Goal: Task Accomplishment & Management: Manage account settings

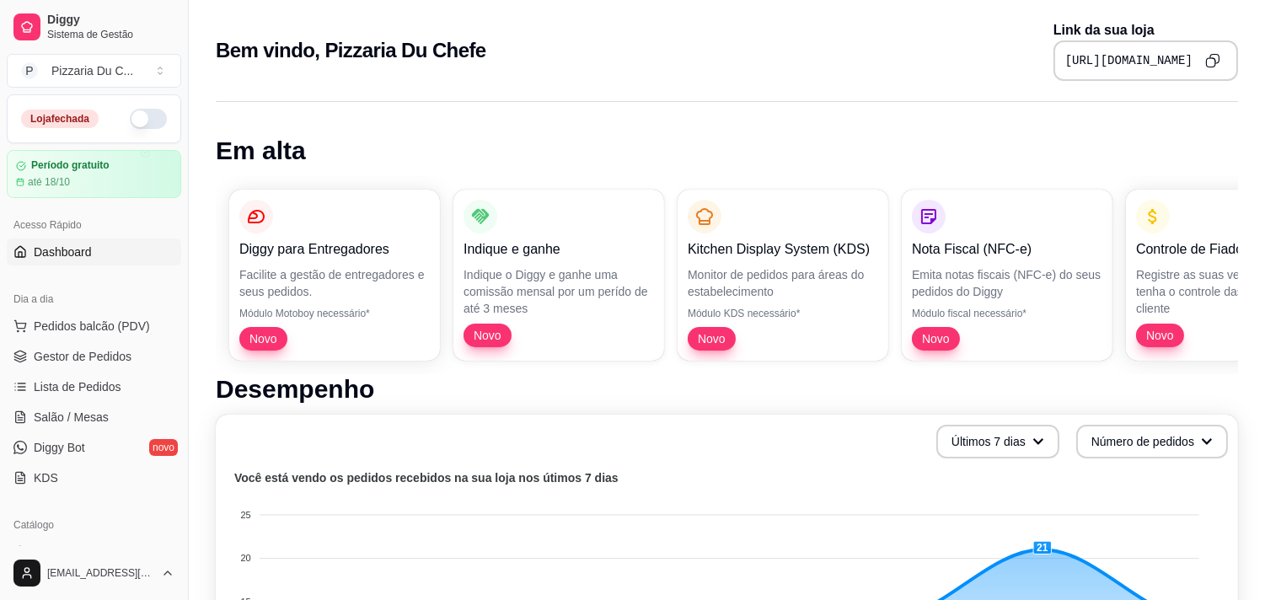
scroll to position [94, 0]
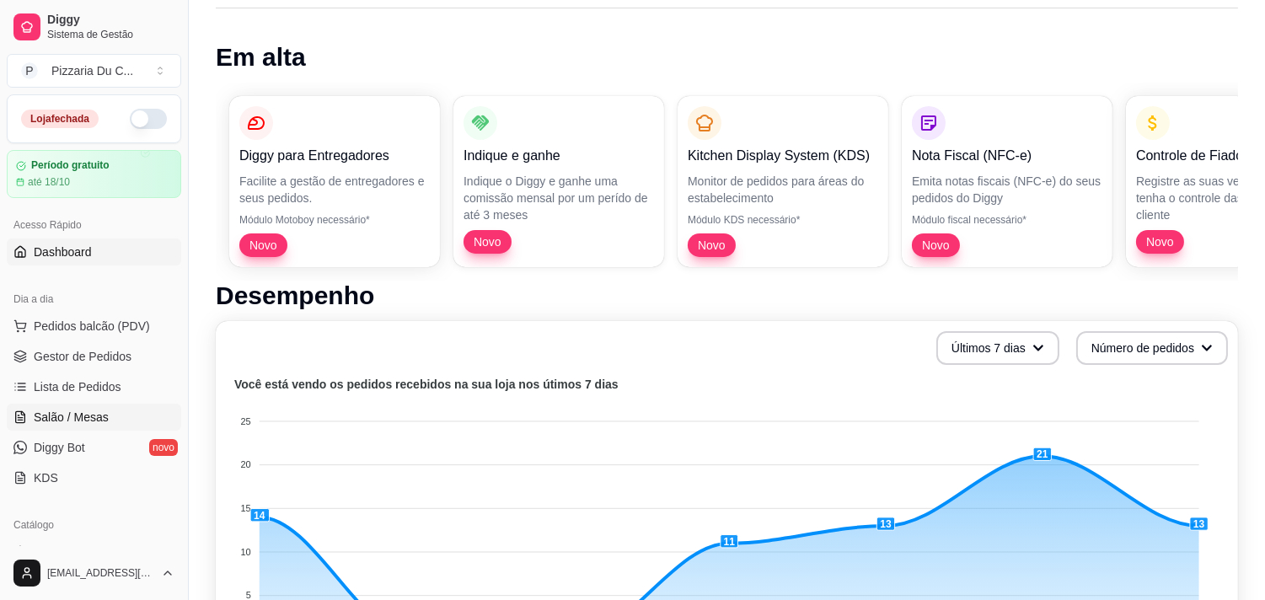
click at [103, 411] on span "Salão / Mesas" at bounding box center [71, 417] width 75 height 17
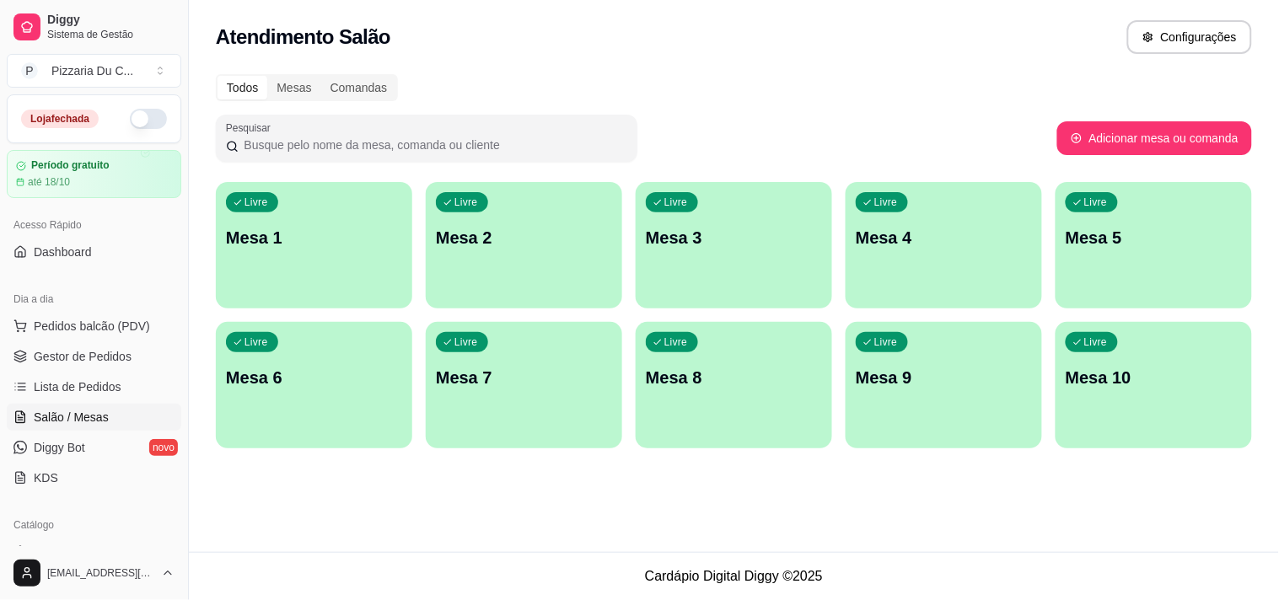
click at [274, 255] on div "Livre Mesa 1" at bounding box center [314, 235] width 196 height 106
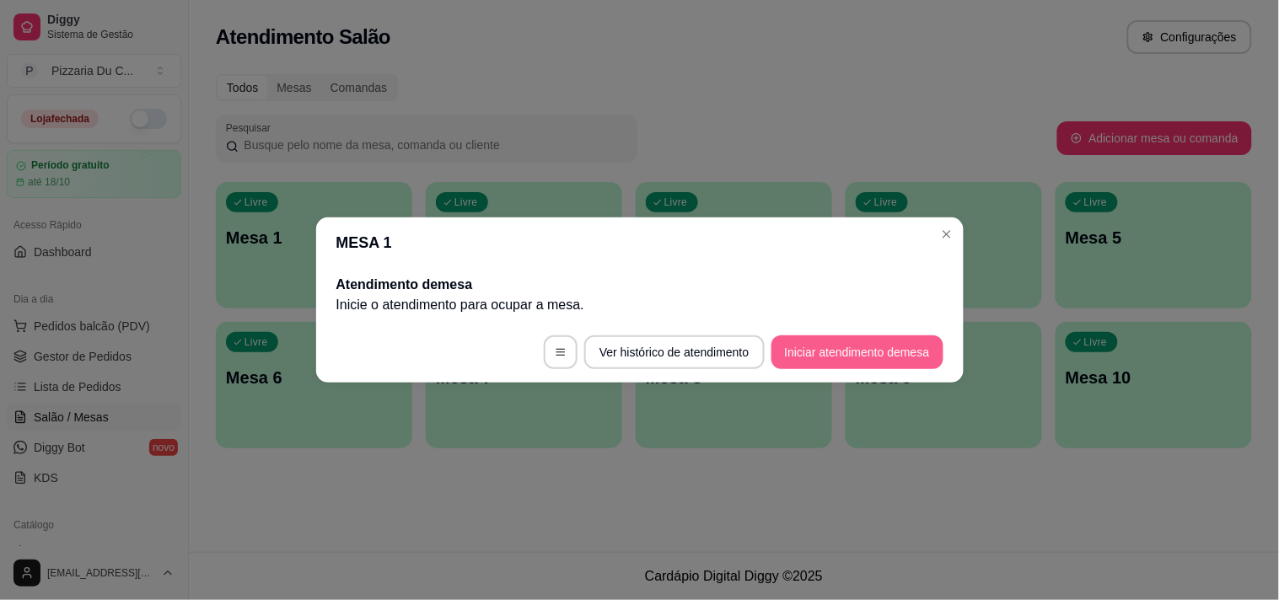
click at [850, 346] on button "Iniciar atendimento de mesa" at bounding box center [857, 353] width 172 height 34
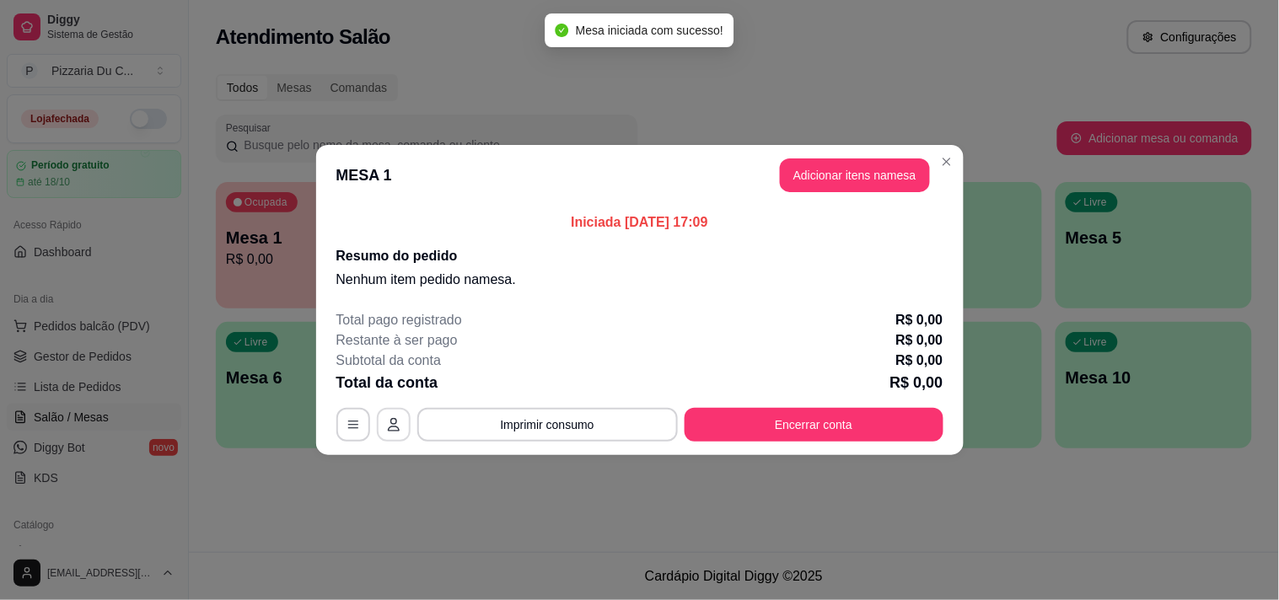
click at [400, 426] on icon "button" at bounding box center [393, 424] width 13 height 13
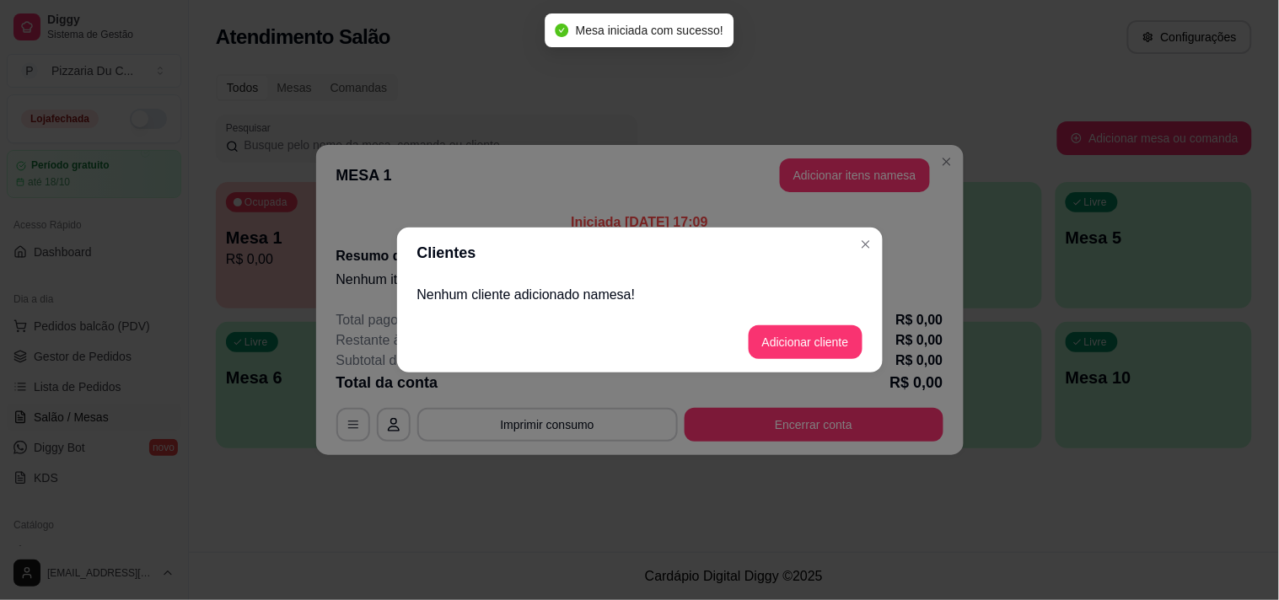
click at [507, 307] on div "Nenhum cliente adicionado na mesa !" at bounding box center [640, 295] width 486 height 34
click at [798, 339] on button "Adicionar cliente" at bounding box center [806, 342] width 114 height 34
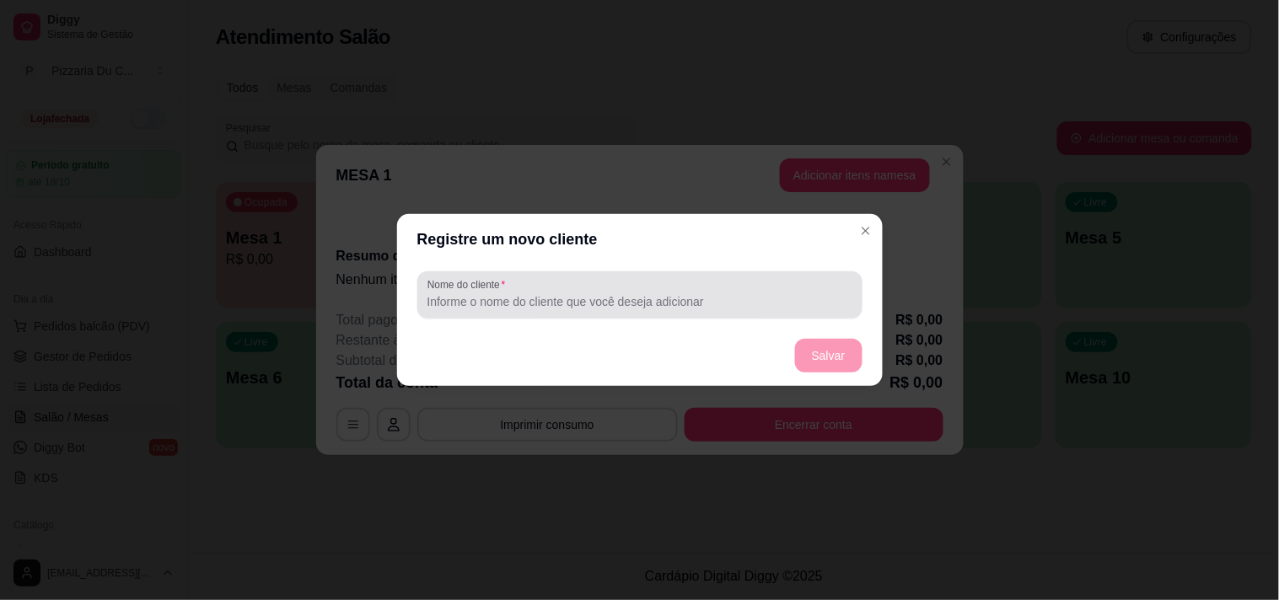
click at [687, 287] on div at bounding box center [639, 295] width 425 height 34
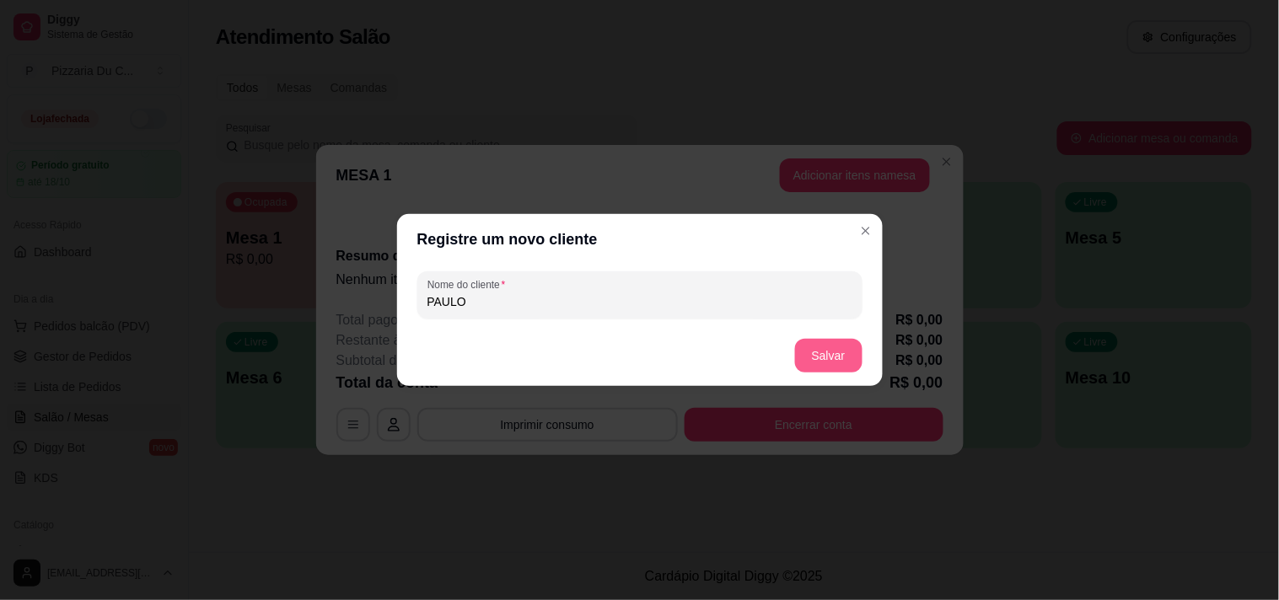
type input "PAULO"
click at [830, 356] on button "Salvar" at bounding box center [828, 356] width 67 height 34
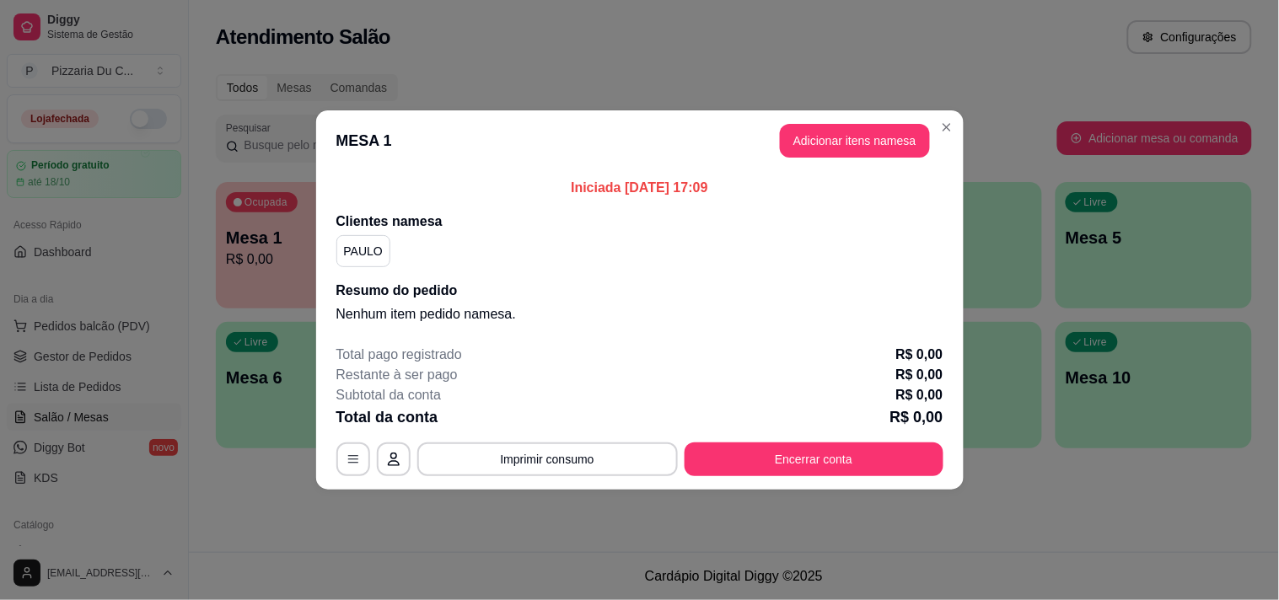
click at [836, 154] on button "Adicionar itens na mesa" at bounding box center [855, 141] width 150 height 34
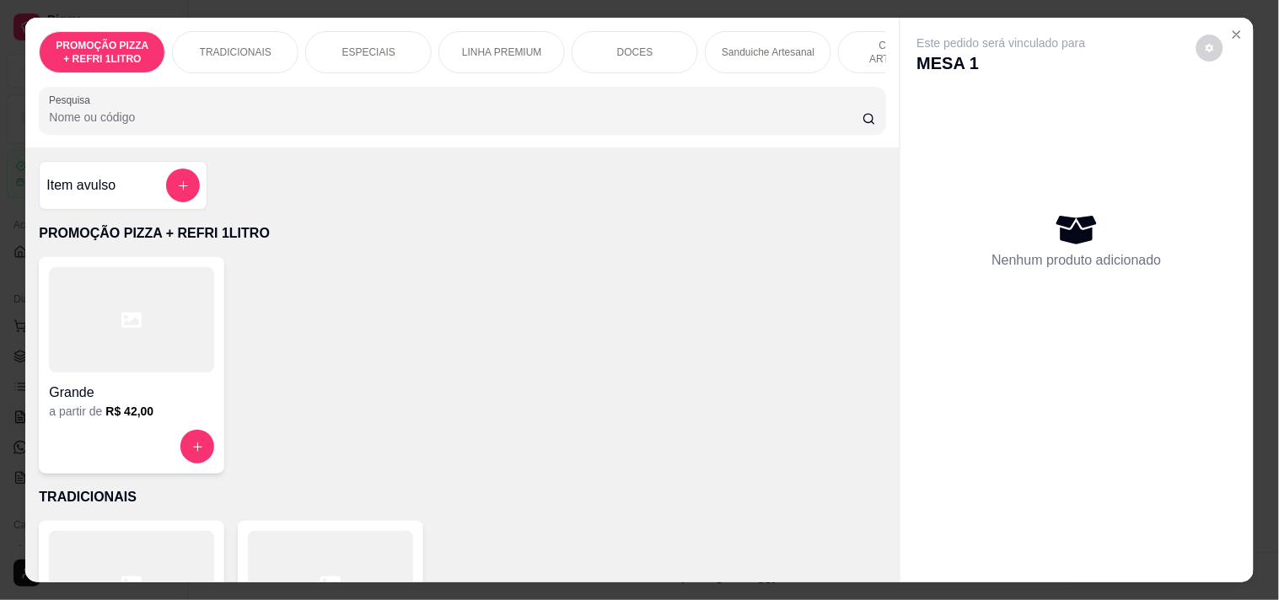
click at [750, 32] on div "Sanduiche Artesanal" at bounding box center [768, 52] width 126 height 42
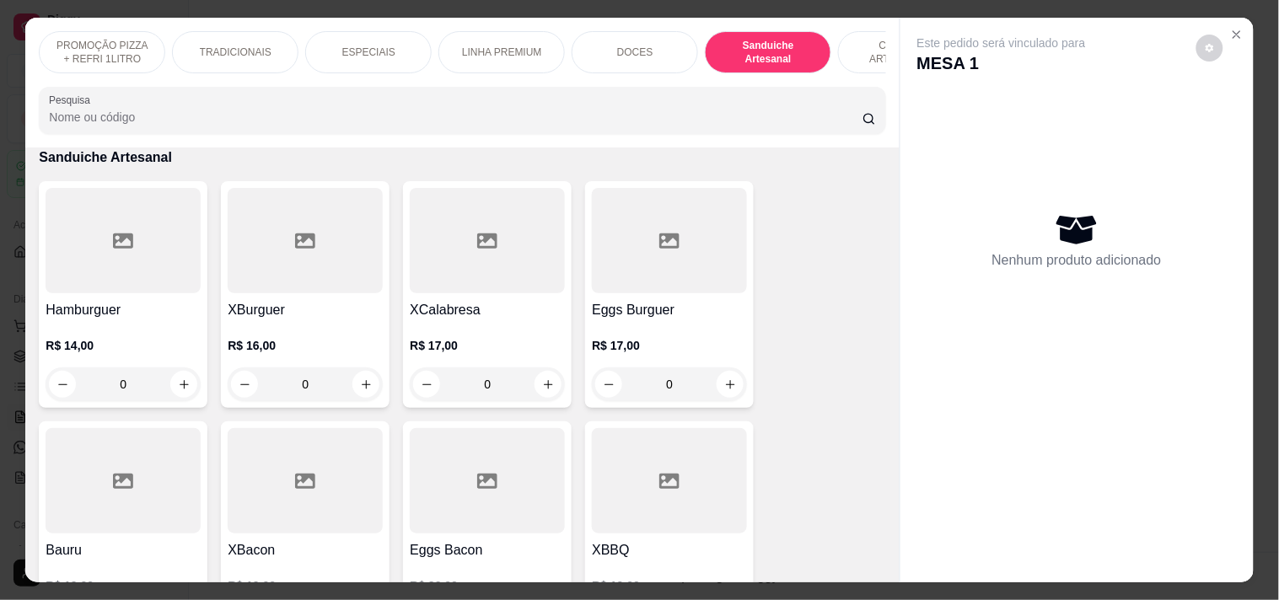
scroll to position [43, 0]
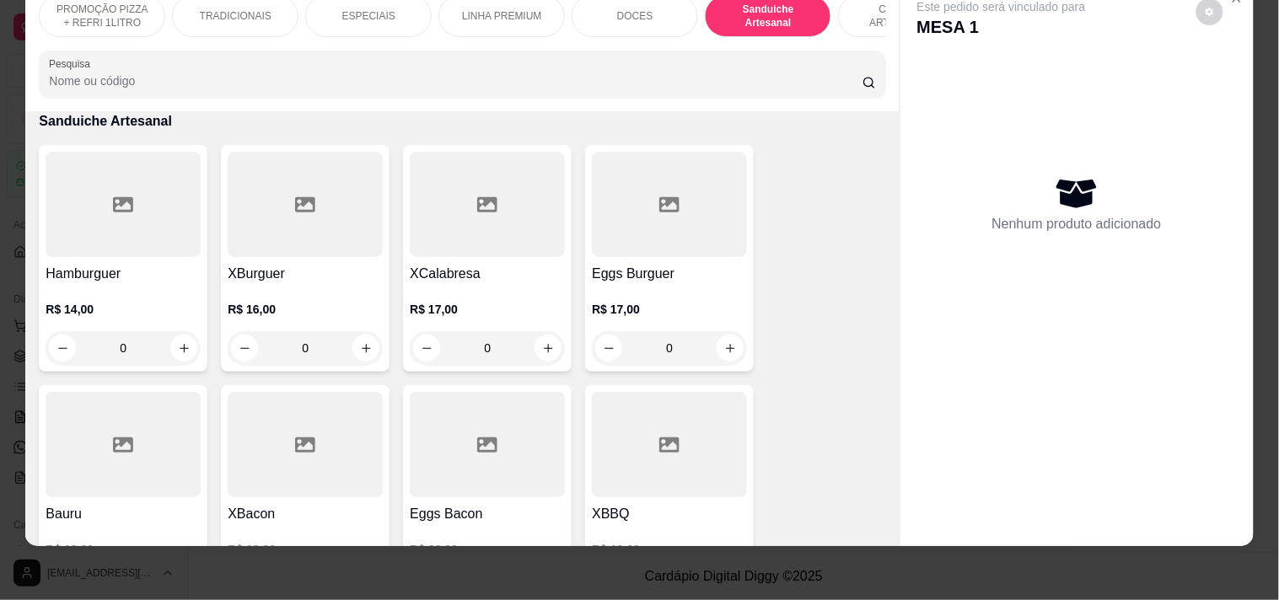
click at [531, 331] on div "0" at bounding box center [487, 348] width 155 height 34
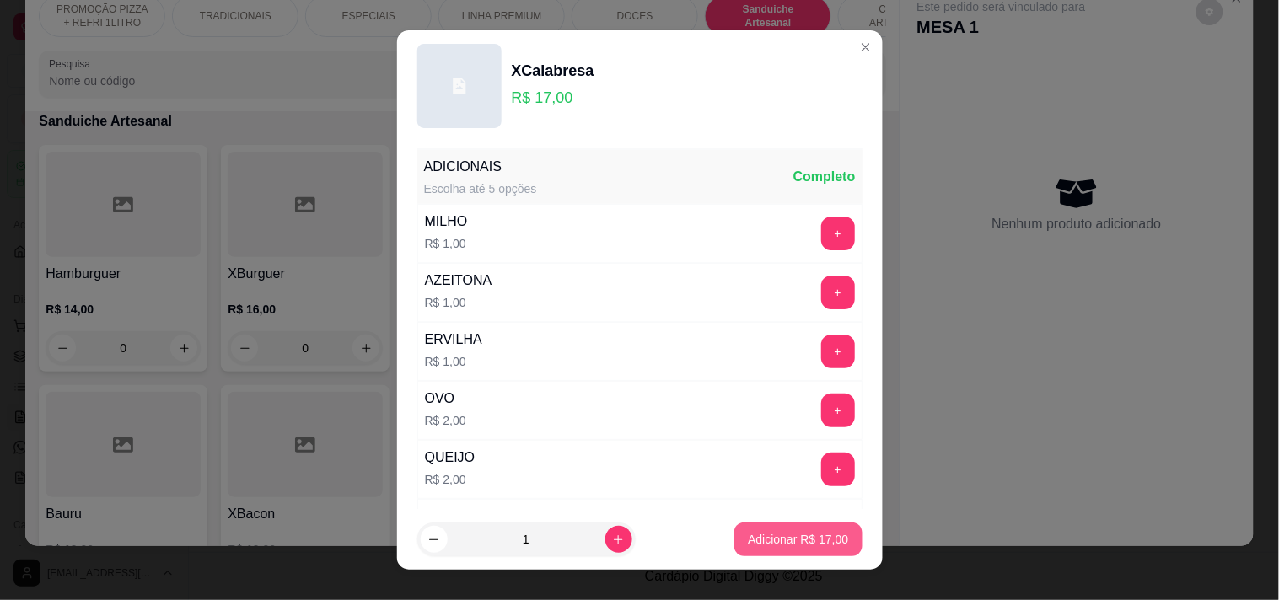
click at [791, 529] on button "Adicionar R$ 17,00" at bounding box center [797, 540] width 127 height 34
type input "1"
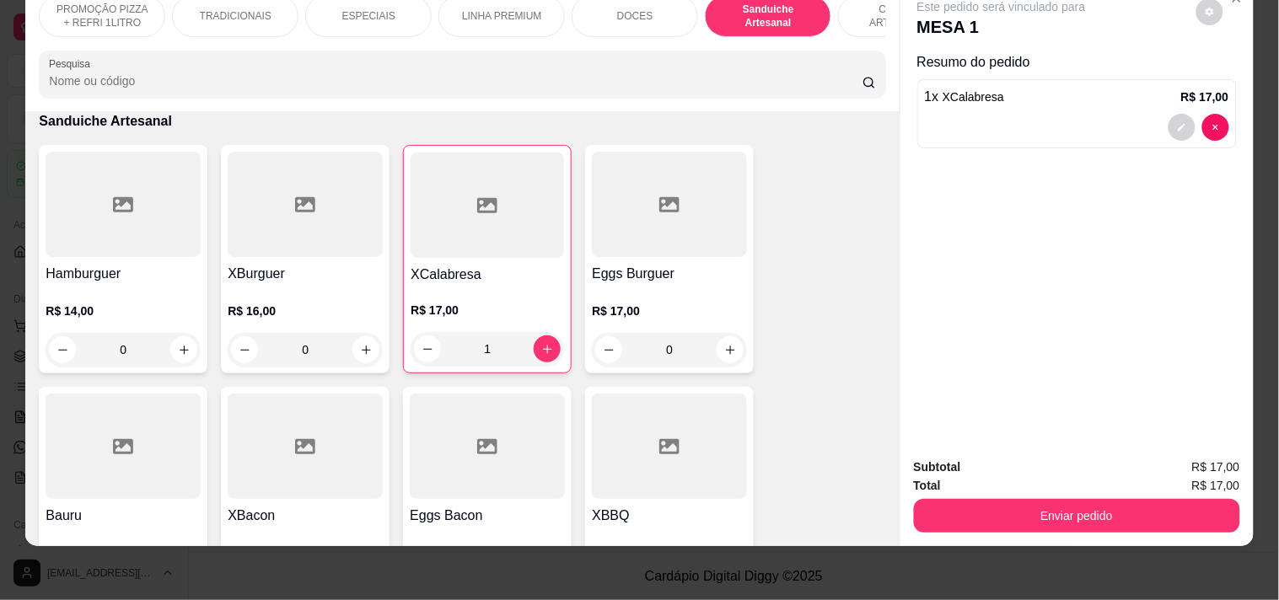
click at [947, 495] on div "Enviar pedido" at bounding box center [1077, 514] width 326 height 38
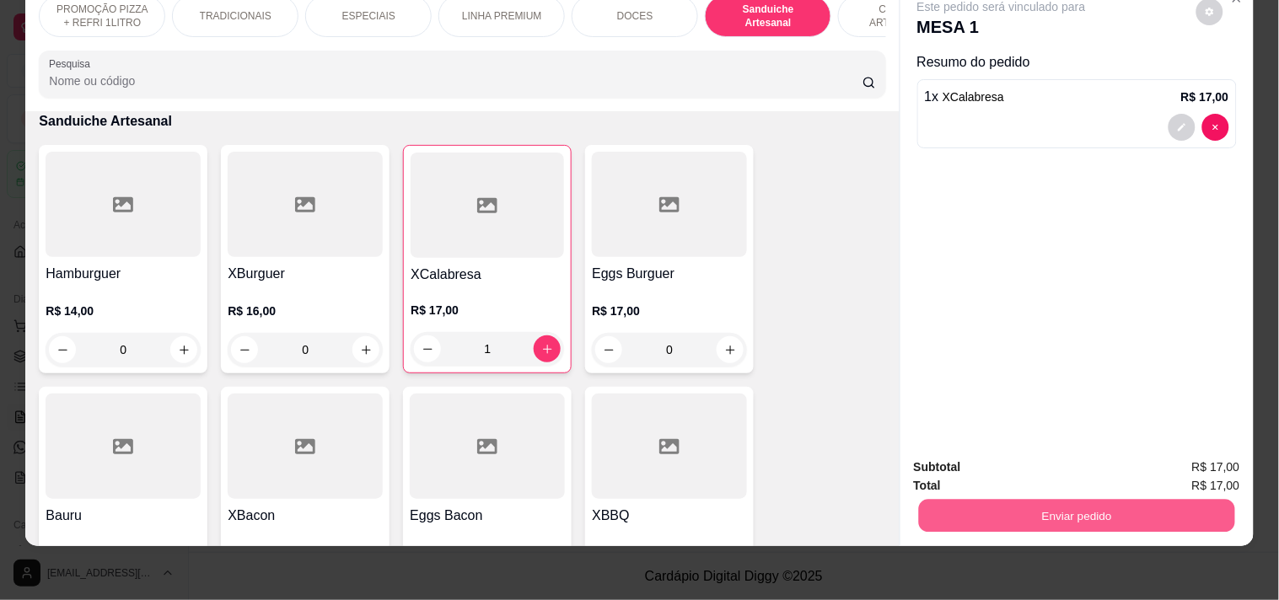
click at [950, 499] on button "Enviar pedido" at bounding box center [1076, 515] width 316 height 33
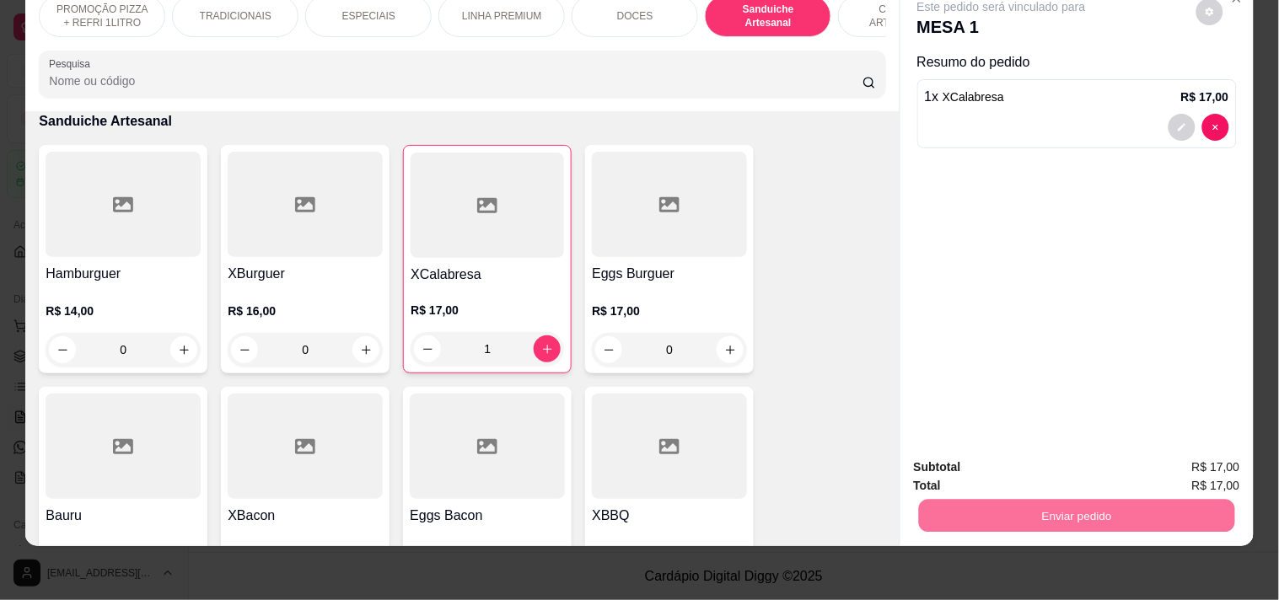
click at [1165, 456] on button "Enviar pedido" at bounding box center [1196, 459] width 93 height 31
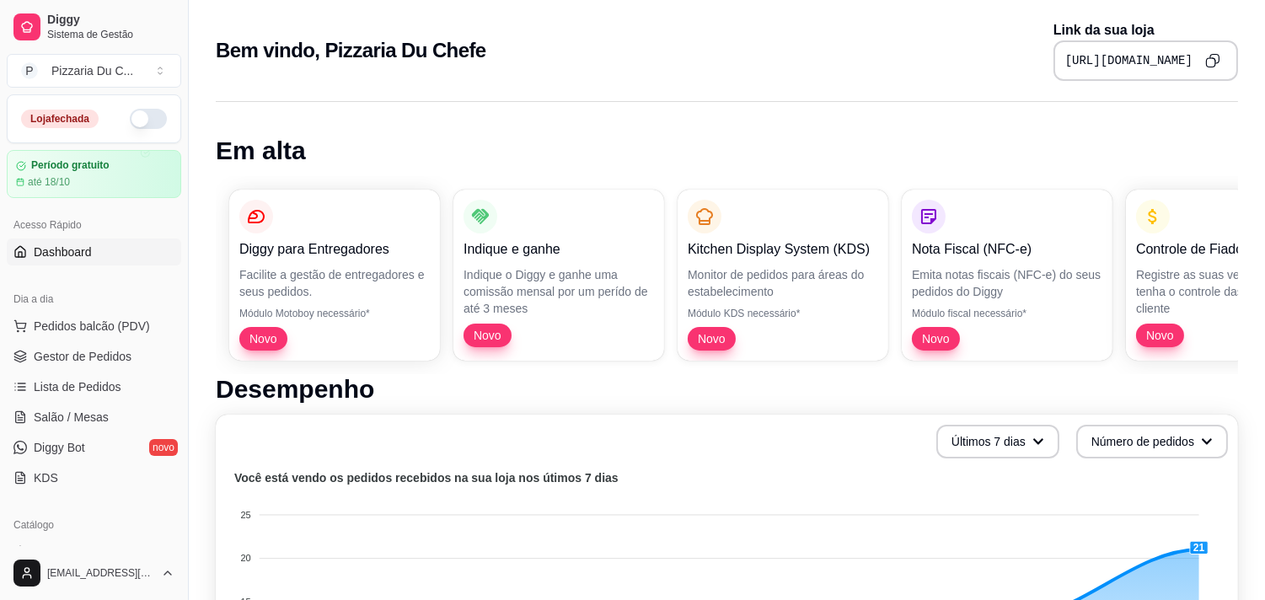
click at [148, 110] on button "button" at bounding box center [148, 119] width 37 height 20
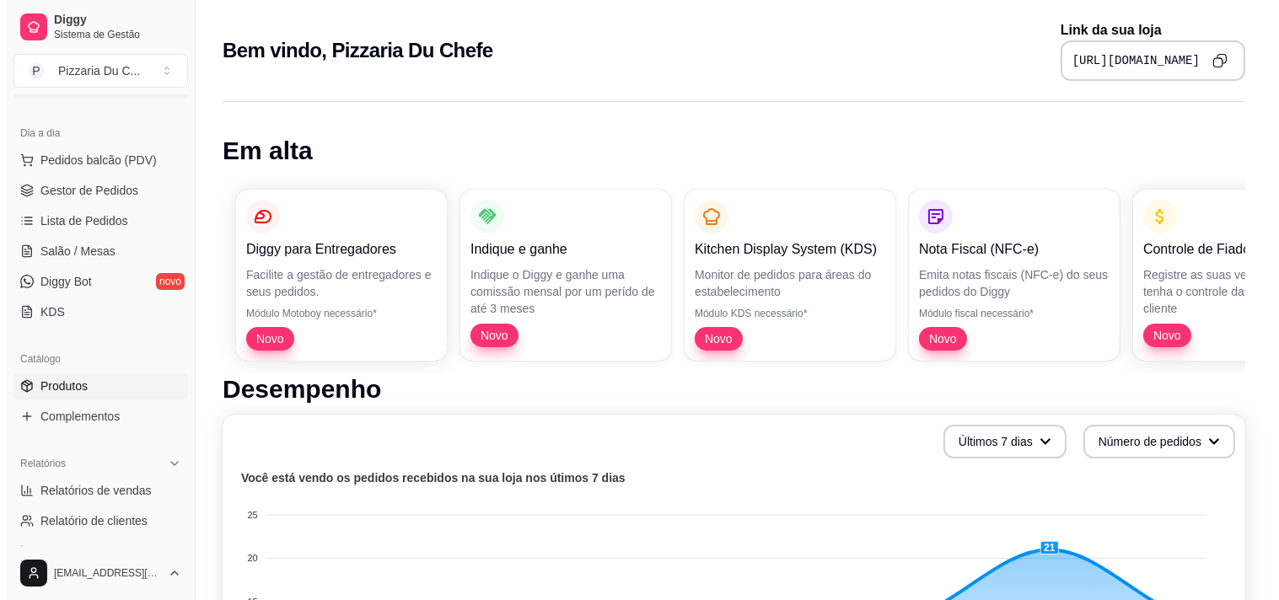
scroll to position [187, 0]
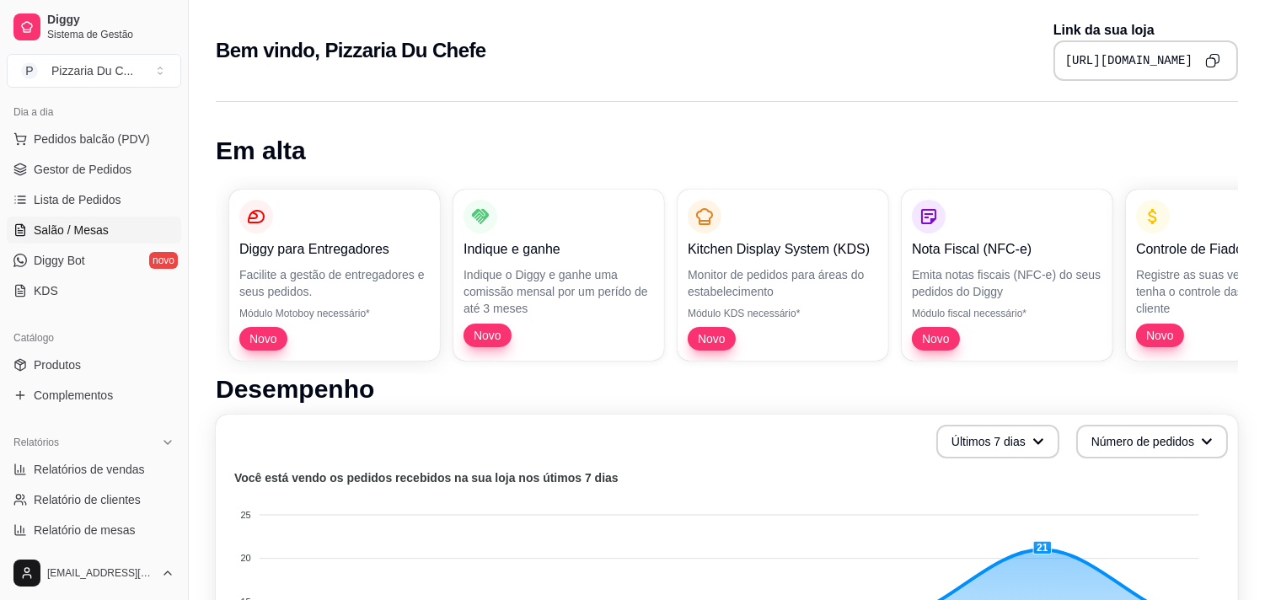
click at [83, 232] on span "Salão / Mesas" at bounding box center [71, 230] width 75 height 17
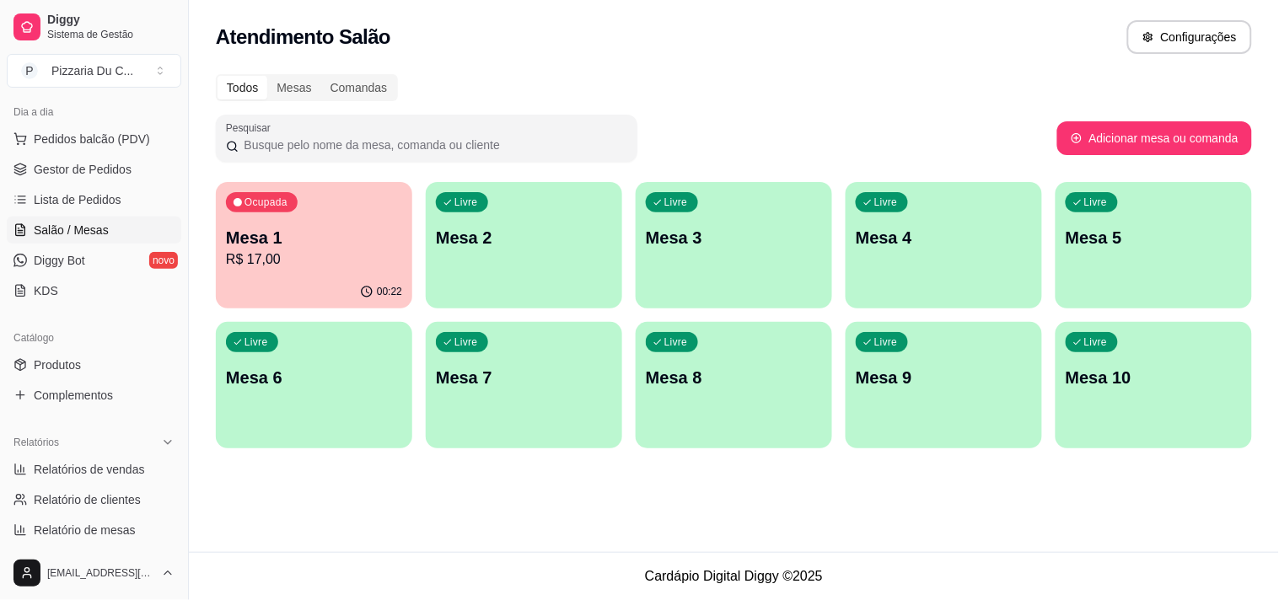
click at [511, 266] on div "Livre Mesa 2" at bounding box center [524, 235] width 196 height 106
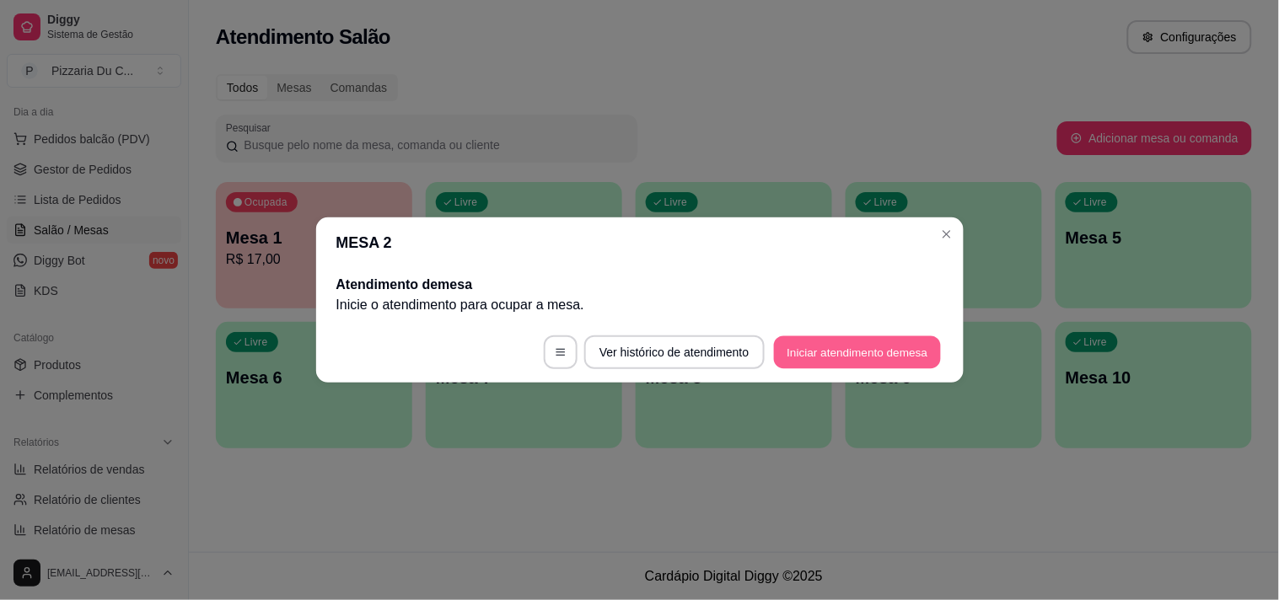
click at [843, 350] on button "Iniciar atendimento de mesa" at bounding box center [857, 352] width 167 height 33
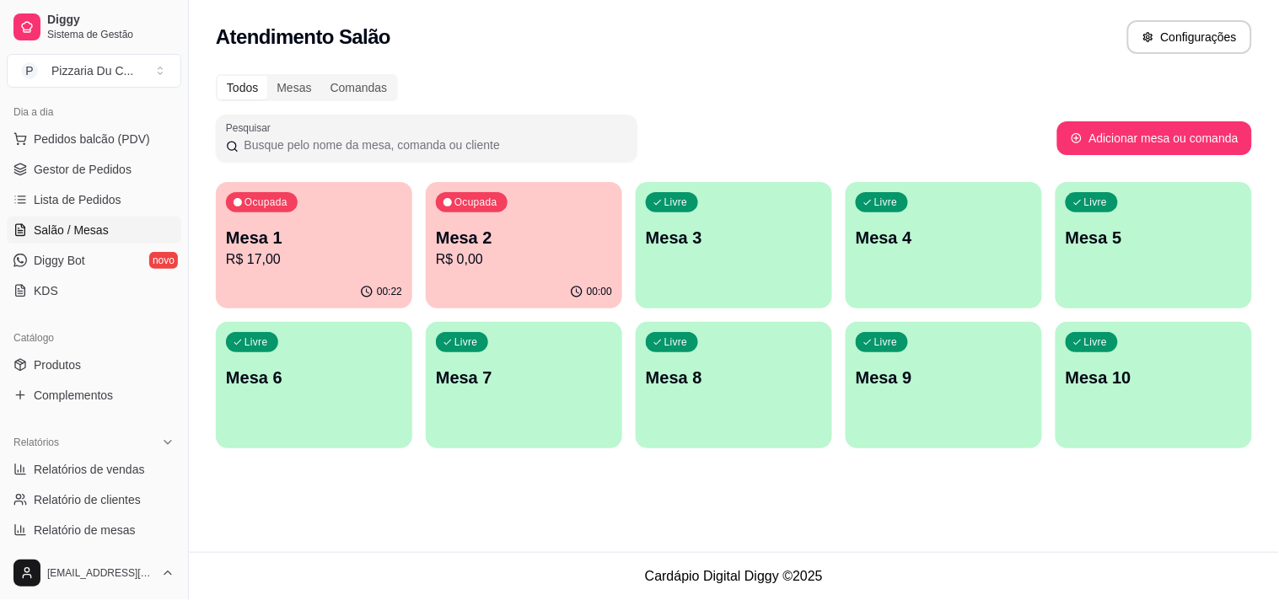
click at [417, 190] on div "Ocupada Mesa 1 R$ 17,00 00:22 Ocupada Mesa 2 R$ 0,00 00:00 Livre Mesa 3 Livre M…" at bounding box center [734, 315] width 1036 height 266
click at [466, 228] on p "Mesa 2" at bounding box center [524, 238] width 176 height 24
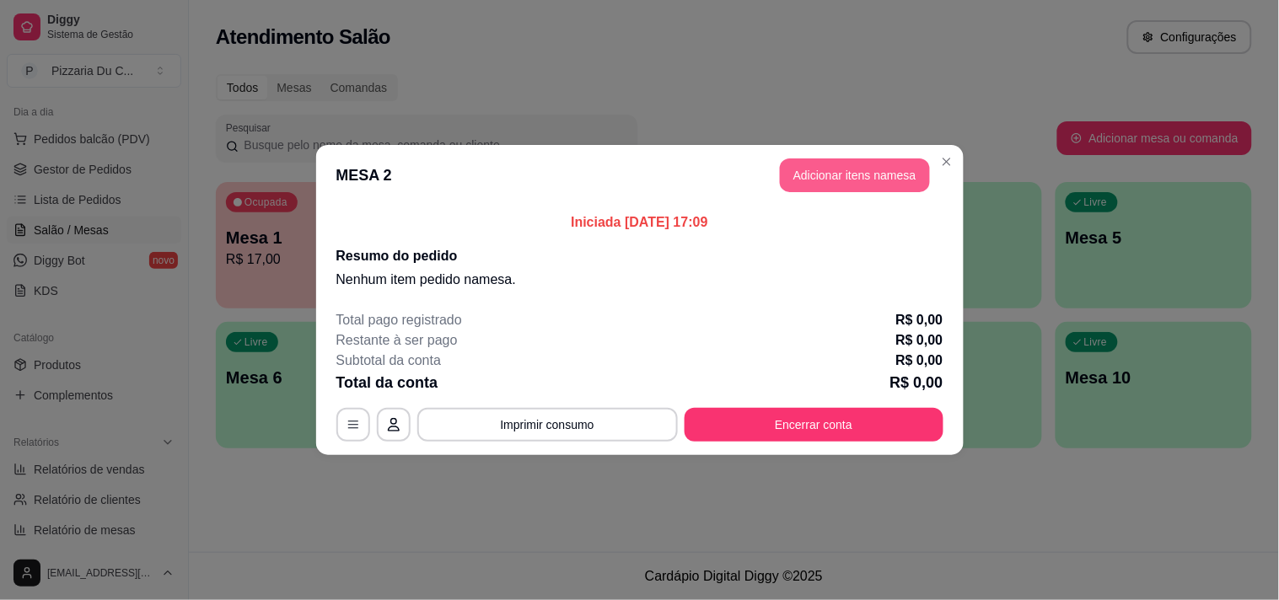
click at [836, 170] on button "Adicionar itens na mesa" at bounding box center [855, 175] width 150 height 34
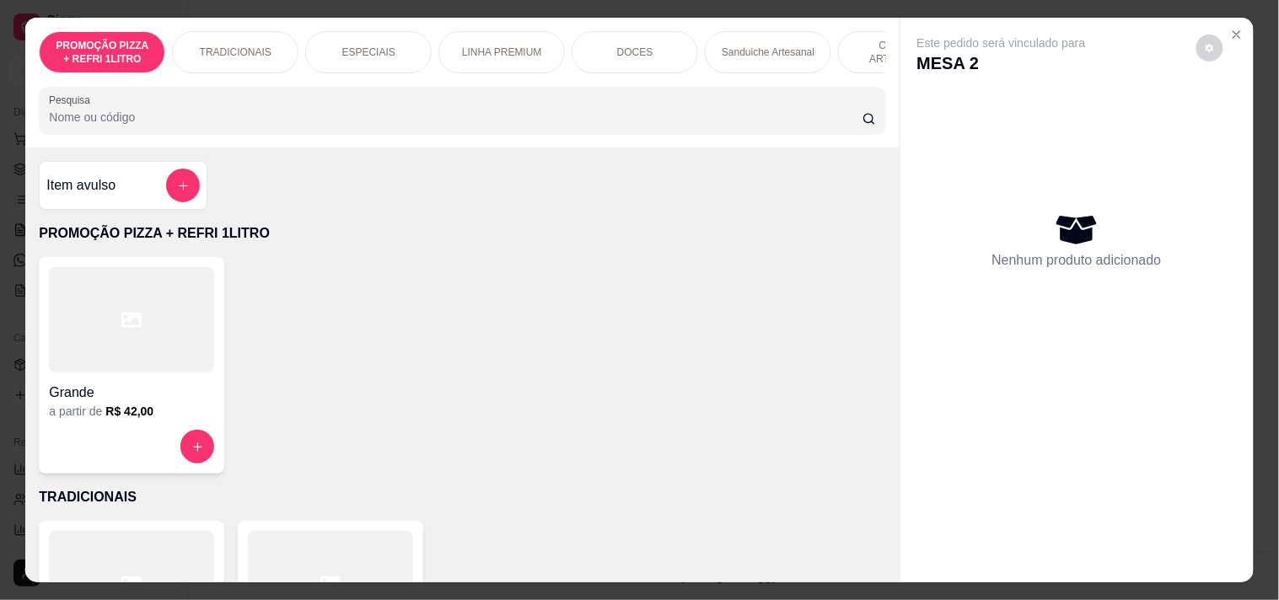
drag, startPoint x: 746, startPoint y: 42, endPoint x: 591, endPoint y: 45, distance: 155.1
click at [746, 46] on p "Sanduiche Artesanal" at bounding box center [768, 52] width 93 height 13
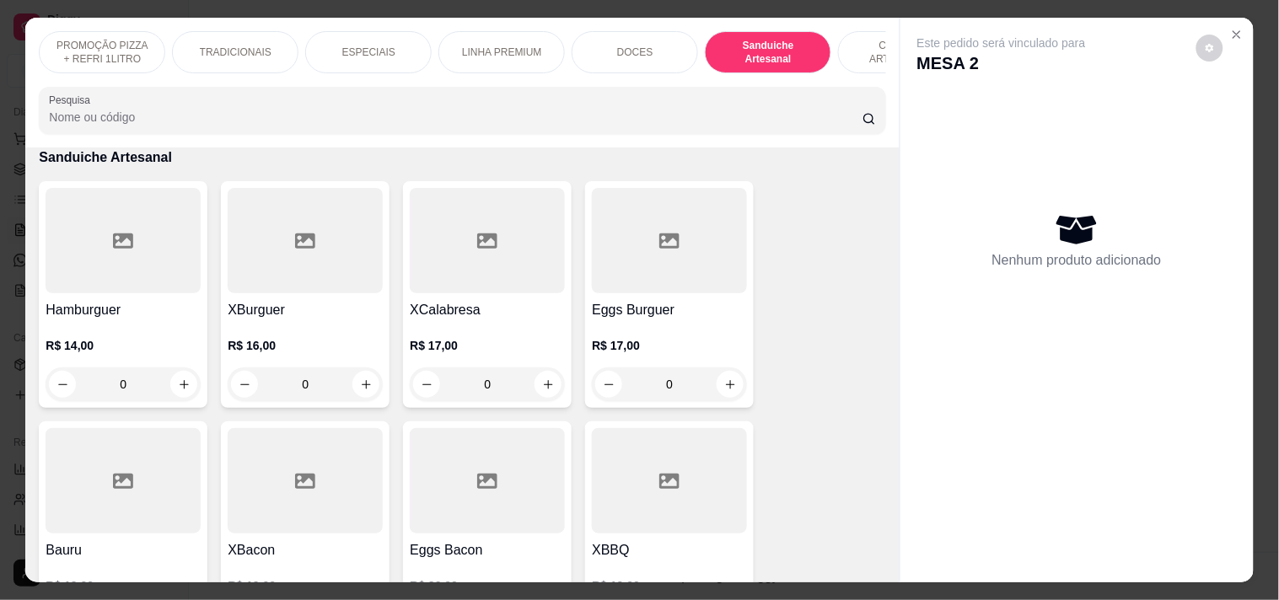
scroll to position [43, 0]
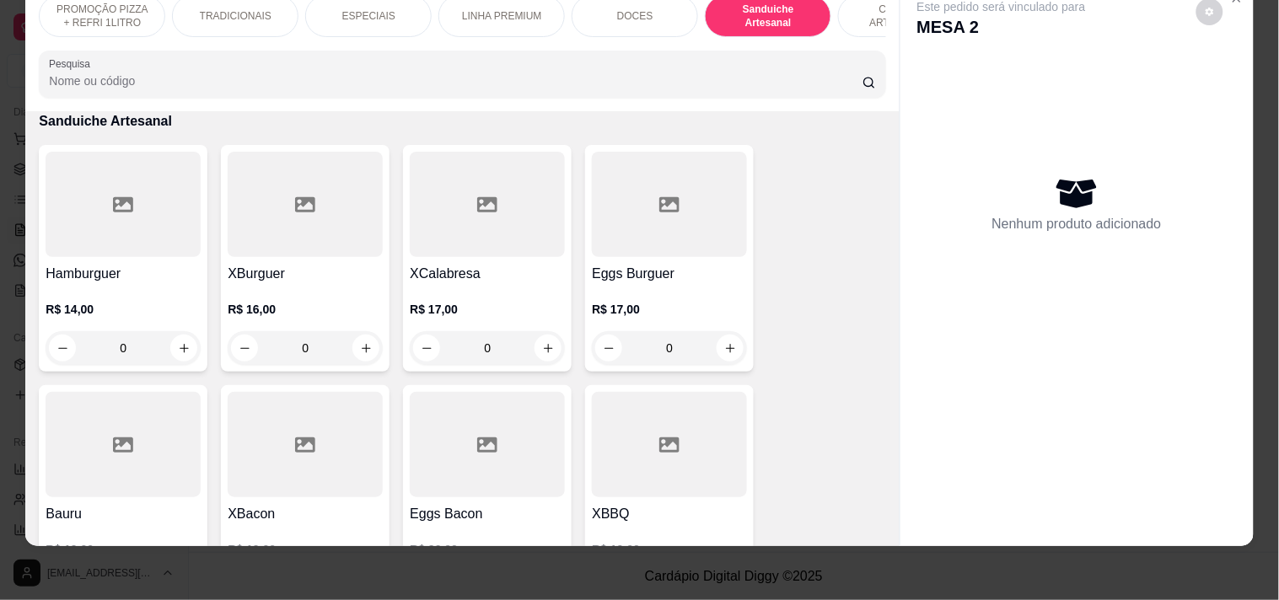
click at [629, 282] on h4 "Eggs Burguer" at bounding box center [669, 274] width 155 height 20
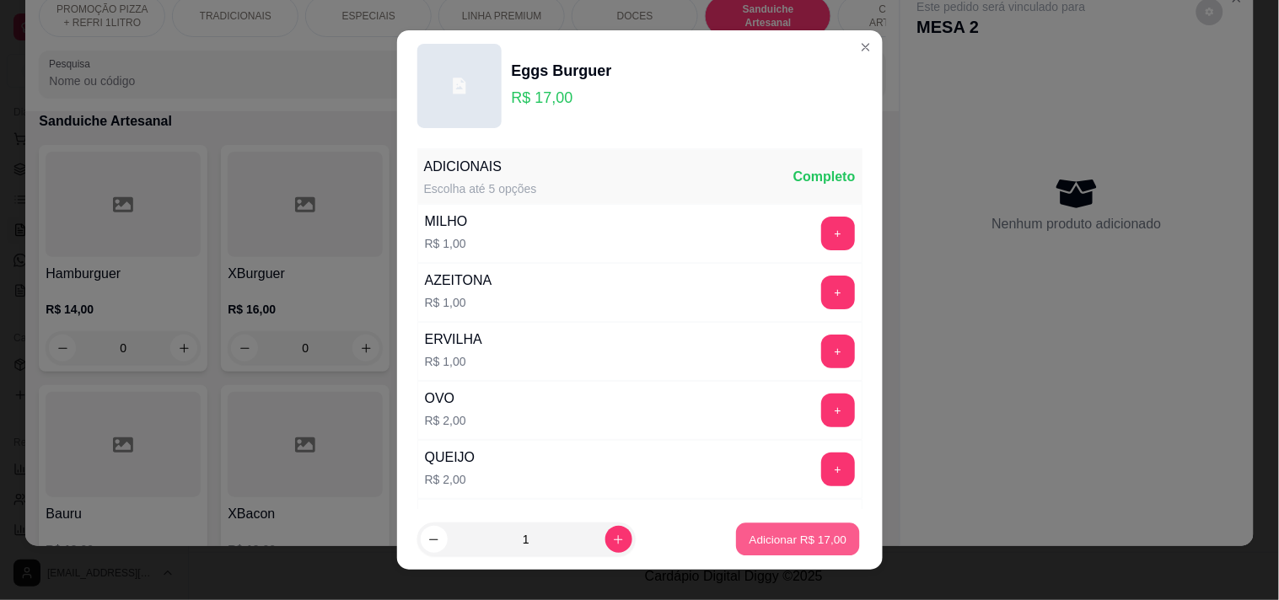
click at [773, 555] on button "Adicionar R$ 17,00" at bounding box center [799, 540] width 124 height 33
type input "1"
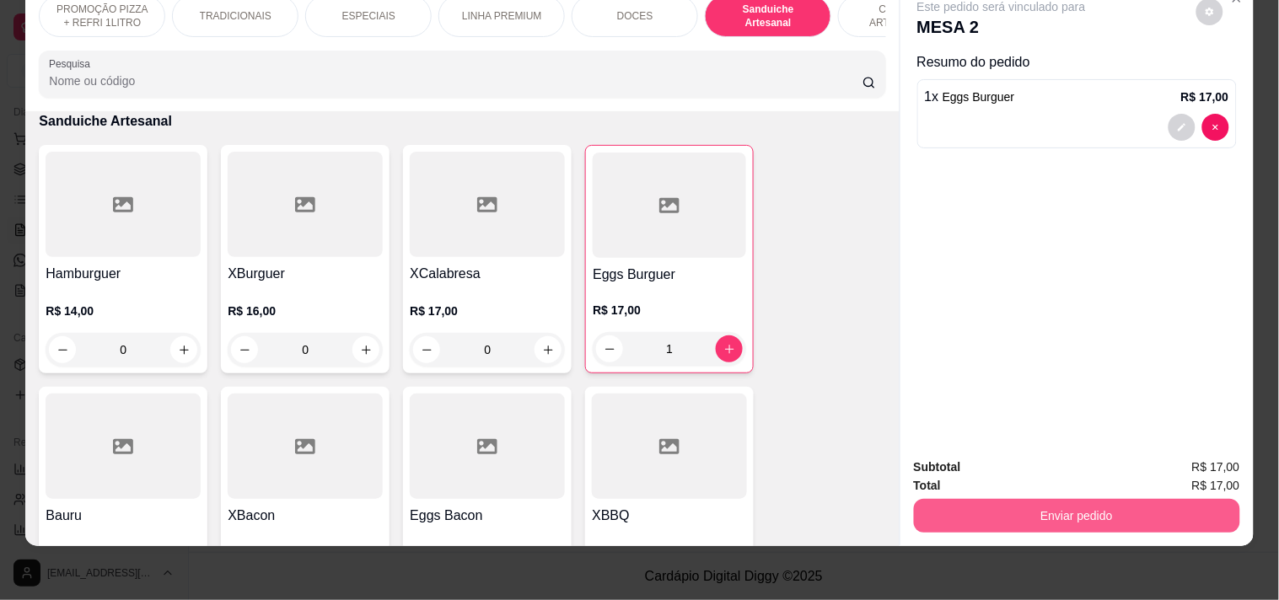
click at [1045, 506] on button "Enviar pedido" at bounding box center [1077, 516] width 326 height 34
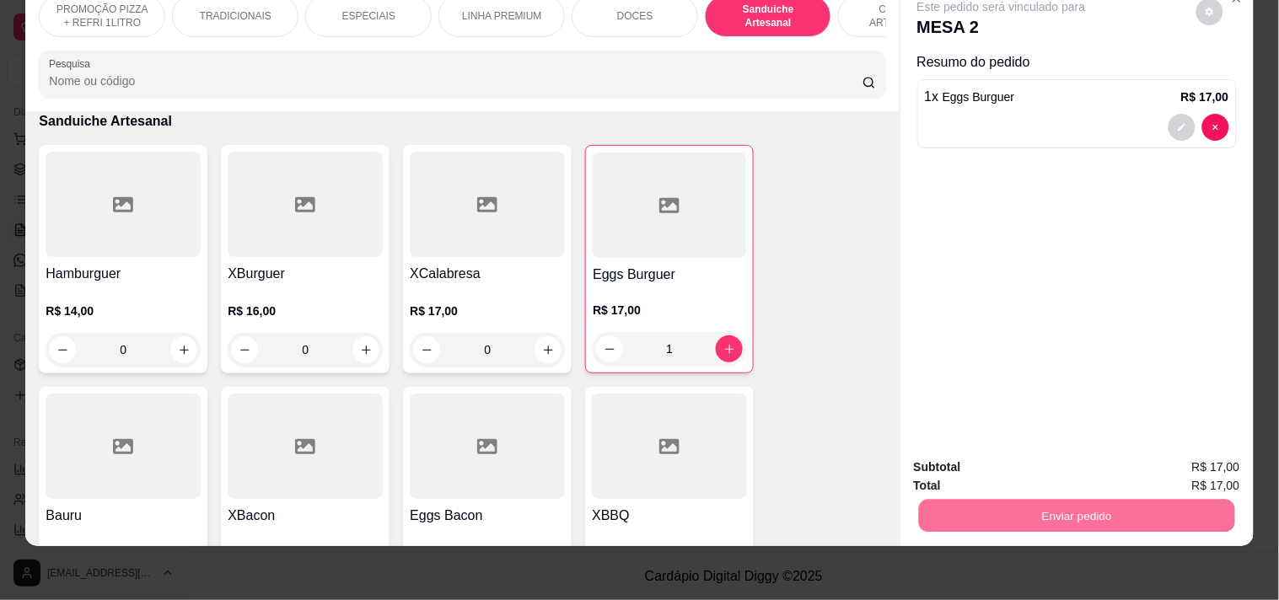
click at [1088, 465] on button "Registrar cliente" at bounding box center [1083, 459] width 108 height 31
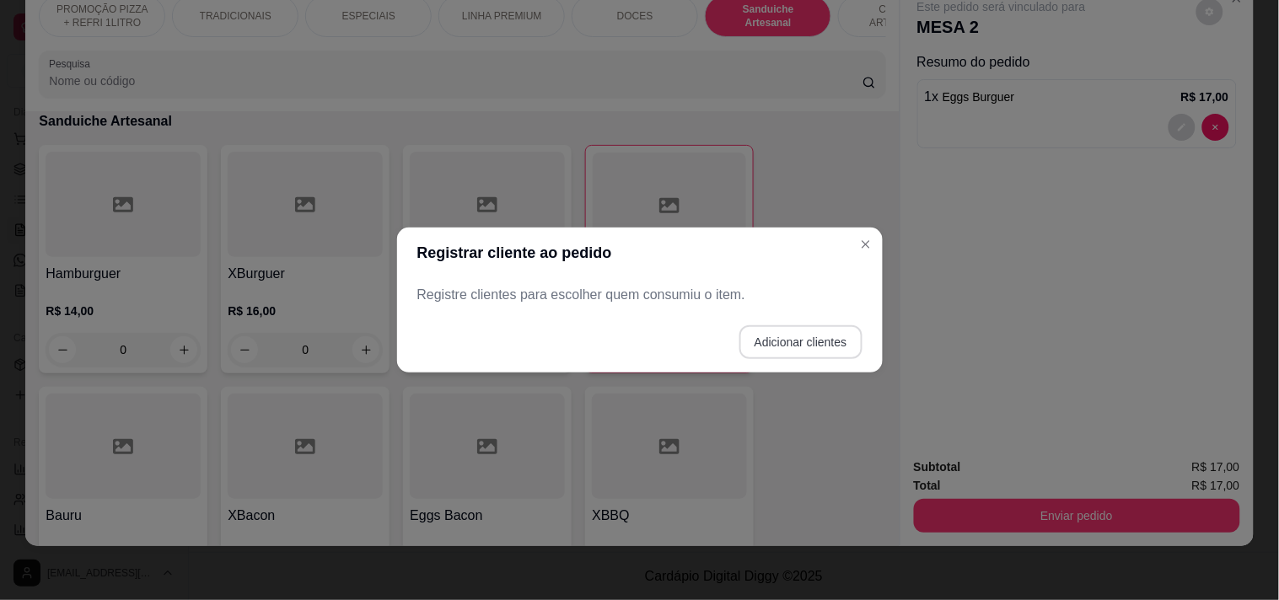
click at [805, 349] on button "Adicionar clientes" at bounding box center [800, 342] width 123 height 34
click at [599, 304] on input "Nome do cliente" at bounding box center [639, 301] width 425 height 17
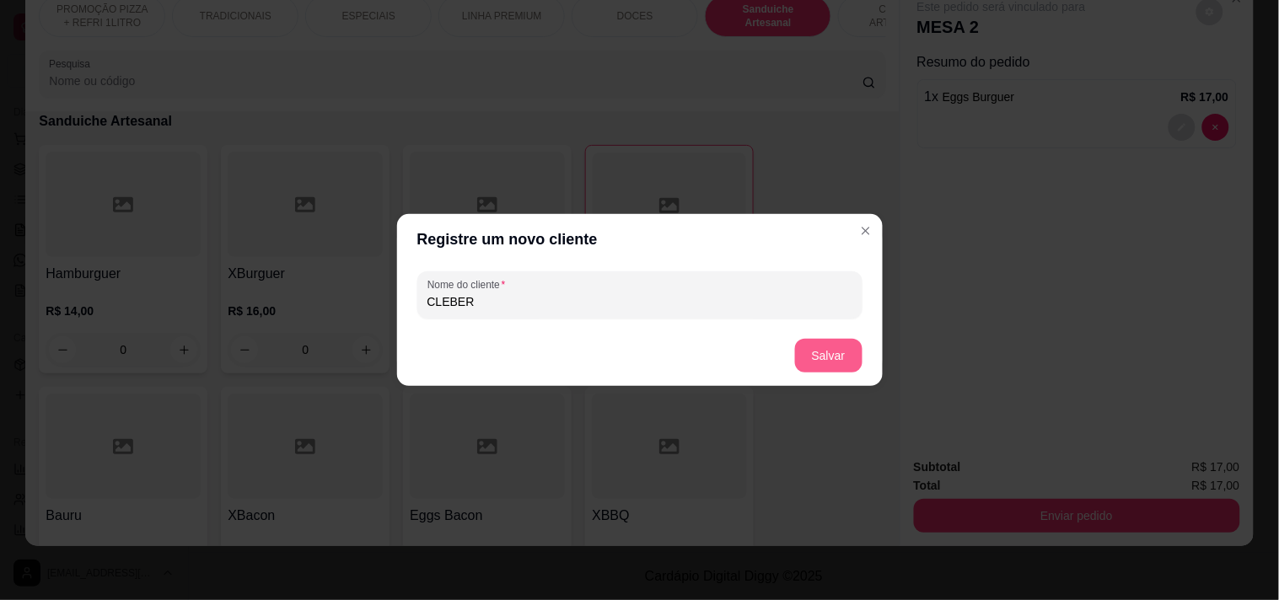
type input "CLEBER"
click at [815, 343] on button "Salvar" at bounding box center [828, 356] width 67 height 34
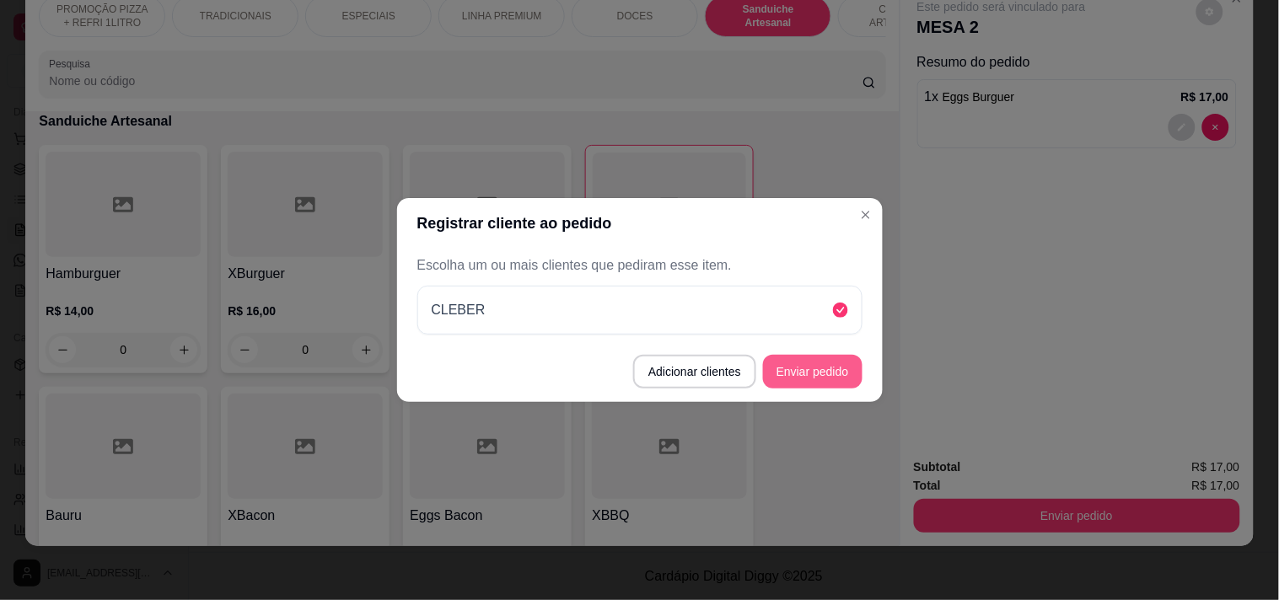
click at [823, 359] on button "Enviar pedido" at bounding box center [812, 372] width 99 height 34
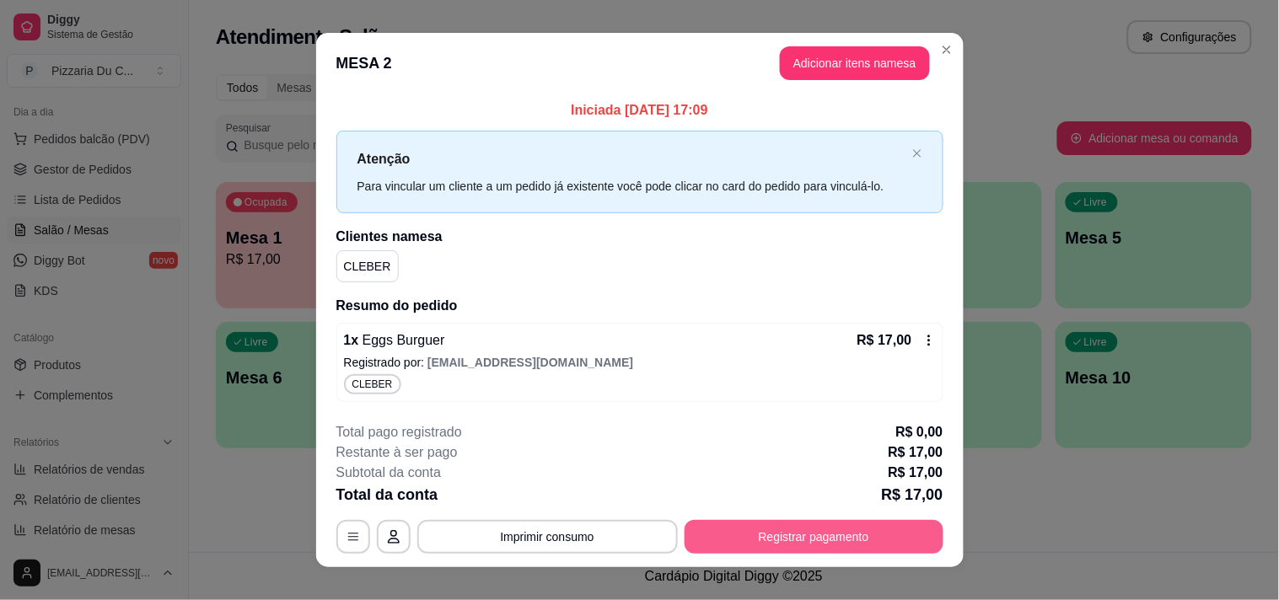
click at [857, 532] on button "Registrar pagamento" at bounding box center [814, 537] width 259 height 34
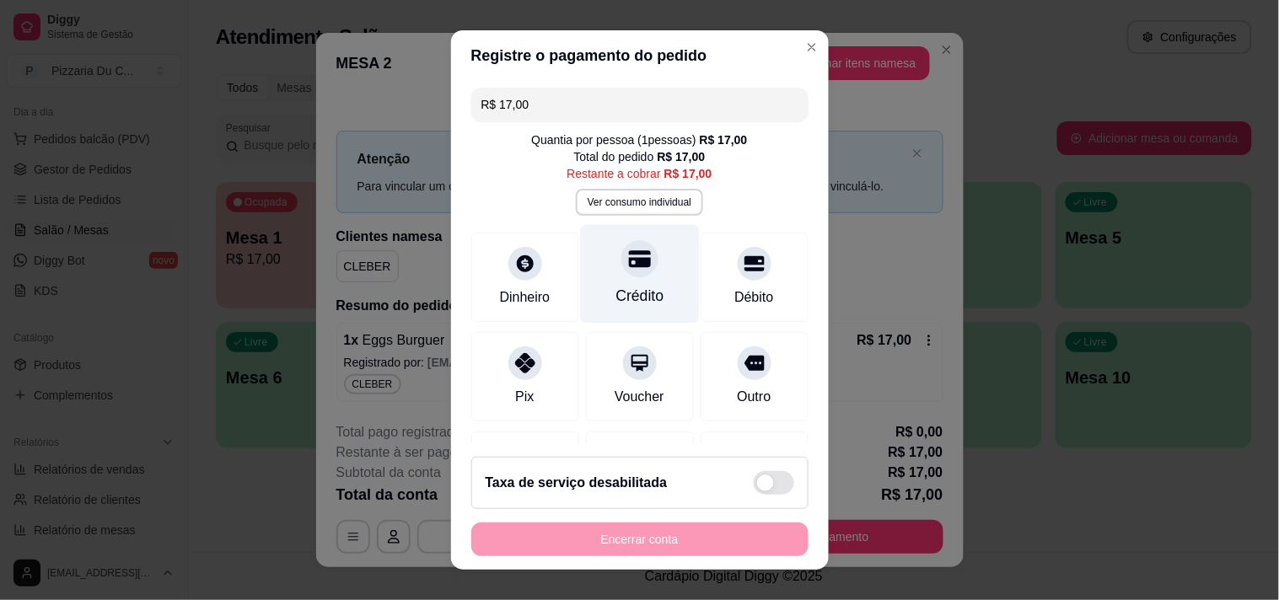
click at [625, 278] on div "Crédito" at bounding box center [639, 273] width 119 height 99
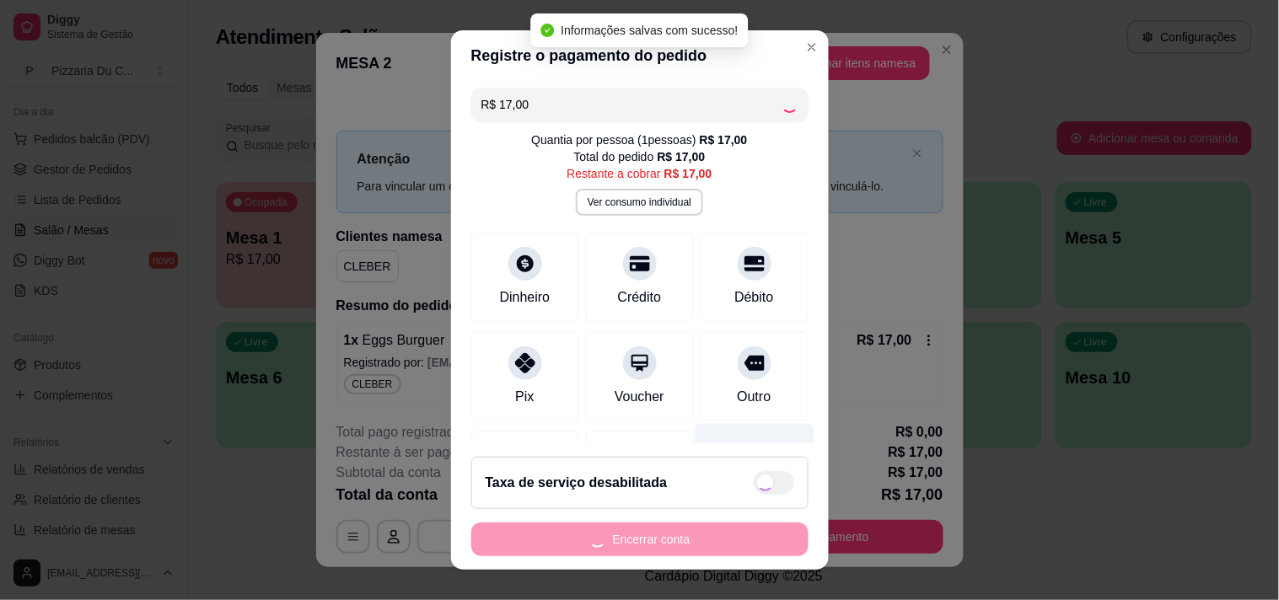
type input "R$ 0,00"
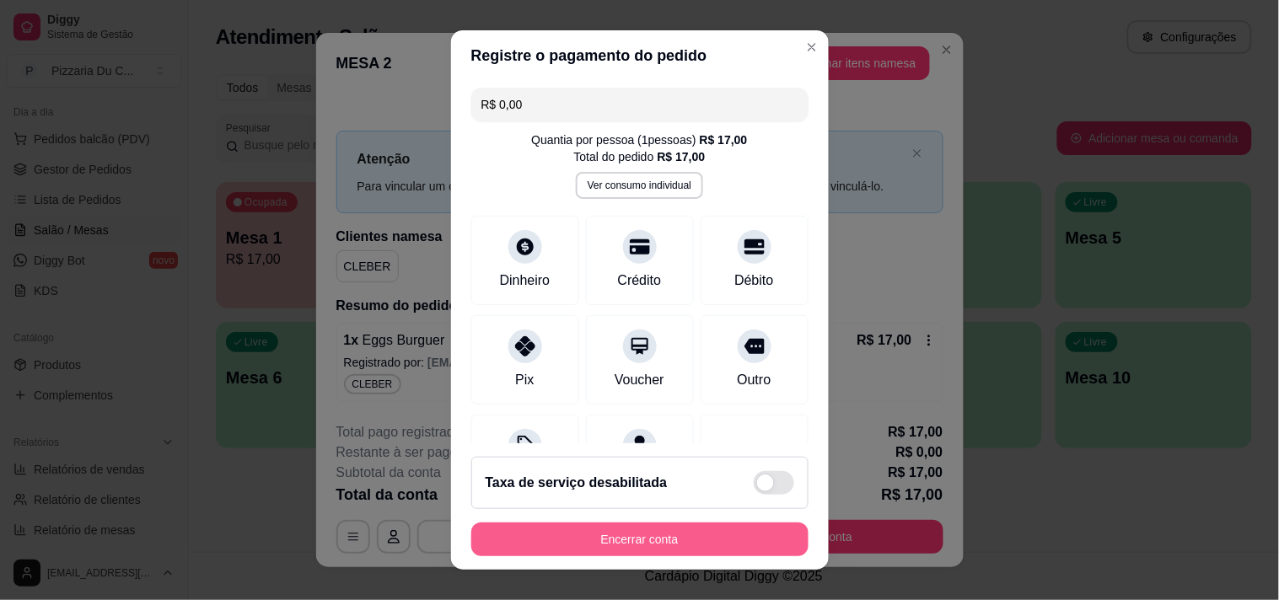
click at [663, 541] on button "Encerrar conta" at bounding box center [639, 540] width 337 height 34
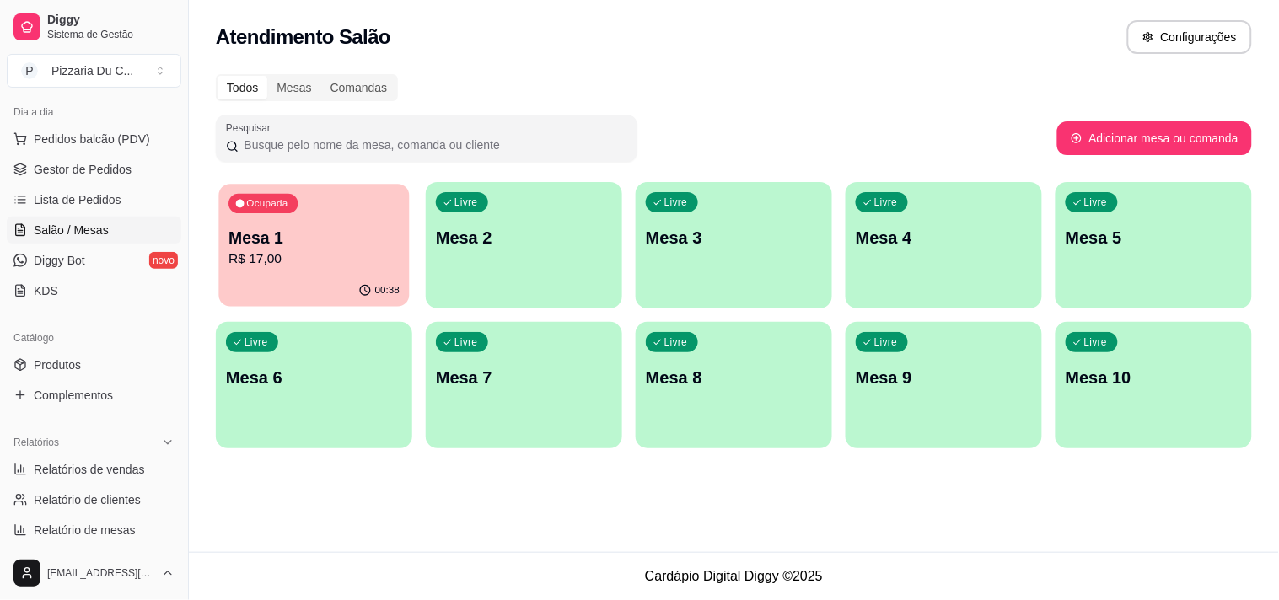
click at [278, 211] on div "Ocupada" at bounding box center [262, 203] width 69 height 19
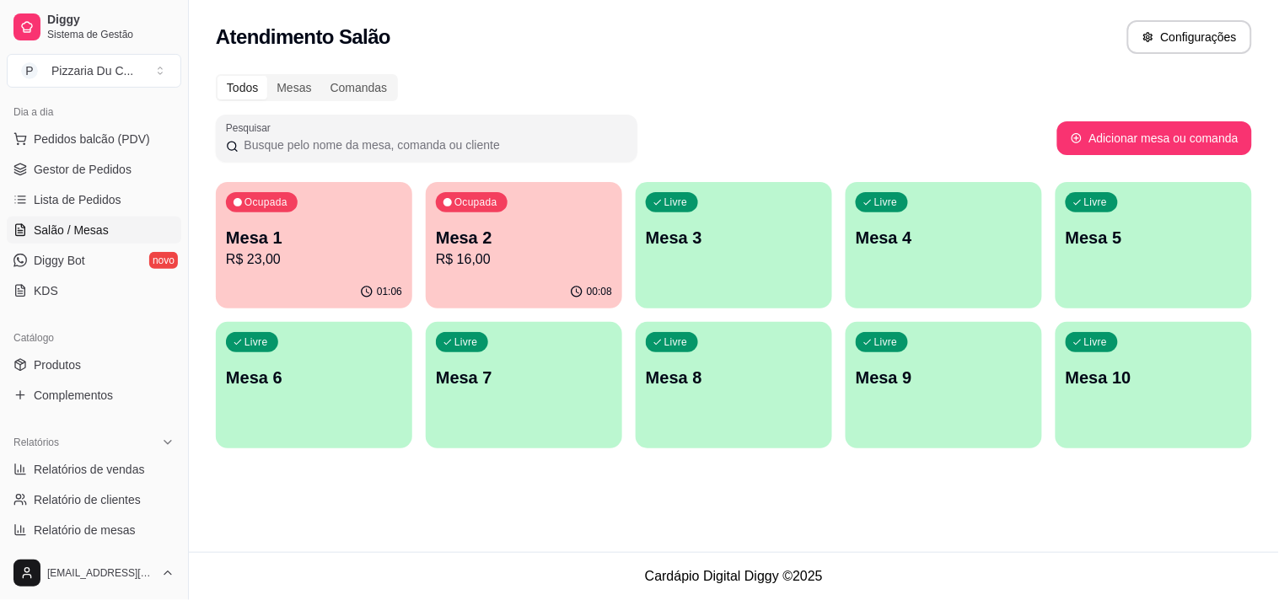
click at [334, 270] on div "Ocupada Mesa 1 R$ 23,00" at bounding box center [314, 229] width 196 height 94
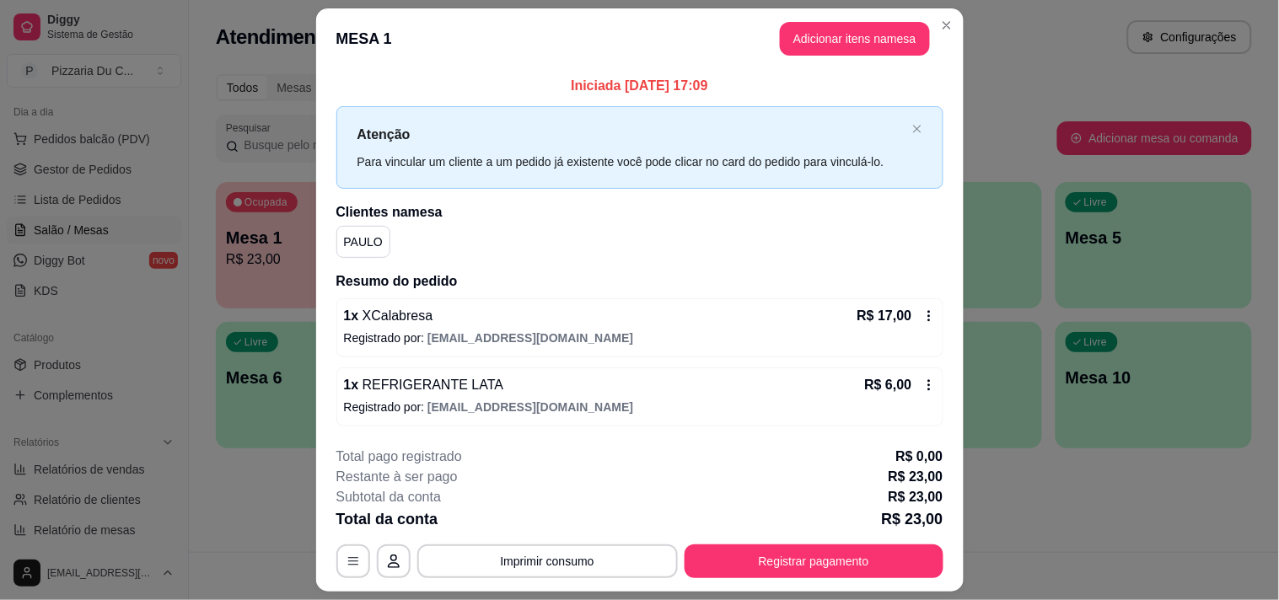
click at [840, 54] on button "Adicionar itens na mesa" at bounding box center [855, 39] width 150 height 34
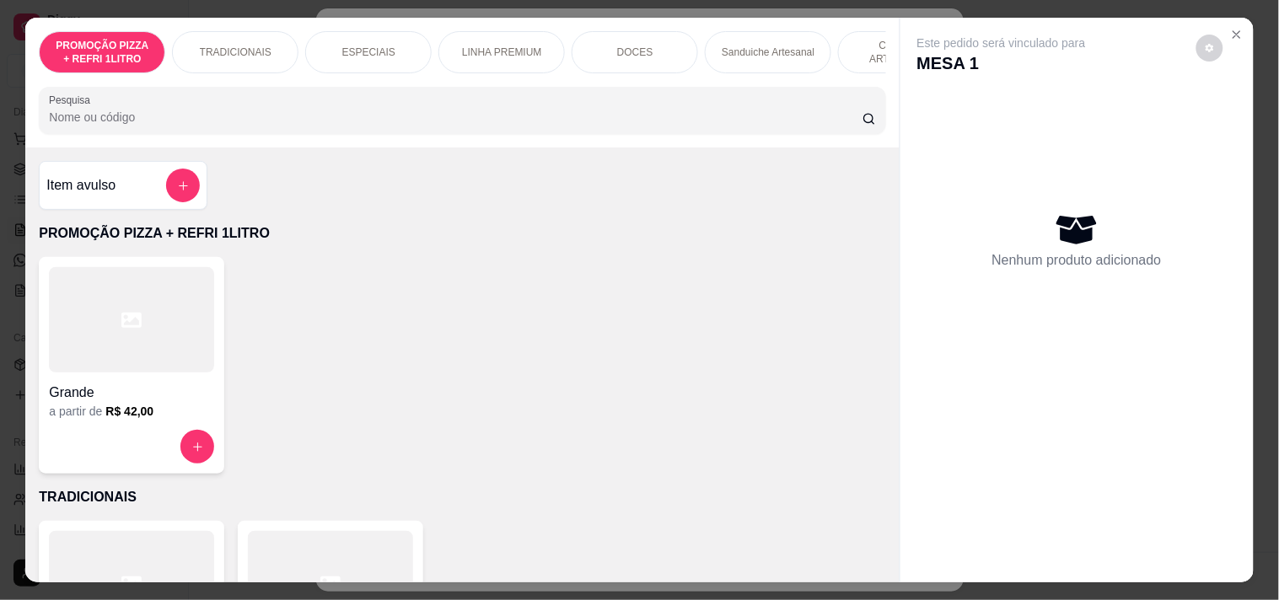
click at [739, 55] on div "Sanduiche Artesanal" at bounding box center [768, 52] width 126 height 42
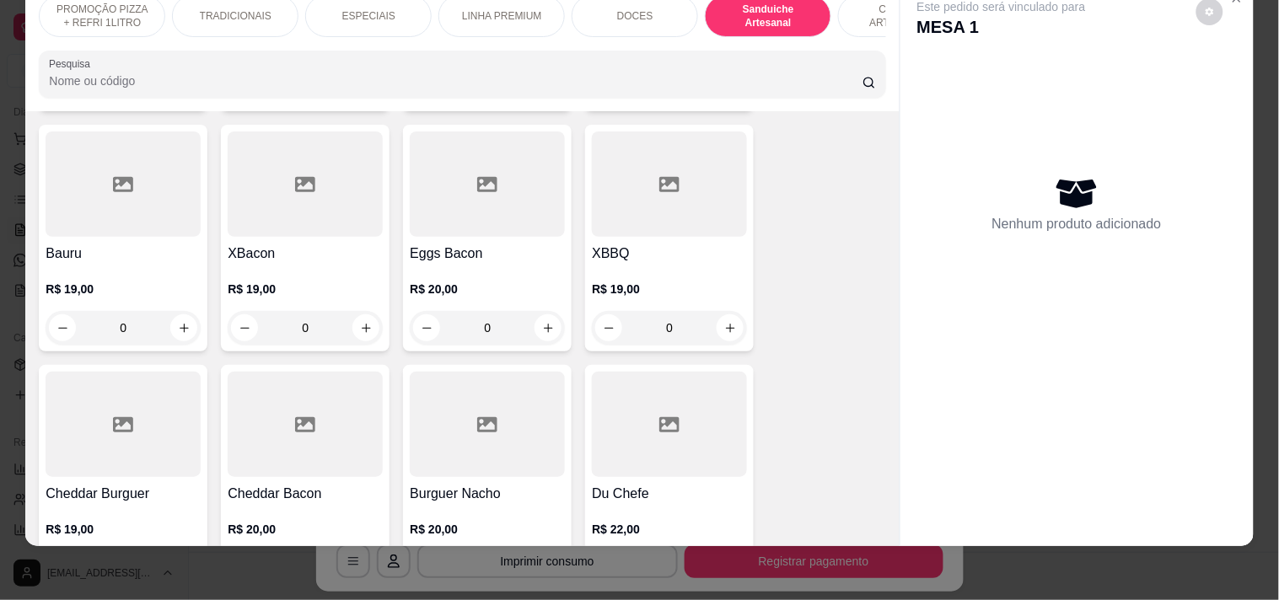
scroll to position [1676, 0]
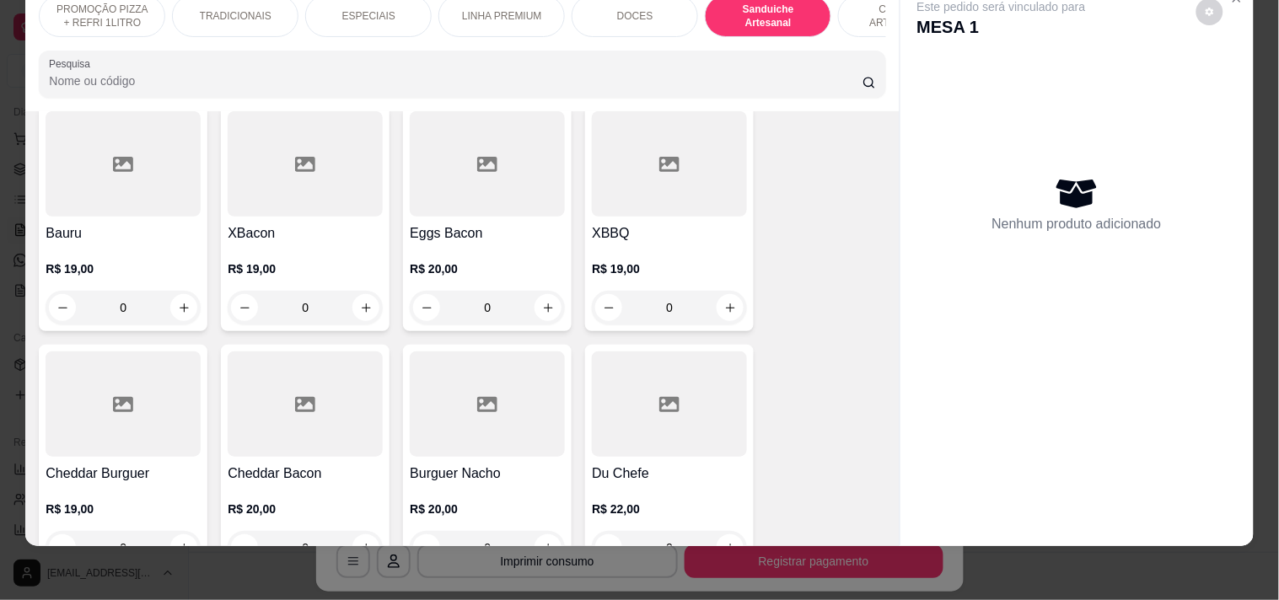
click at [342, 436] on div at bounding box center [305, 404] width 155 height 105
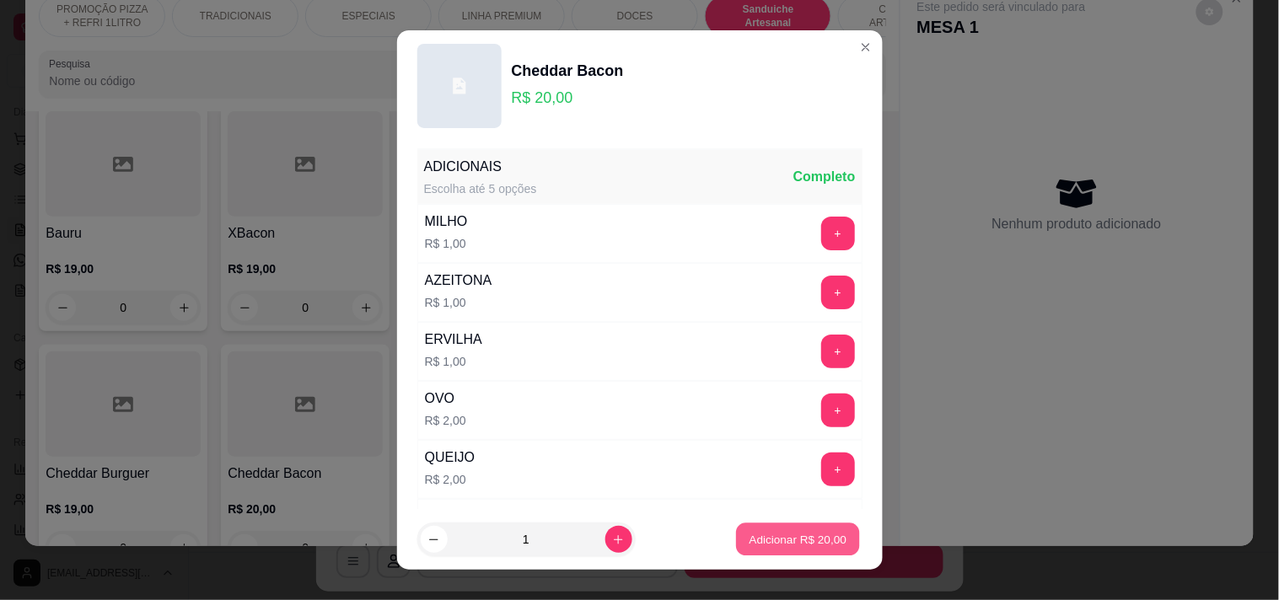
click at [760, 531] on button "Adicionar R$ 20,00" at bounding box center [799, 540] width 124 height 33
type input "1"
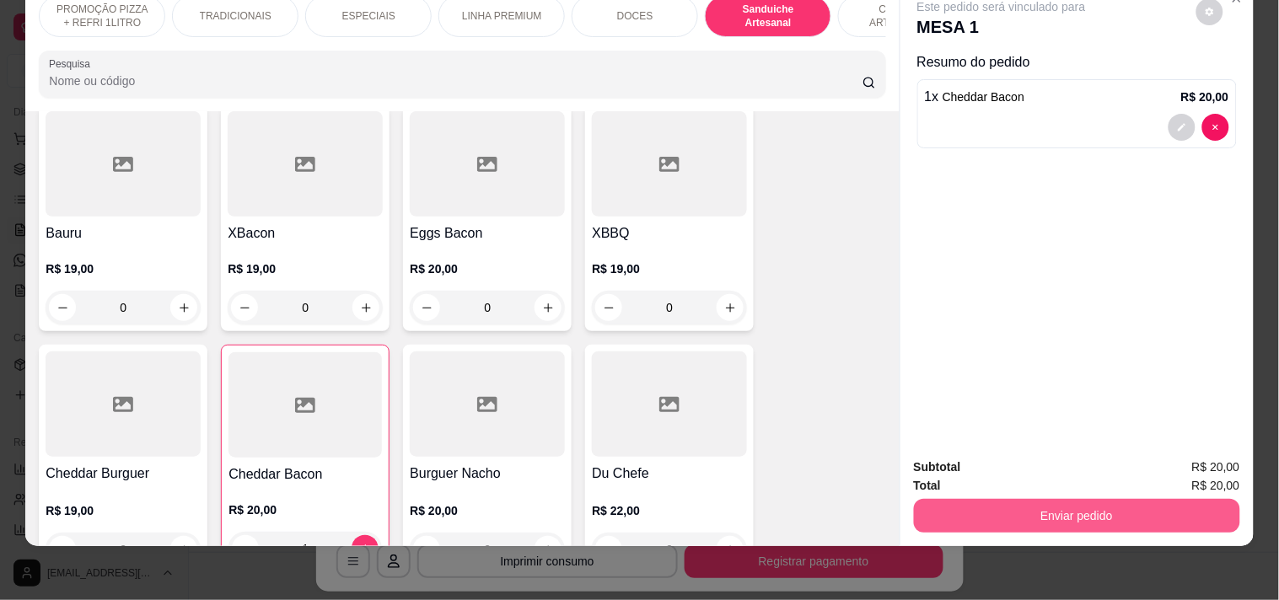
click at [1093, 508] on button "Enviar pedido" at bounding box center [1077, 516] width 326 height 34
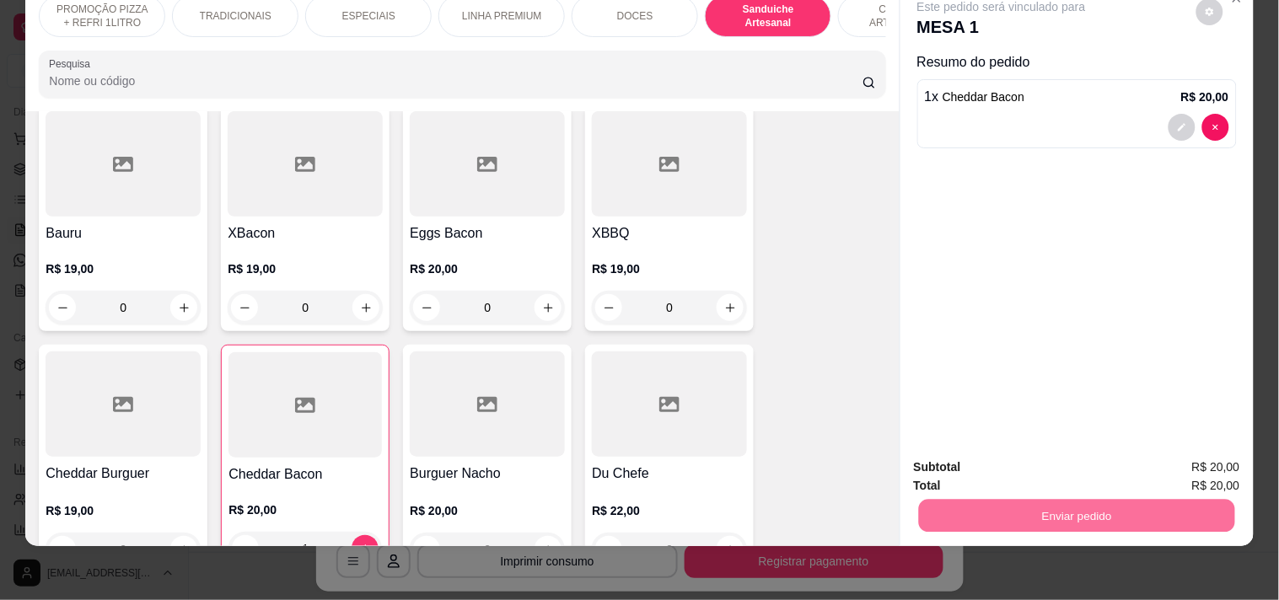
click at [1198, 469] on button "Enviar pedido" at bounding box center [1196, 459] width 93 height 31
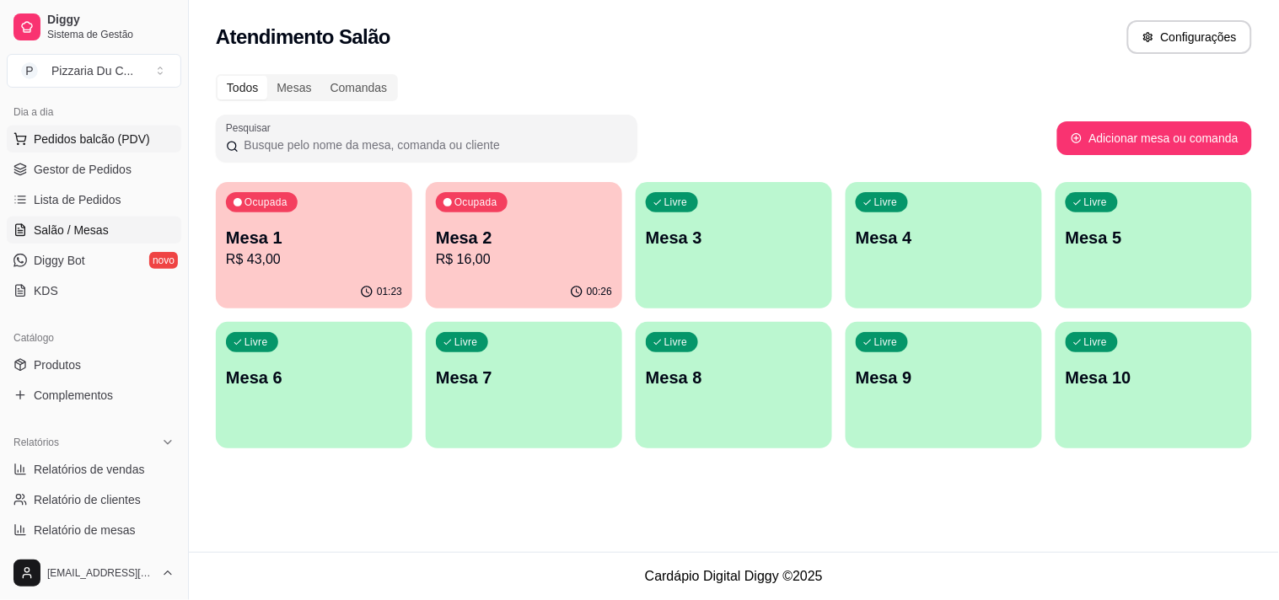
click at [121, 142] on span "Pedidos balcão (PDV)" at bounding box center [92, 139] width 116 height 17
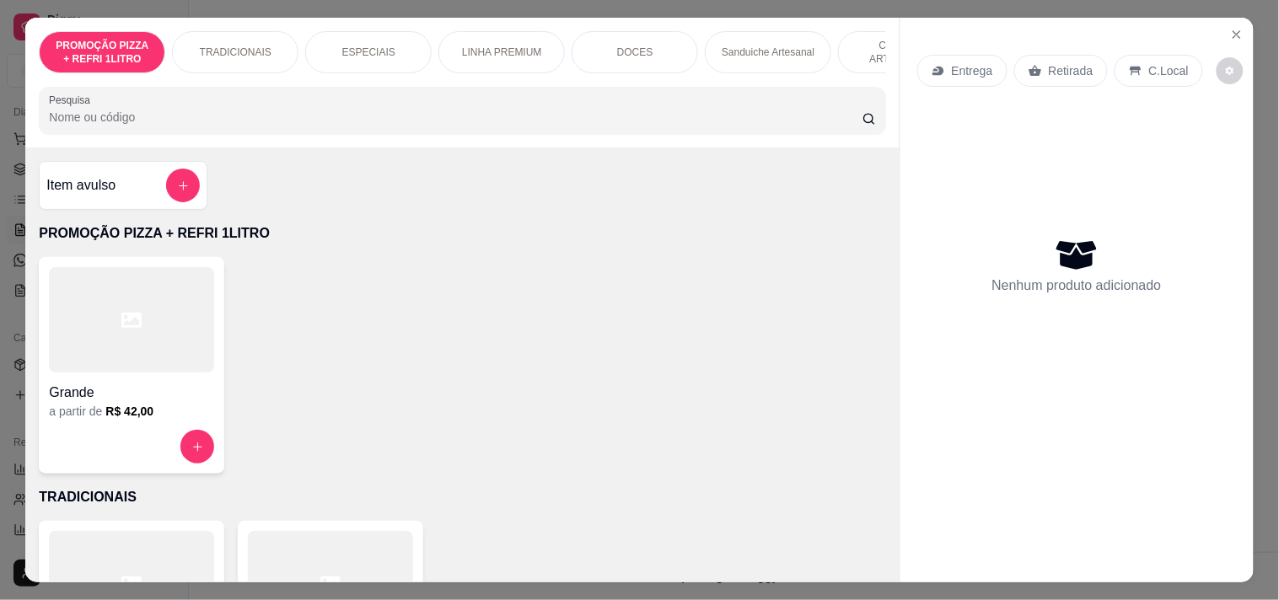
click at [965, 66] on p "Entrega" at bounding box center [972, 70] width 41 height 17
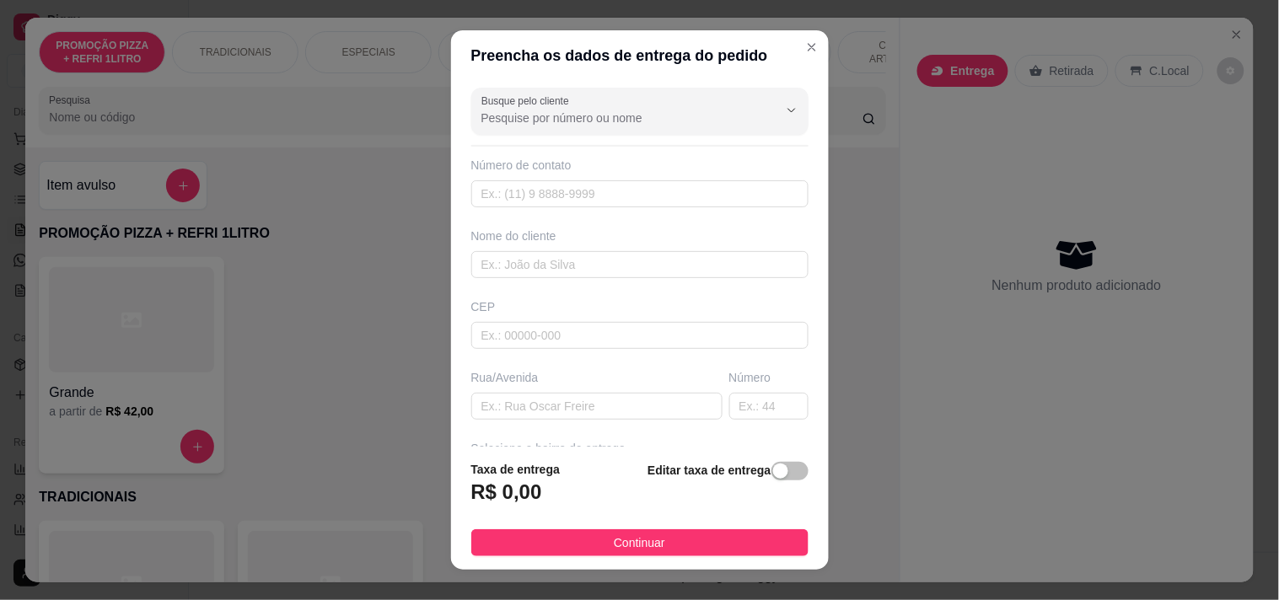
click at [587, 248] on div "Nome do cliente" at bounding box center [640, 253] width 344 height 51
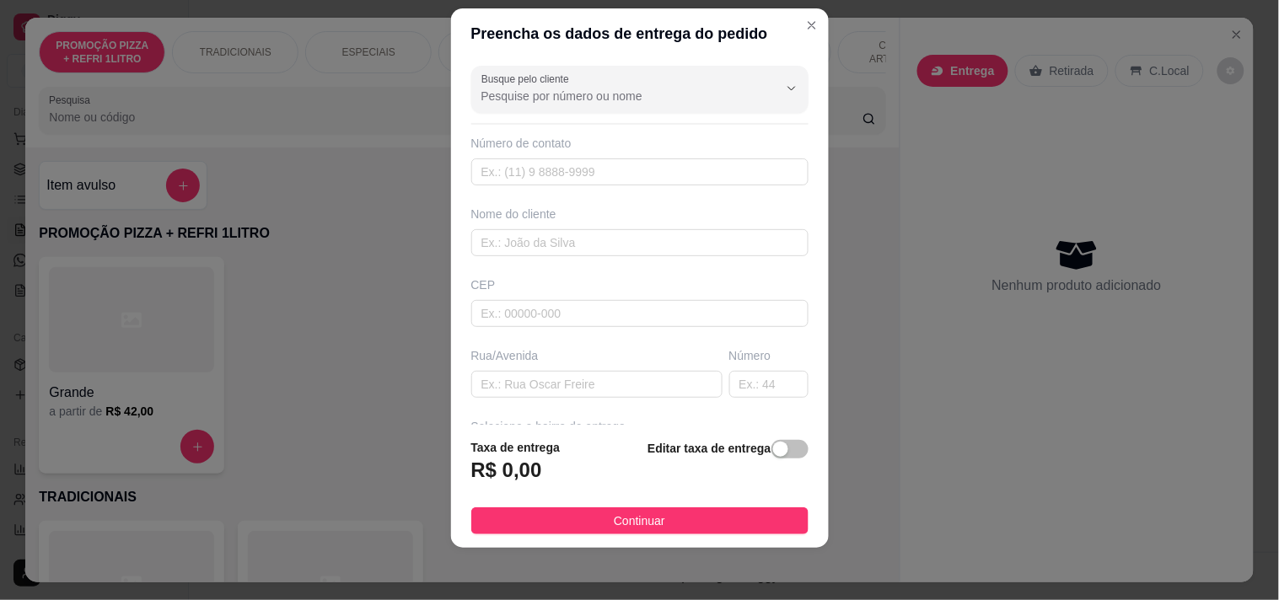
scroll to position [24, 0]
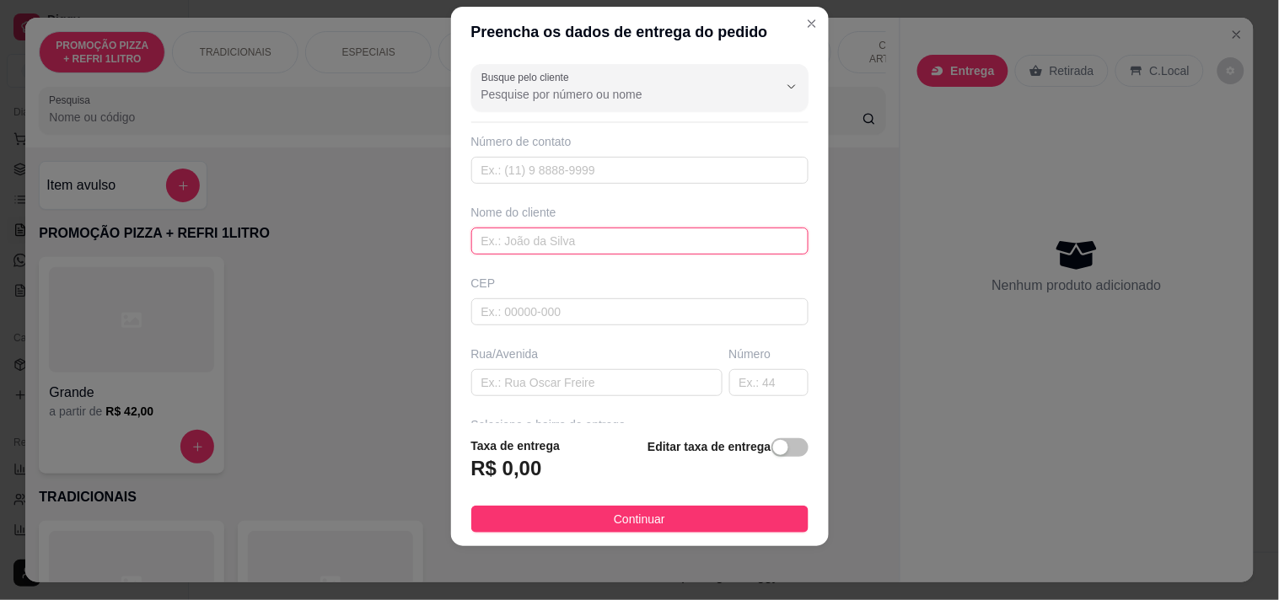
click at [587, 248] on input "text" at bounding box center [639, 241] width 337 height 27
type input "LARISSE"
click at [546, 373] on input "text" at bounding box center [596, 382] width 251 height 27
paste input "Rua lauro vieira chaves 1798 - montese Casa duplex do portão branco grande"
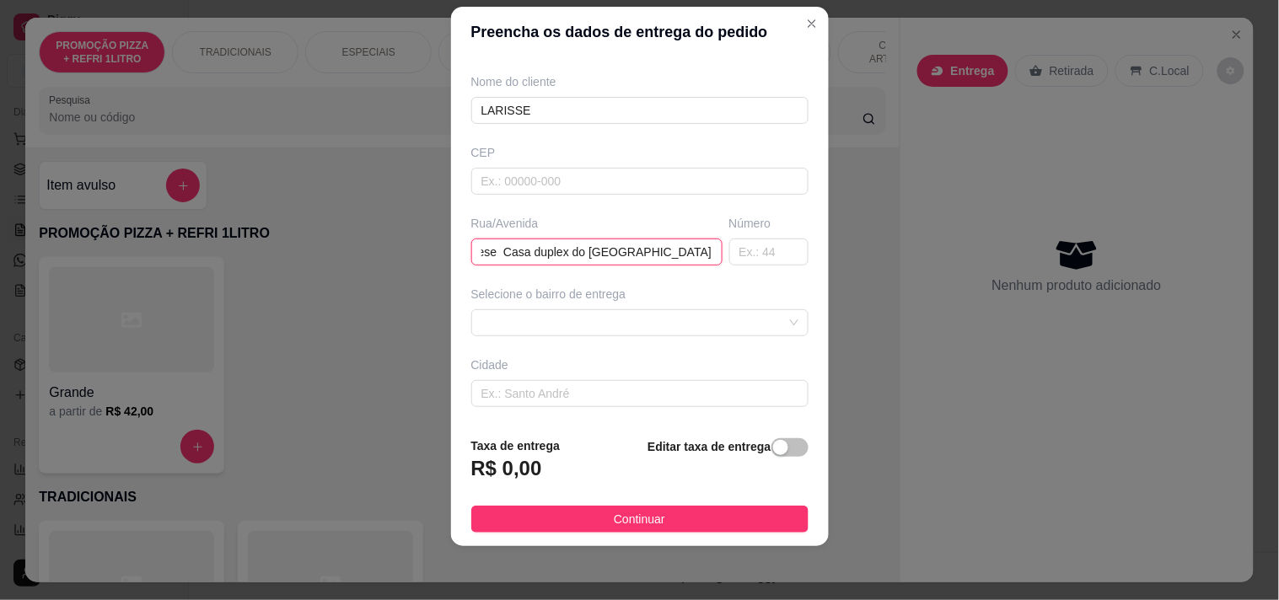
scroll to position [187, 0]
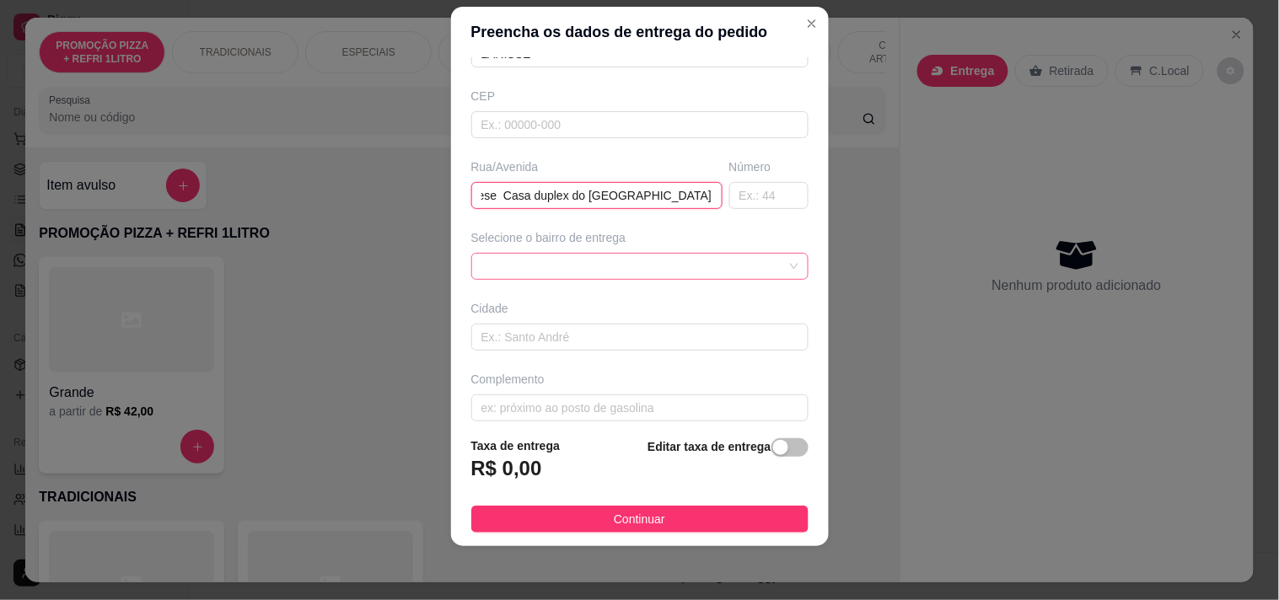
click at [585, 267] on span at bounding box center [639, 266] width 317 height 25
type input "Rua lauro vieira chaves 1798 - montese Casa duplex do portão branco grande"
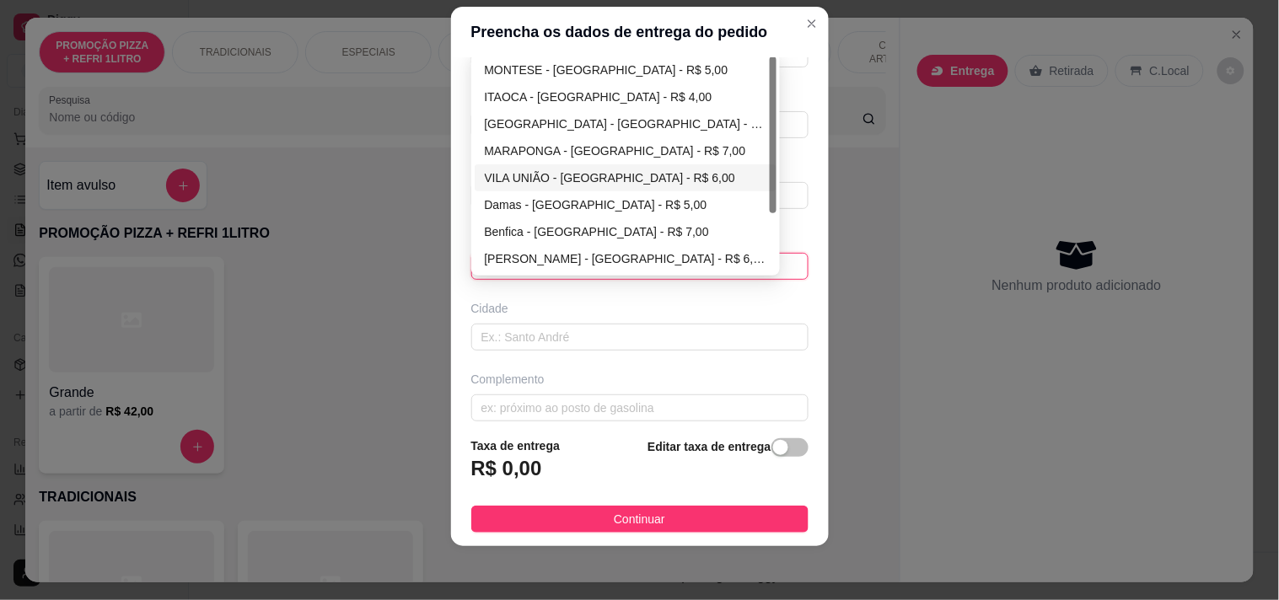
click at [583, 180] on div "VILA UNIÃO - FORTALEZA - R$ 6,00" at bounding box center [626, 178] width 282 height 19
type input "FORTALEZA"
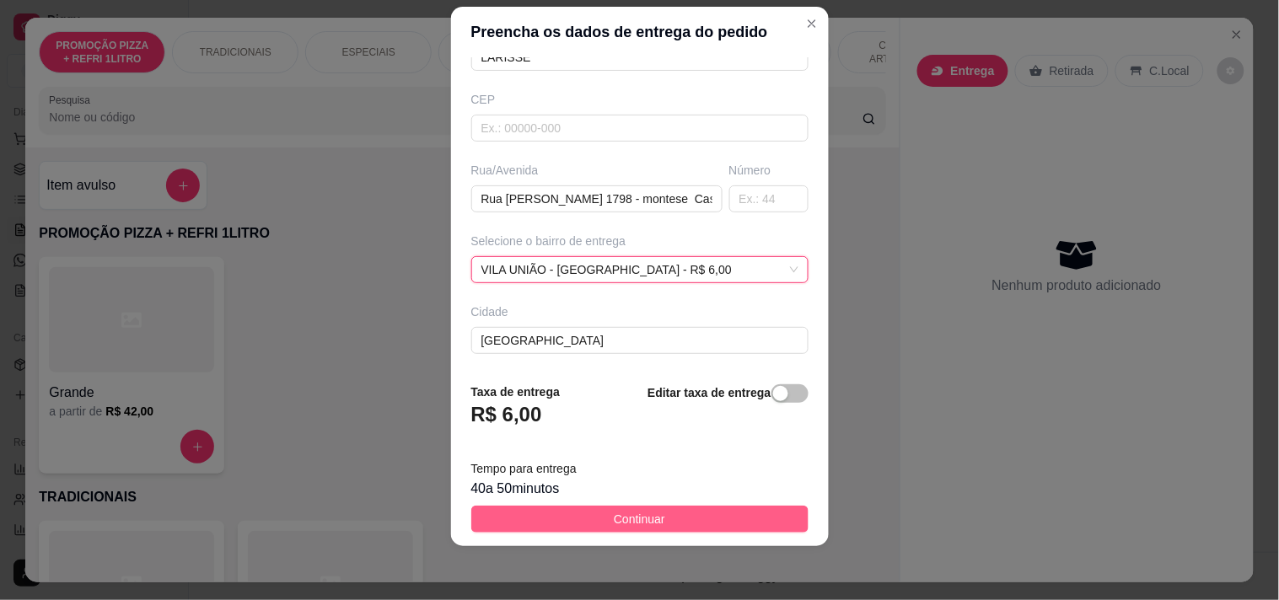
scroll to position [187, 0]
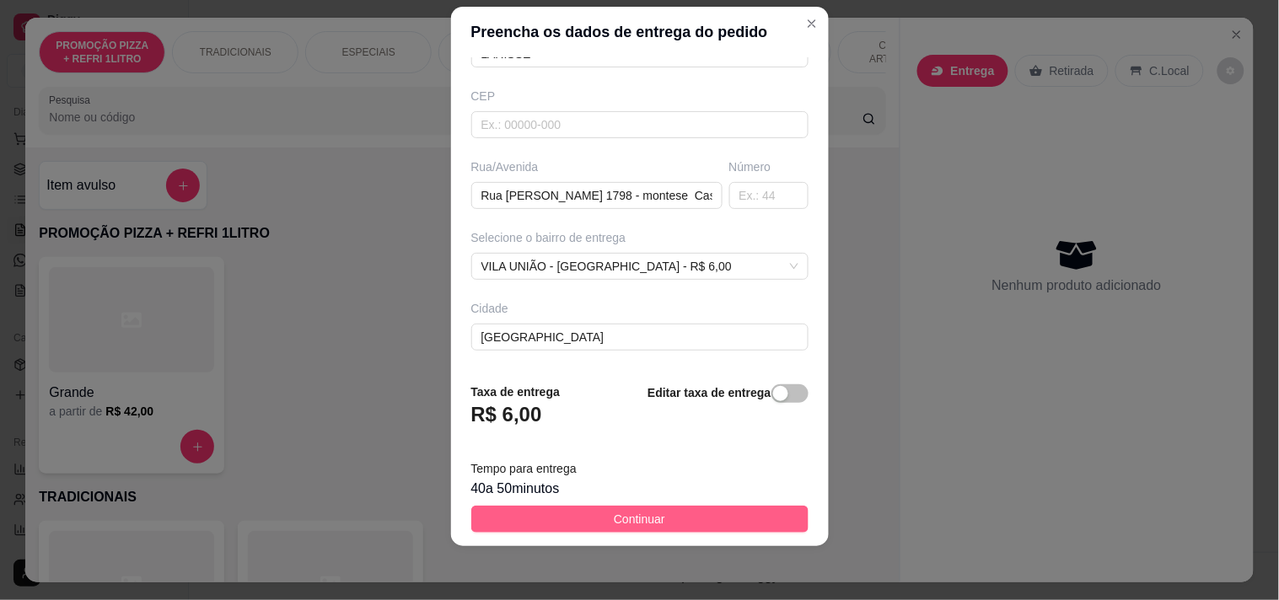
click at [645, 525] on span "Continuar" at bounding box center [639, 519] width 51 height 19
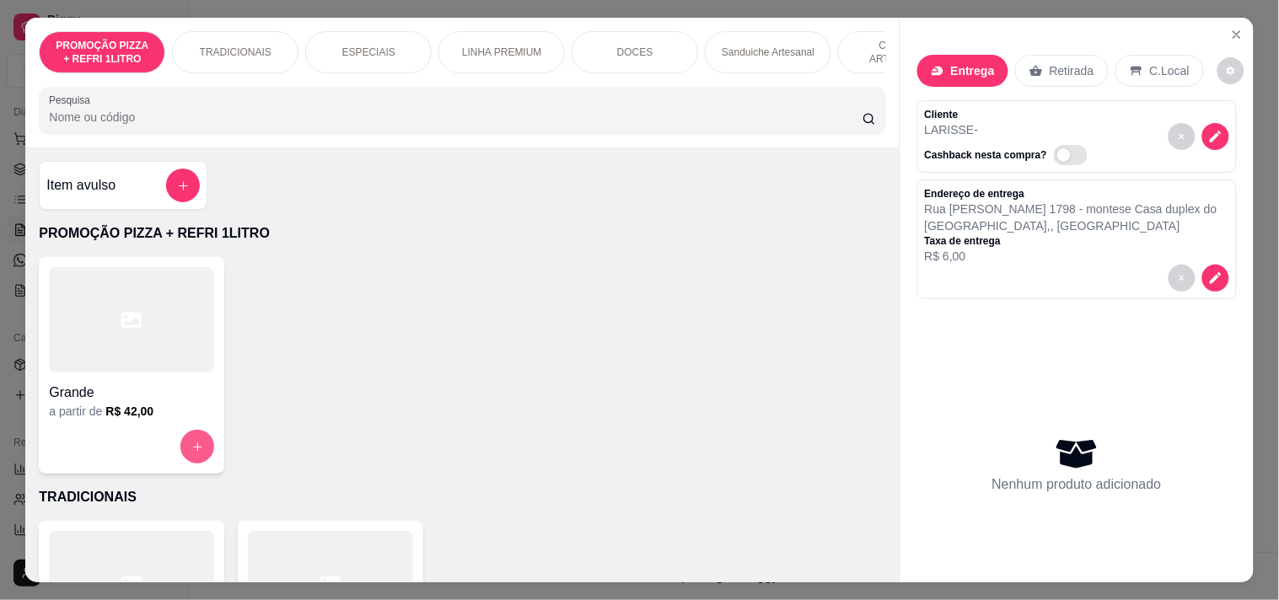
click at [194, 451] on icon "increase-product-quantity" at bounding box center [197, 447] width 13 height 13
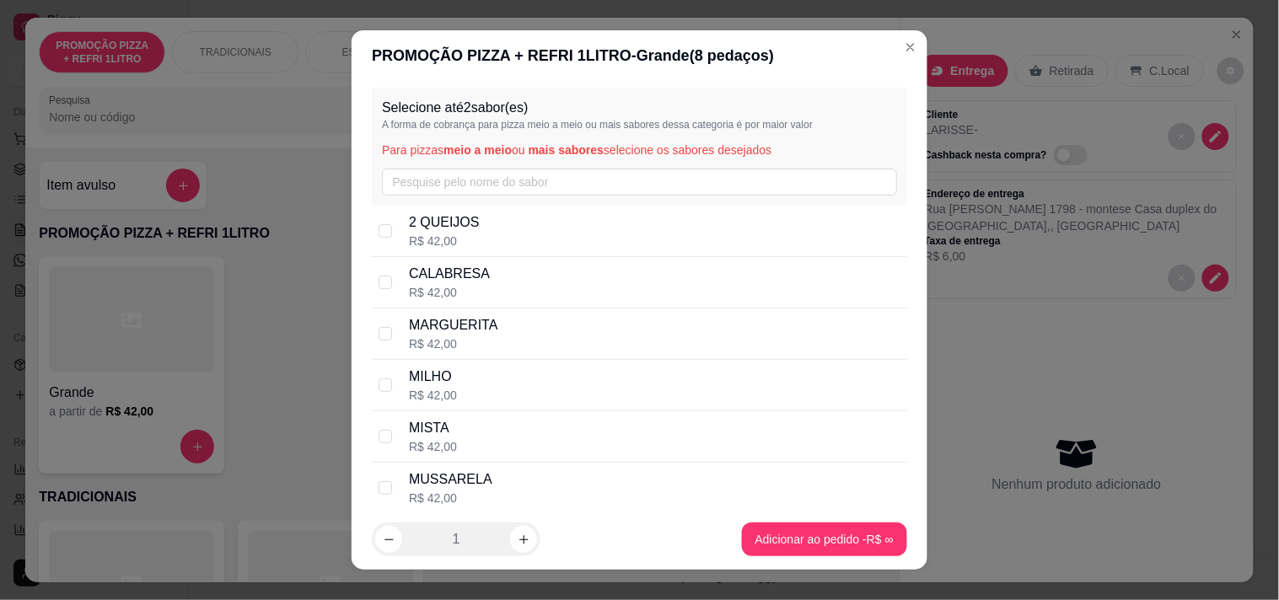
click at [435, 273] on p "CALABRESA" at bounding box center [449, 274] width 81 height 20
checkbox input "true"
click at [440, 329] on p "MARGUERITA" at bounding box center [453, 325] width 89 height 20
click at [443, 331] on p "MARGUERITA" at bounding box center [453, 325] width 89 height 20
checkbox input "false"
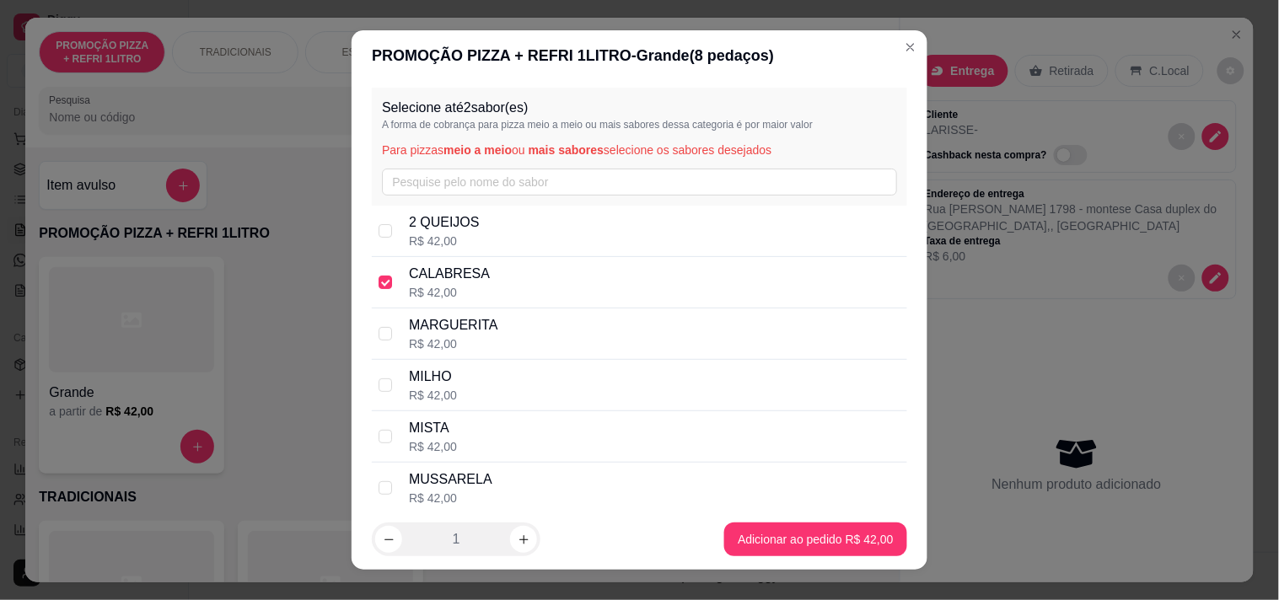
click at [484, 487] on div "MUSSARELA R$ 42,00" at bounding box center [654, 488] width 491 height 37
checkbox input "true"
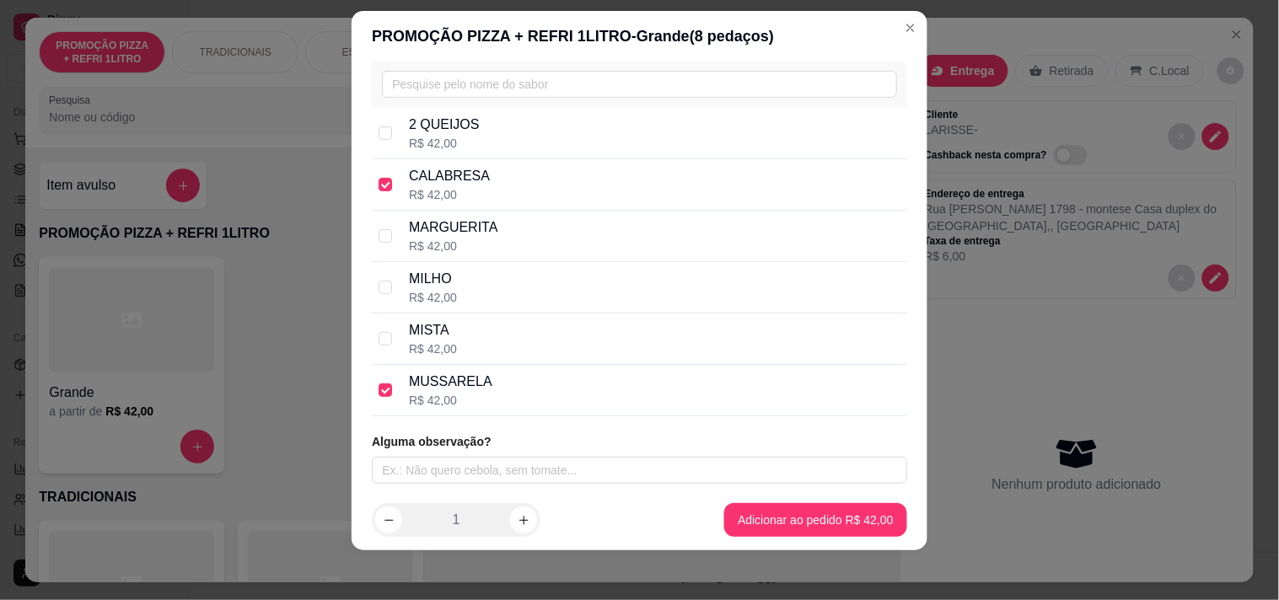
scroll to position [24, 0]
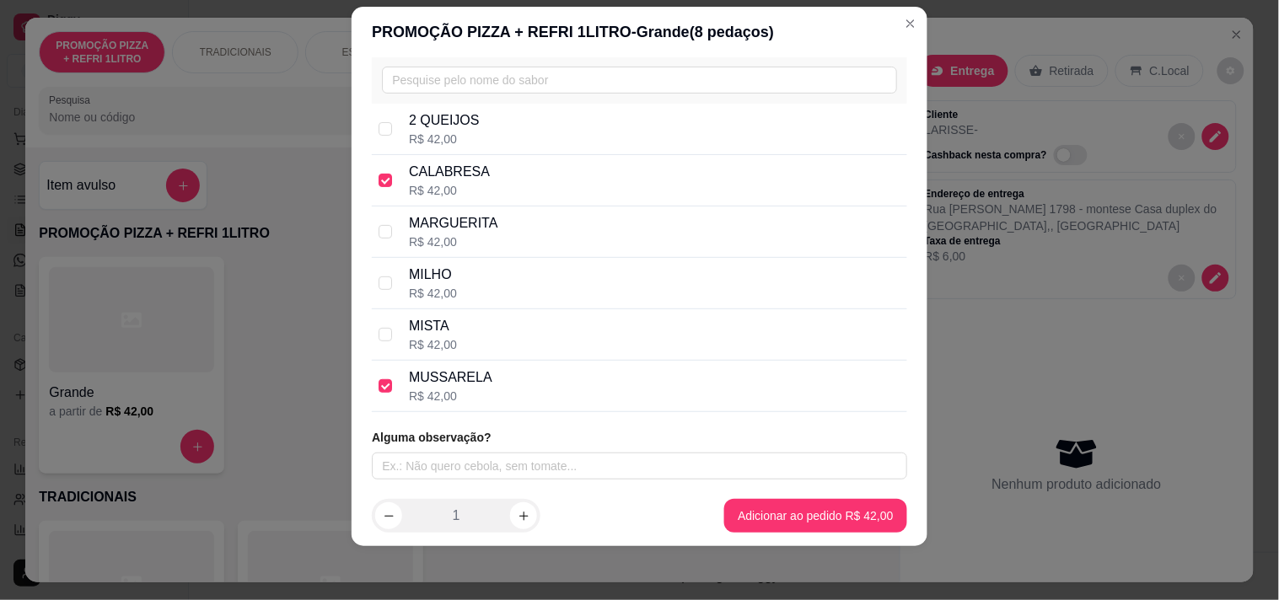
click at [653, 447] on div "Alguma observação?" at bounding box center [639, 454] width 535 height 51
click at [653, 468] on input "text" at bounding box center [639, 466] width 535 height 27
type input "C"
type input "PEPSI"
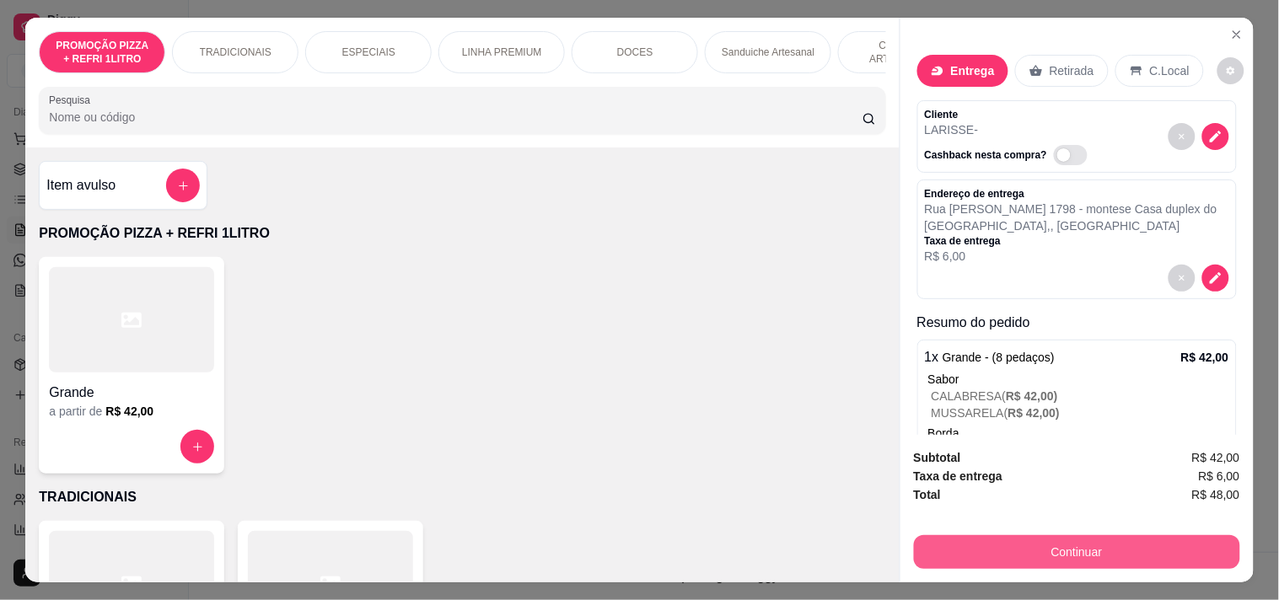
click at [1005, 550] on button "Continuar" at bounding box center [1077, 552] width 326 height 34
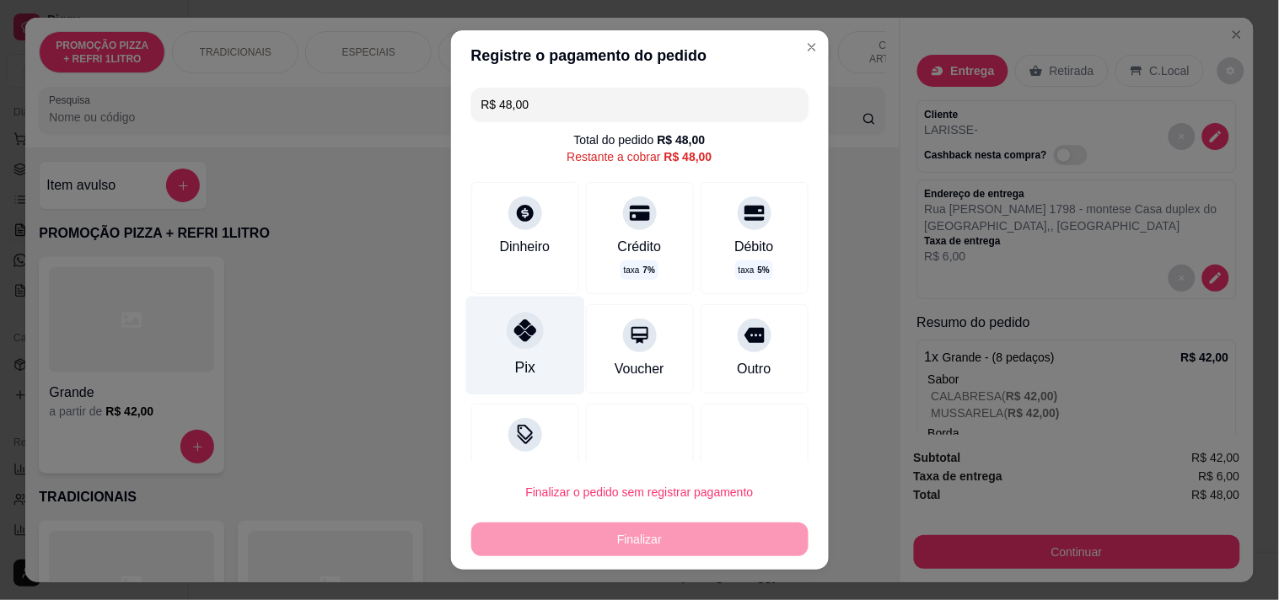
click at [534, 330] on div "Pix" at bounding box center [524, 345] width 119 height 99
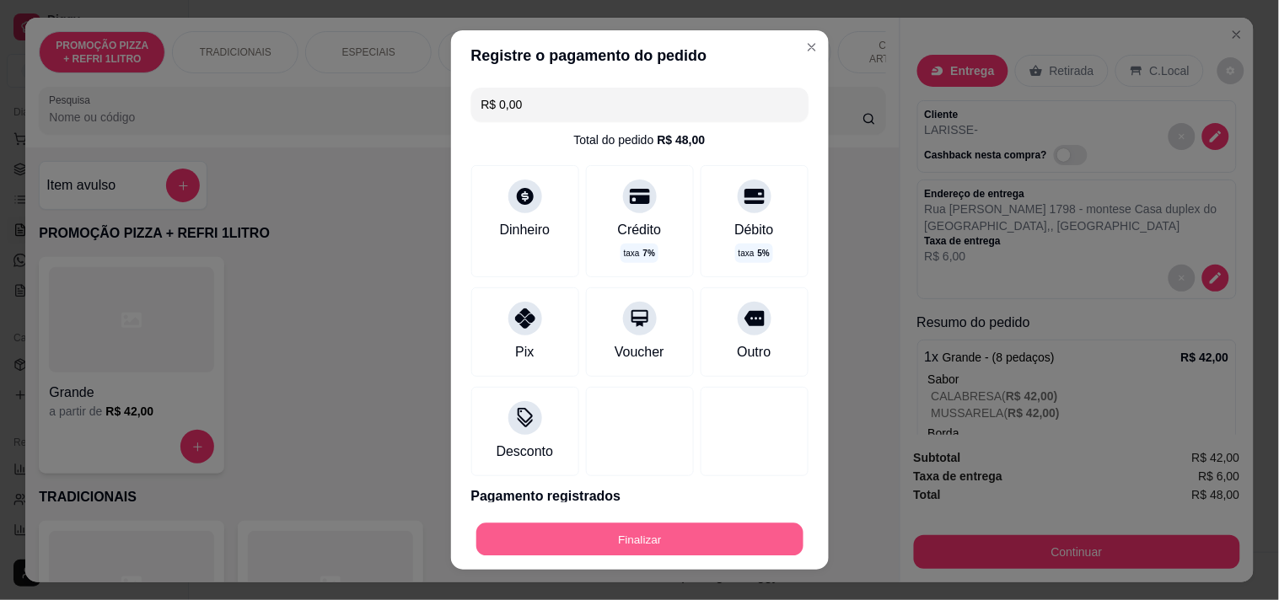
click at [572, 546] on button "Finalizar" at bounding box center [639, 540] width 327 height 33
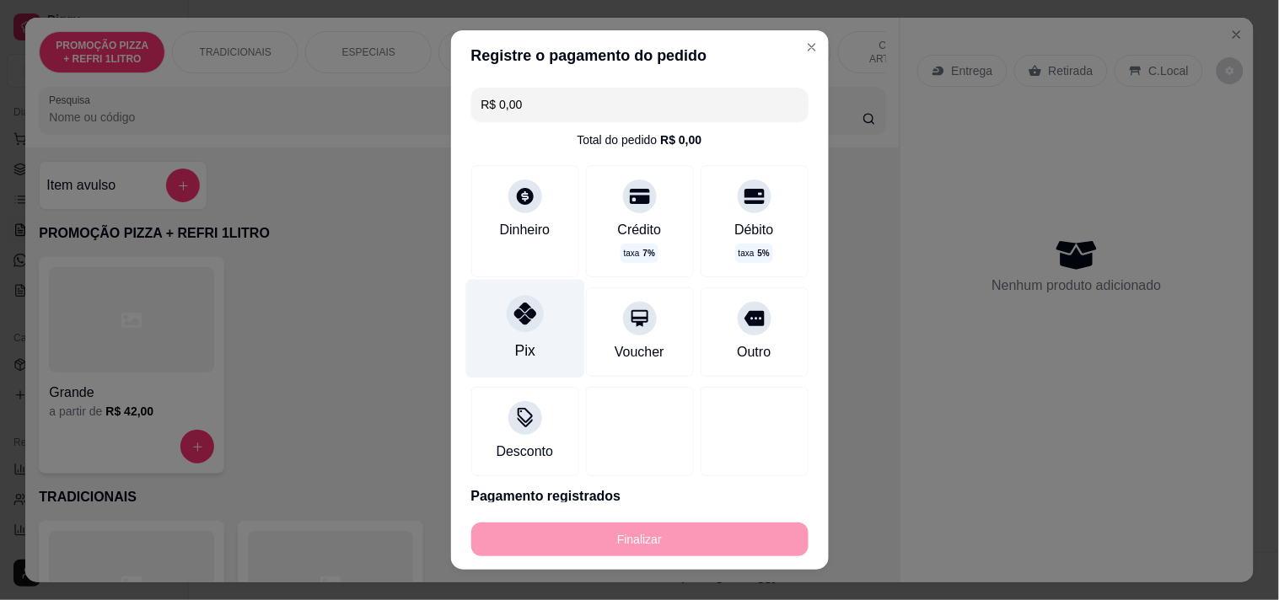
type input "-R$ 48,00"
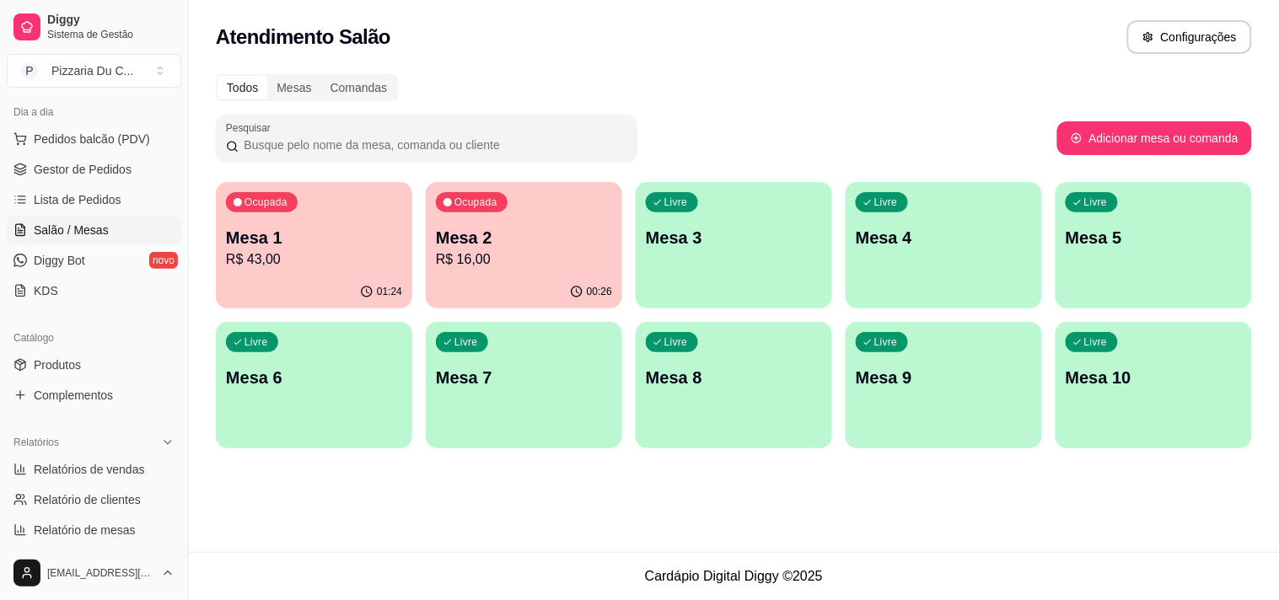
click at [475, 289] on div "00:26" at bounding box center [524, 292] width 196 height 33
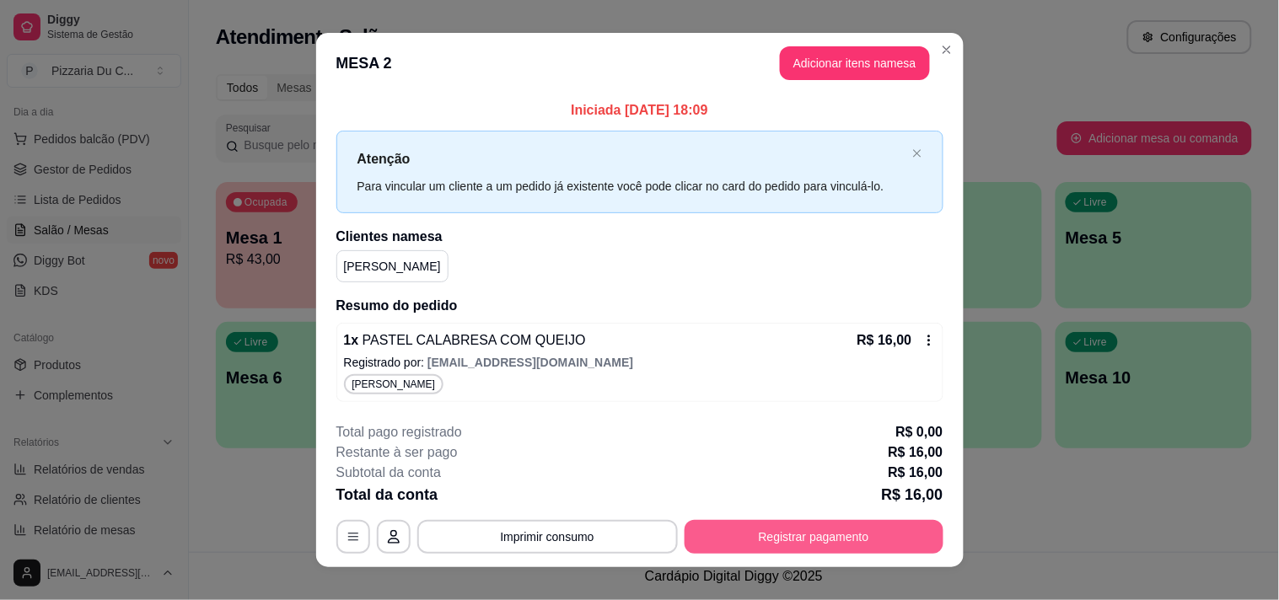
click at [731, 527] on button "Registrar pagamento" at bounding box center [814, 537] width 259 height 34
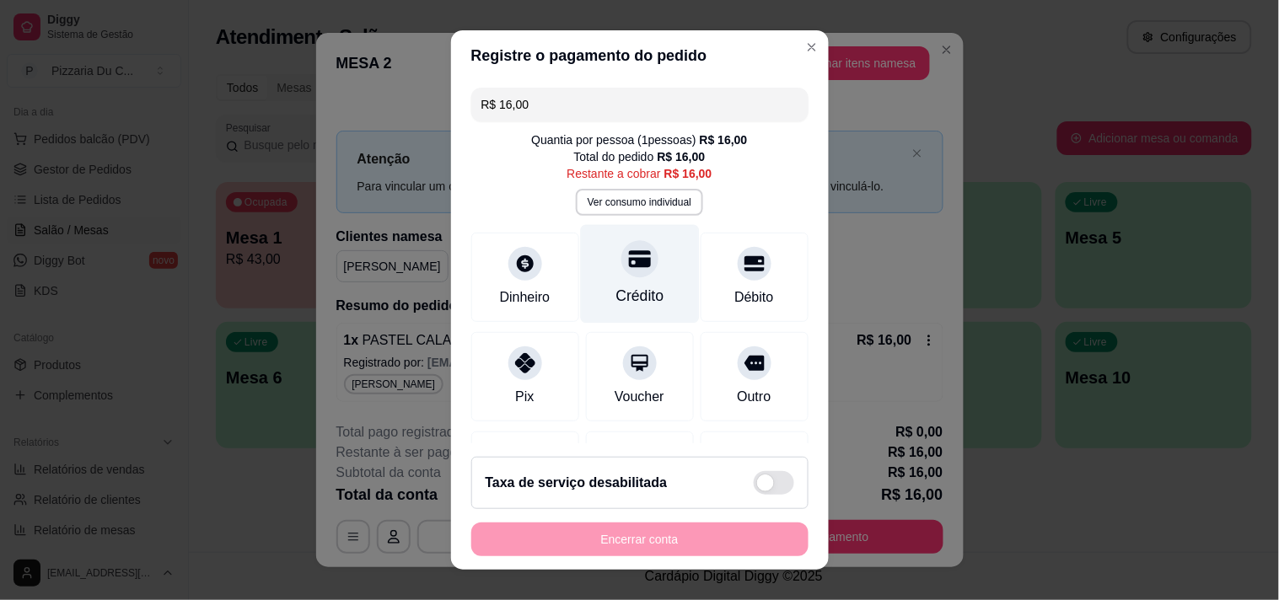
click at [622, 274] on div at bounding box center [639, 258] width 37 height 37
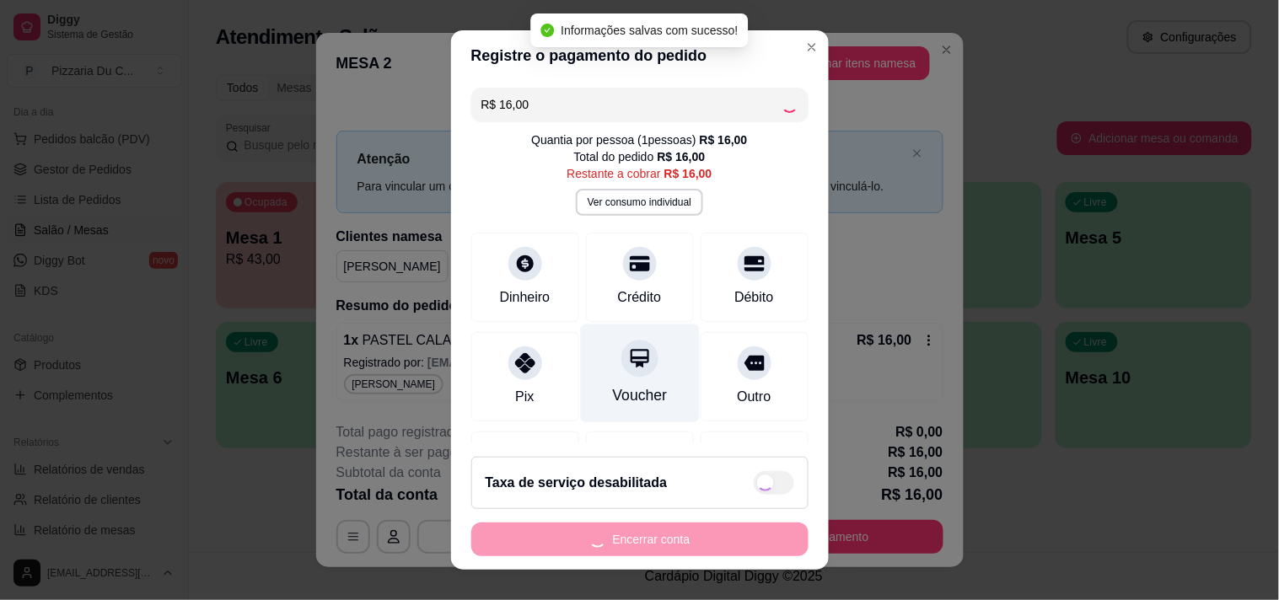
type input "R$ 0,00"
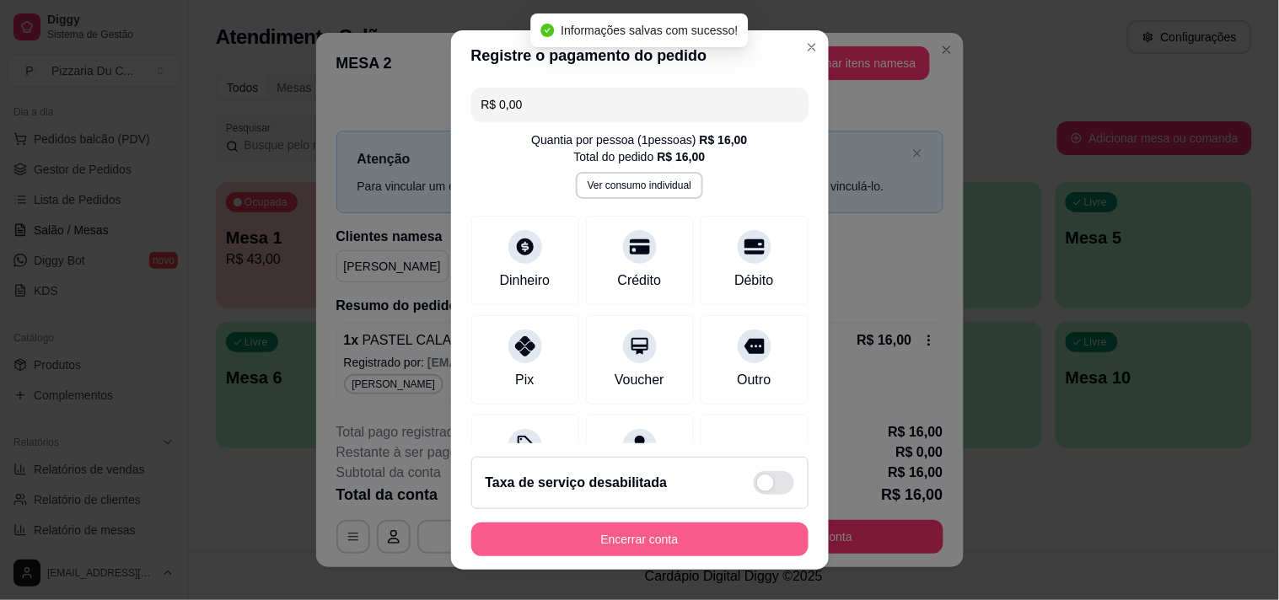
click at [705, 538] on button "Encerrar conta" at bounding box center [639, 540] width 337 height 34
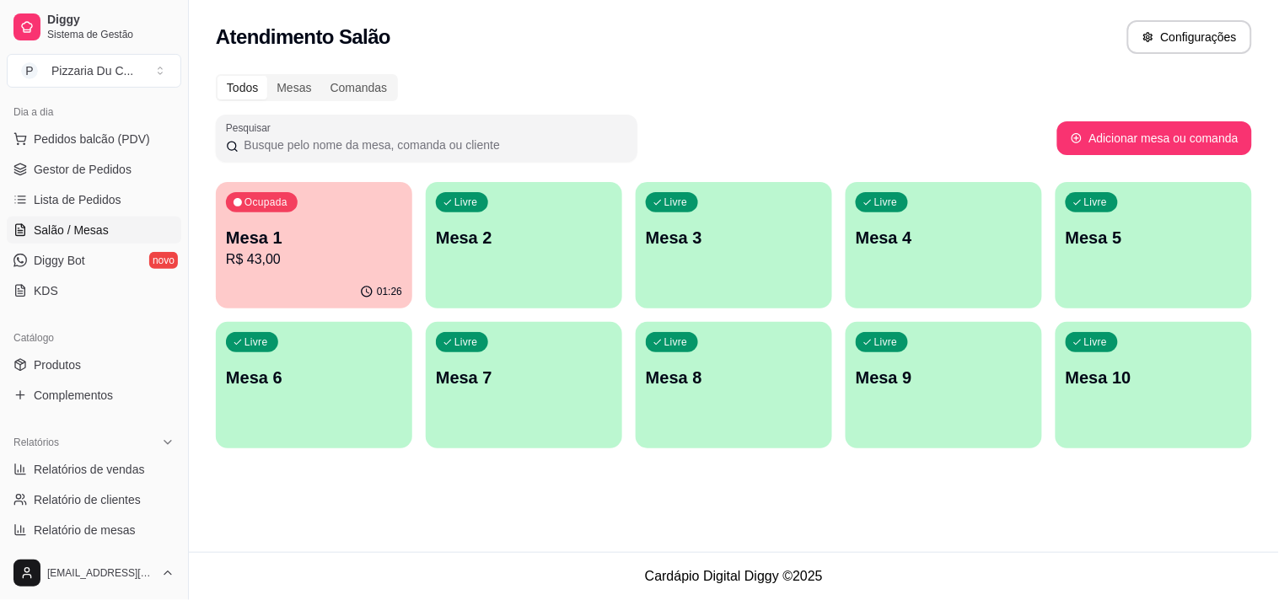
click at [363, 253] on p "R$ 43,00" at bounding box center [314, 260] width 176 height 20
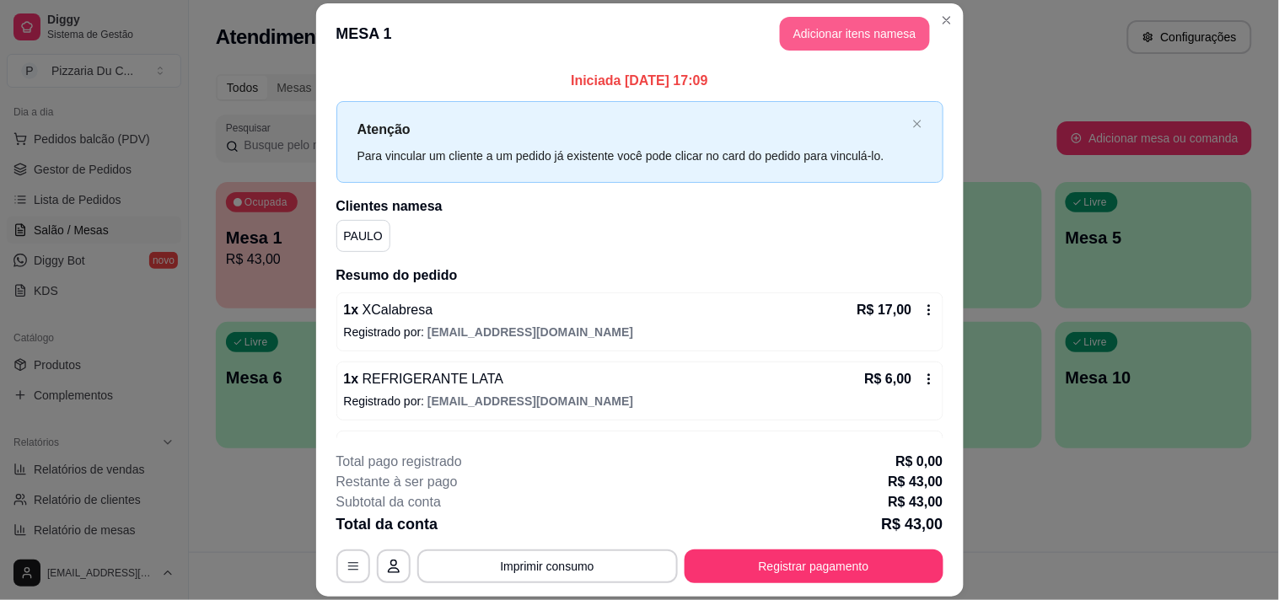
click at [833, 29] on button "Adicionar itens na mesa" at bounding box center [855, 34] width 150 height 34
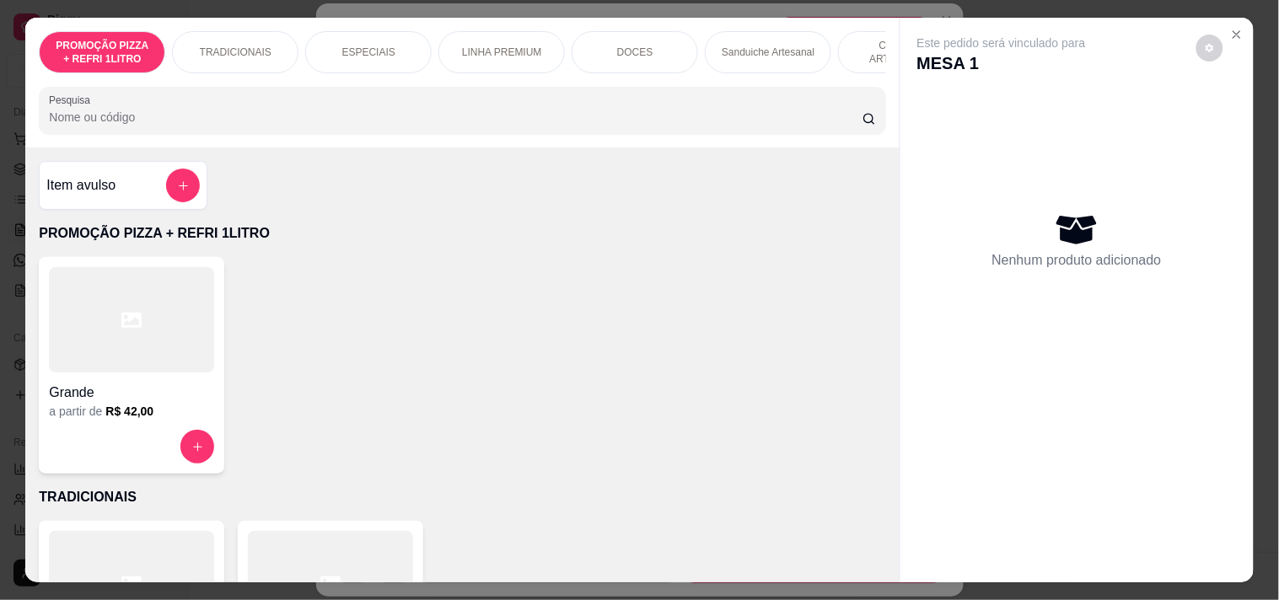
scroll to position [0, 610]
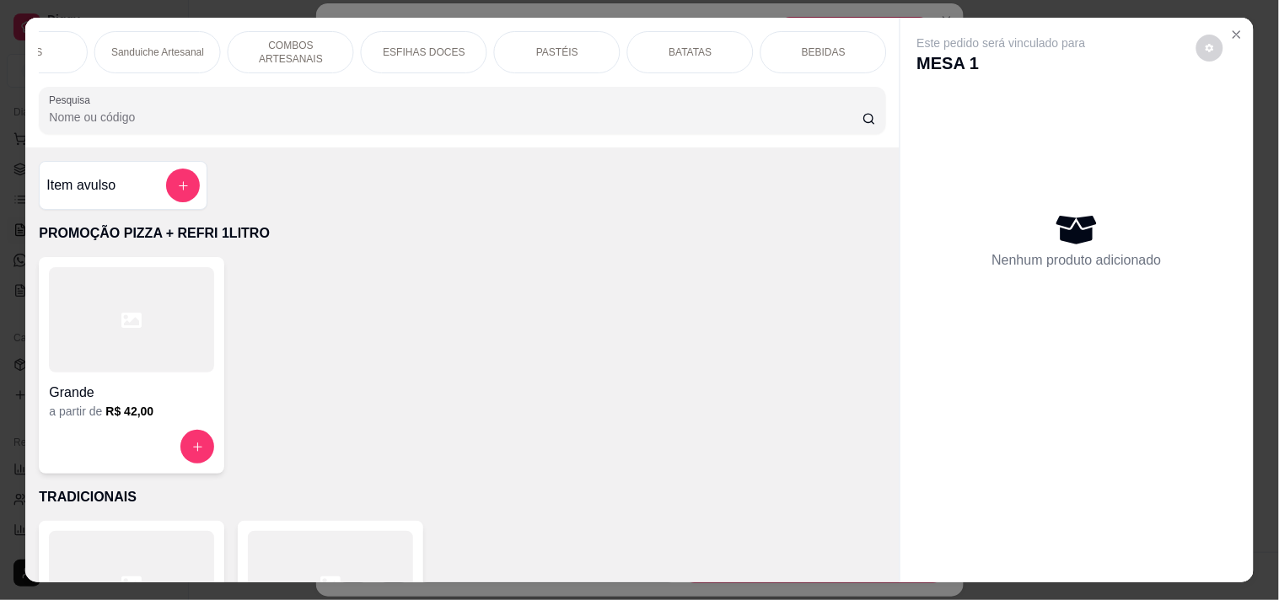
click at [760, 51] on div "BEBIDAS" at bounding box center [823, 52] width 126 height 42
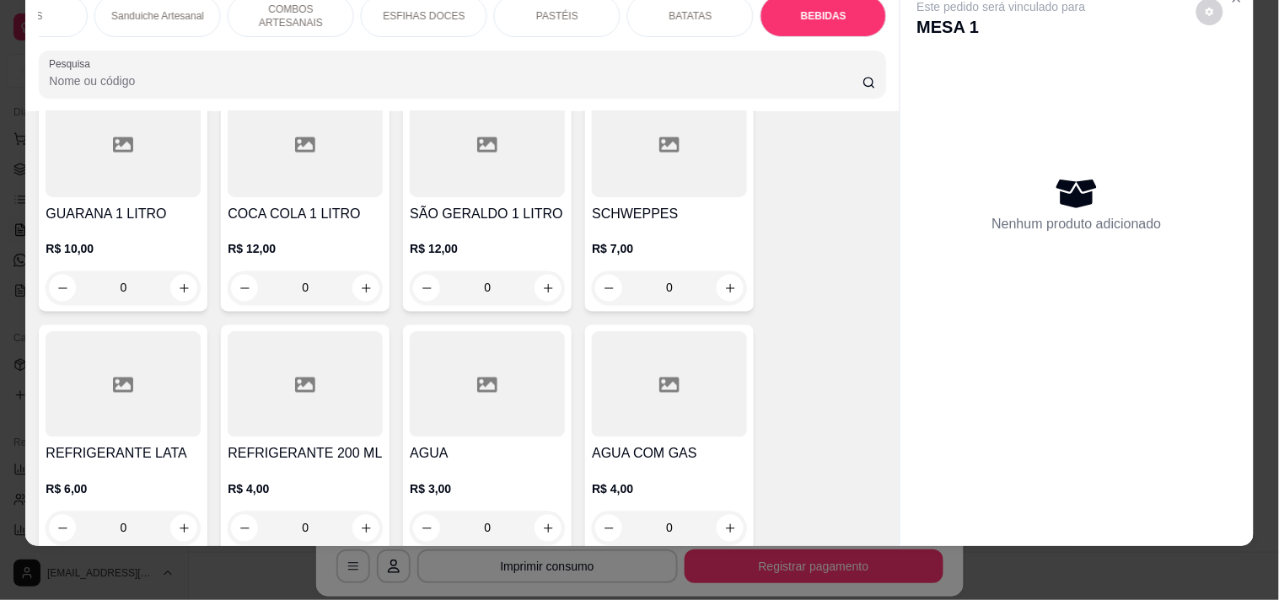
scroll to position [5662, 0]
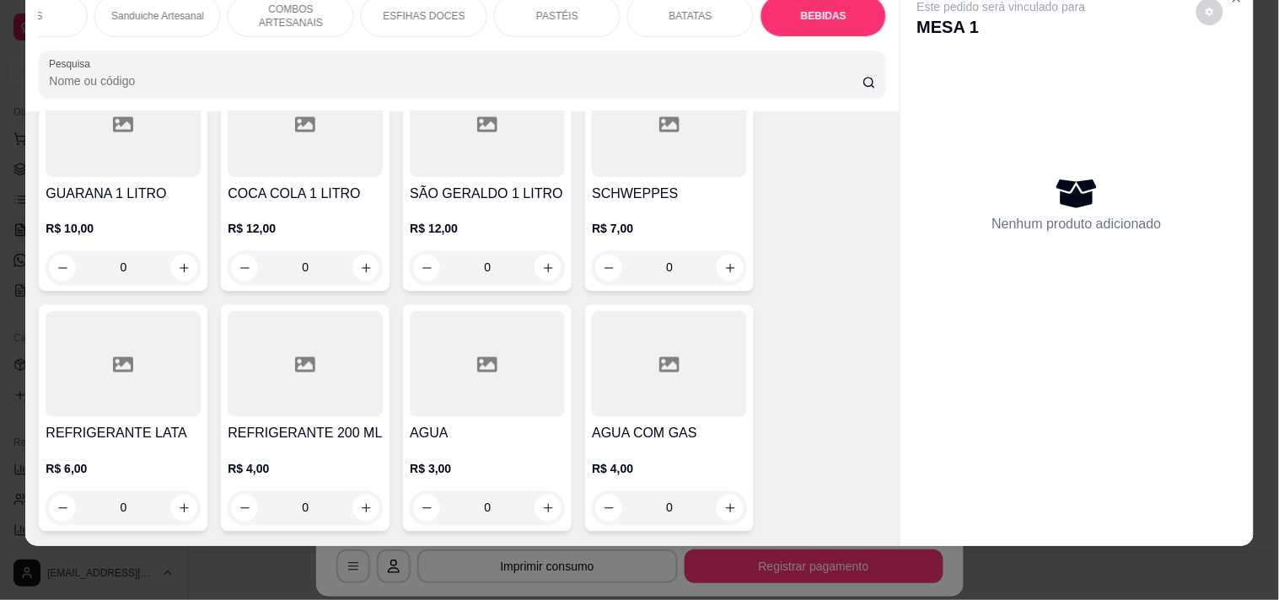
click at [163, 428] on h4 "REFRIGERANTE LATA" at bounding box center [123, 434] width 155 height 20
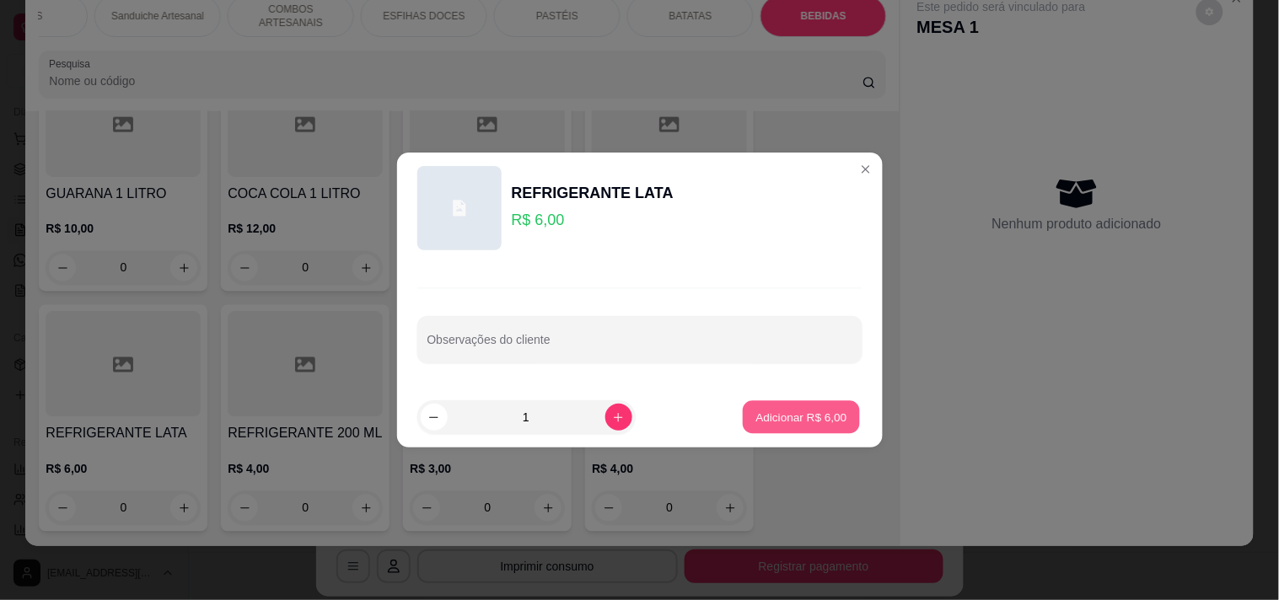
click at [760, 432] on button "Adicionar R$ 6,00" at bounding box center [801, 417] width 117 height 33
type input "1"
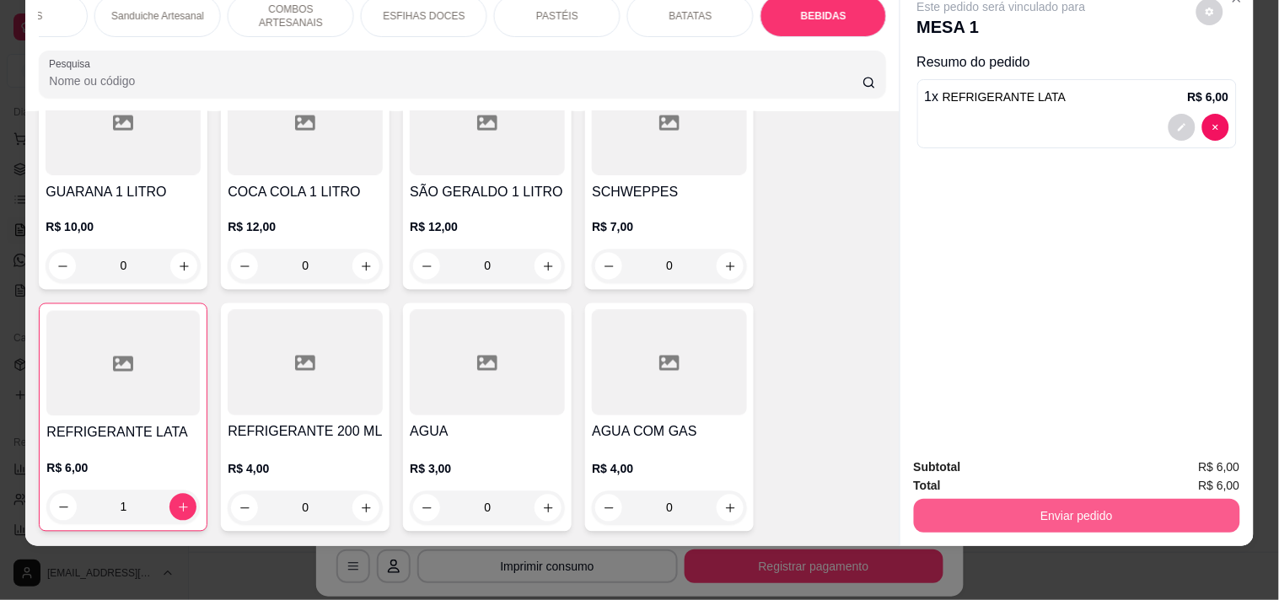
click at [987, 502] on button "Enviar pedido" at bounding box center [1077, 516] width 326 height 34
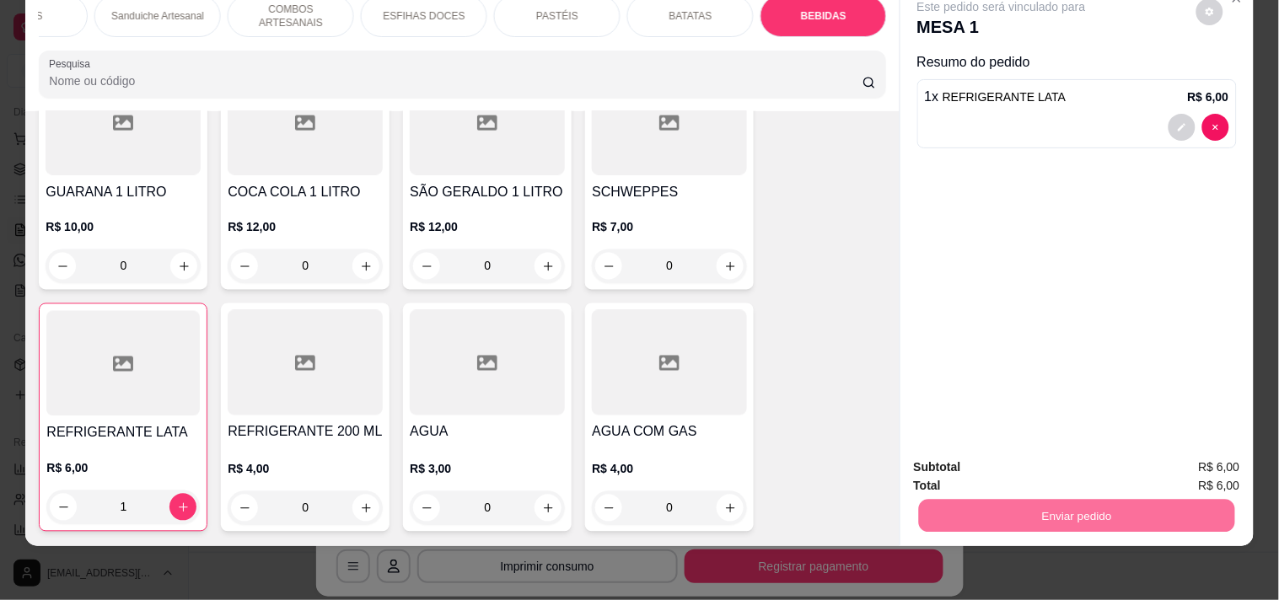
click at [1189, 466] on button "Enviar pedido" at bounding box center [1195, 460] width 95 height 32
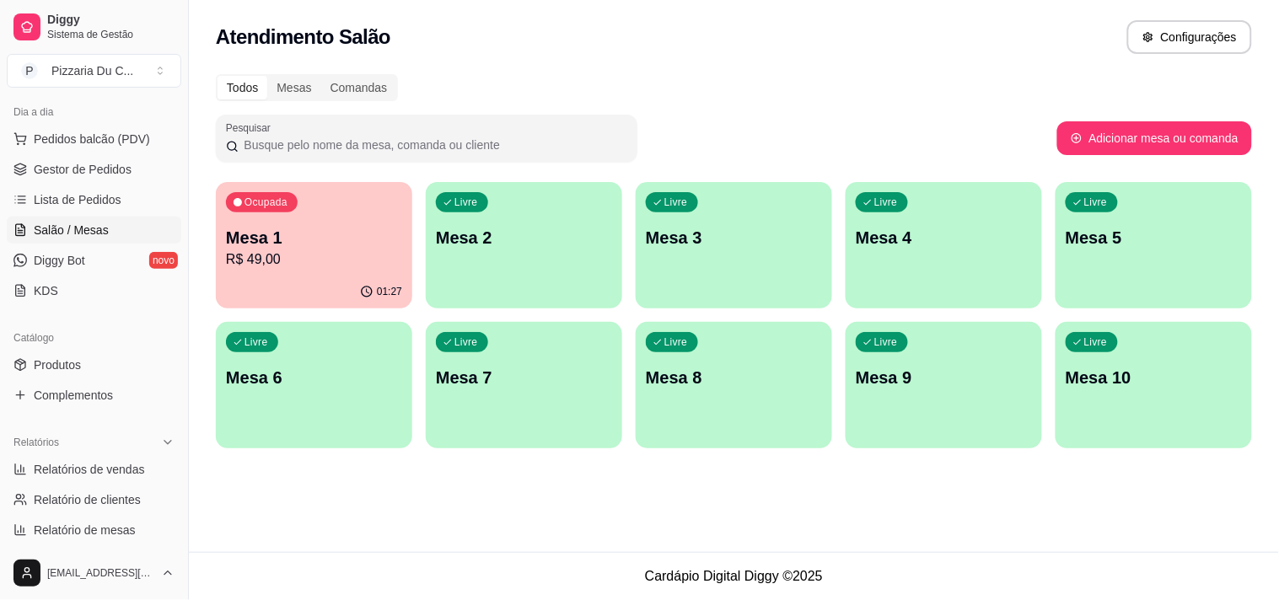
click at [298, 224] on div "Ocupada Mesa 1 R$ 49,00" at bounding box center [314, 229] width 196 height 94
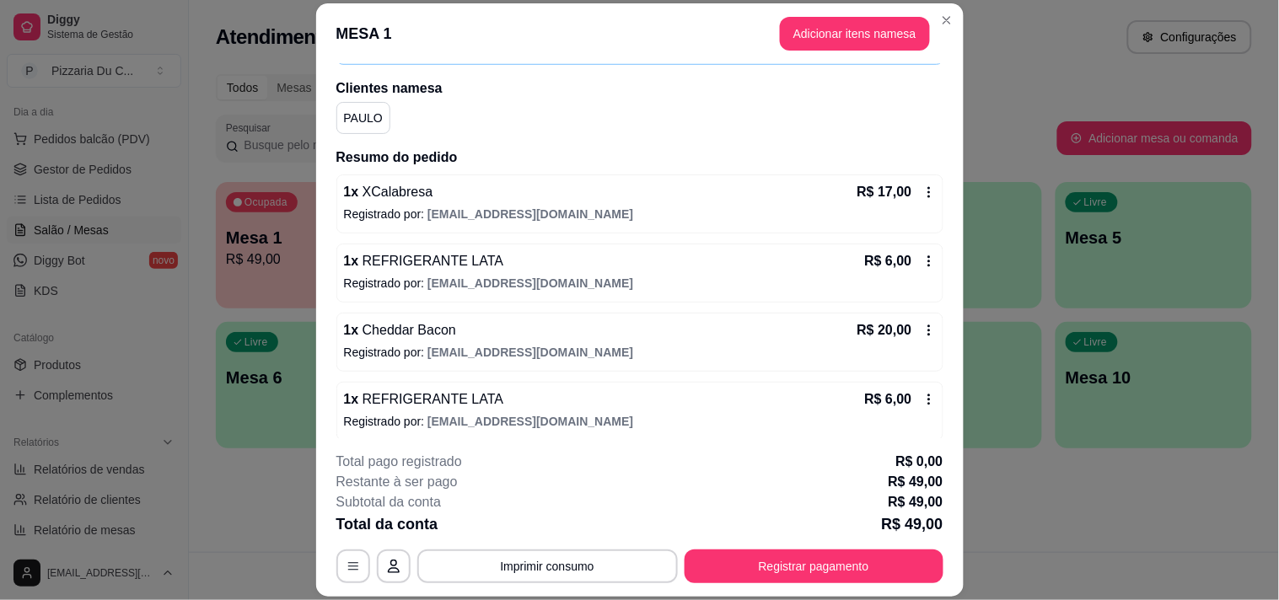
scroll to position [127, 0]
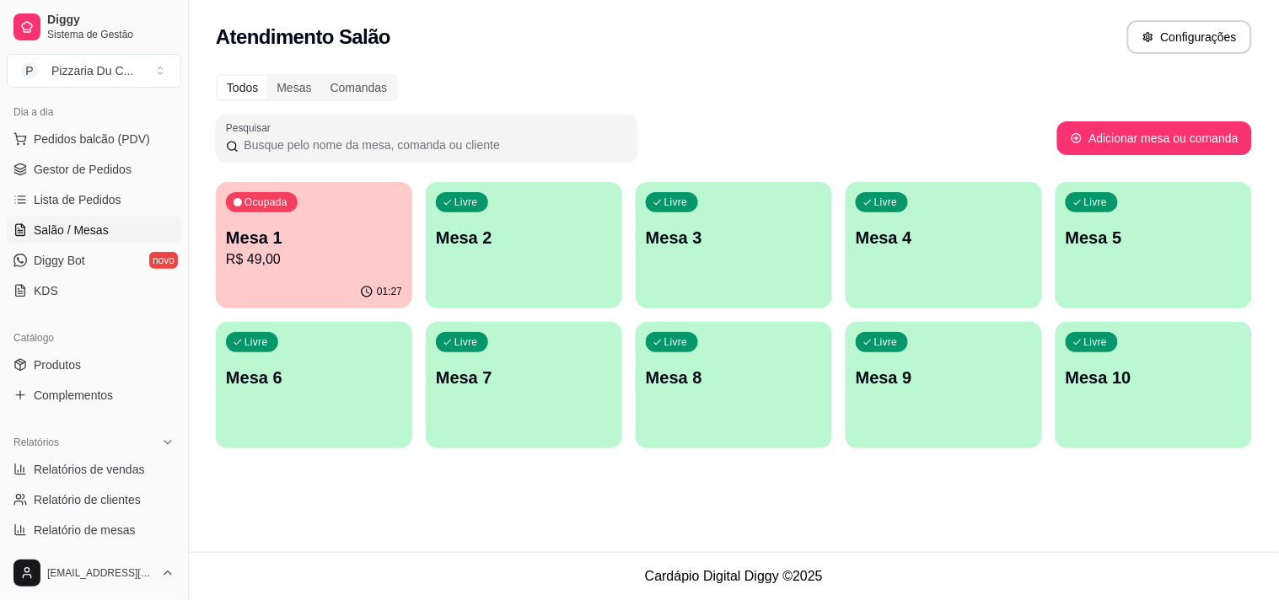
click at [507, 271] on div "Livre Mesa 2" at bounding box center [524, 235] width 196 height 106
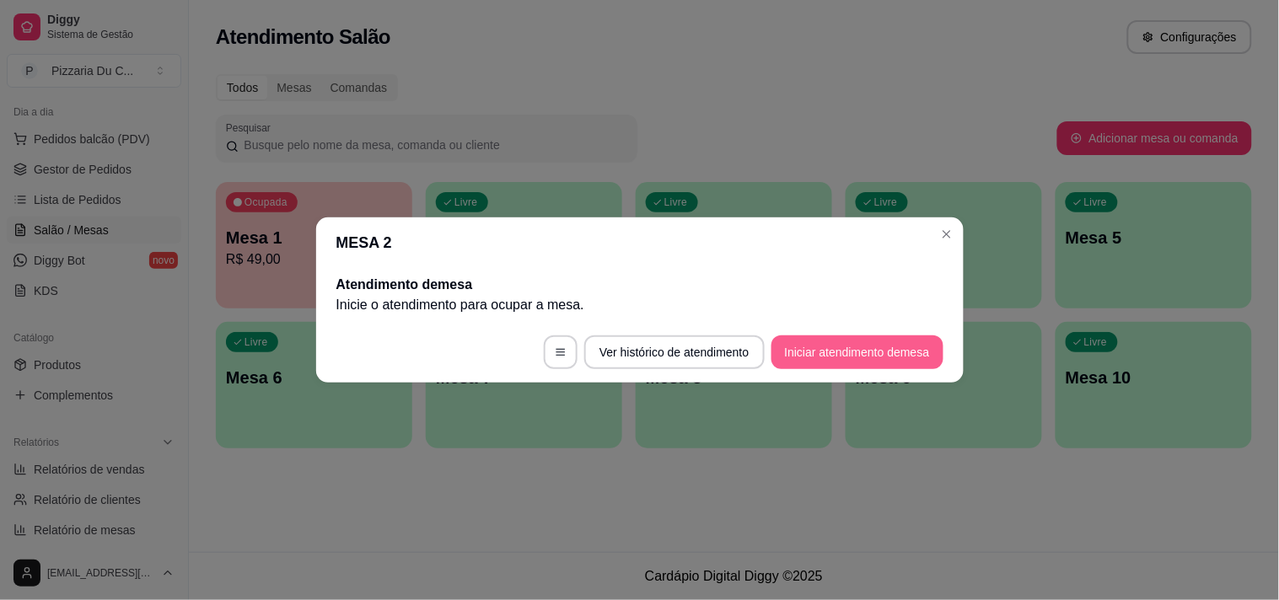
click at [815, 352] on button "Iniciar atendimento de mesa" at bounding box center [857, 353] width 172 height 34
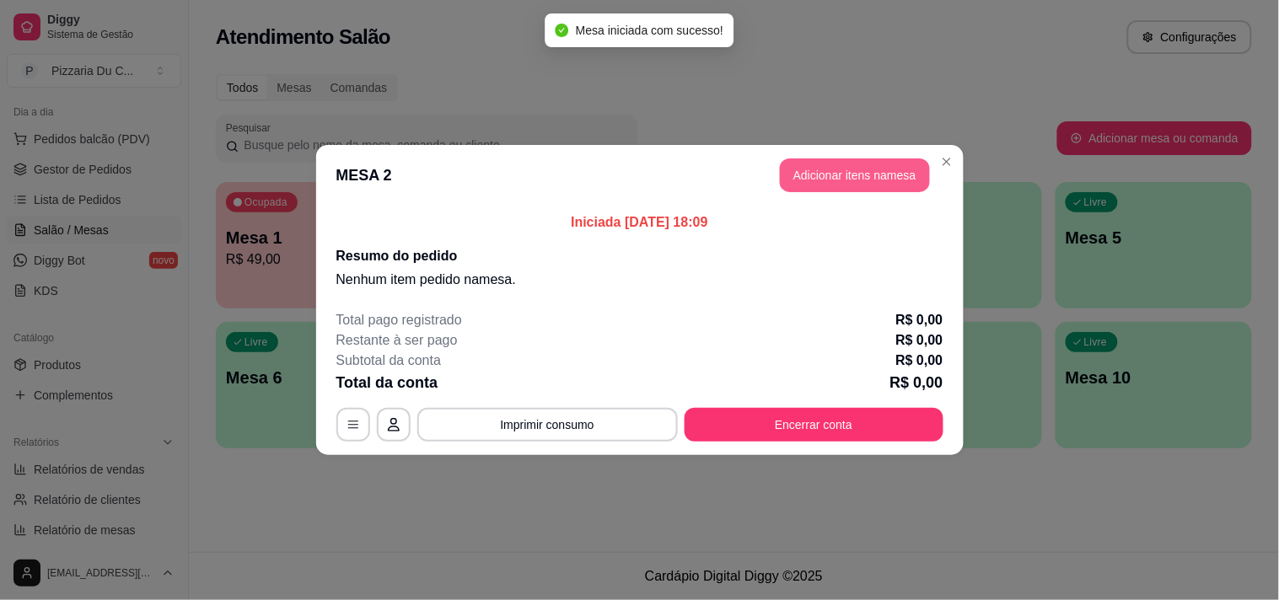
click at [798, 169] on button "Adicionar itens na mesa" at bounding box center [855, 175] width 150 height 34
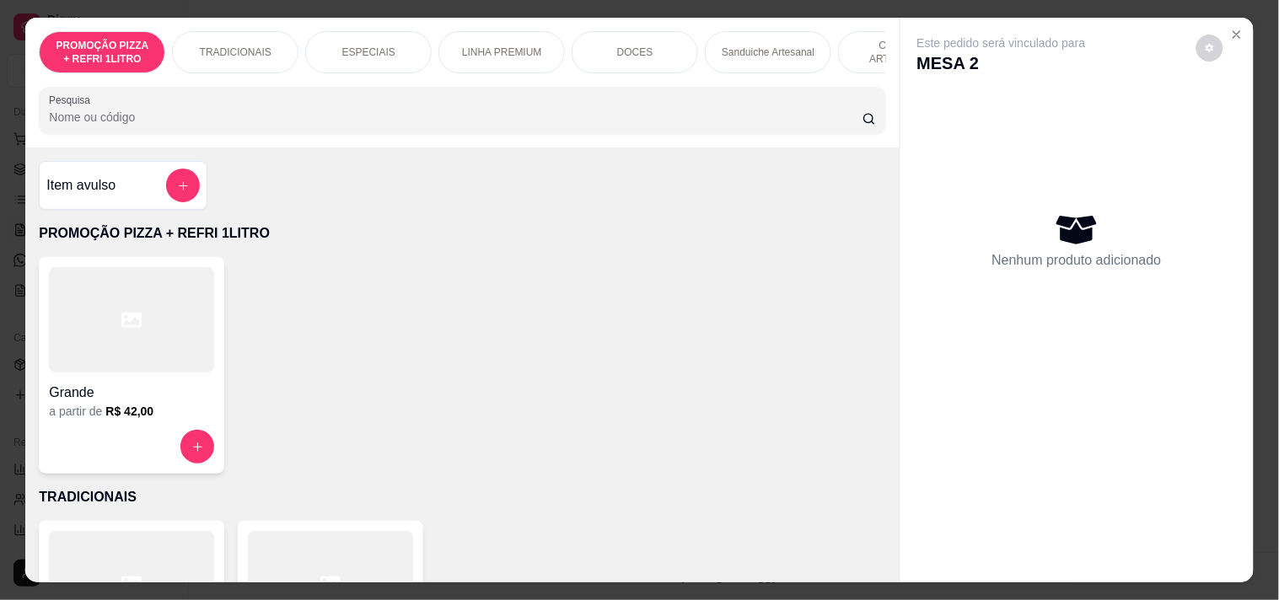
click at [507, 37] on div "LINHA PREMIUM" at bounding box center [501, 52] width 126 height 42
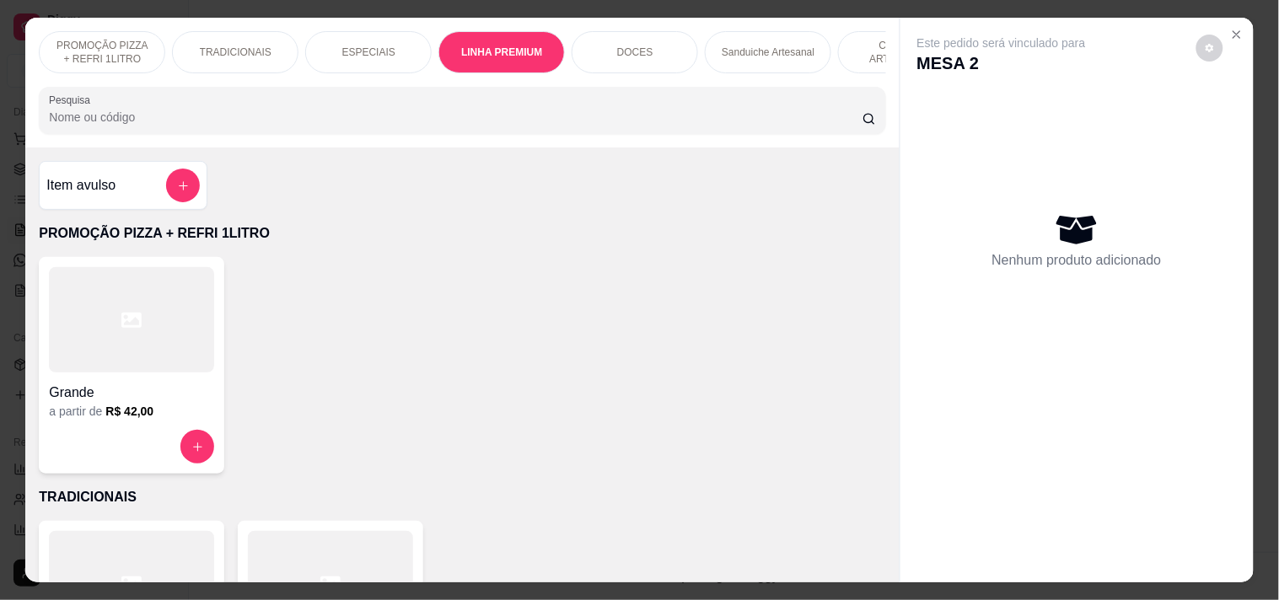
scroll to position [43, 0]
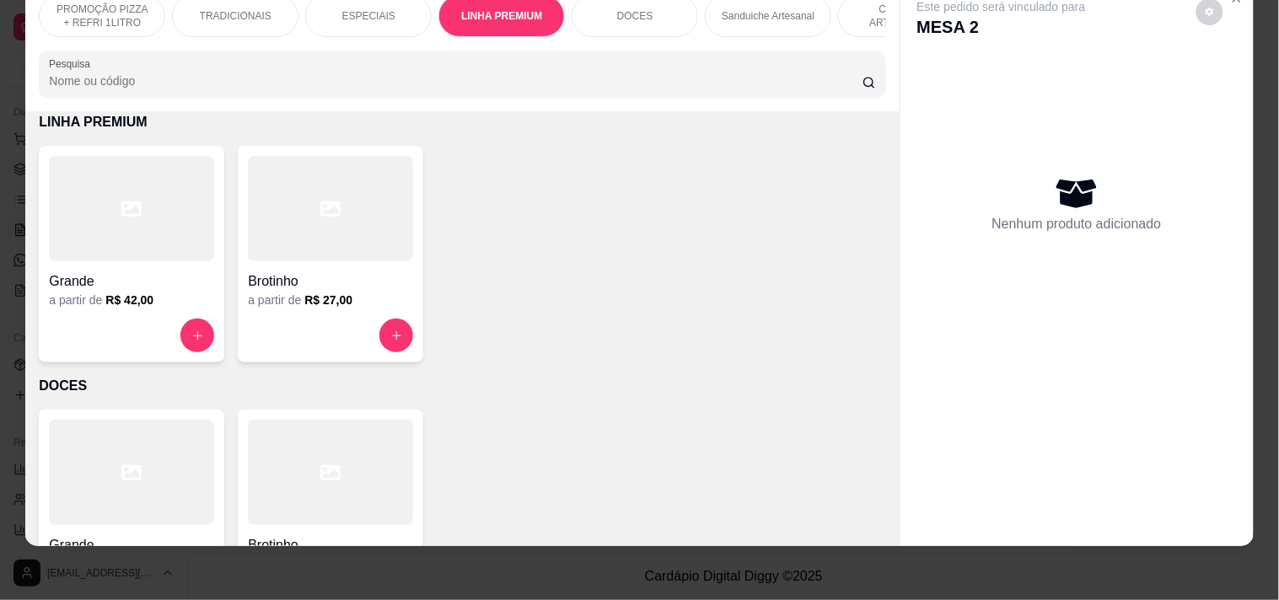
click at [363, 12] on div "ESPECIAIS" at bounding box center [368, 16] width 126 height 42
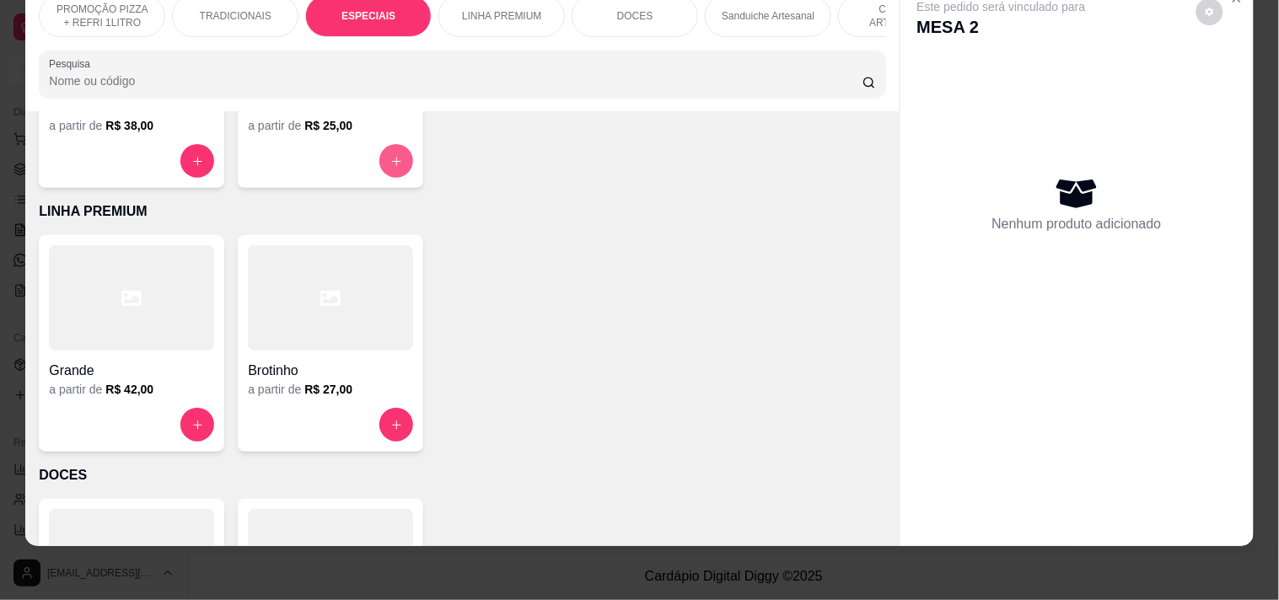
scroll to position [791, 0]
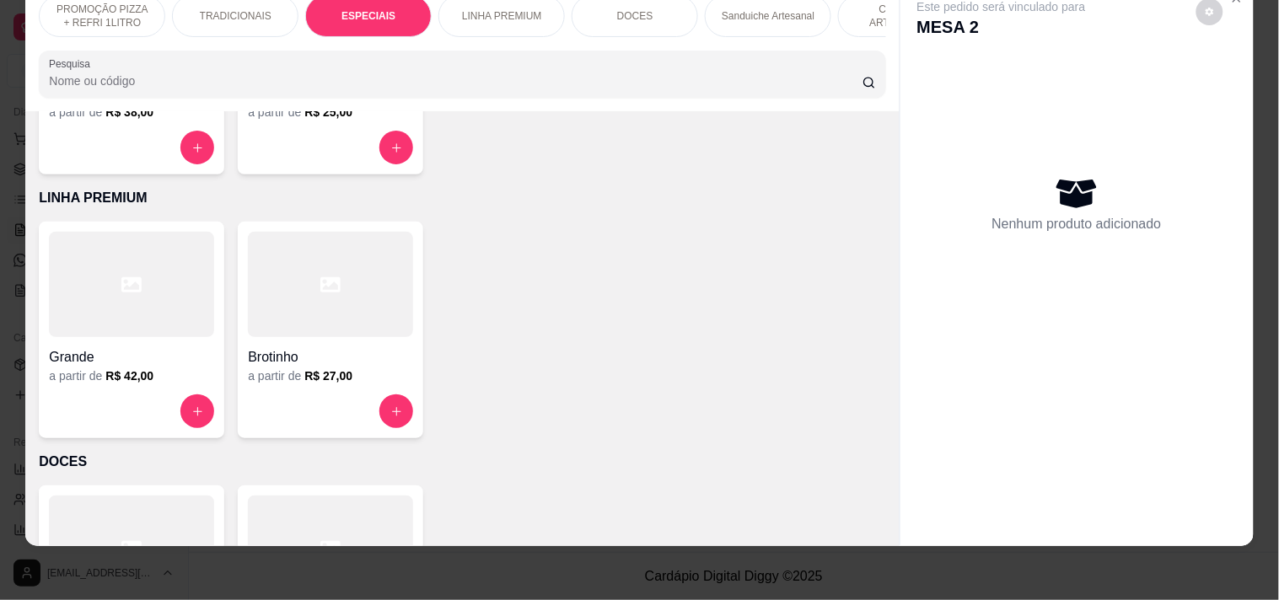
click at [166, 154] on div at bounding box center [131, 148] width 165 height 34
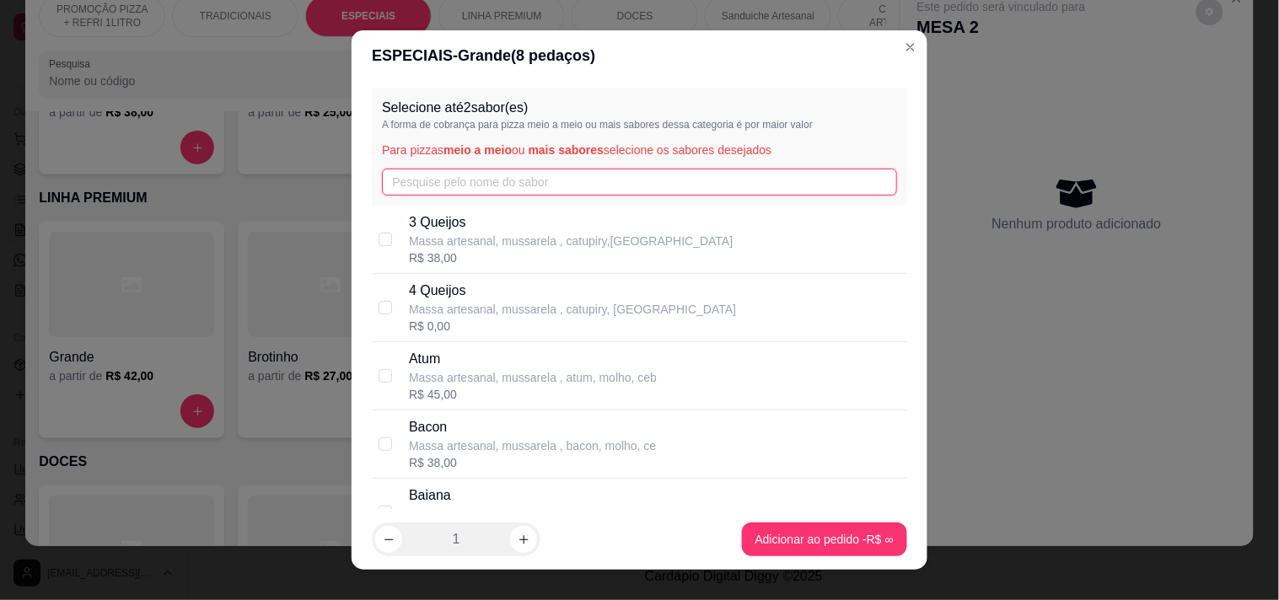
click at [495, 185] on input "text" at bounding box center [639, 182] width 515 height 27
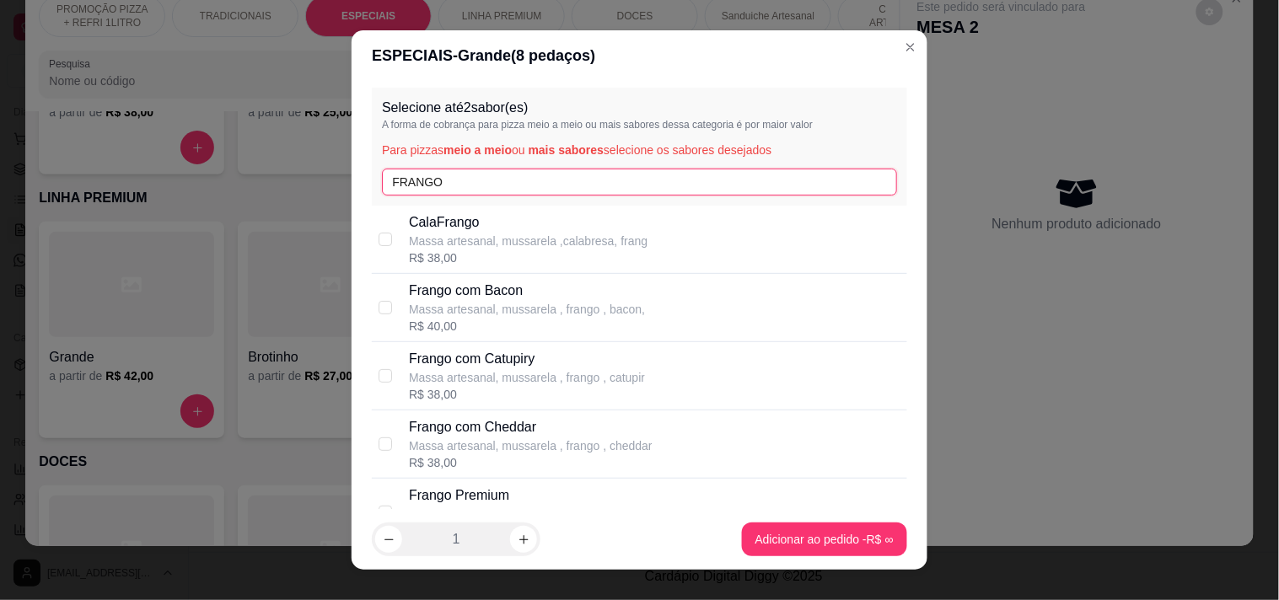
type input "FRANGO"
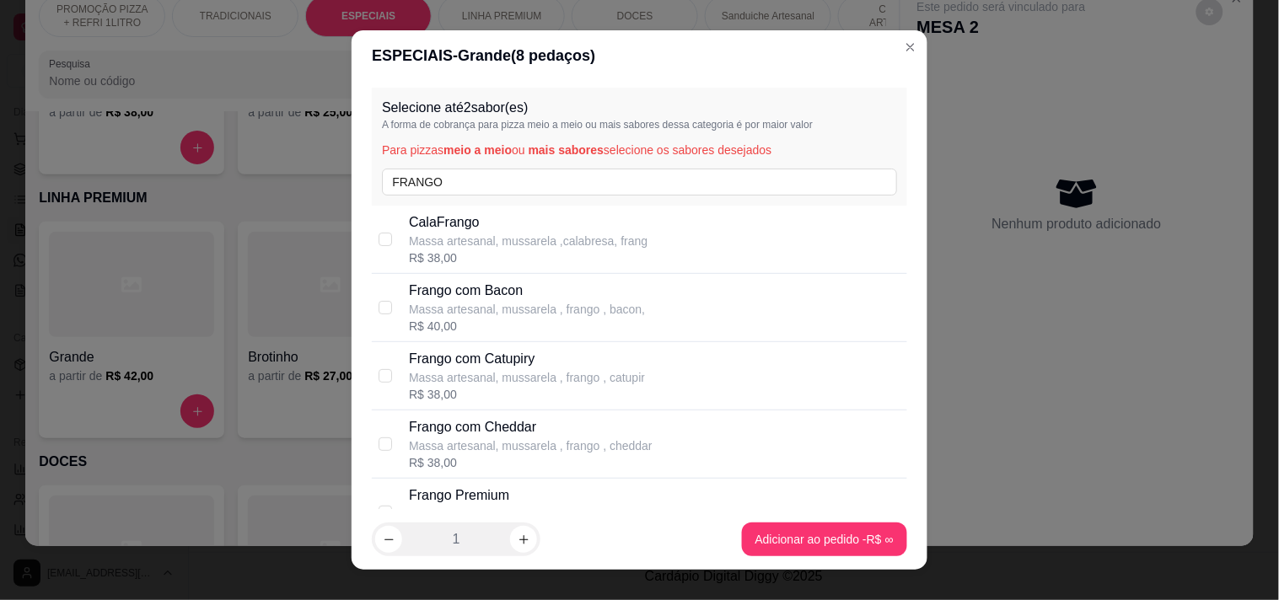
click at [511, 496] on p "Frango Premium" at bounding box center [527, 496] width 236 height 20
checkbox input "true"
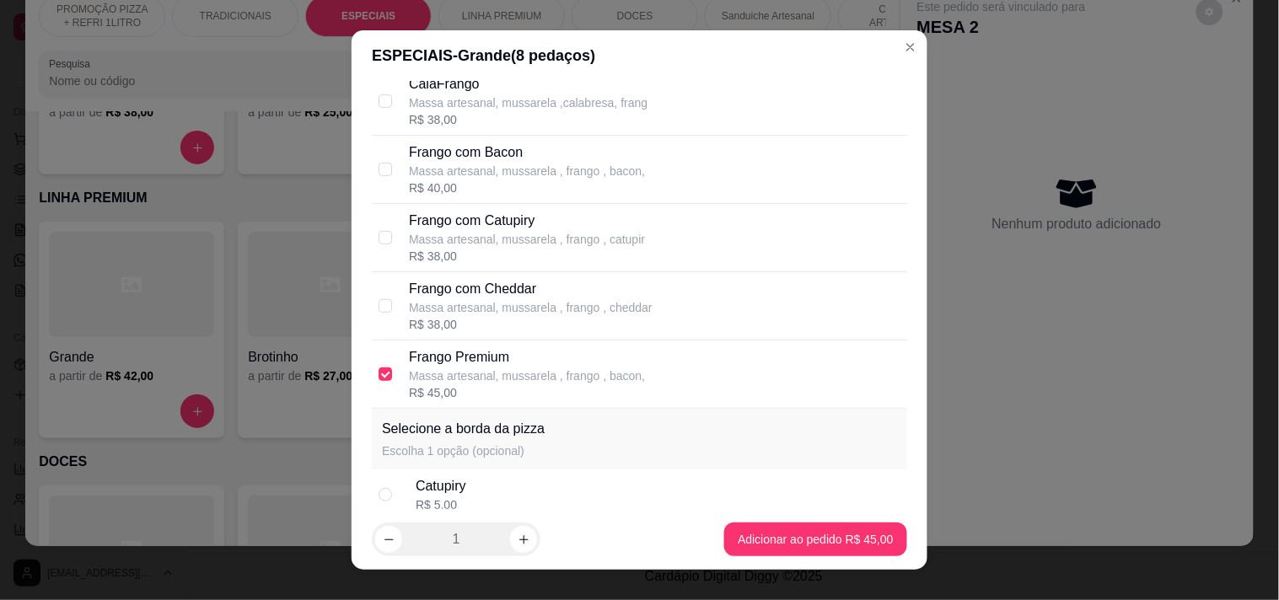
scroll to position [0, 0]
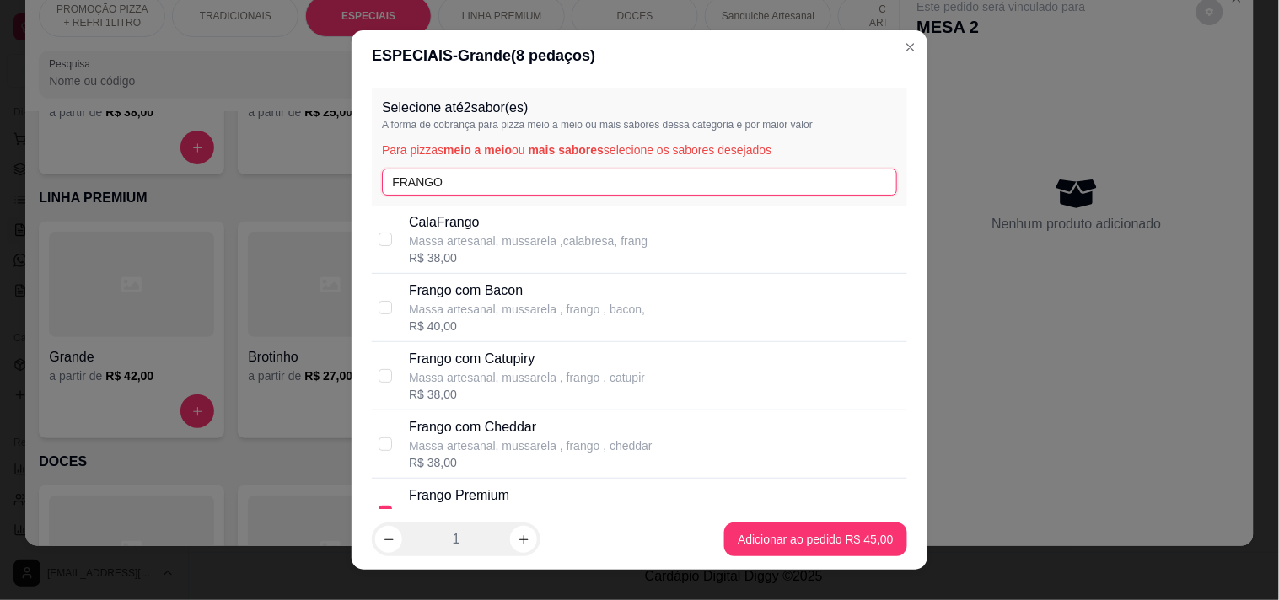
drag, startPoint x: 475, startPoint y: 189, endPoint x: 278, endPoint y: 175, distance: 197.0
click at [278, 175] on div "ESPECIAIS - Grande ( 8 pedaços) Selecione até 2 sabor(es) A forma de cobrança p…" at bounding box center [639, 300] width 1279 height 600
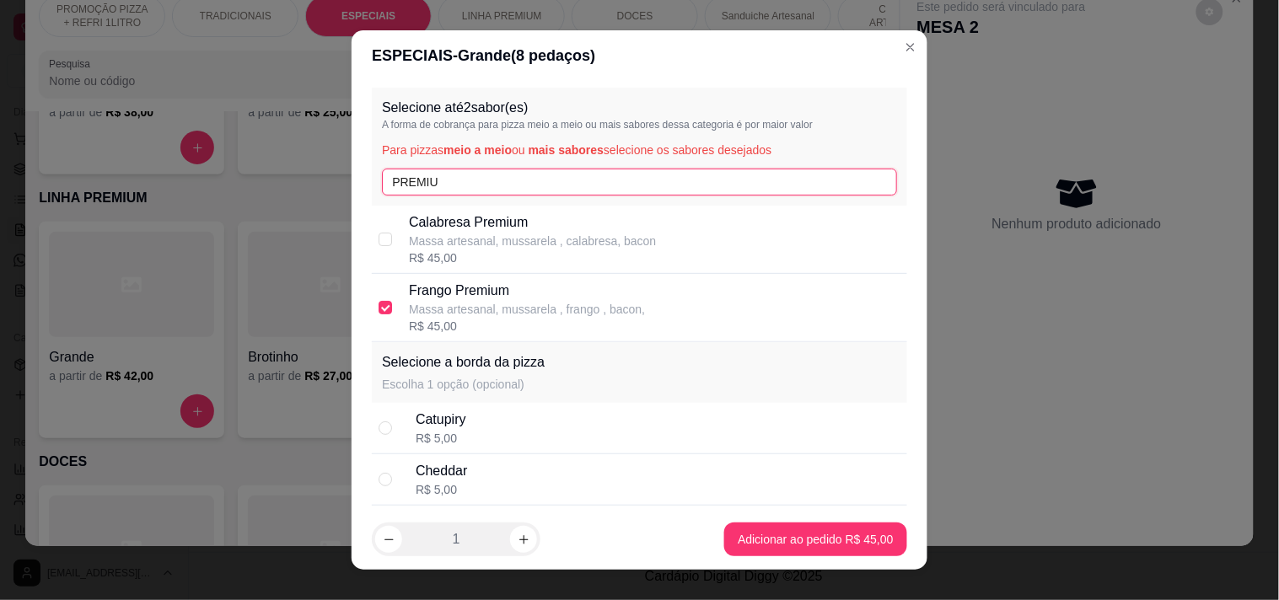
type input "PREMIU"
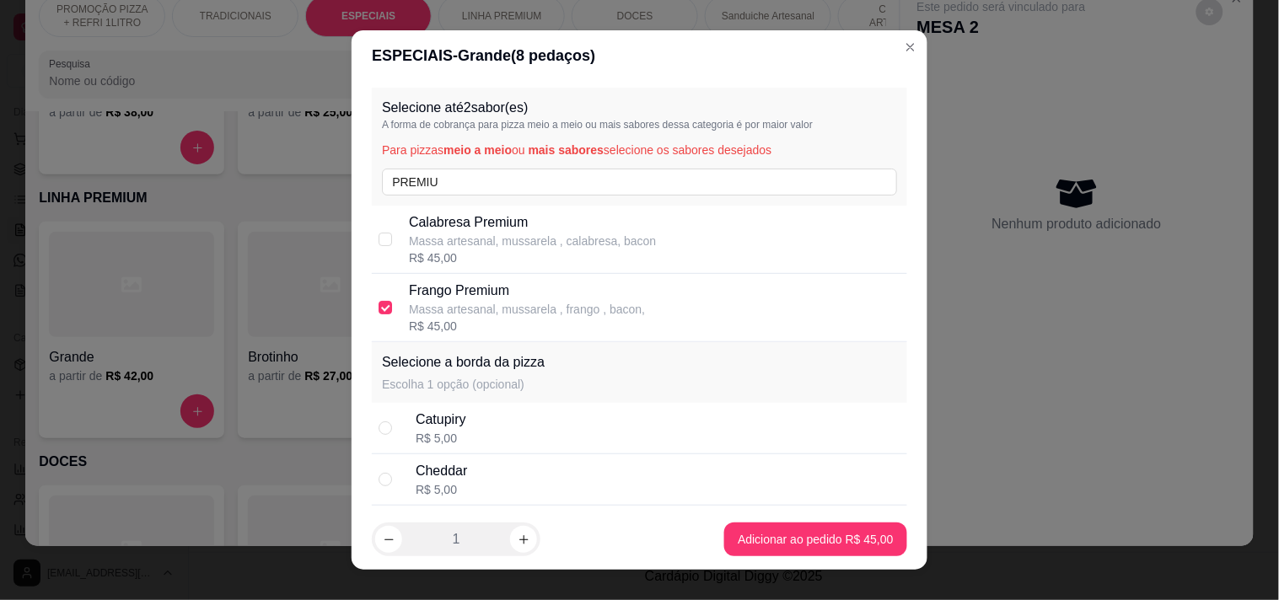
click at [474, 238] on p "Massa artesanal, mussarela , calabresa, bacon" at bounding box center [532, 241] width 247 height 17
checkbox input "true"
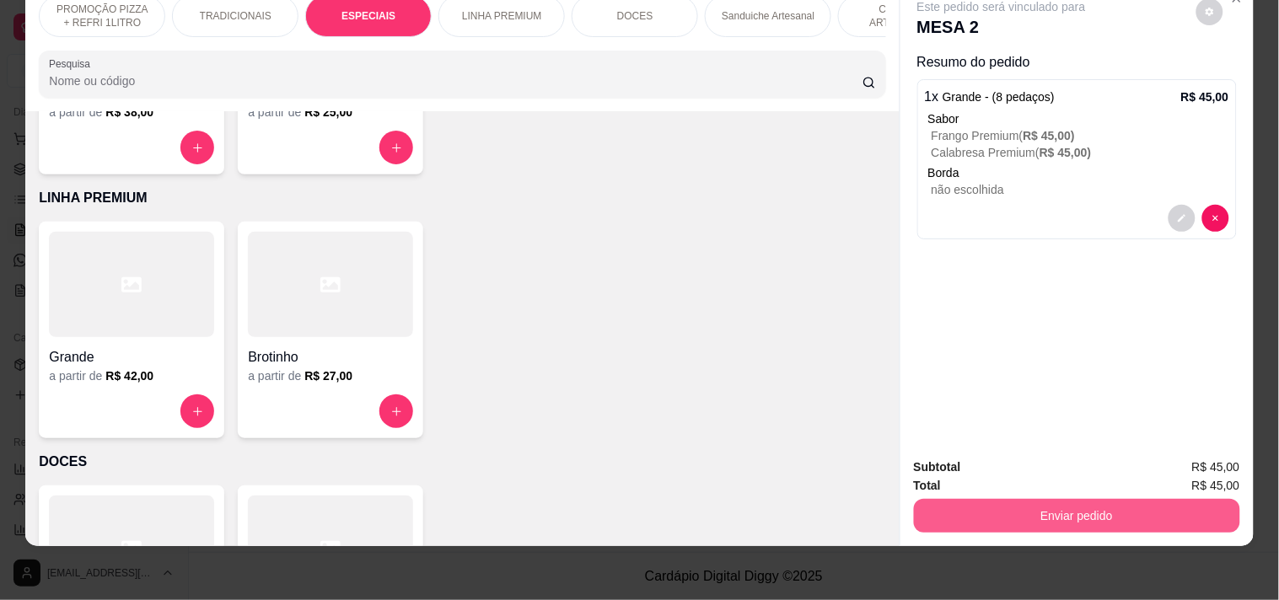
click at [969, 499] on button "Enviar pedido" at bounding box center [1077, 516] width 326 height 34
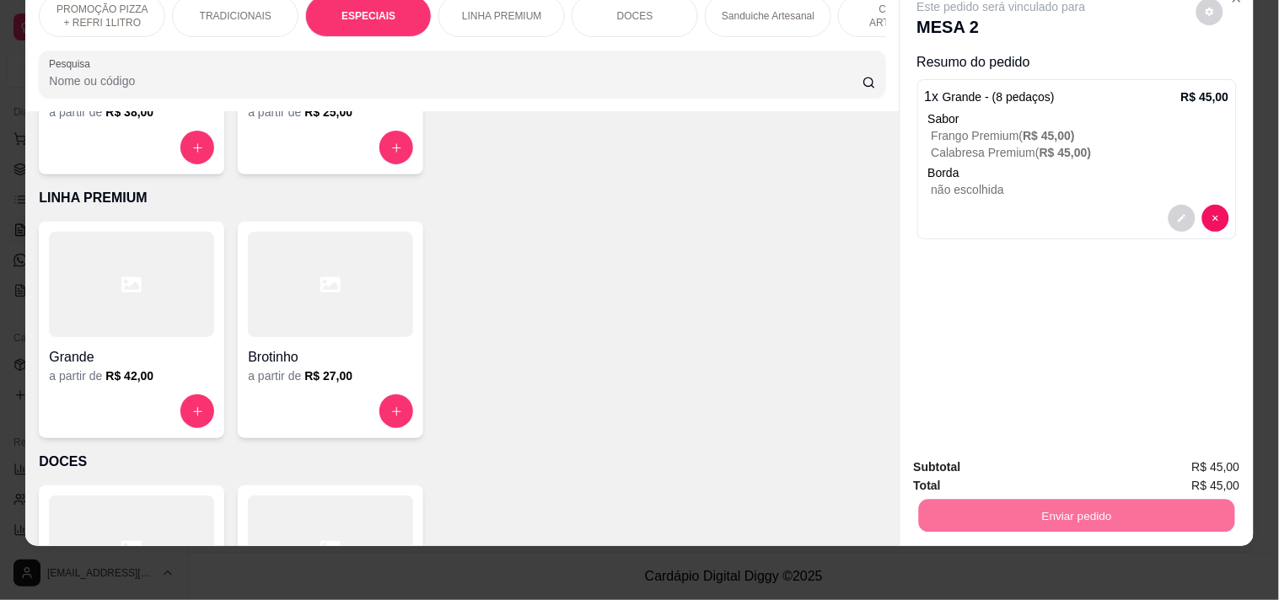
click at [1084, 472] on button "Registrar cliente" at bounding box center [1083, 459] width 108 height 31
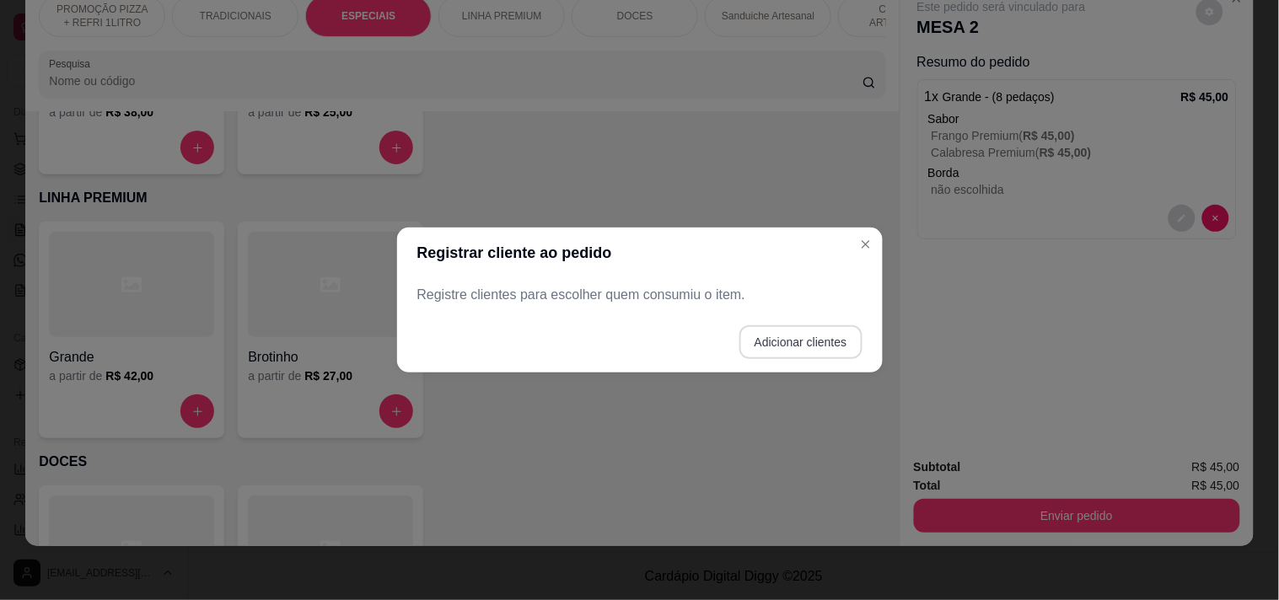
click at [832, 350] on button "Adicionar clientes" at bounding box center [800, 342] width 123 height 34
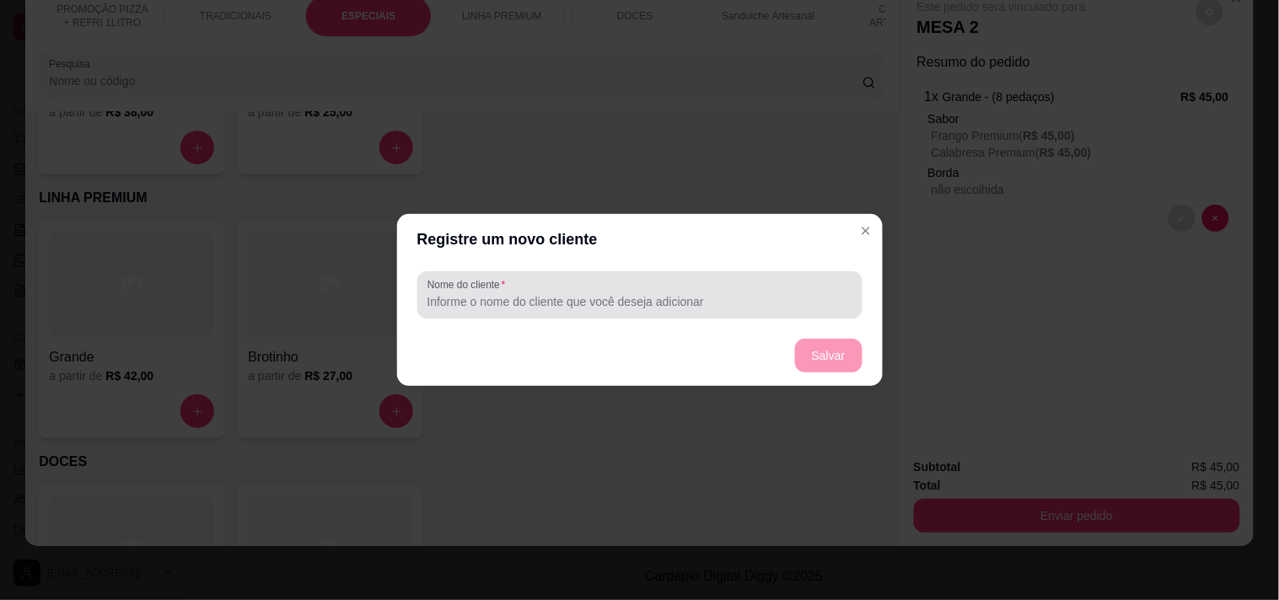
click at [610, 310] on div at bounding box center [639, 295] width 425 height 34
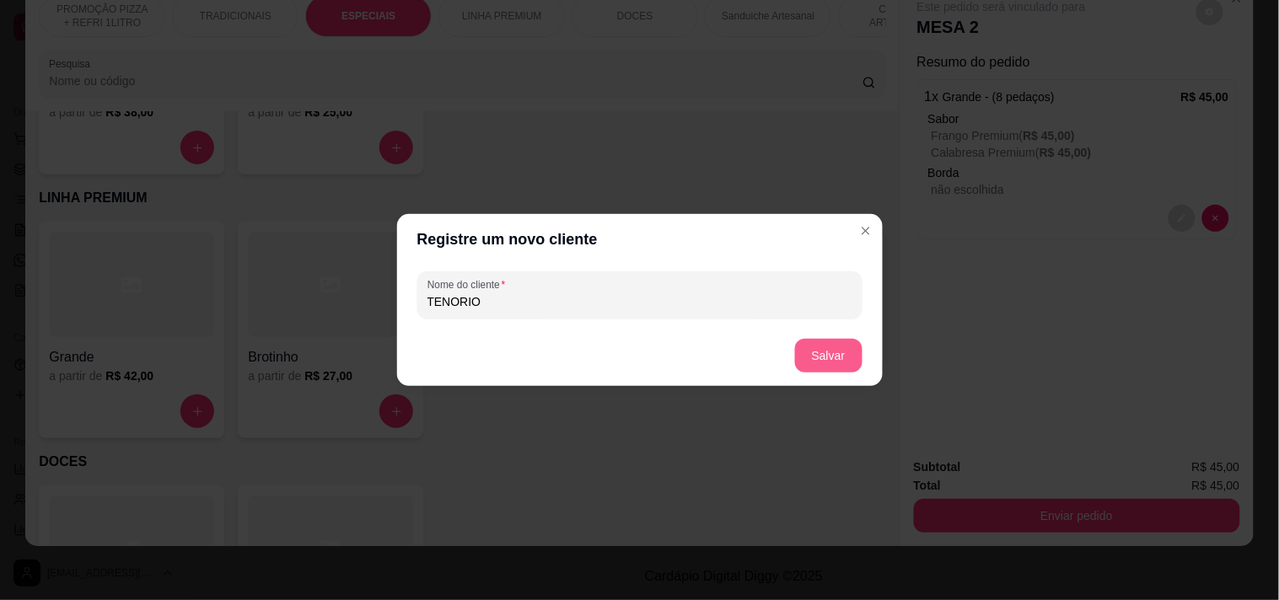
type input "TENORIO"
click at [857, 349] on button "Salvar" at bounding box center [829, 356] width 66 height 33
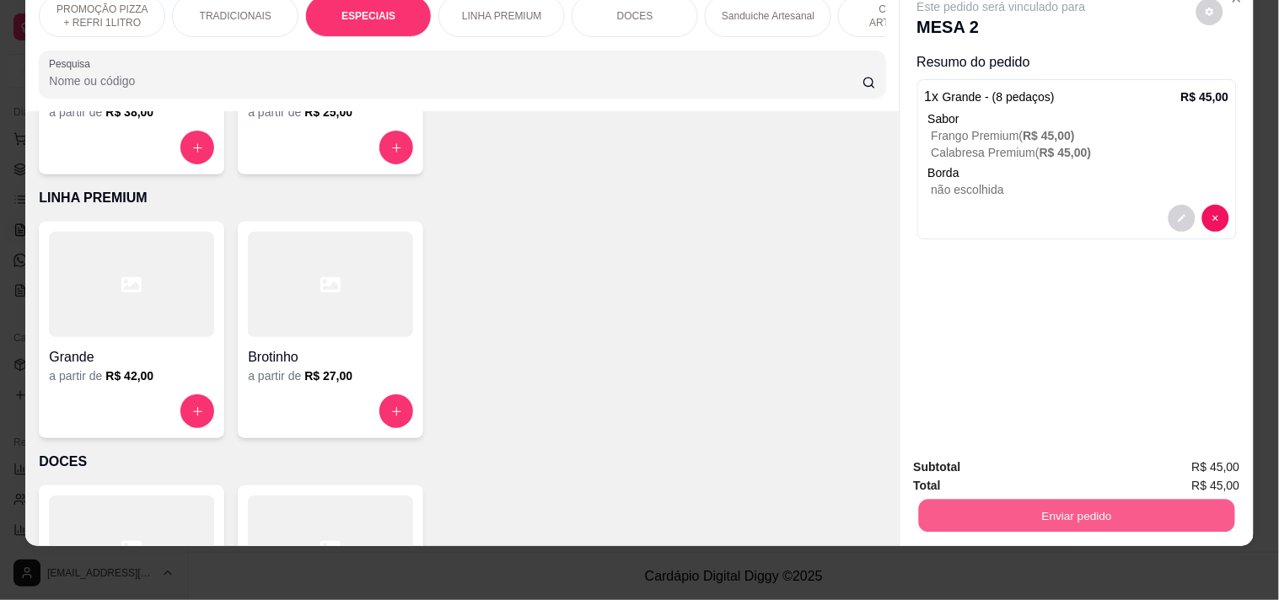
click at [1029, 499] on button "Enviar pedido" at bounding box center [1076, 515] width 316 height 33
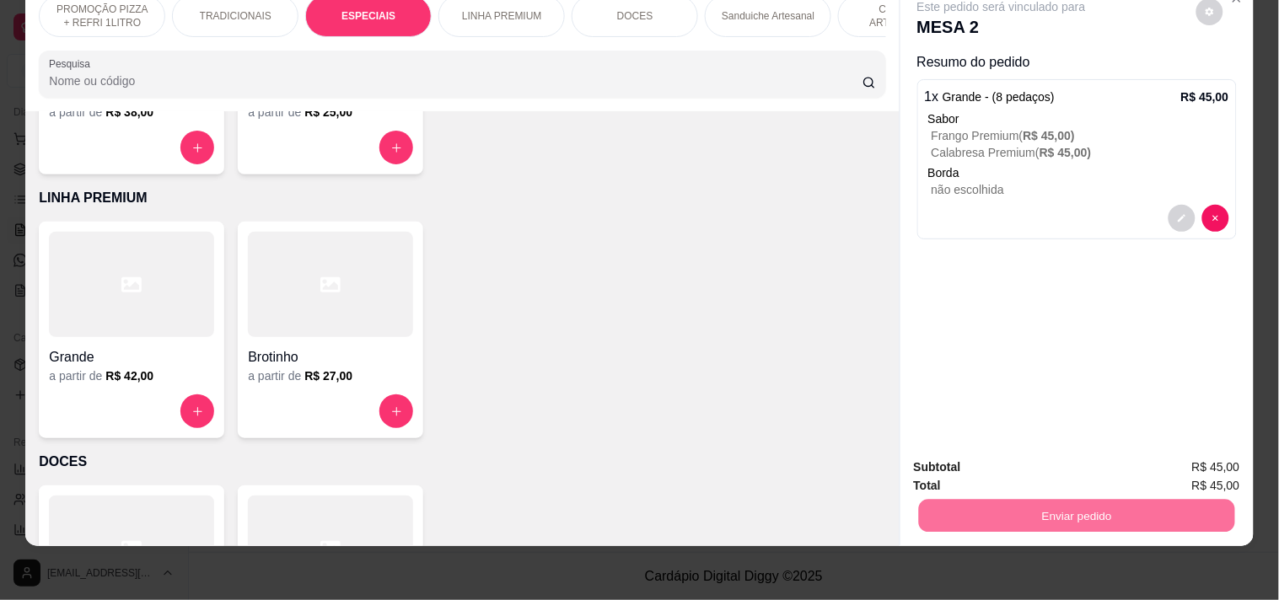
click at [1232, 473] on button "Enviar pedido" at bounding box center [1195, 460] width 95 height 32
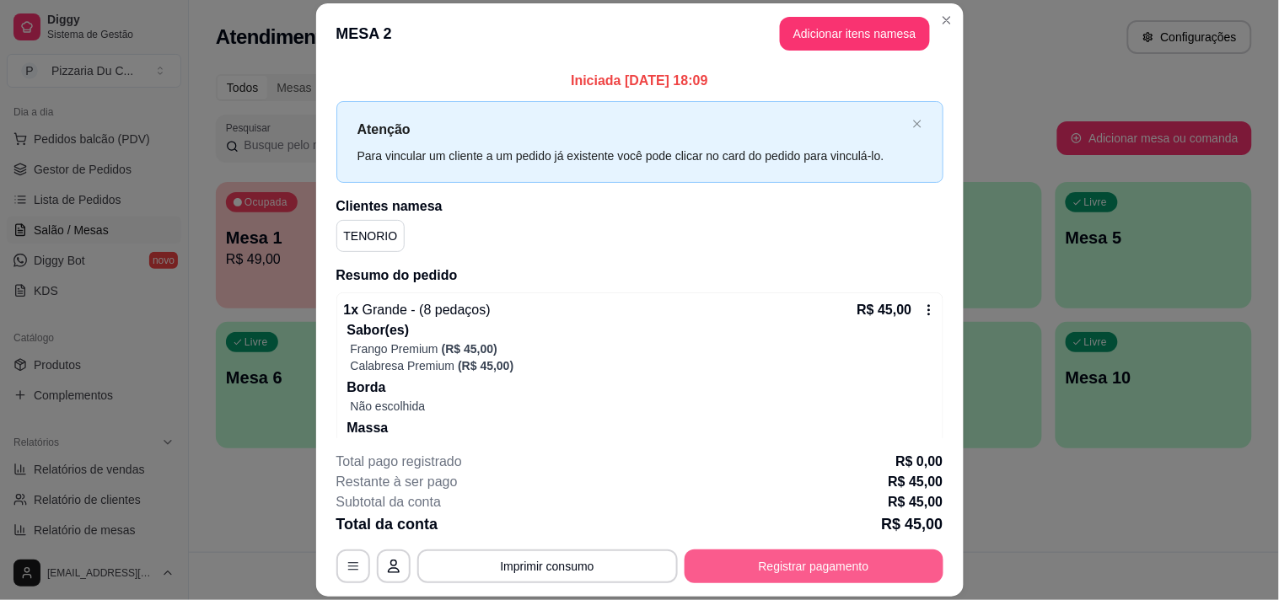
click at [769, 552] on button "Registrar pagamento" at bounding box center [814, 567] width 259 height 34
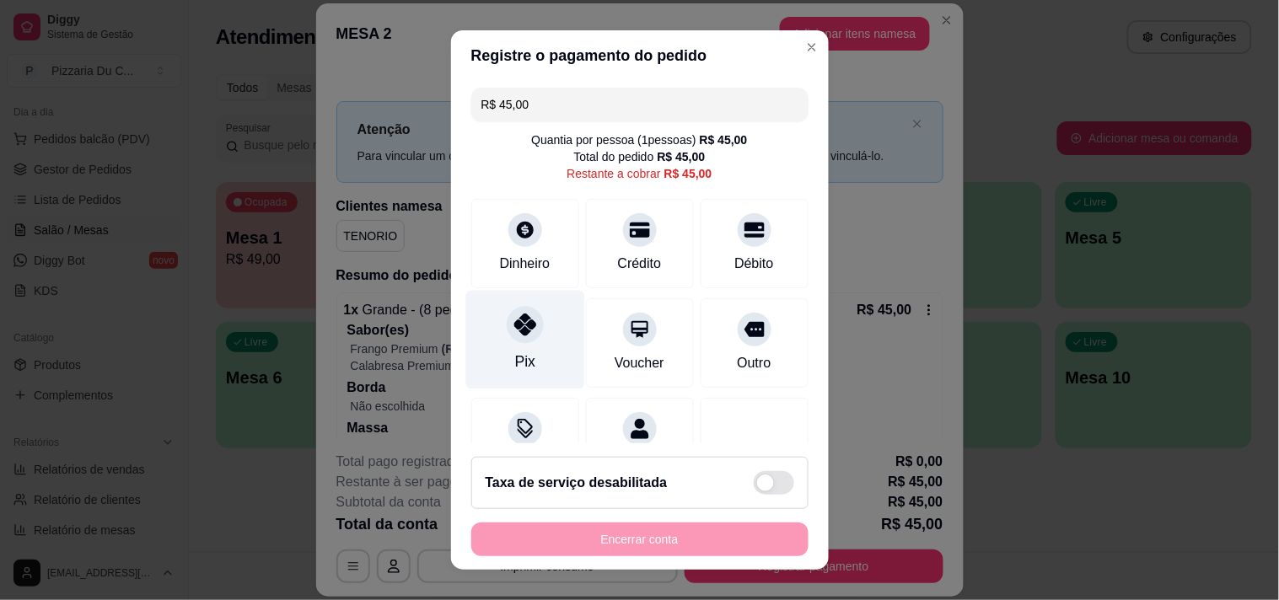
click at [526, 339] on div at bounding box center [525, 324] width 37 height 37
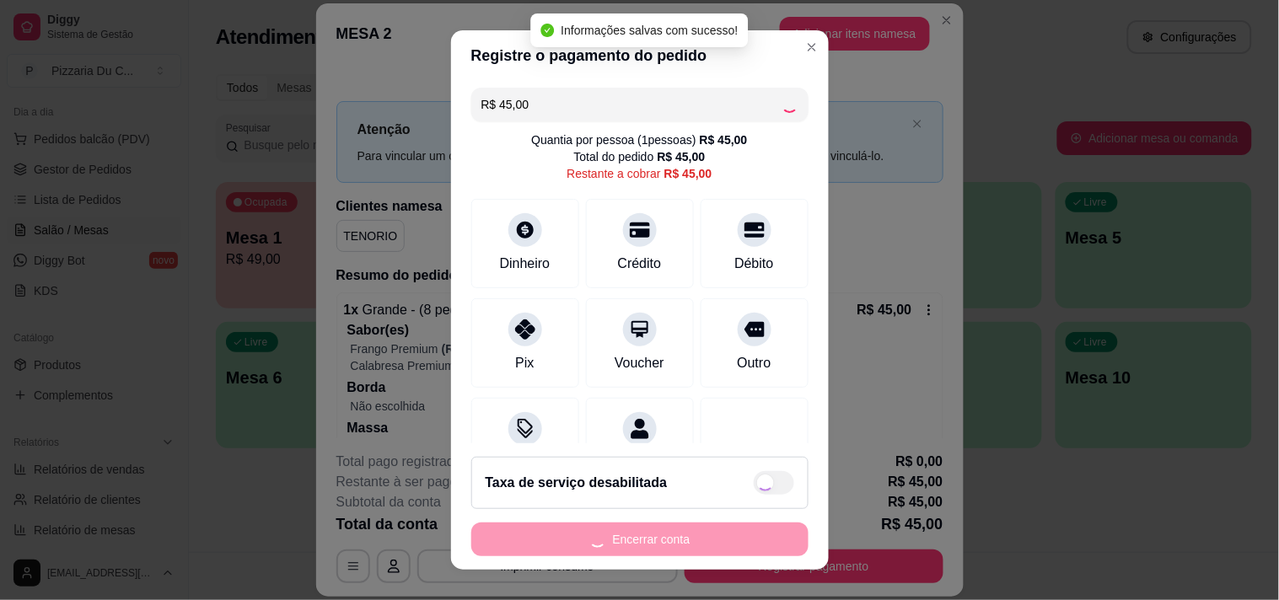
type input "R$ 0,00"
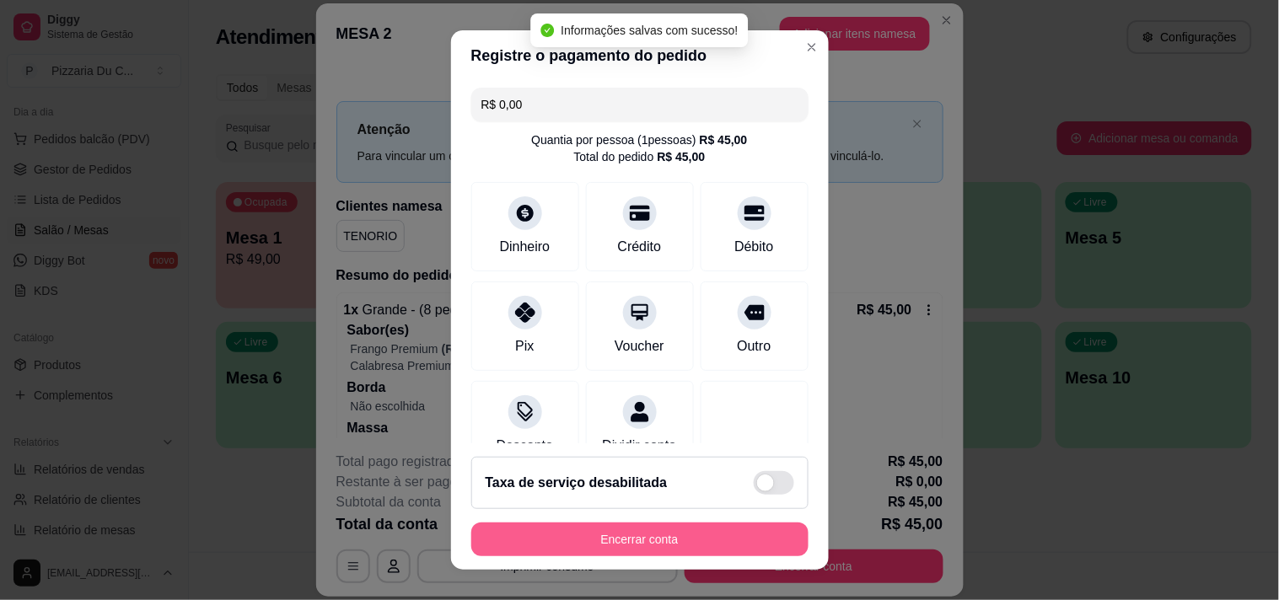
click at [671, 536] on button "Encerrar conta" at bounding box center [639, 540] width 337 height 34
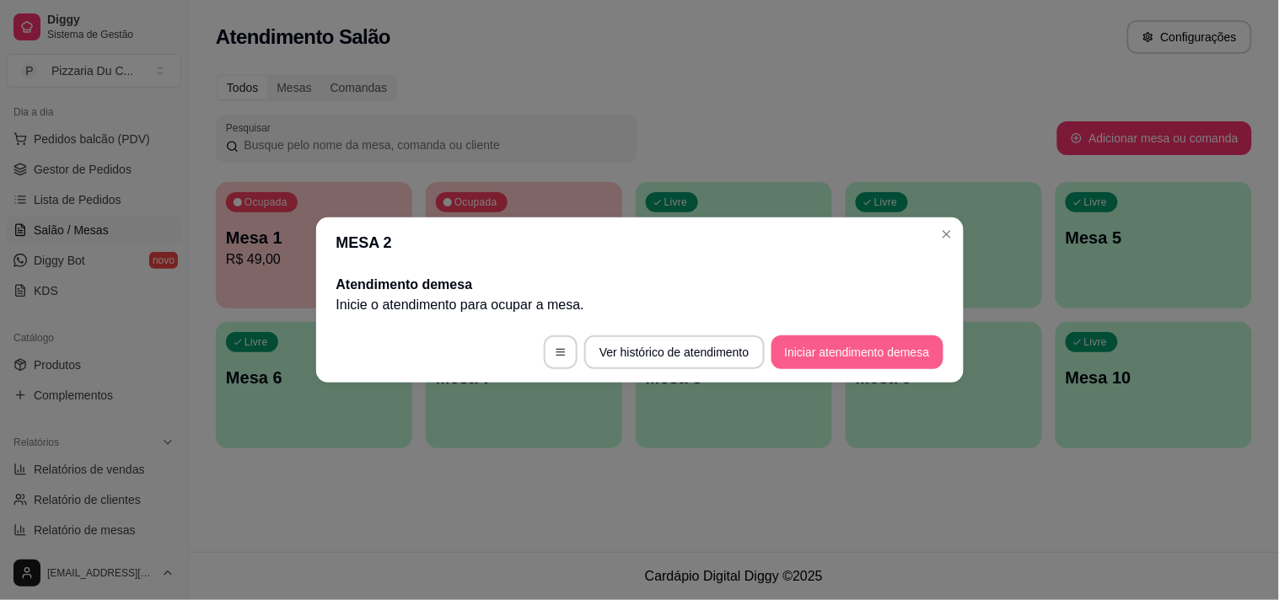
click at [909, 349] on button "Iniciar atendimento de mesa" at bounding box center [857, 353] width 172 height 34
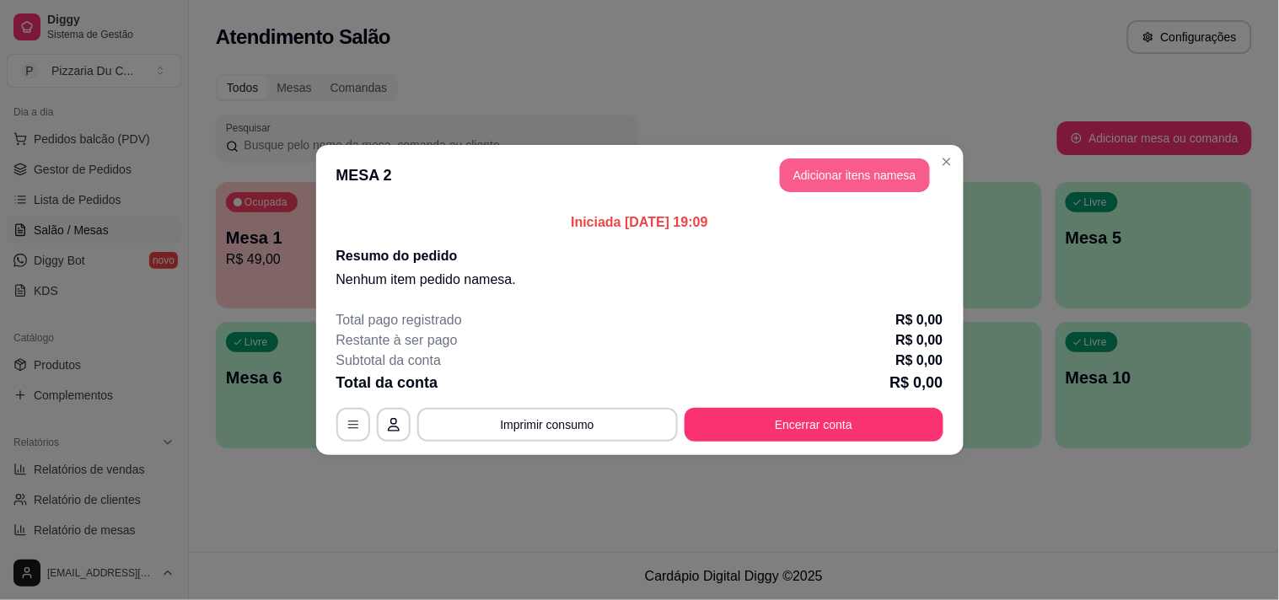
click at [899, 175] on button "Adicionar itens na mesa" at bounding box center [855, 175] width 150 height 34
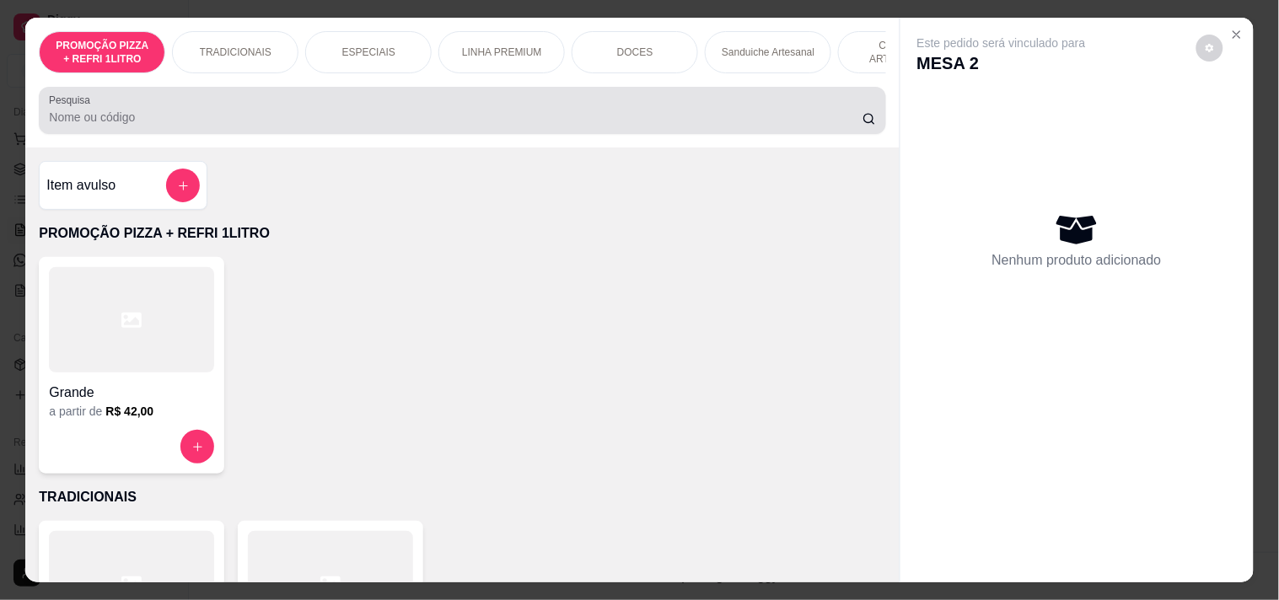
click at [567, 87] on div "PROMOÇÃO PIZZA + REFRI 1LITRO TRADICIONAIS ESPECIAIS LINHA PREMIUM DOCES Sandui…" at bounding box center [461, 83] width 873 height 130
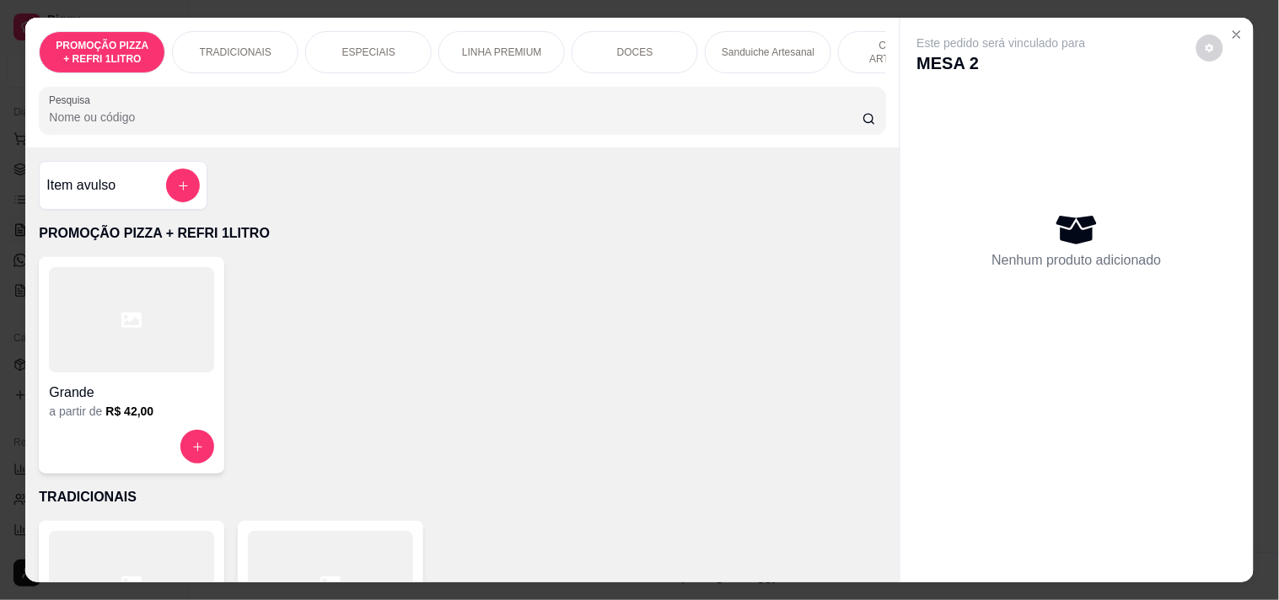
click at [722, 88] on div "PROMOÇÃO PIZZA + REFRI 1LITRO TRADICIONAIS ESPECIAIS LINHA PREMIUM DOCES Sandui…" at bounding box center [461, 83] width 873 height 130
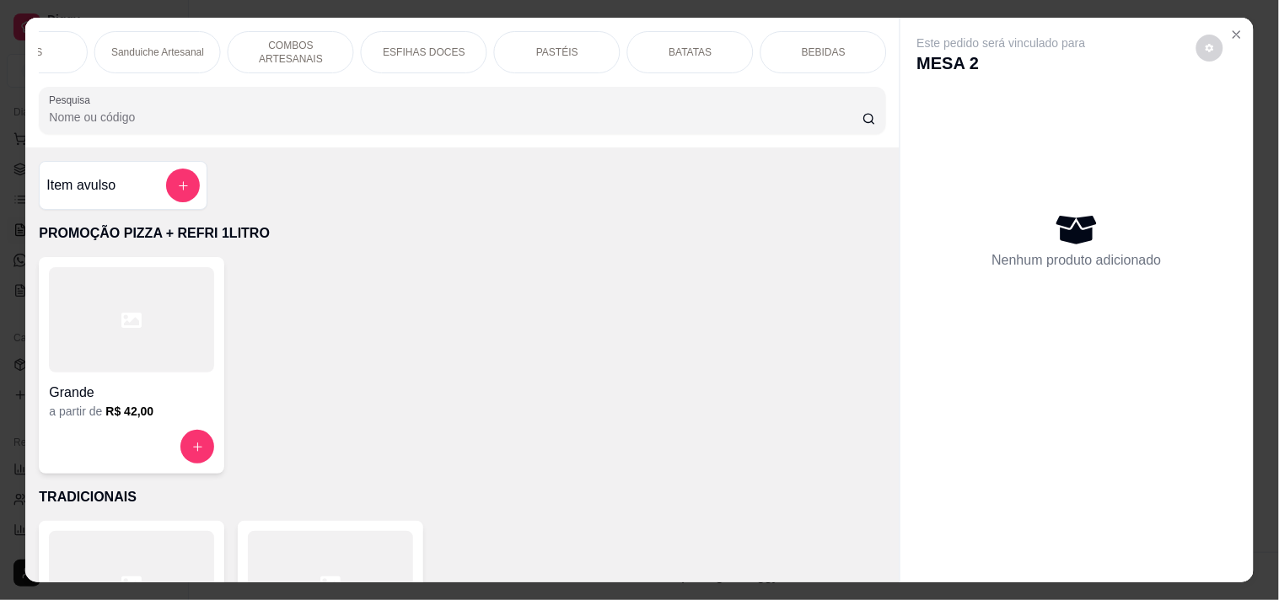
click at [315, 46] on p "COMBOS ARTESANAIS" at bounding box center [291, 52] width 98 height 27
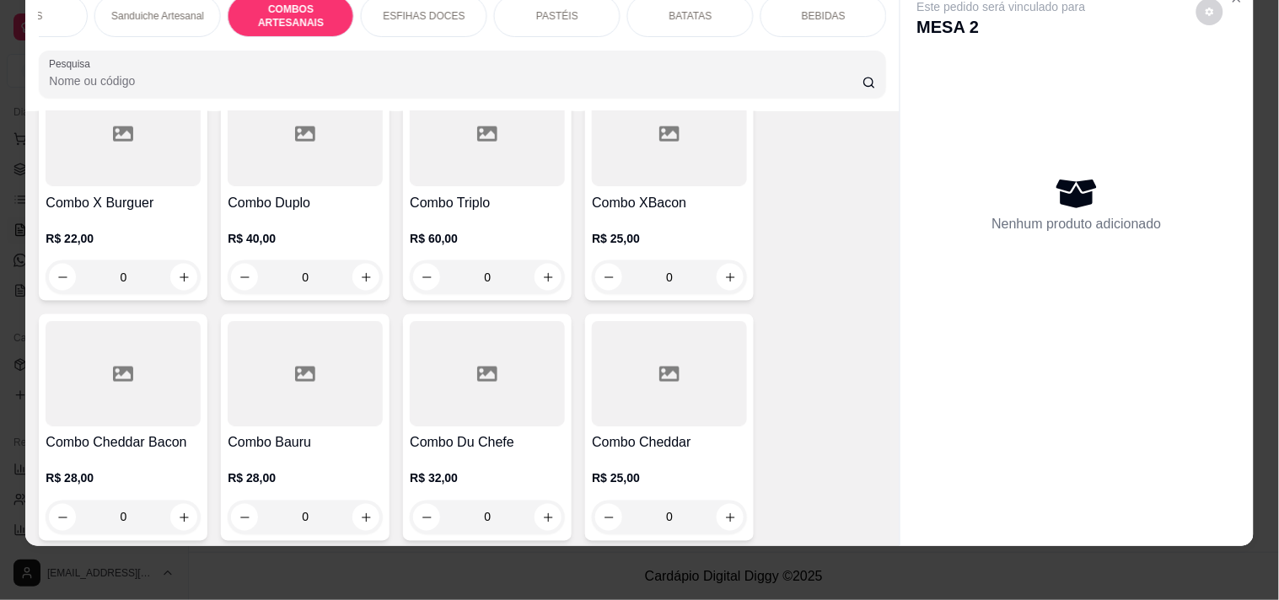
scroll to position [2430, 0]
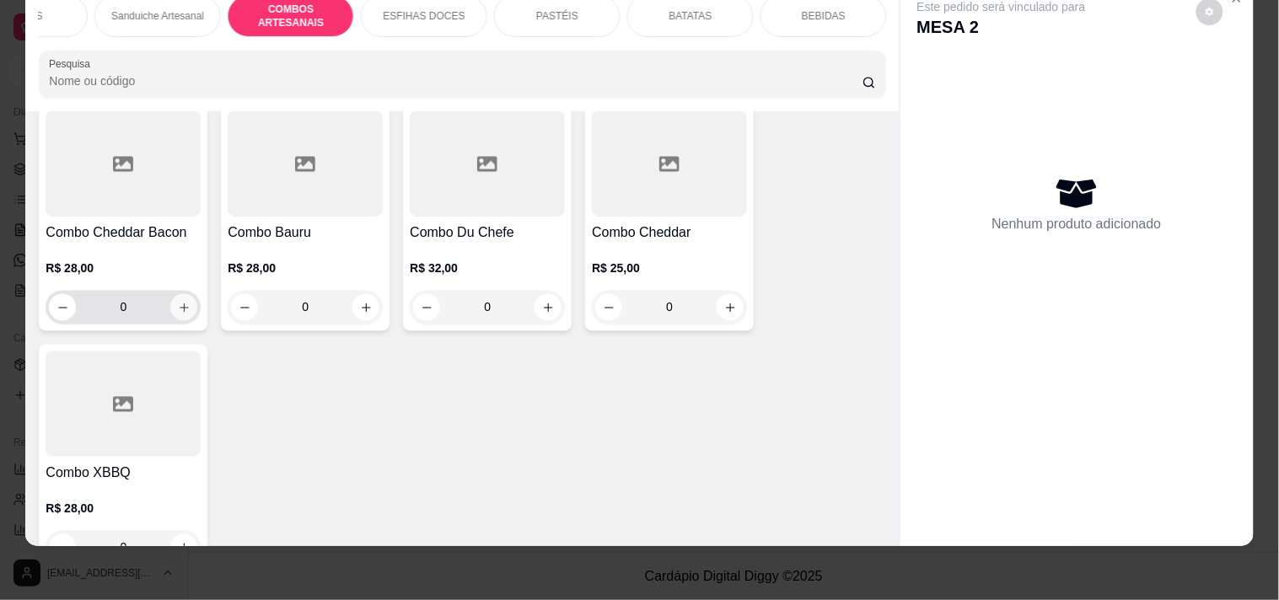
click at [178, 314] on icon "increase-product-quantity" at bounding box center [184, 308] width 13 height 13
type input "1"
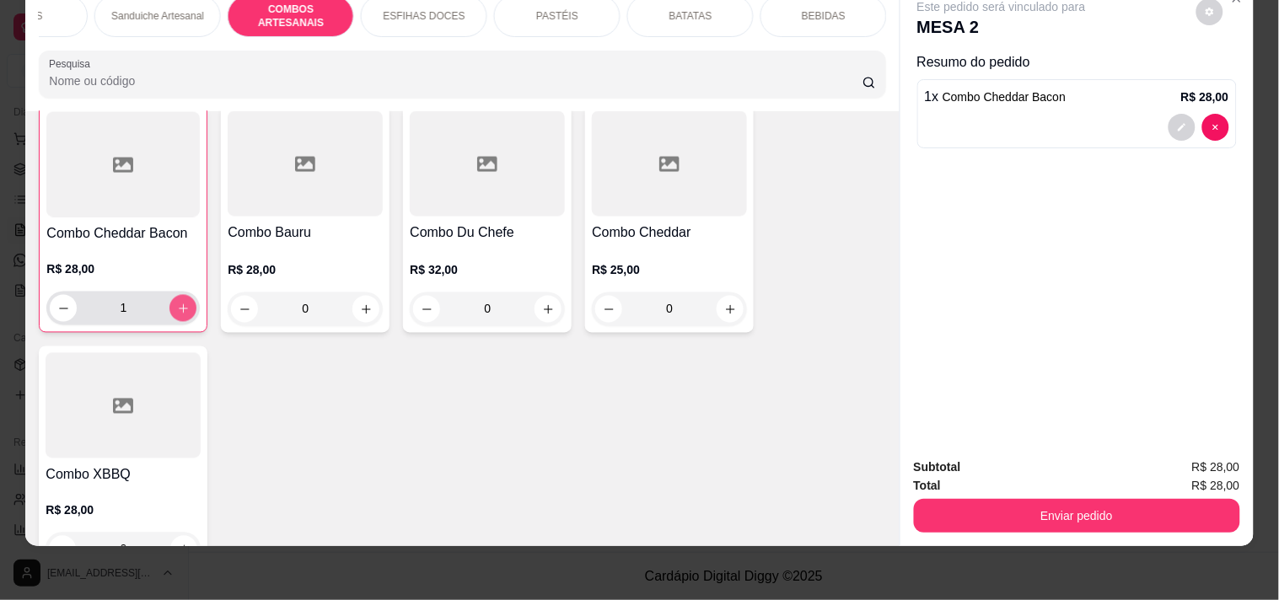
scroll to position [2431, 0]
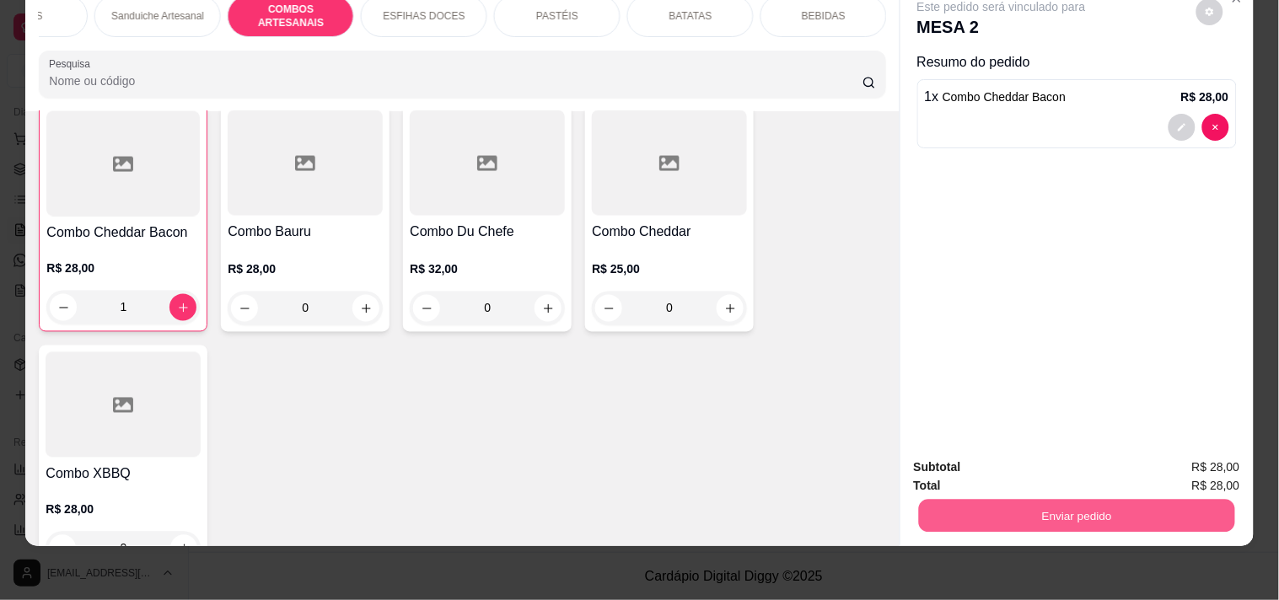
click at [1032, 499] on button "Enviar pedido" at bounding box center [1076, 515] width 316 height 33
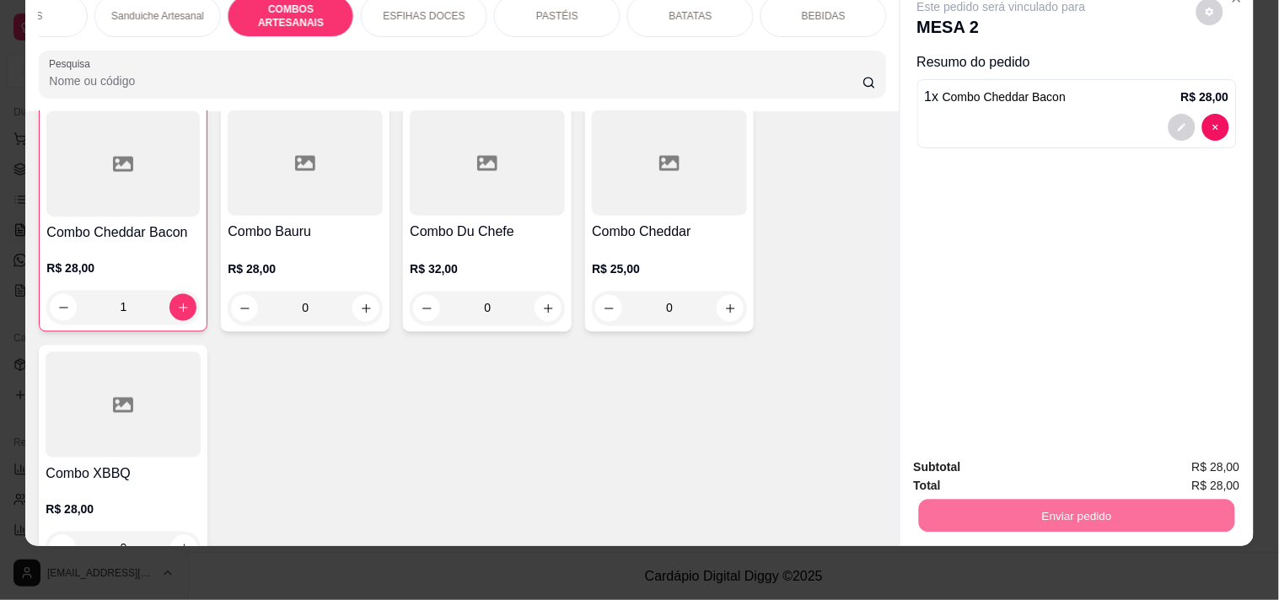
click at [1110, 457] on button "Registrar cliente" at bounding box center [1083, 459] width 108 height 31
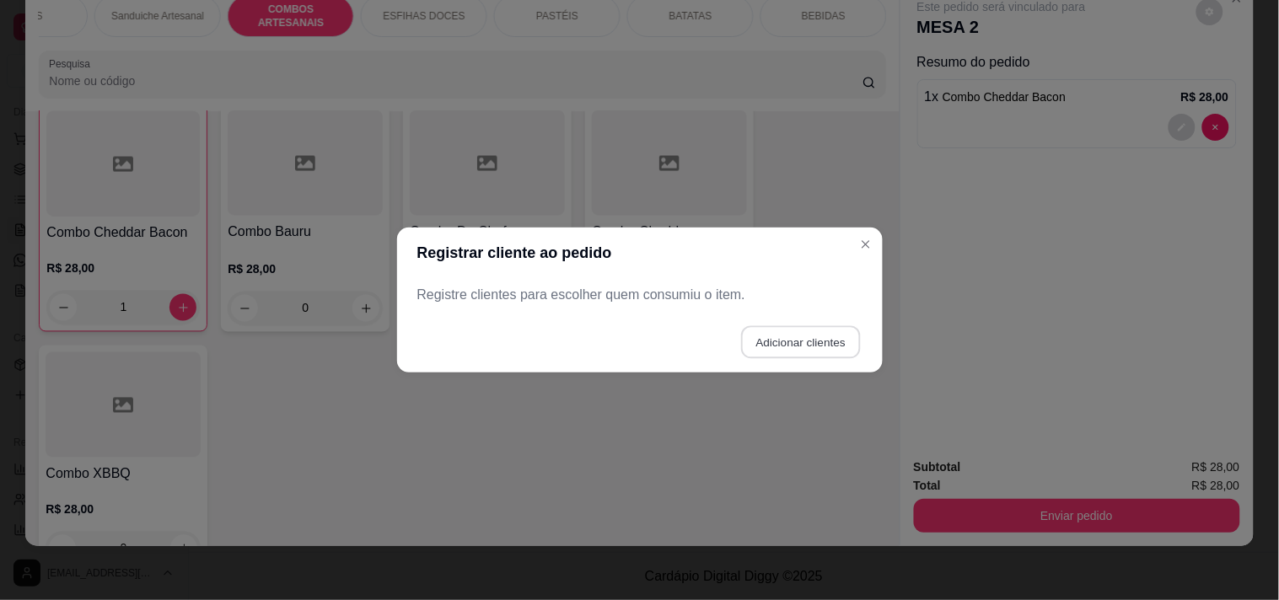
click at [788, 347] on button "Adicionar clientes" at bounding box center [800, 342] width 119 height 33
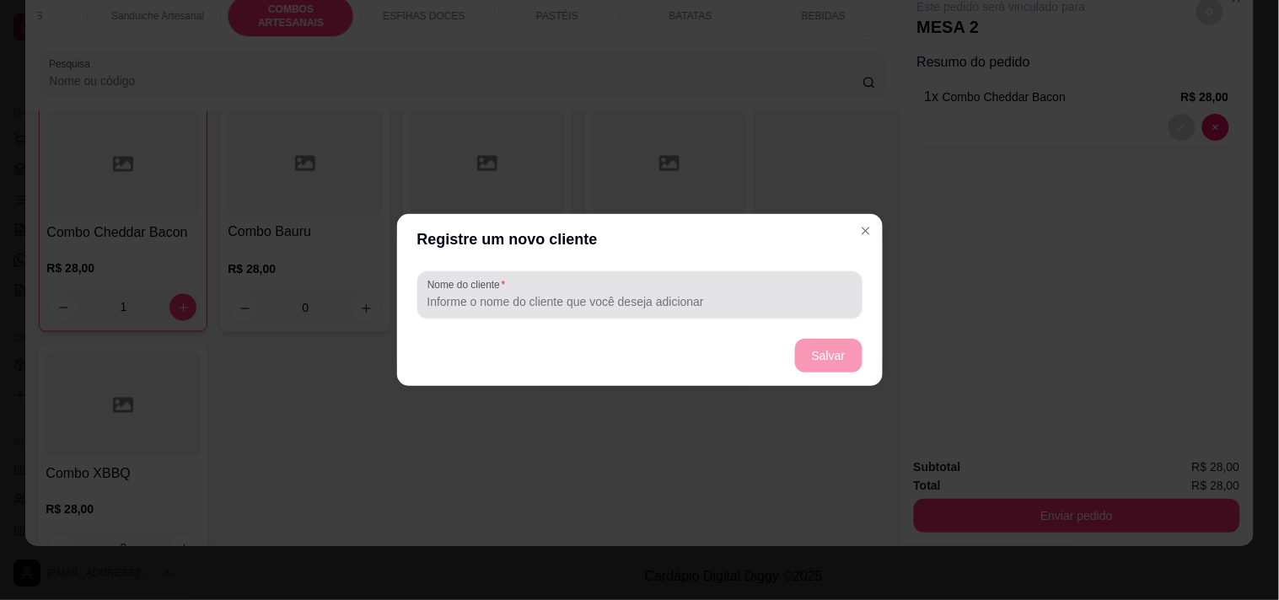
click at [677, 301] on input "Nome do cliente" at bounding box center [639, 301] width 425 height 17
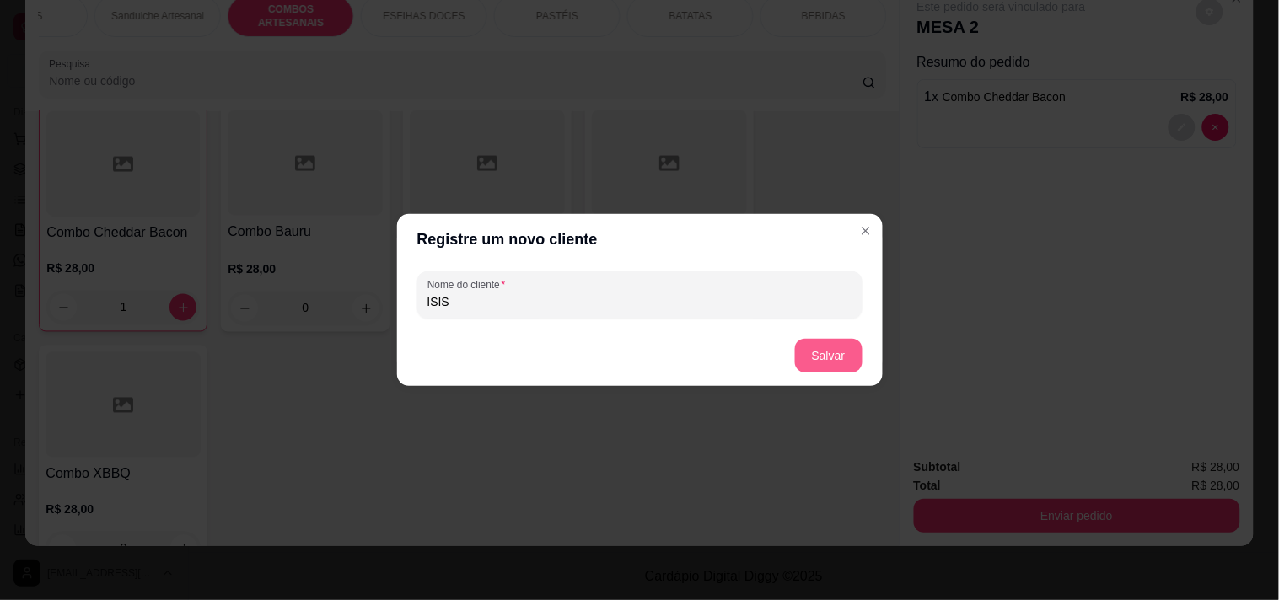
type input "ISIS"
click at [829, 347] on button "Salvar" at bounding box center [828, 356] width 67 height 34
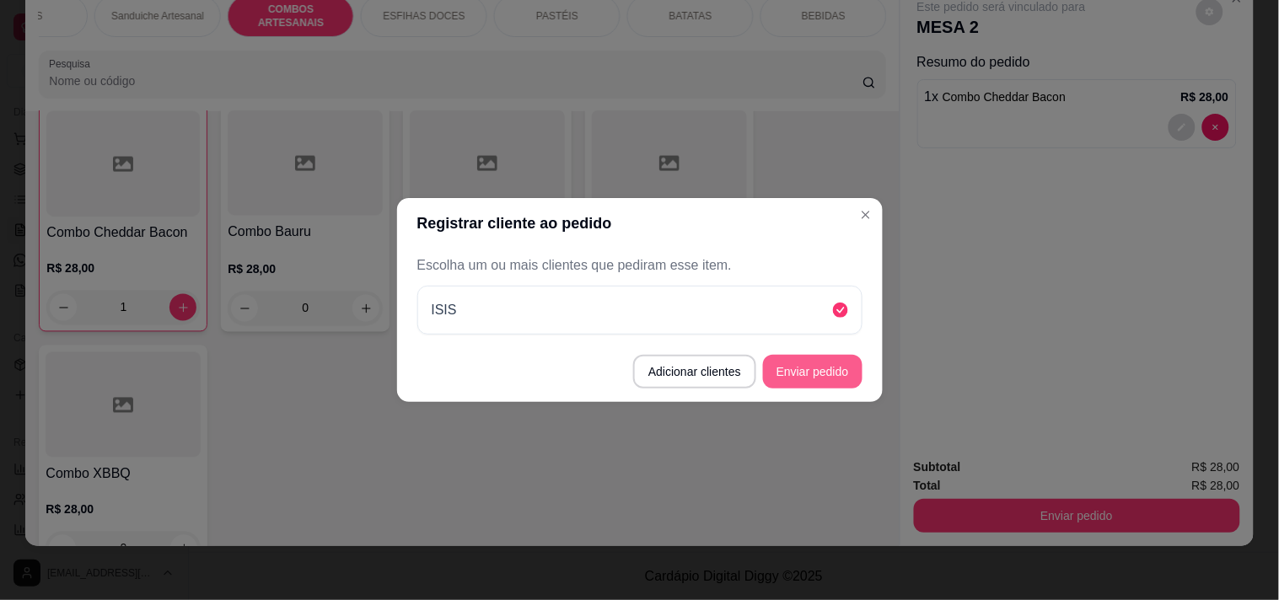
click at [830, 365] on button "Enviar pedido" at bounding box center [812, 372] width 99 height 34
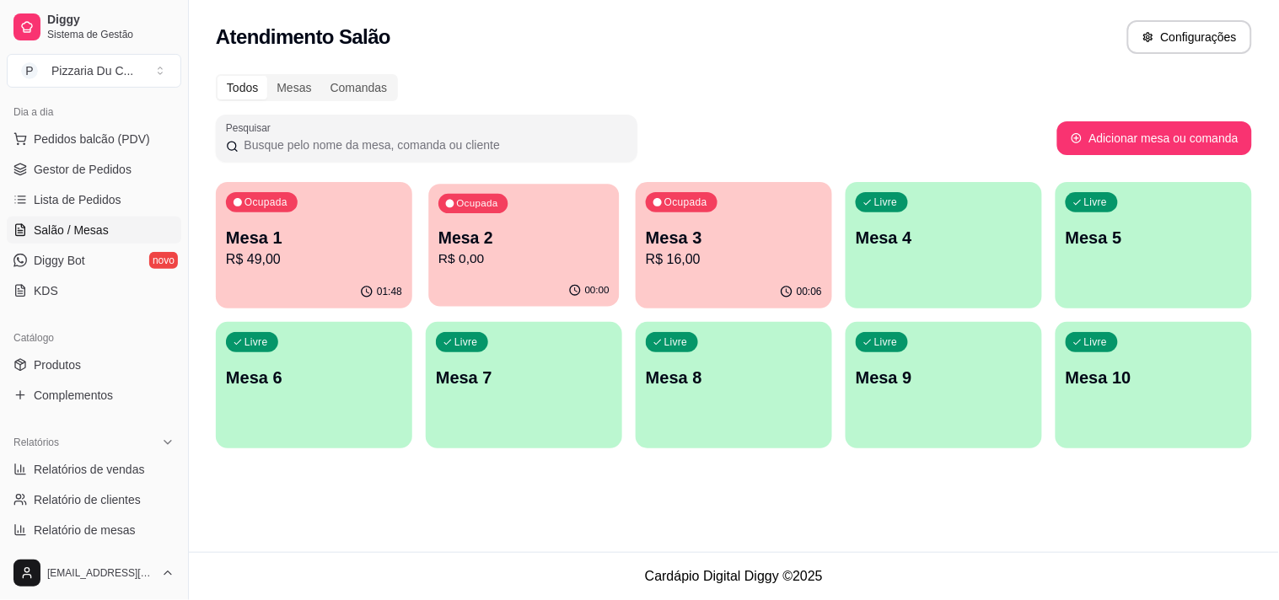
click at [561, 264] on p "R$ 0,00" at bounding box center [523, 259] width 171 height 19
click at [250, 285] on div "01:51" at bounding box center [314, 292] width 196 height 33
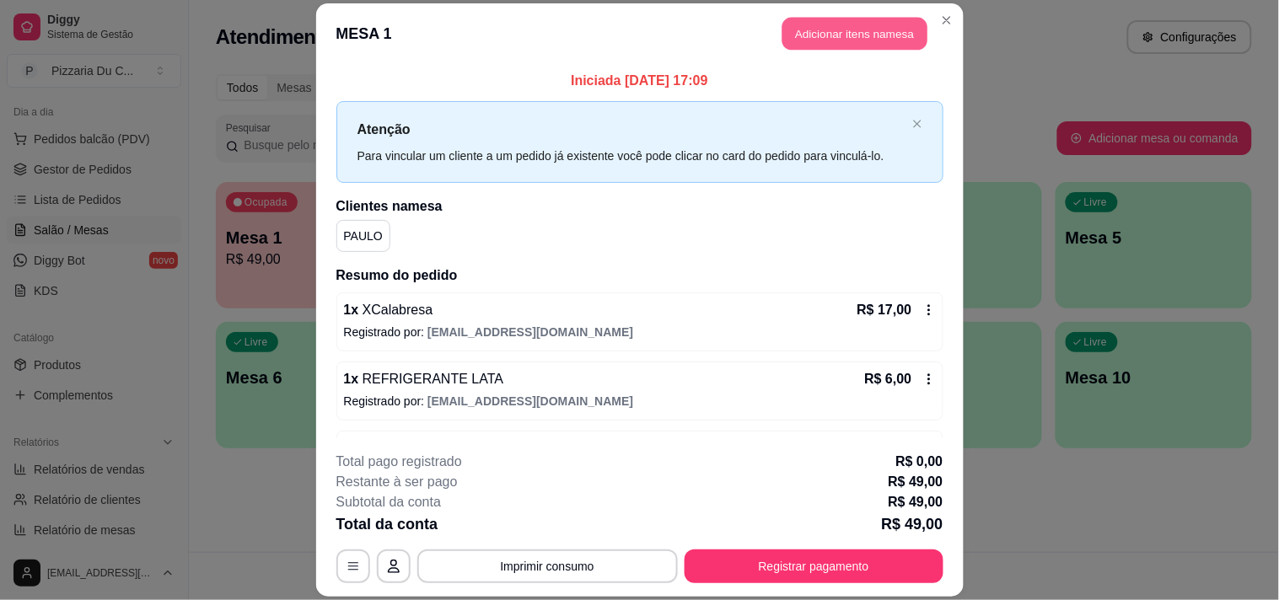
click at [811, 19] on button "Adicionar itens na mesa" at bounding box center [854, 33] width 145 height 33
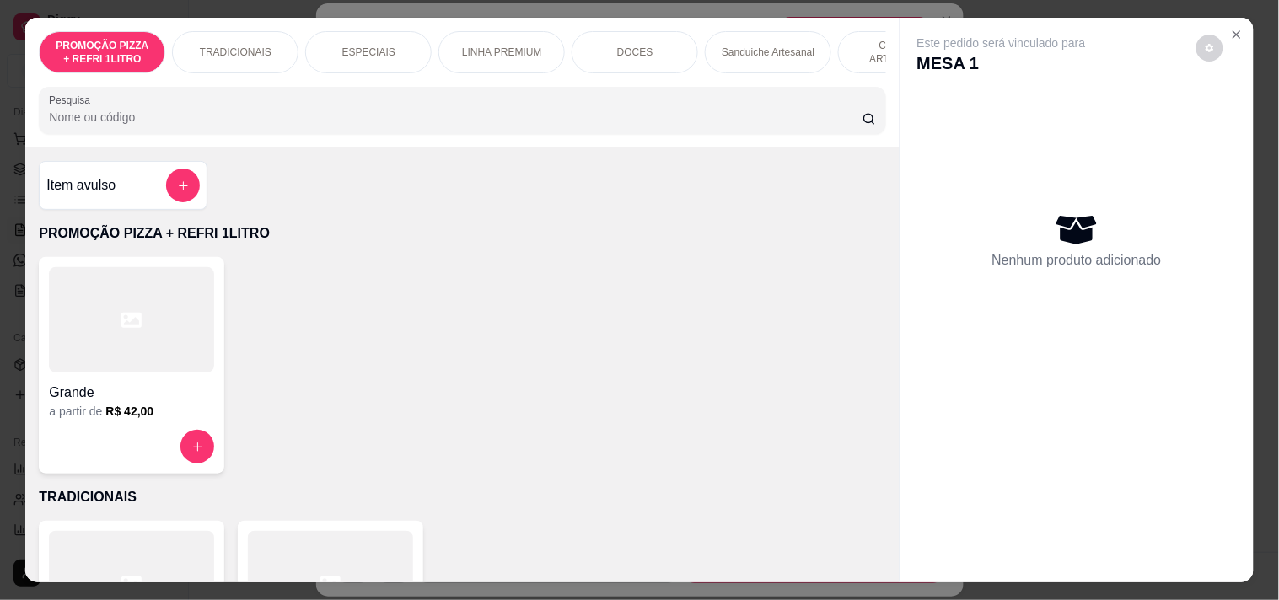
scroll to position [0, 610]
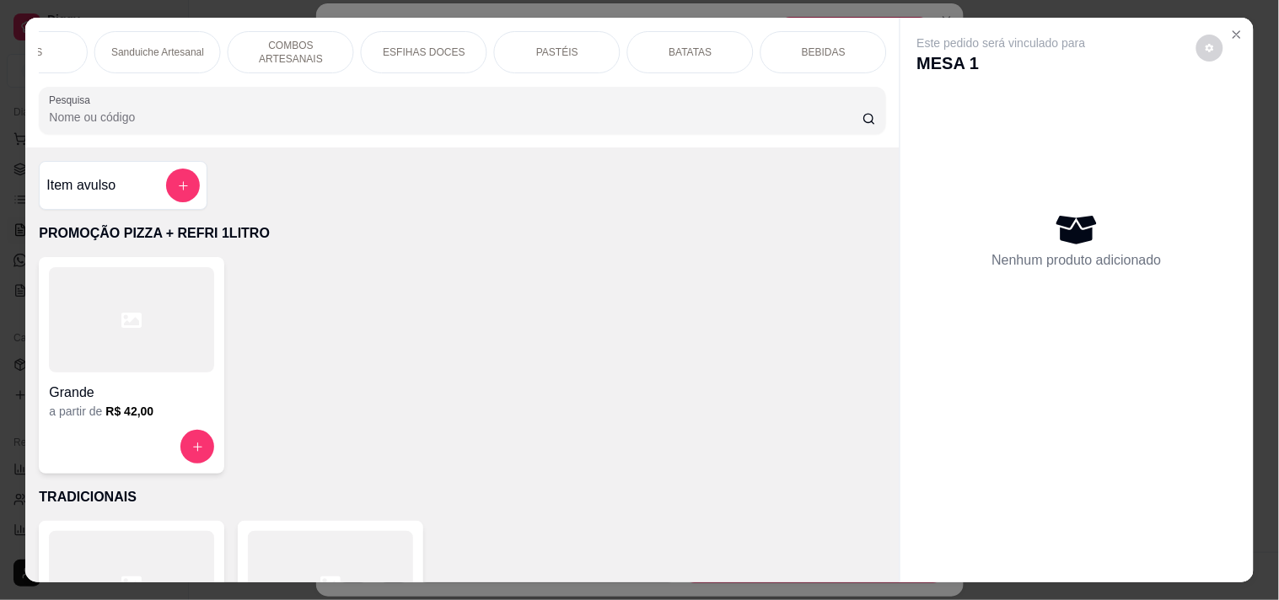
click at [814, 46] on p "BEBIDAS" at bounding box center [824, 52] width 44 height 13
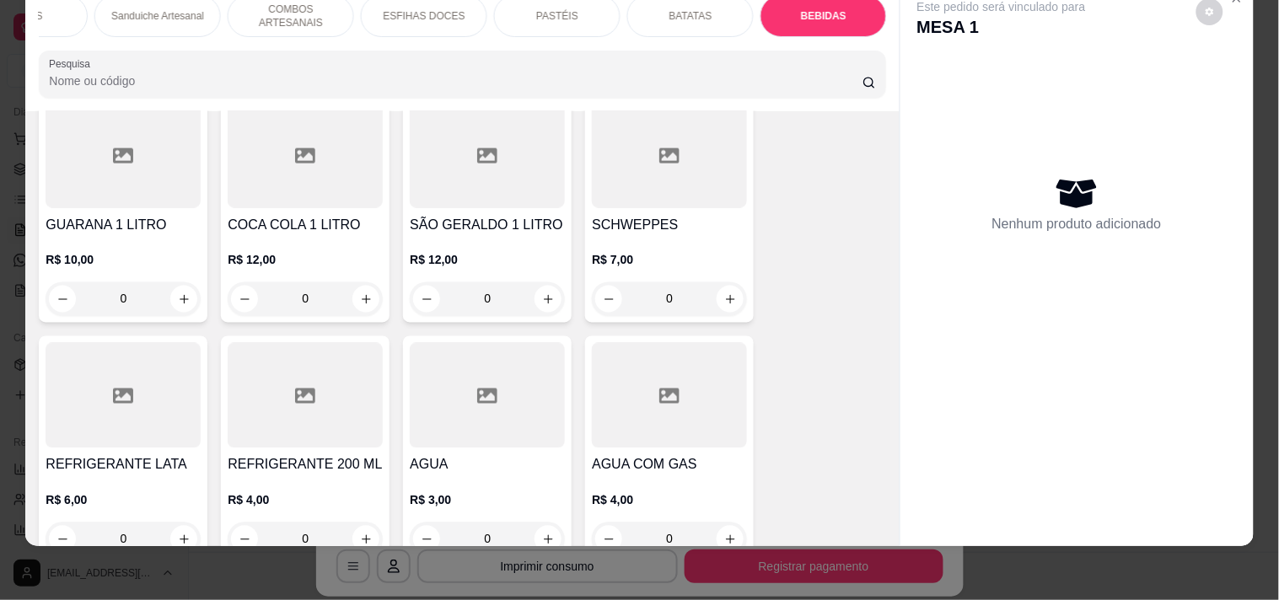
scroll to position [5662, 0]
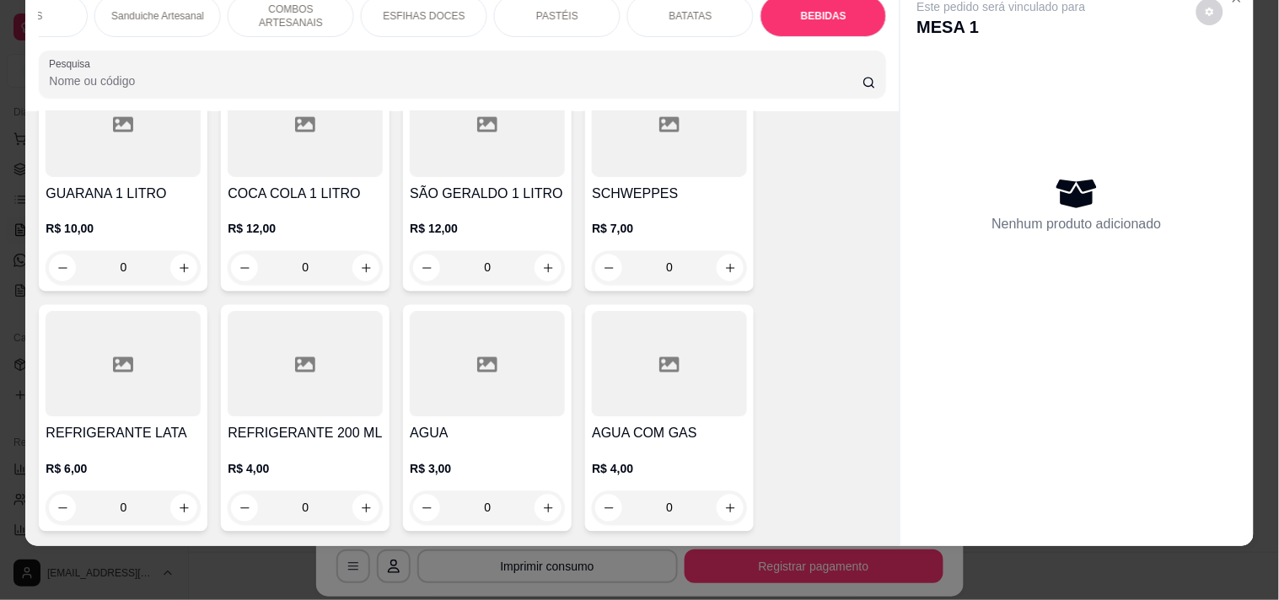
click at [709, 491] on input "0" at bounding box center [669, 508] width 94 height 34
click at [720, 495] on button "increase-product-quantity" at bounding box center [730, 508] width 27 height 27
type input "1"
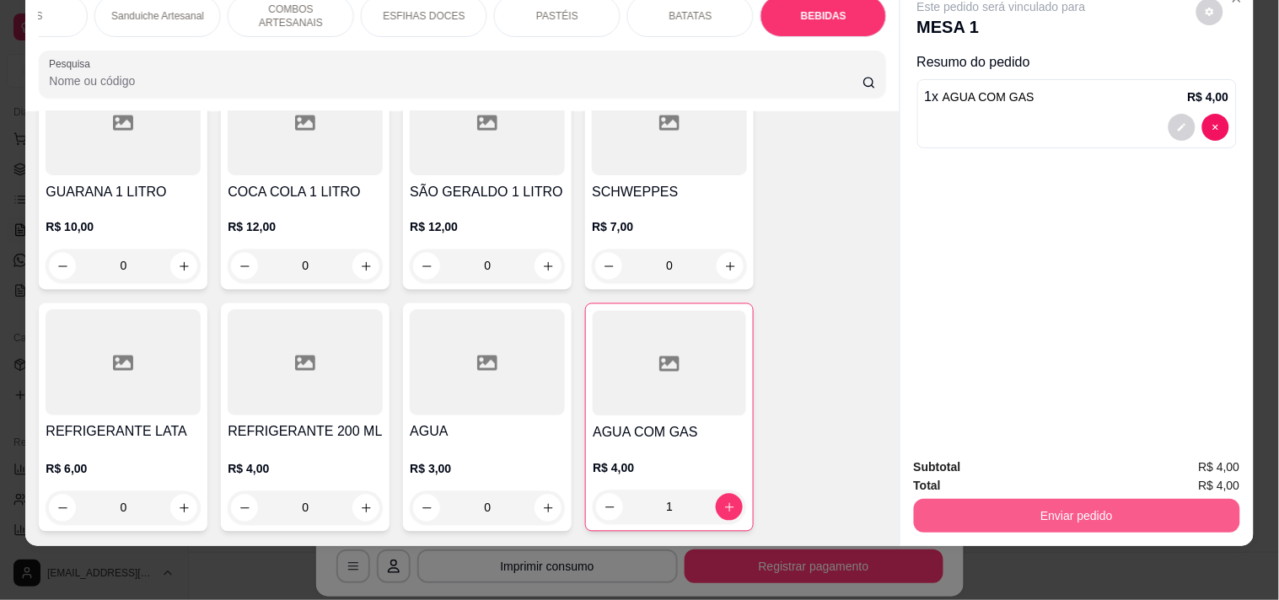
click at [924, 499] on button "Enviar pedido" at bounding box center [1077, 516] width 326 height 34
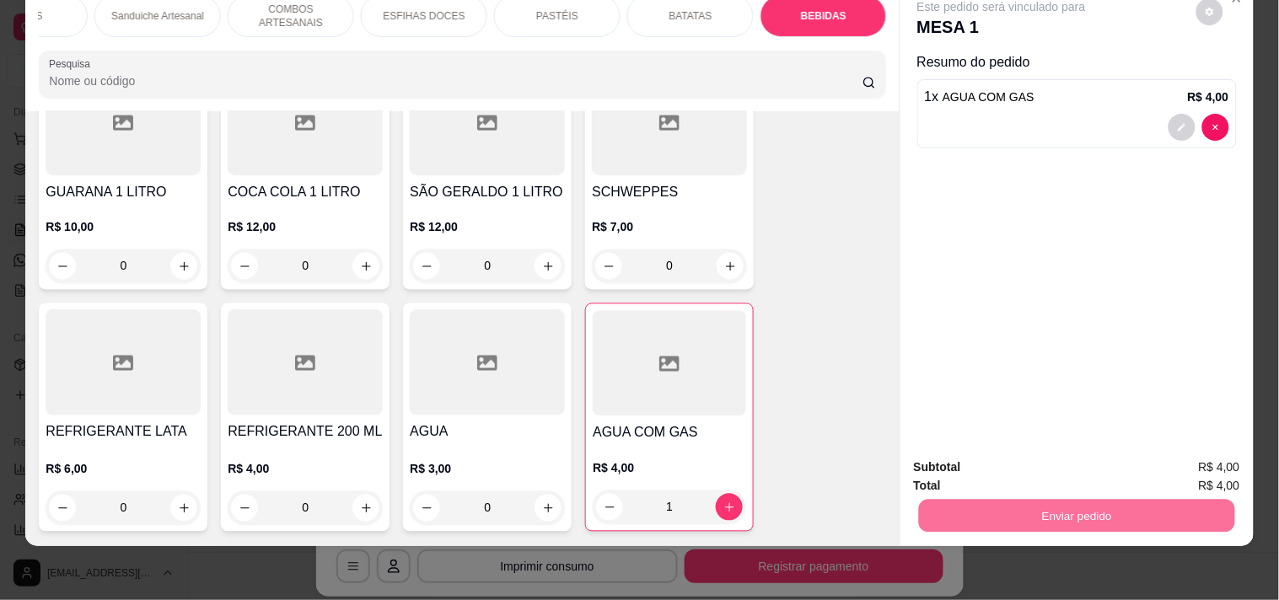
click at [1161, 452] on button "Enviar pedido" at bounding box center [1195, 460] width 95 height 32
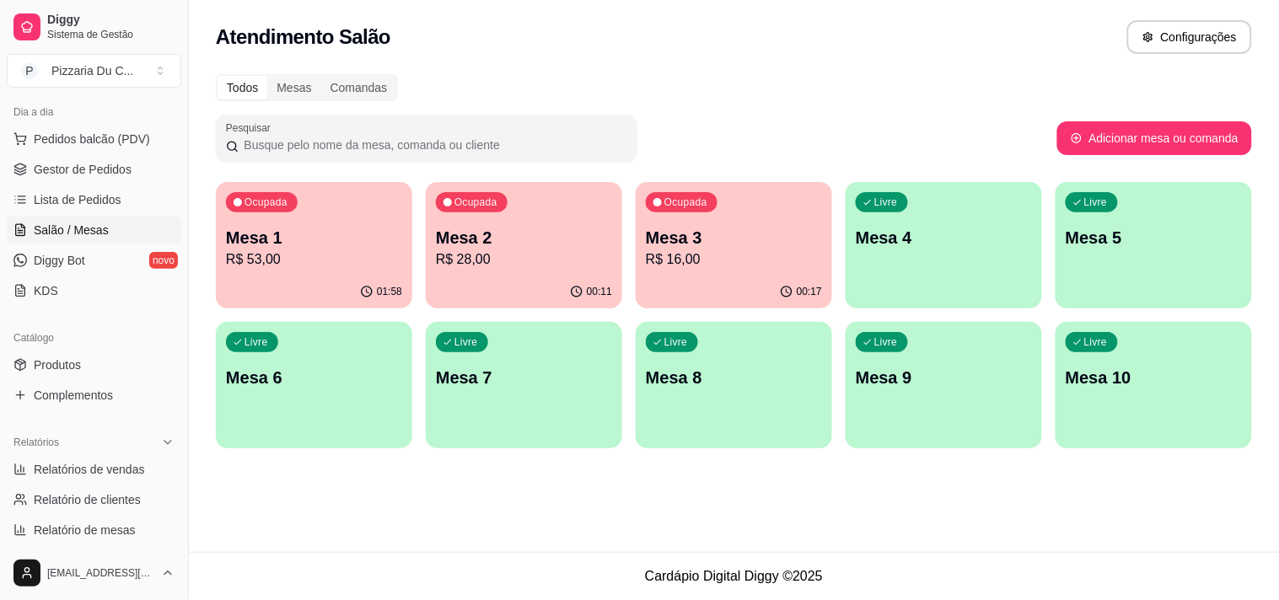
click at [449, 266] on p "R$ 28,00" at bounding box center [524, 260] width 176 height 20
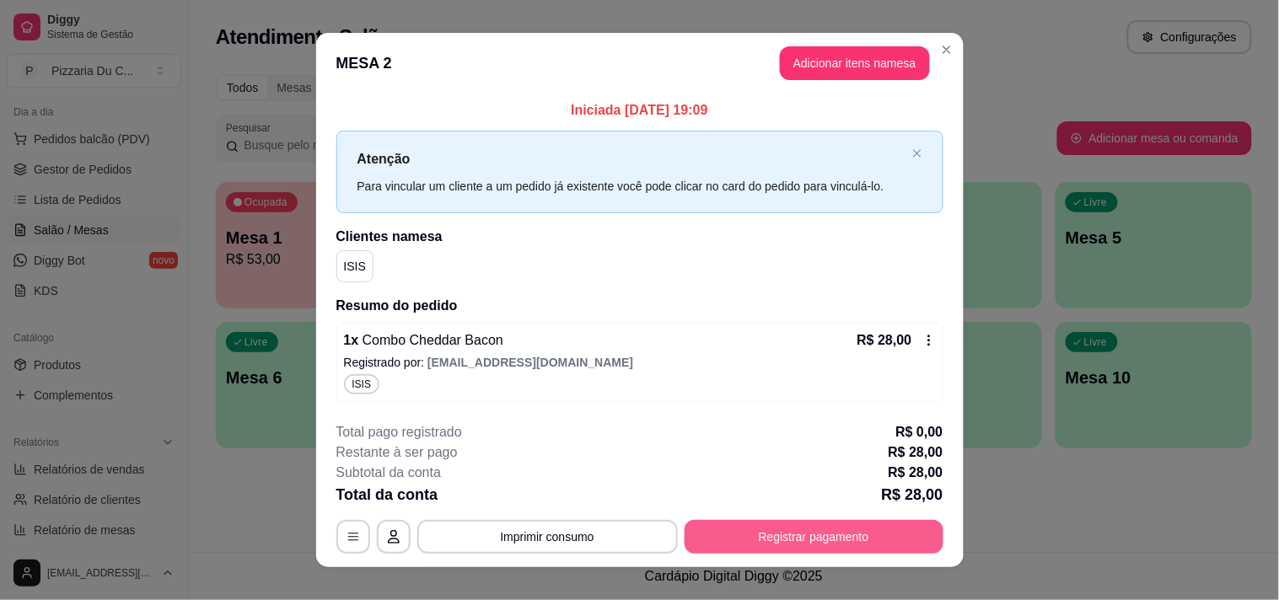
click at [851, 551] on button "Registrar pagamento" at bounding box center [814, 537] width 259 height 34
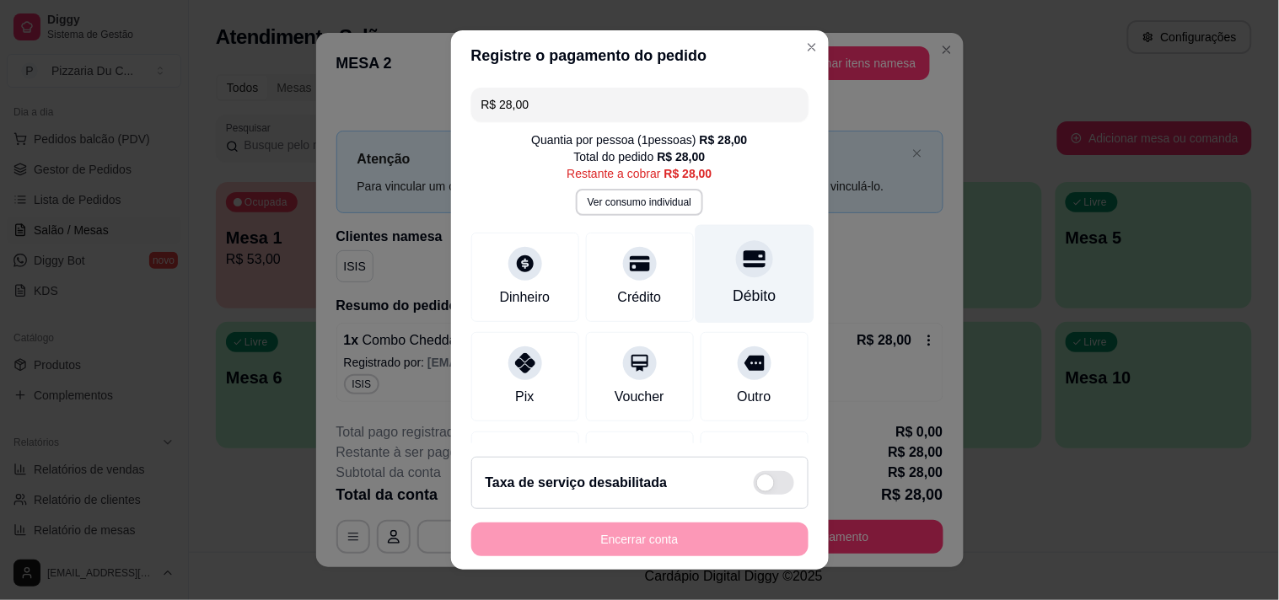
click at [743, 267] on icon at bounding box center [754, 258] width 22 height 17
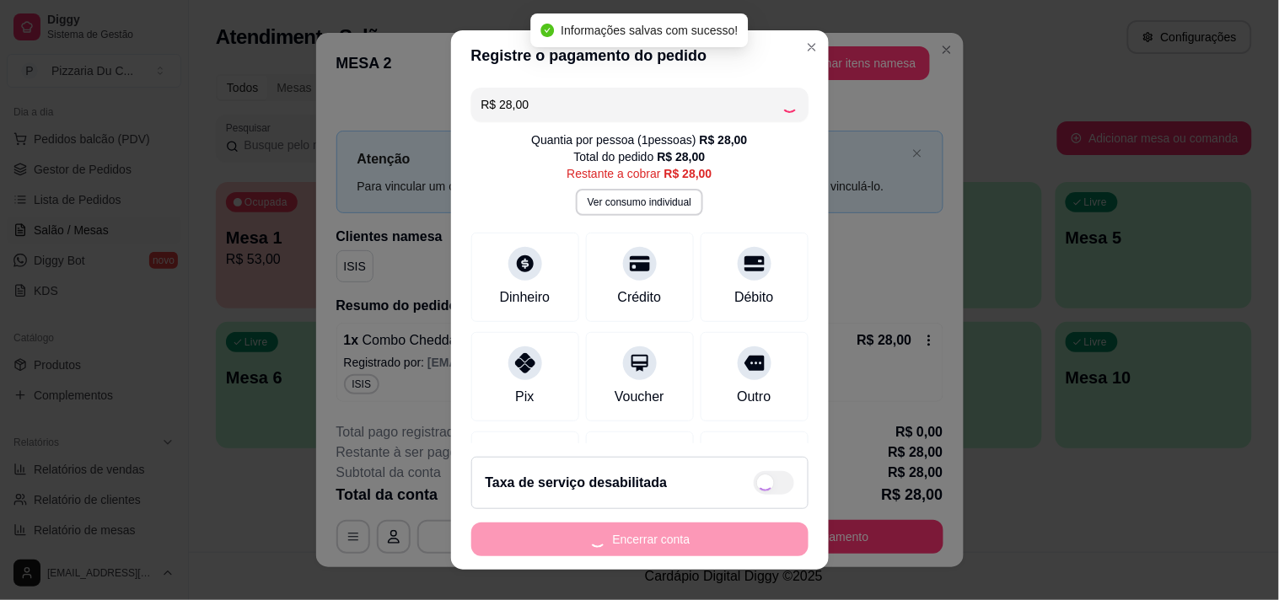
type input "R$ 0,00"
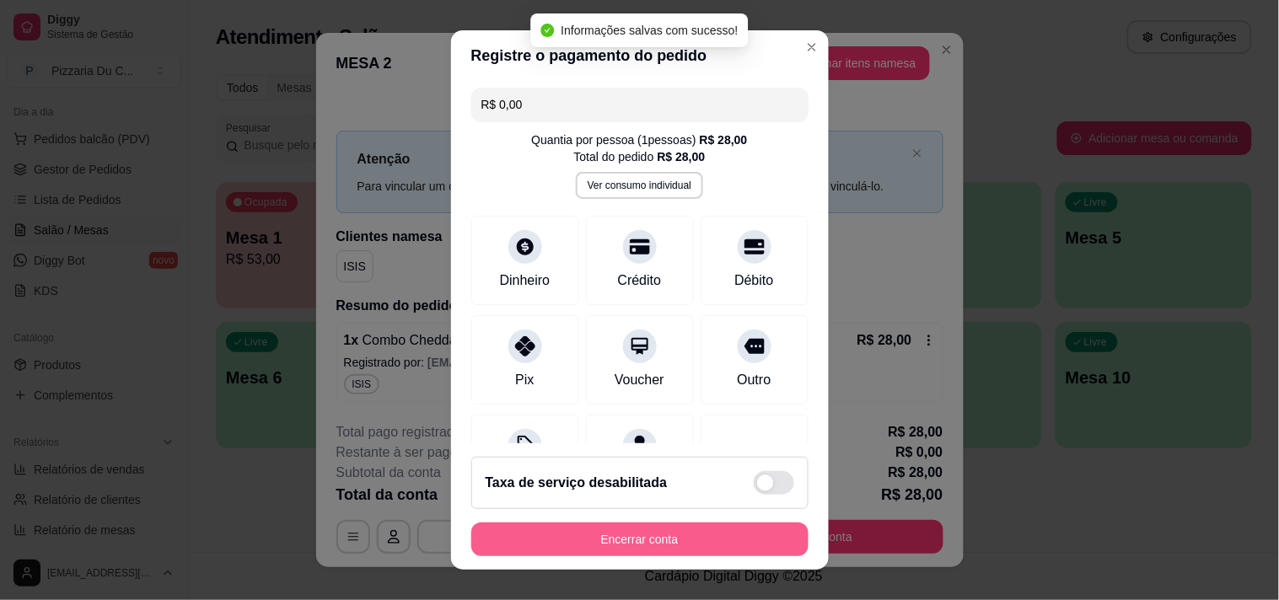
click at [658, 544] on button "Encerrar conta" at bounding box center [639, 540] width 337 height 34
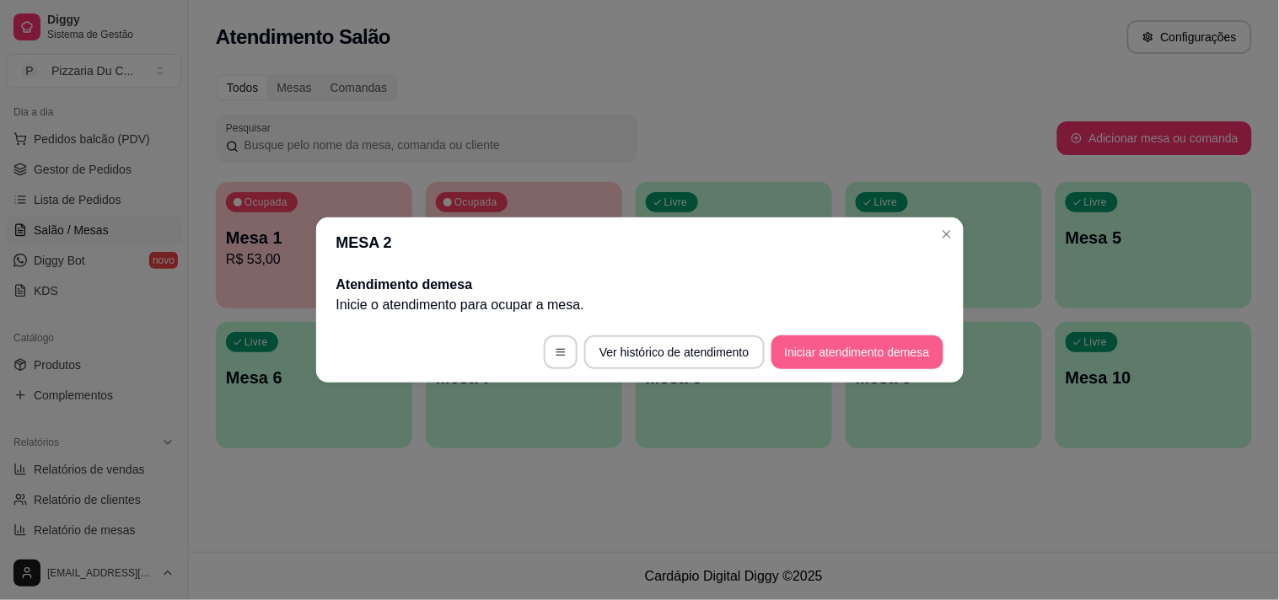
click at [878, 351] on button "Iniciar atendimento de mesa" at bounding box center [857, 353] width 172 height 34
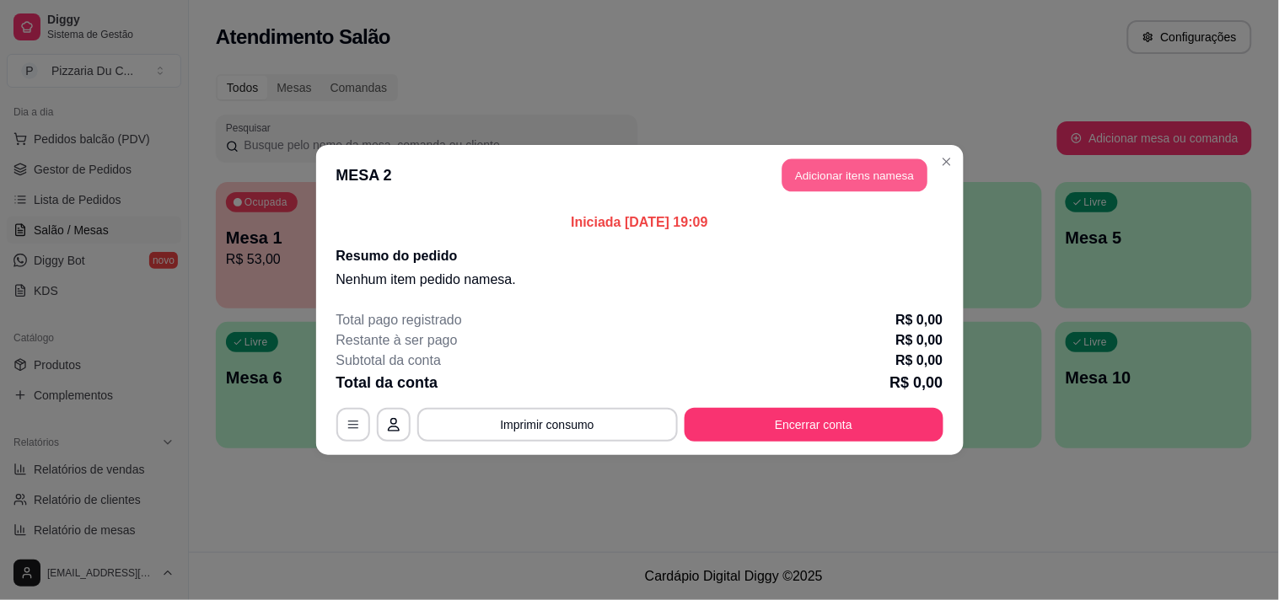
click at [853, 178] on button "Adicionar itens na mesa" at bounding box center [854, 175] width 145 height 33
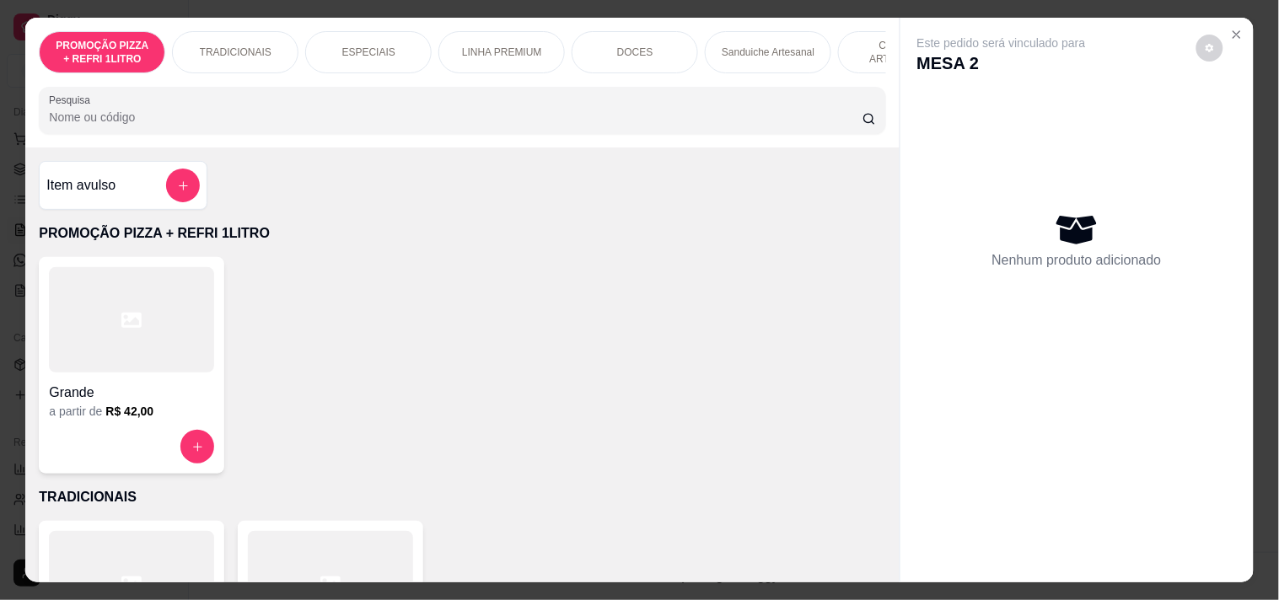
click at [366, 46] on p "ESPECIAIS" at bounding box center [368, 52] width 53 height 13
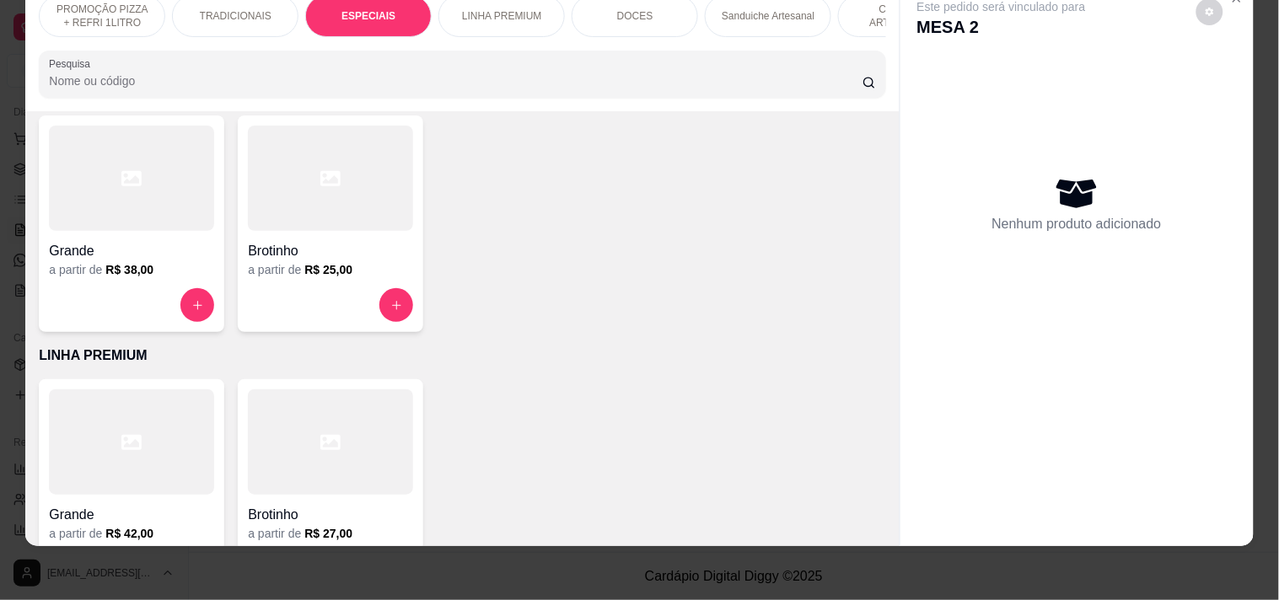
scroll to position [604, 0]
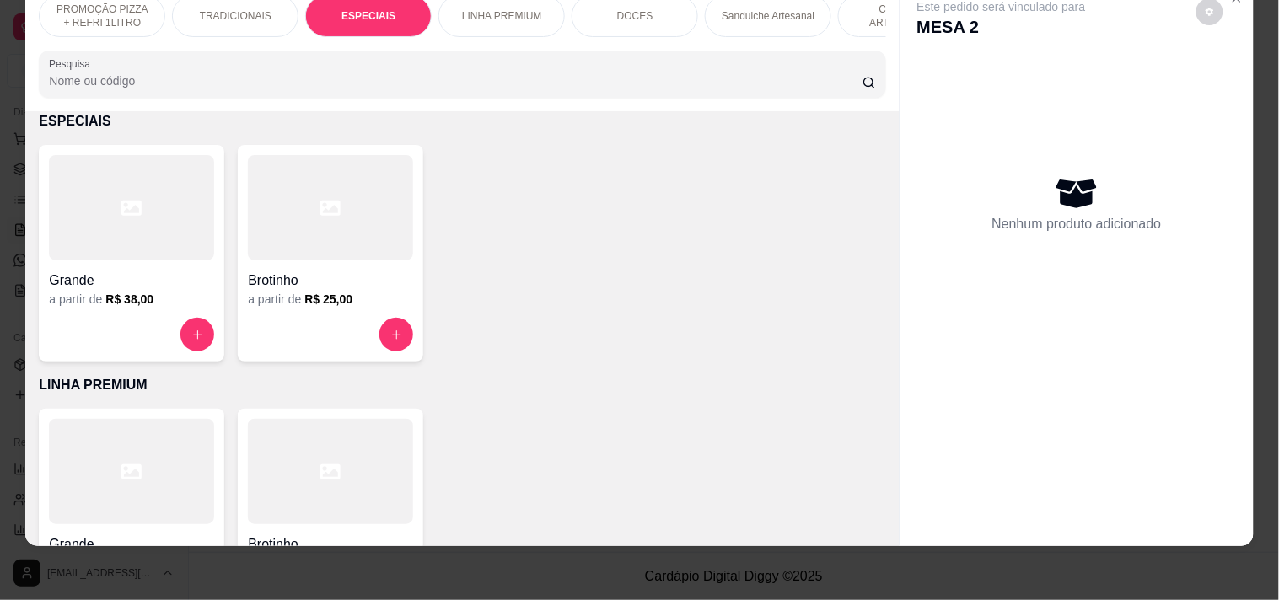
click at [170, 291] on div "a partir de R$ 38,00" at bounding box center [131, 299] width 165 height 17
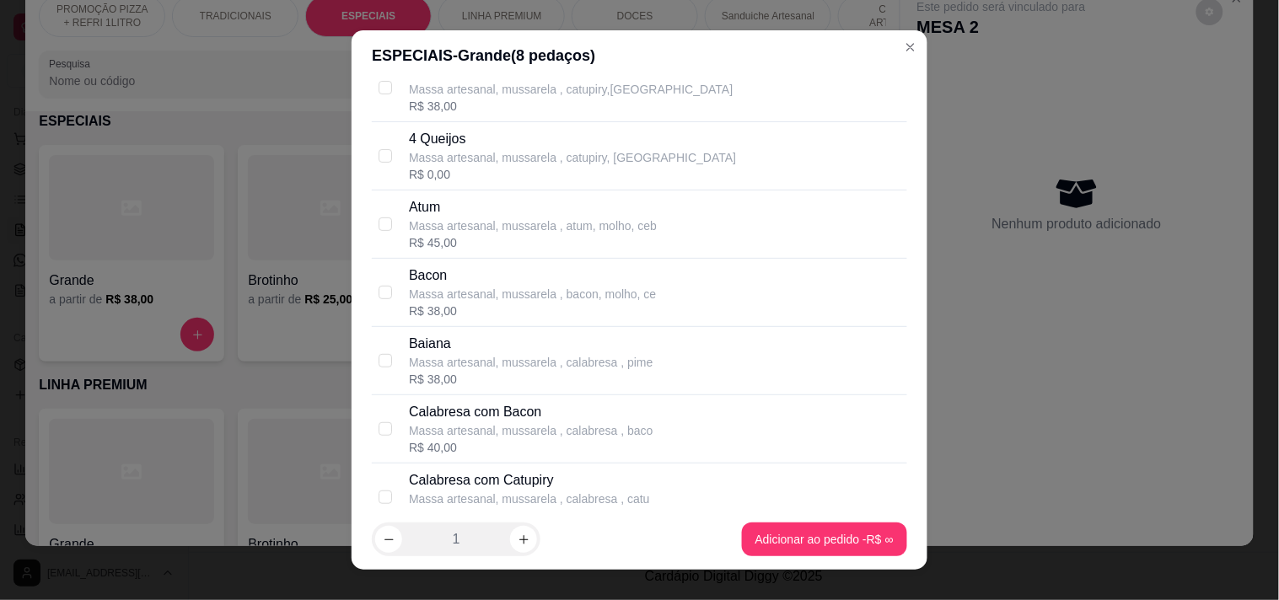
scroll to position [187, 0]
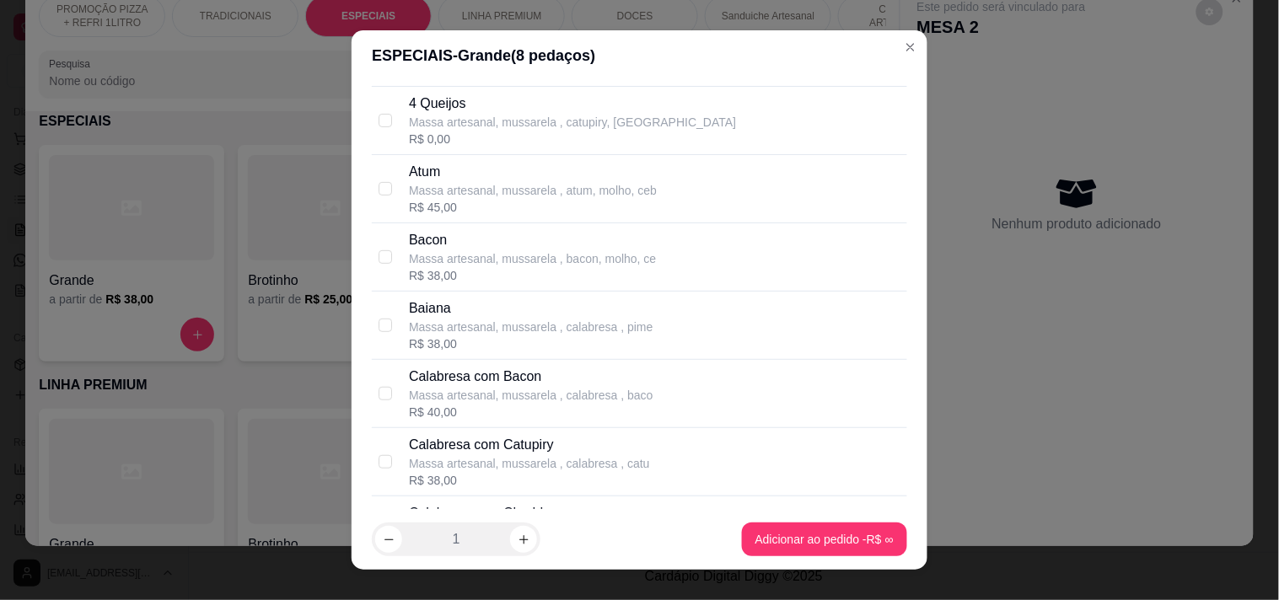
click at [497, 386] on div "Calabresa com Bacon Massa artesanal, mussarela , calabresa , baco" at bounding box center [531, 385] width 244 height 37
checkbox input "true"
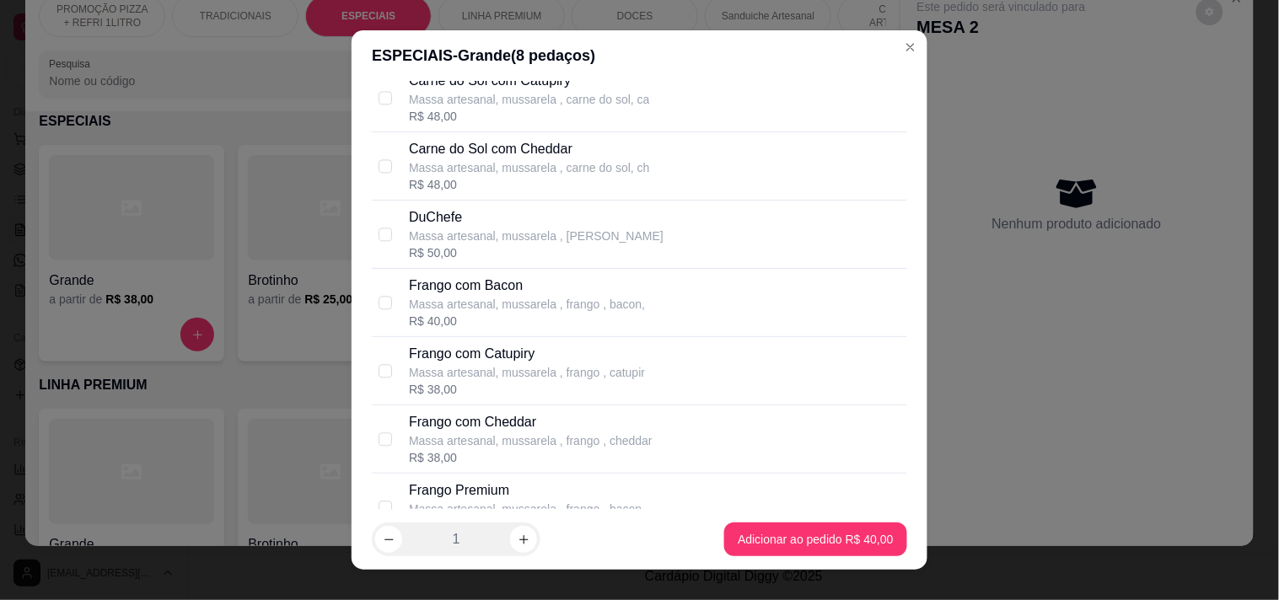
scroll to position [1030, 0]
click at [518, 301] on p "Massa artesanal, mussarela , frango , bacon," at bounding box center [527, 303] width 236 height 17
checkbox input "true"
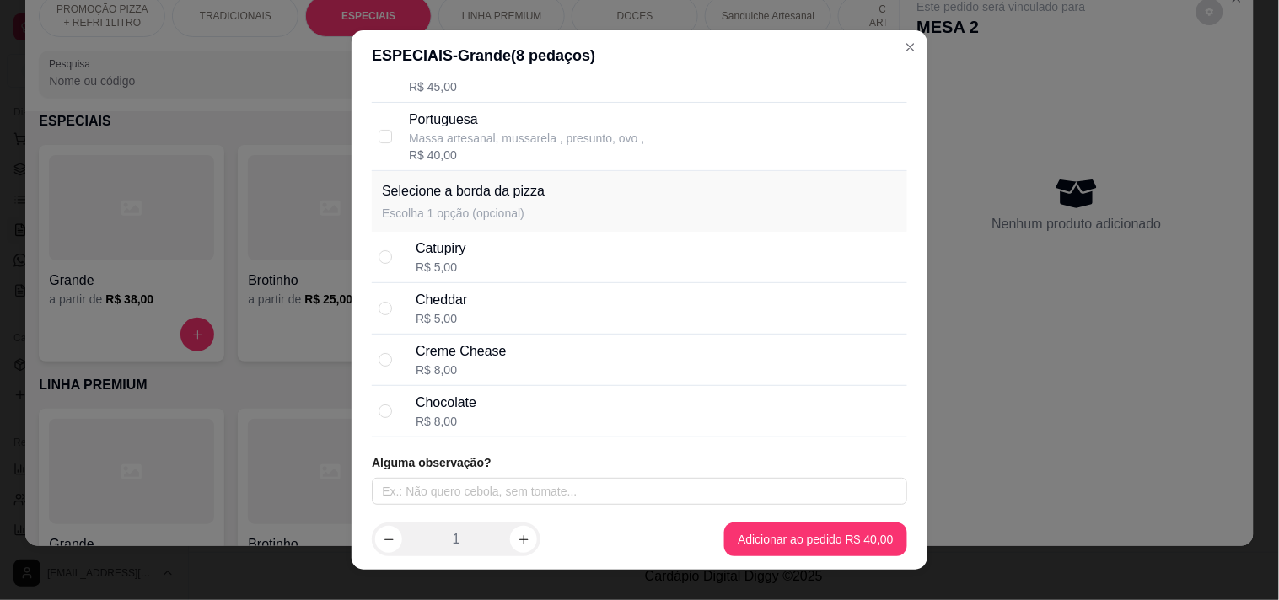
scroll to position [1609, 0]
click at [561, 470] on div "Alguma observação?" at bounding box center [639, 478] width 535 height 51
click at [477, 490] on input "text" at bounding box center [639, 489] width 535 height 27
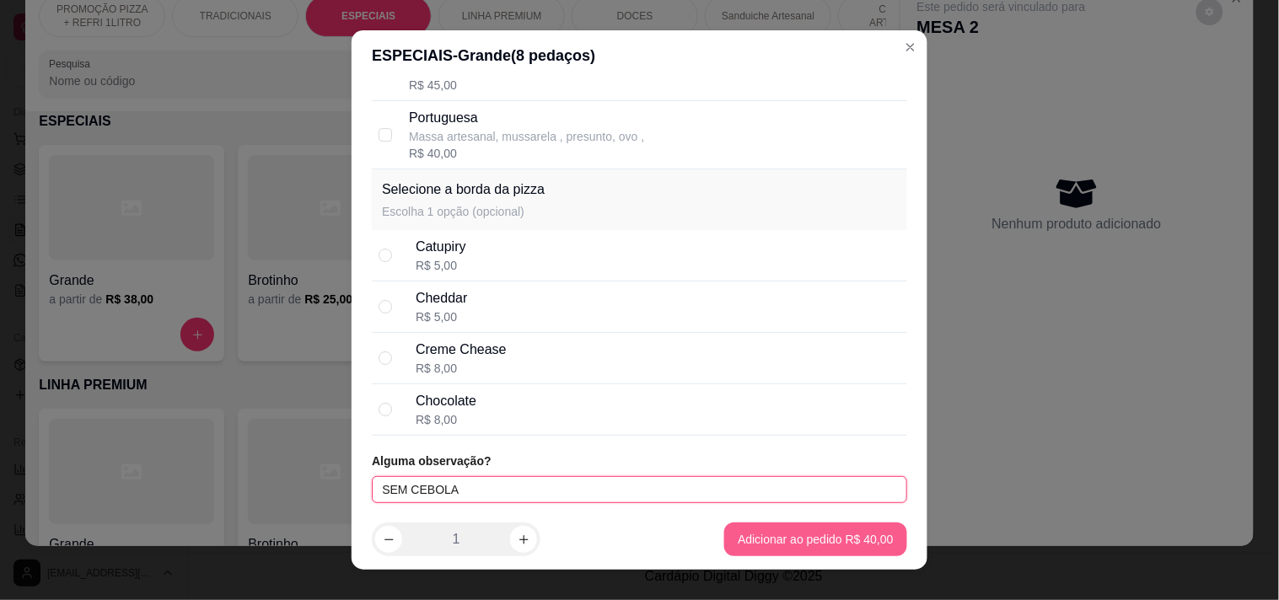
type input "SEM CEBOLA"
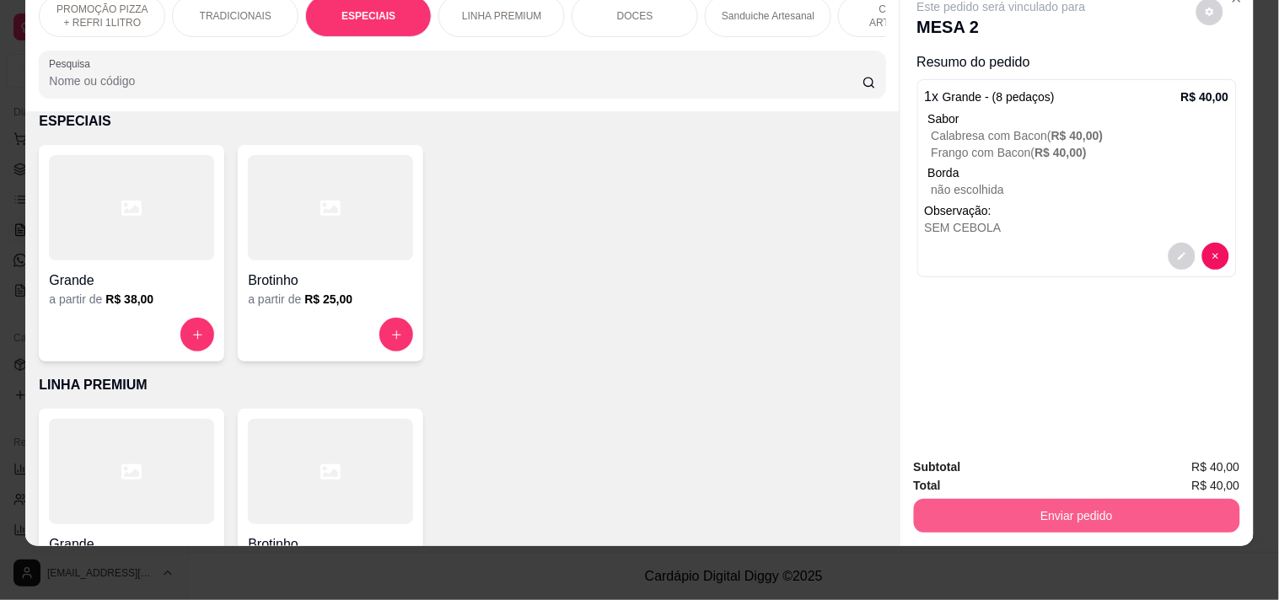
click at [1033, 502] on button "Enviar pedido" at bounding box center [1077, 516] width 326 height 34
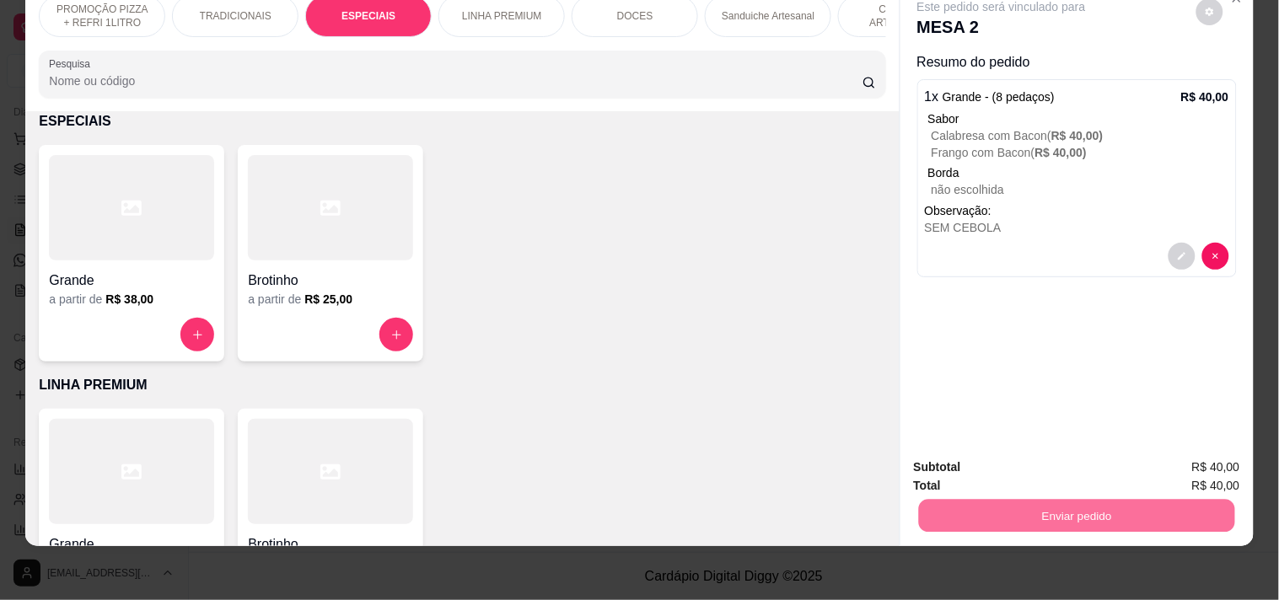
click at [1098, 461] on button "Registrar cliente" at bounding box center [1083, 460] width 111 height 32
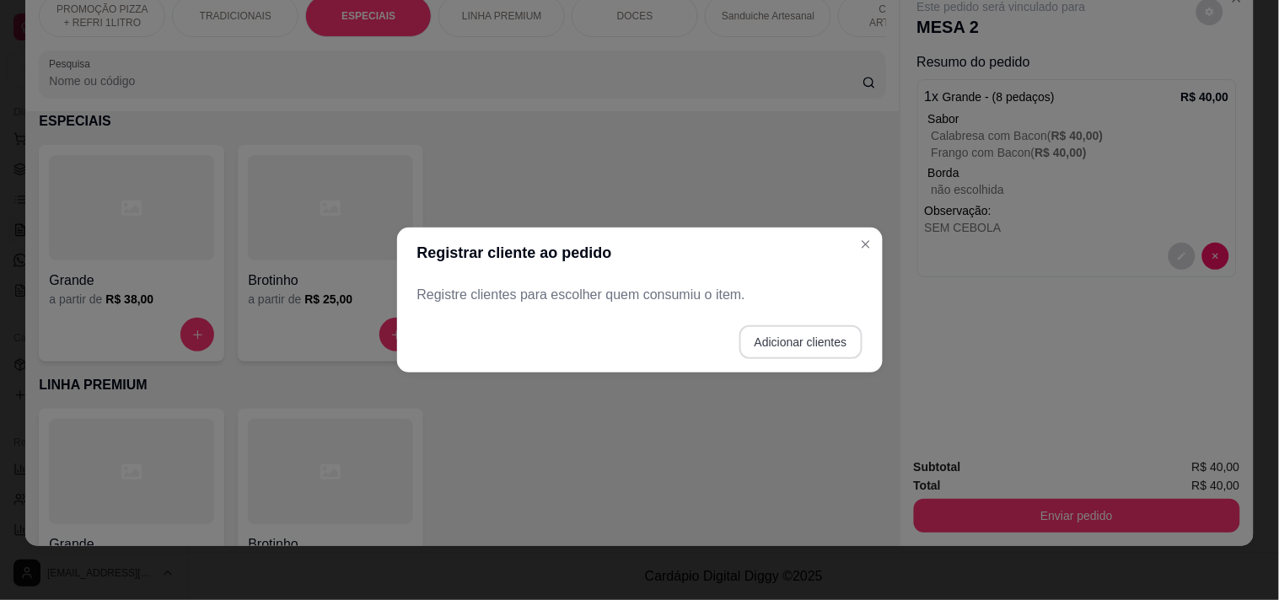
click at [759, 341] on button "Adicionar clientes" at bounding box center [800, 342] width 123 height 34
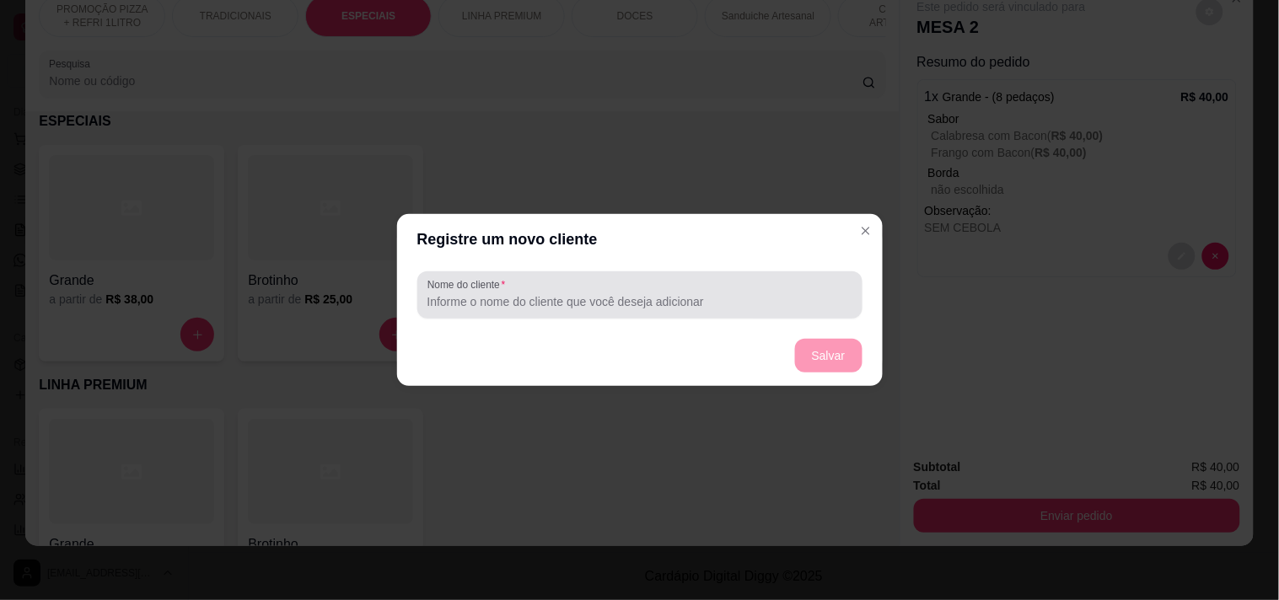
click at [625, 314] on div "Nome do cliente" at bounding box center [639, 294] width 445 height 47
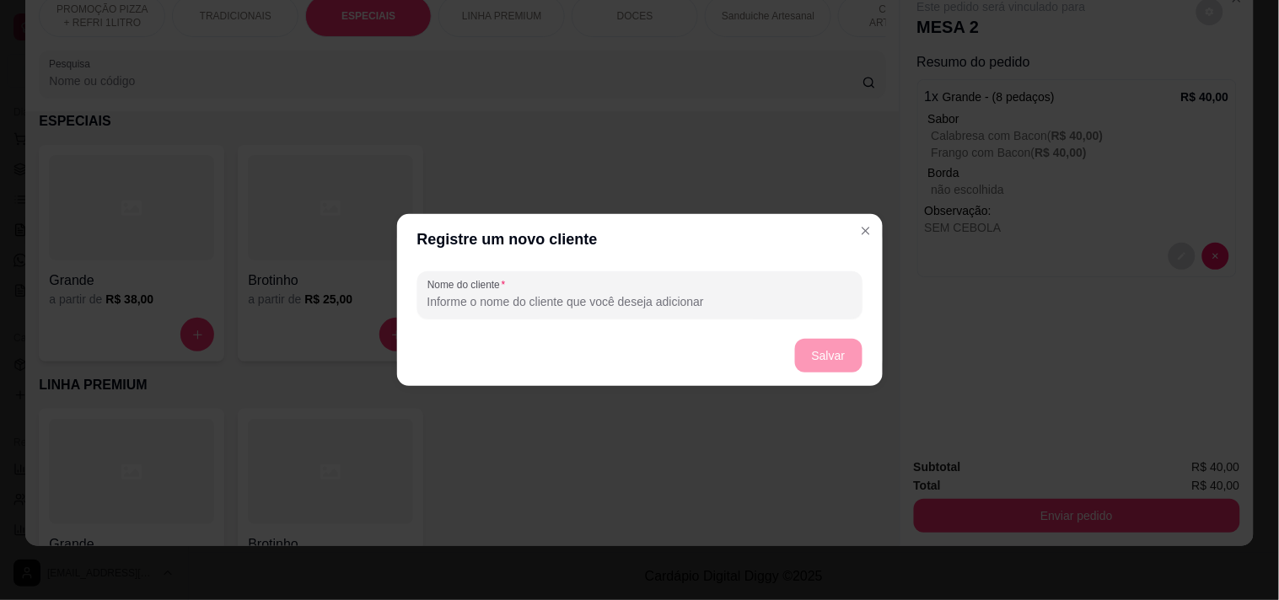
type input "D"
type input "GLEIDSON"
click at [828, 368] on button "Salvar" at bounding box center [828, 356] width 67 height 34
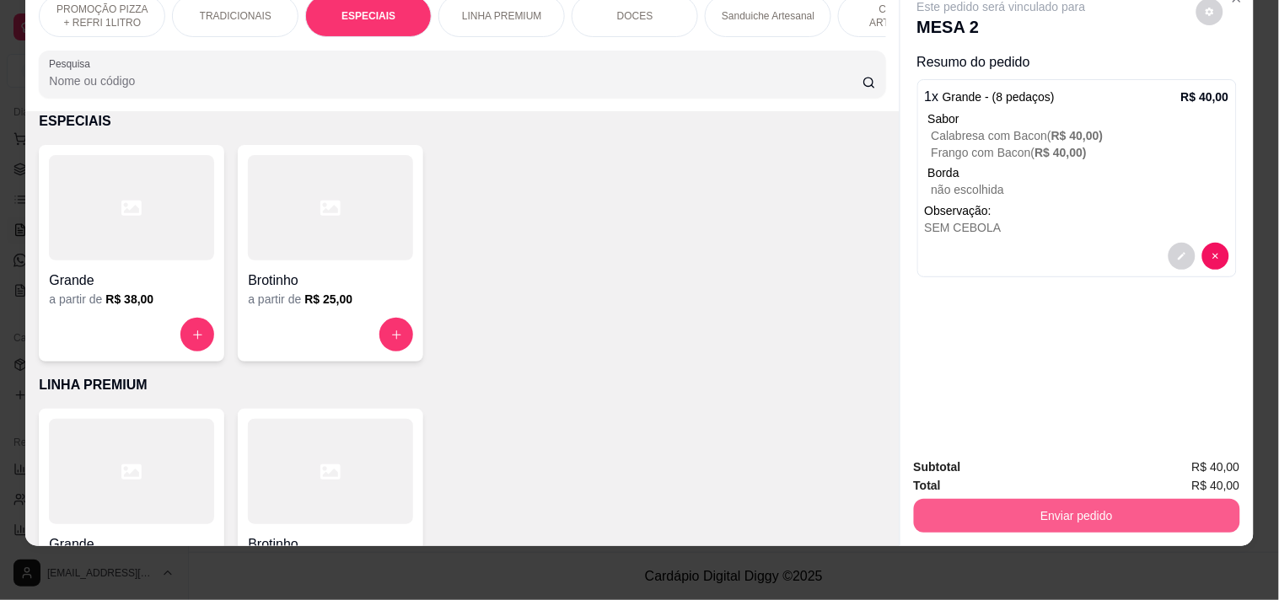
click at [1041, 501] on button "Enviar pedido" at bounding box center [1077, 516] width 326 height 34
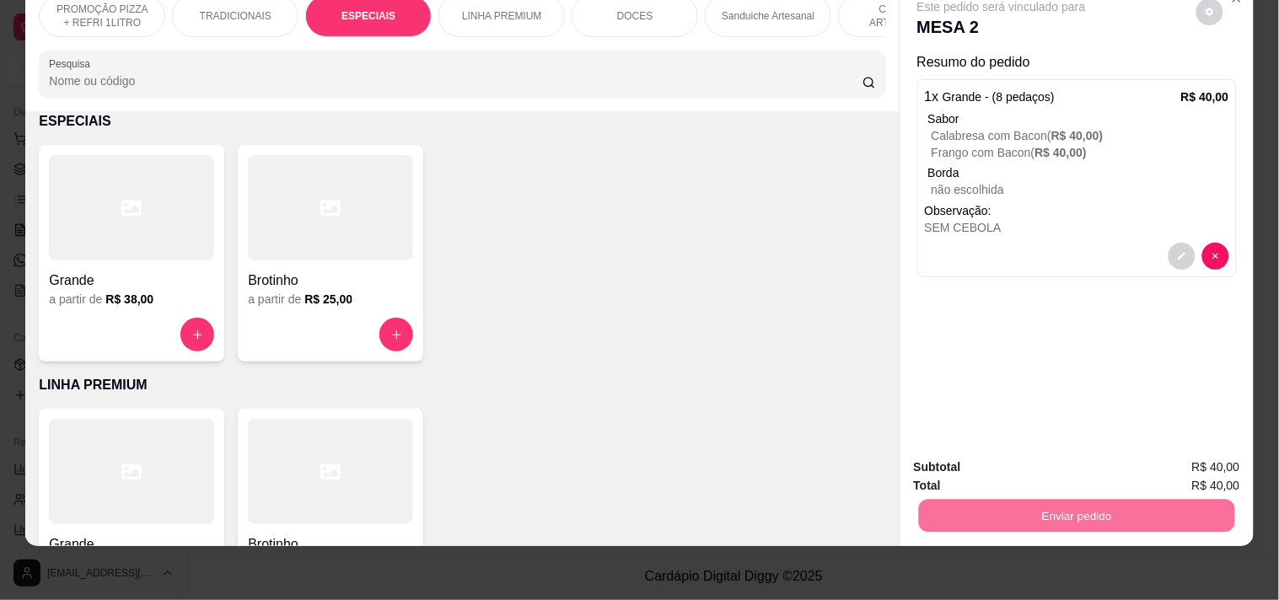
click at [1201, 444] on button "Enviar pedido" at bounding box center [1196, 459] width 93 height 31
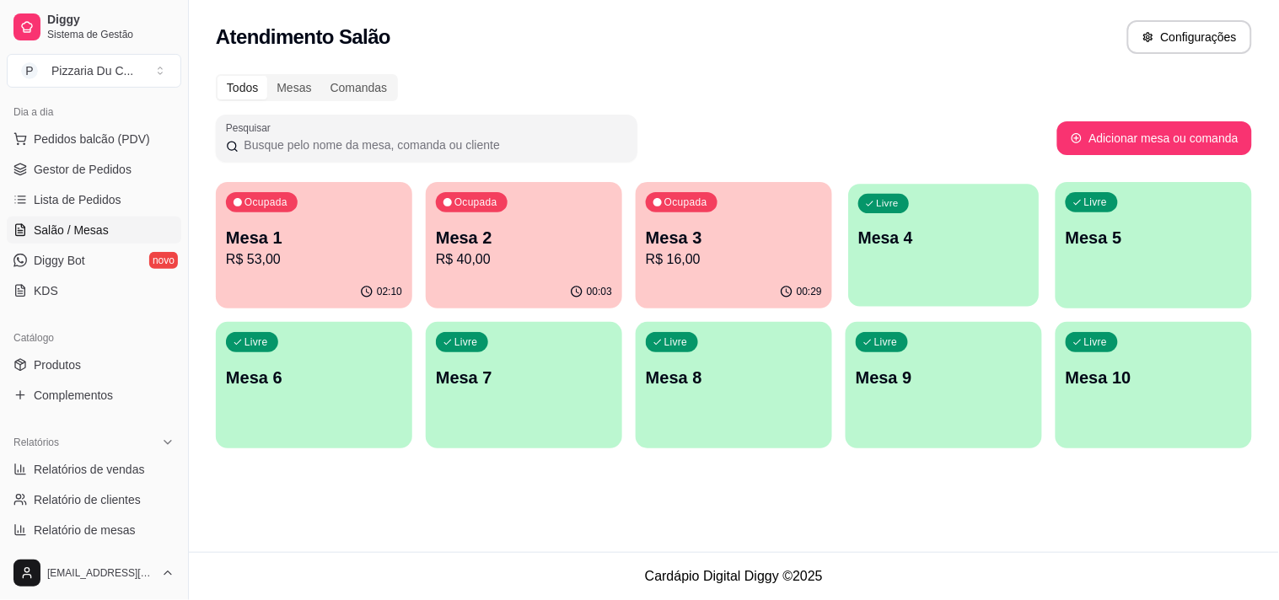
click at [948, 247] on p "Mesa 4" at bounding box center [943, 238] width 171 height 23
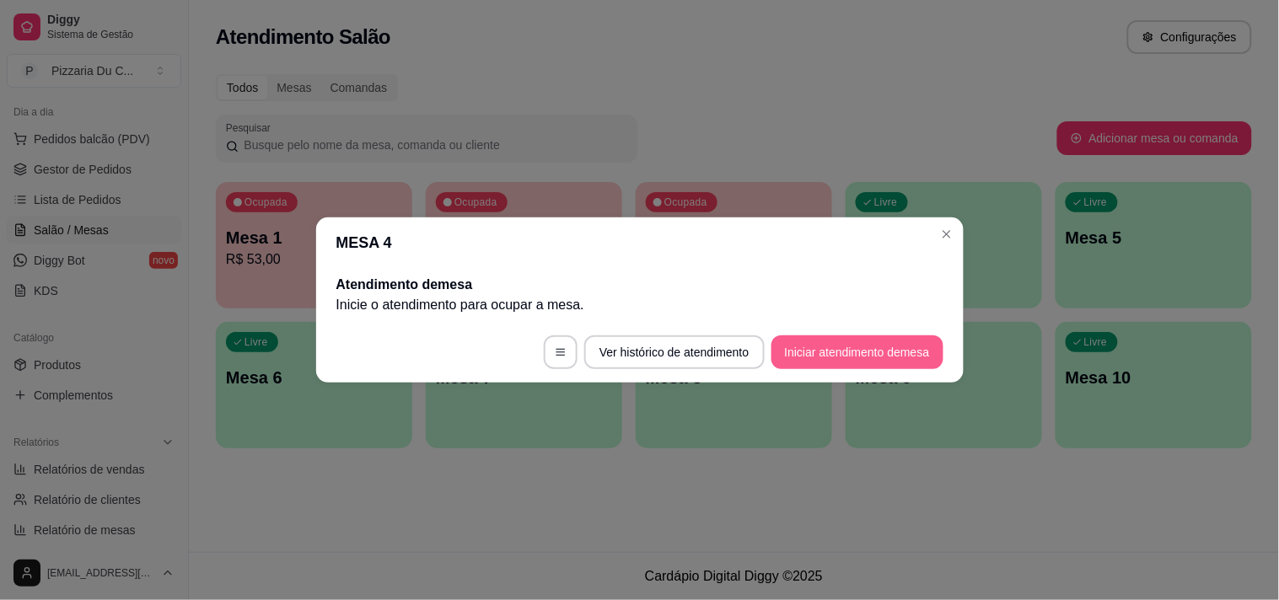
click at [804, 351] on button "Iniciar atendimento de mesa" at bounding box center [857, 353] width 172 height 34
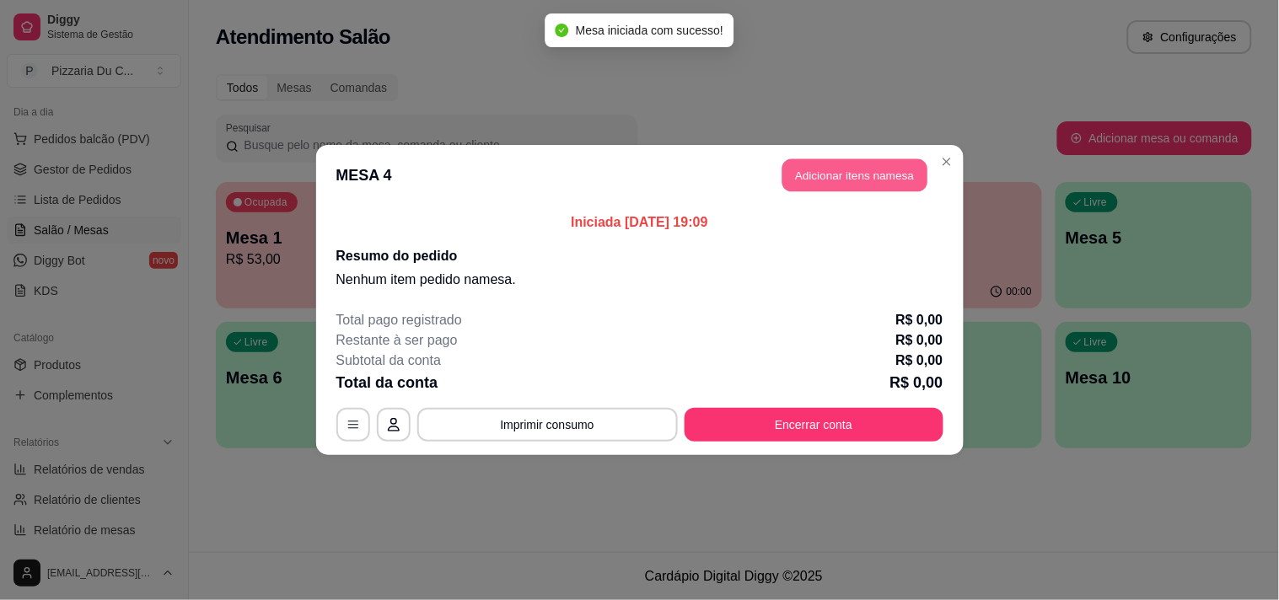
click at [830, 181] on button "Adicionar itens na mesa" at bounding box center [854, 175] width 145 height 33
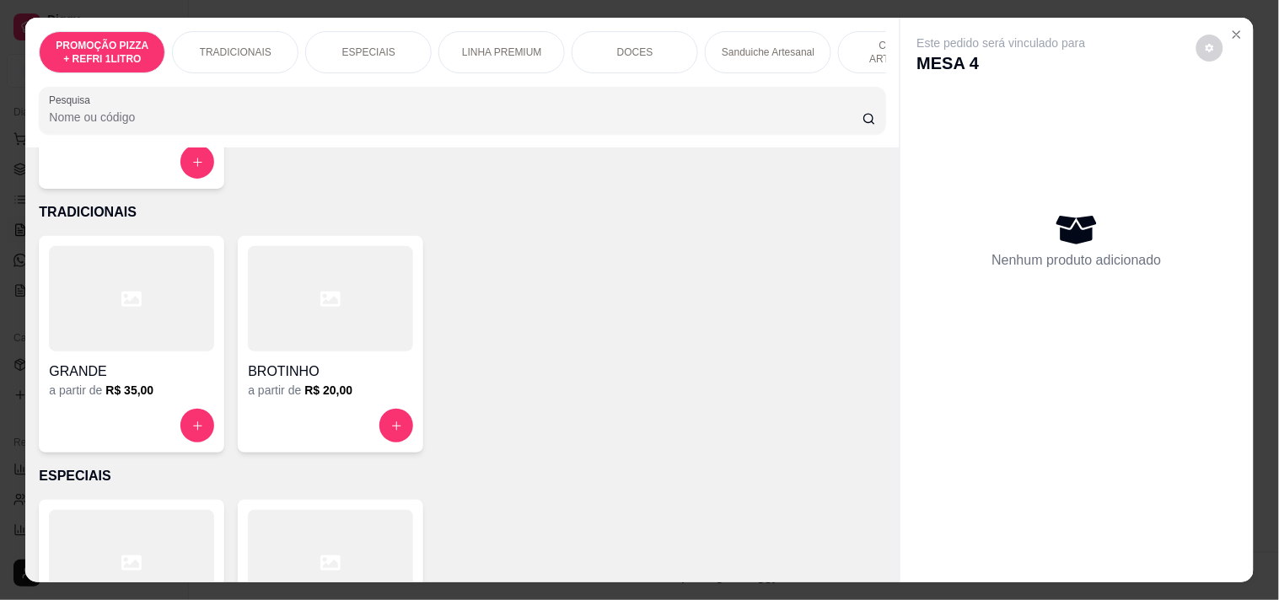
scroll to position [374, 0]
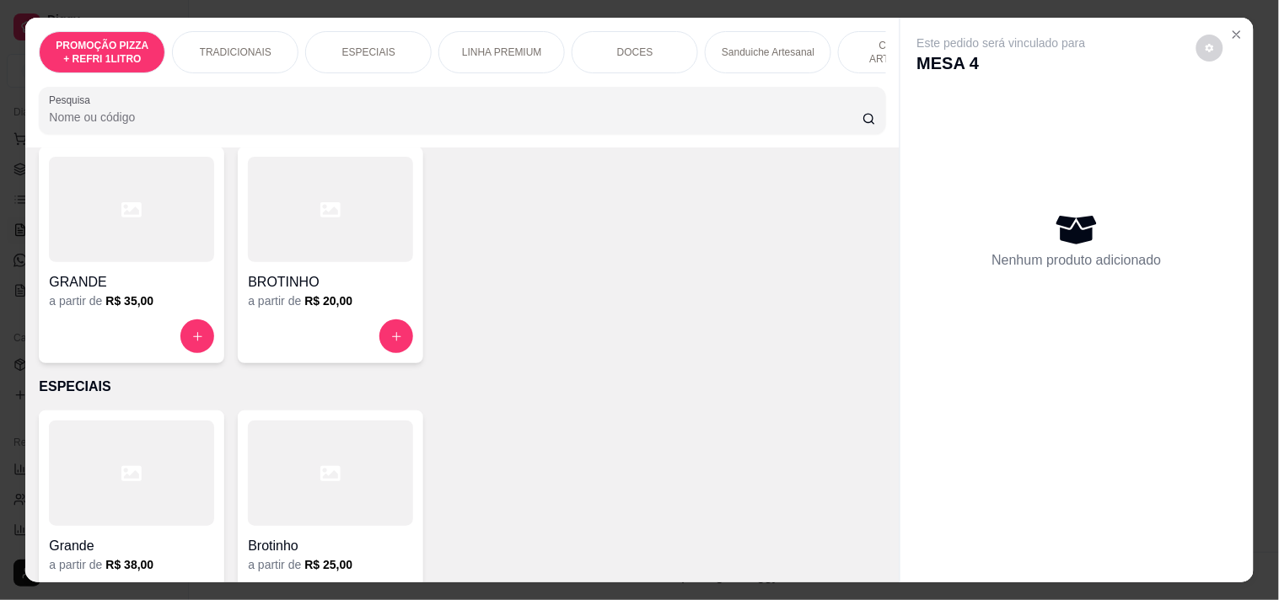
click at [191, 381] on div "Item avulso PROMOÇÃO PIZZA + REFRI 1LITRO Grande a partir de R$ 42,00 TRADICION…" at bounding box center [461, 365] width 873 height 434
click at [188, 363] on div "GRANDE a partir de R$ 35,00" at bounding box center [131, 255] width 185 height 217
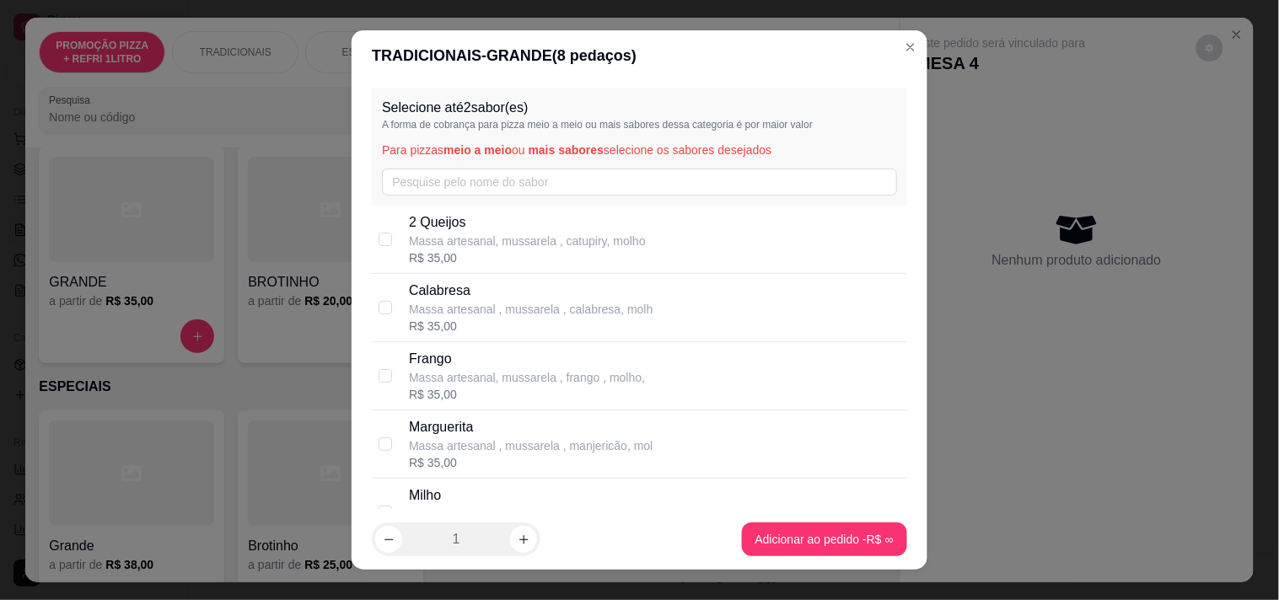
click at [502, 303] on p "Massa artesanal , mussarela , calabresa, molh" at bounding box center [531, 309] width 244 height 17
checkbox input "true"
click at [510, 427] on p "Marguerita" at bounding box center [531, 427] width 244 height 20
checkbox input "true"
click at [761, 515] on footer "1 Adicionar ao pedido R$ 35,00" at bounding box center [640, 539] width 576 height 61
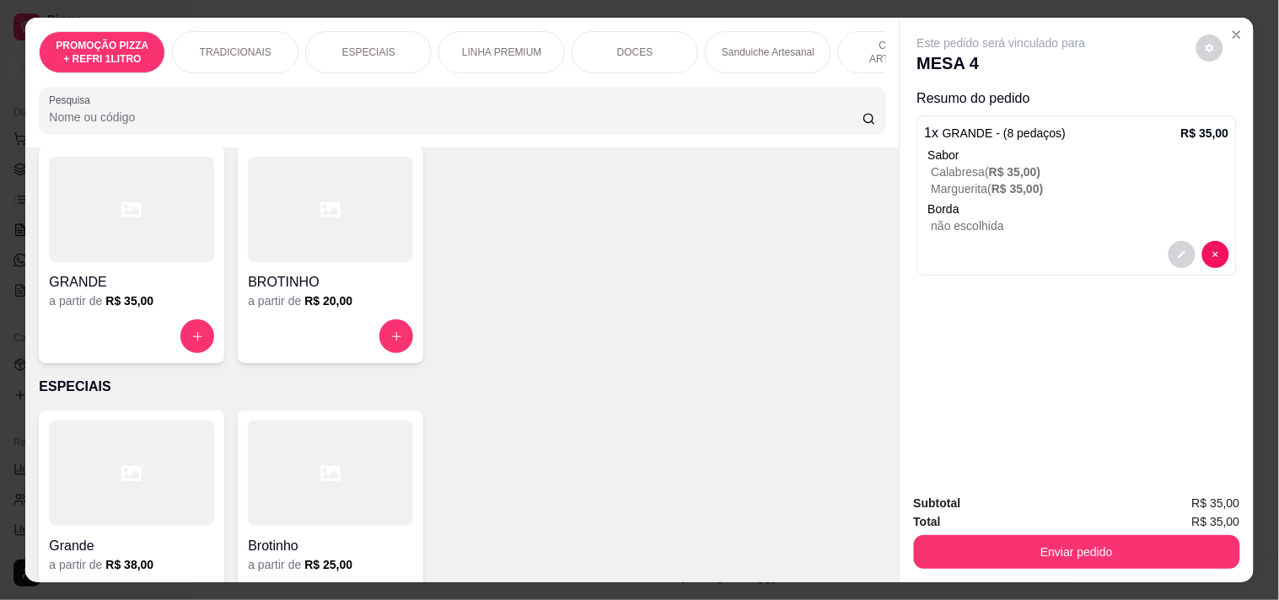
click at [1045, 541] on button "Enviar pedido" at bounding box center [1077, 552] width 326 height 34
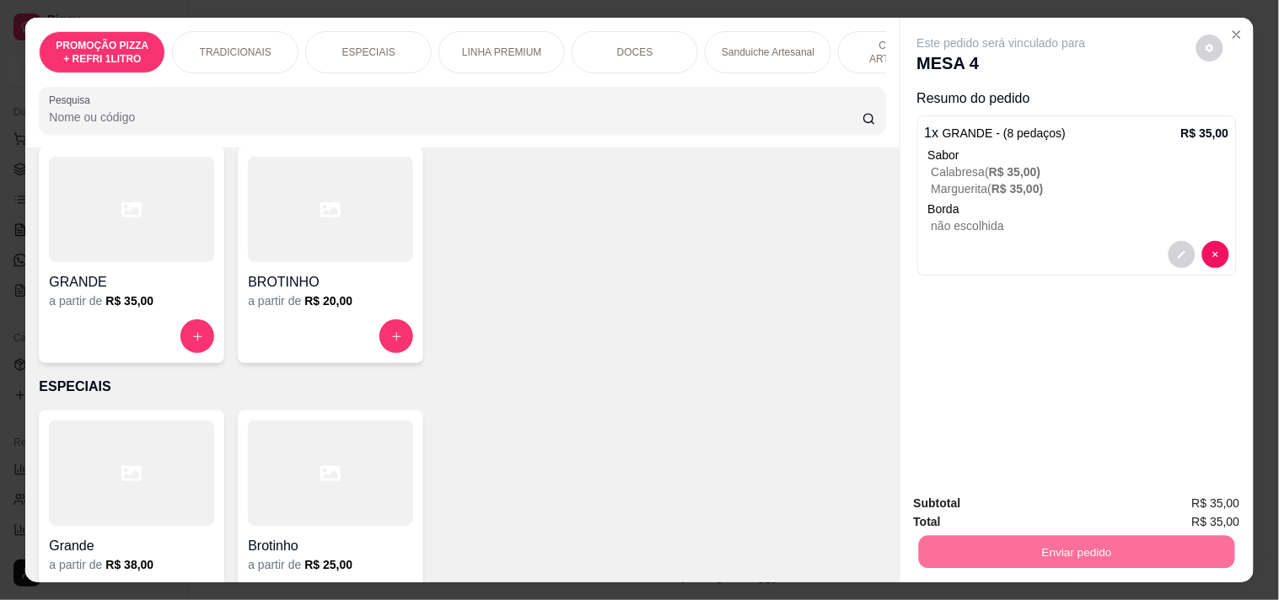
click at [1084, 506] on button "Registrar cliente" at bounding box center [1083, 503] width 111 height 32
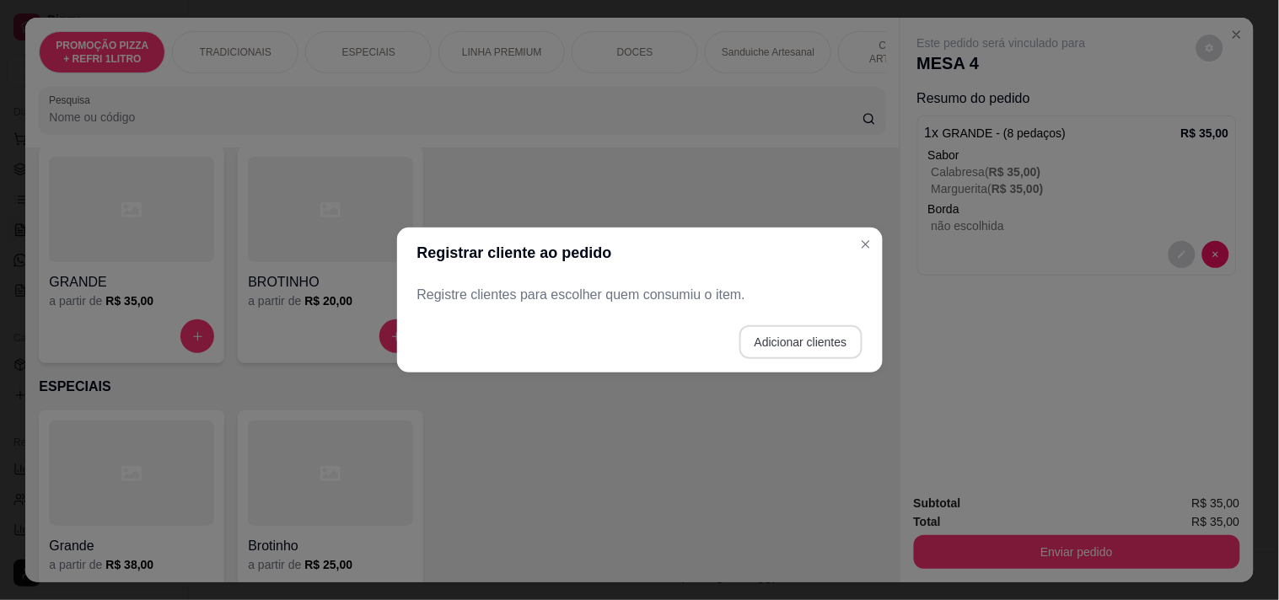
click at [760, 337] on button "Adicionar clientes" at bounding box center [800, 342] width 123 height 34
click at [658, 314] on div "Nome do cliente" at bounding box center [639, 294] width 445 height 47
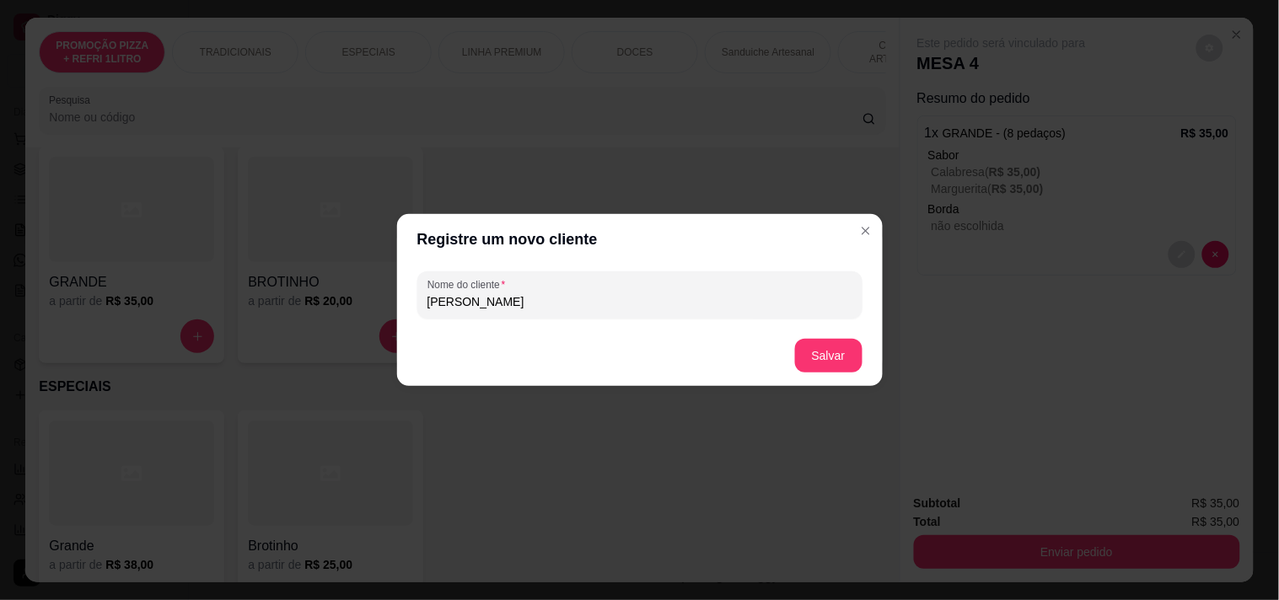
type input "MELISSA"
click at [798, 335] on footer "Salvar" at bounding box center [640, 355] width 486 height 61
click at [809, 341] on button "Salvar" at bounding box center [828, 356] width 67 height 34
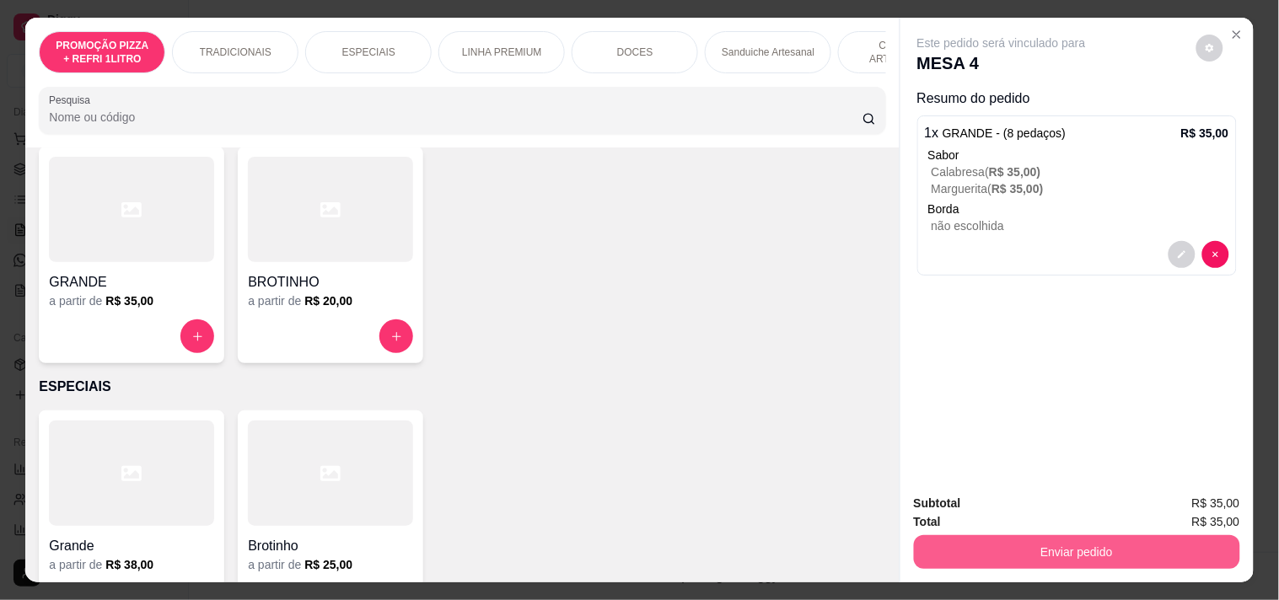
click at [1031, 544] on button "Enviar pedido" at bounding box center [1077, 552] width 326 height 34
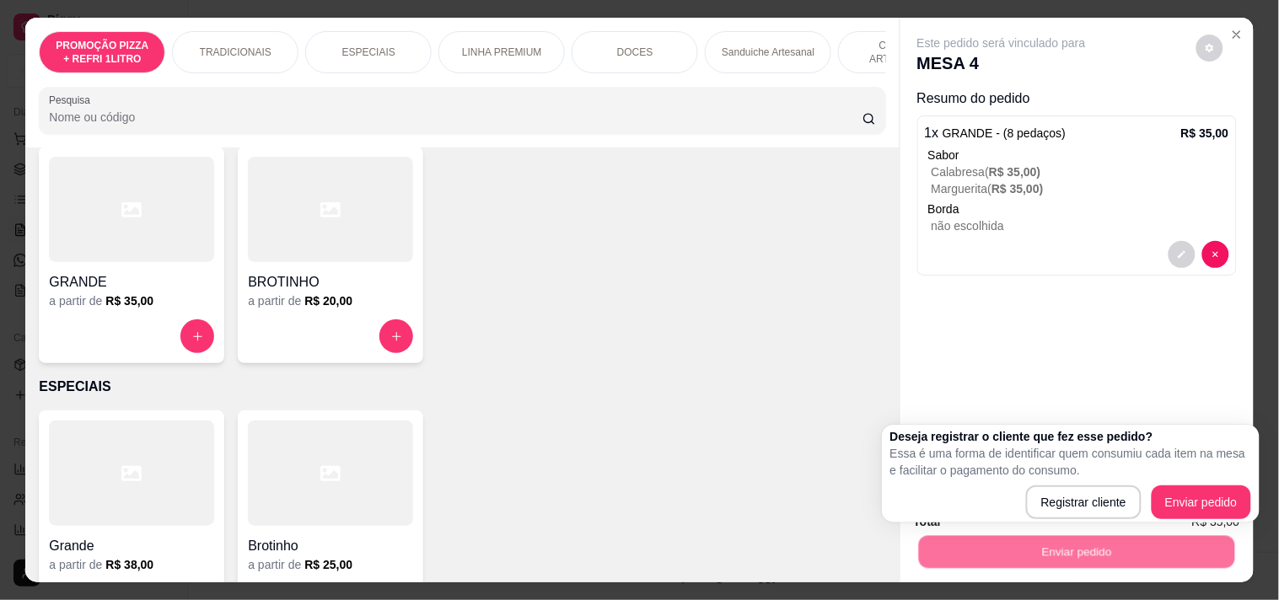
click at [1190, 520] on div "Deseja registrar o cliente que fez esse pedido? Essa é uma forma de identificar…" at bounding box center [1071, 474] width 378 height 98
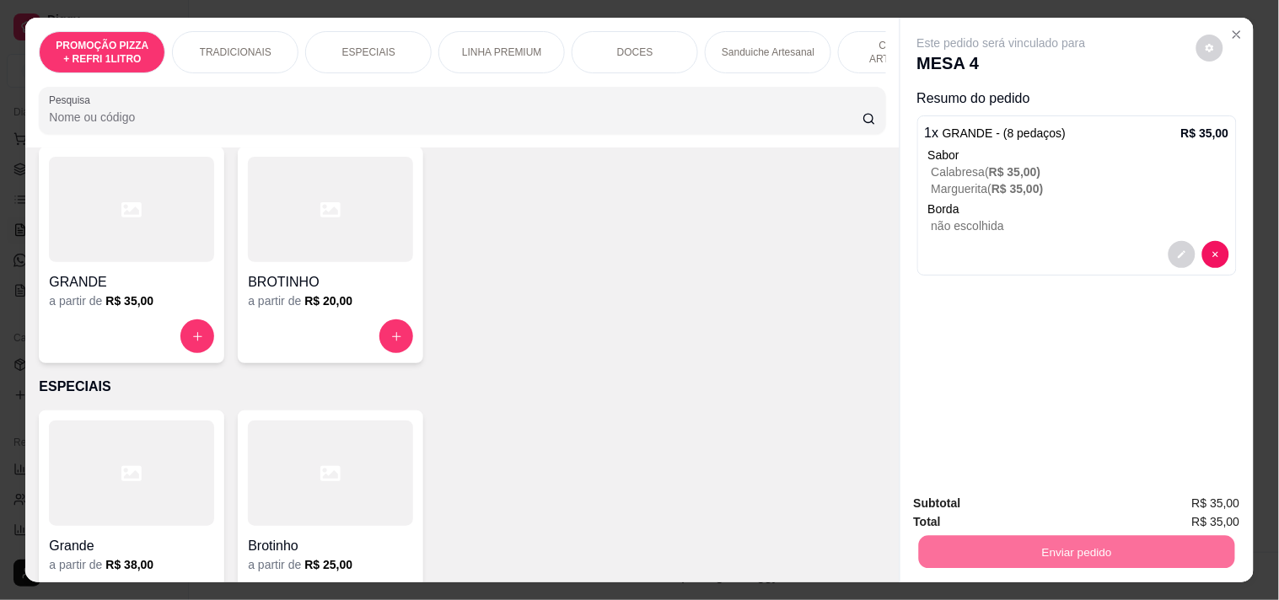
click at [1189, 508] on button "Enviar pedido" at bounding box center [1195, 503] width 95 height 32
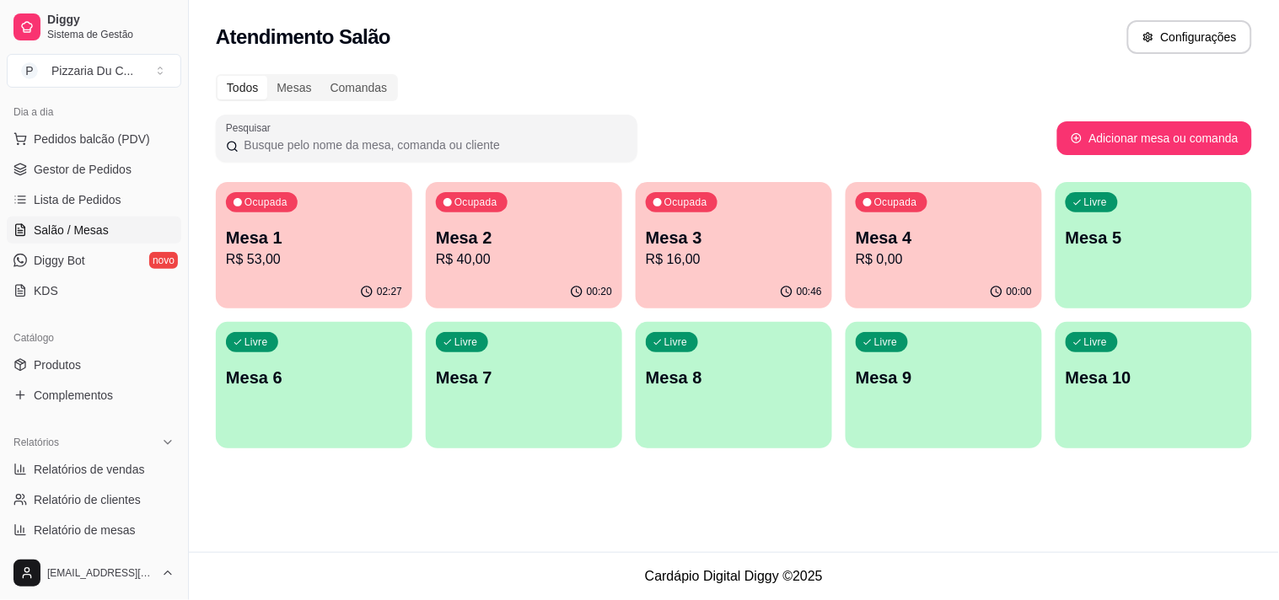
click at [583, 231] on p "Mesa 2" at bounding box center [524, 238] width 176 height 24
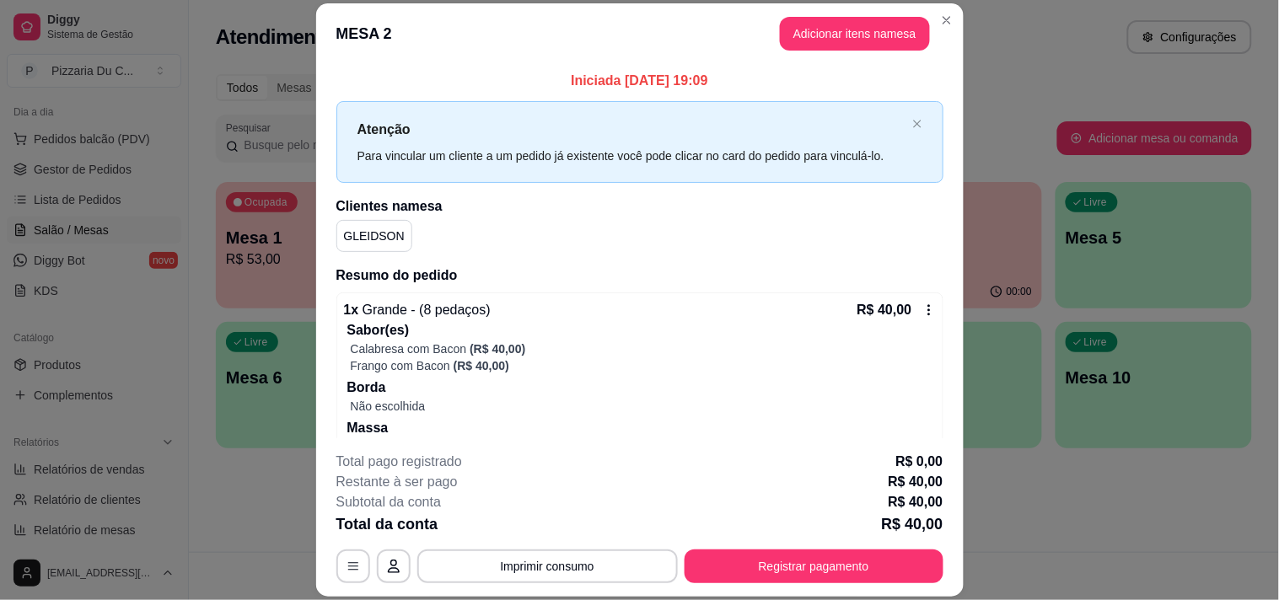
click at [871, 42] on button "Adicionar itens na mesa" at bounding box center [855, 34] width 150 height 34
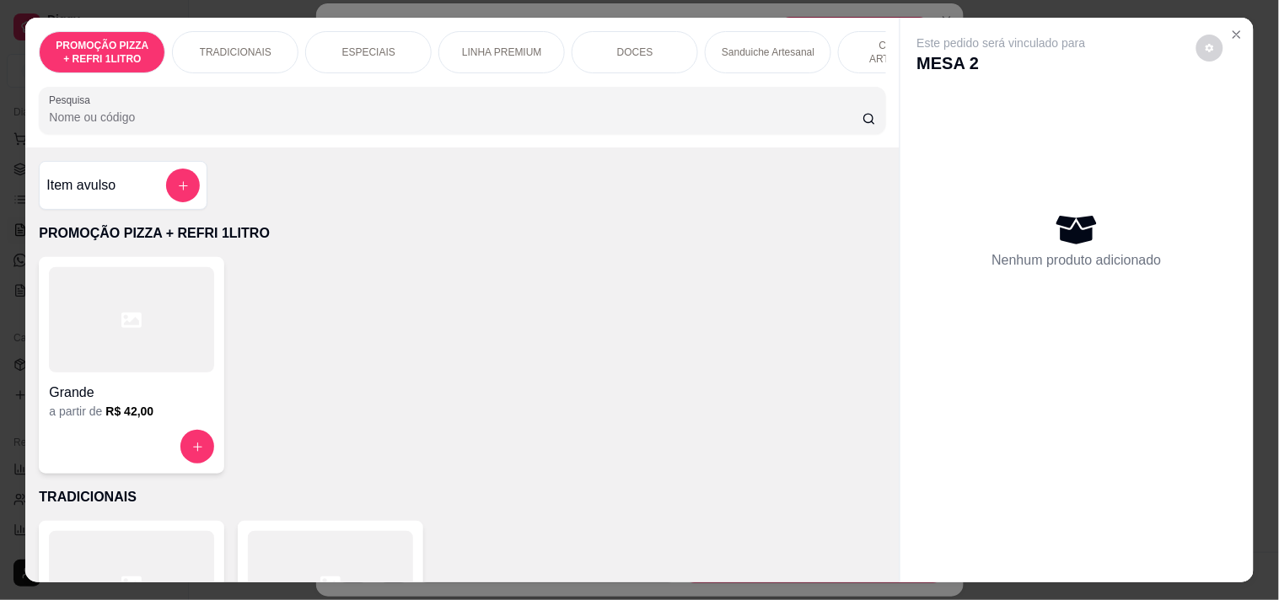
click at [730, 82] on div "PROMOÇÃO PIZZA + REFRI 1LITRO TRADICIONAIS ESPECIAIS LINHA PREMIUM DOCES Sandui…" at bounding box center [461, 83] width 873 height 130
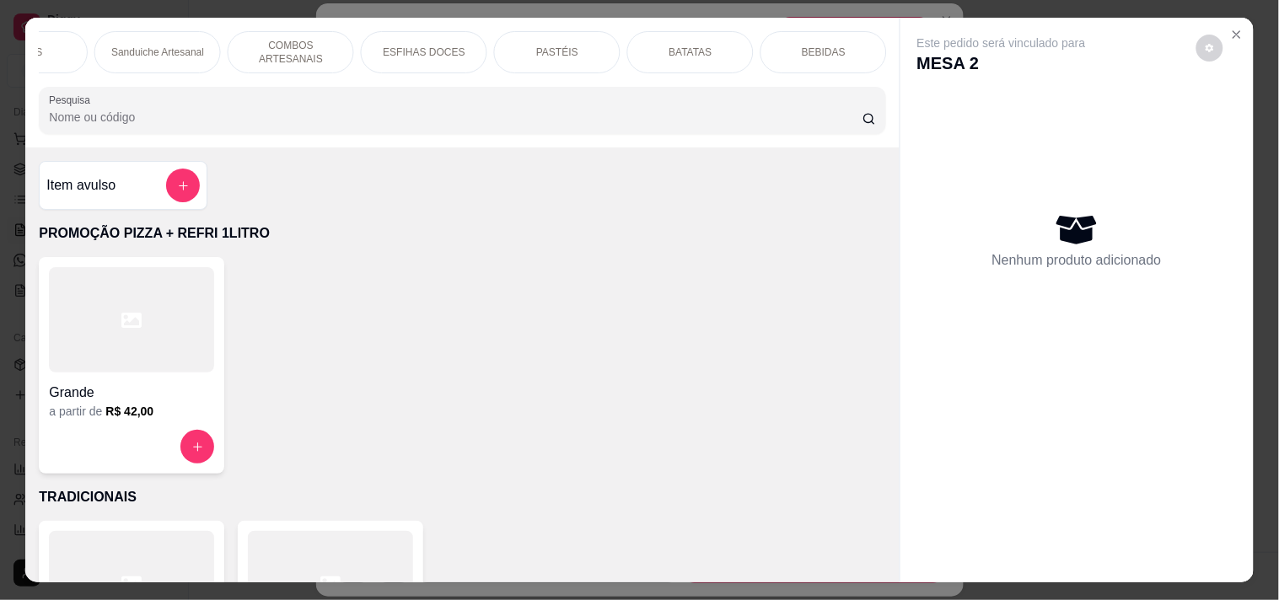
click at [828, 62] on div "BEBIDAS" at bounding box center [823, 52] width 126 height 42
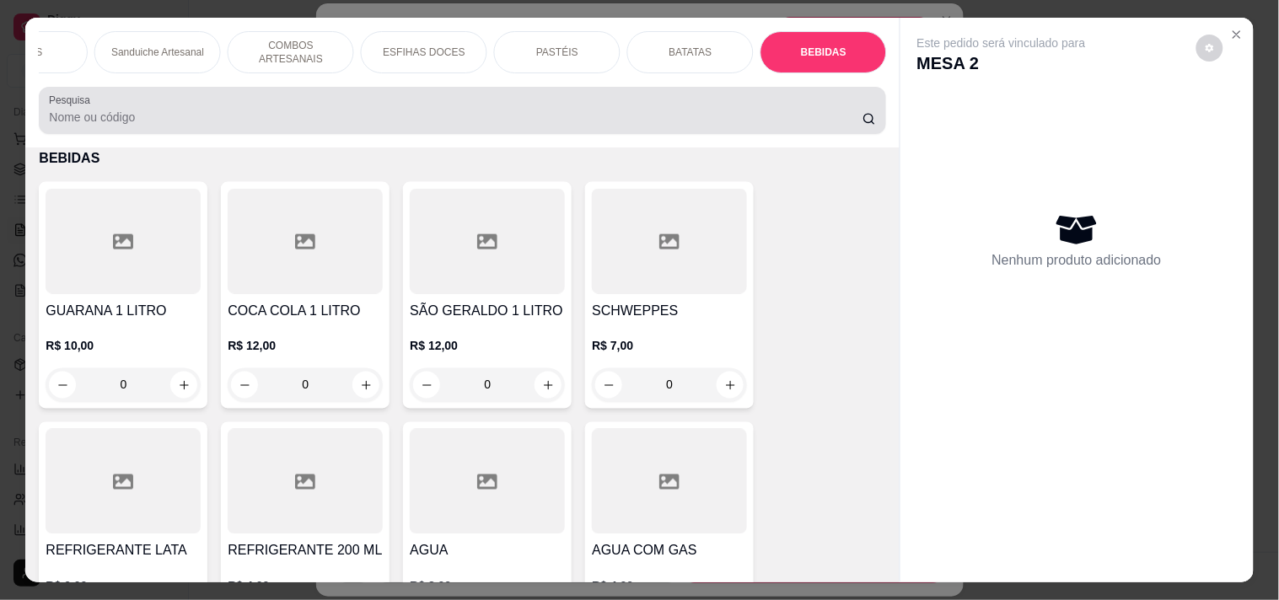
scroll to position [43, 0]
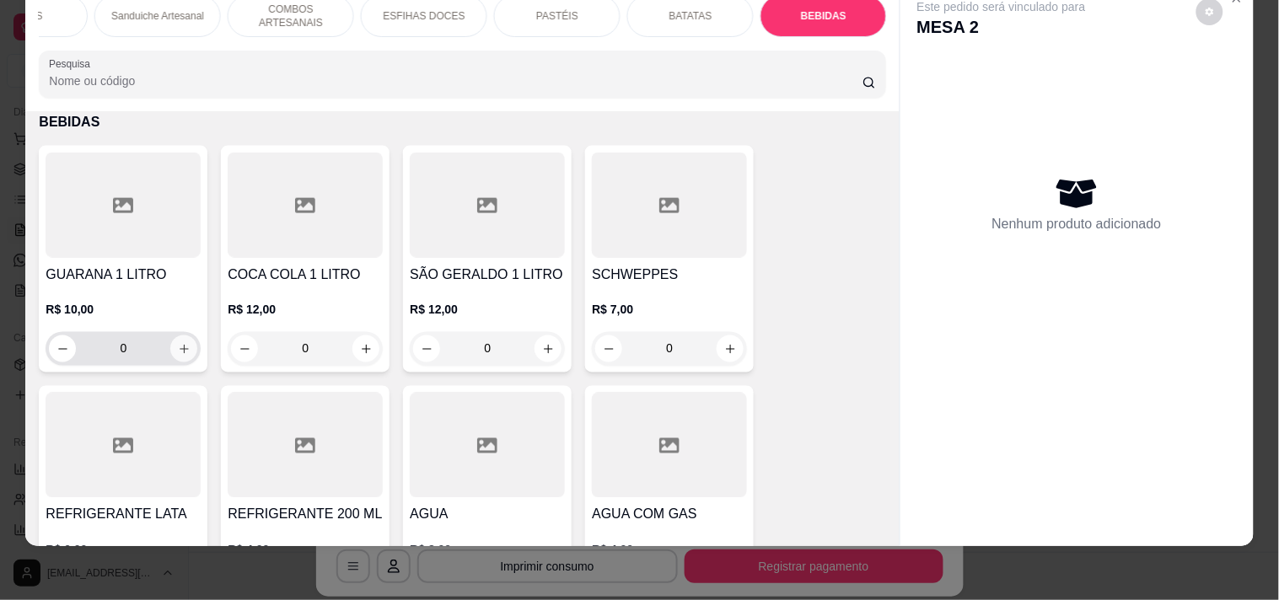
click at [178, 352] on icon "increase-product-quantity" at bounding box center [184, 349] width 13 height 13
type input "1"
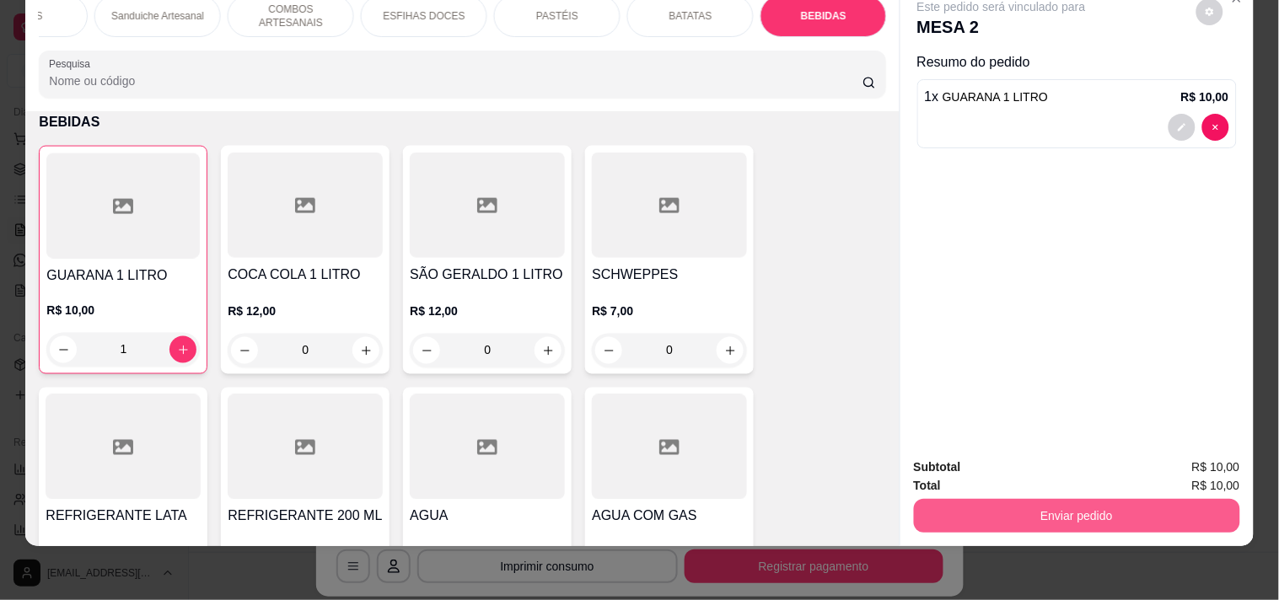
click at [1181, 499] on button "Enviar pedido" at bounding box center [1077, 516] width 326 height 34
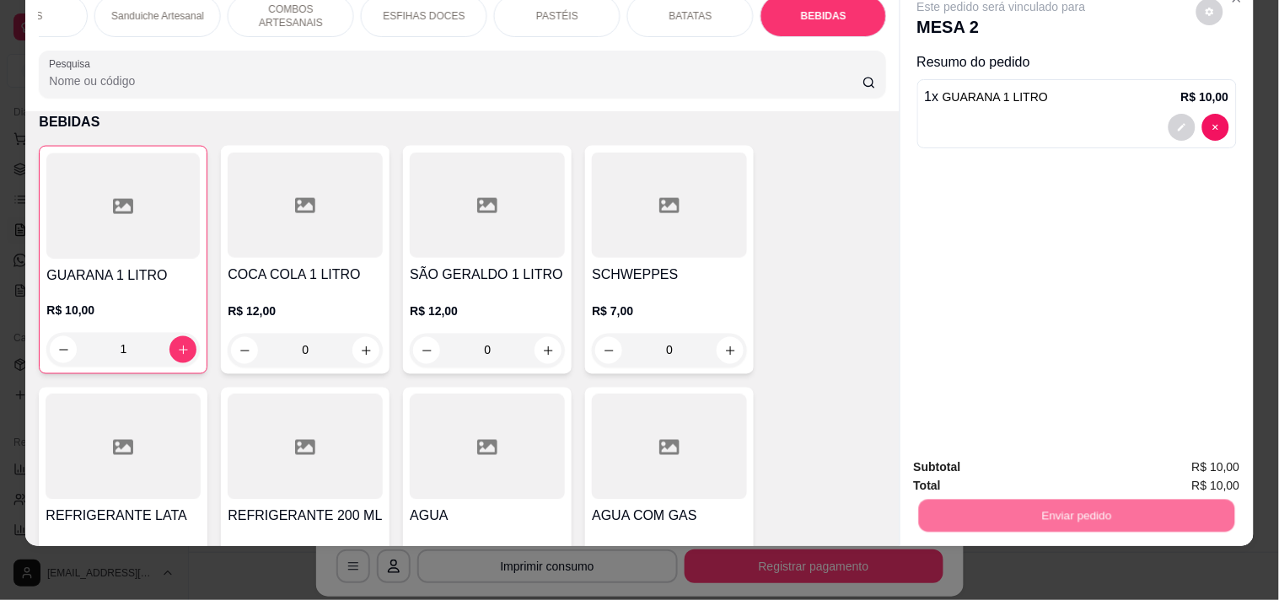
click at [1243, 453] on button "Enviar pedido" at bounding box center [1196, 459] width 93 height 31
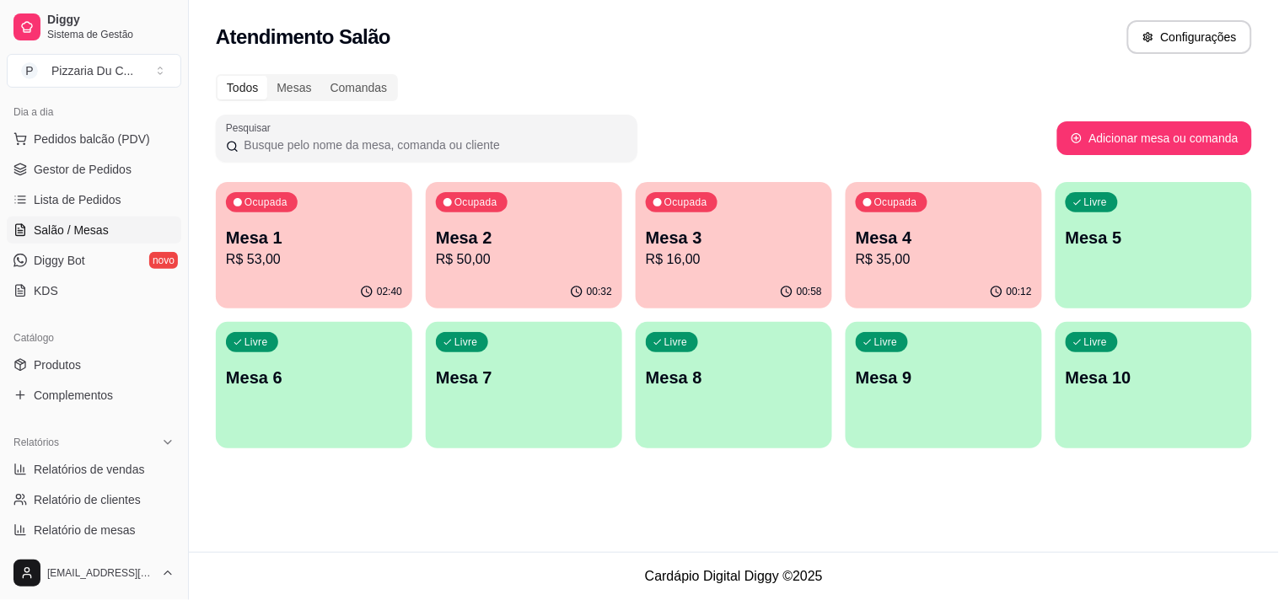
click at [357, 246] on p "Mesa 1" at bounding box center [314, 238] width 176 height 24
click at [583, 265] on p "R$ 50,00" at bounding box center [524, 260] width 176 height 20
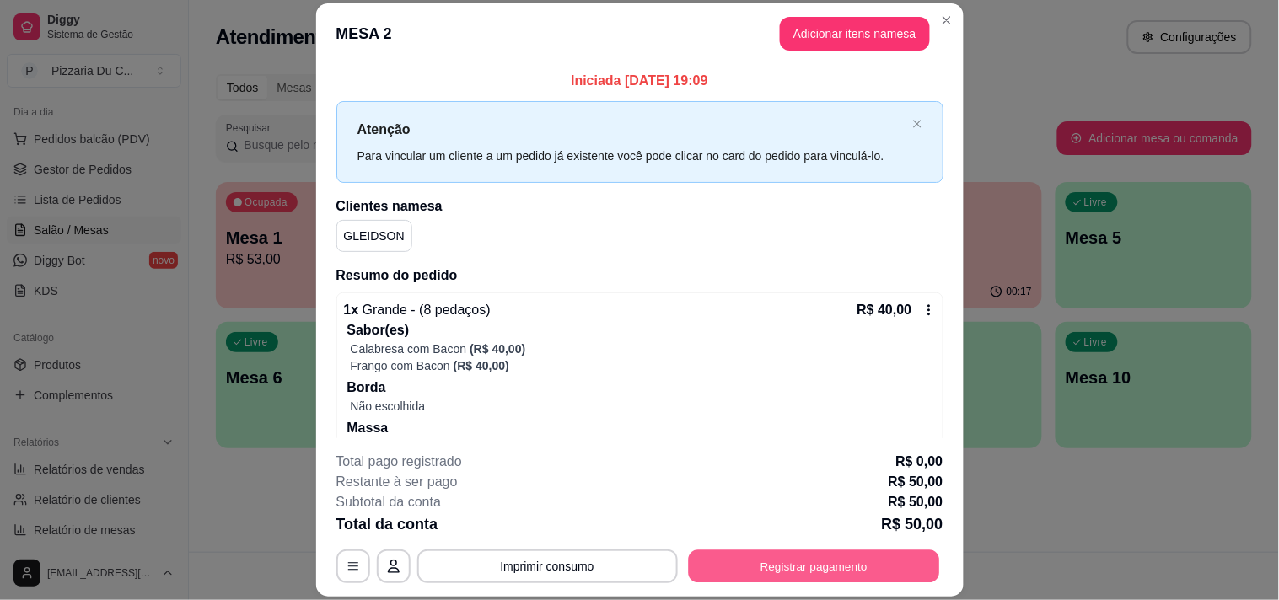
click at [849, 575] on button "Registrar pagamento" at bounding box center [813, 567] width 251 height 33
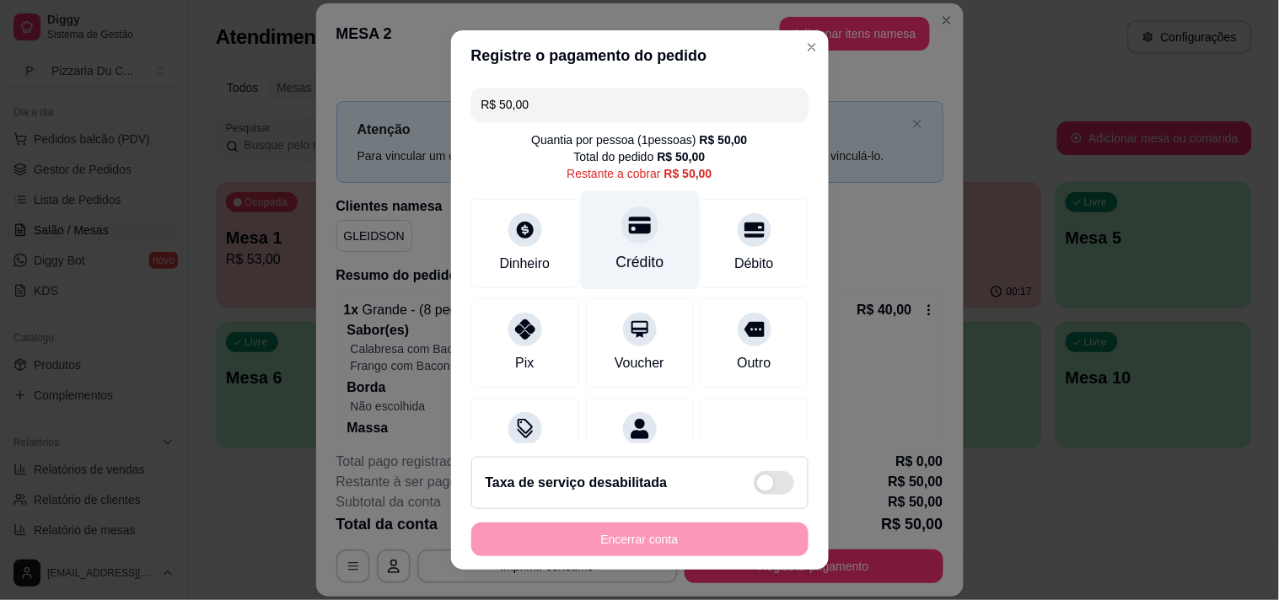
click at [615, 251] on div "Crédito" at bounding box center [639, 262] width 48 height 22
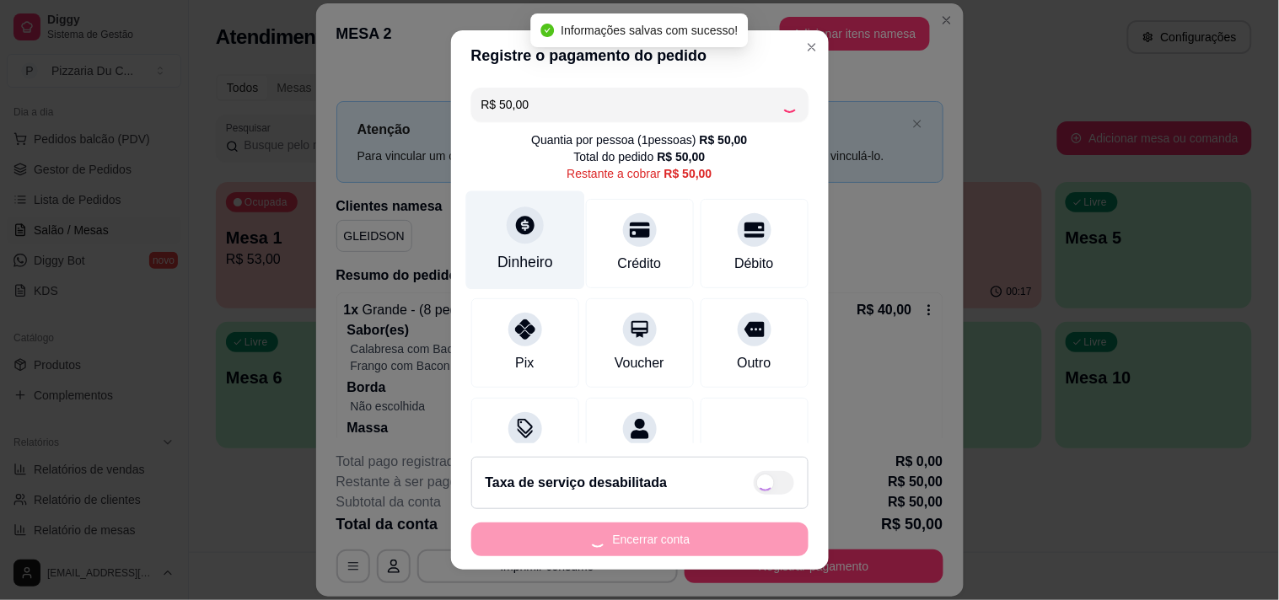
type input "R$ 0,00"
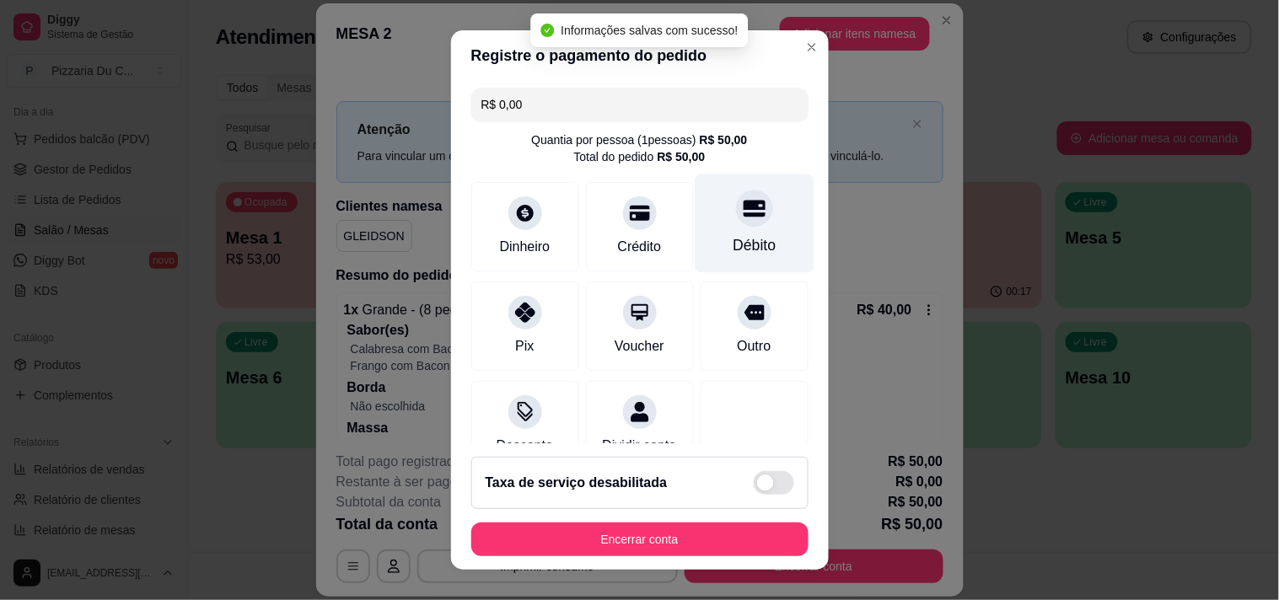
click at [754, 221] on div "Débito" at bounding box center [754, 223] width 119 height 99
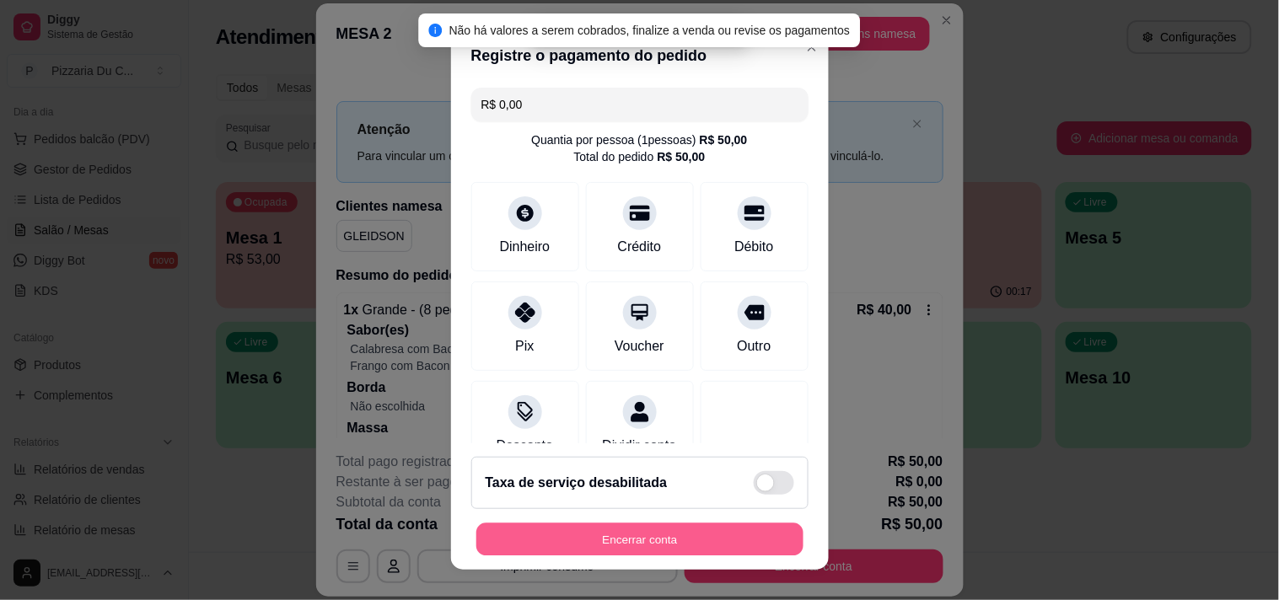
click at [664, 536] on button "Encerrar conta" at bounding box center [639, 540] width 327 height 33
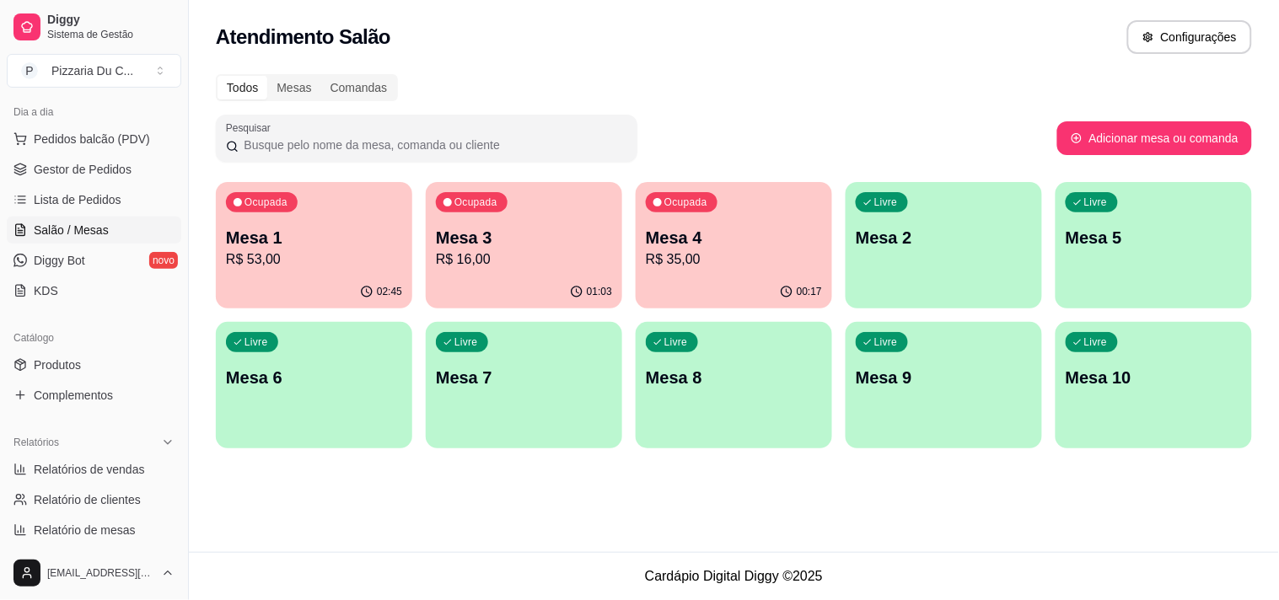
click at [761, 250] on p "R$ 35,00" at bounding box center [734, 260] width 176 height 20
click at [73, 137] on span "Pedidos balcão (PDV)" at bounding box center [92, 139] width 116 height 17
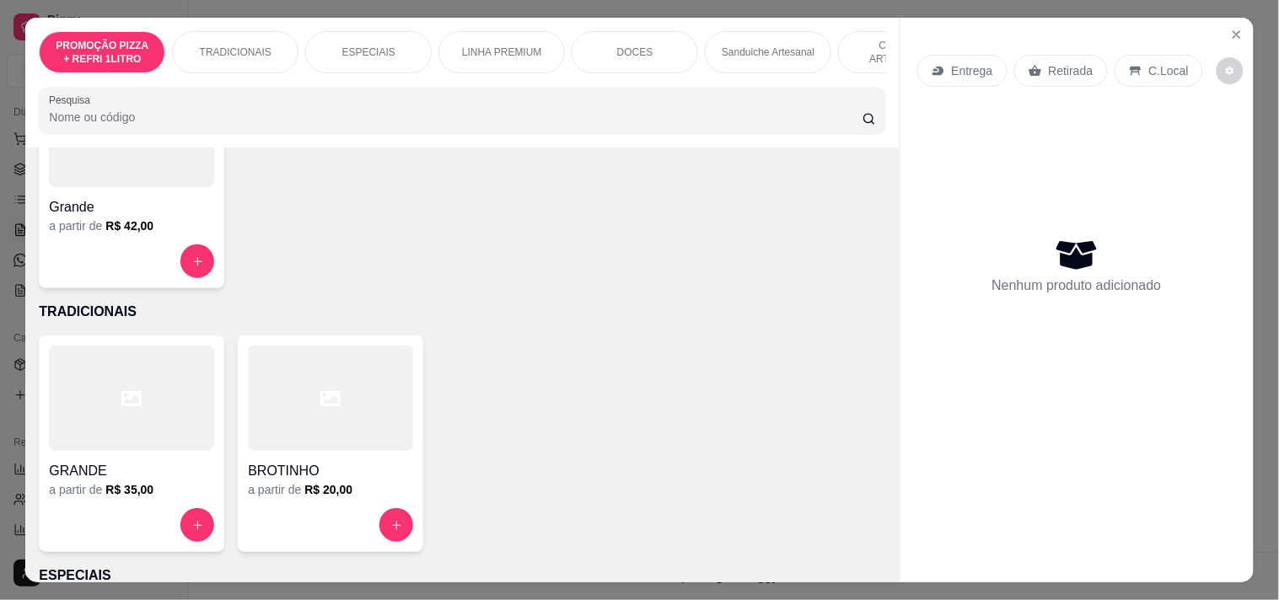
scroll to position [187, 0]
click at [155, 399] on div at bounding box center [131, 396] width 165 height 105
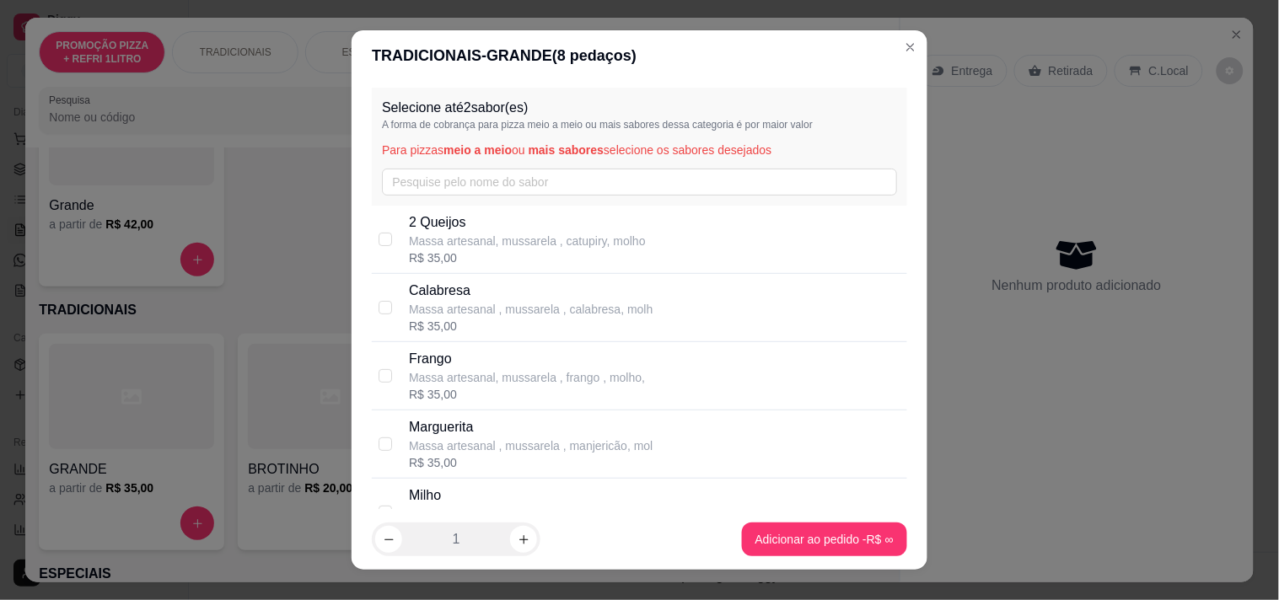
click at [442, 296] on p "Calabresa" at bounding box center [531, 291] width 244 height 20
checkbox input "true"
click at [458, 441] on p "Massa artesanal , mussarela , manjericão, mol" at bounding box center [531, 446] width 244 height 17
click at [540, 452] on p "Massa artesanal , mussarela , manjericão, mol" at bounding box center [531, 446] width 244 height 17
checkbox input "false"
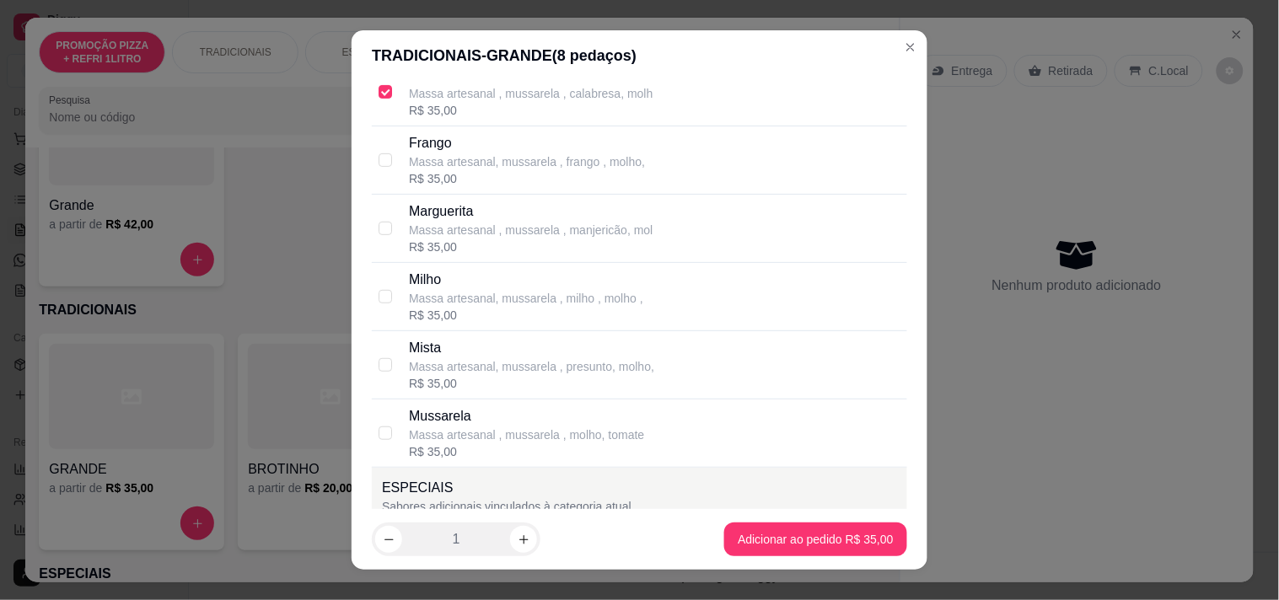
scroll to position [281, 0]
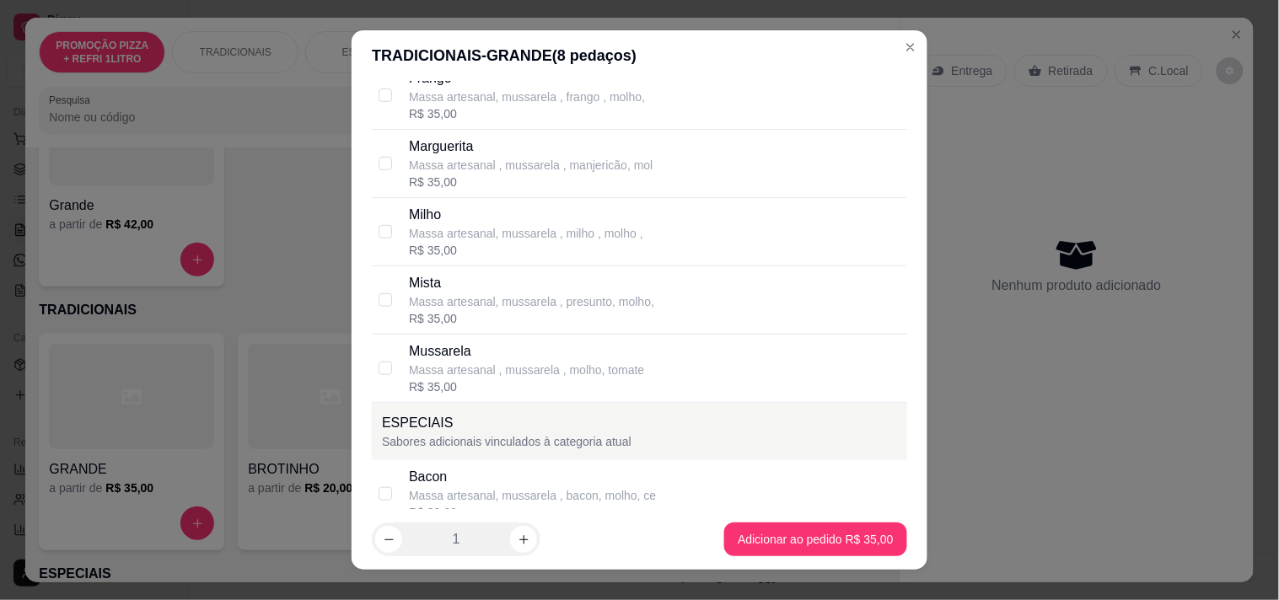
click at [490, 369] on p "Massa artesanal , mussarela , molho, tomate" at bounding box center [526, 370] width 235 height 17
checkbox input "true"
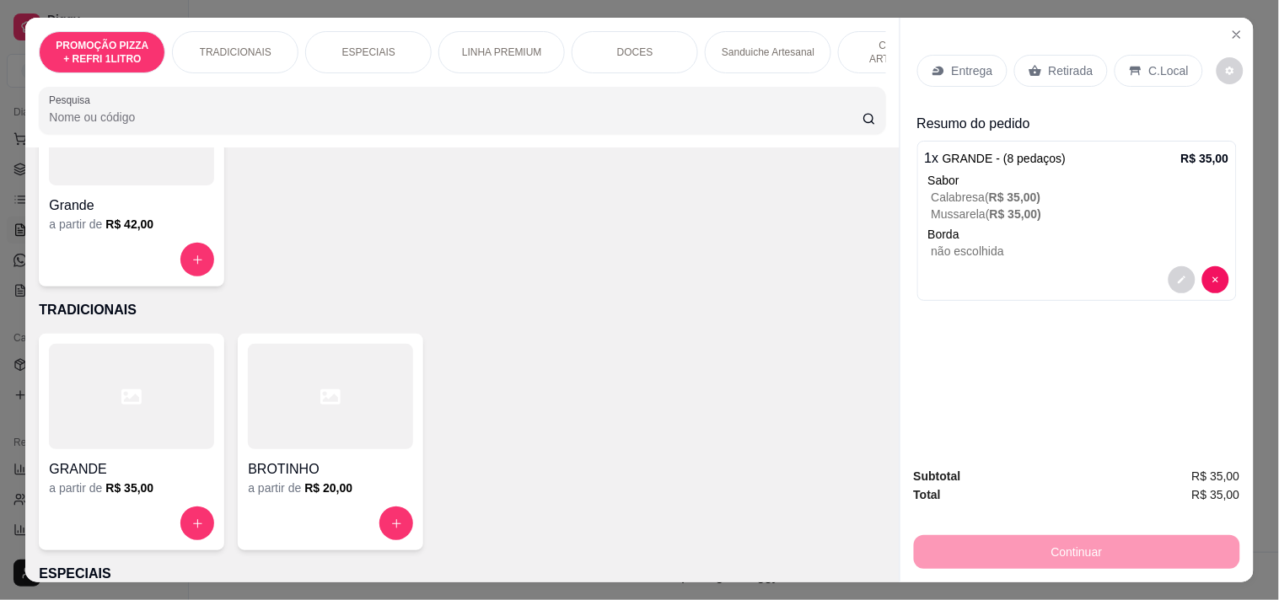
click at [956, 63] on p "Entrega" at bounding box center [972, 70] width 41 height 17
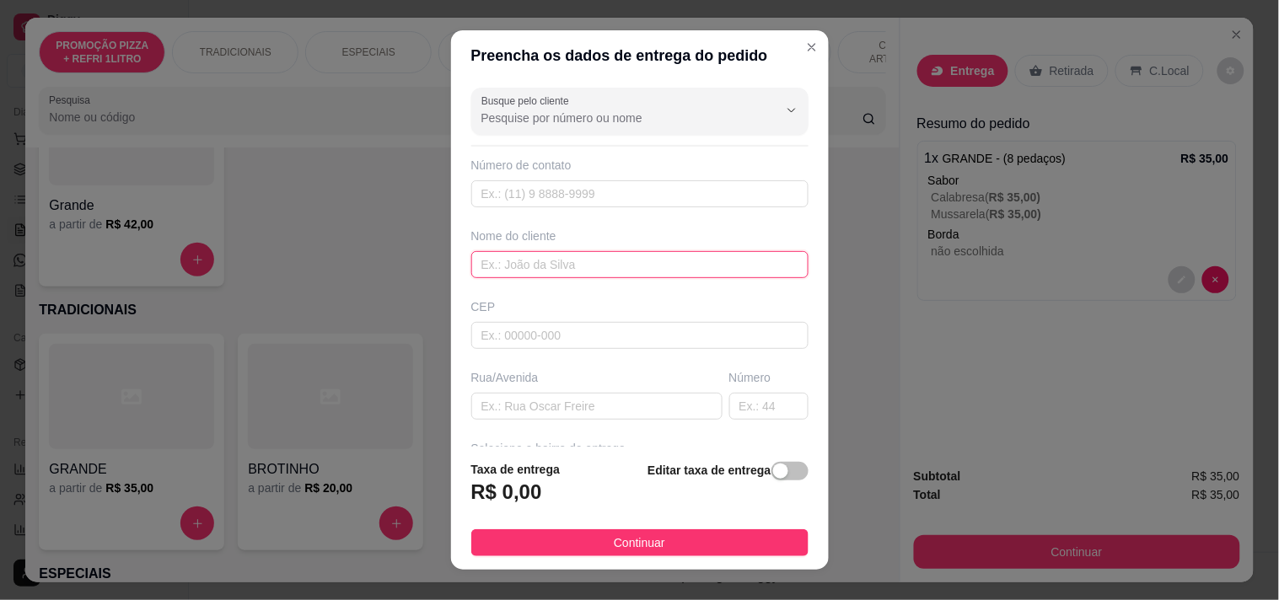
click at [527, 255] on input "text" at bounding box center [639, 264] width 337 height 27
click at [526, 388] on div "Rua/Avenida" at bounding box center [597, 394] width 258 height 51
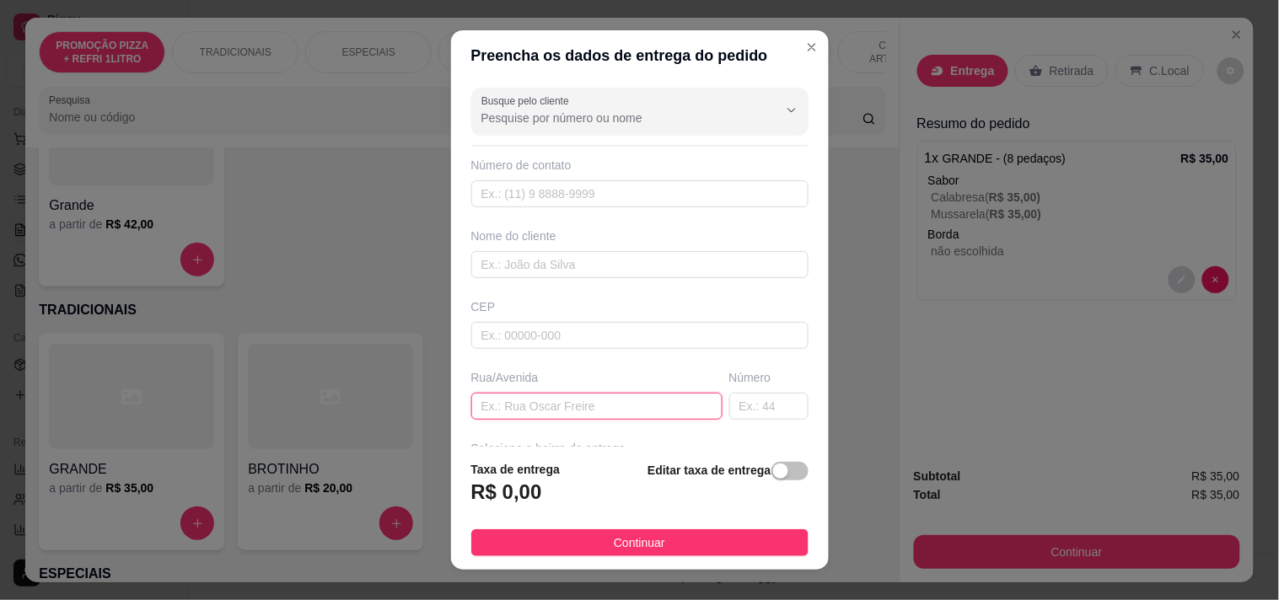
click at [532, 409] on input "text" at bounding box center [596, 406] width 251 height 27
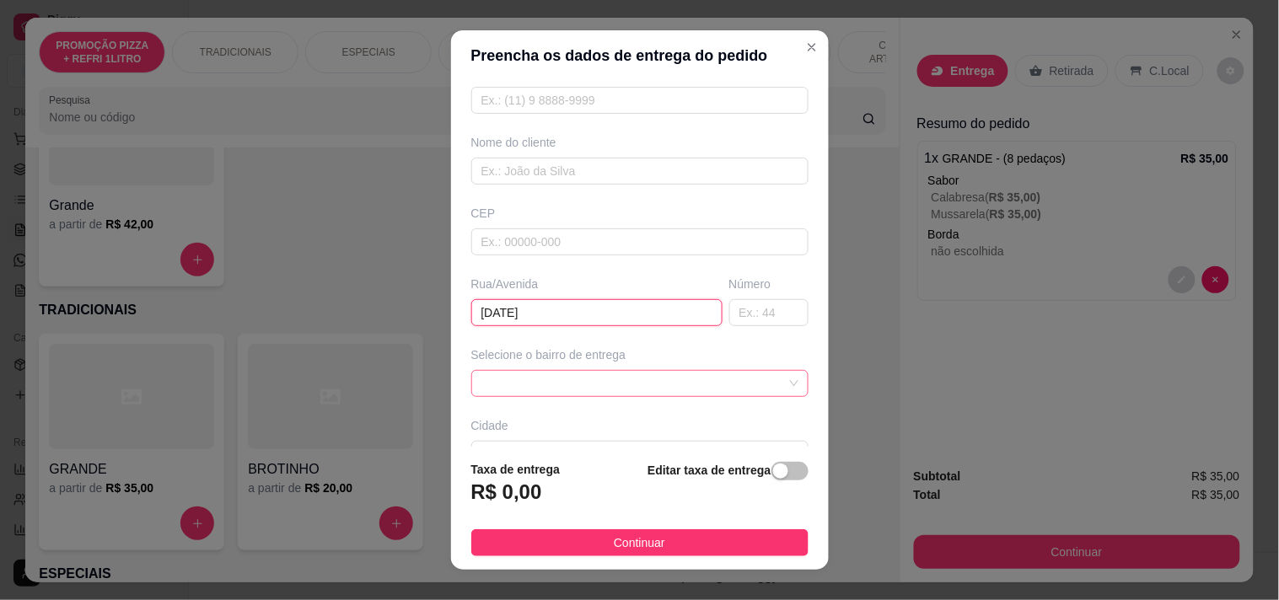
scroll to position [187, 0]
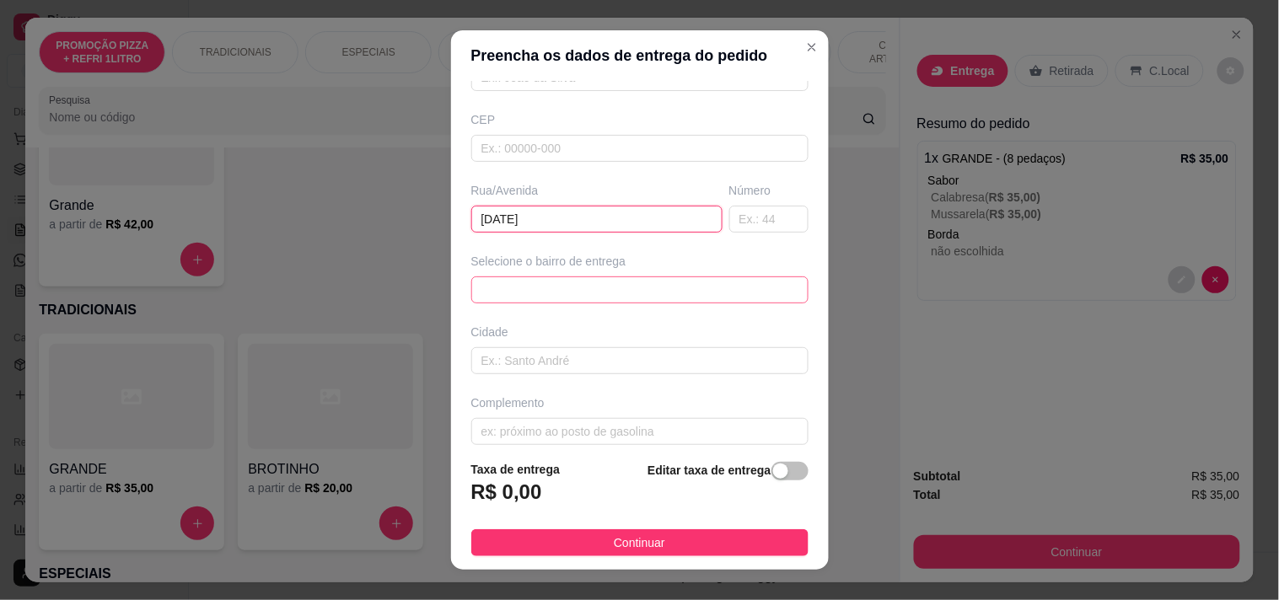
click at [596, 298] on span at bounding box center [639, 289] width 317 height 25
type input "13 DE MAIO"
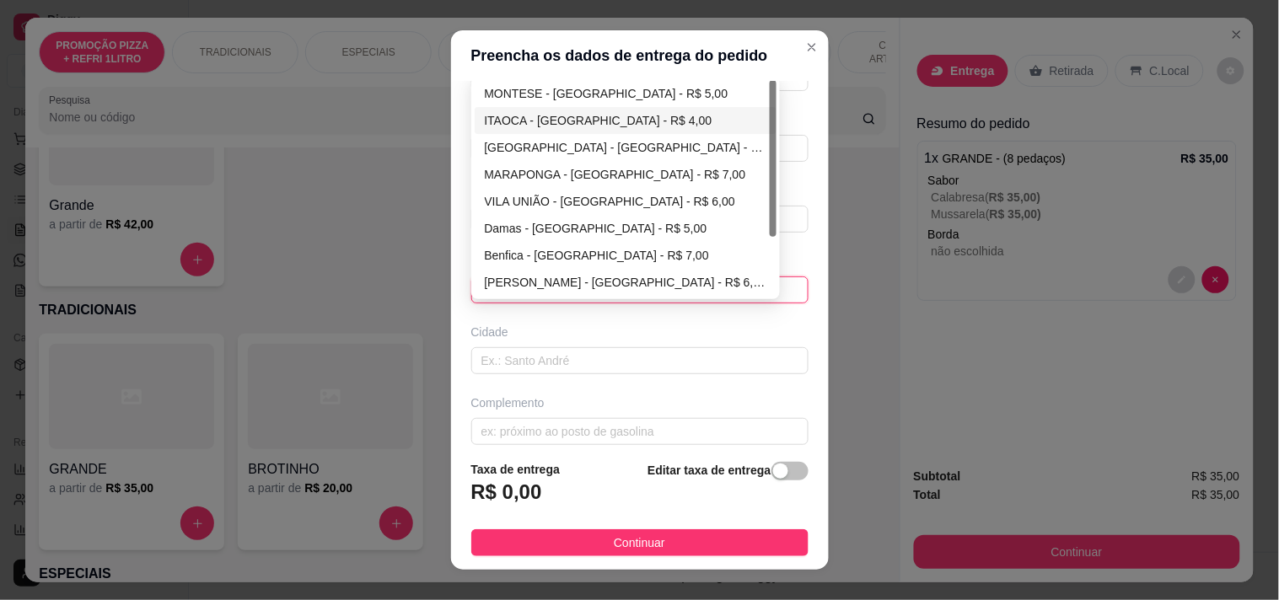
click at [570, 123] on div "ITAOCA - FORTALEZA - R$ 4,00" at bounding box center [626, 120] width 282 height 19
type input "FORTALEZA"
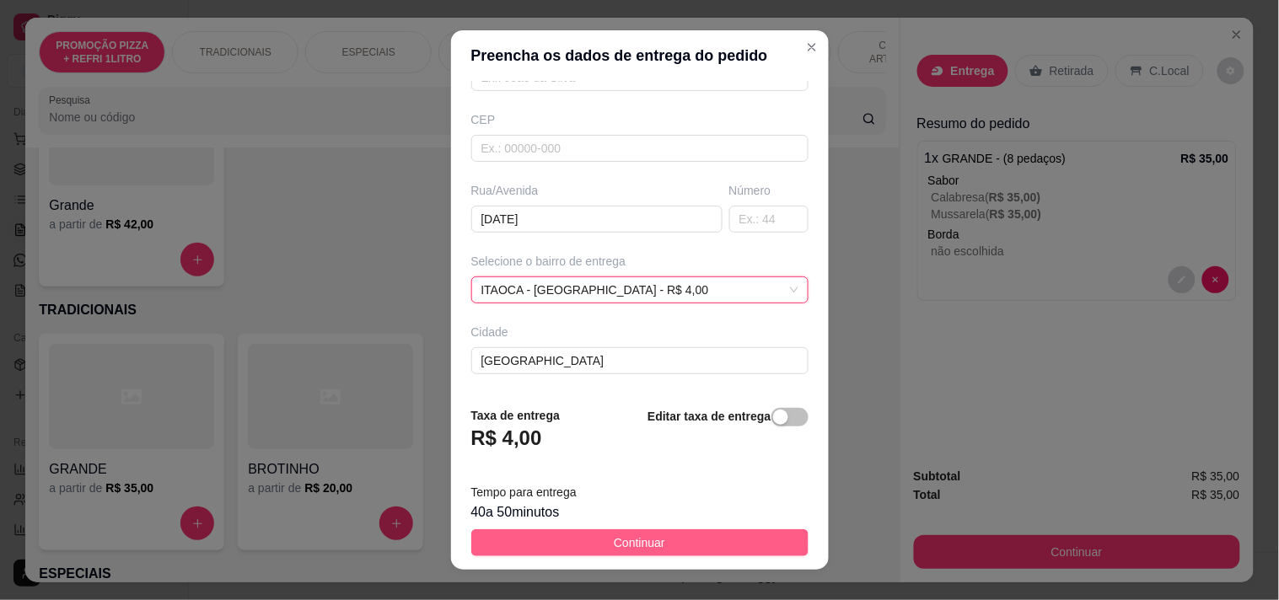
click at [675, 529] on button "Continuar" at bounding box center [639, 542] width 337 height 27
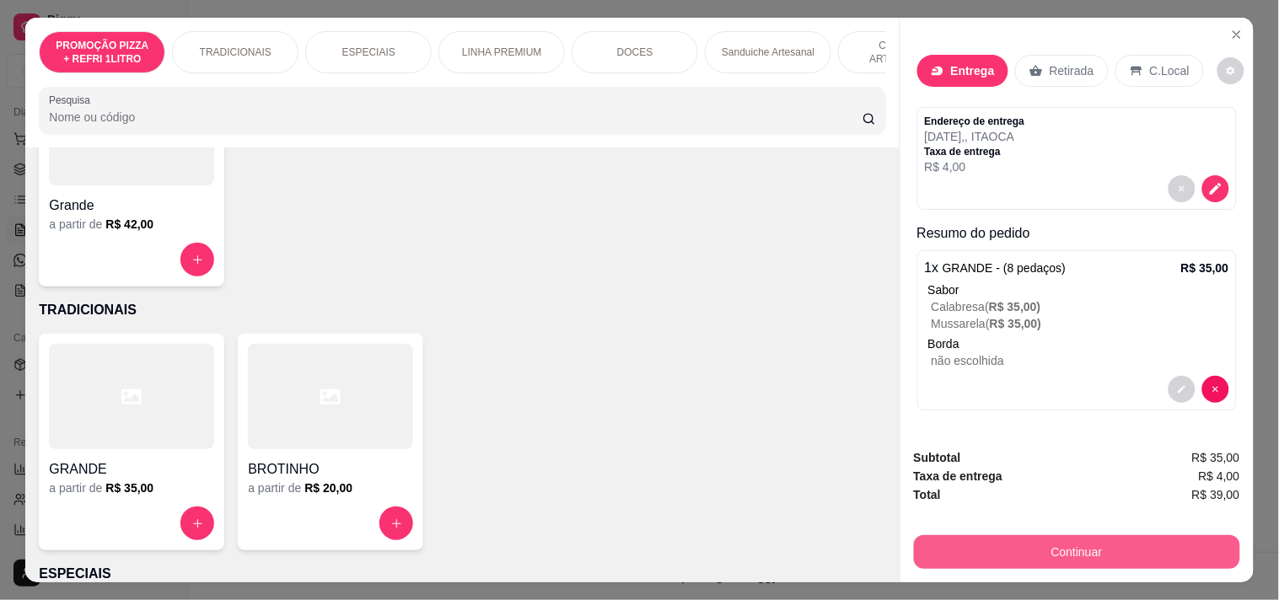
click at [1006, 552] on button "Continuar" at bounding box center [1077, 552] width 326 height 34
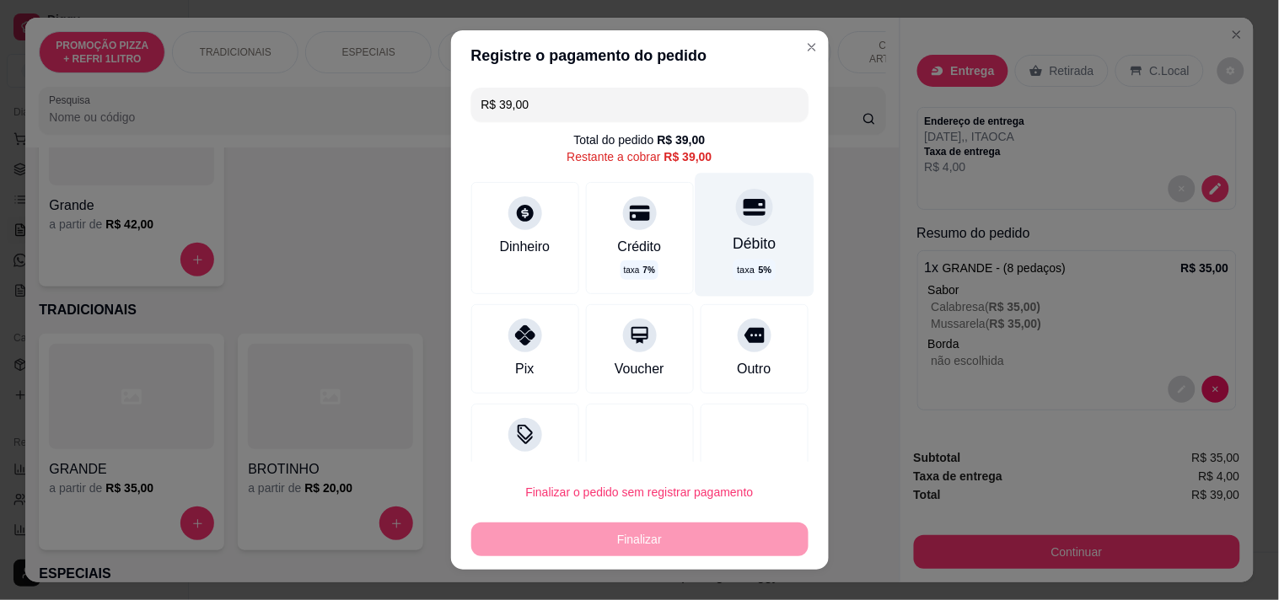
click at [696, 207] on div "Débito taxa 5 %" at bounding box center [754, 234] width 119 height 123
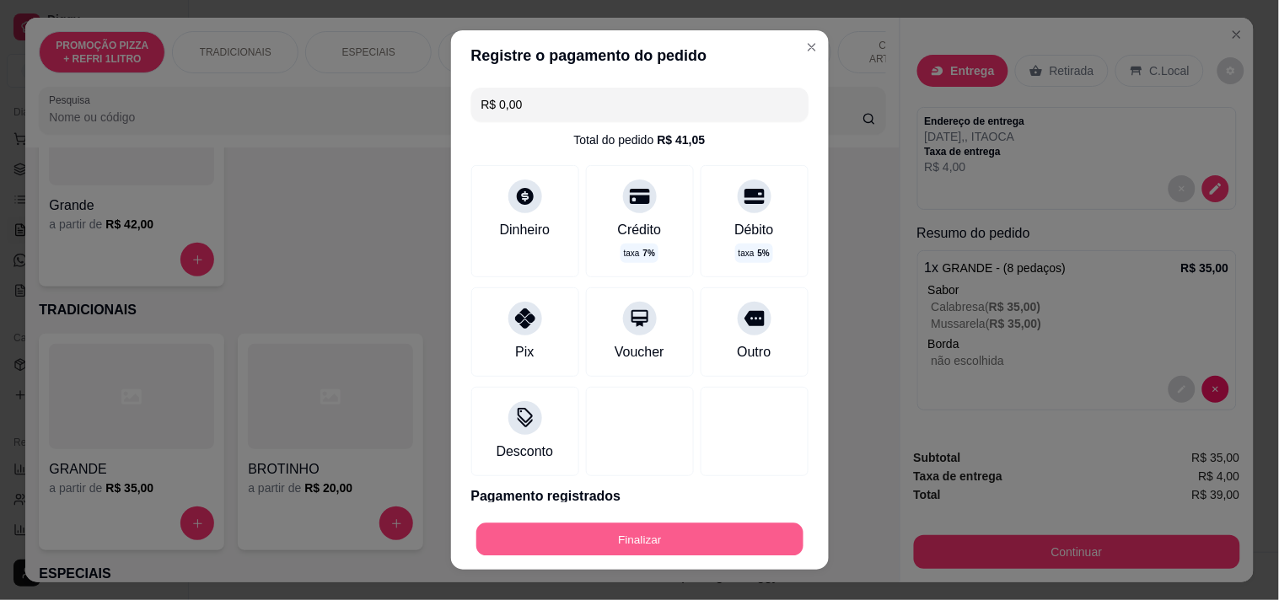
click at [631, 529] on button "Finalizar" at bounding box center [639, 540] width 327 height 33
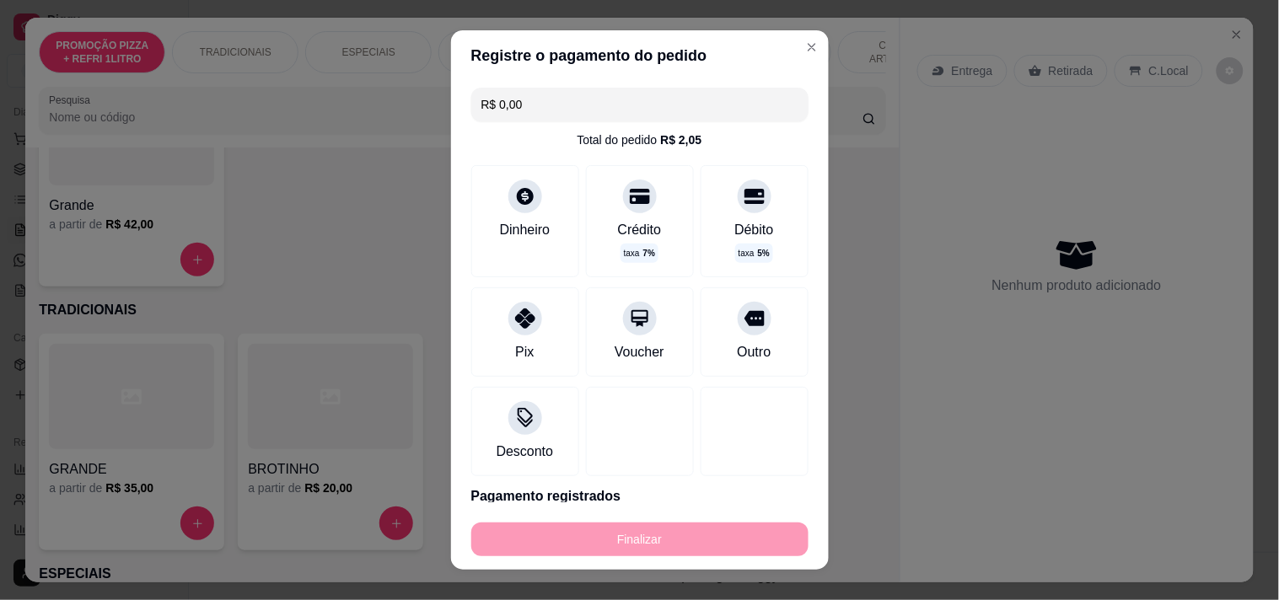
type input "-R$ 39,00"
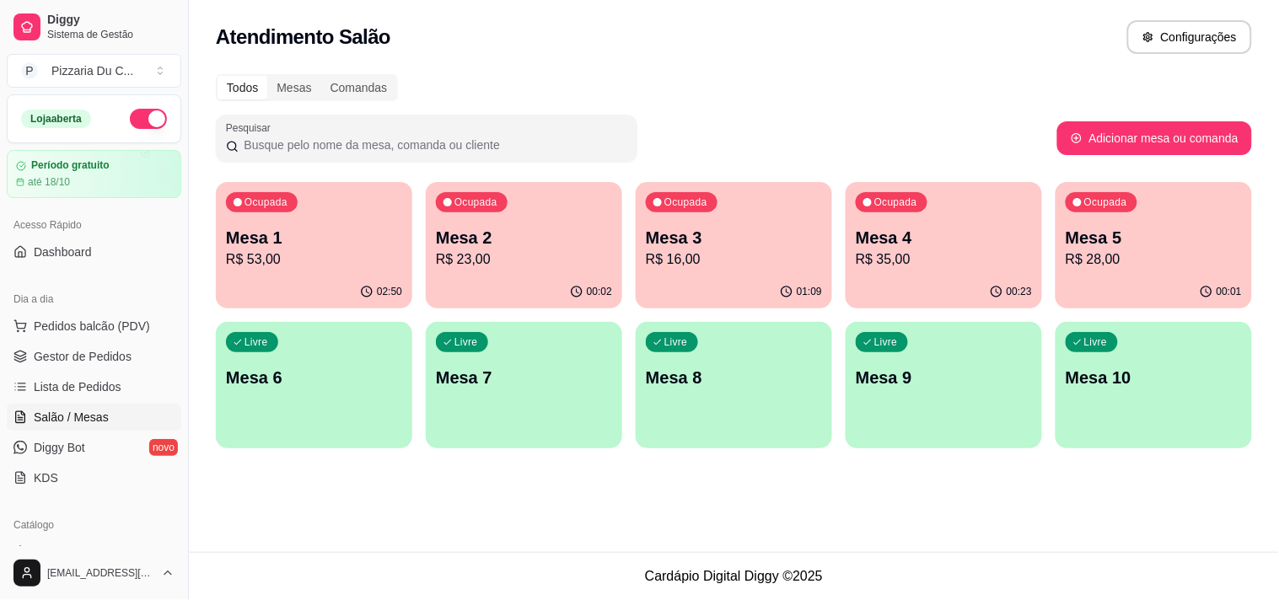
click at [373, 236] on p "Mesa 1" at bounding box center [314, 238] width 176 height 24
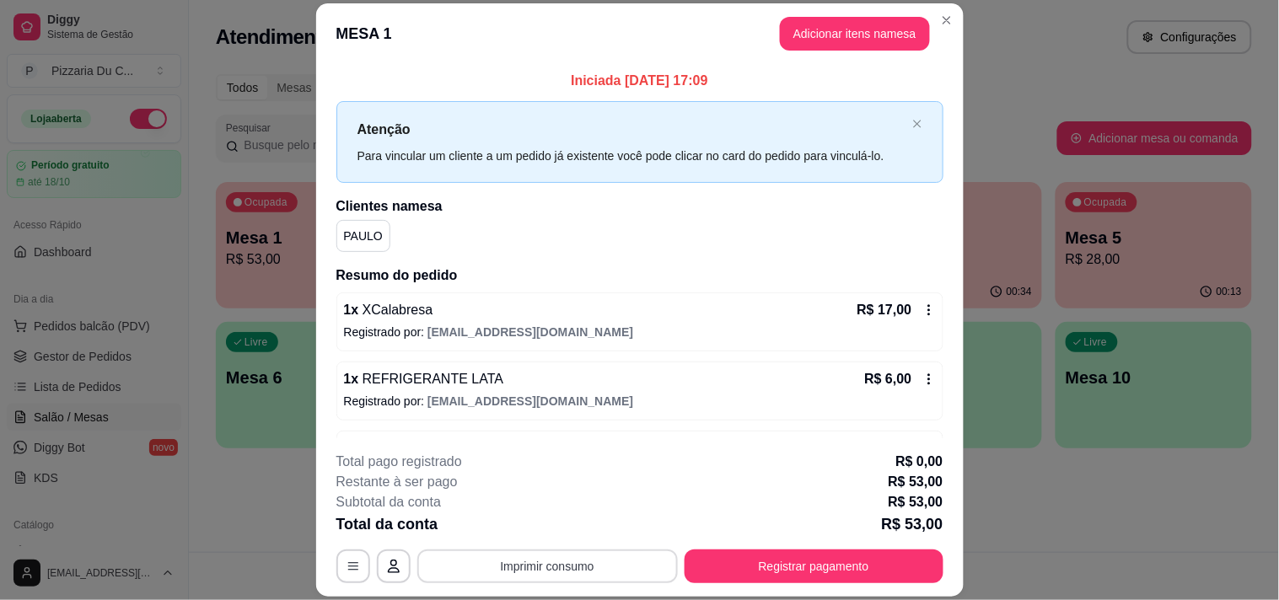
click at [517, 576] on button "Imprimir consumo" at bounding box center [547, 567] width 260 height 34
click at [540, 521] on button "IMPRESSORA" at bounding box center [546, 528] width 122 height 27
click at [830, 572] on button "Registrar pagamento" at bounding box center [813, 567] width 251 height 33
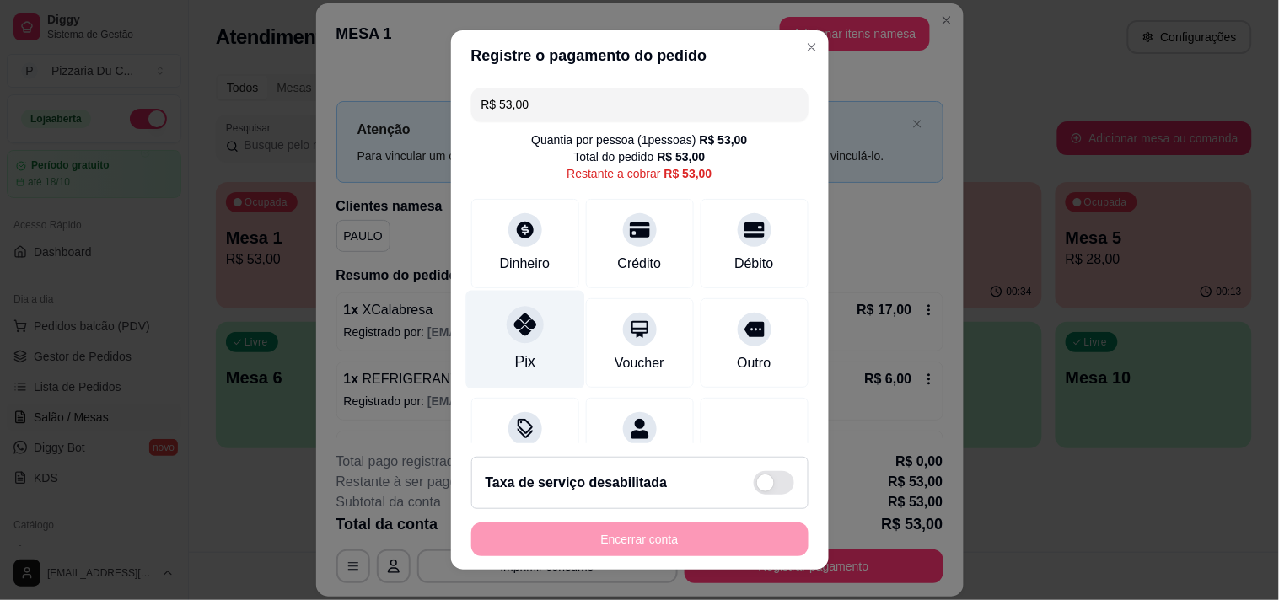
click at [527, 381] on div "Pix" at bounding box center [524, 339] width 119 height 99
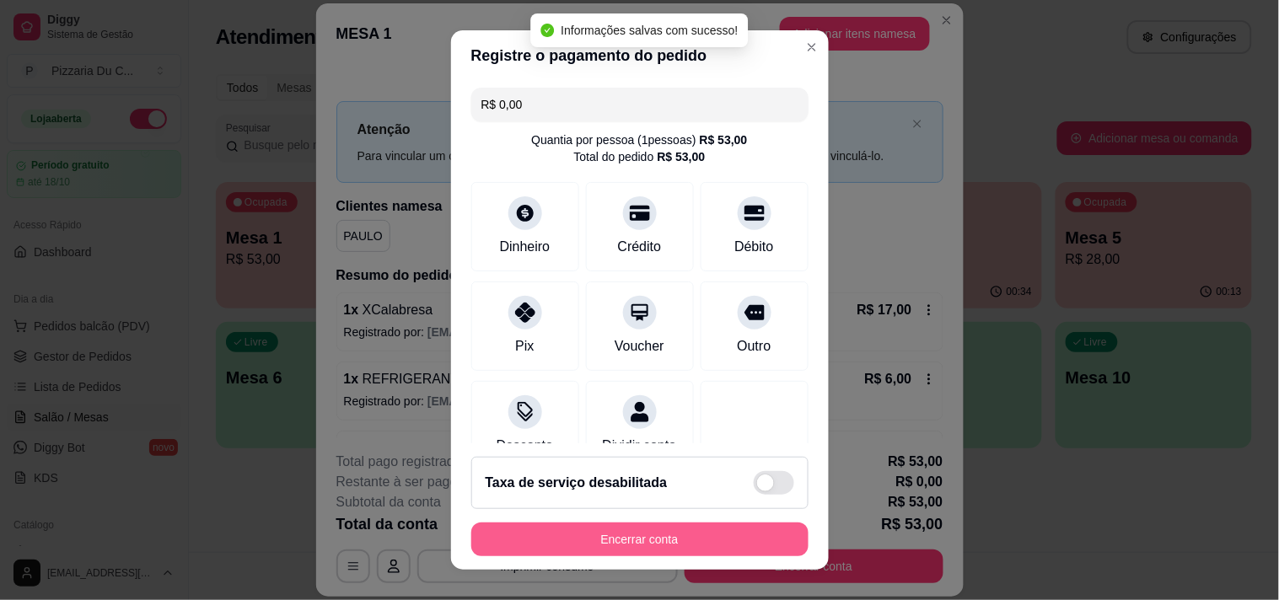
type input "R$ 0,00"
click at [591, 541] on button "Encerrar conta" at bounding box center [639, 540] width 337 height 34
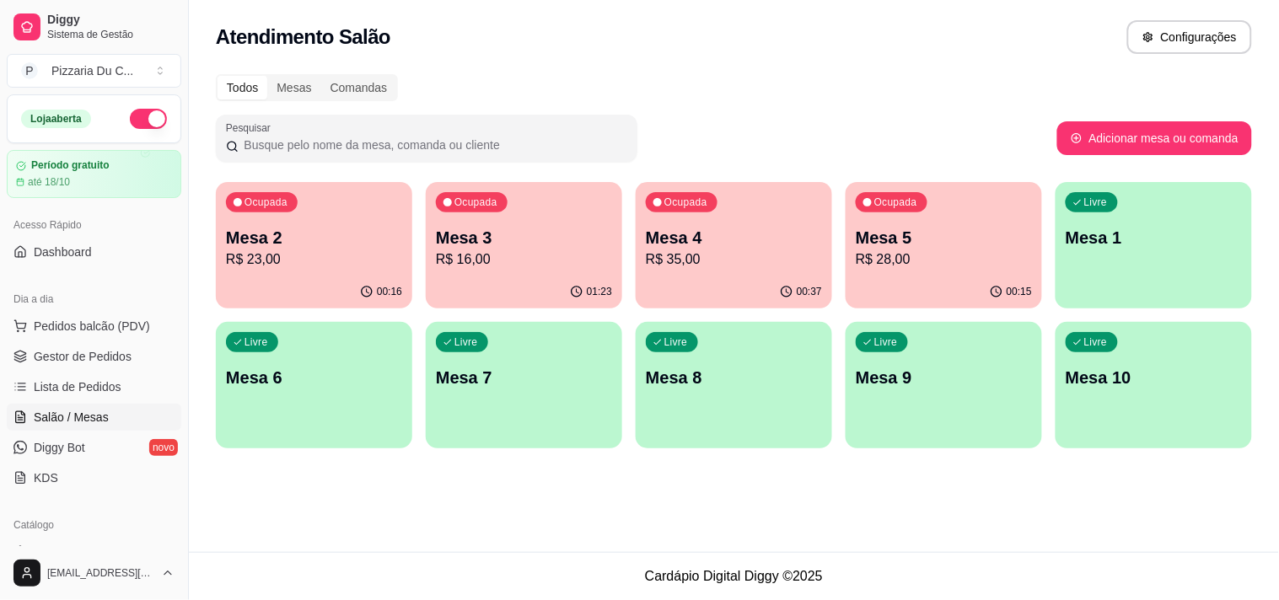
click at [734, 282] on div "00:37" at bounding box center [734, 292] width 196 height 33
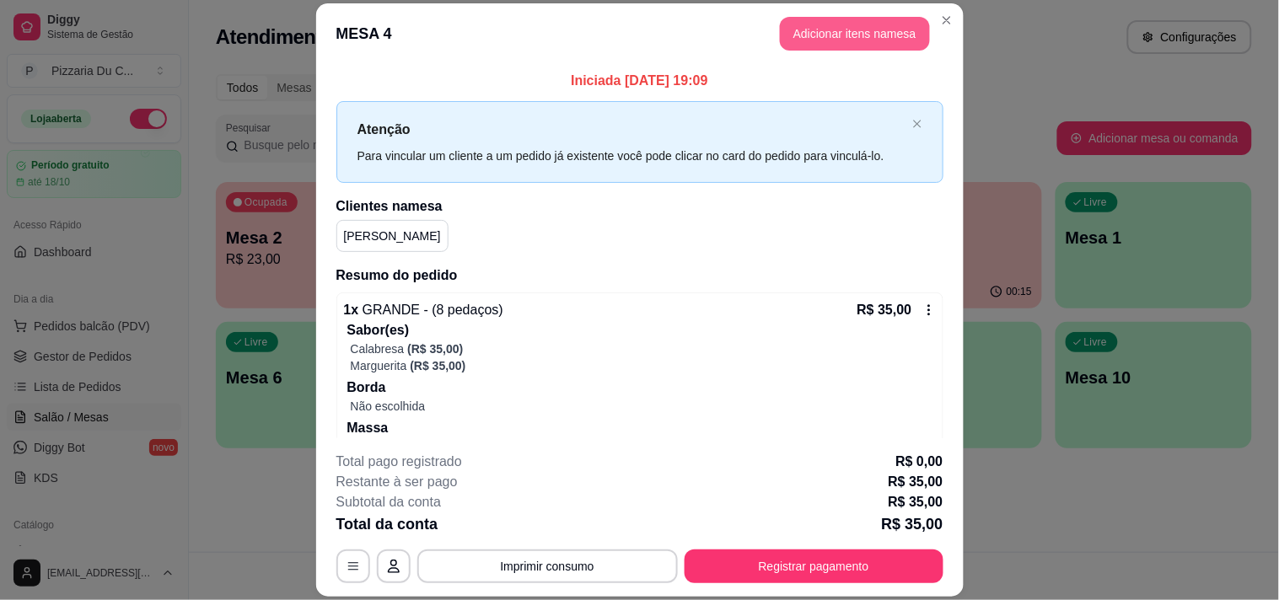
click at [802, 35] on button "Adicionar itens na mesa" at bounding box center [855, 34] width 150 height 34
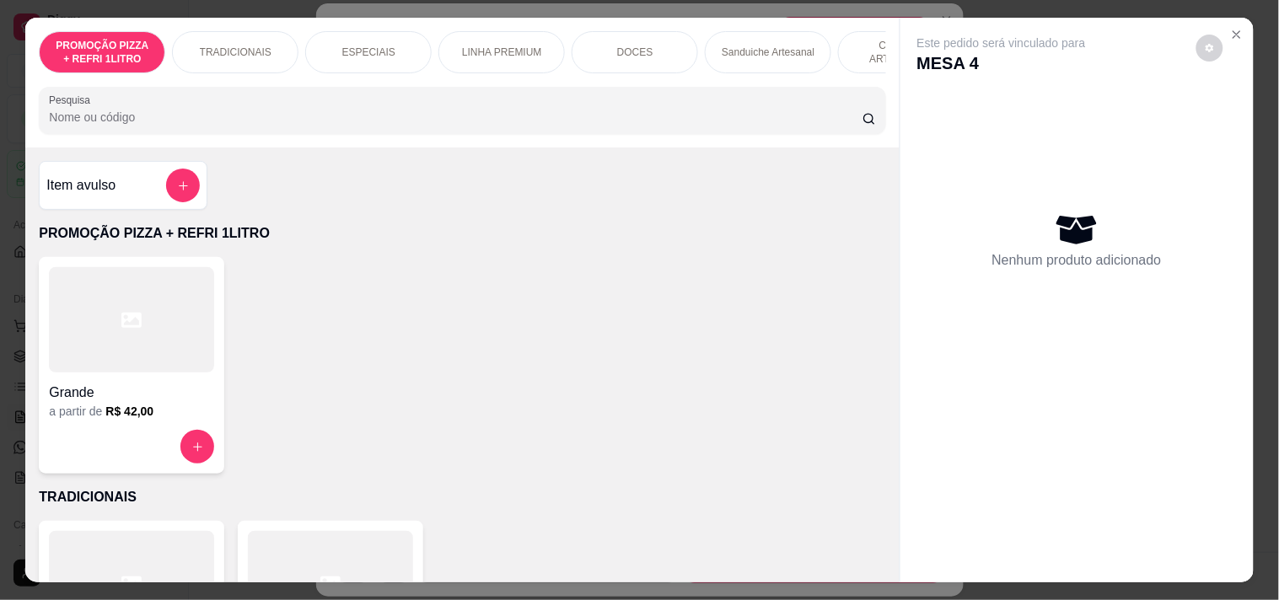
scroll to position [0, 610]
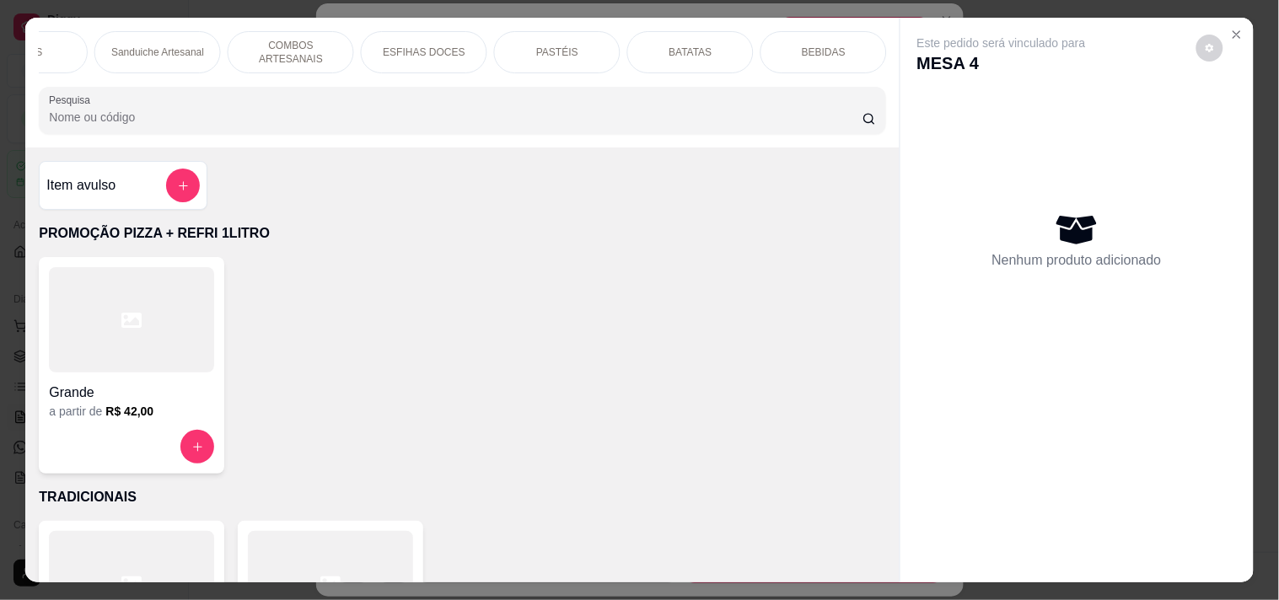
click at [786, 44] on div "BEBIDAS" at bounding box center [823, 52] width 126 height 42
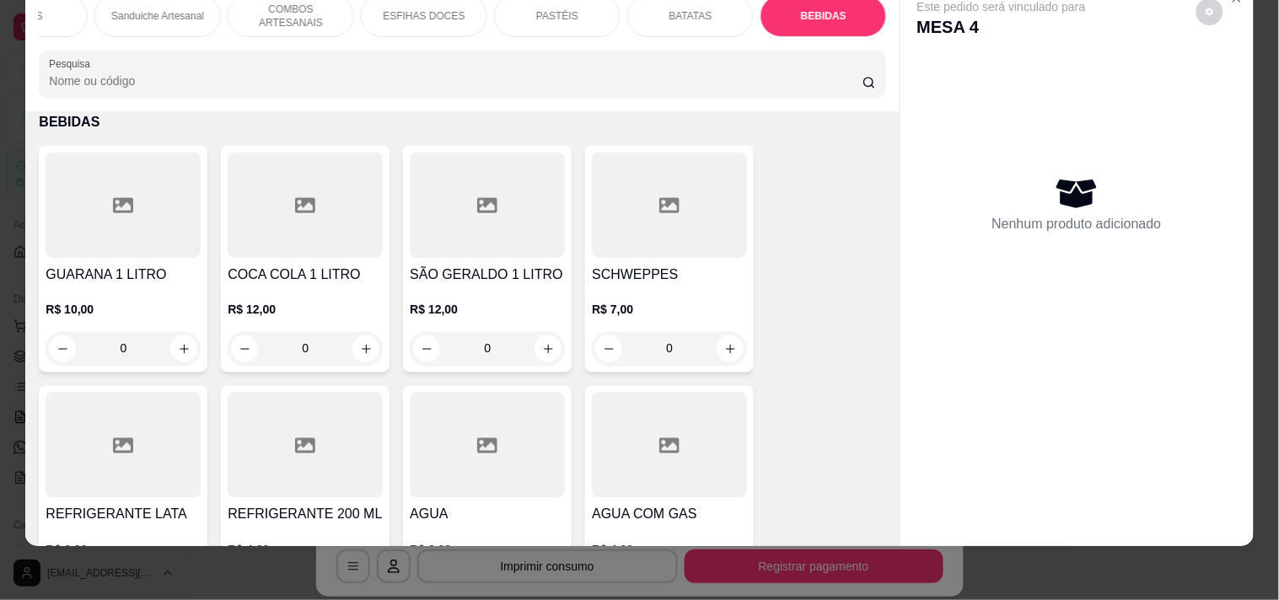
scroll to position [5662, 0]
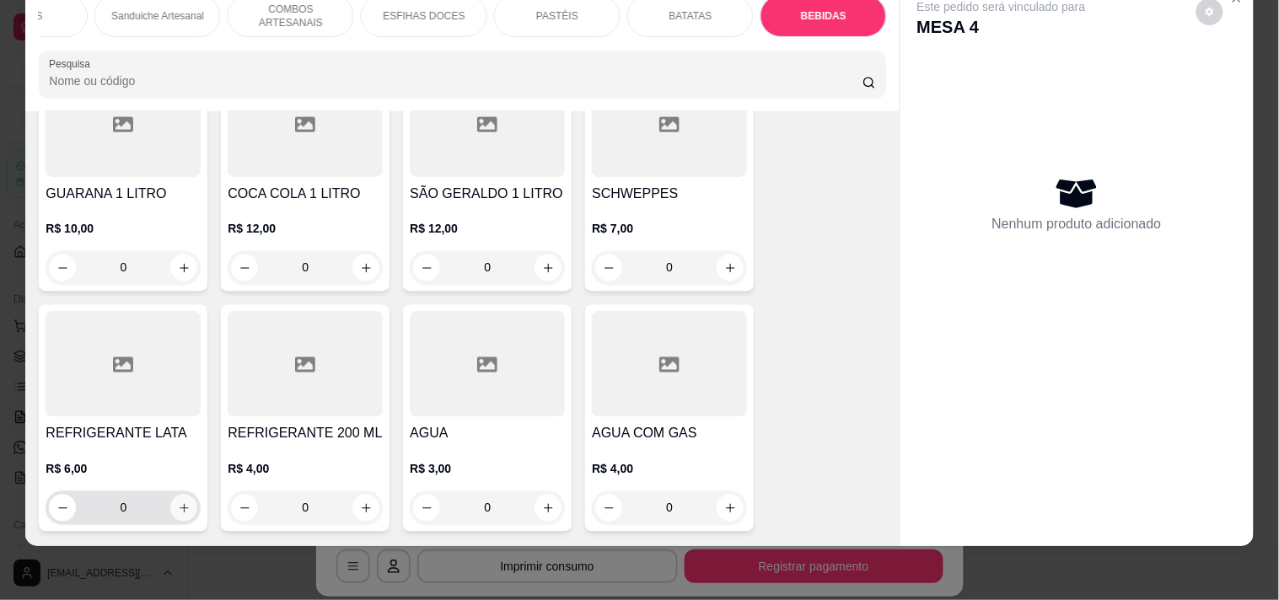
click at [178, 502] on icon "increase-product-quantity" at bounding box center [184, 508] width 13 height 13
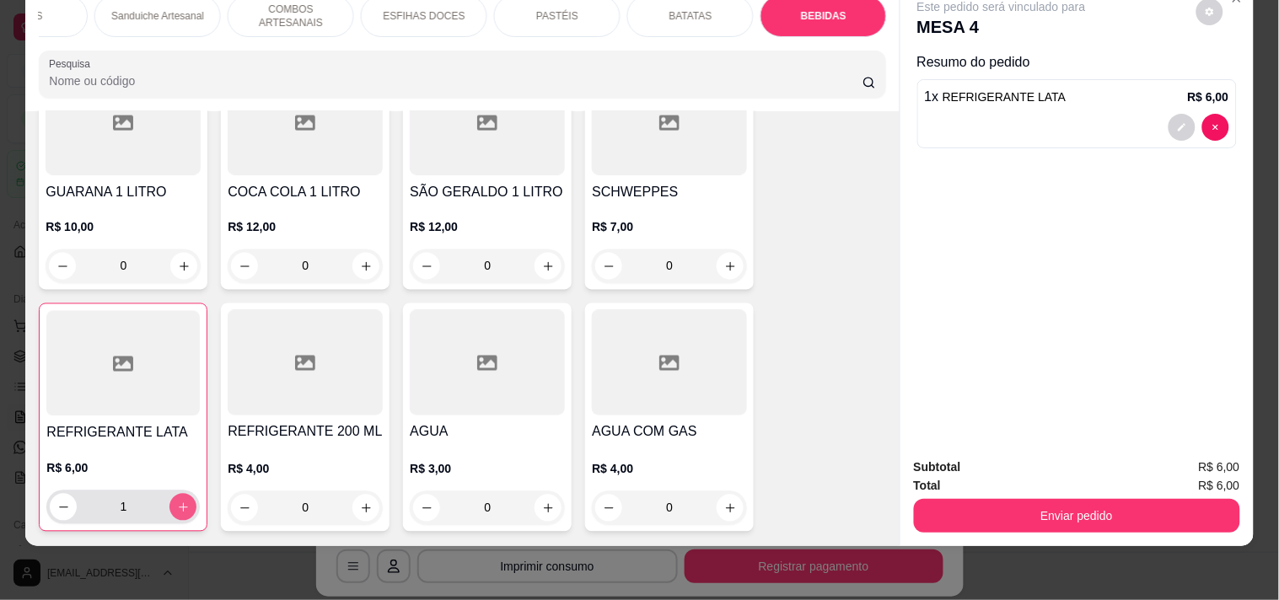
click at [177, 502] on icon "increase-product-quantity" at bounding box center [183, 508] width 13 height 13
type input "2"
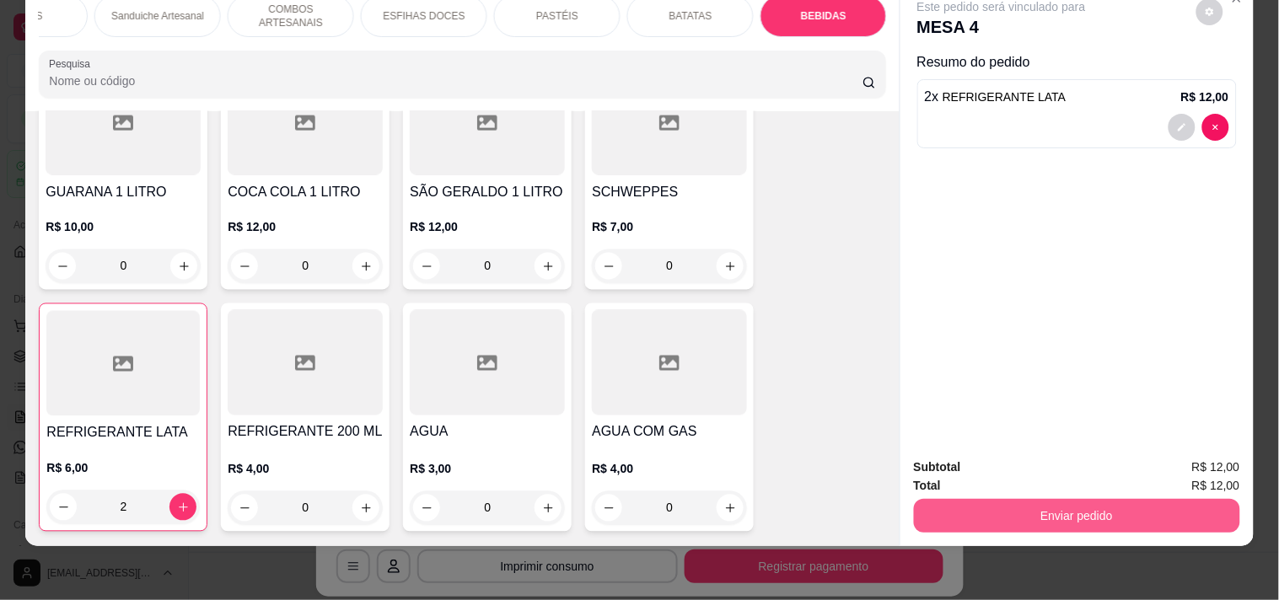
click at [939, 518] on button "Enviar pedido" at bounding box center [1077, 516] width 326 height 34
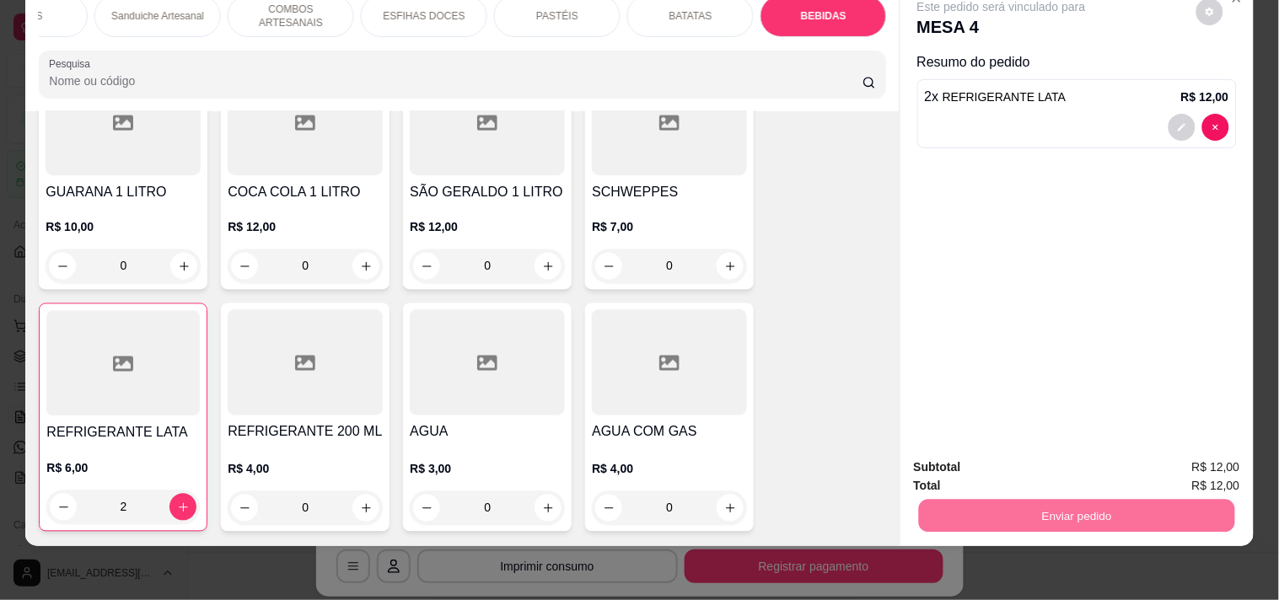
click at [1157, 459] on button "Enviar pedido" at bounding box center [1196, 459] width 93 height 31
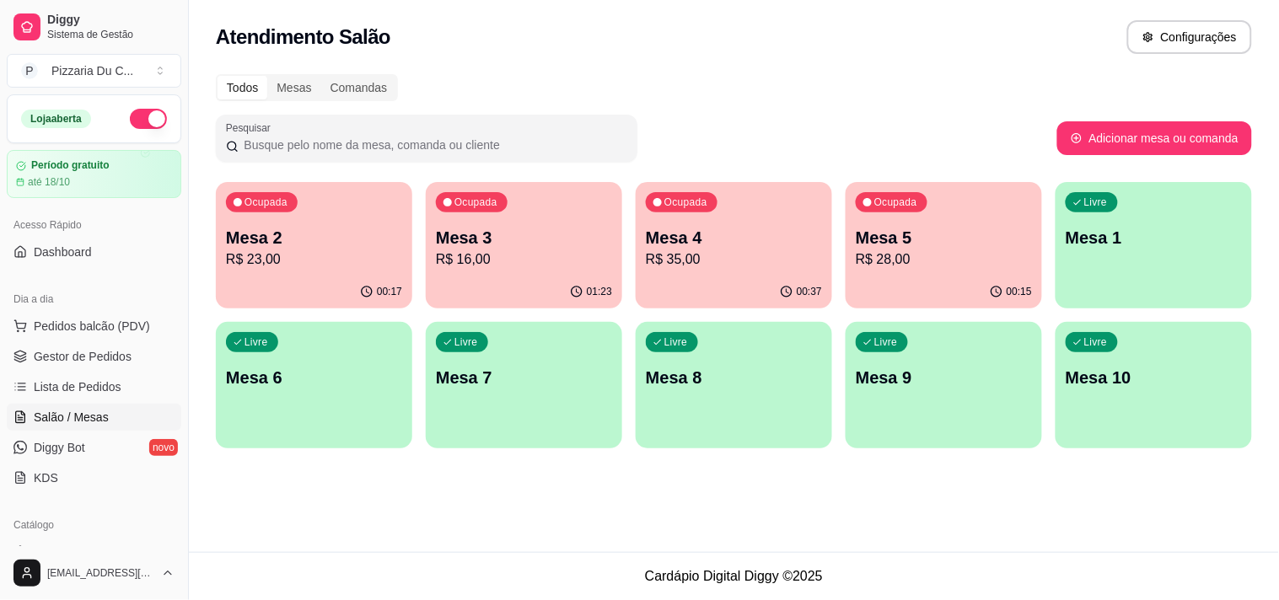
click at [327, 266] on p "R$ 23,00" at bounding box center [314, 260] width 176 height 20
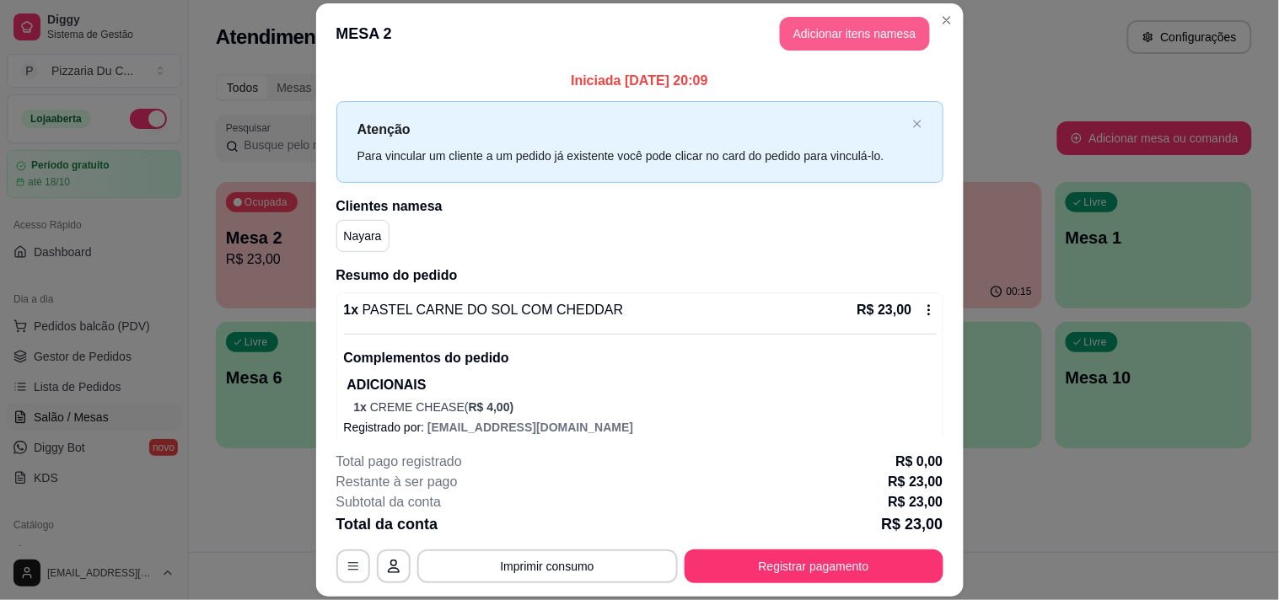
click at [849, 40] on button "Adicionar itens na mesa" at bounding box center [855, 34] width 150 height 34
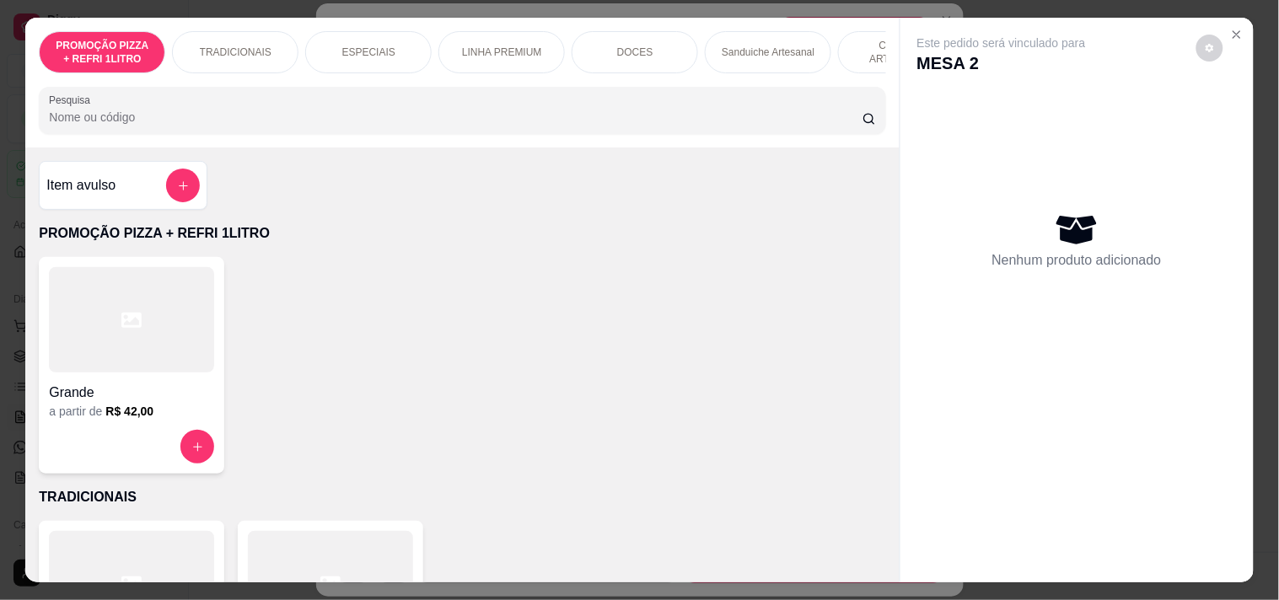
scroll to position [0, 610]
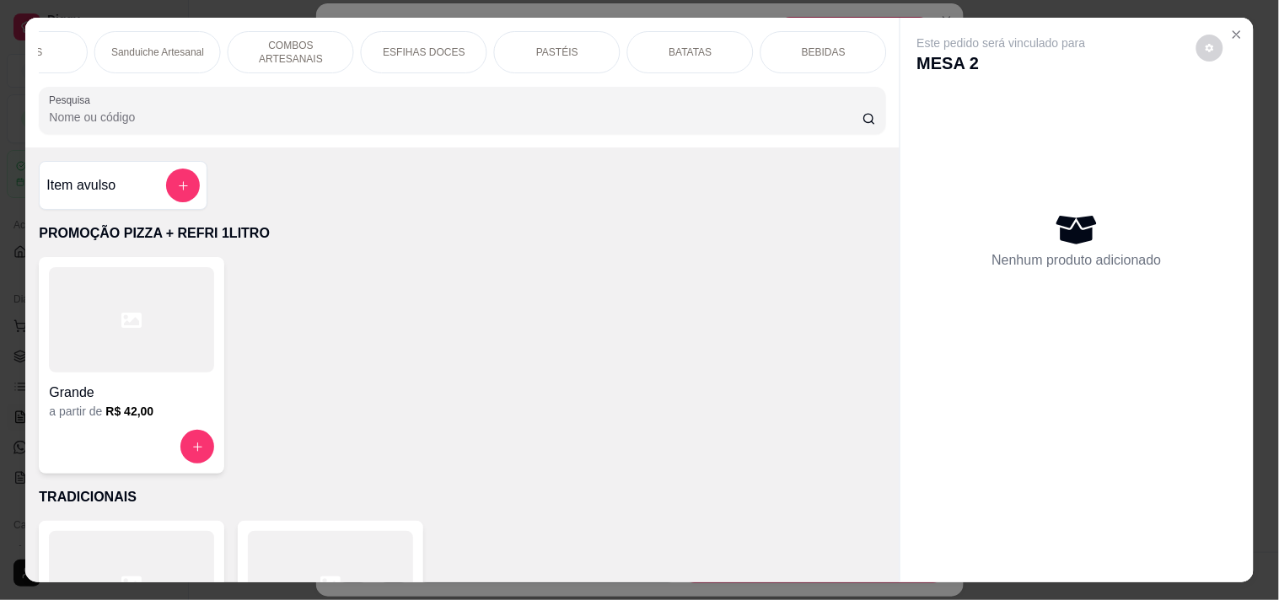
click at [762, 51] on div "BEBIDAS" at bounding box center [823, 52] width 126 height 42
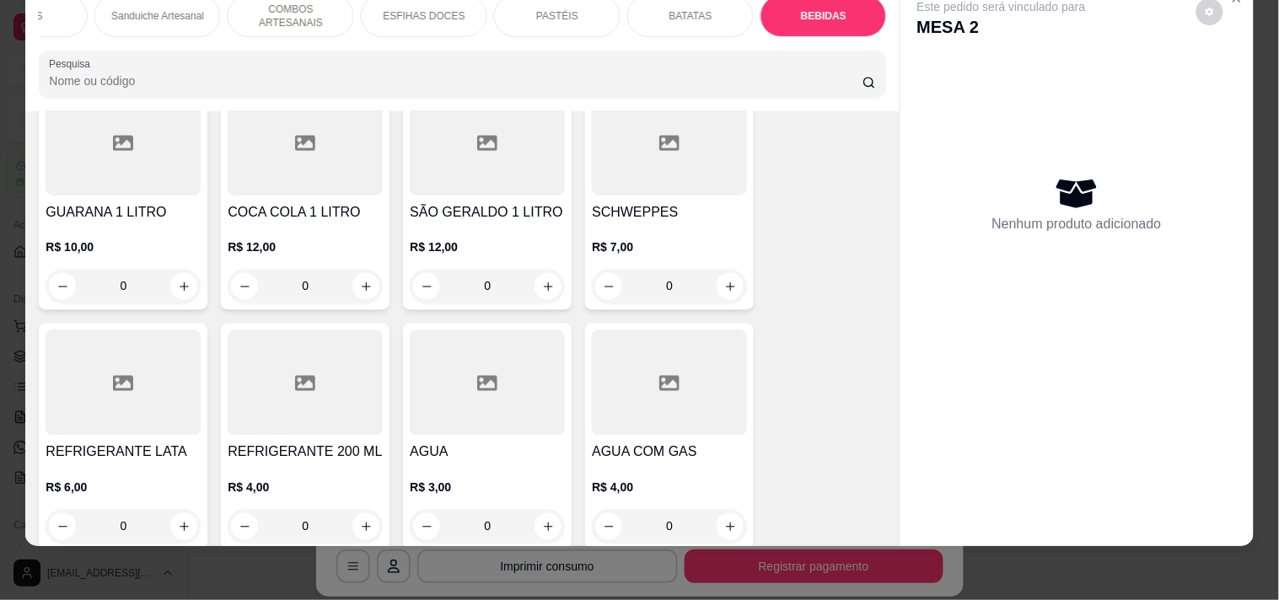
scroll to position [5662, 0]
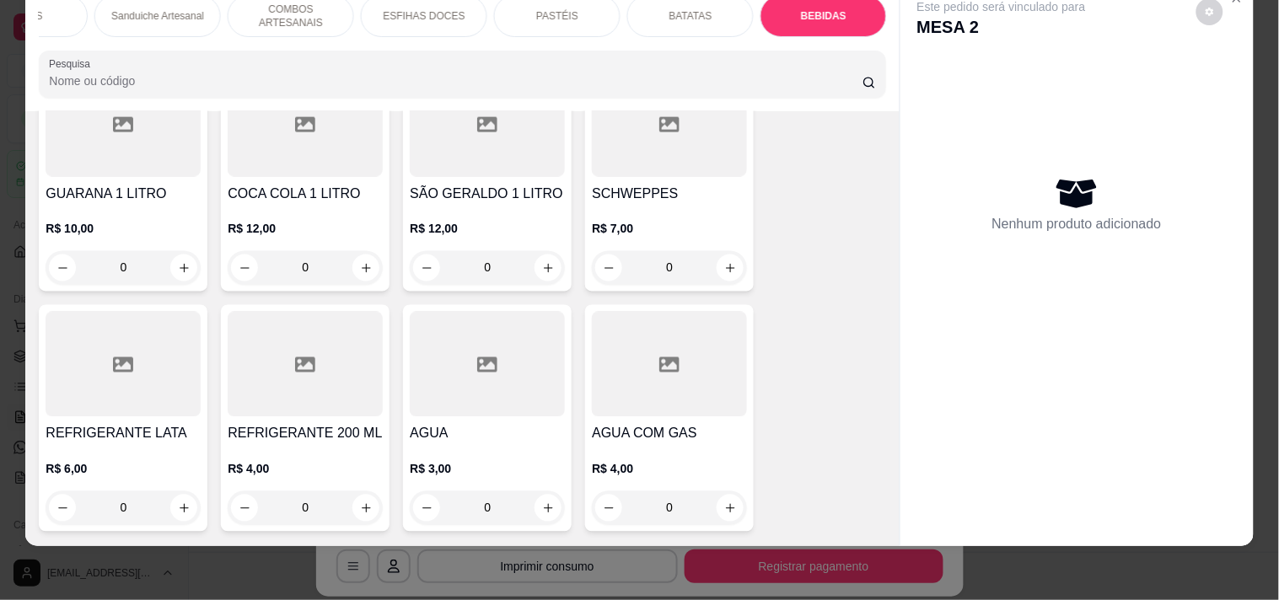
click at [121, 444] on div "R$ 6,00 0" at bounding box center [123, 484] width 155 height 81
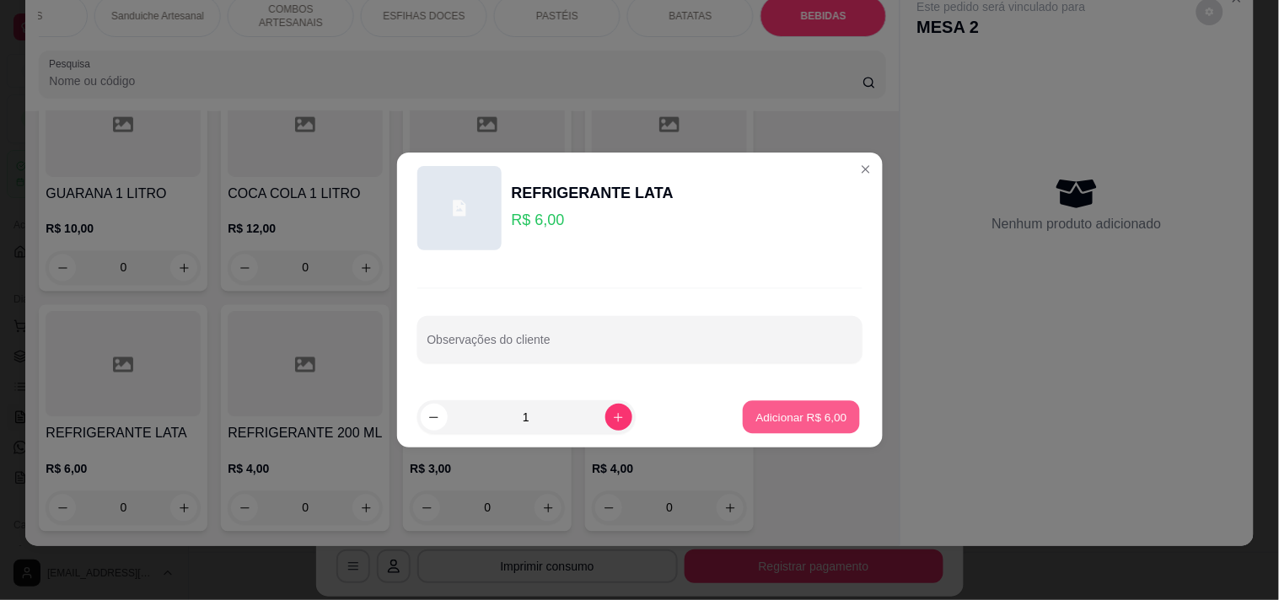
click at [793, 419] on p "Adicionar R$ 6,00" at bounding box center [801, 417] width 91 height 16
type input "1"
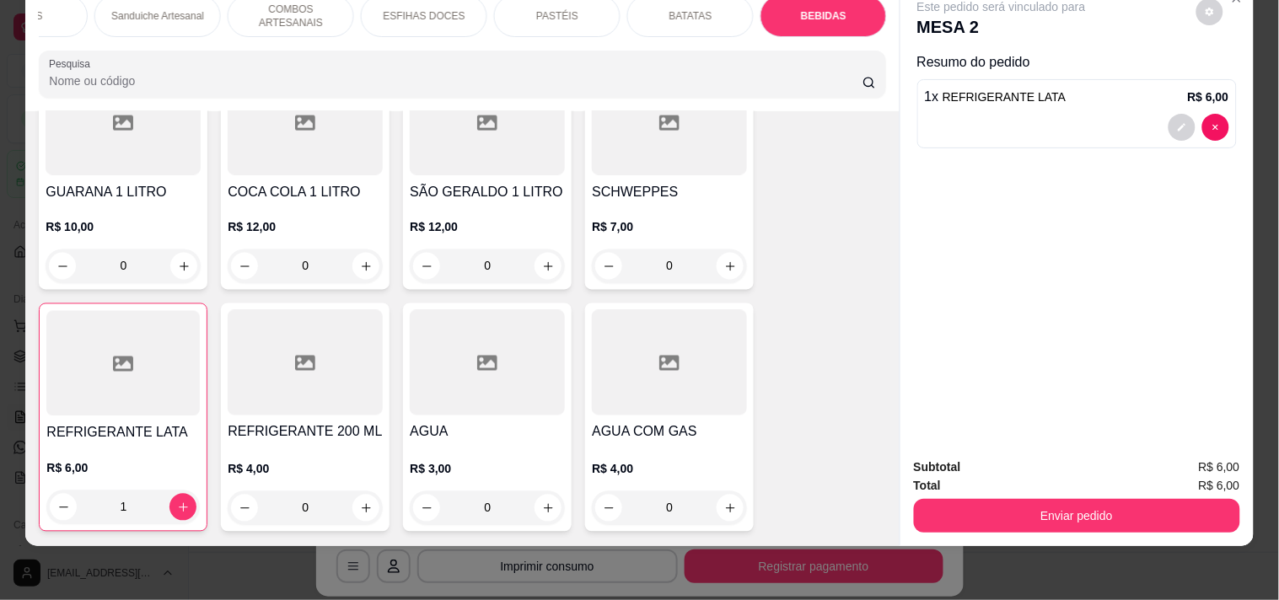
click at [1045, 499] on button "Enviar pedido" at bounding box center [1077, 516] width 326 height 34
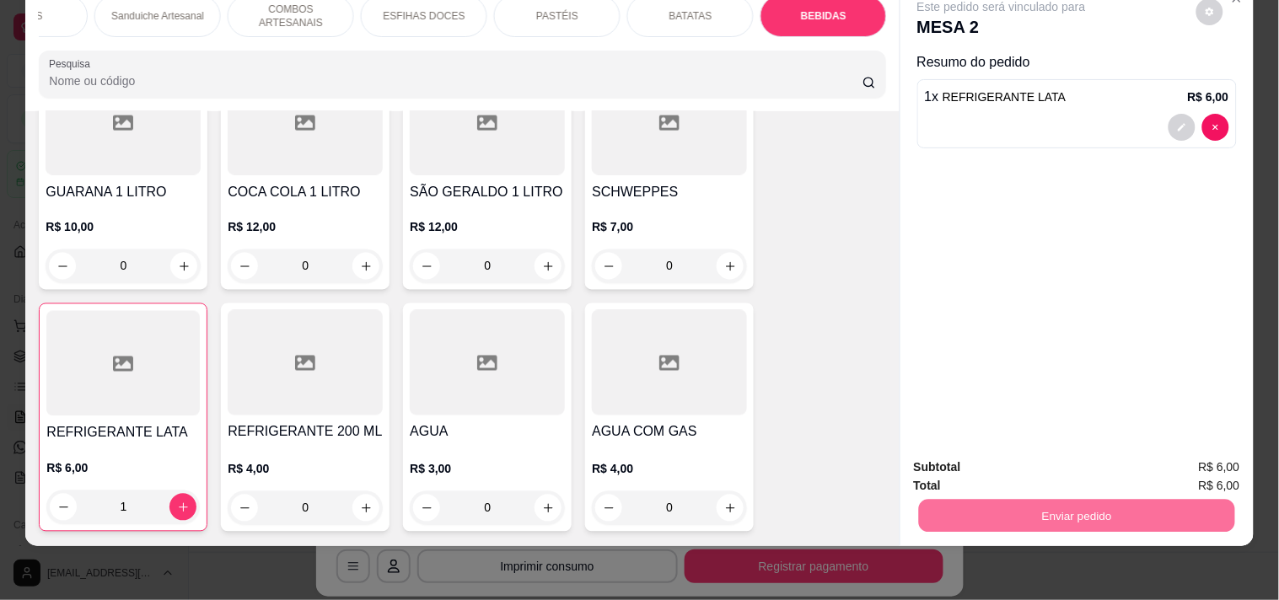
click at [1218, 457] on button "Enviar pedido" at bounding box center [1195, 460] width 95 height 32
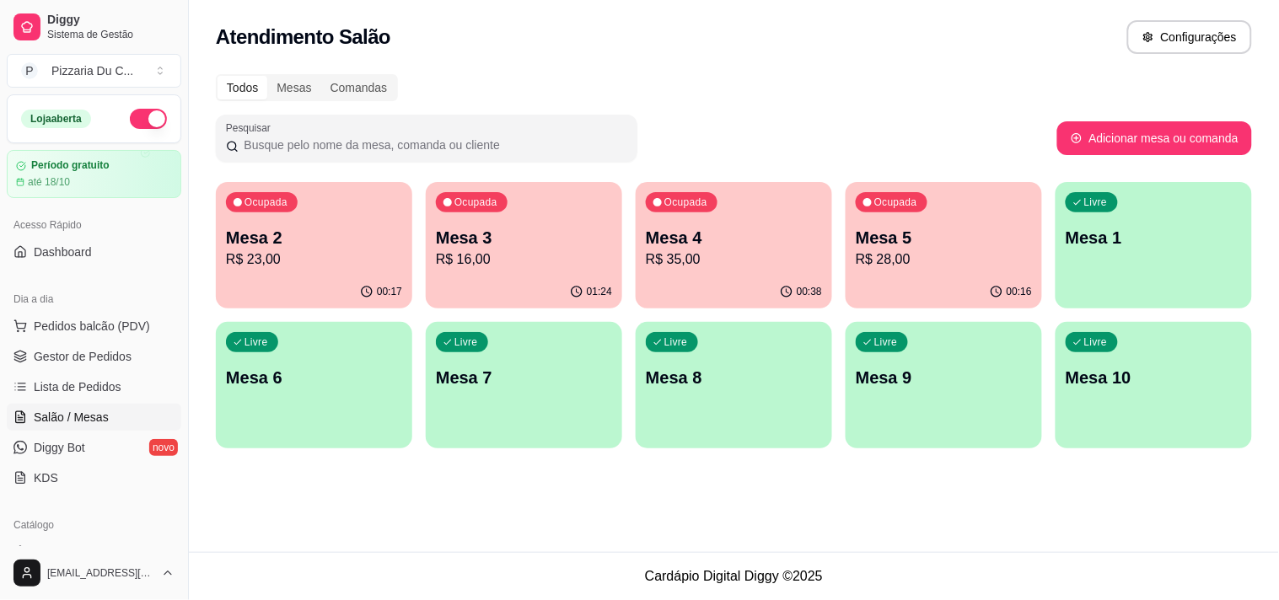
click at [858, 241] on p "Mesa 5" at bounding box center [944, 238] width 176 height 24
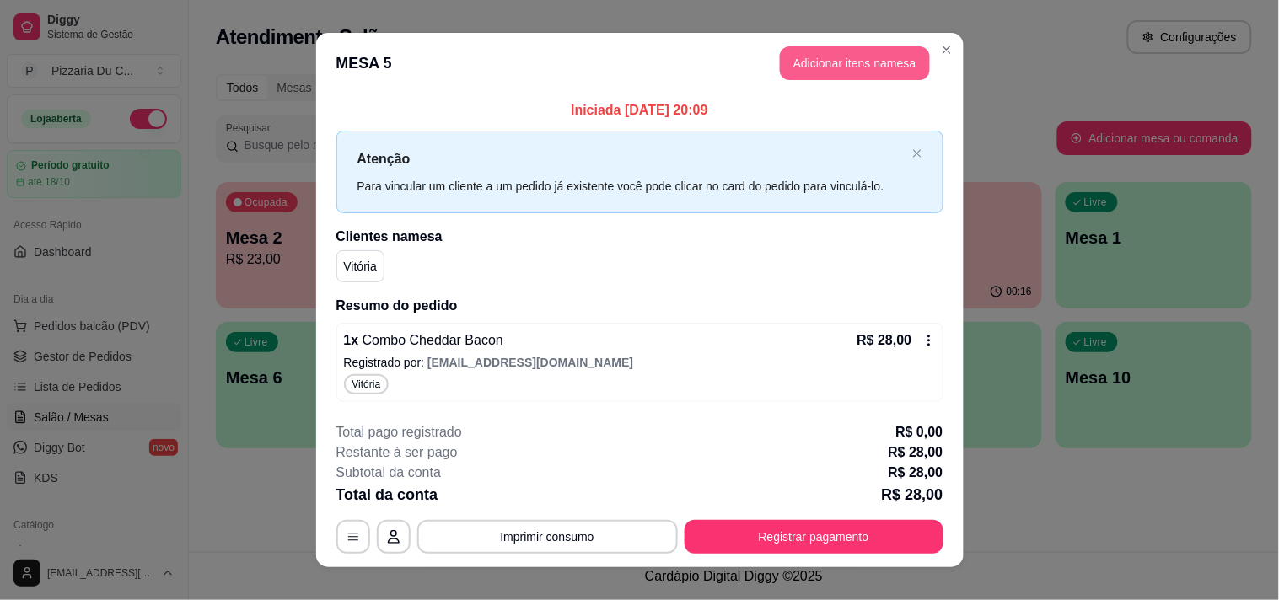
click at [878, 52] on button "Adicionar itens na mesa" at bounding box center [855, 63] width 150 height 34
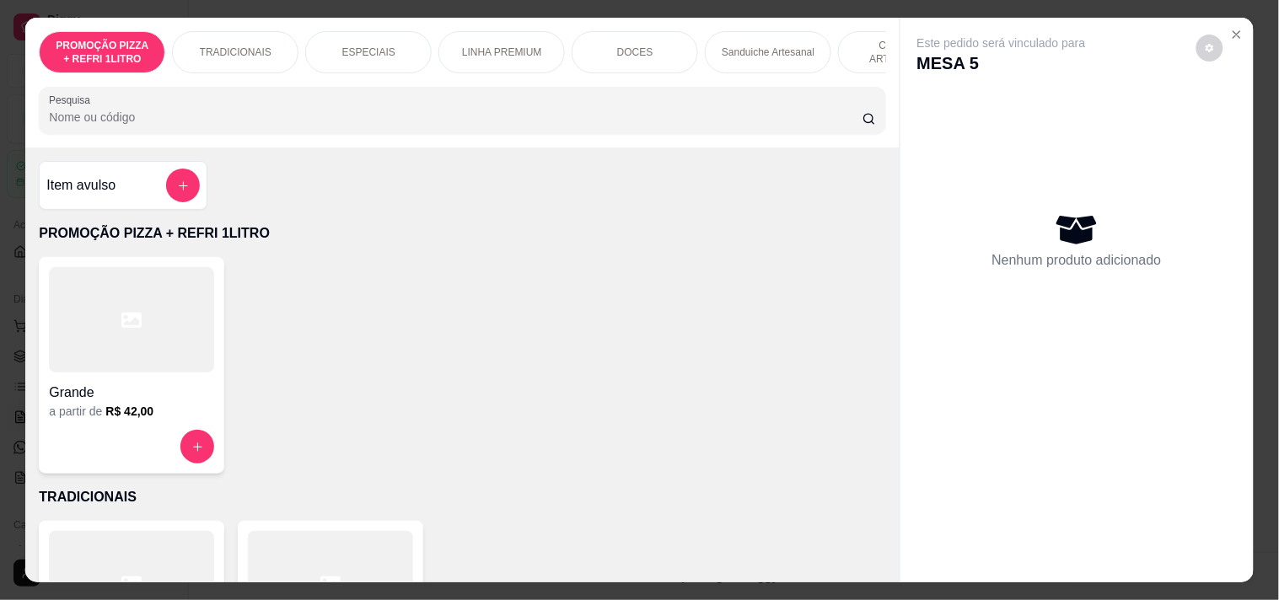
scroll to position [0, 610]
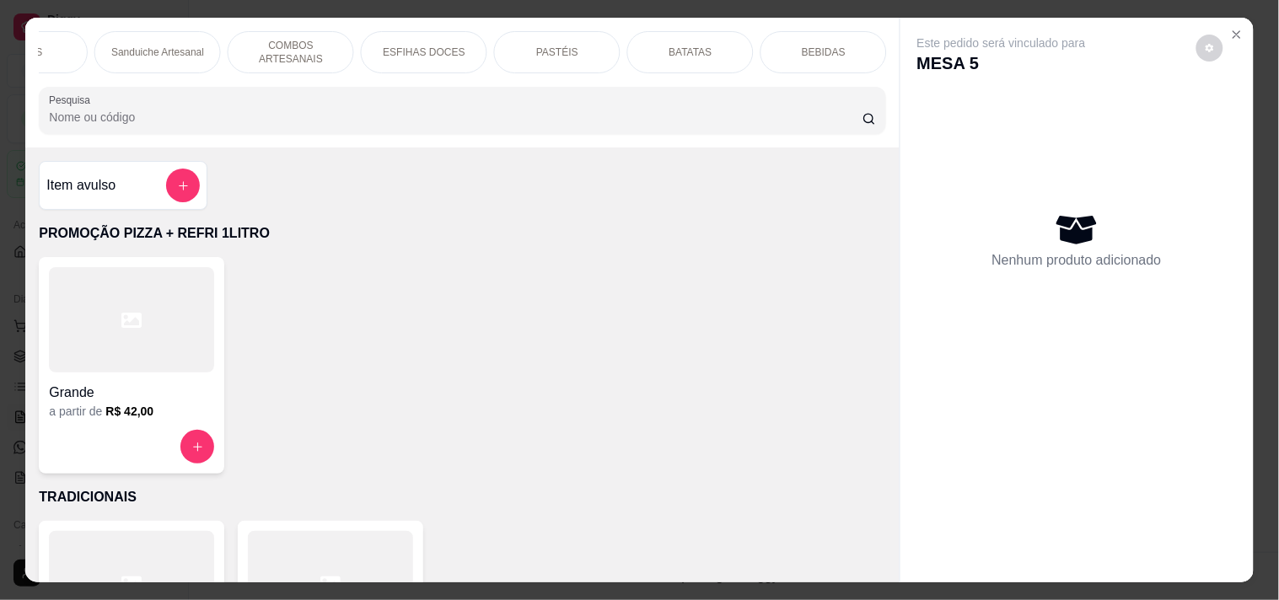
click at [267, 42] on p "COMBOS ARTESANAIS" at bounding box center [291, 52] width 98 height 27
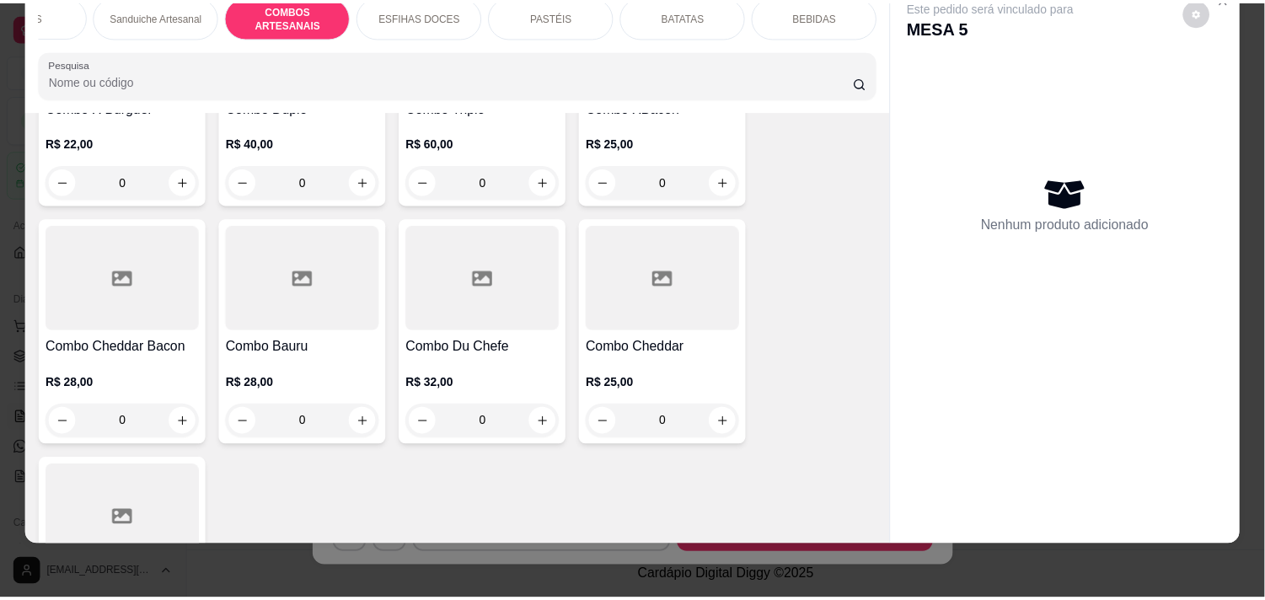
scroll to position [2337, 0]
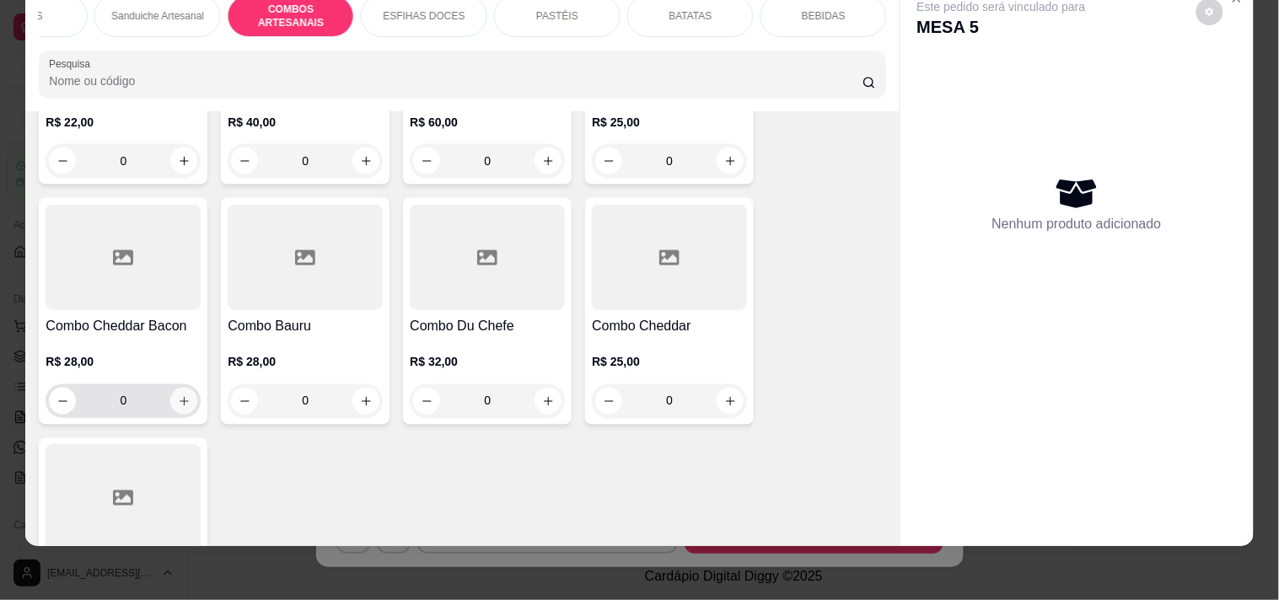
click at [181, 409] on button "increase-product-quantity" at bounding box center [183, 401] width 27 height 27
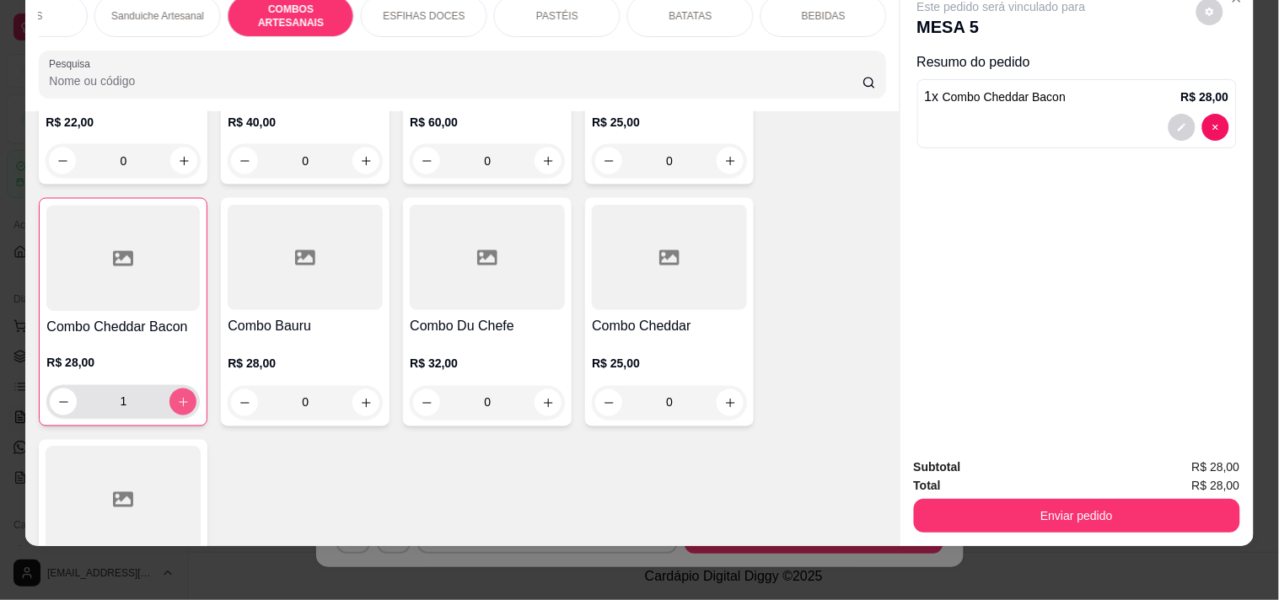
type input "1"
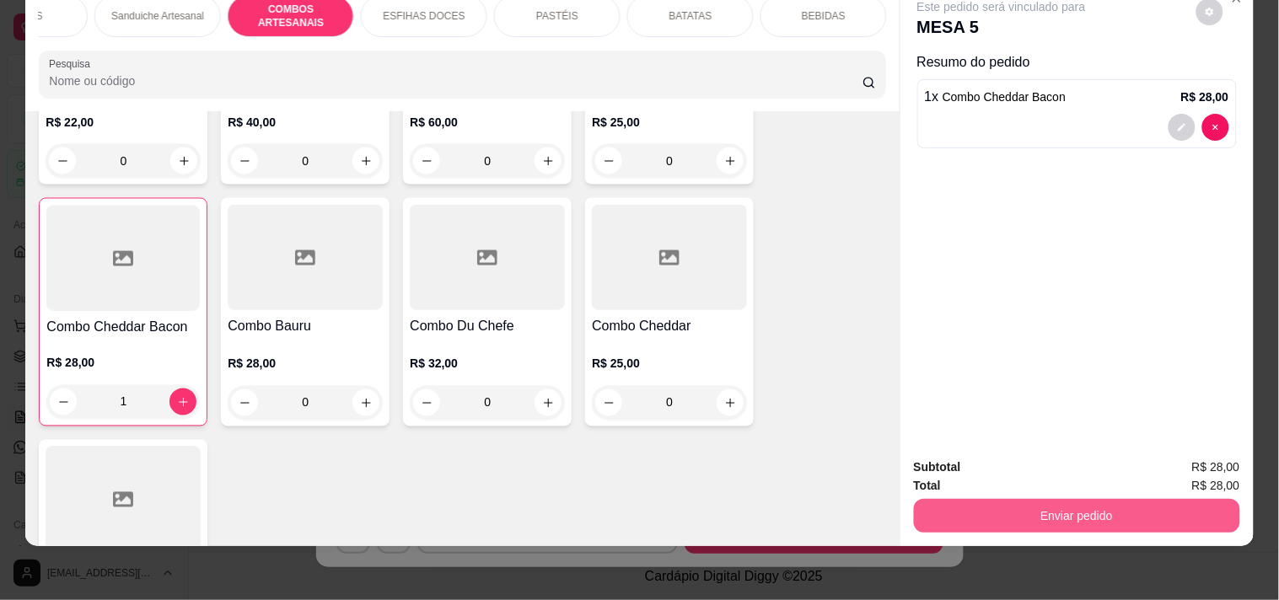
click at [963, 499] on button "Enviar pedido" at bounding box center [1077, 516] width 326 height 34
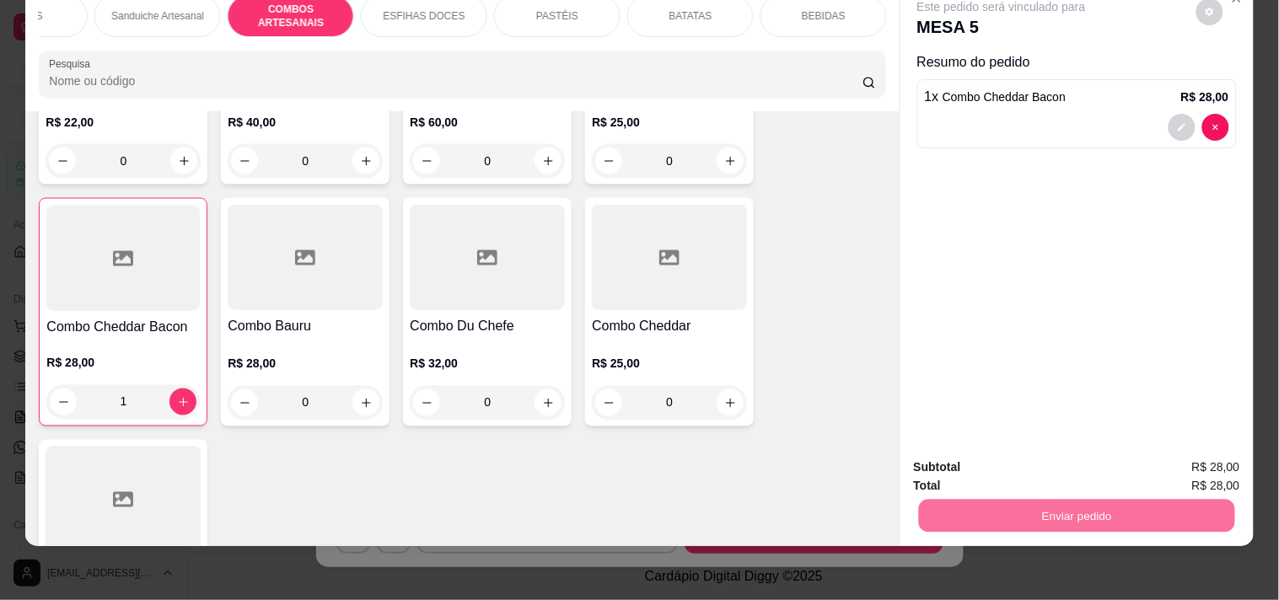
click at [1173, 449] on button "Enviar pedido" at bounding box center [1195, 460] width 95 height 32
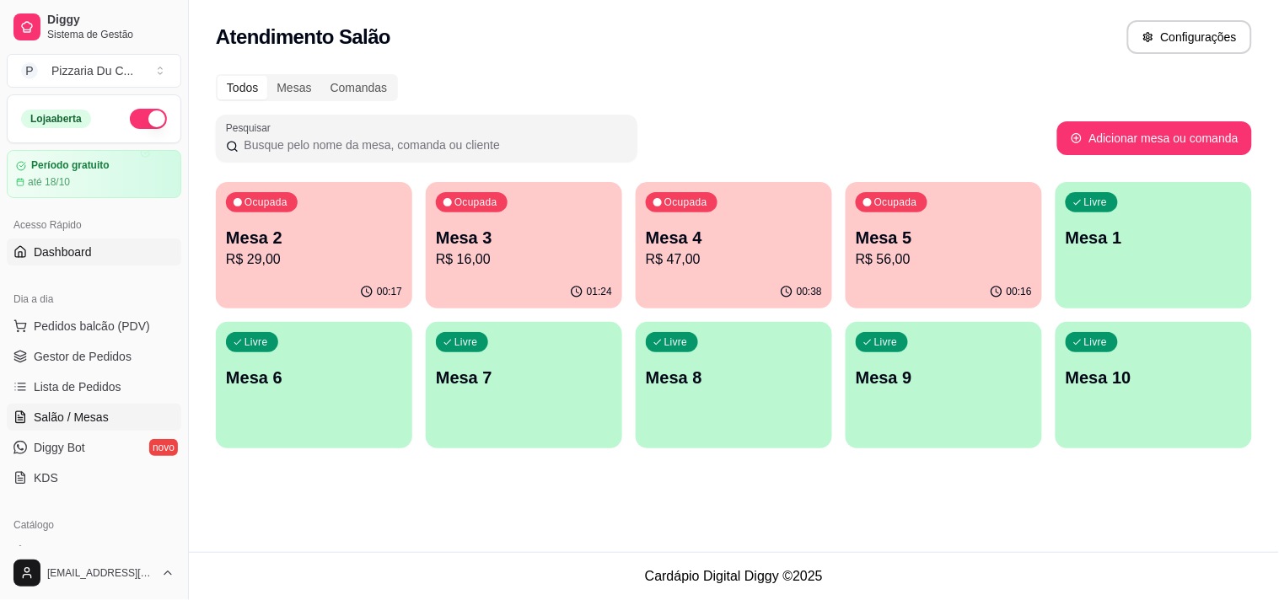
click at [95, 247] on link "Dashboard" at bounding box center [94, 252] width 175 height 27
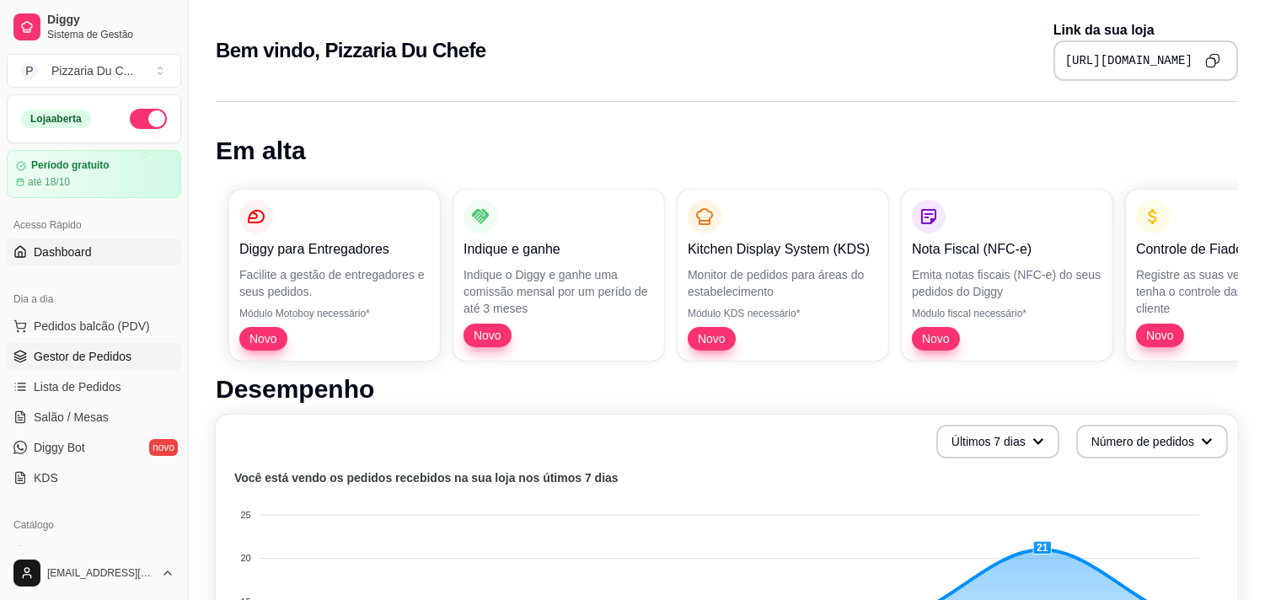
scroll to position [281, 0]
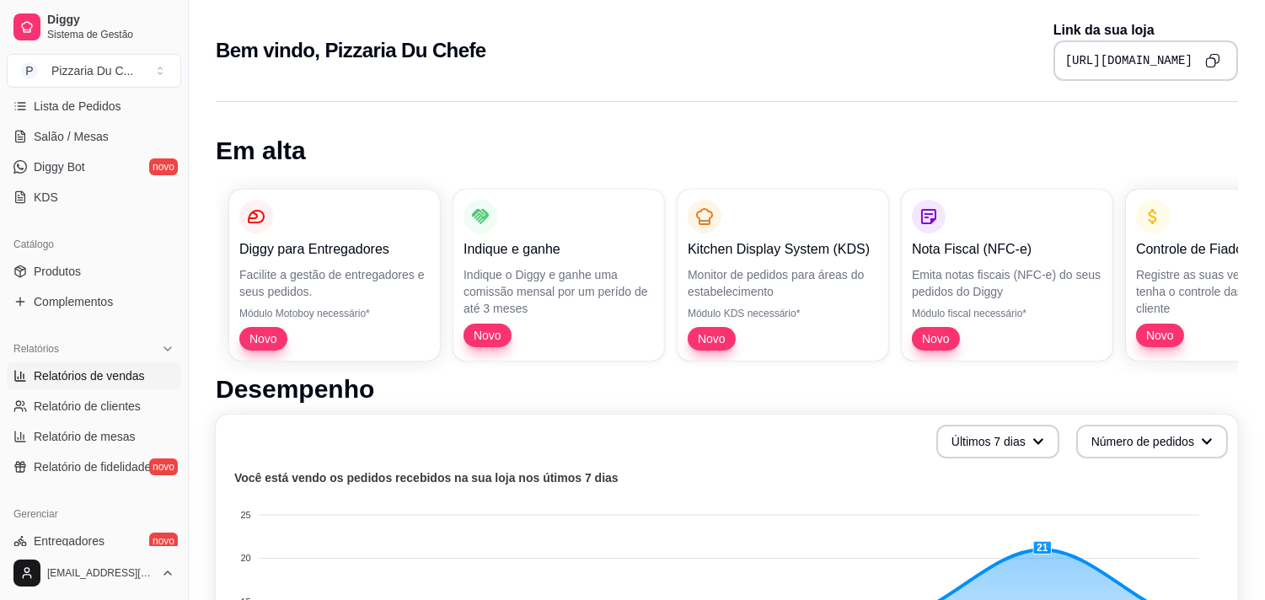
click at [73, 378] on span "Relatórios de vendas" at bounding box center [89, 376] width 111 height 17
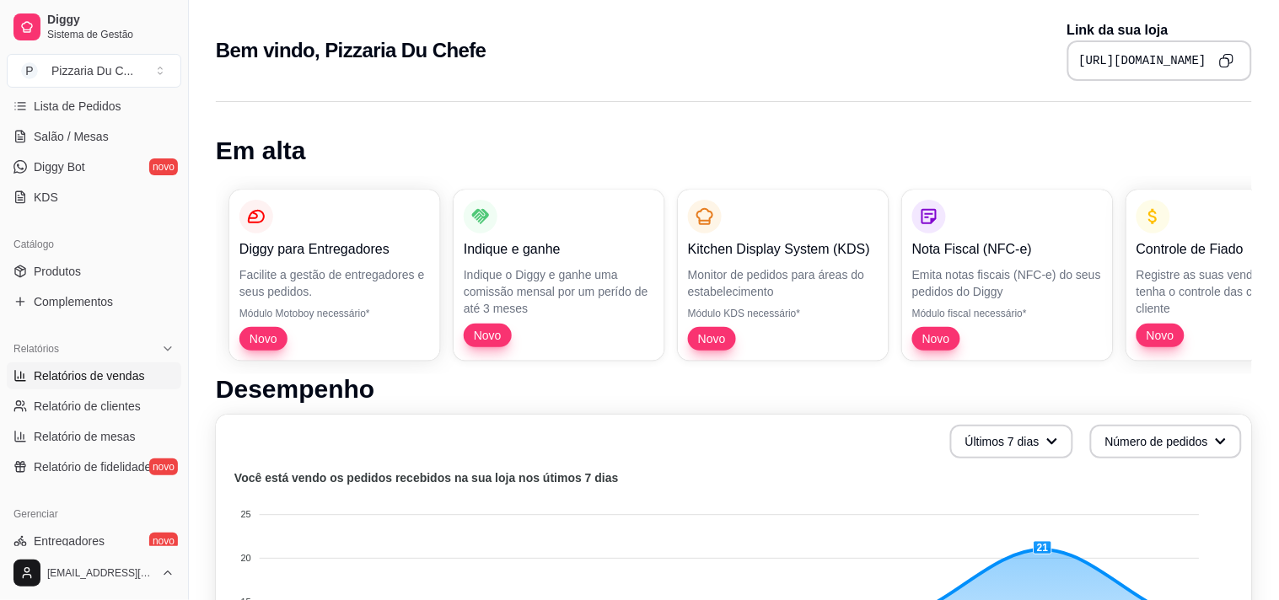
select select "ALL"
select select "0"
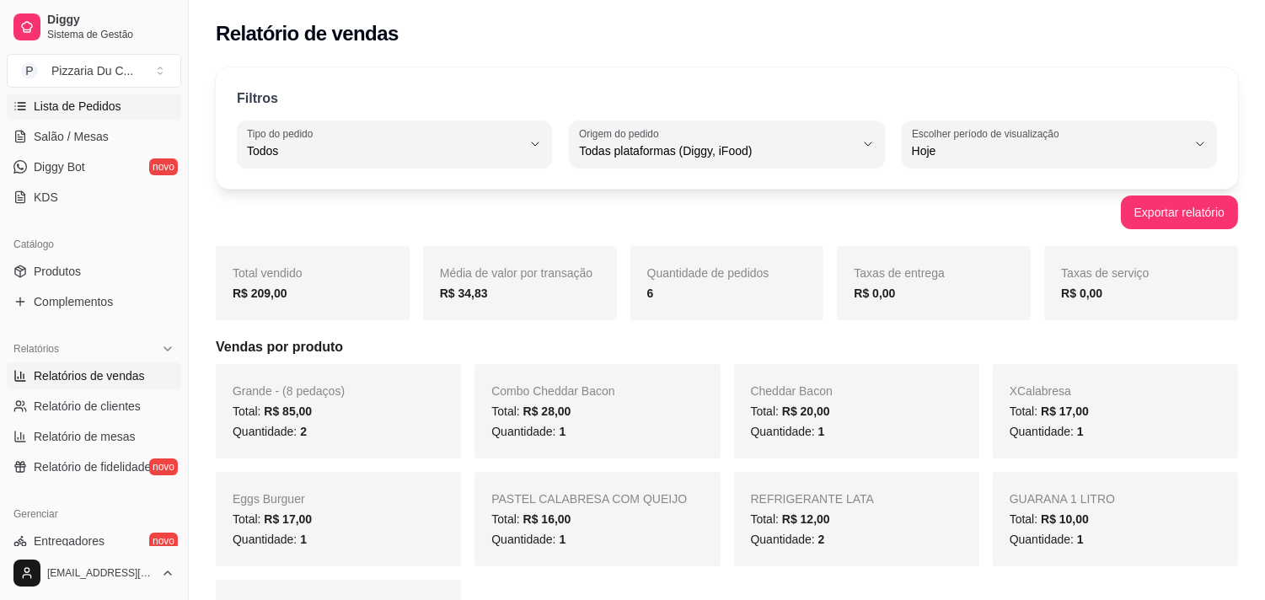
click at [102, 103] on span "Lista de Pedidos" at bounding box center [78, 106] width 88 height 17
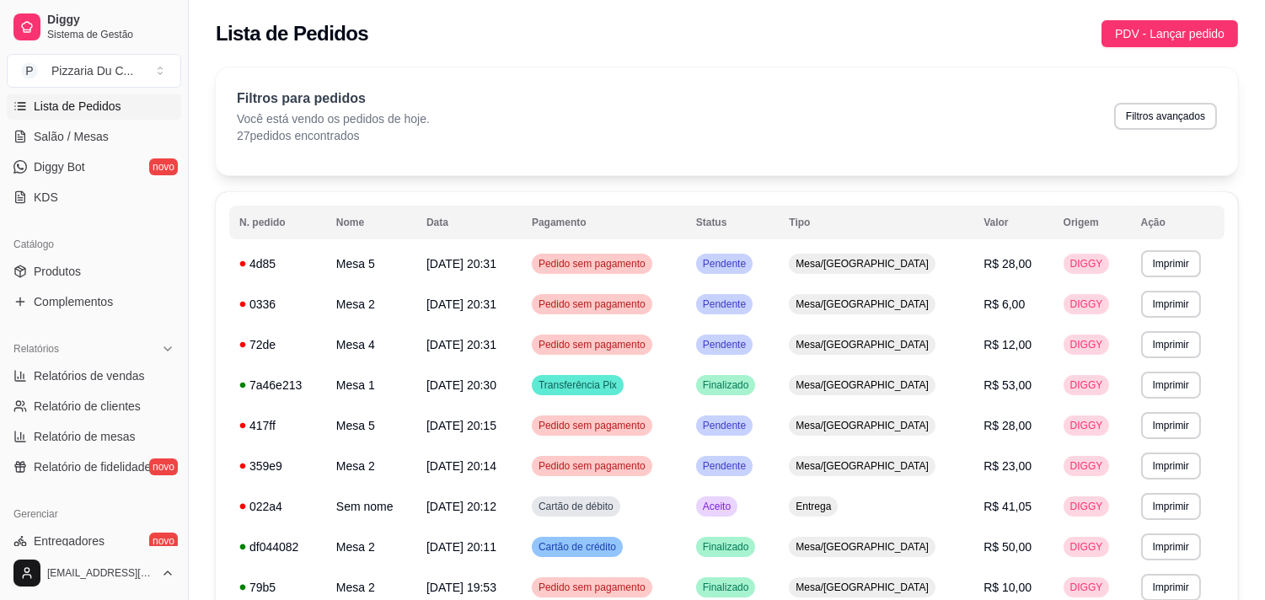
scroll to position [187, 0]
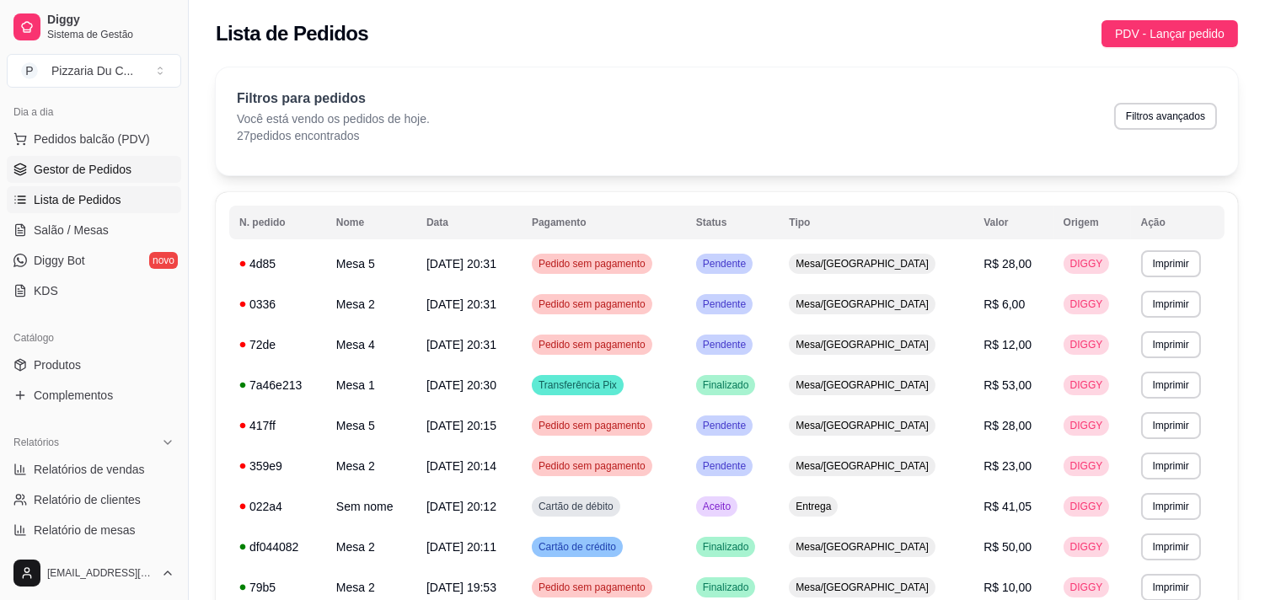
click at [82, 179] on link "Gestor de Pedidos" at bounding box center [94, 169] width 175 height 27
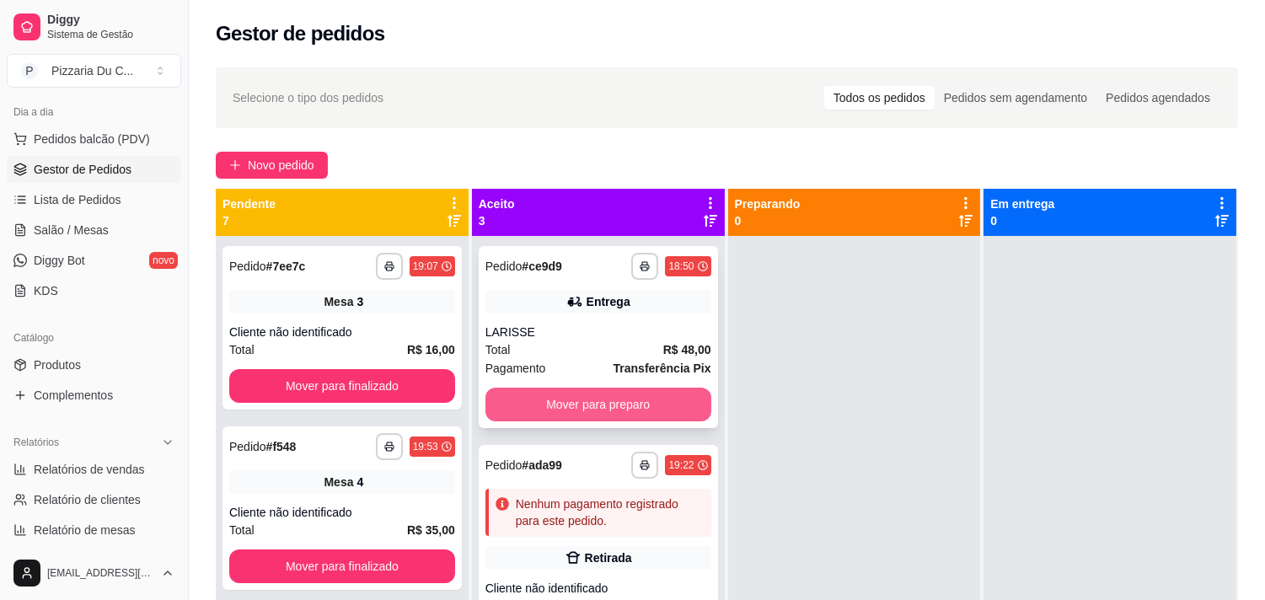
click at [642, 405] on button "Mover para preparo" at bounding box center [599, 405] width 226 height 34
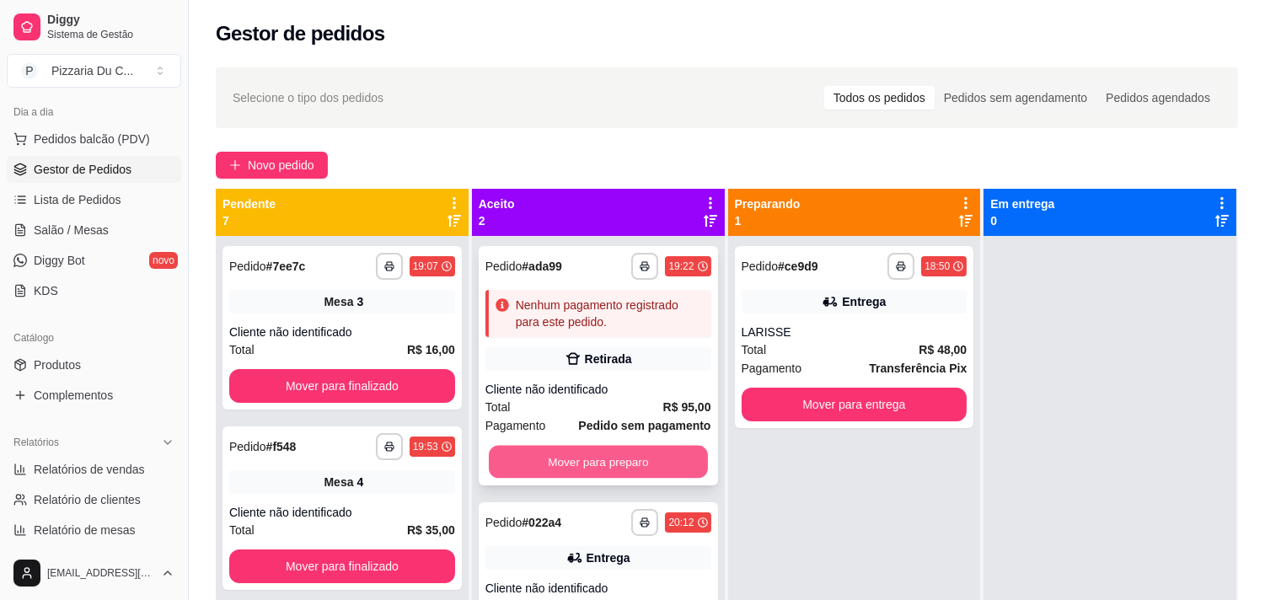
click at [658, 453] on button "Mover para preparo" at bounding box center [598, 462] width 219 height 33
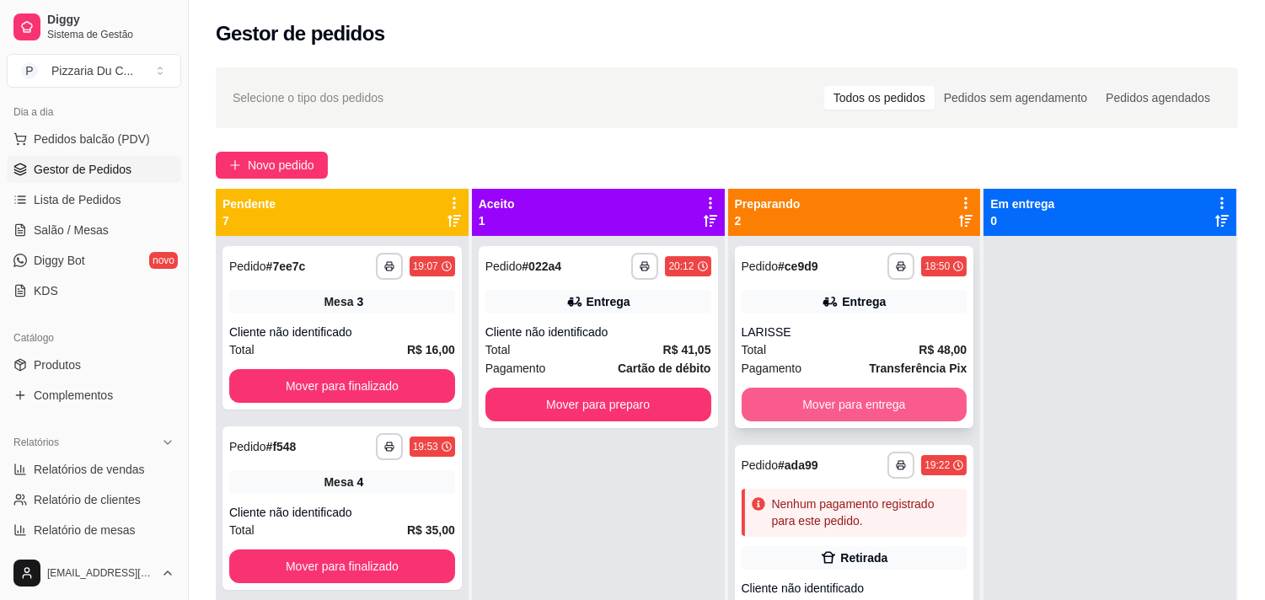
click at [867, 411] on button "Mover para entrega" at bounding box center [855, 405] width 226 height 34
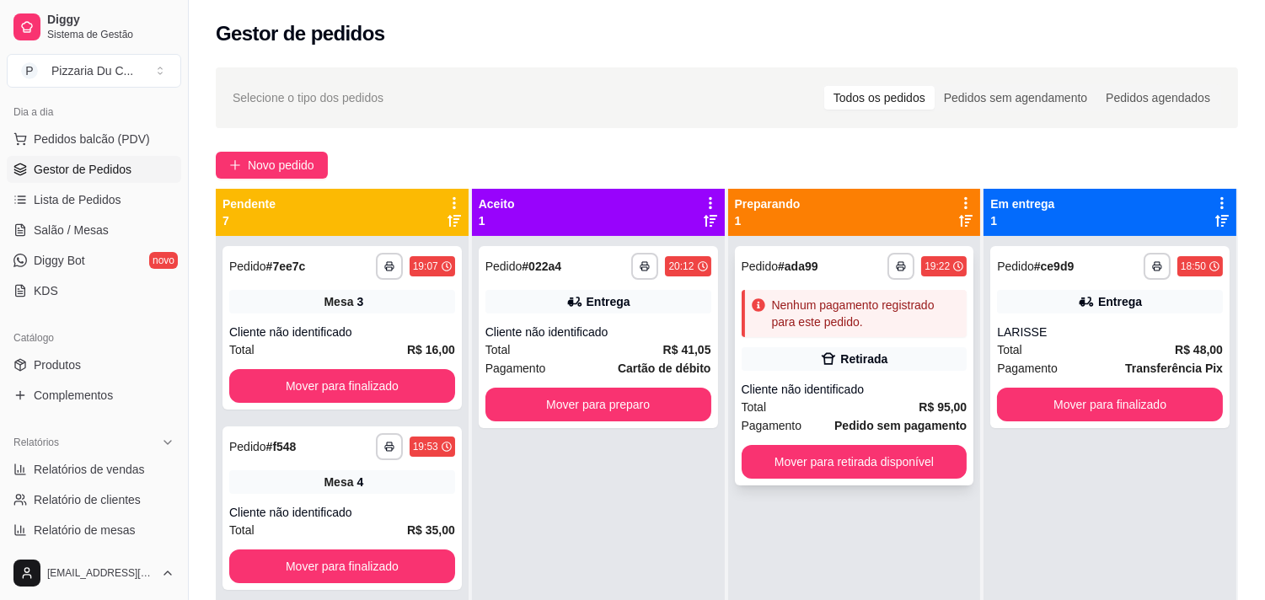
click at [878, 314] on div "Nenhum pagamento registrado para este pedido." at bounding box center [866, 314] width 189 height 34
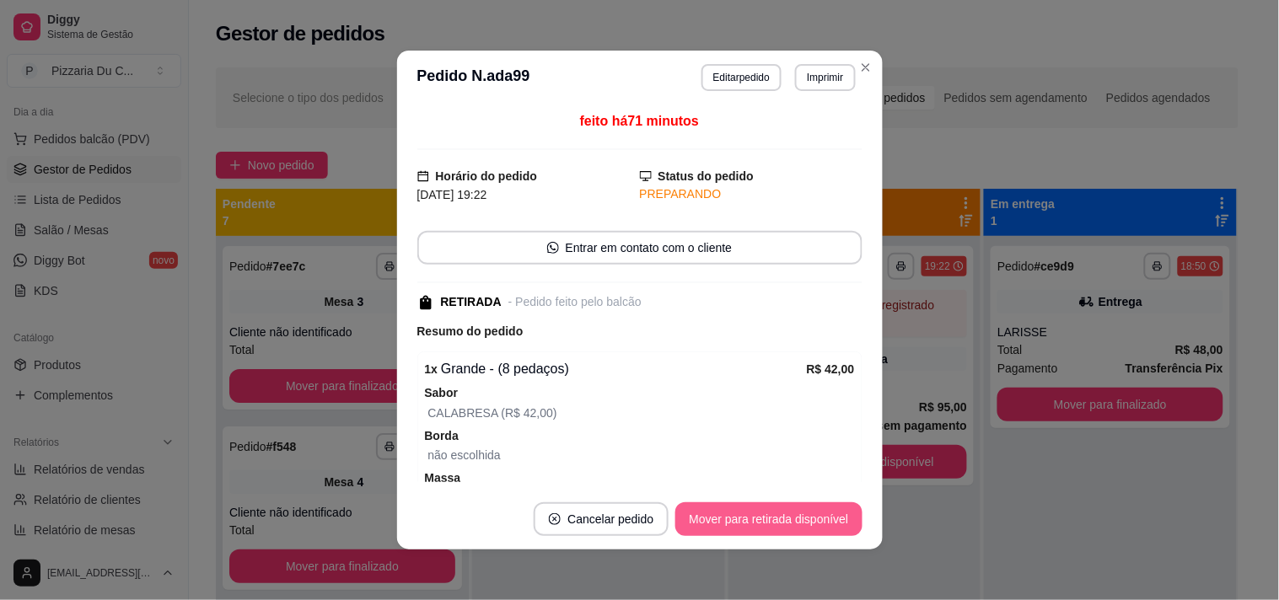
click at [742, 525] on button "Mover para retirada disponível" at bounding box center [768, 519] width 186 height 34
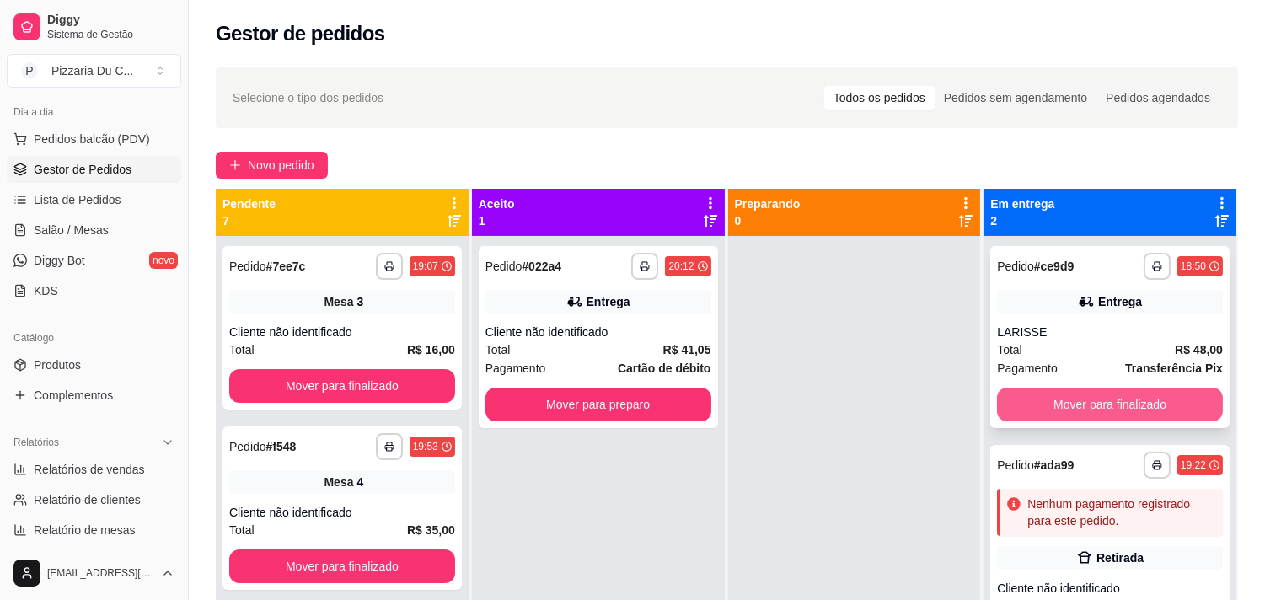
click at [1033, 403] on button "Mover para finalizado" at bounding box center [1110, 405] width 226 height 34
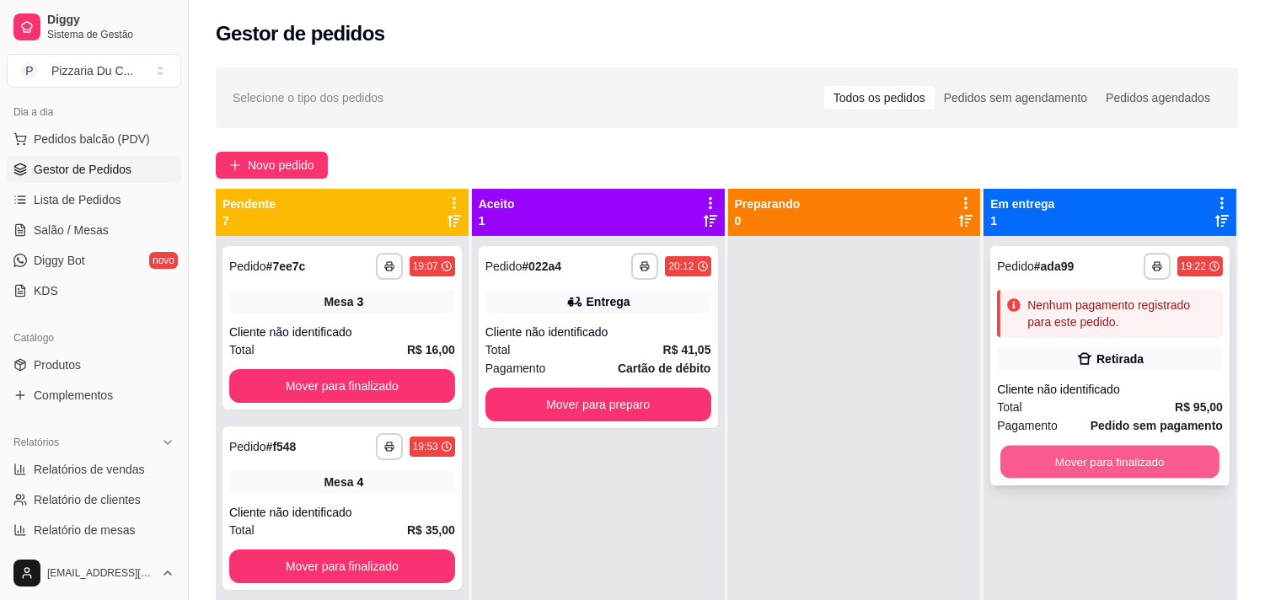
click at [1099, 465] on button "Mover para finalizado" at bounding box center [1110, 462] width 219 height 33
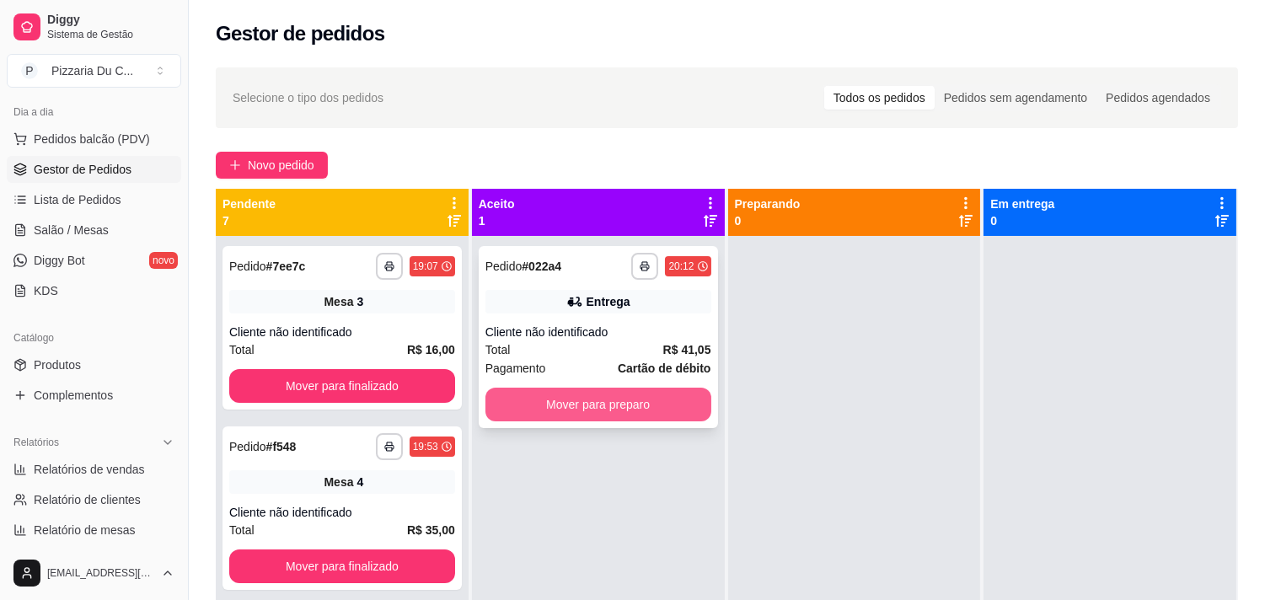
click at [642, 410] on button "Mover para preparo" at bounding box center [599, 405] width 226 height 34
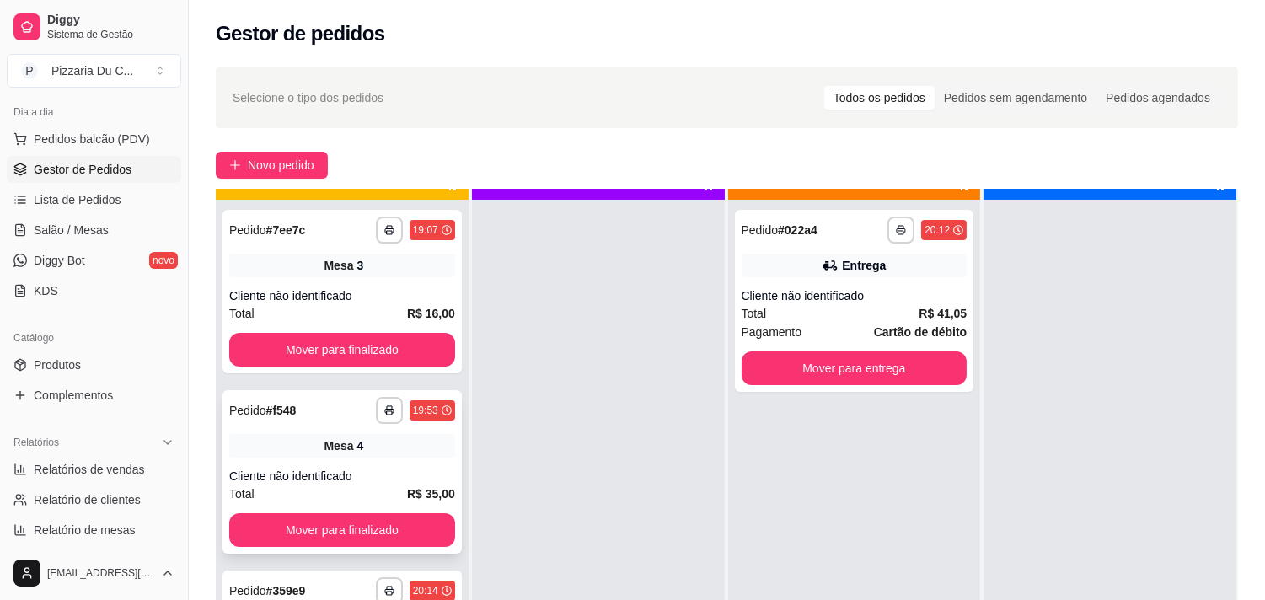
scroll to position [46, 0]
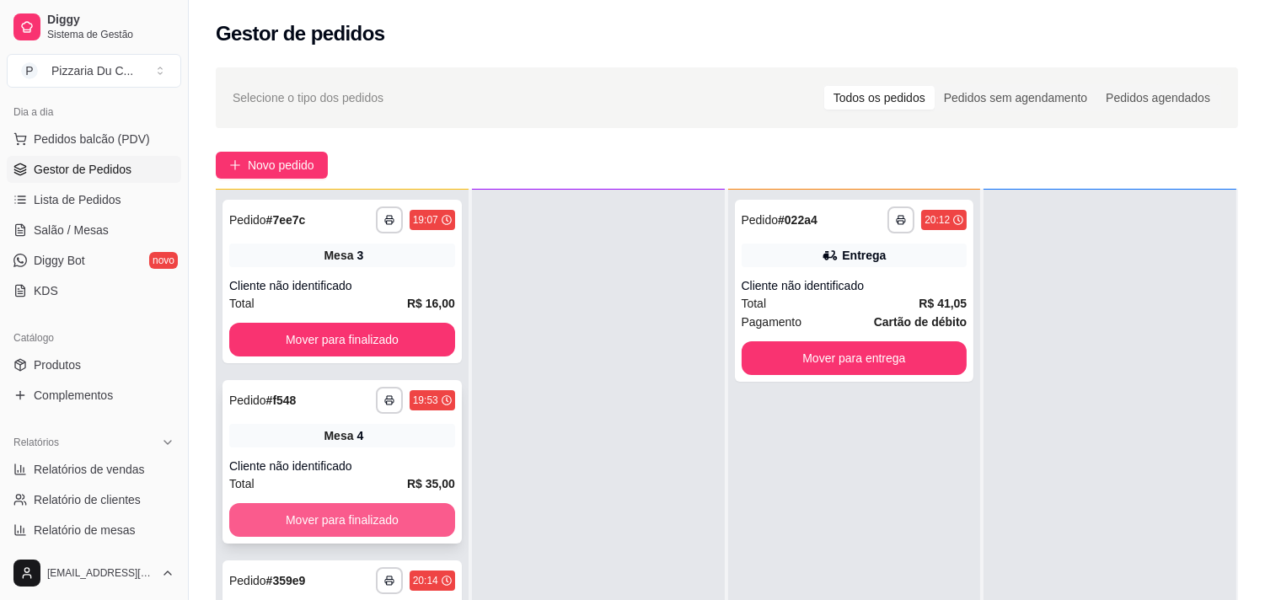
click at [383, 534] on button "Mover para finalizado" at bounding box center [342, 520] width 226 height 34
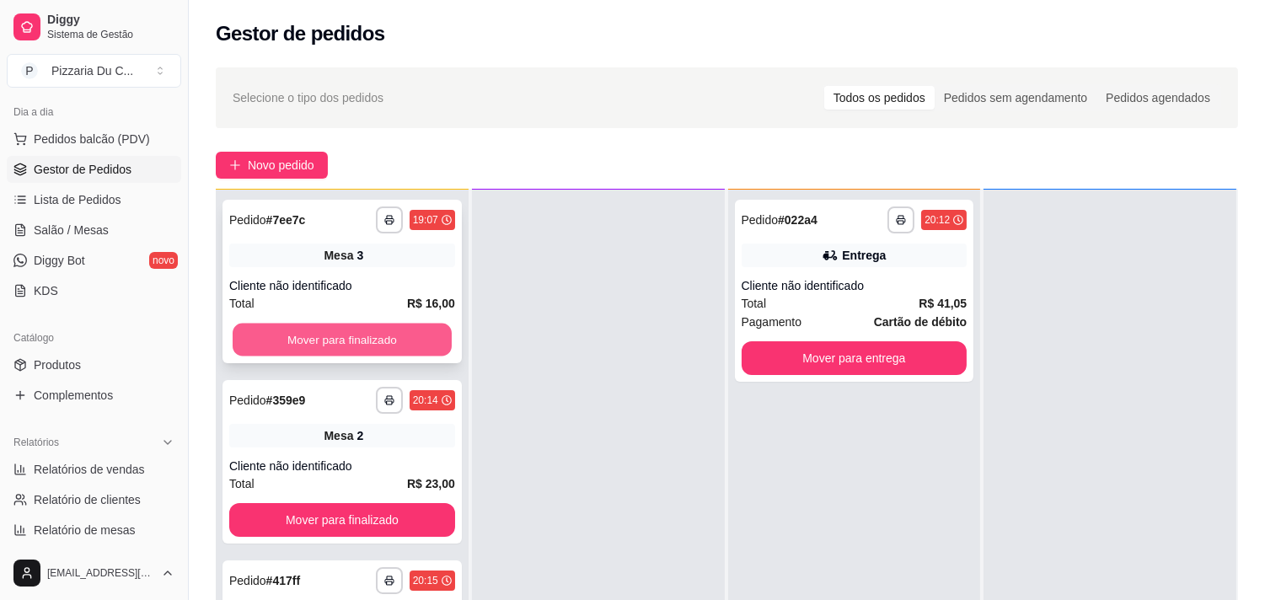
click at [394, 343] on button "Mover para finalizado" at bounding box center [342, 340] width 219 height 33
click at [394, 343] on button "Mover para finalizado" at bounding box center [342, 340] width 226 height 34
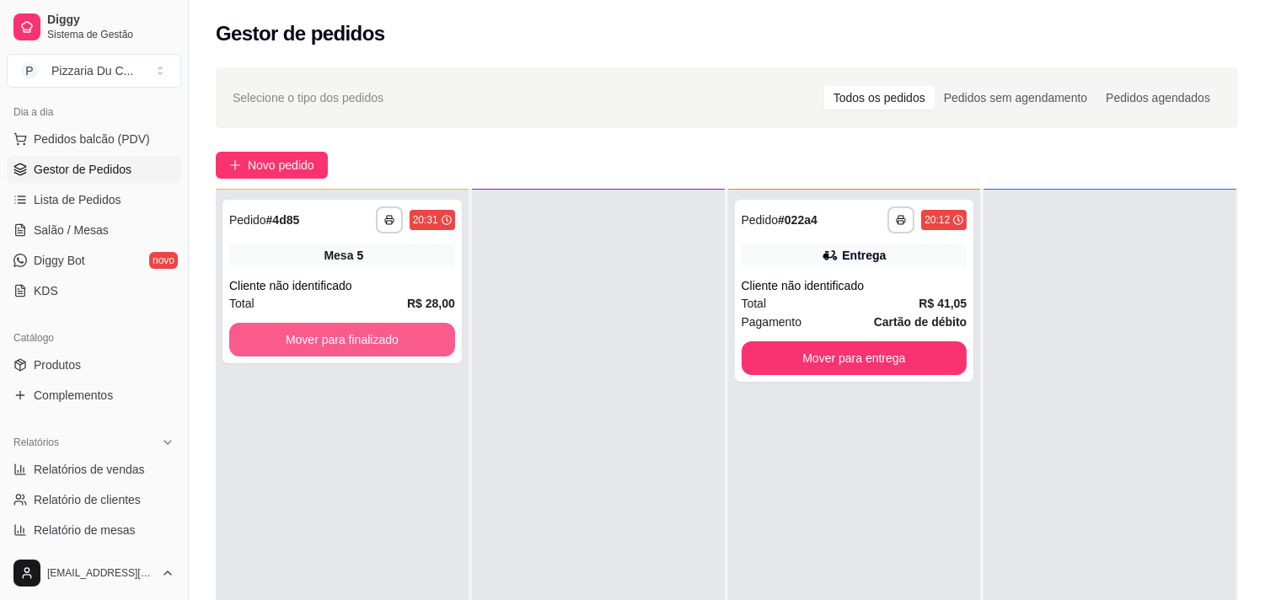
click at [394, 343] on button "Mover para finalizado" at bounding box center [342, 340] width 226 height 34
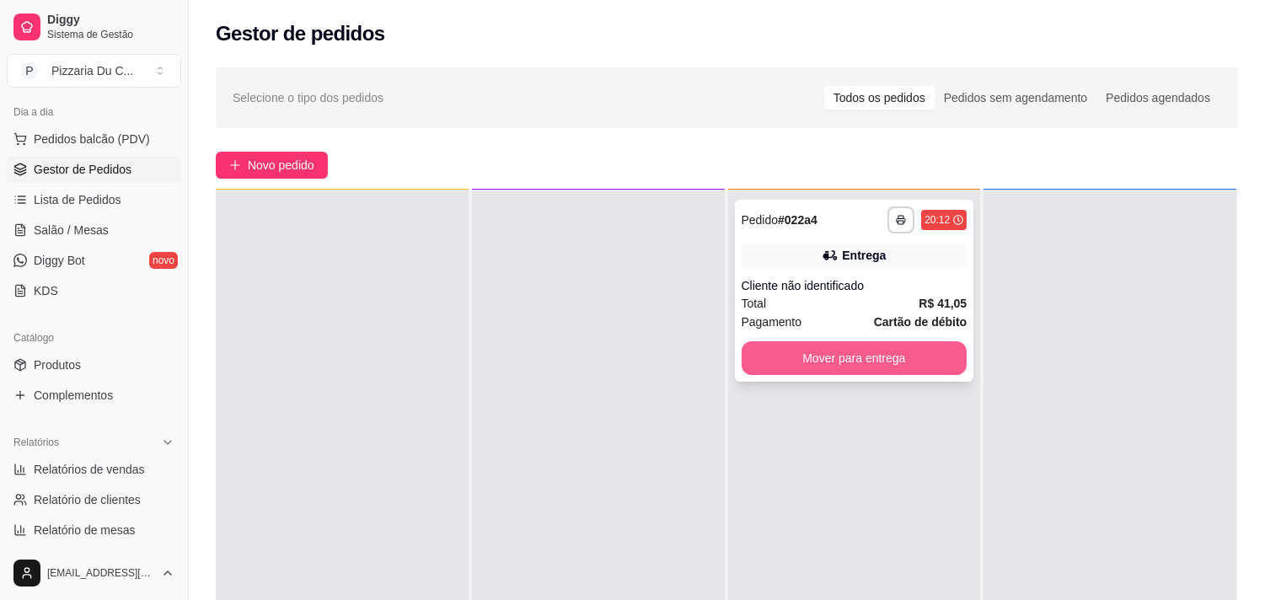
click at [832, 350] on button "Mover para entrega" at bounding box center [855, 358] width 226 height 34
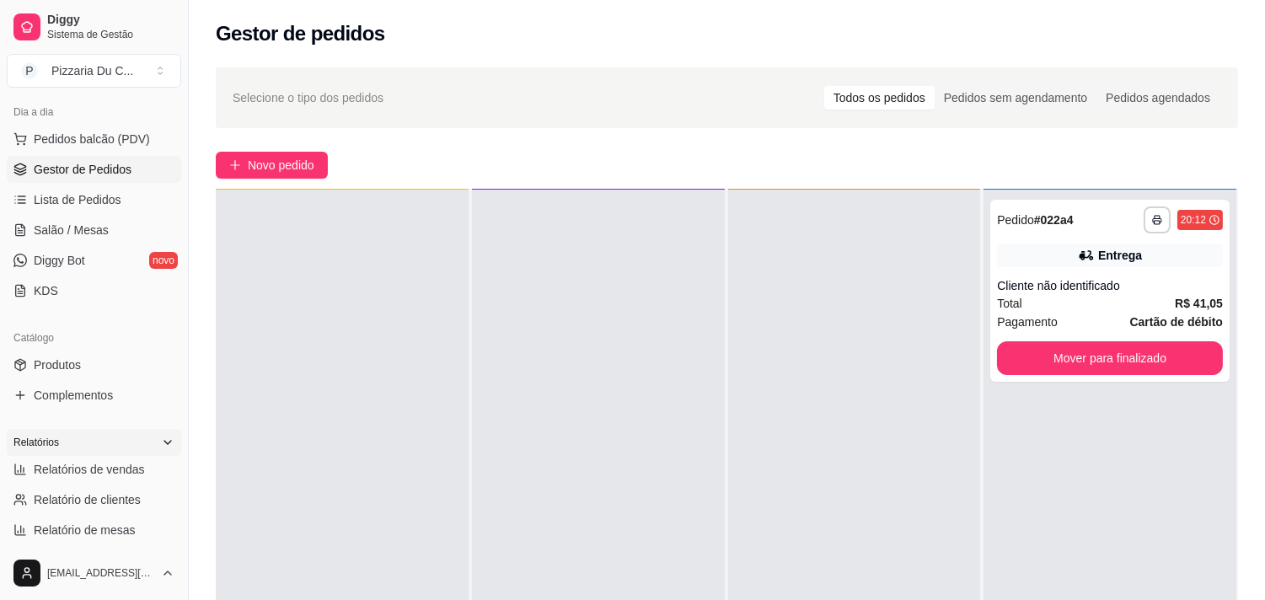
click at [111, 454] on div "Relatórios" at bounding box center [94, 442] width 175 height 27
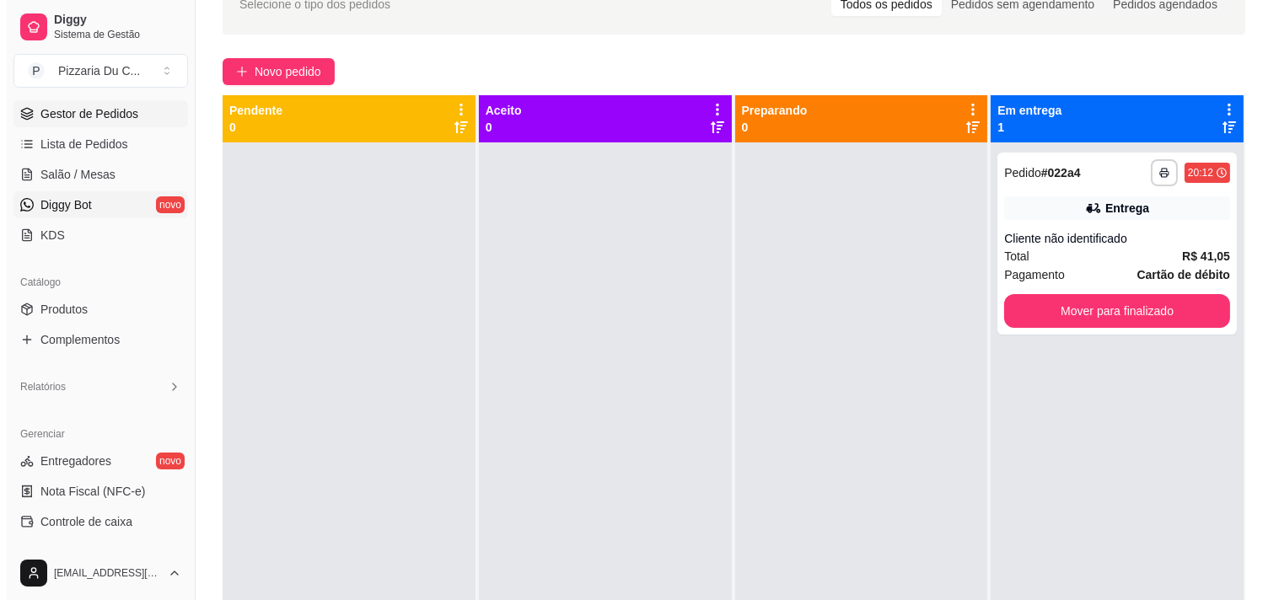
scroll to position [26, 0]
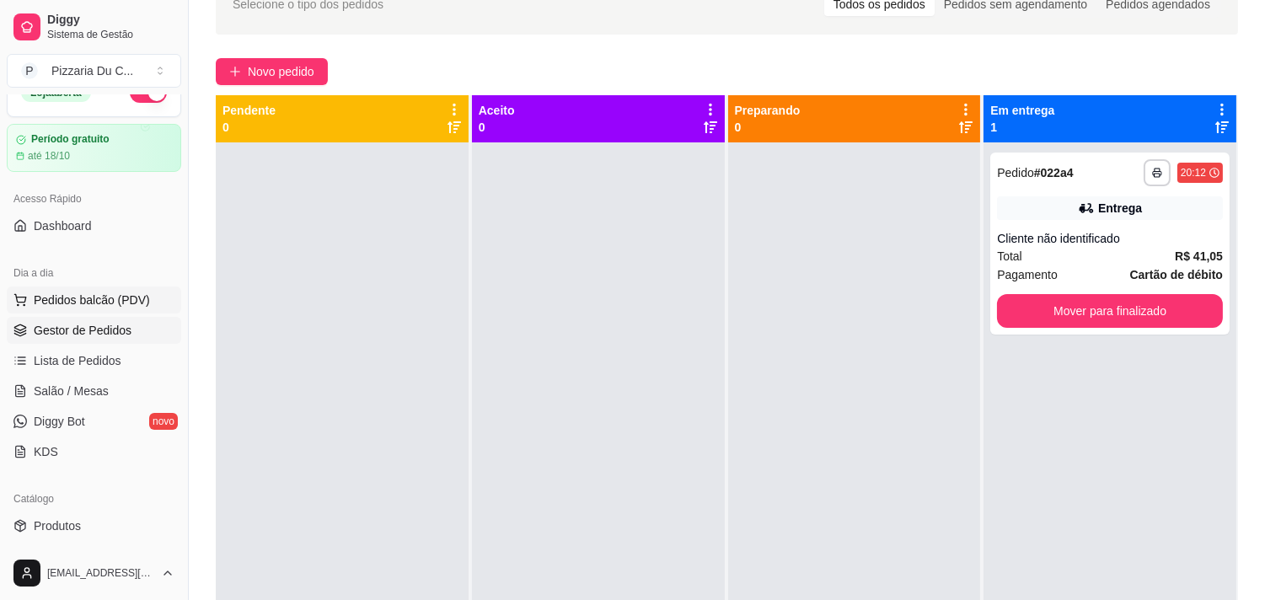
click at [108, 300] on span "Pedidos balcão (PDV)" at bounding box center [92, 300] width 116 height 17
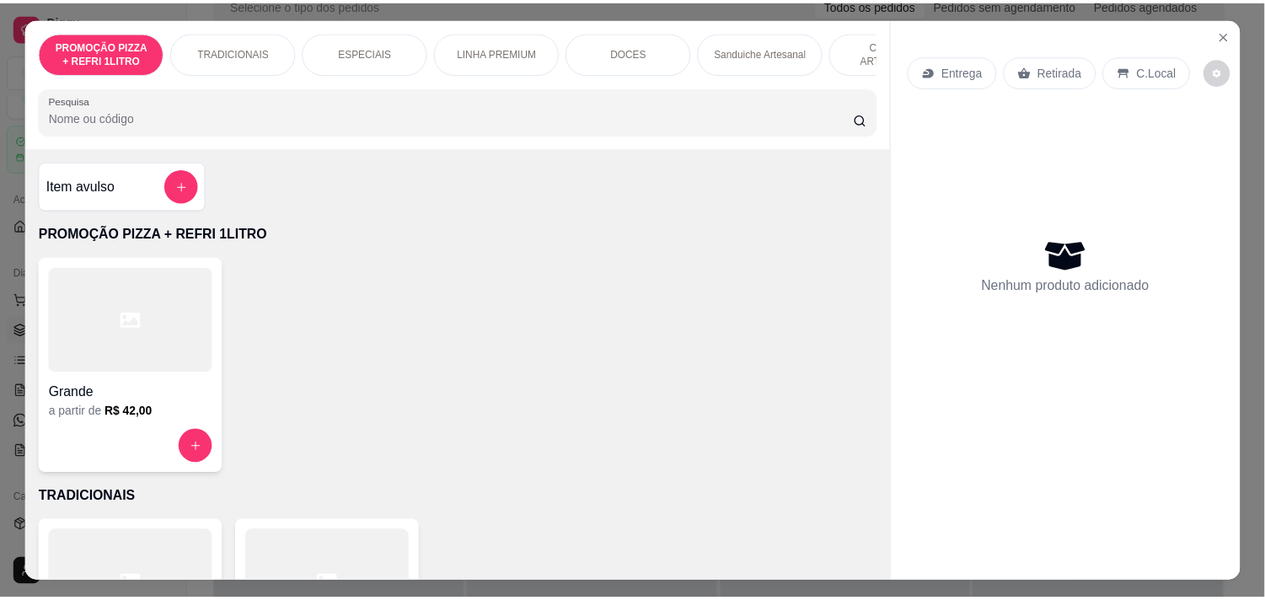
scroll to position [187, 0]
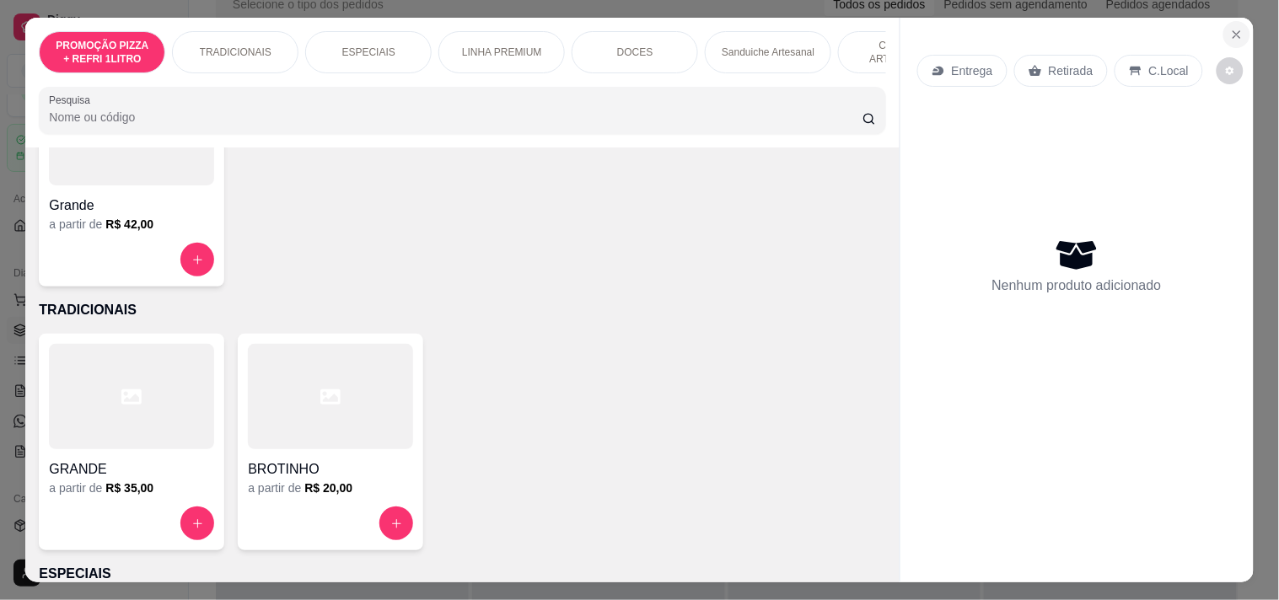
click at [1231, 30] on icon "Close" at bounding box center [1236, 34] width 13 height 13
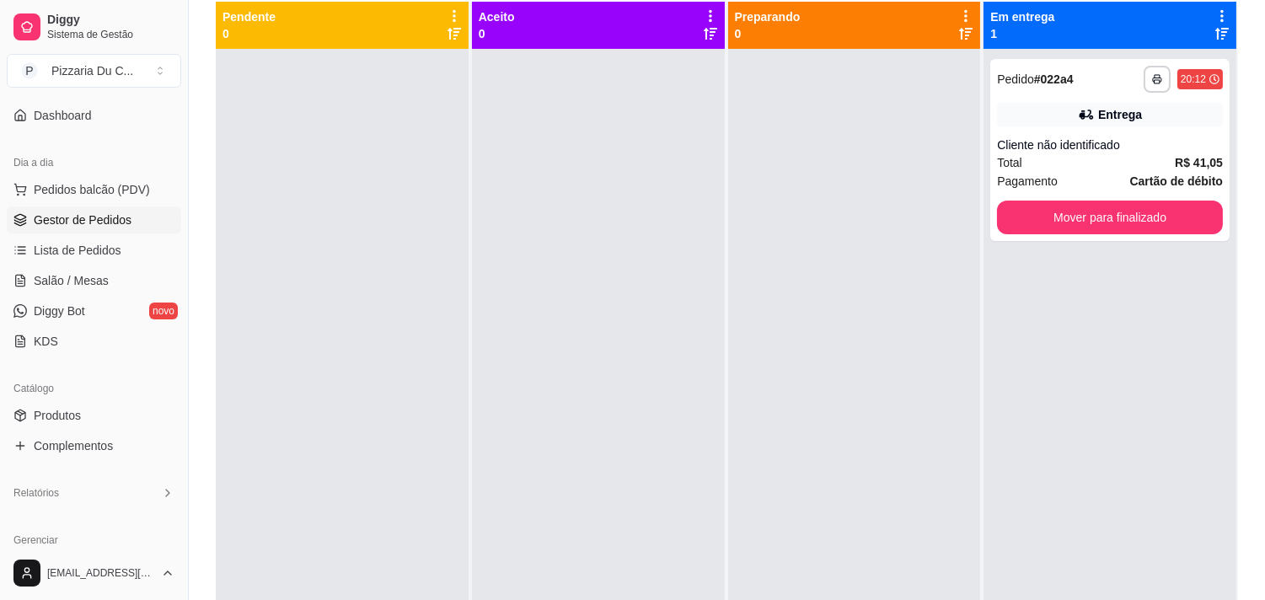
scroll to position [120, 0]
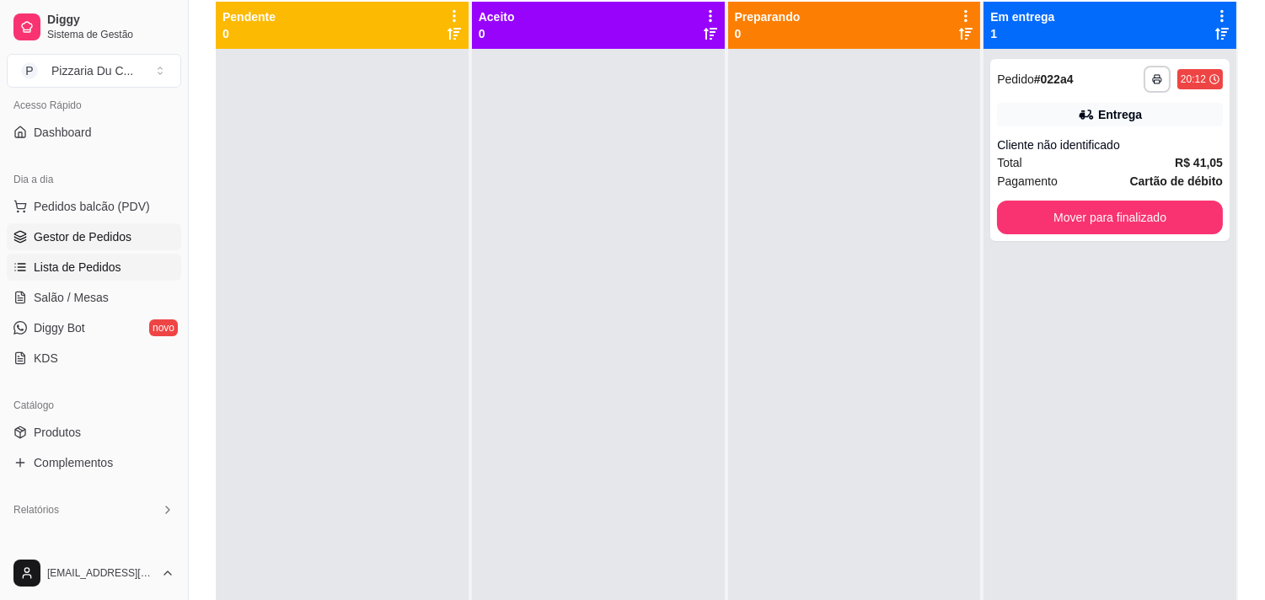
click at [114, 268] on span "Lista de Pedidos" at bounding box center [78, 267] width 88 height 17
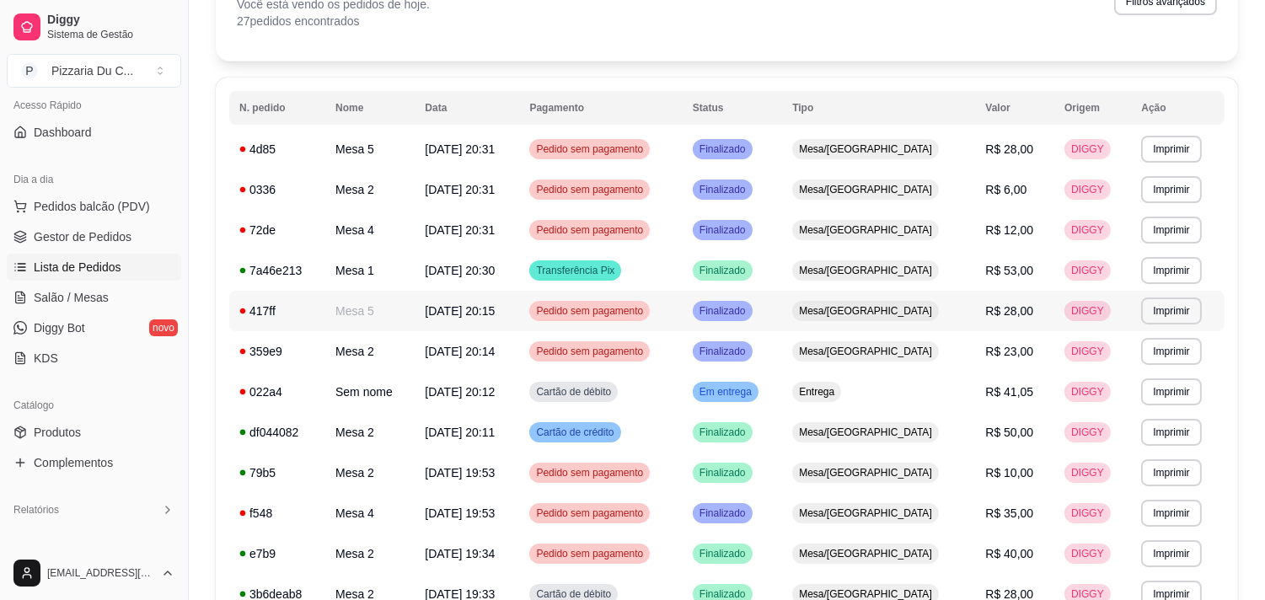
scroll to position [107, 0]
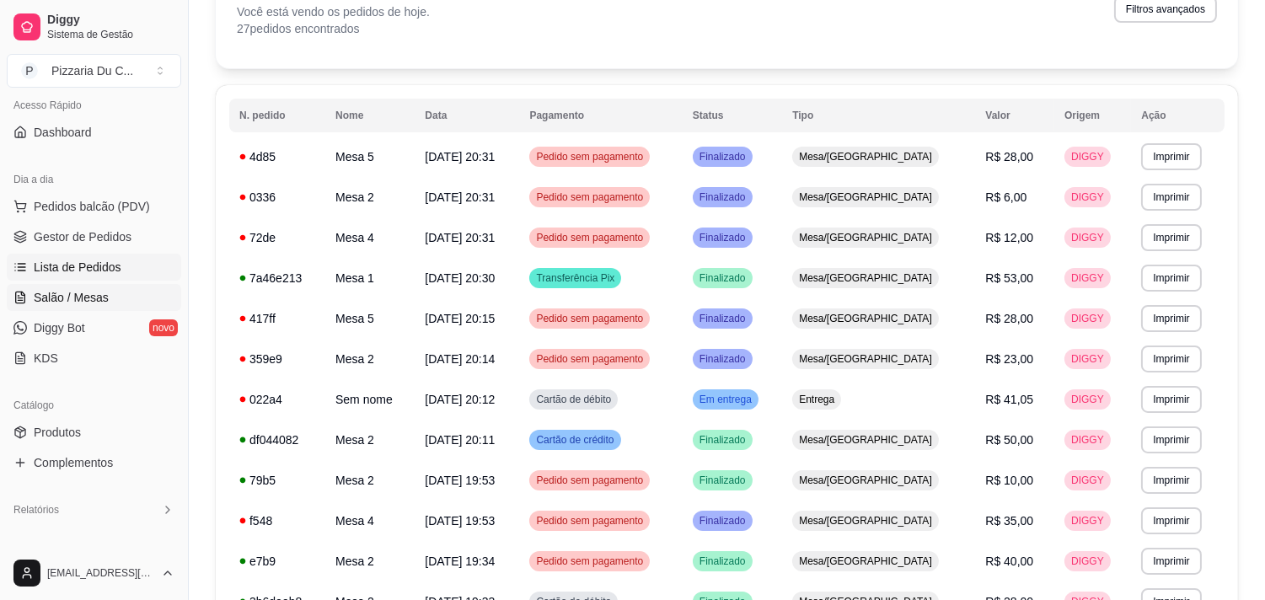
click at [116, 284] on link "Salão / Mesas" at bounding box center [94, 297] width 175 height 27
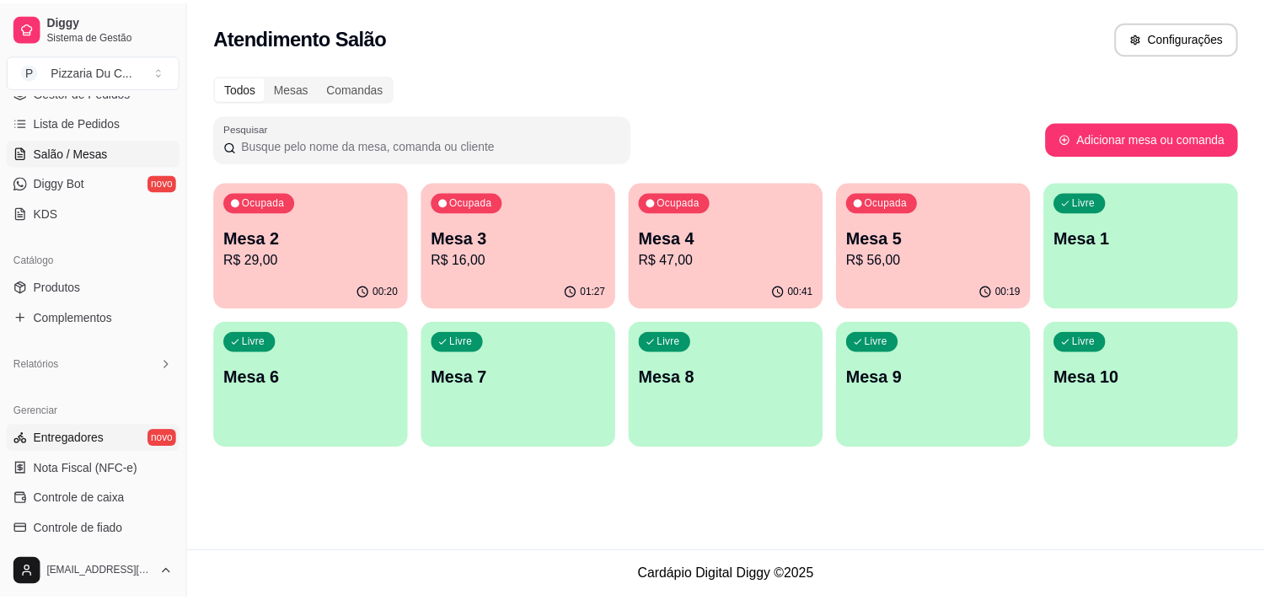
scroll to position [307, 0]
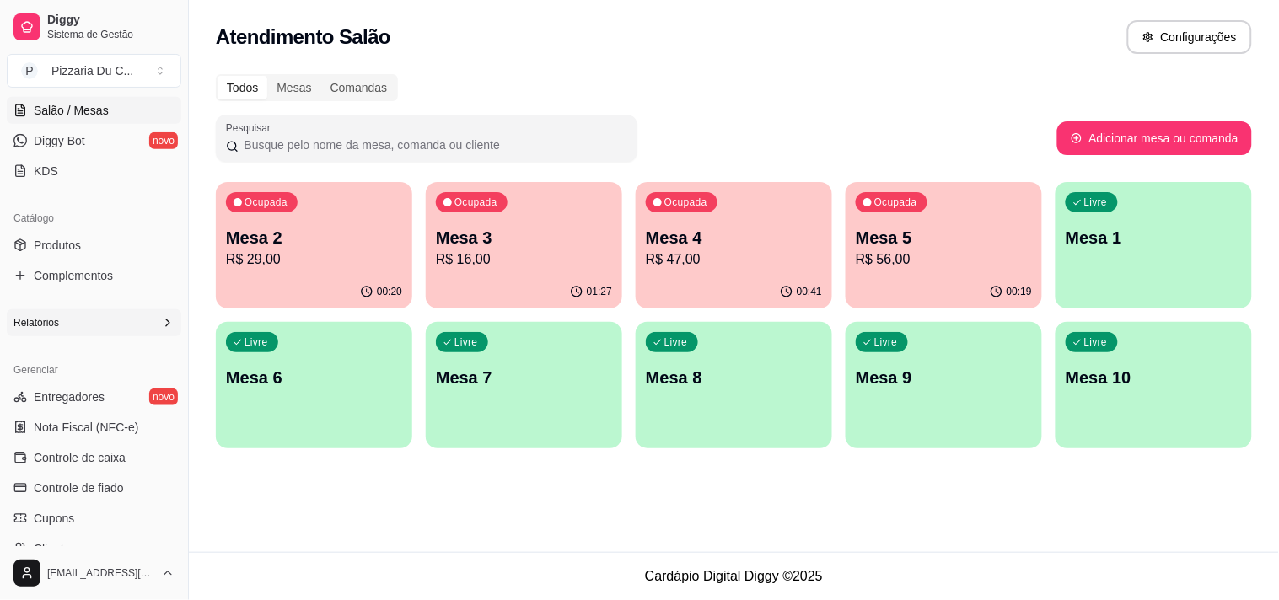
click at [51, 318] on span "Relatórios" at bounding box center [36, 322] width 46 height 13
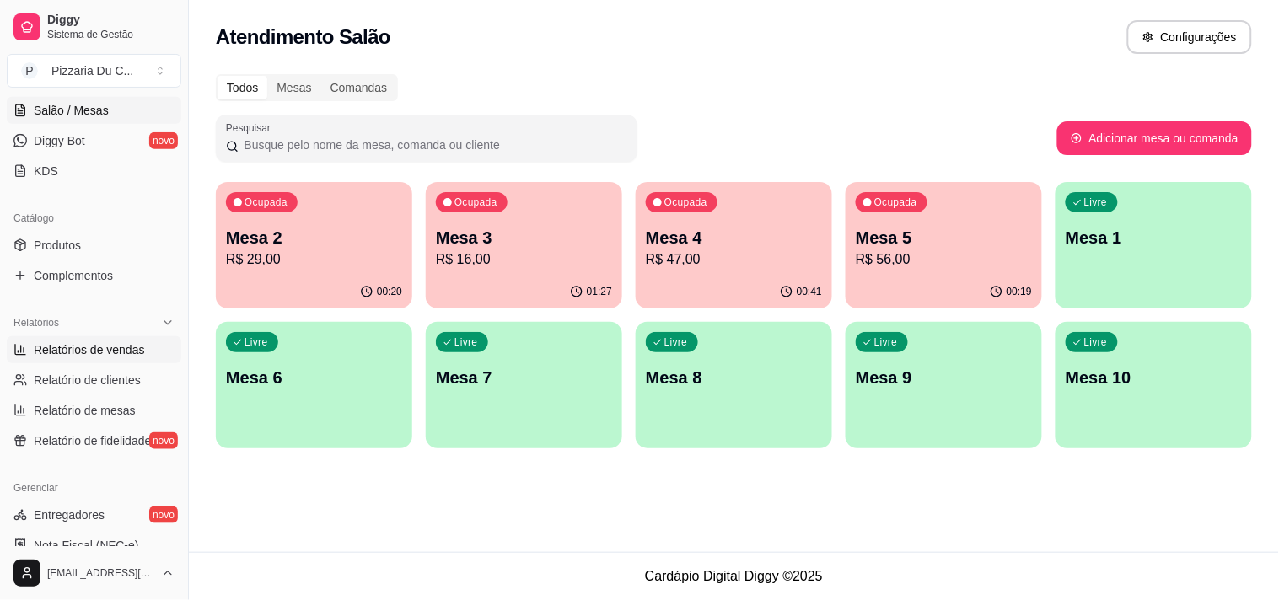
click at [91, 351] on span "Relatórios de vendas" at bounding box center [89, 349] width 111 height 17
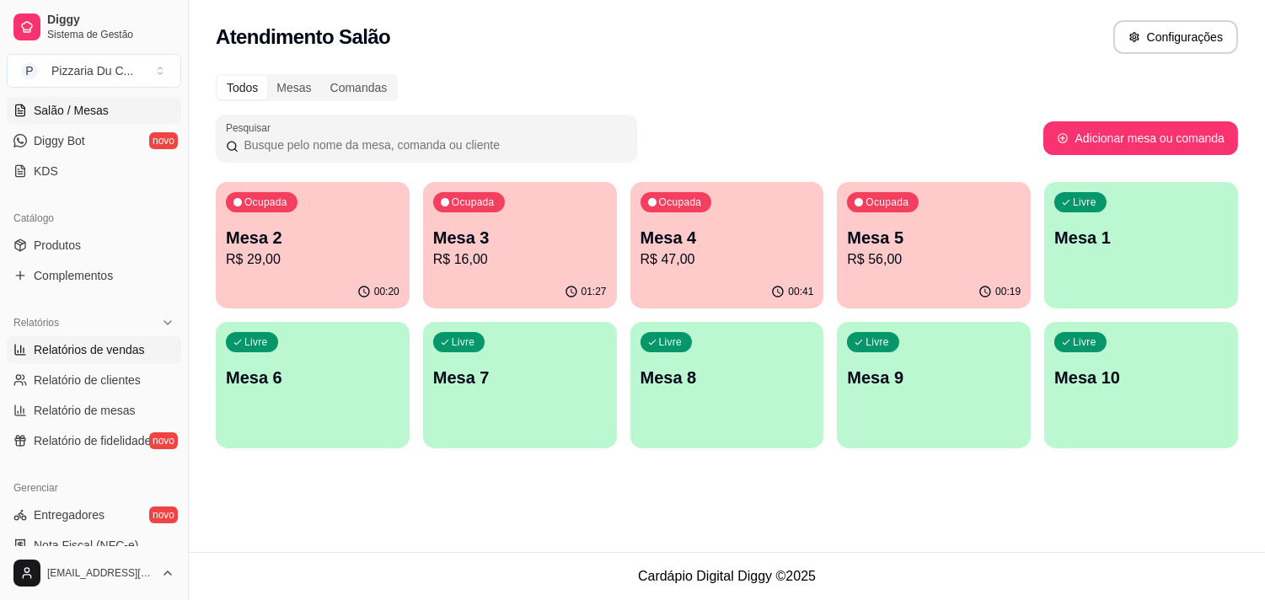
select select "ALL"
select select "0"
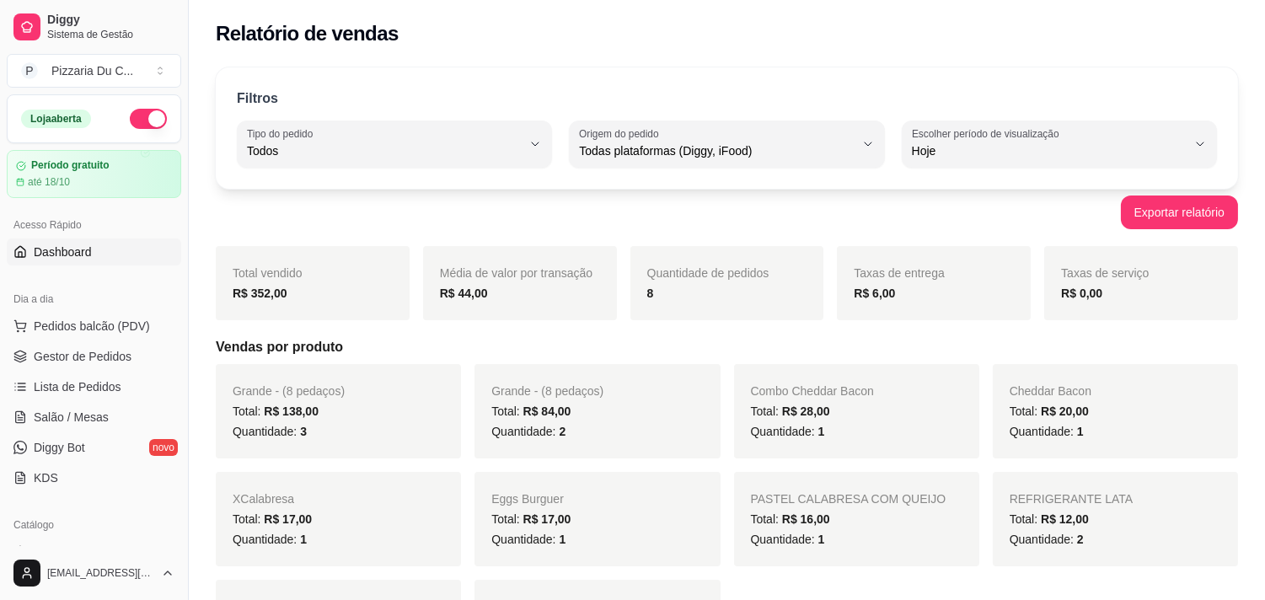
click at [107, 249] on link "Dashboard" at bounding box center [94, 252] width 175 height 27
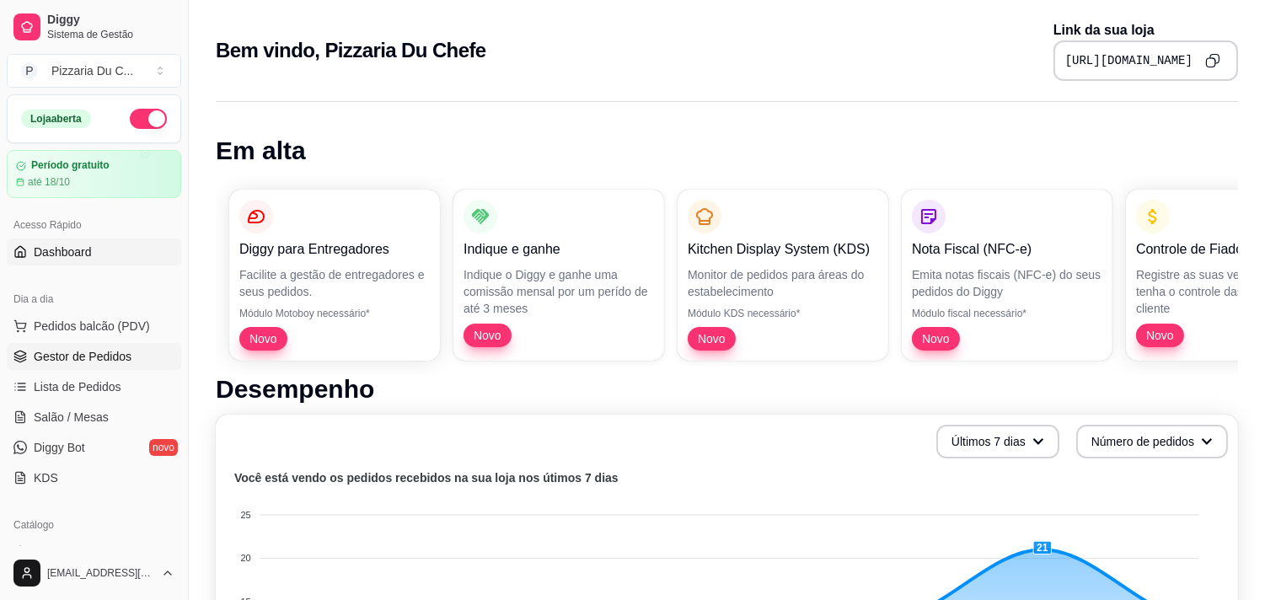
click at [107, 358] on span "Gestor de Pedidos" at bounding box center [83, 356] width 98 height 17
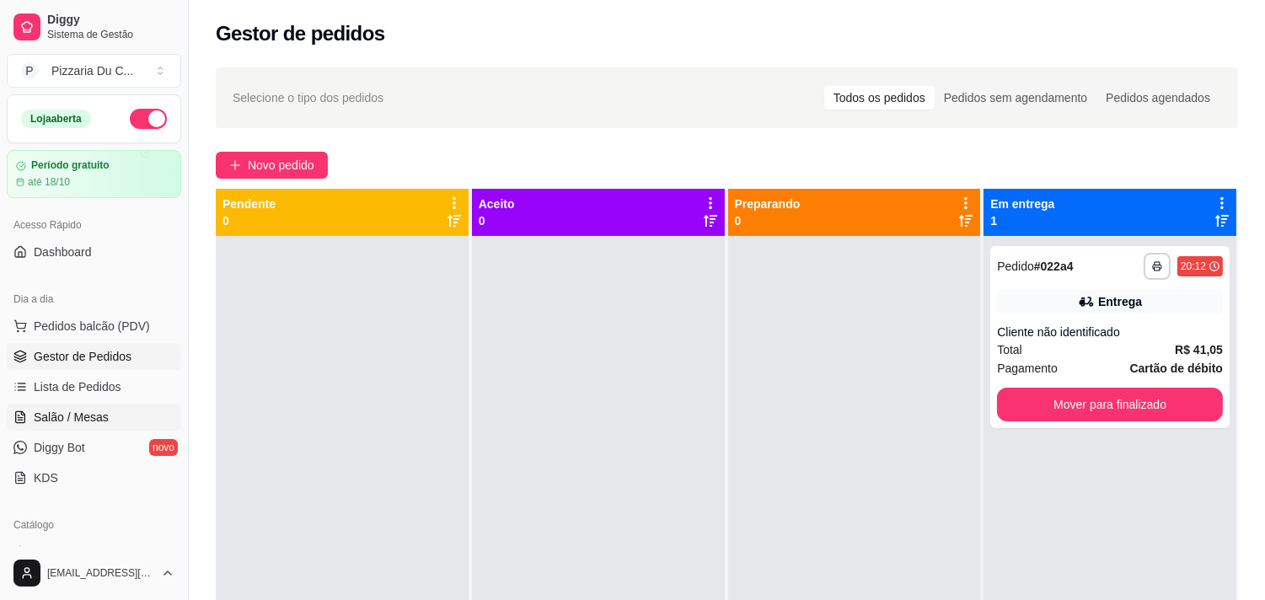
click at [82, 422] on span "Salão / Mesas" at bounding box center [71, 417] width 75 height 17
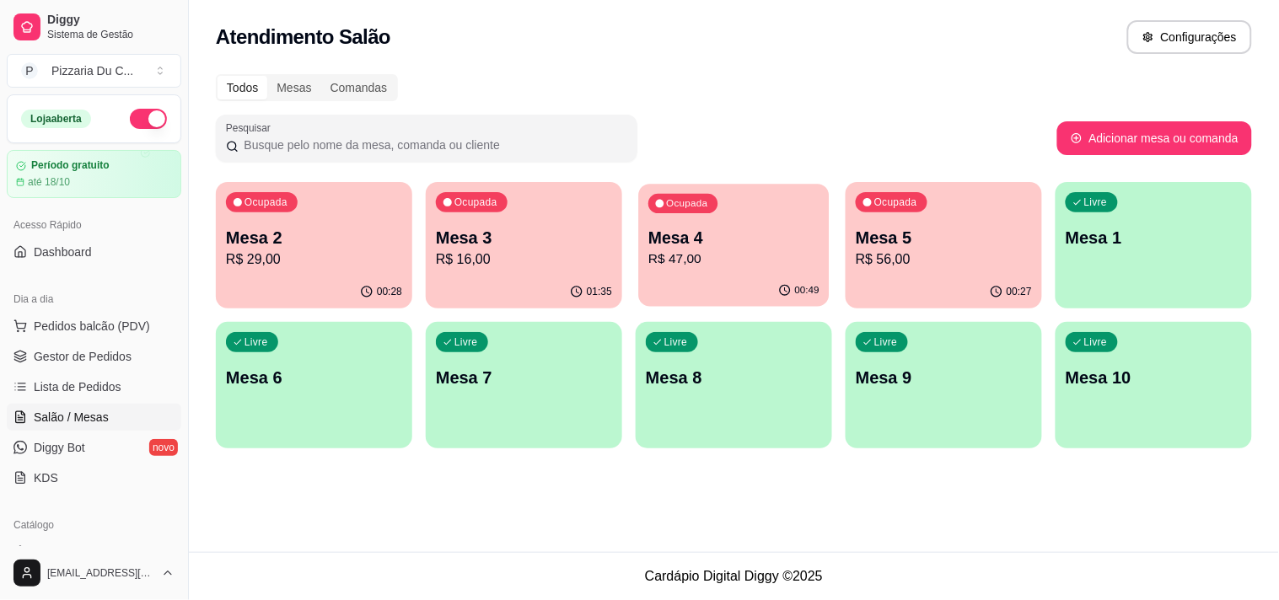
click at [771, 253] on p "R$ 47,00" at bounding box center [733, 259] width 171 height 19
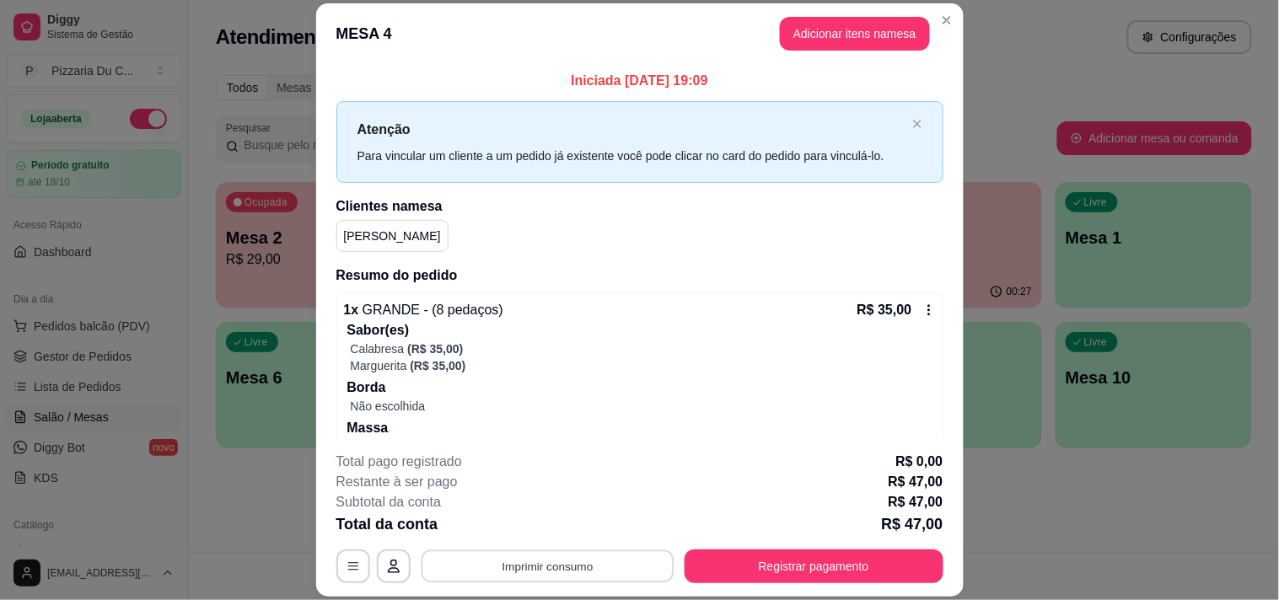
click at [572, 562] on button "Imprimir consumo" at bounding box center [547, 567] width 253 height 33
click at [552, 492] on h4 "Escolha a impressora" at bounding box center [546, 499] width 122 height 17
click at [554, 512] on div "Escolha a impressora IMPRESSORA" at bounding box center [545, 516] width 139 height 57
click at [556, 513] on div "Escolha a impressora IMPRESSORA" at bounding box center [545, 516] width 139 height 57
click at [556, 520] on button "IMPRESSORA" at bounding box center [546, 528] width 122 height 27
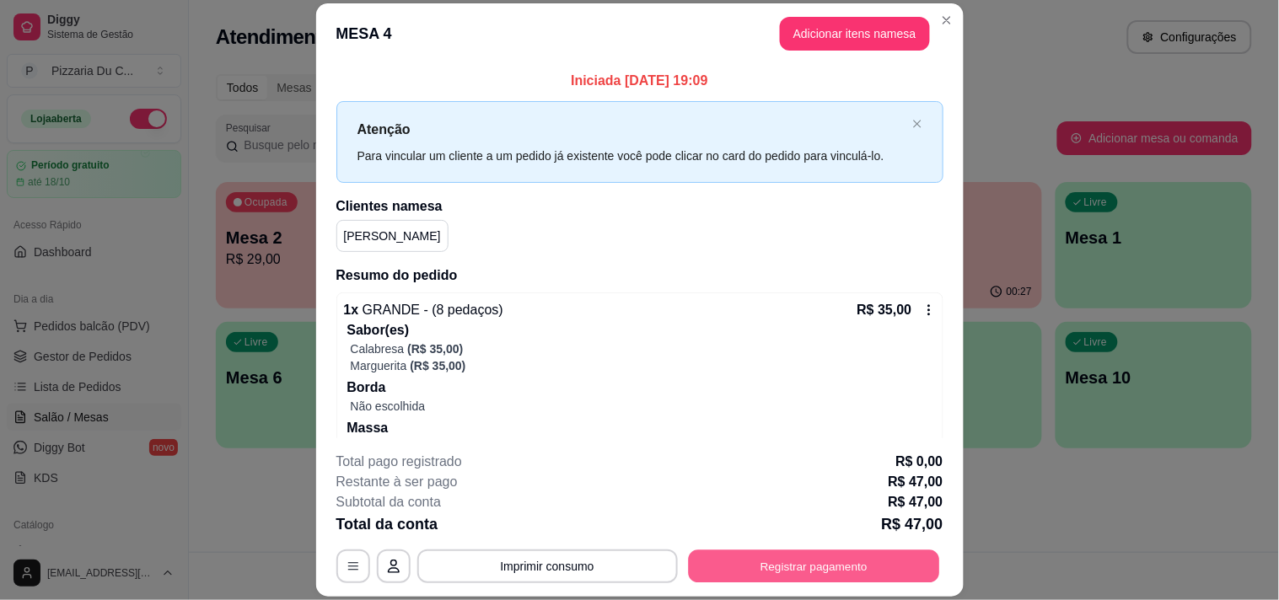
click at [823, 572] on button "Registrar pagamento" at bounding box center [813, 567] width 251 height 33
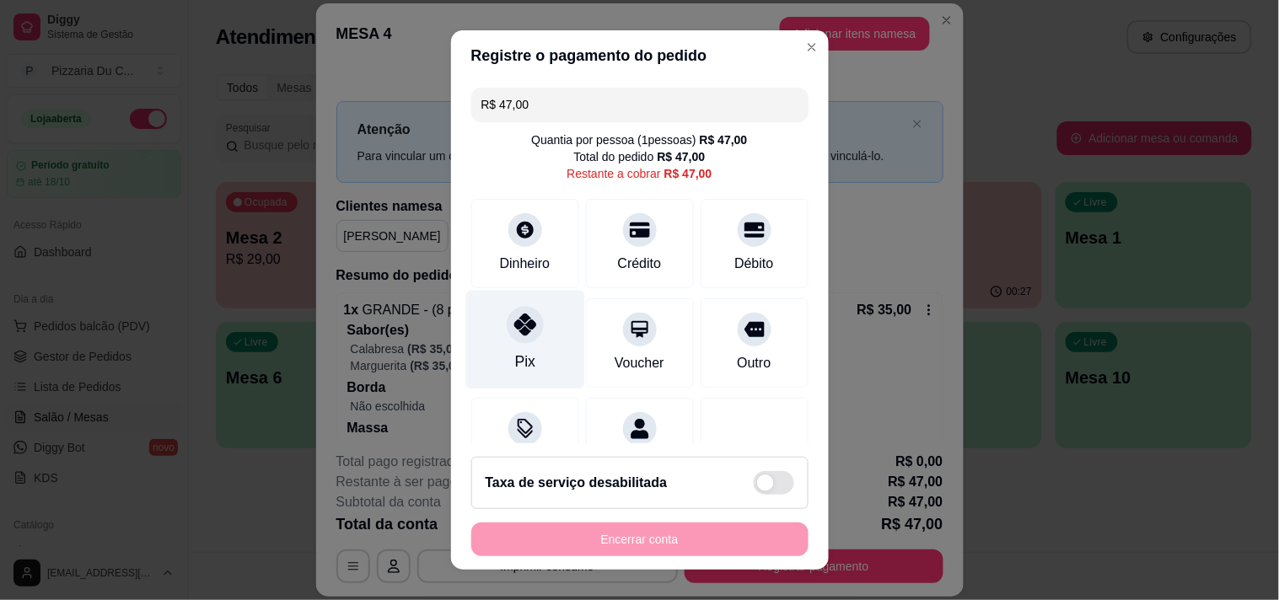
click at [535, 351] on div "Pix" at bounding box center [524, 339] width 119 height 99
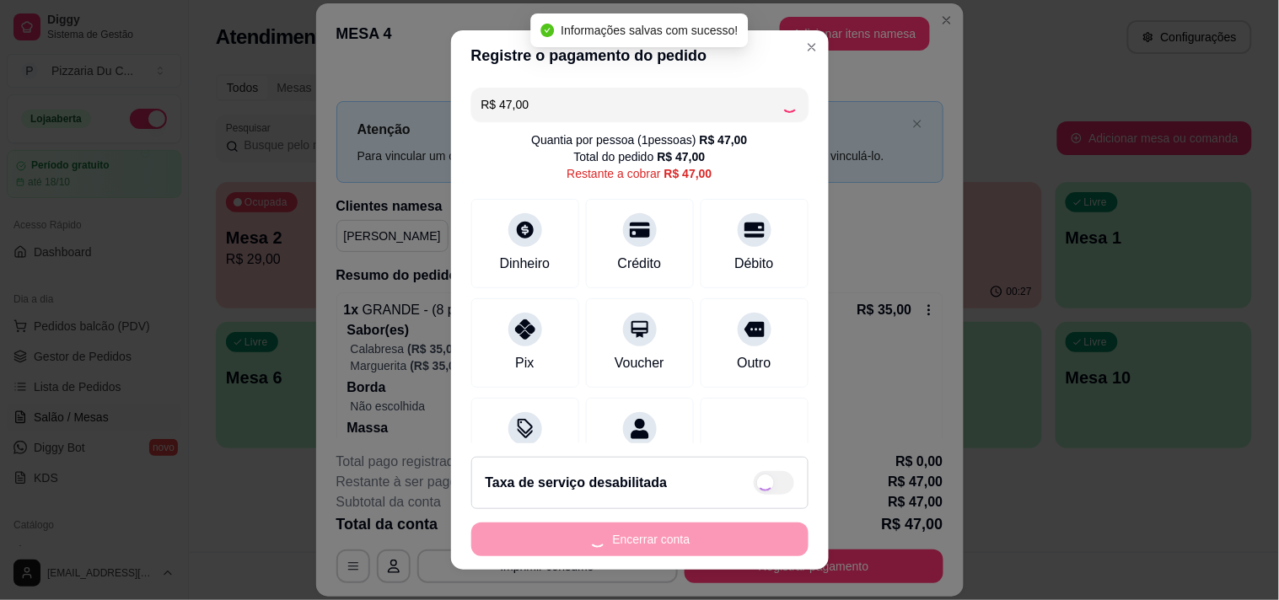
type input "R$ 0,00"
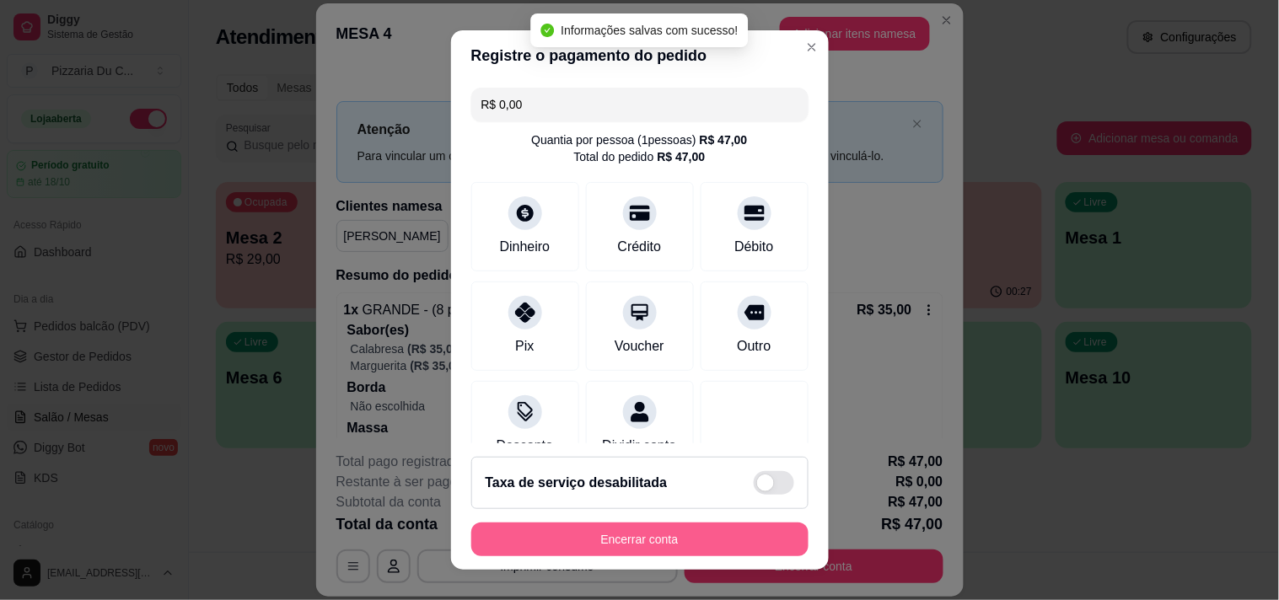
click at [629, 546] on button "Encerrar conta" at bounding box center [639, 540] width 337 height 34
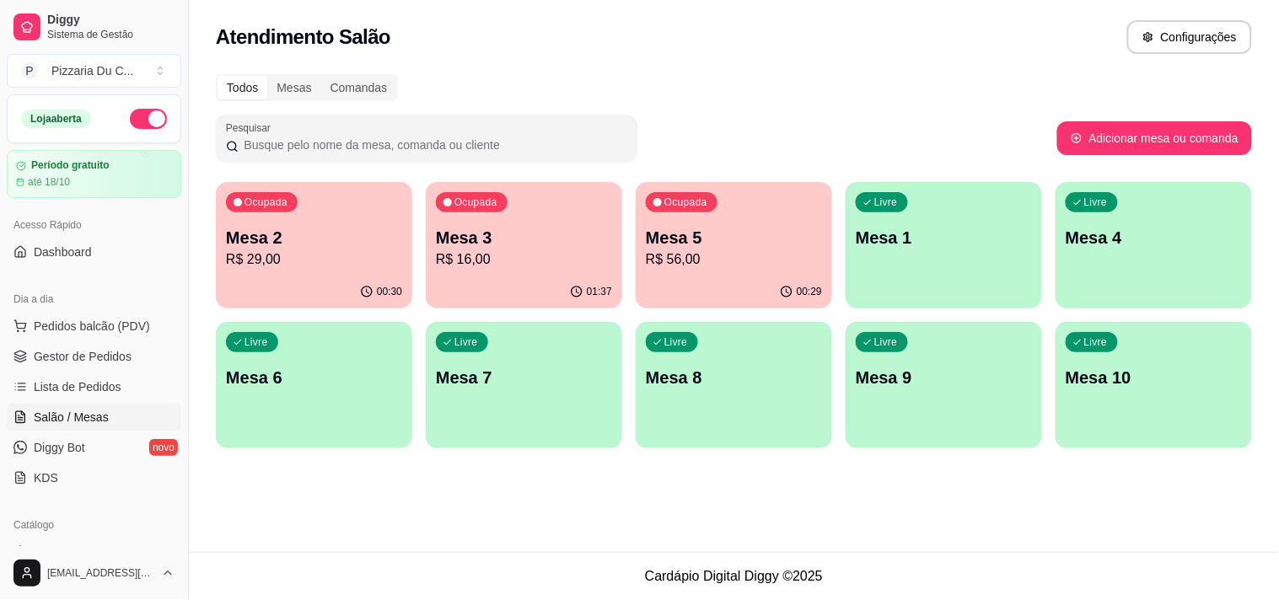
click at [558, 290] on div "01:37" at bounding box center [524, 292] width 196 height 33
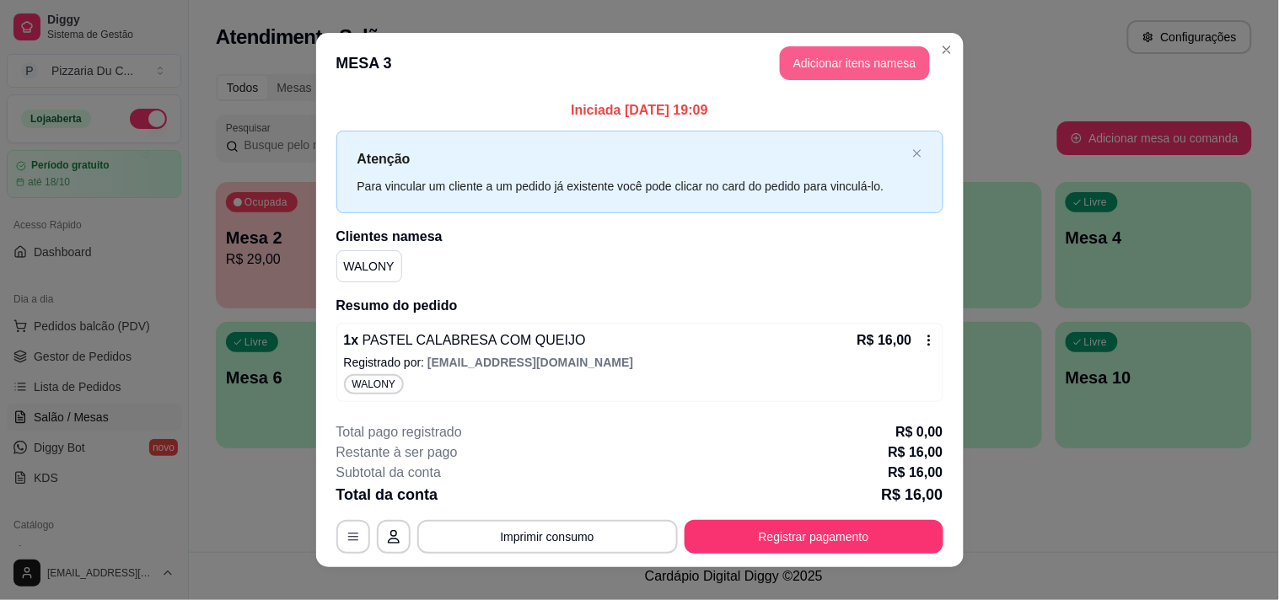
click at [803, 60] on button "Adicionar itens na mesa" at bounding box center [855, 63] width 150 height 34
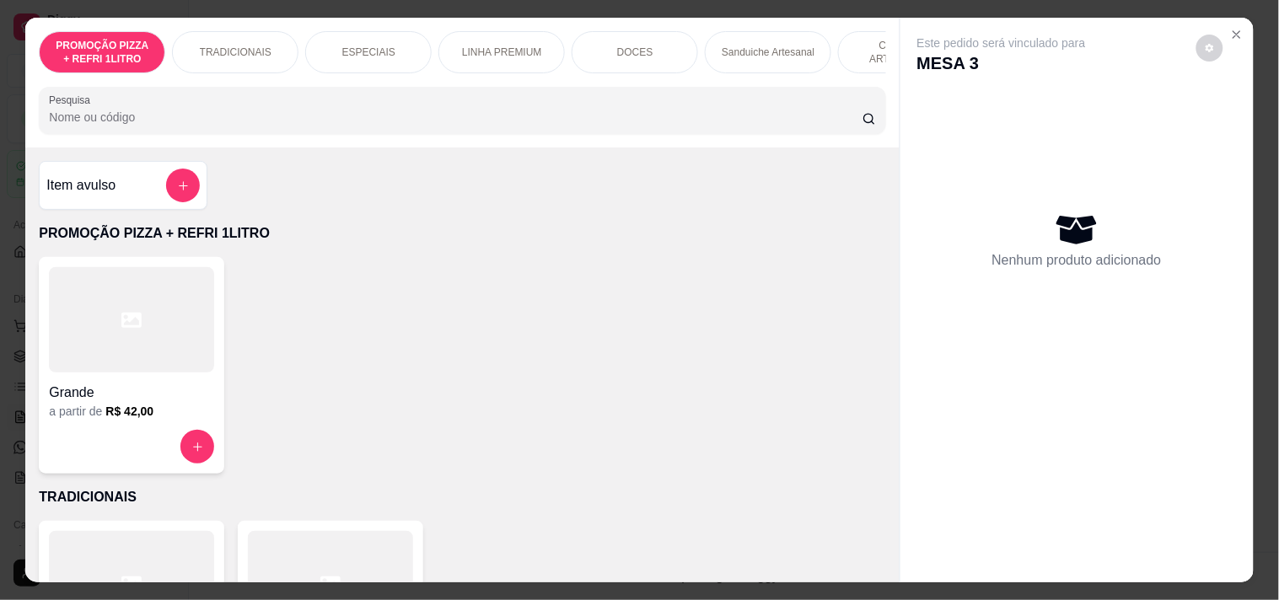
click at [588, 65] on div "DOCES" at bounding box center [635, 52] width 126 height 42
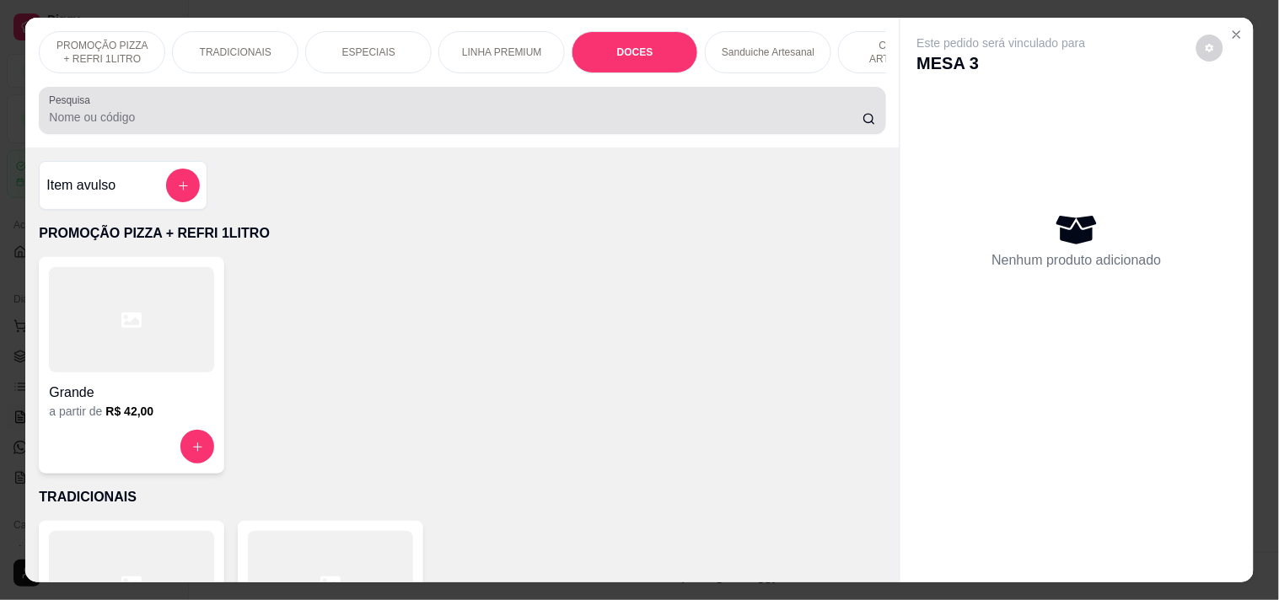
scroll to position [43, 0]
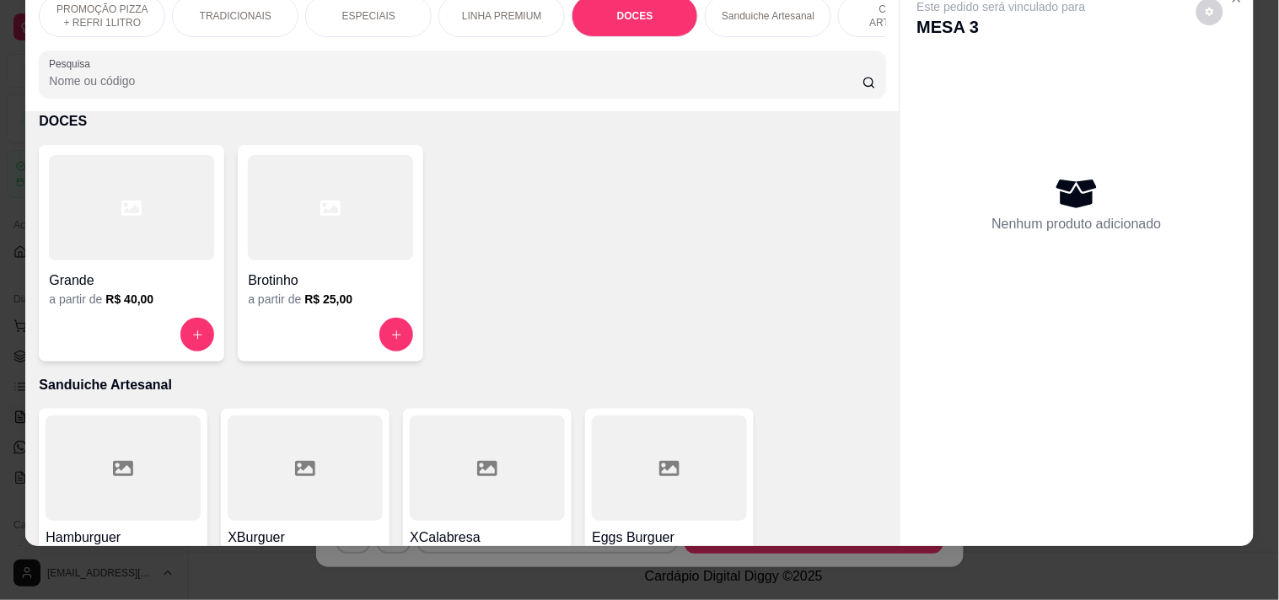
click at [181, 84] on input "Pesquisa" at bounding box center [456, 81] width 814 height 17
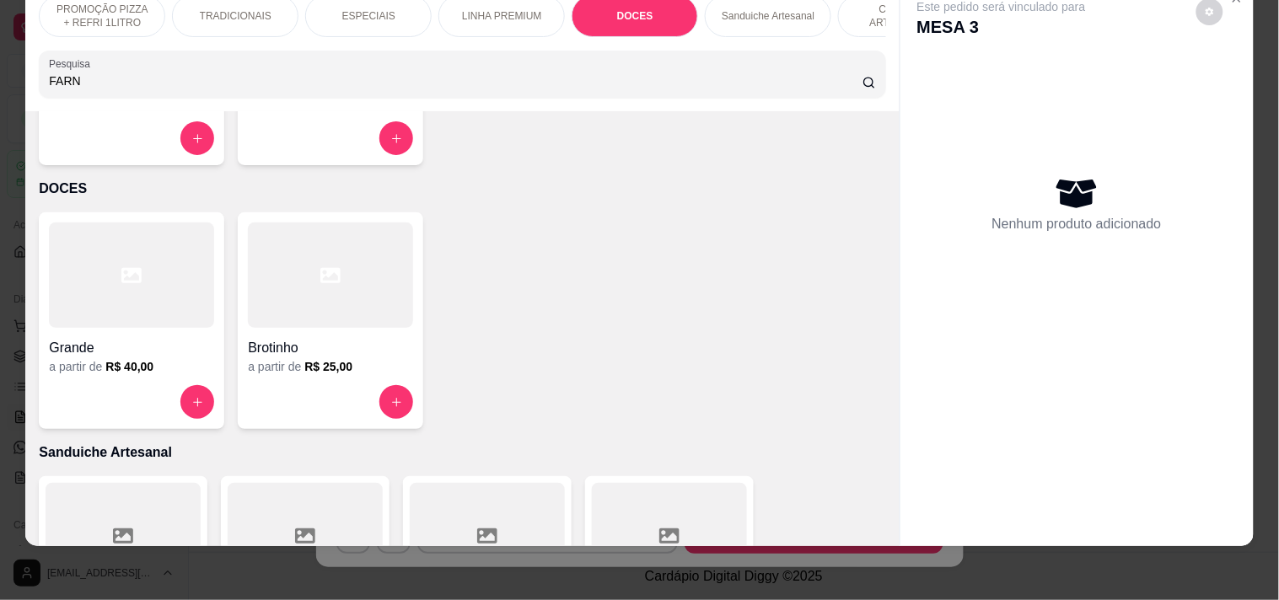
scroll to position [1199, 0]
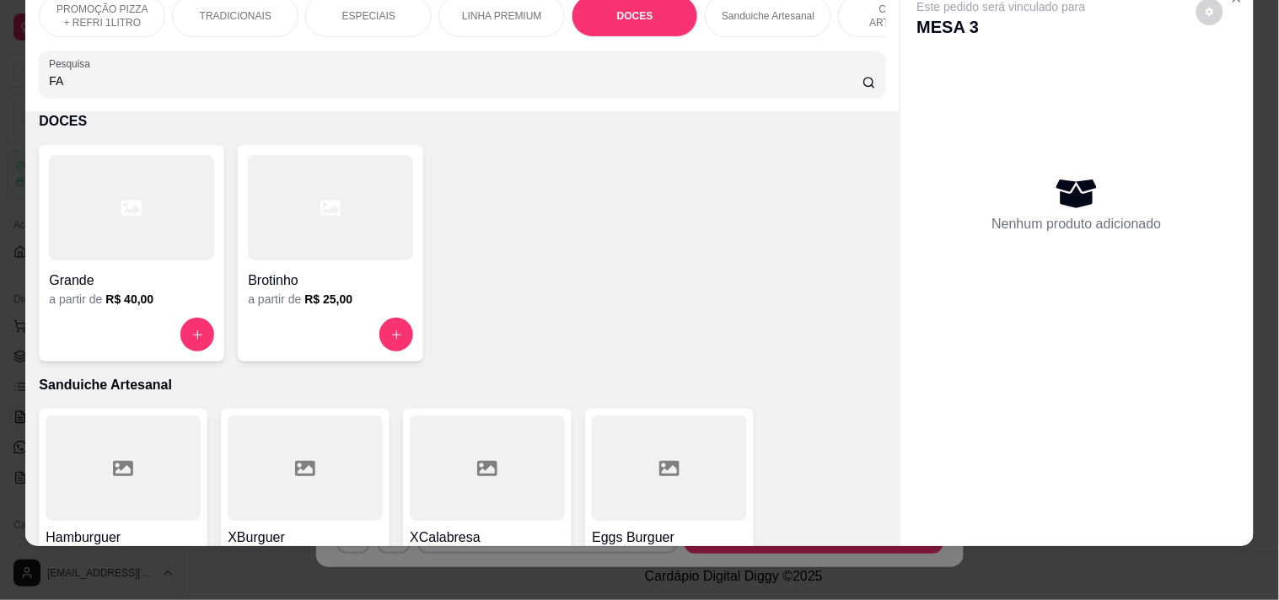
type input "F"
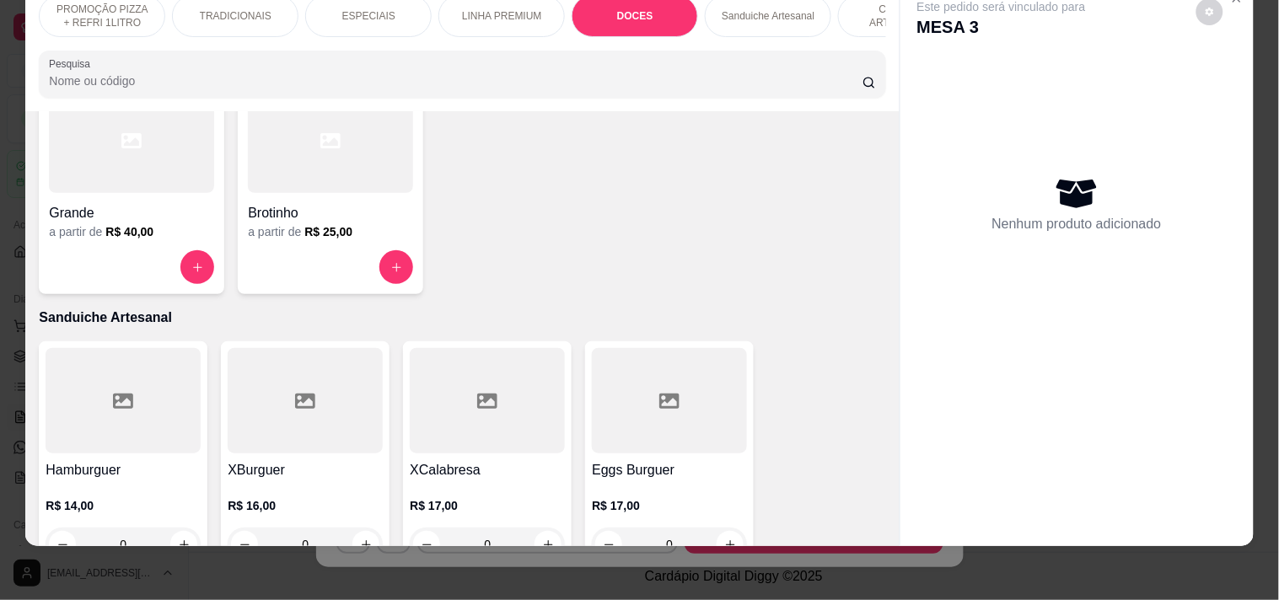
scroll to position [1131, 0]
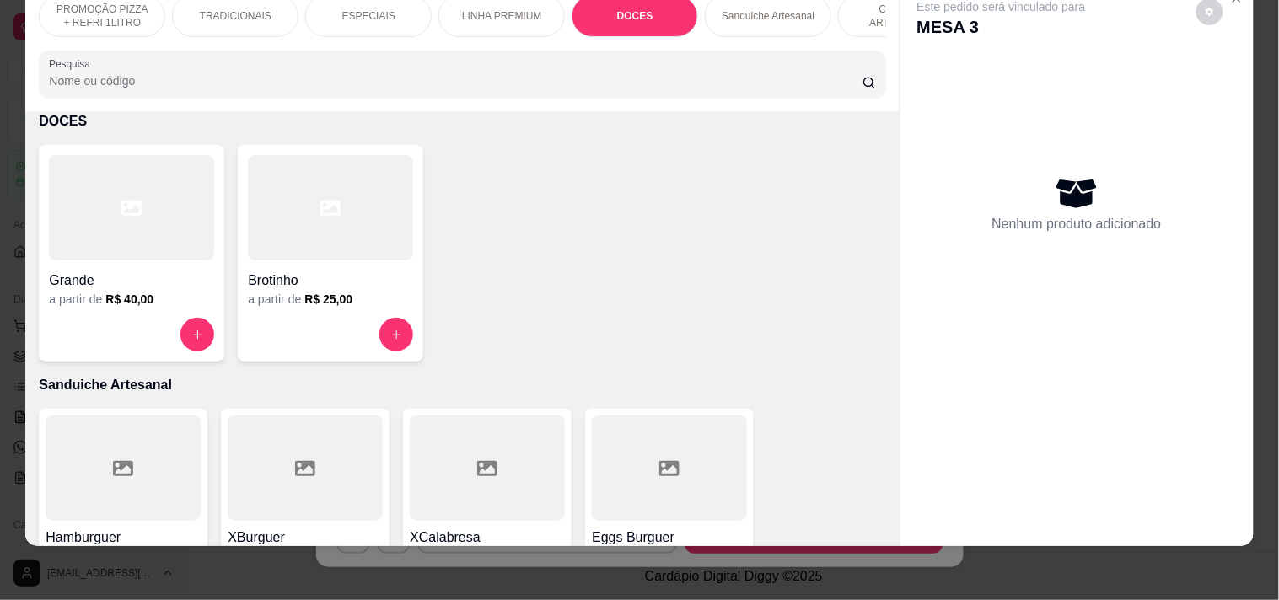
click at [885, 11] on div "PROMOÇÃO PIZZA + REFRI 1LITRO TRADICIONAIS ESPECIAIS LINHA PREMIUM DOCES Sandui…" at bounding box center [461, 46] width 873 height 130
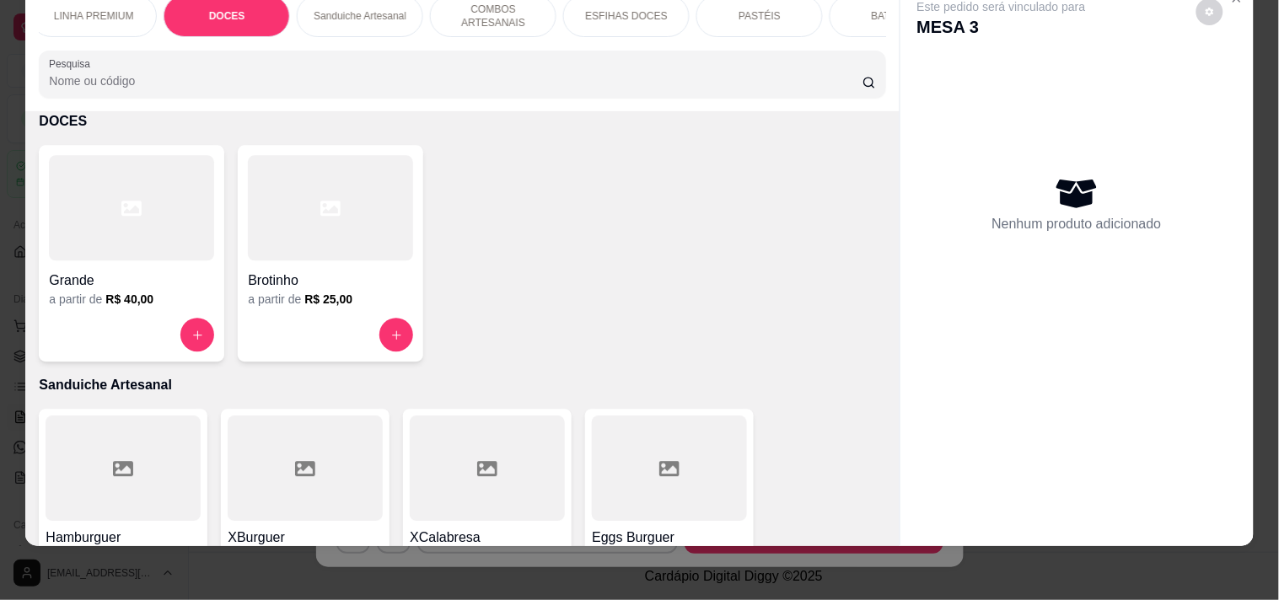
scroll to position [0, 411]
click at [772, 3] on div "PASTÉIS" at bounding box center [756, 16] width 126 height 42
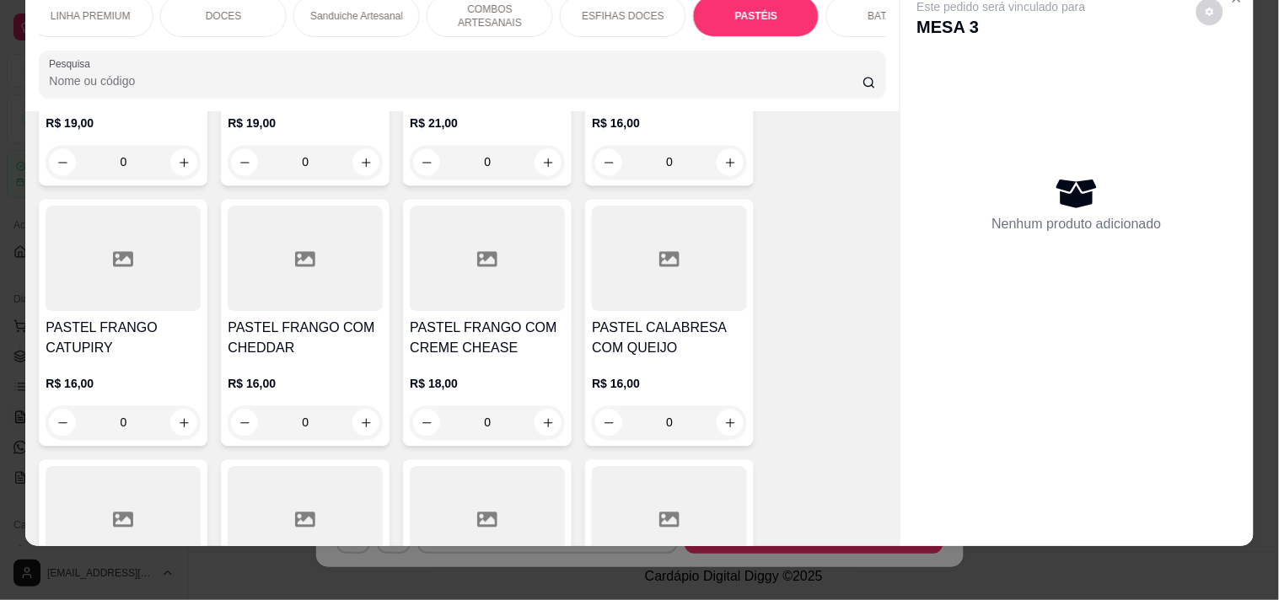
scroll to position [4115, 0]
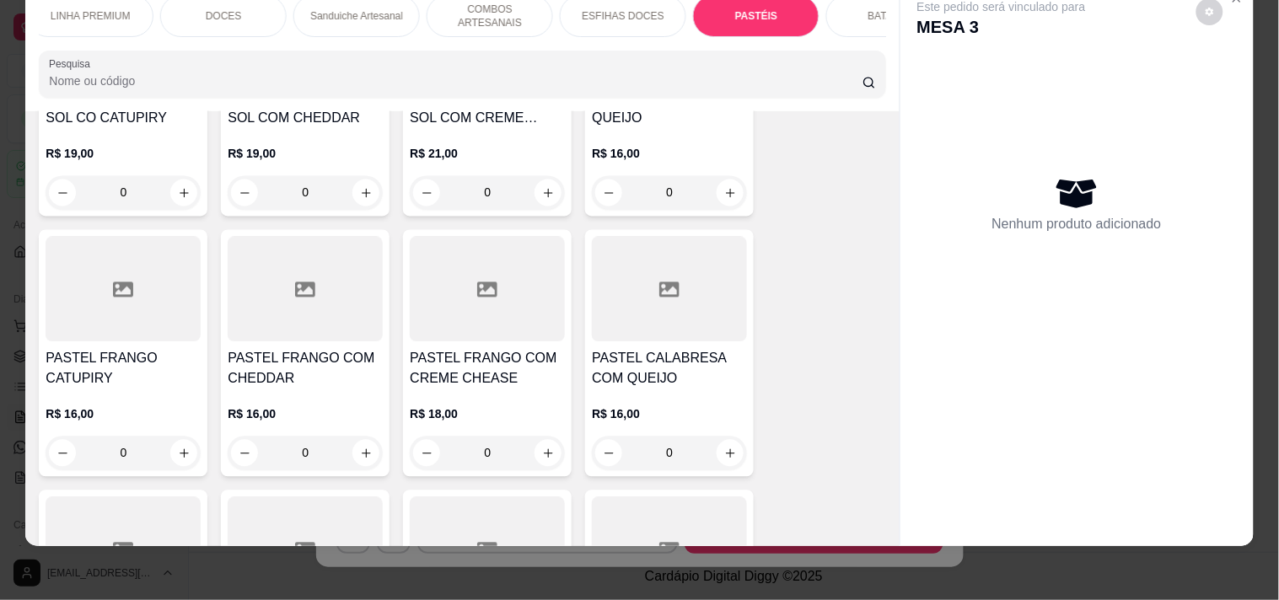
click at [727, 186] on div "0" at bounding box center [669, 193] width 155 height 34
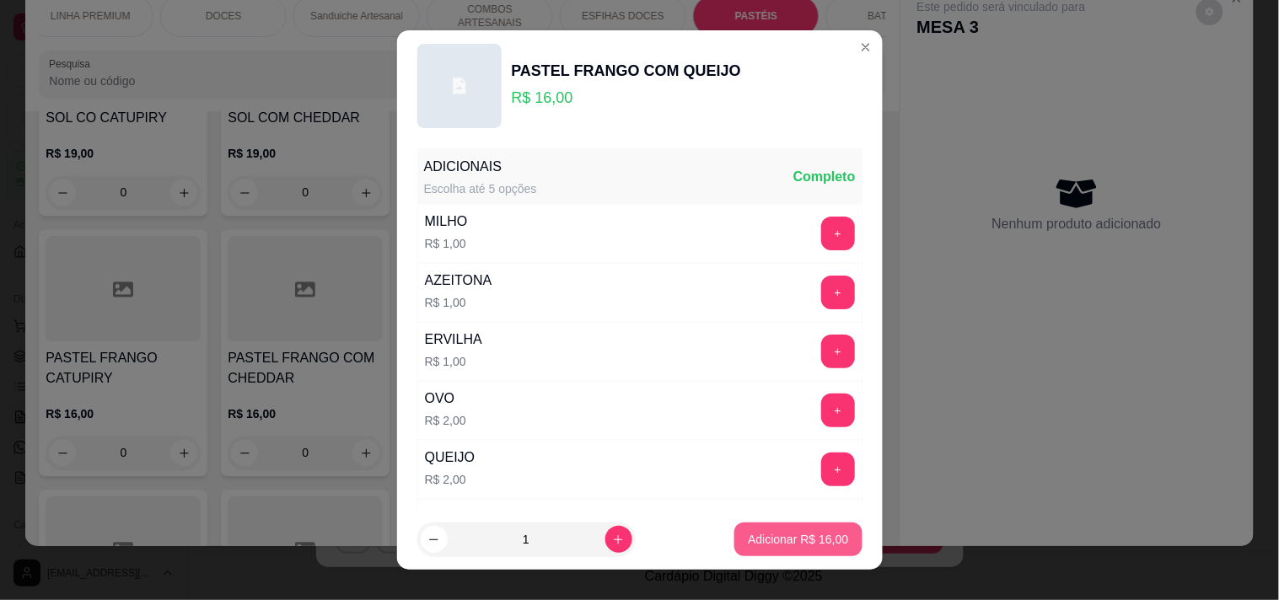
click at [760, 560] on footer "1 Adicionar R$ 16,00" at bounding box center [640, 539] width 486 height 61
click at [764, 531] on button "Adicionar R$ 16,00" at bounding box center [799, 540] width 124 height 33
type input "1"
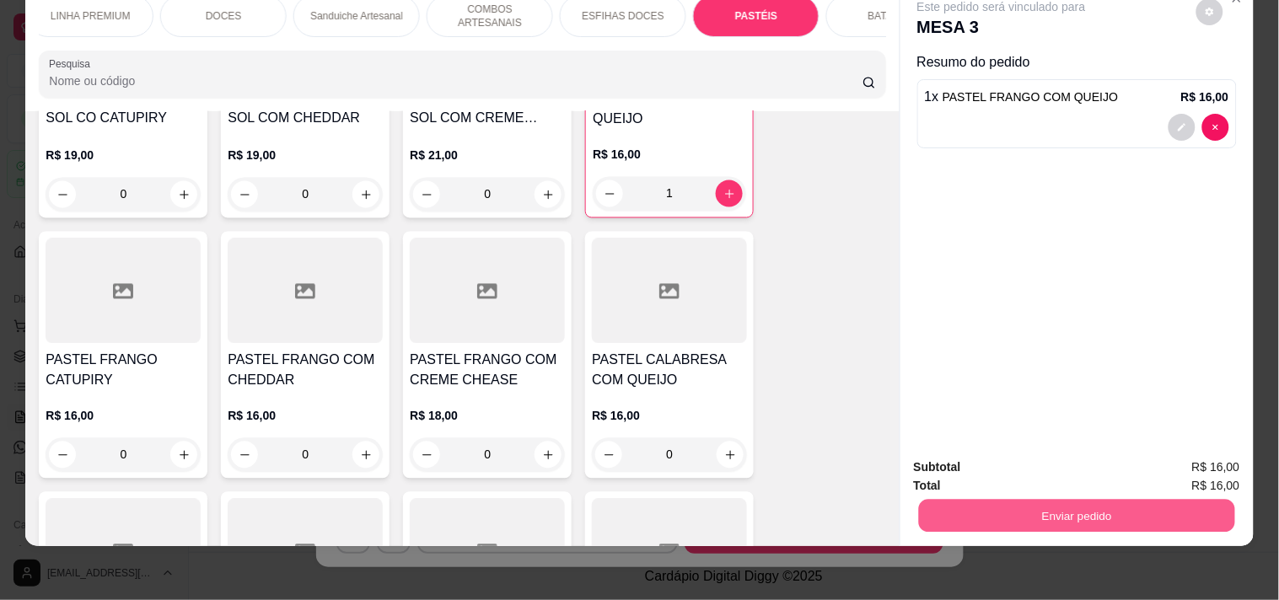
click at [995, 501] on button "Enviar pedido" at bounding box center [1076, 515] width 316 height 33
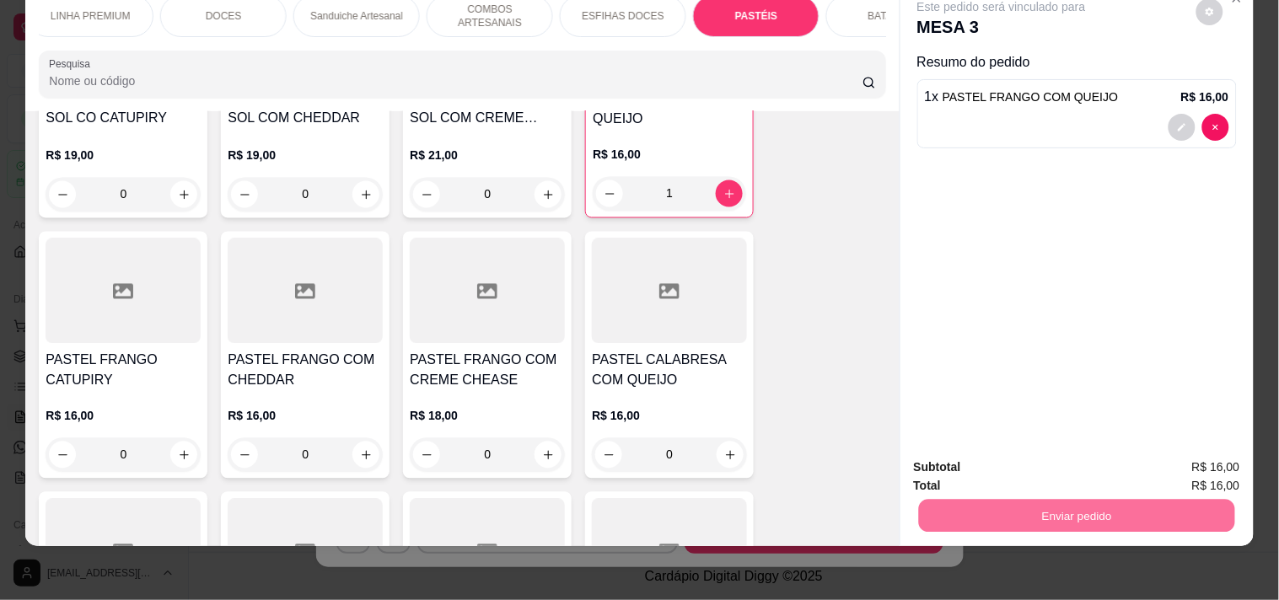
click at [1179, 450] on button "Enviar pedido" at bounding box center [1196, 459] width 93 height 31
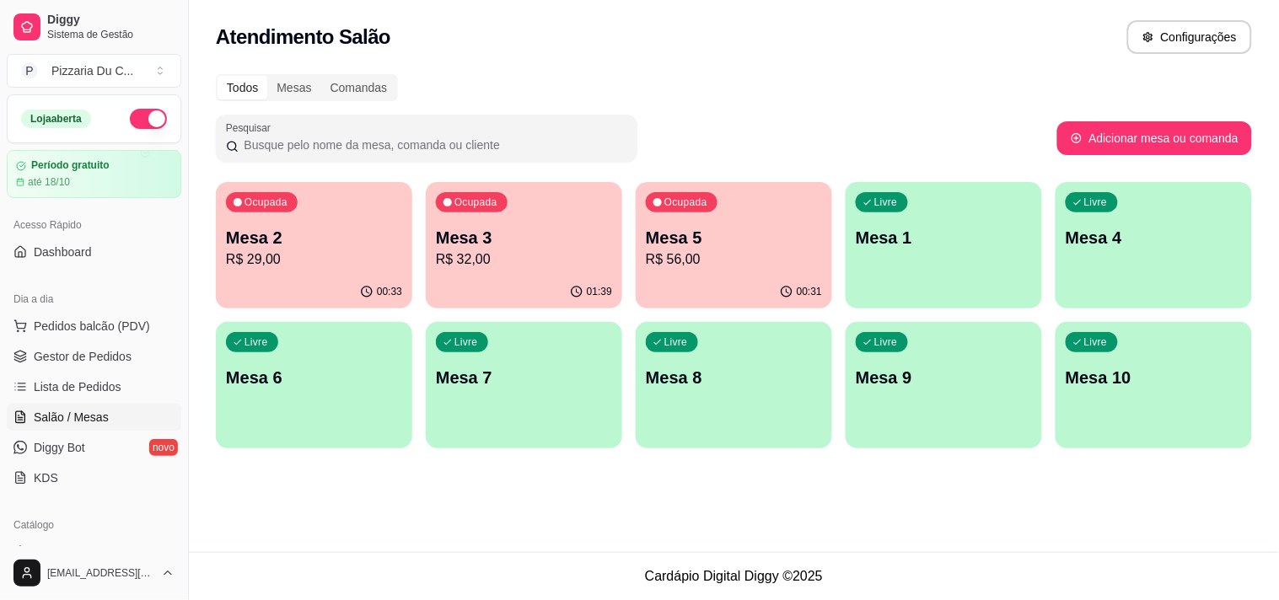
click at [857, 236] on p "Mesa 1" at bounding box center [944, 238] width 176 height 24
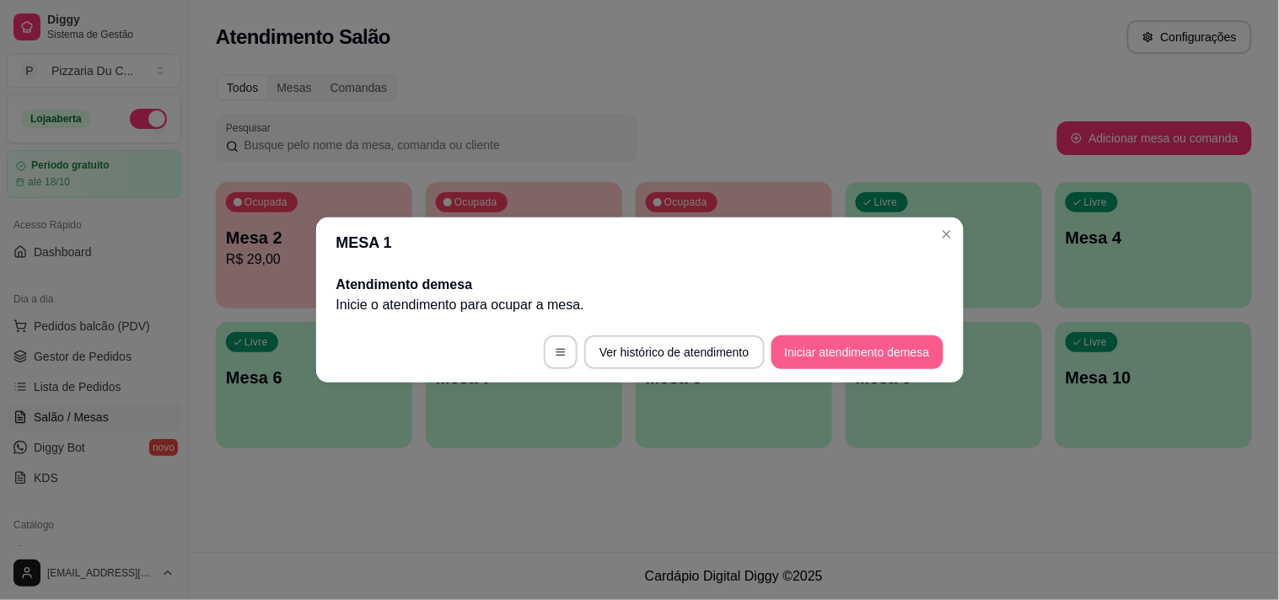
click at [801, 346] on button "Iniciar atendimento de mesa" at bounding box center [857, 353] width 172 height 34
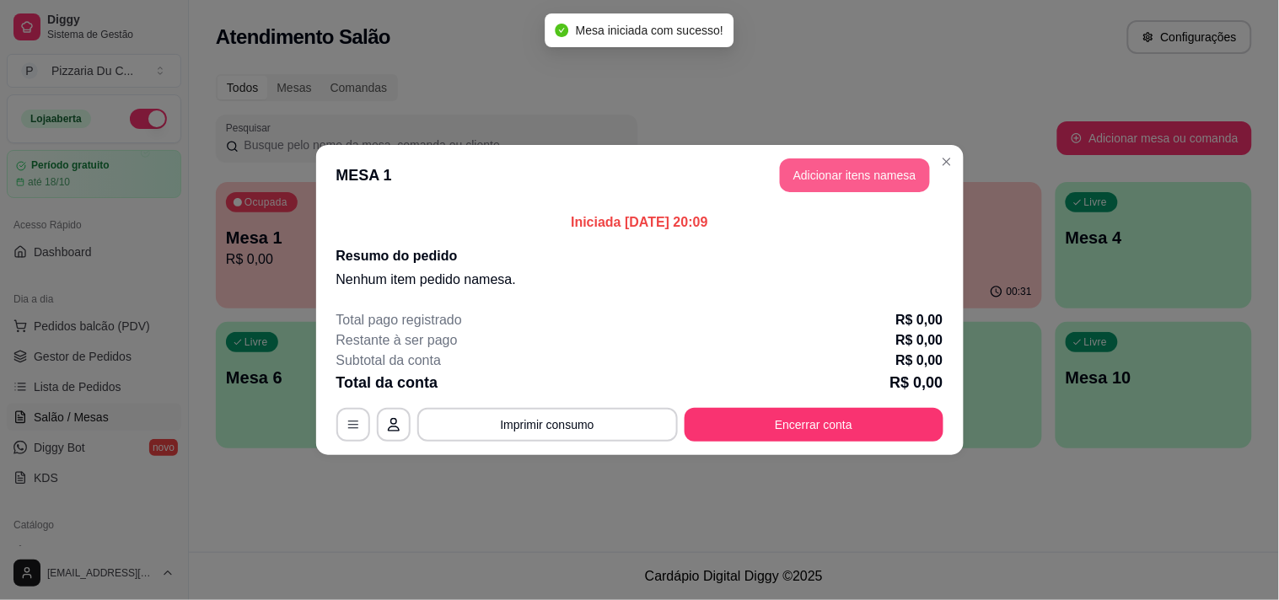
click at [841, 169] on button "Adicionar itens na mesa" at bounding box center [855, 175] width 150 height 34
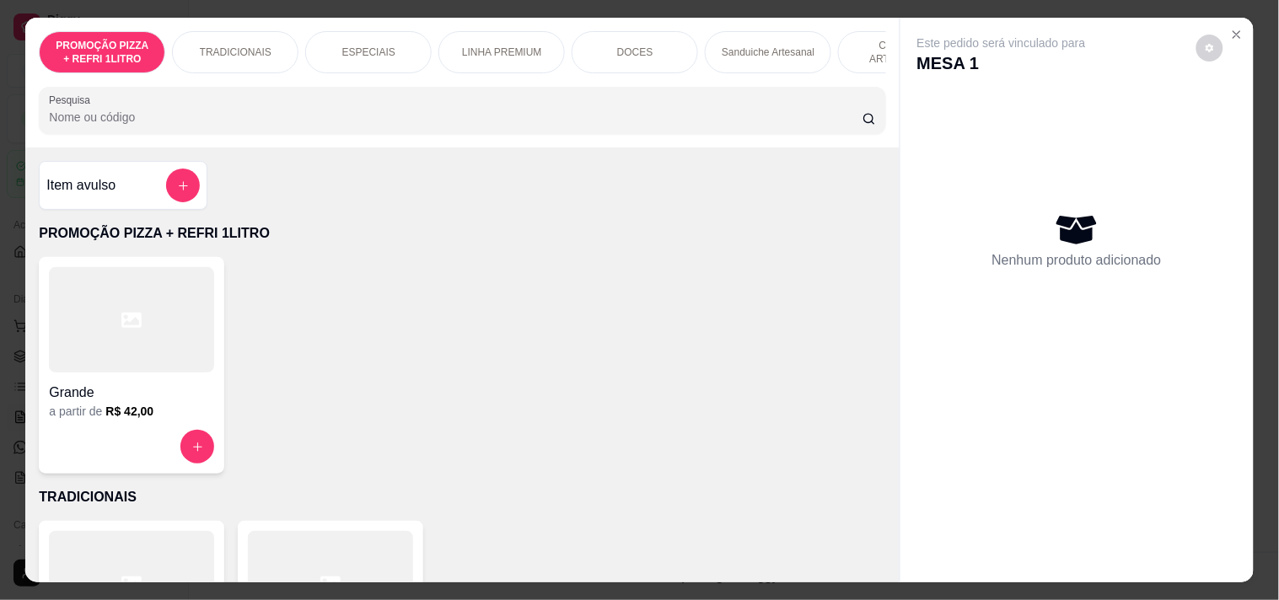
scroll to position [0, 610]
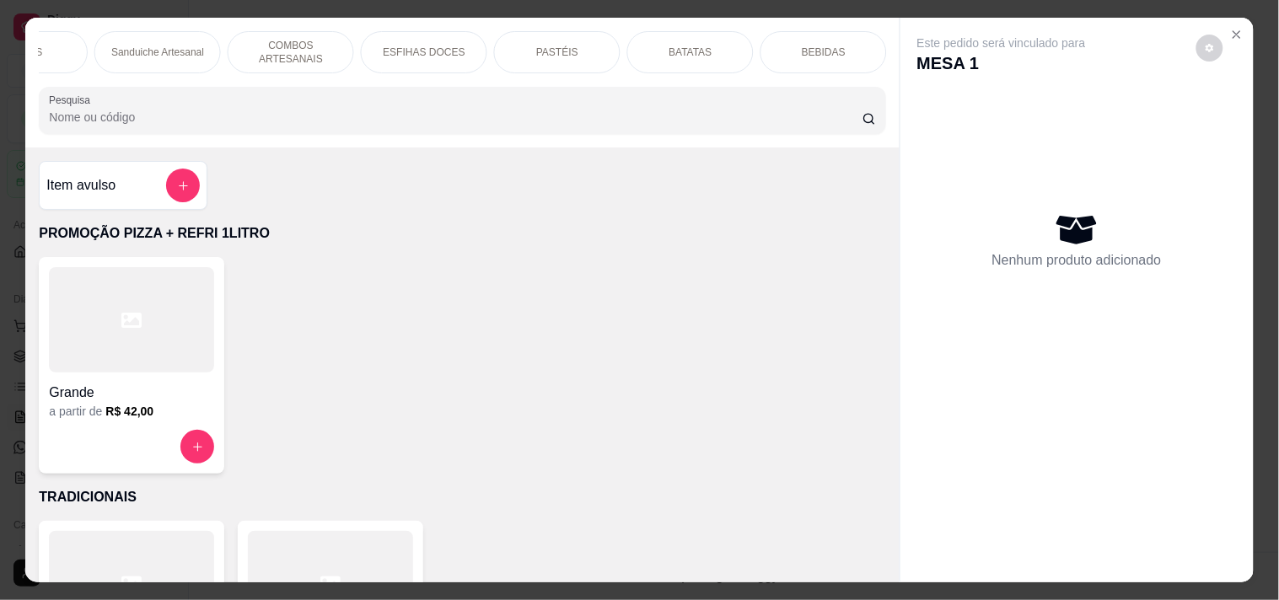
click at [173, 46] on p "Sanduiche Artesanal" at bounding box center [157, 52] width 93 height 13
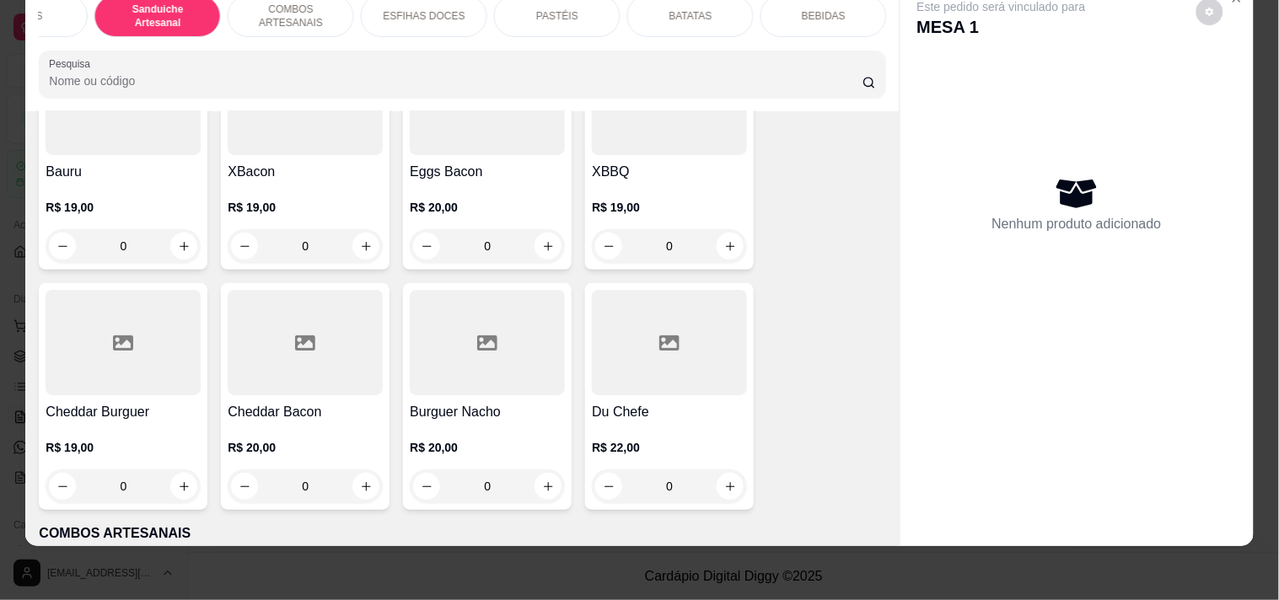
scroll to position [1770, 0]
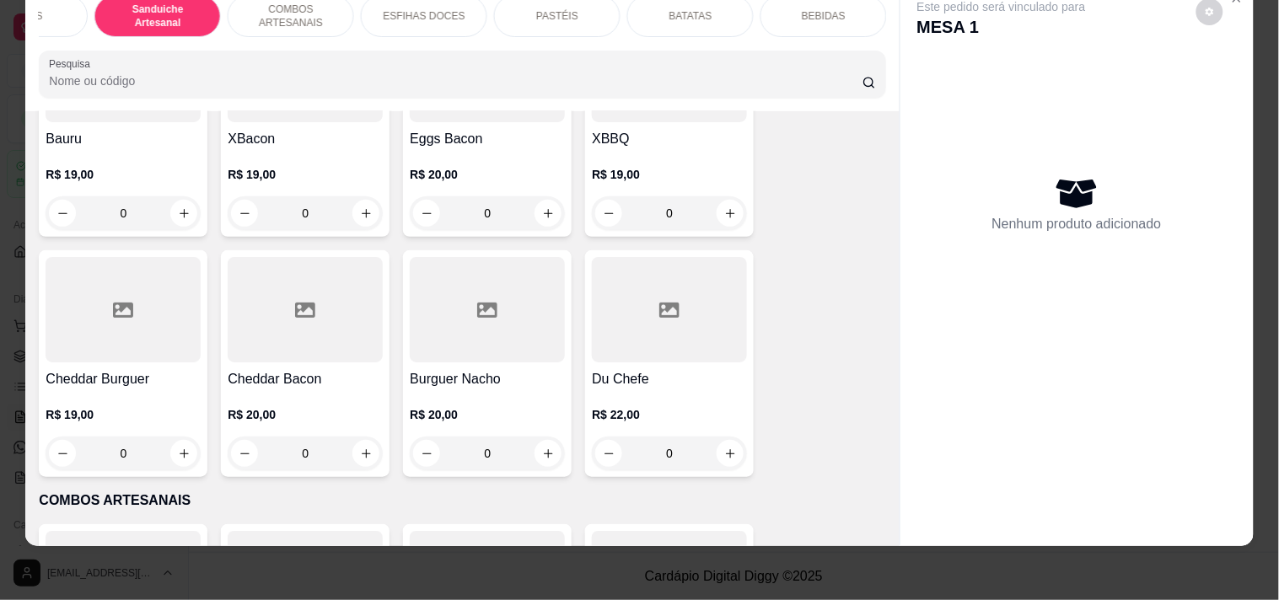
click at [130, 378] on h4 "Cheddar Burguer" at bounding box center [123, 379] width 155 height 20
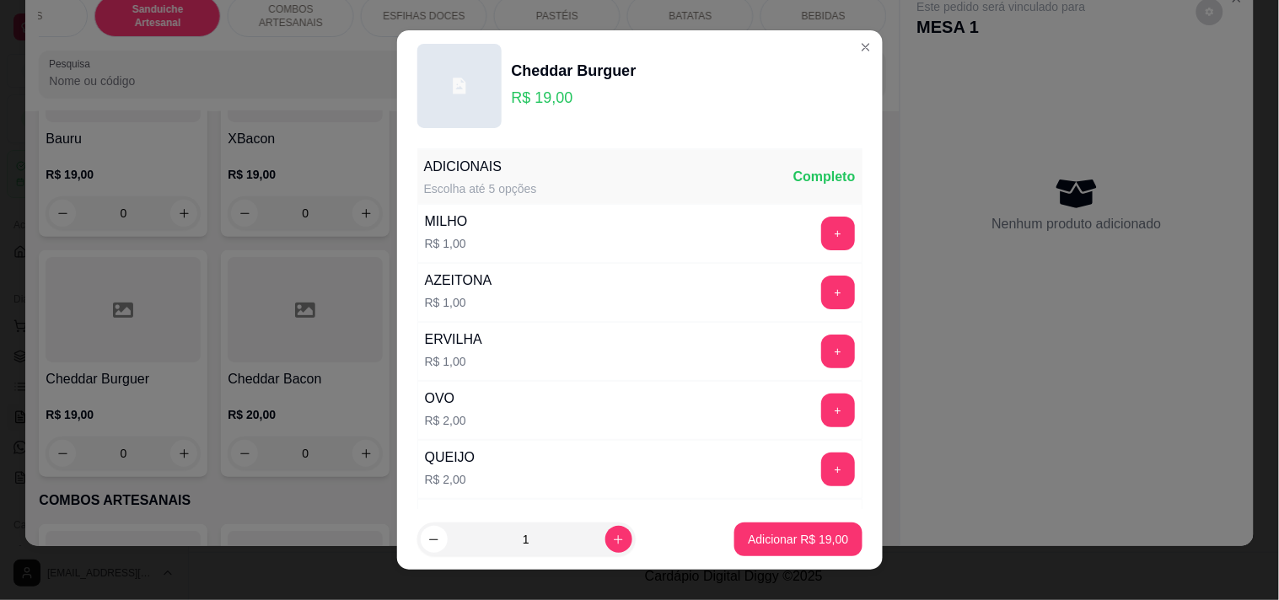
drag, startPoint x: 492, startPoint y: 411, endPoint x: 529, endPoint y: 406, distance: 36.5
click at [492, 410] on div "OVO R$ 2,00 +" at bounding box center [639, 410] width 445 height 59
click at [821, 413] on button "+" at bounding box center [838, 411] width 34 height 34
click at [772, 531] on button "Adicionar R$ 21,00" at bounding box center [799, 540] width 124 height 33
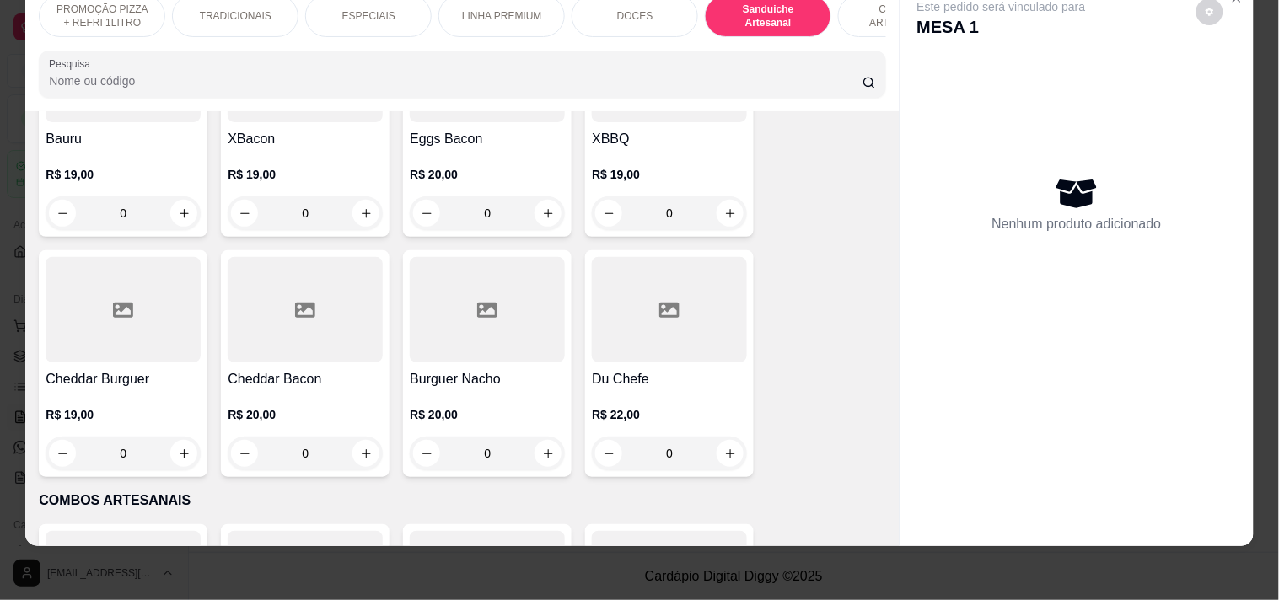
scroll to position [0, 610]
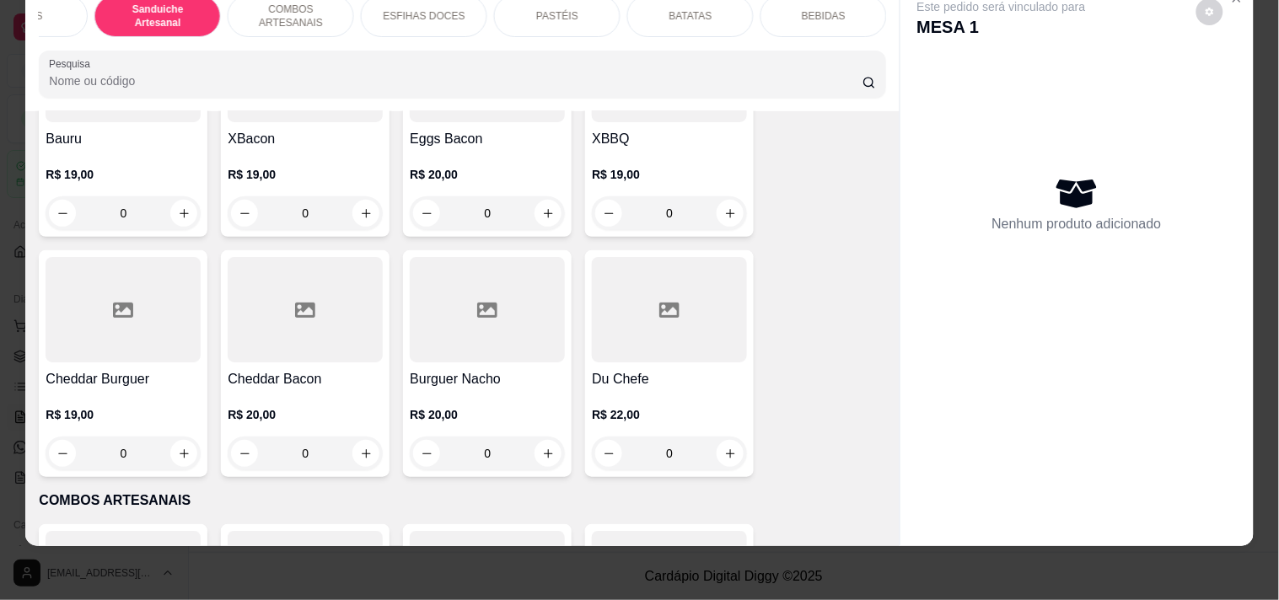
click at [314, 3] on p "COMBOS ARTESANAIS" at bounding box center [291, 16] width 98 height 27
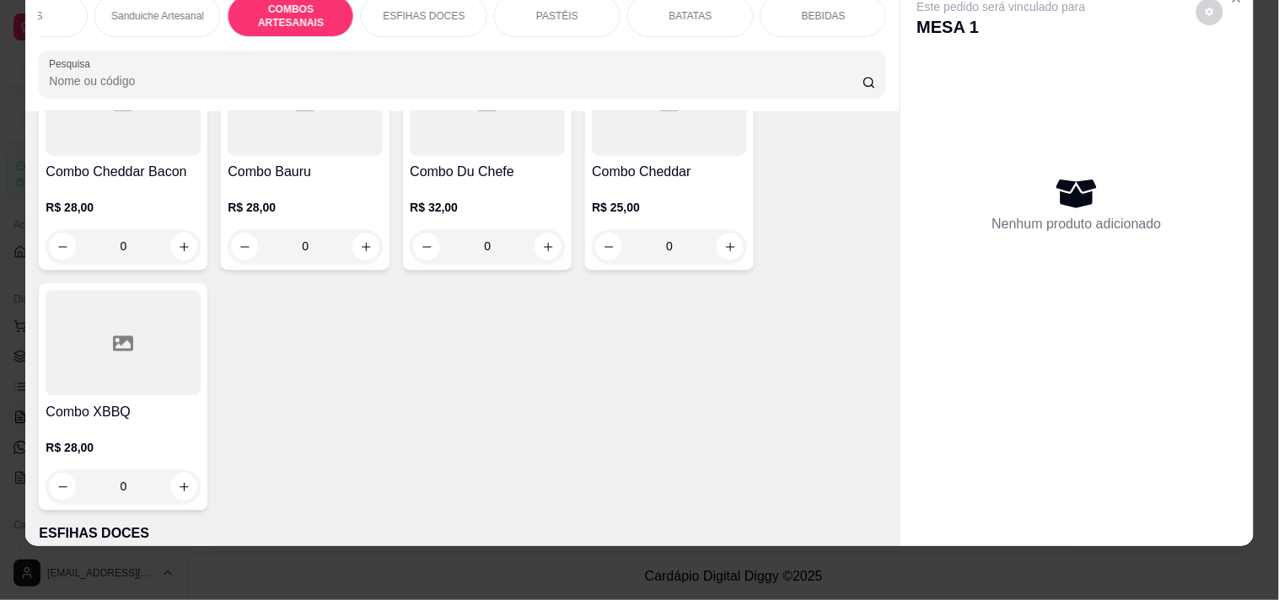
scroll to position [2337, 0]
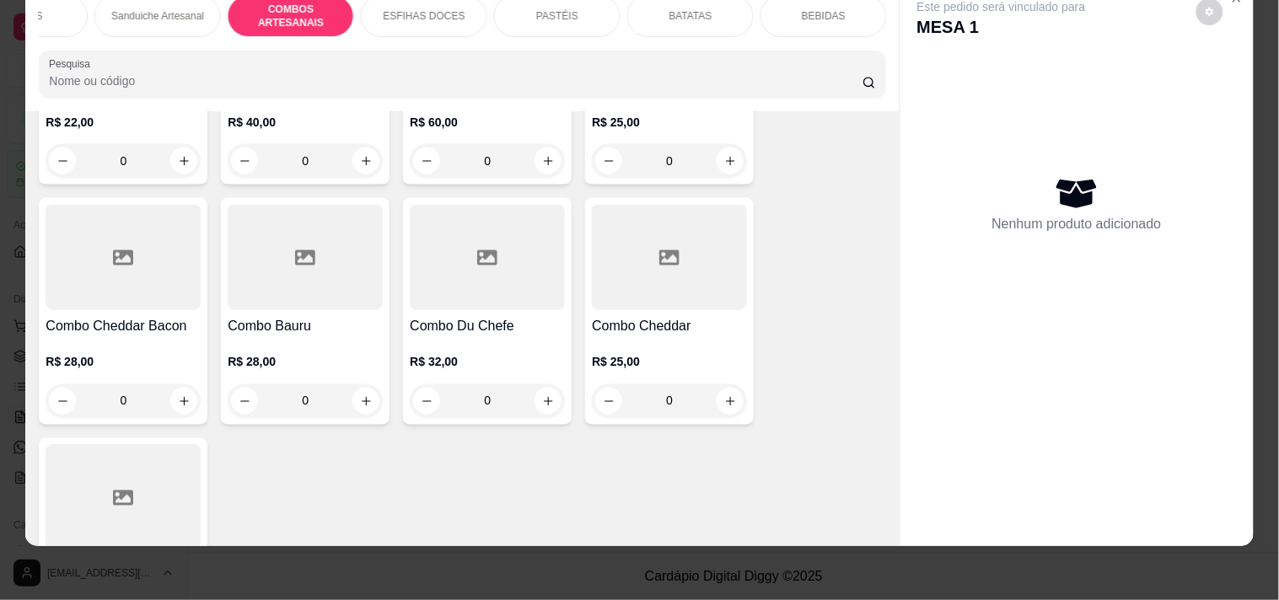
click at [718, 396] on div "0" at bounding box center [669, 401] width 155 height 34
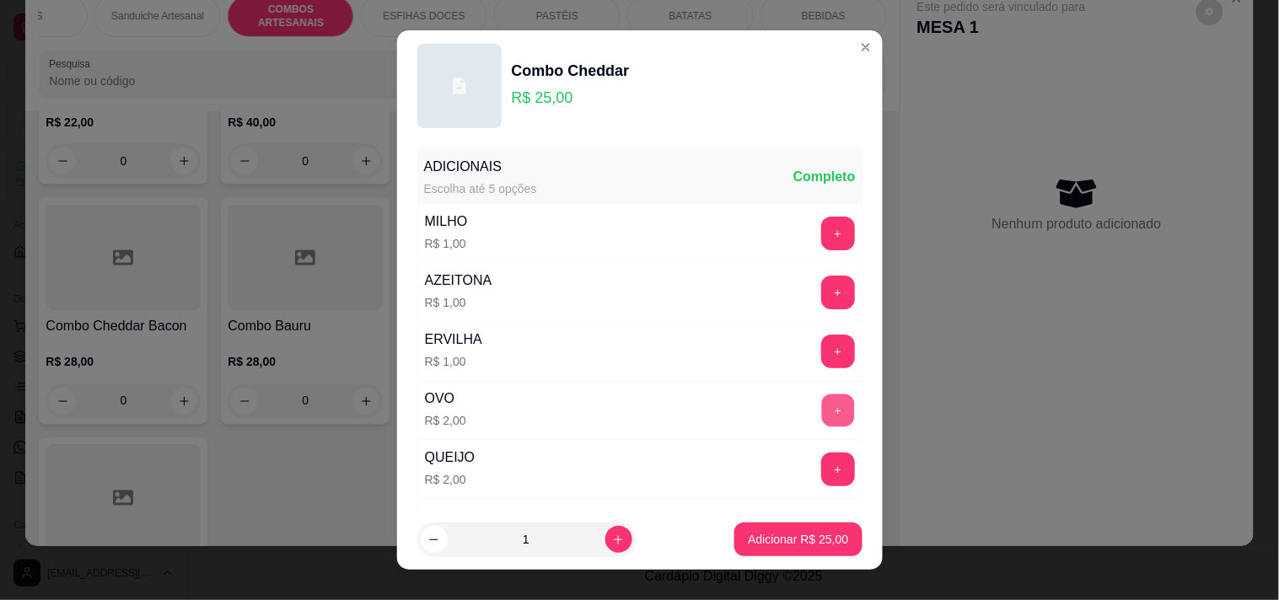
click at [821, 405] on button "+" at bounding box center [837, 410] width 33 height 33
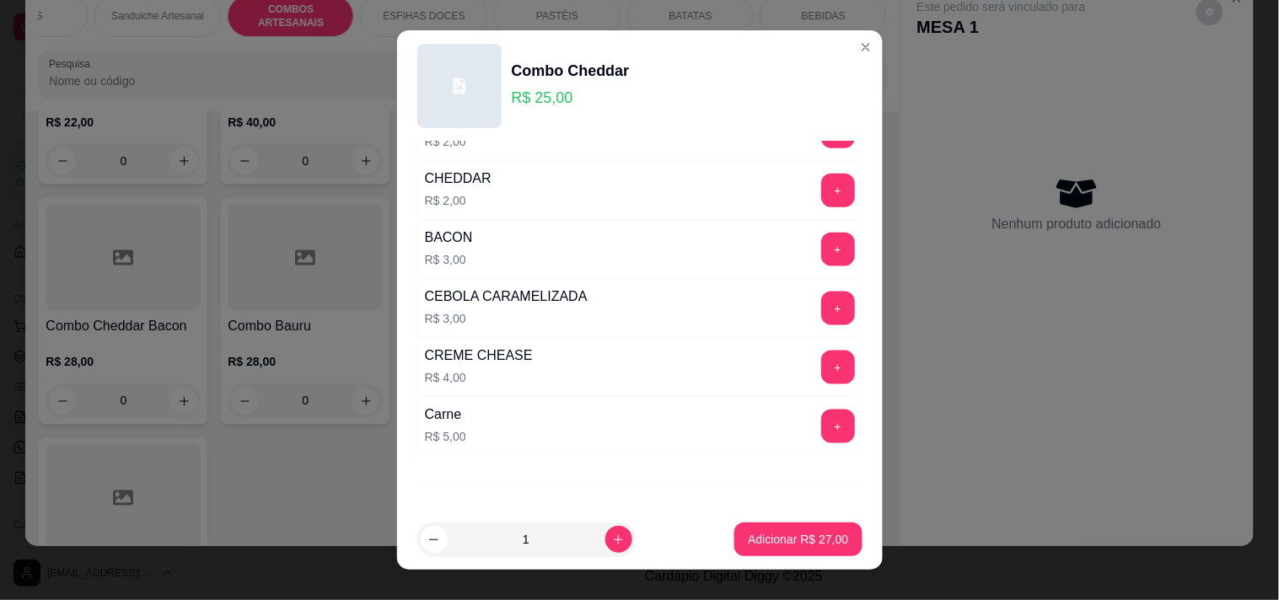
scroll to position [468, 0]
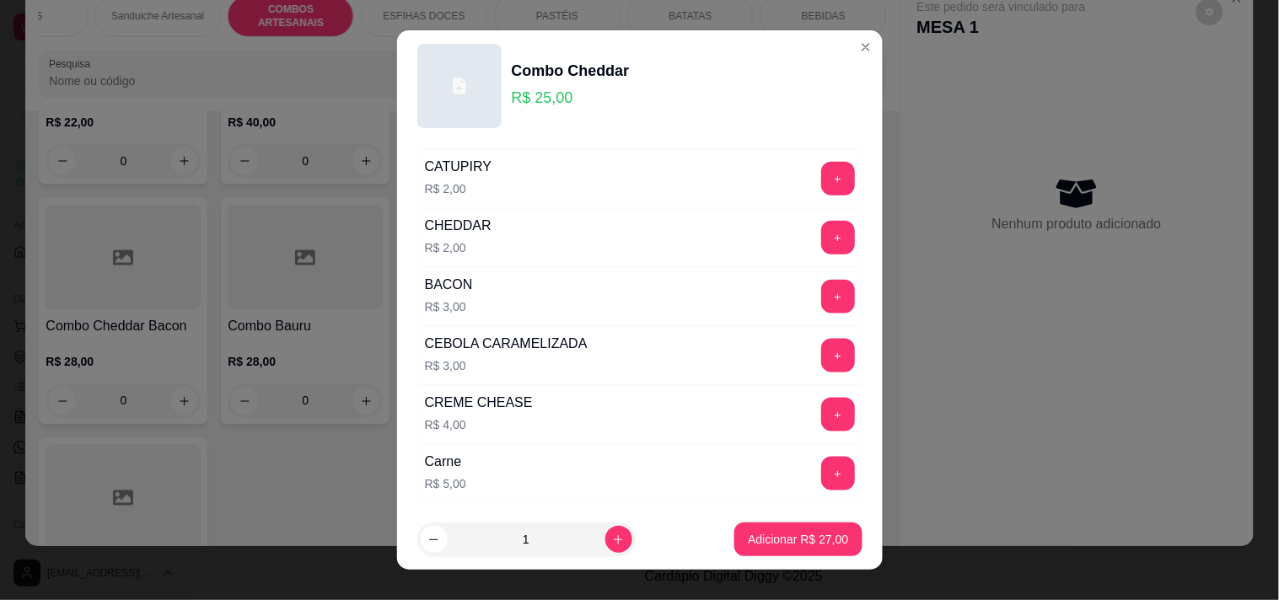
click at [826, 223] on div "+" at bounding box center [837, 238] width 47 height 34
click at [821, 240] on button "+" at bounding box center [838, 238] width 34 height 34
click at [821, 482] on button "+" at bounding box center [838, 474] width 34 height 34
click at [778, 529] on button "Adicionar R$ 34,00" at bounding box center [799, 540] width 124 height 33
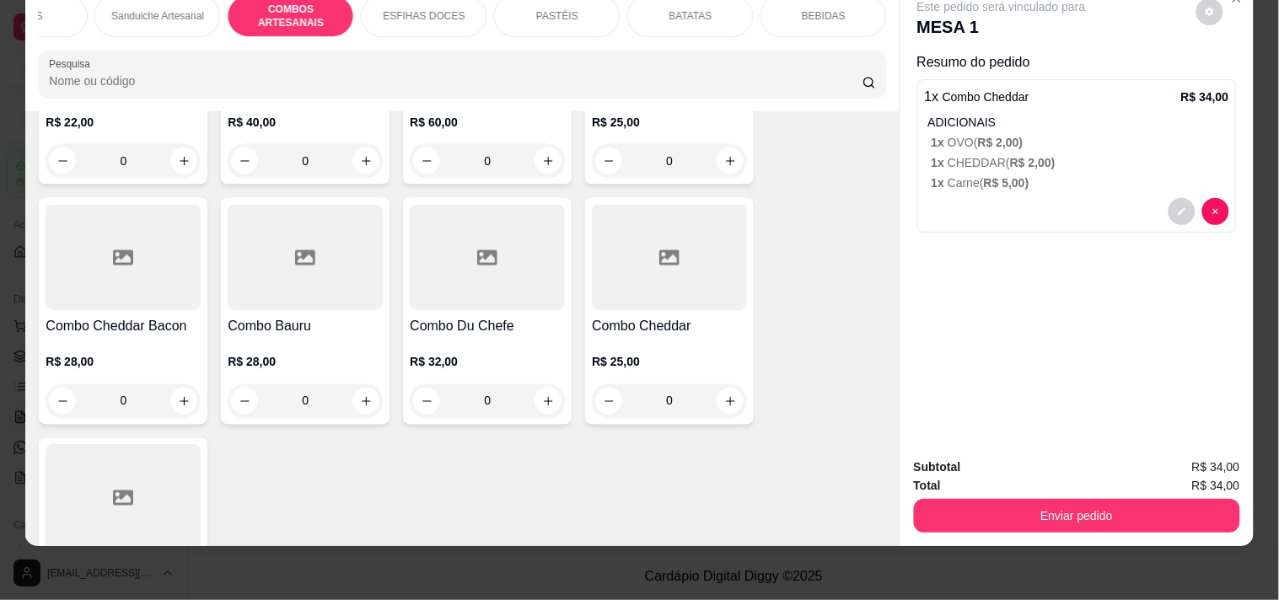
click at [722, 396] on div "0" at bounding box center [669, 401] width 155 height 34
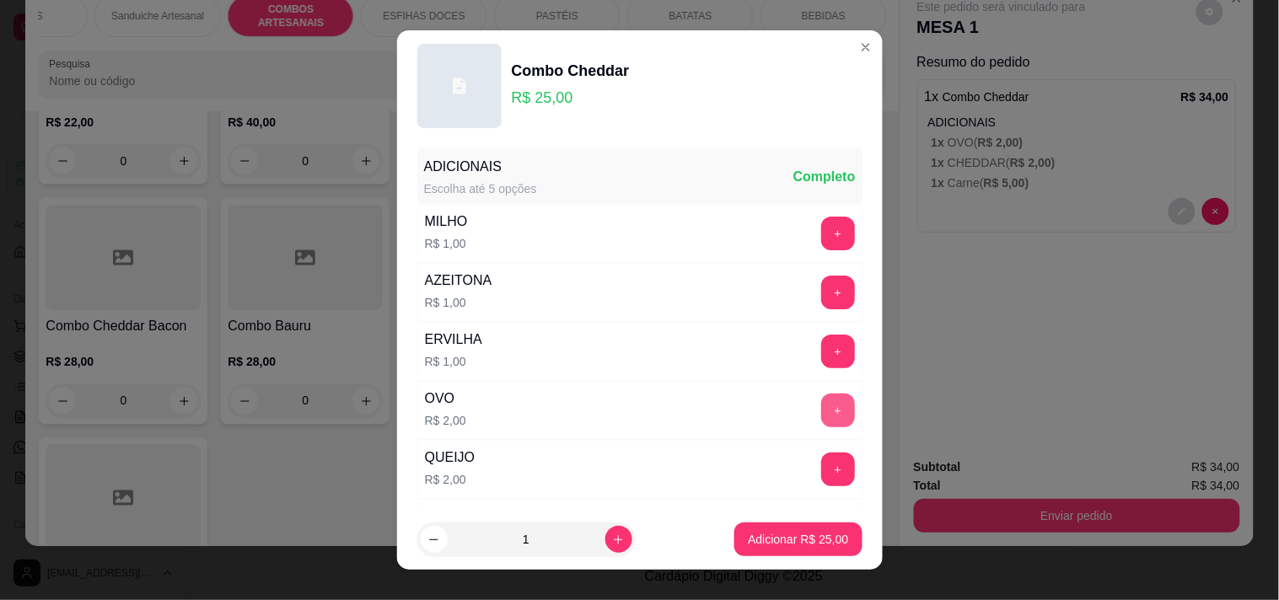
click at [821, 413] on button "+" at bounding box center [838, 411] width 34 height 34
click at [818, 540] on p "Adicionar R$ 27,00" at bounding box center [798, 539] width 100 height 17
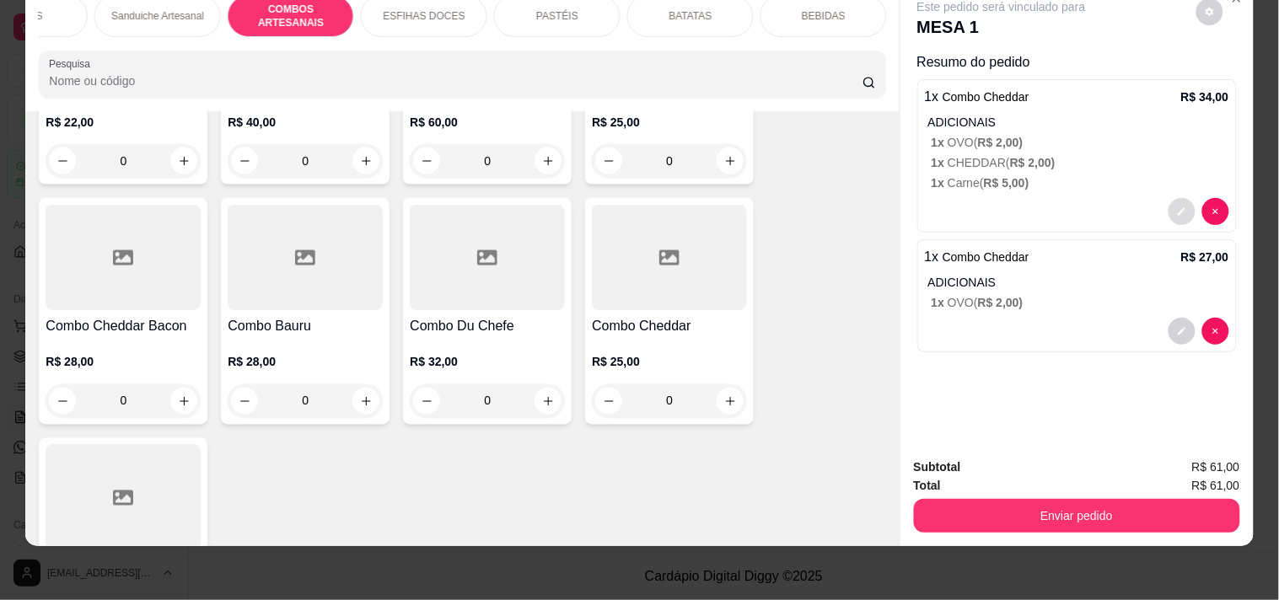
click at [1170, 207] on button "decrease-product-quantity" at bounding box center [1181, 211] width 27 height 27
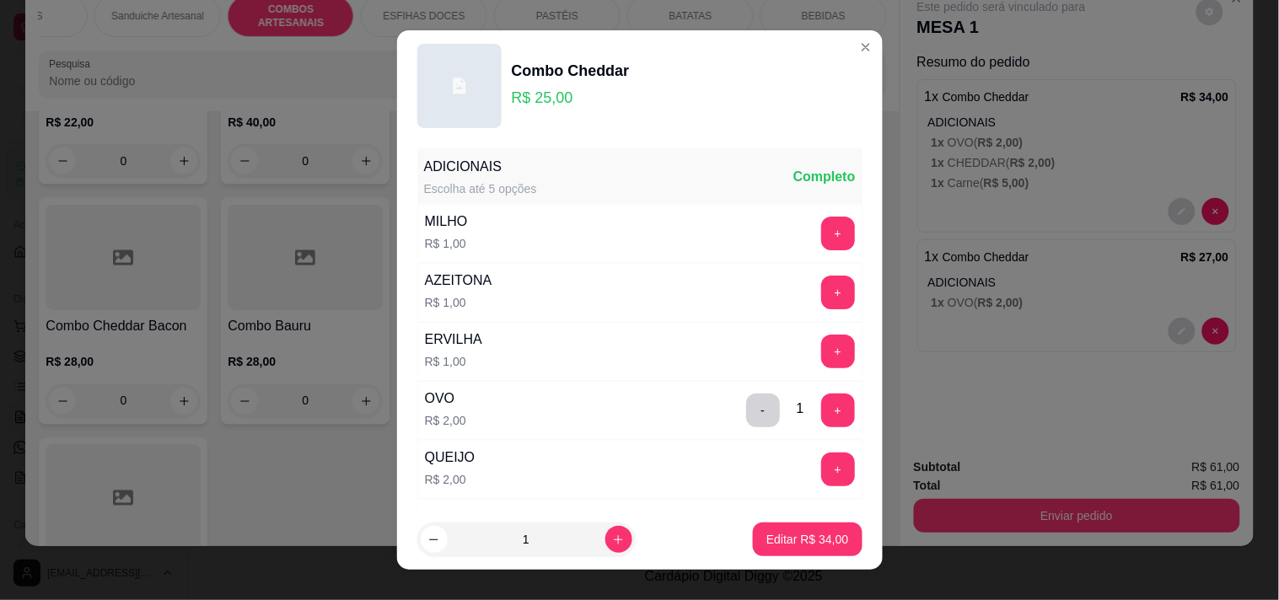
click at [746, 398] on button "-" at bounding box center [763, 411] width 34 height 34
click at [779, 540] on p "Editar R$ 32,00" at bounding box center [807, 540] width 79 height 16
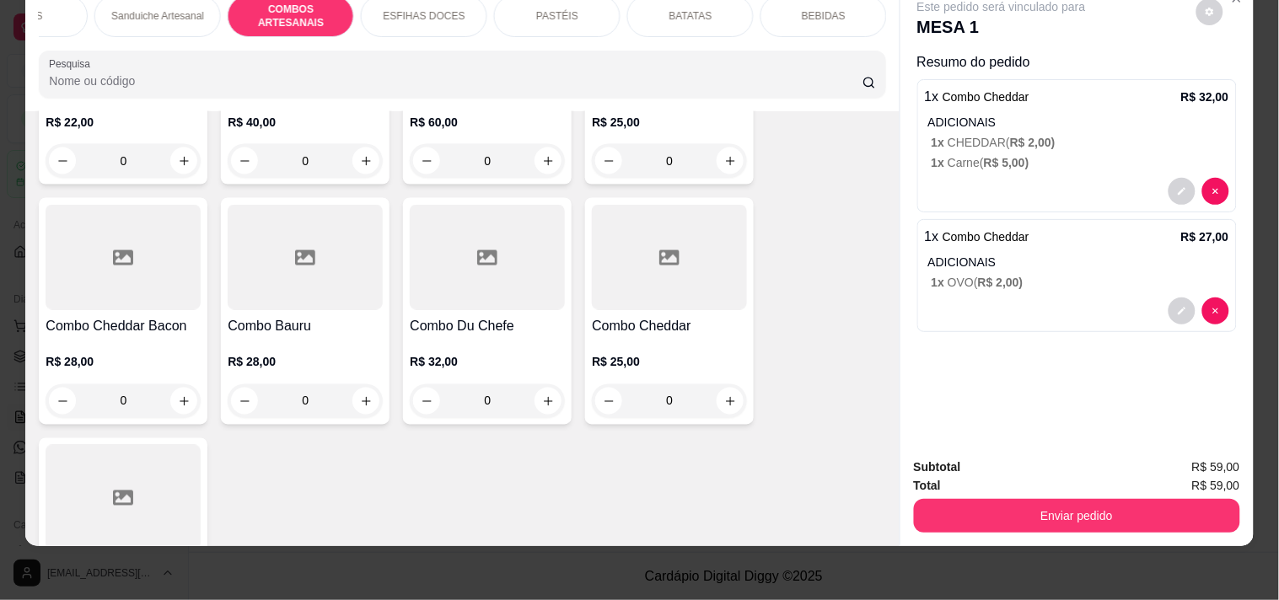
click at [1105, 519] on div "Subtotal R$ 59,00 Total R$ 59,00 Enviar pedido" at bounding box center [1076, 495] width 353 height 102
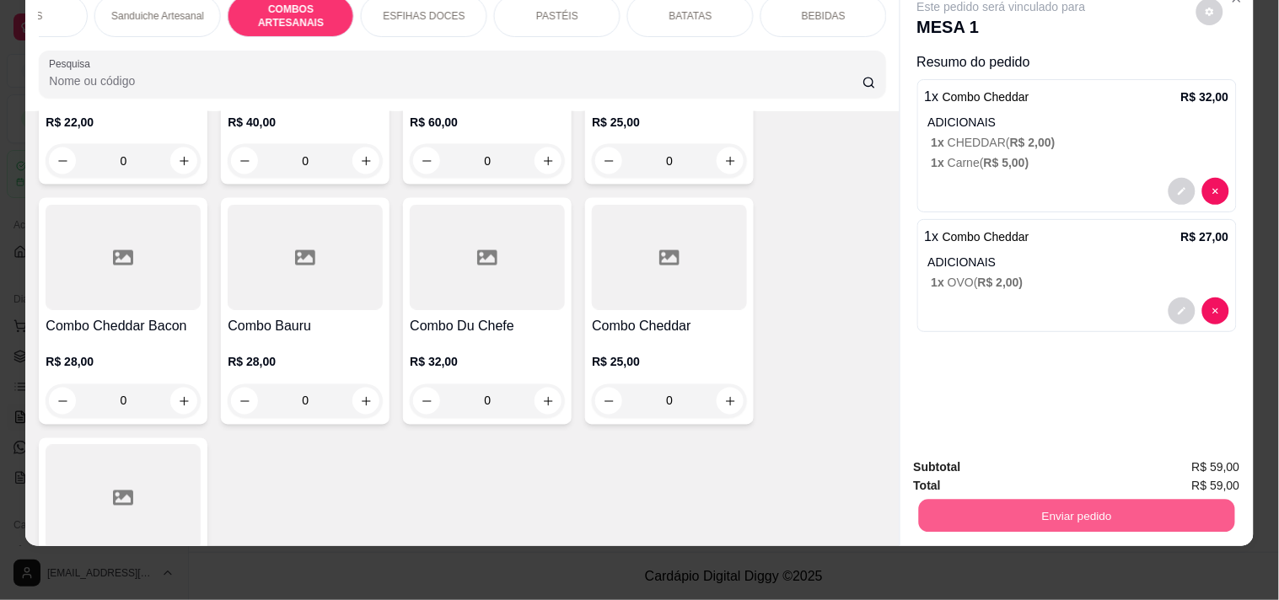
click at [1103, 510] on button "Enviar pedido" at bounding box center [1076, 515] width 316 height 33
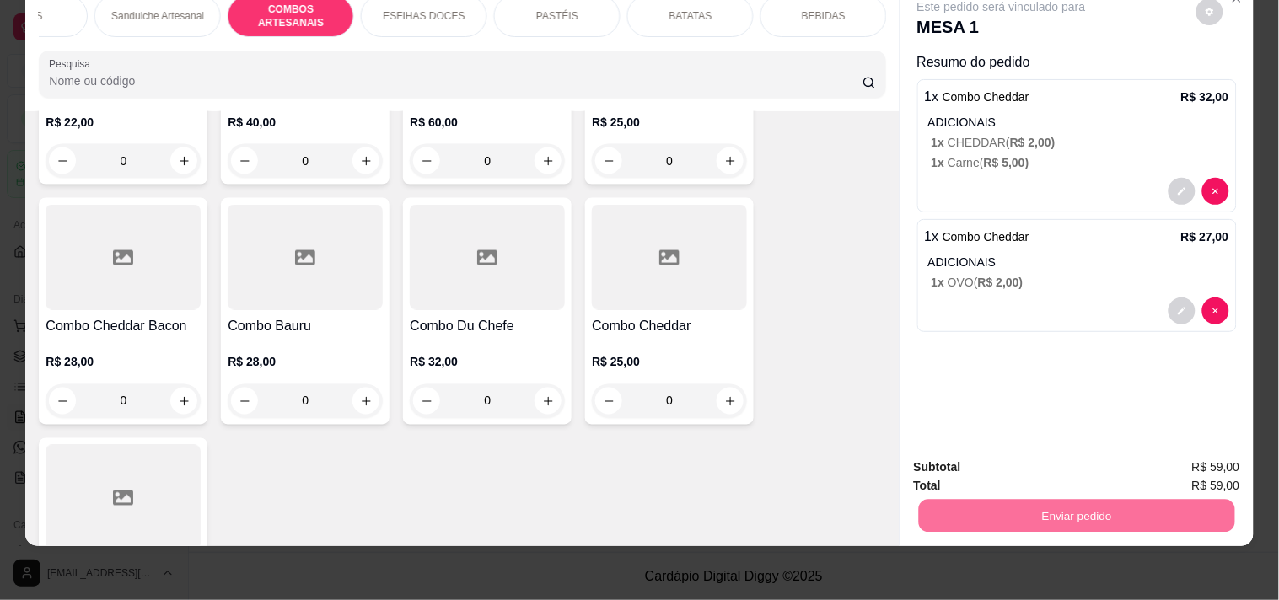
click at [1106, 460] on button "Registrar cliente" at bounding box center [1083, 460] width 111 height 32
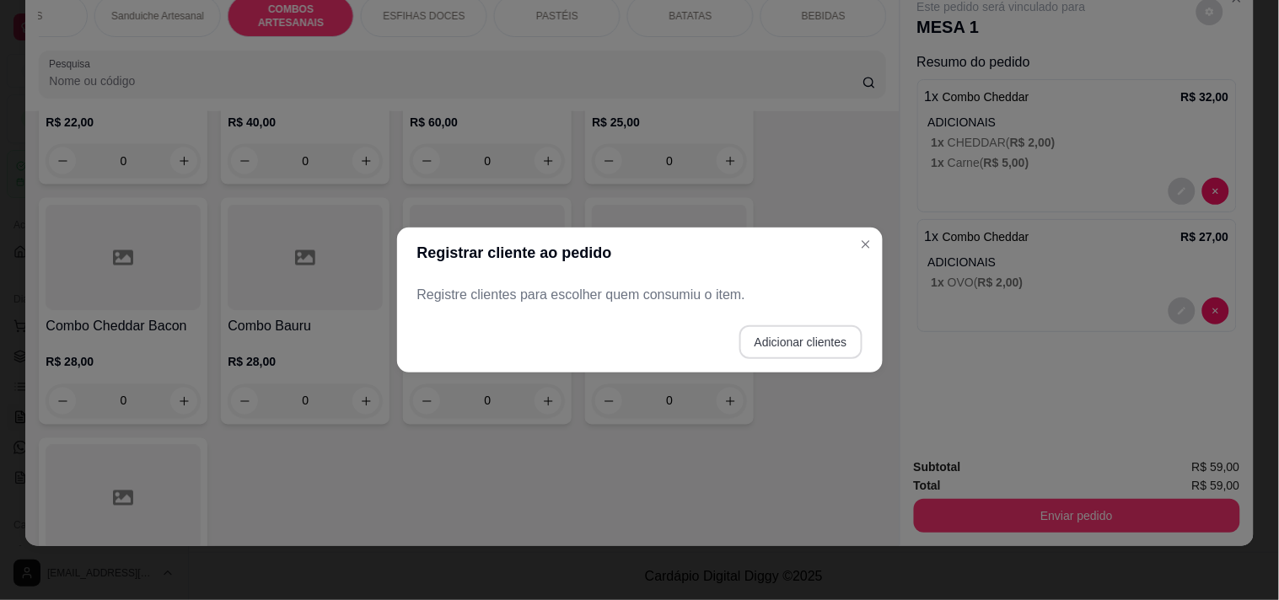
click at [747, 335] on button "Adicionar clientes" at bounding box center [800, 342] width 123 height 34
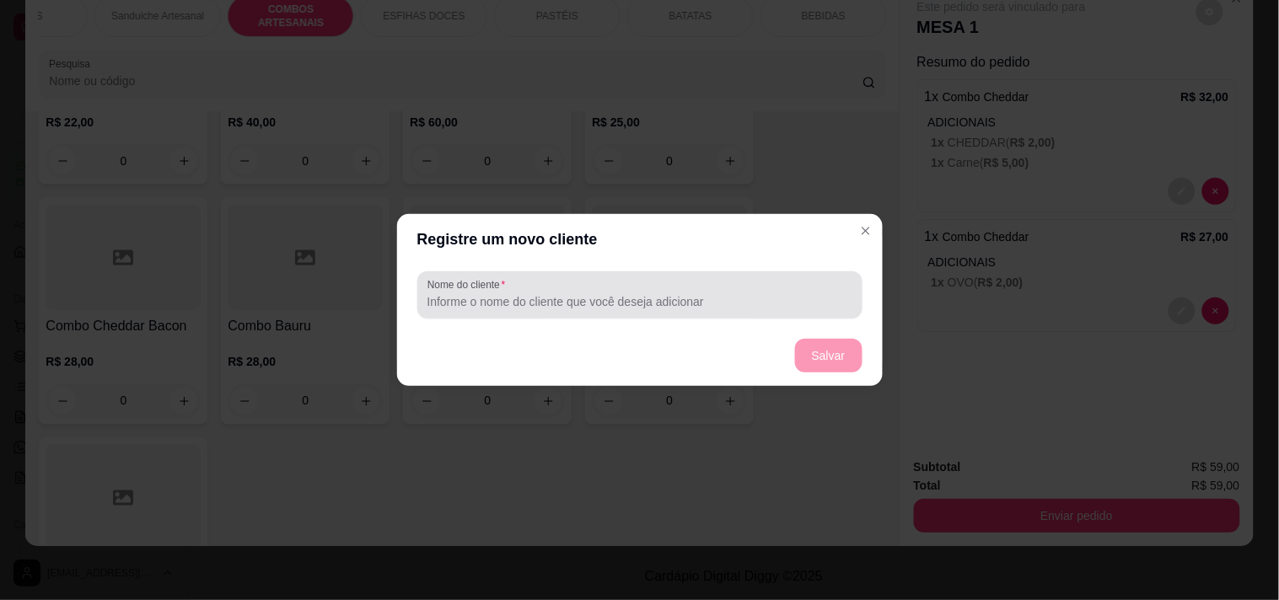
click at [596, 299] on input "Nome do cliente" at bounding box center [639, 301] width 425 height 17
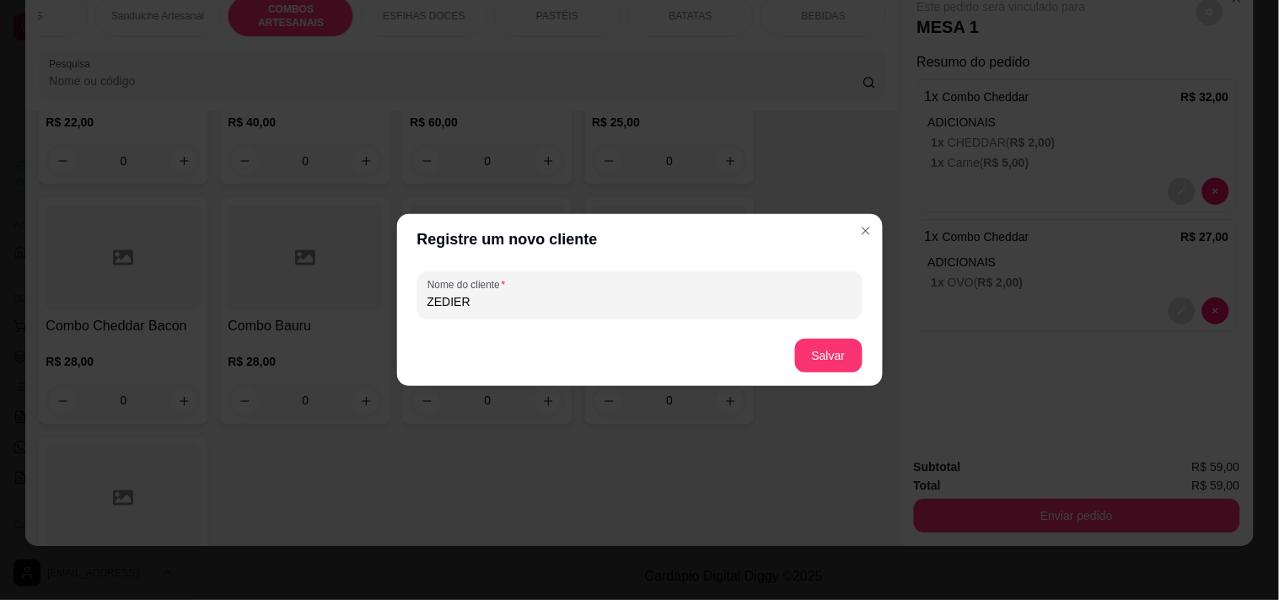
type input "ZEDIER"
click at [829, 352] on button "Salvar" at bounding box center [828, 356] width 67 height 34
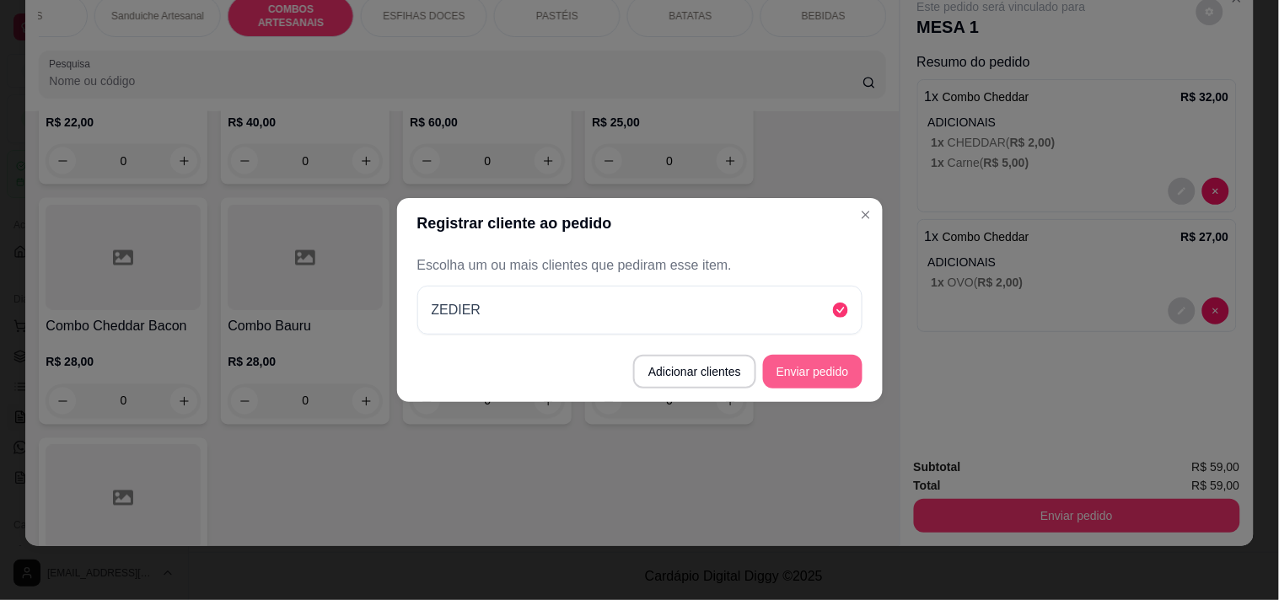
click at [846, 365] on button "Enviar pedido" at bounding box center [812, 372] width 99 height 34
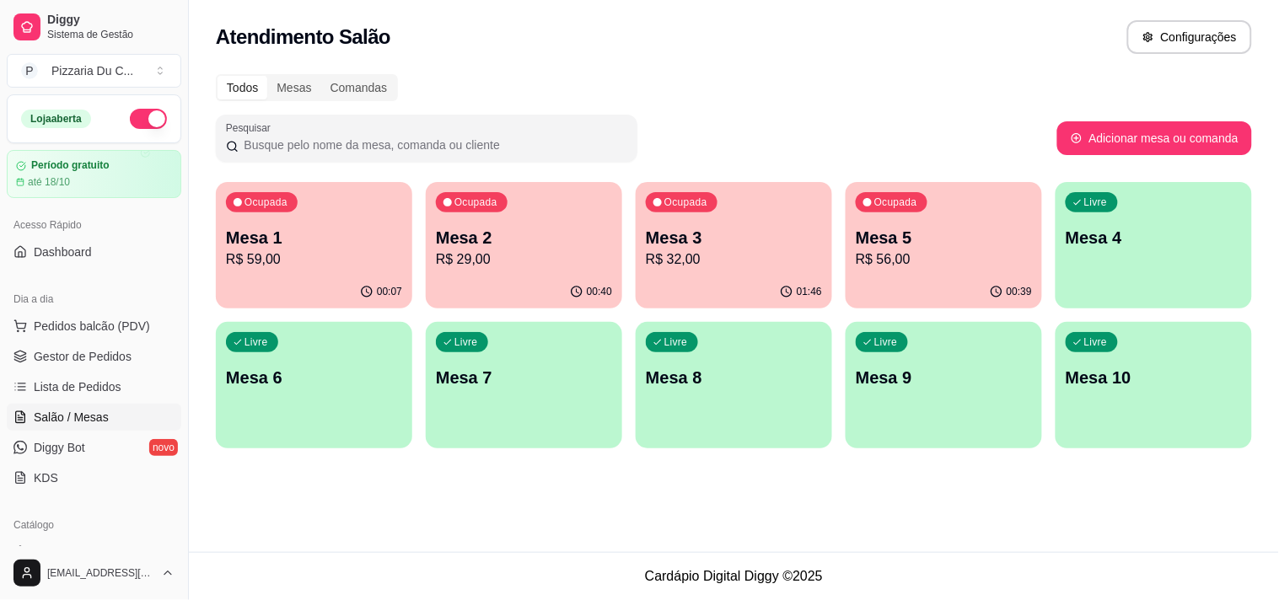
click at [1072, 226] on p "Mesa 4" at bounding box center [1154, 238] width 176 height 24
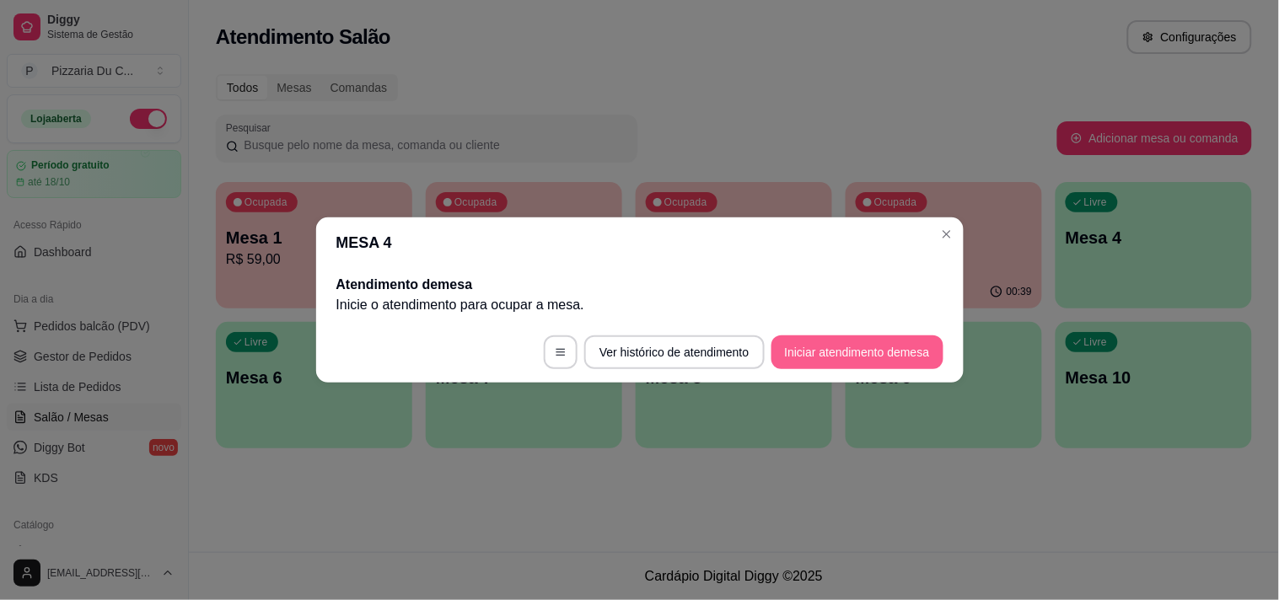
click at [841, 350] on button "Iniciar atendimento de mesa" at bounding box center [857, 353] width 172 height 34
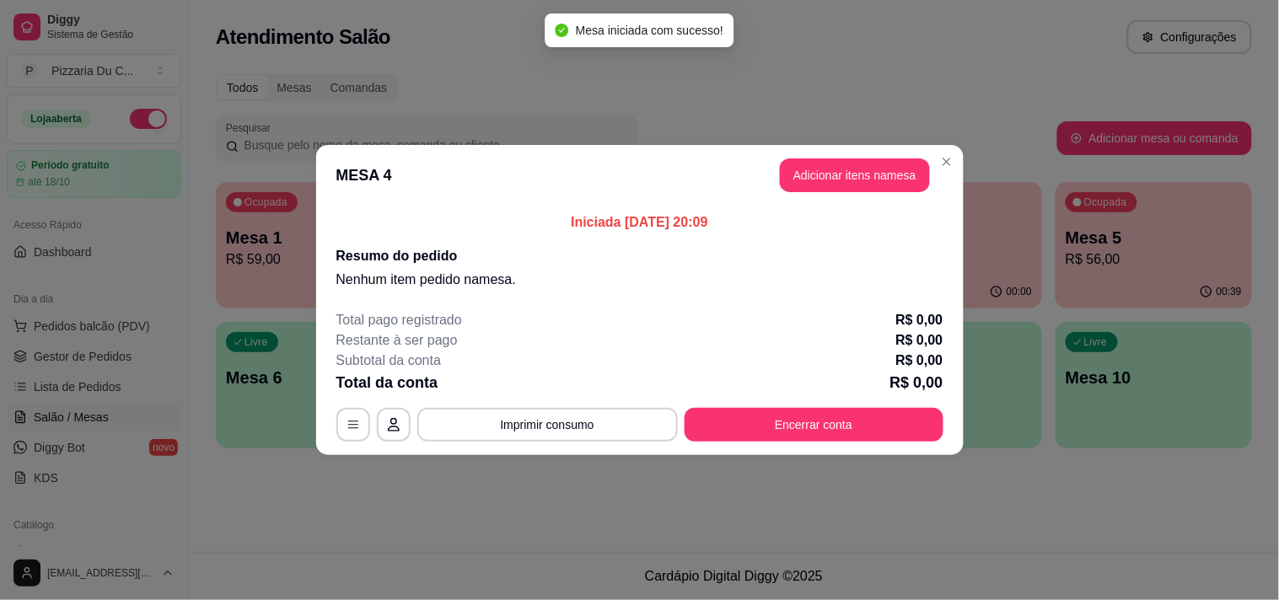
click at [851, 177] on button "Adicionar itens na mesa" at bounding box center [855, 175] width 150 height 34
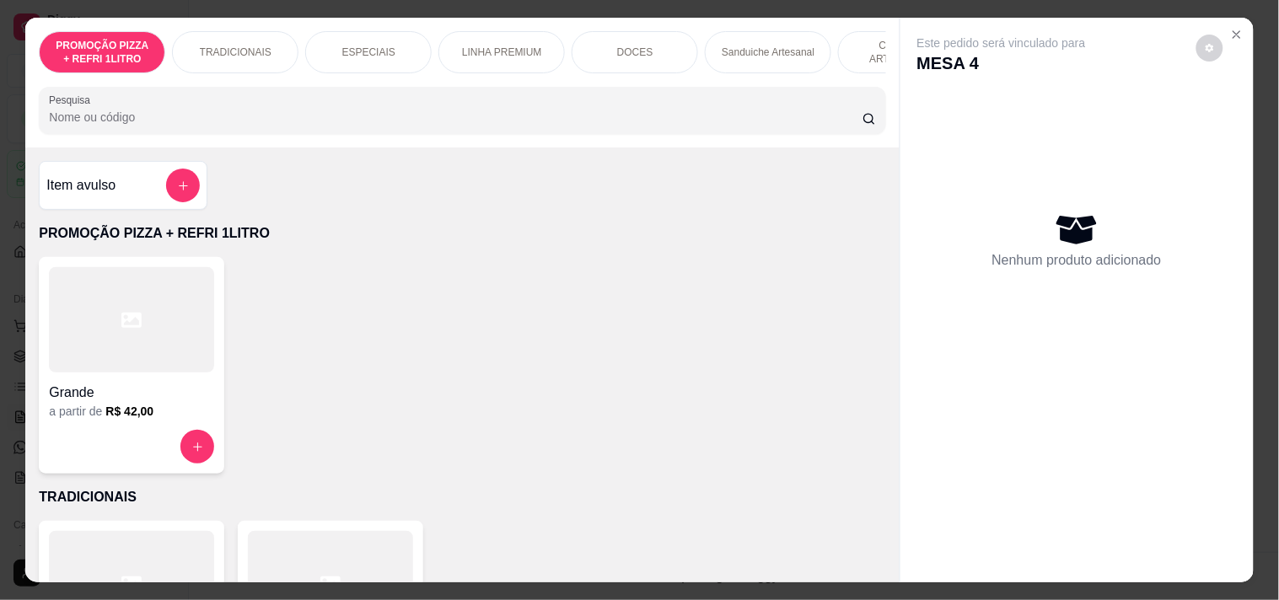
scroll to position [0, 610]
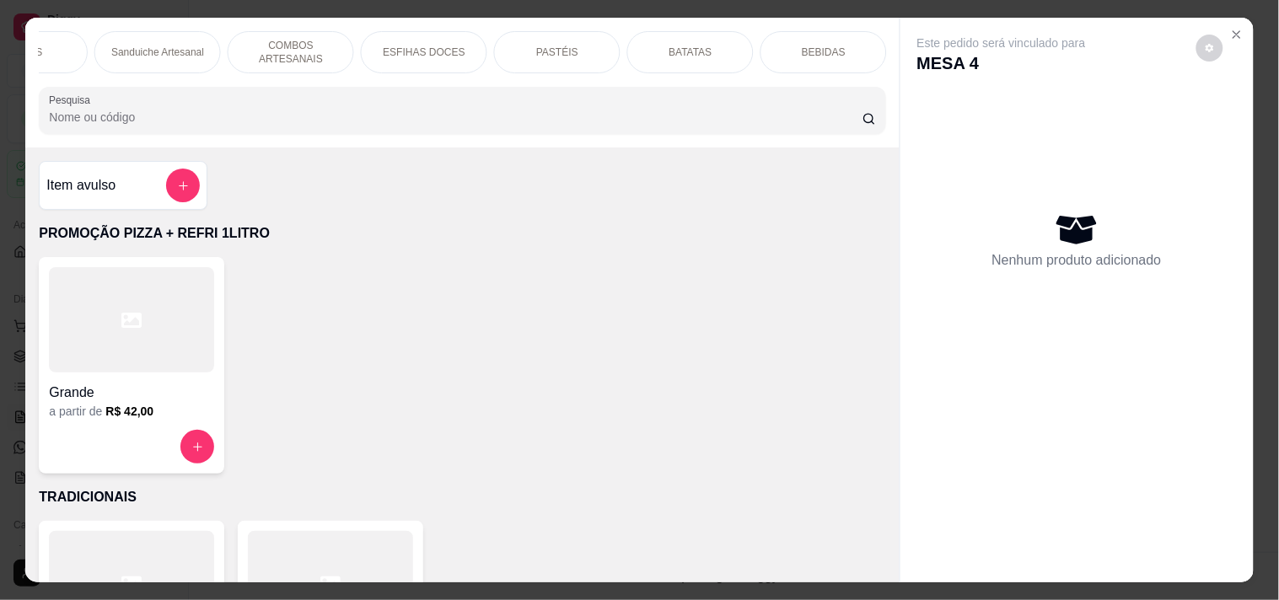
click at [572, 49] on div "PASTÉIS" at bounding box center [557, 52] width 126 height 42
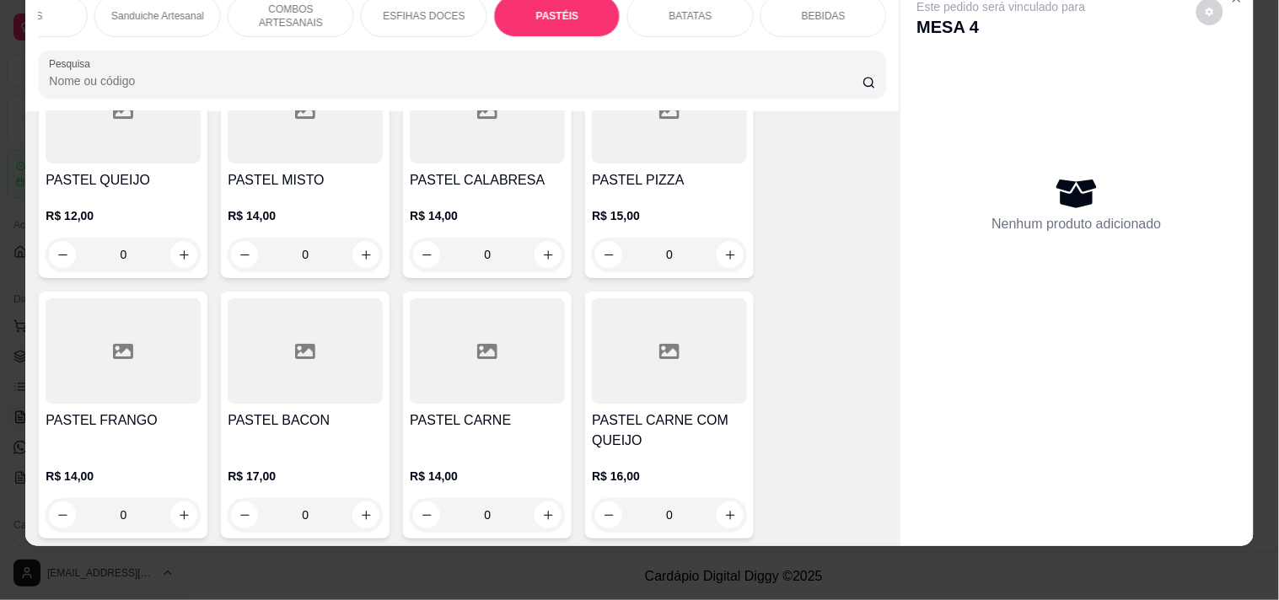
scroll to position [3365, 0]
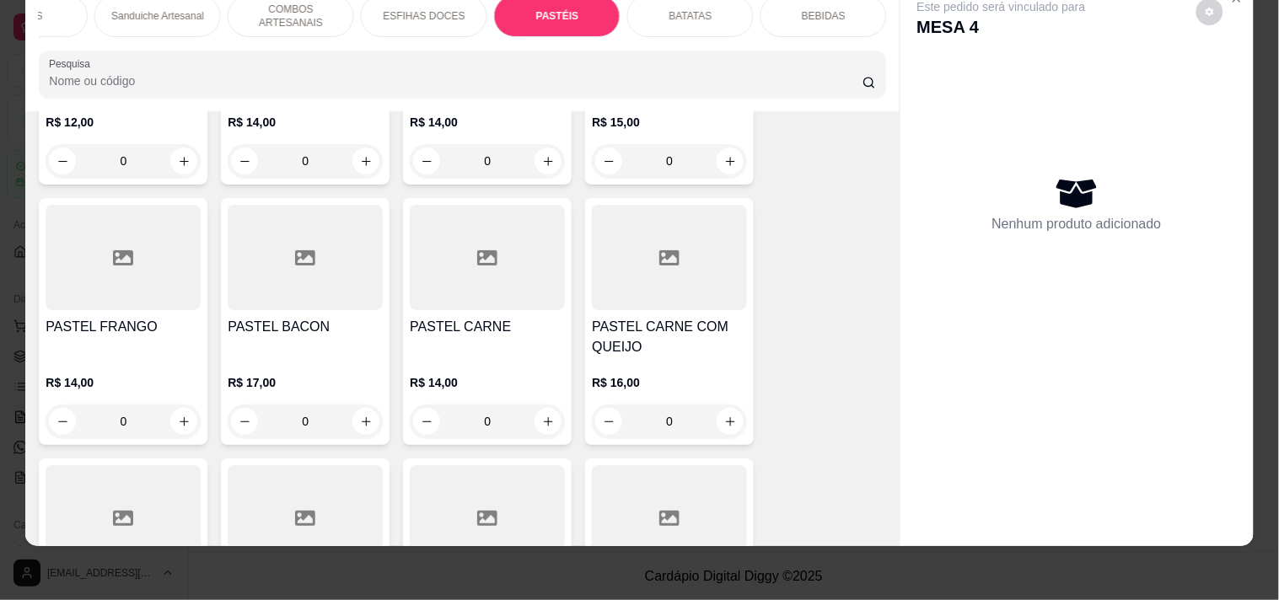
click at [182, 414] on div "0" at bounding box center [123, 422] width 155 height 34
click at [189, 418] on div "0" at bounding box center [123, 422] width 155 height 34
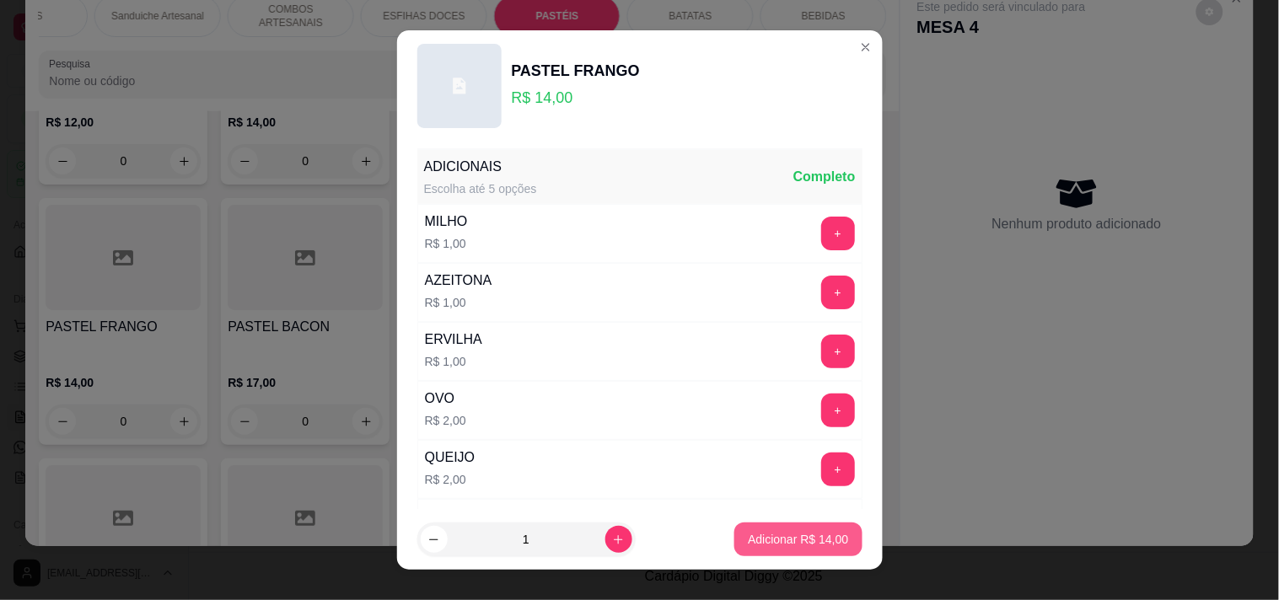
click at [801, 537] on p "Adicionar R$ 14,00" at bounding box center [798, 539] width 100 height 17
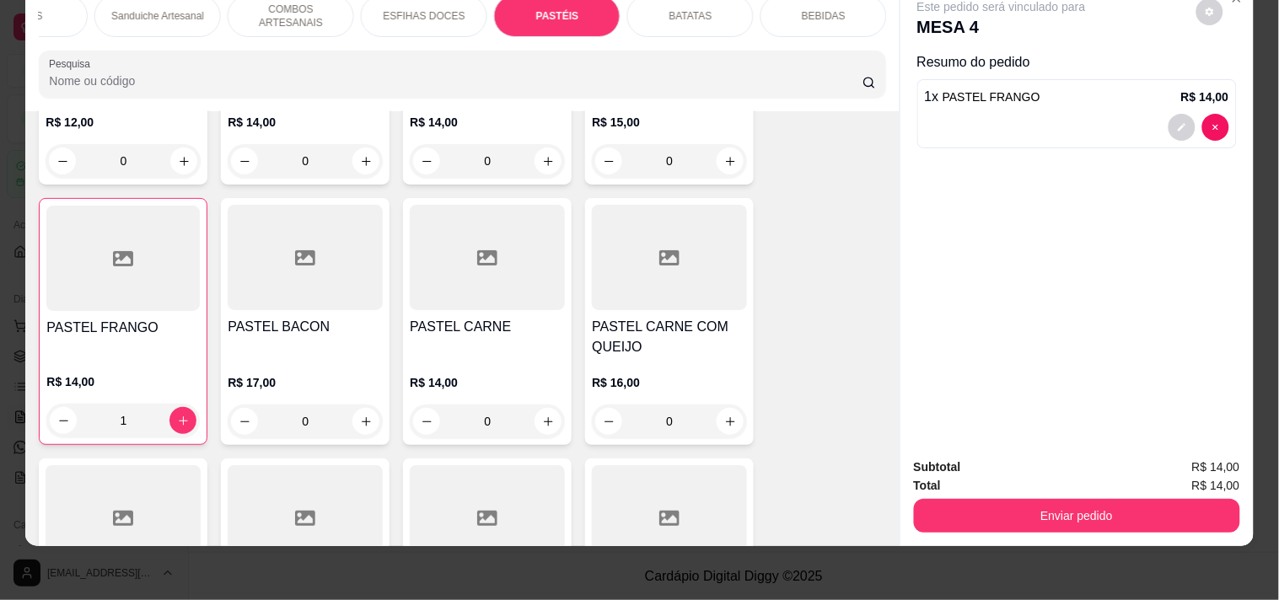
click at [181, 416] on div "1" at bounding box center [122, 421] width 153 height 34
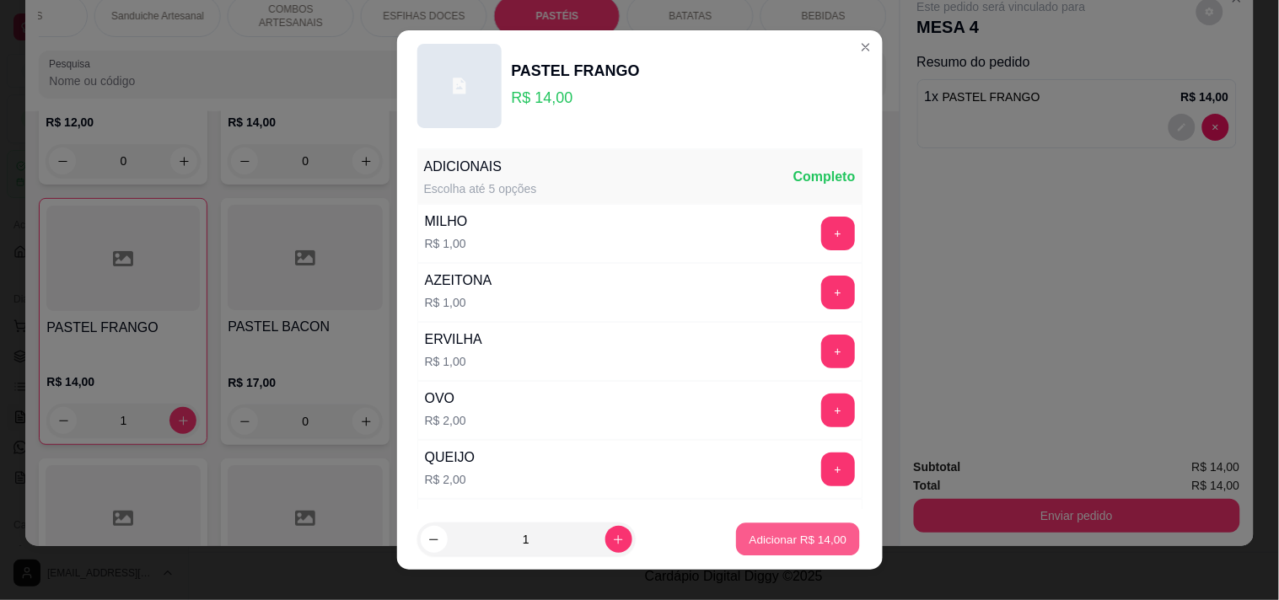
click at [789, 534] on p "Adicionar R$ 14,00" at bounding box center [798, 540] width 98 height 16
type input "2"
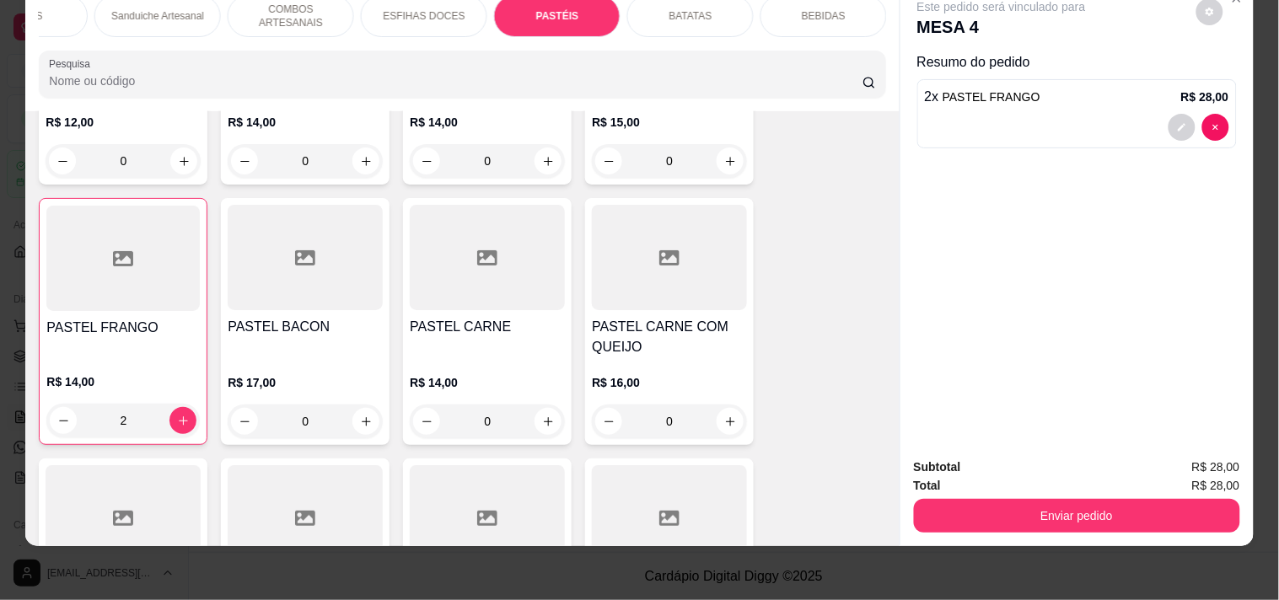
click at [936, 515] on button "Enviar pedido" at bounding box center [1077, 516] width 326 height 34
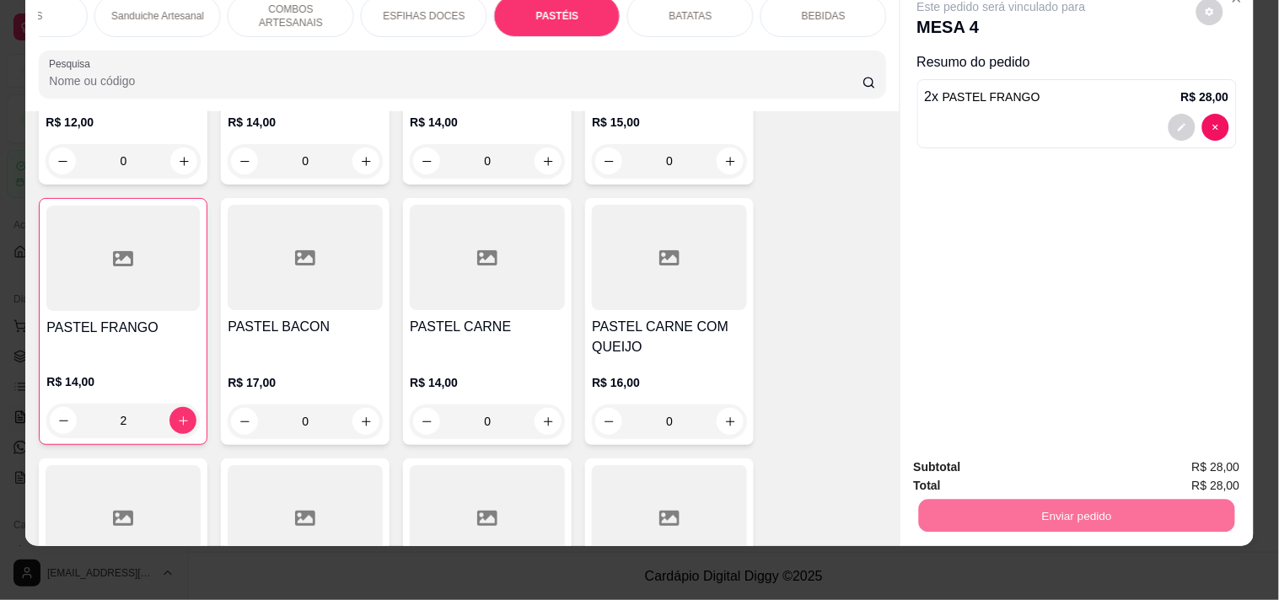
click at [1121, 462] on button "Registrar cliente" at bounding box center [1083, 460] width 111 height 32
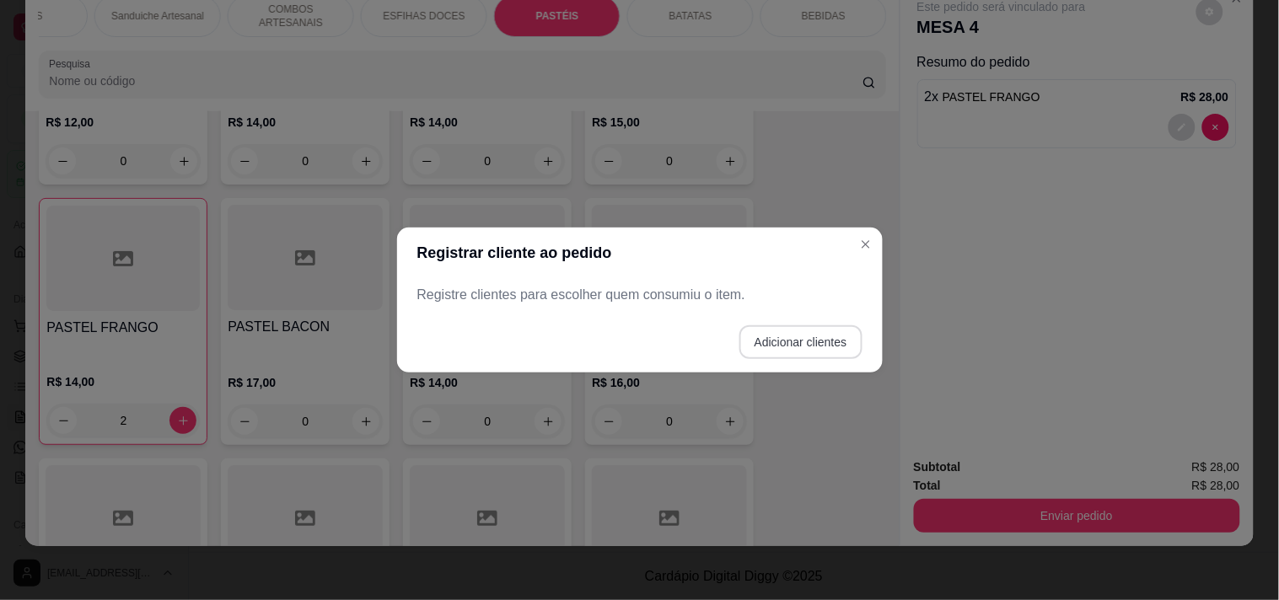
click at [861, 329] on footer "Adicionar clientes" at bounding box center [640, 342] width 486 height 61
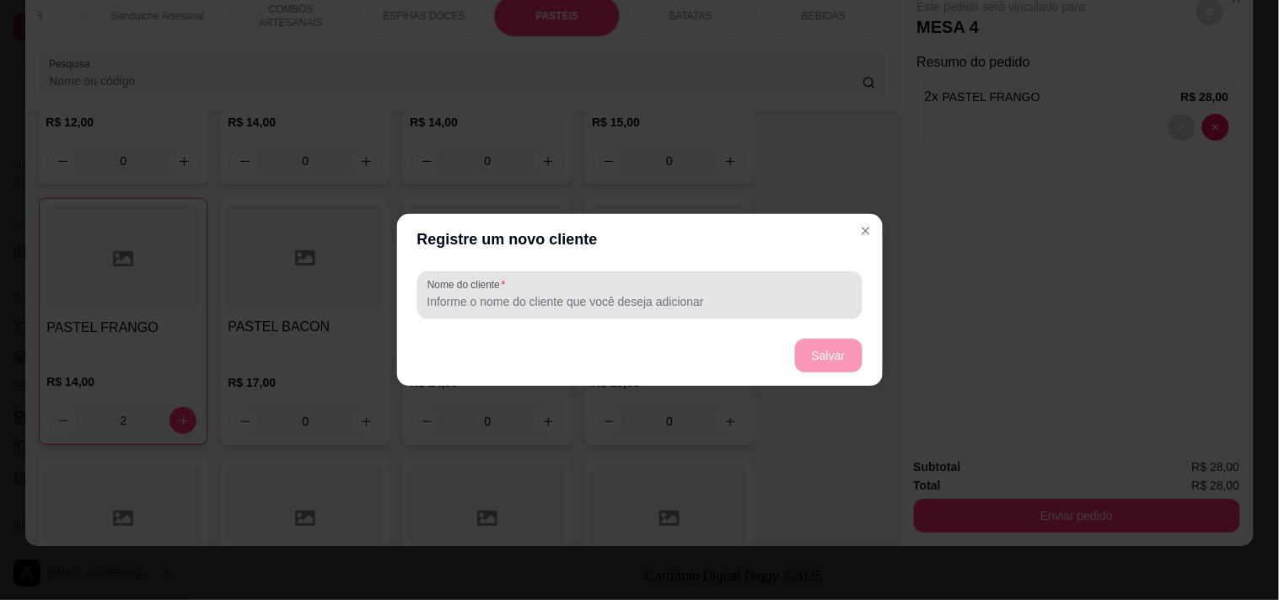
click at [632, 315] on div "Nome do cliente" at bounding box center [639, 294] width 445 height 47
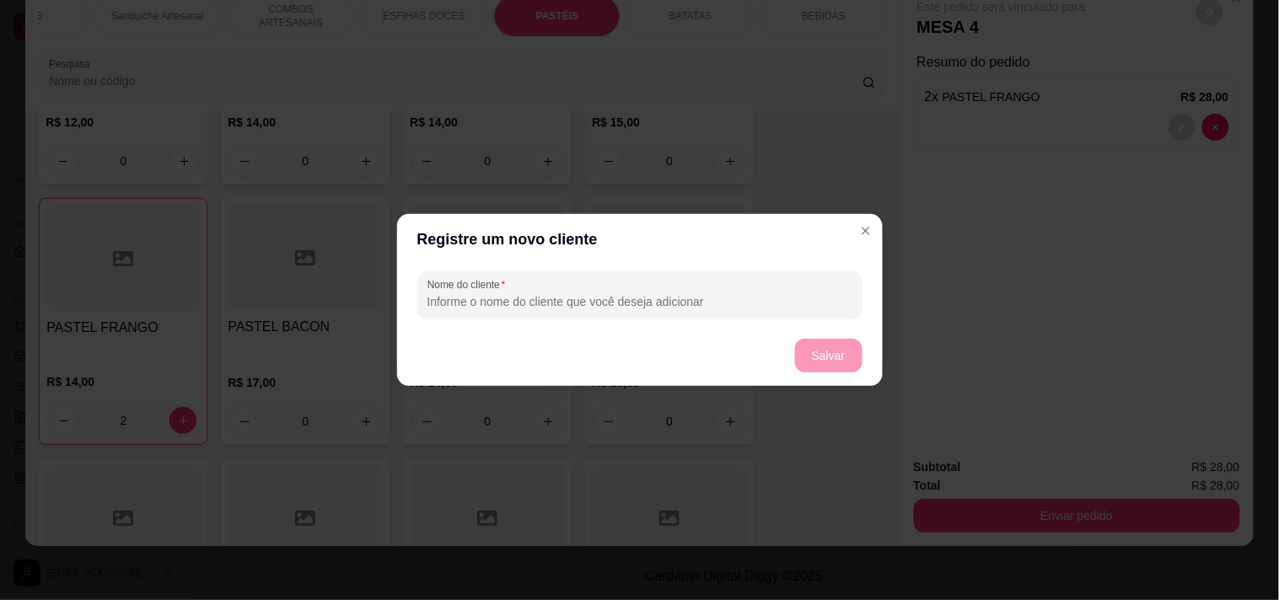
type input "O"
type input "W"
type input "GEORGIA"
click at [854, 371] on button "Salvar" at bounding box center [829, 356] width 66 height 33
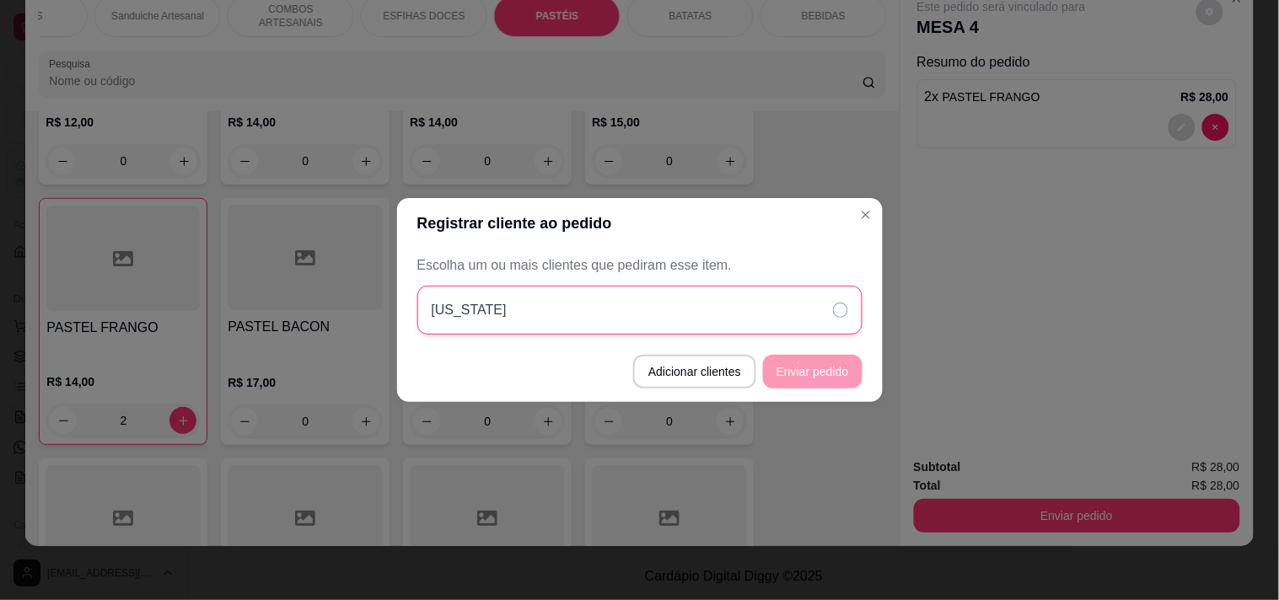
click at [849, 291] on div "GEORGIA" at bounding box center [639, 310] width 445 height 49
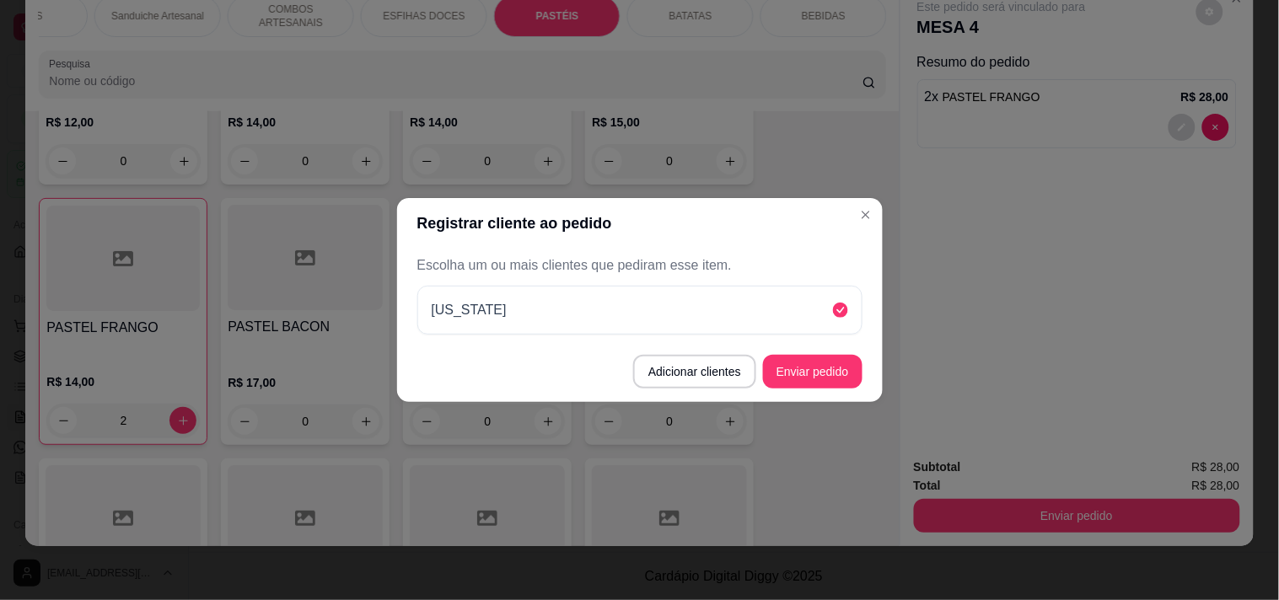
click at [833, 382] on button "Enviar pedido" at bounding box center [812, 372] width 99 height 34
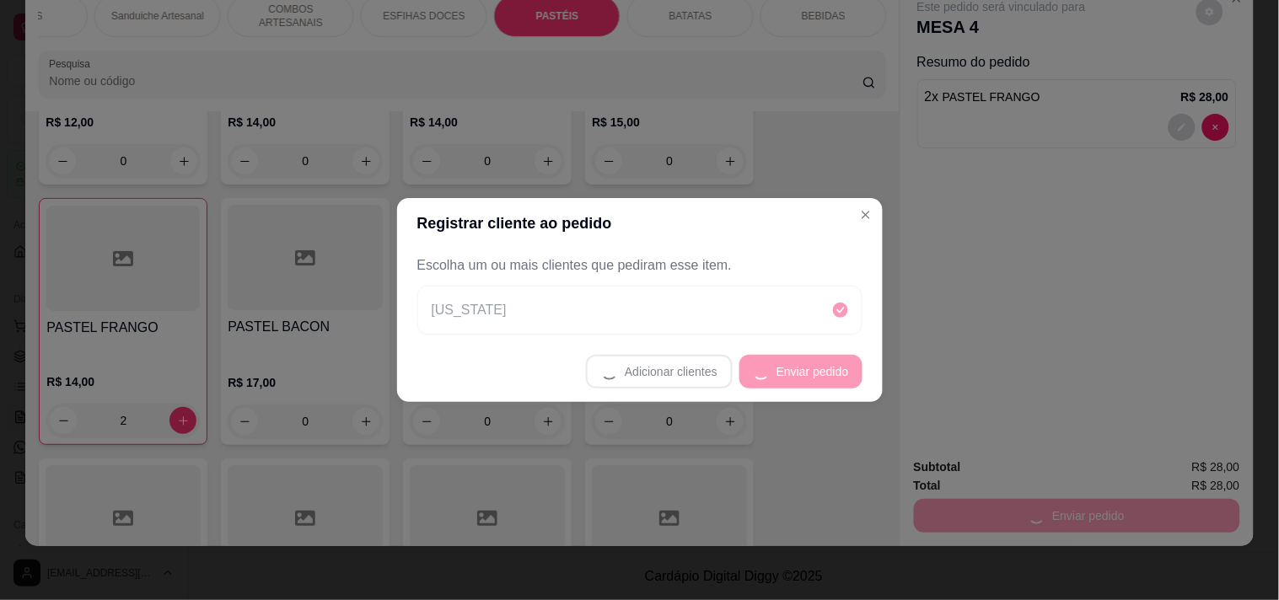
click at [831, 379] on footer "Adicionar clientes Enviar pedido" at bounding box center [640, 371] width 486 height 61
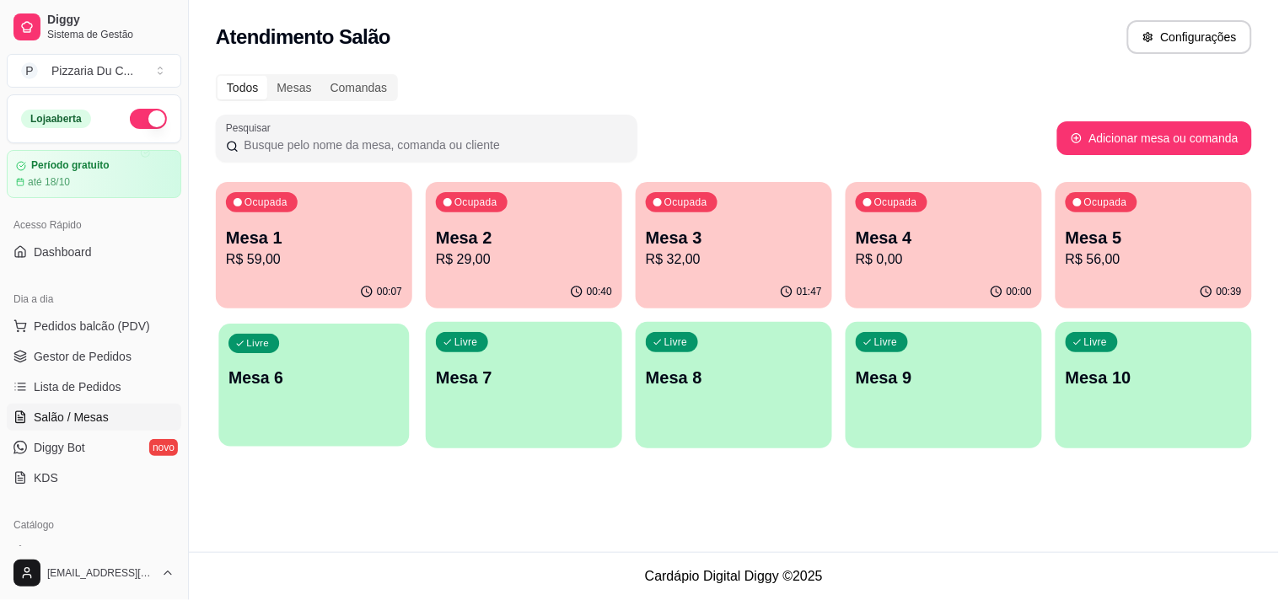
click at [389, 396] on div "Livre Mesa 6" at bounding box center [313, 375] width 191 height 103
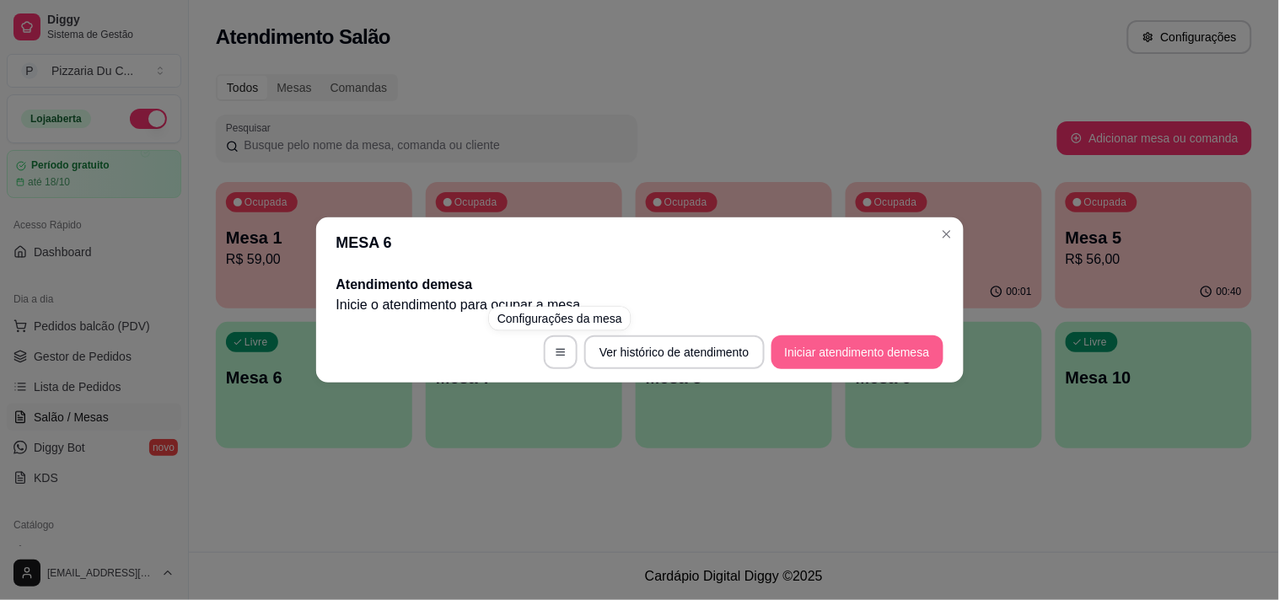
click at [799, 346] on button "Iniciar atendimento de mesa" at bounding box center [857, 353] width 172 height 34
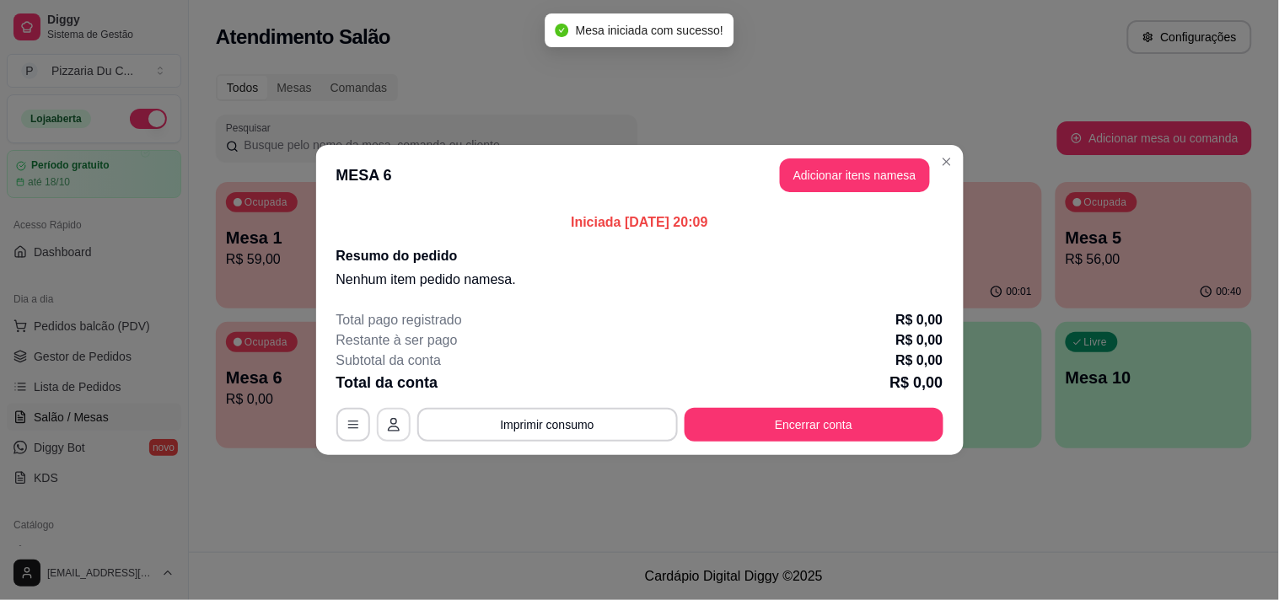
click at [392, 419] on icon "button" at bounding box center [394, 424] width 12 height 13
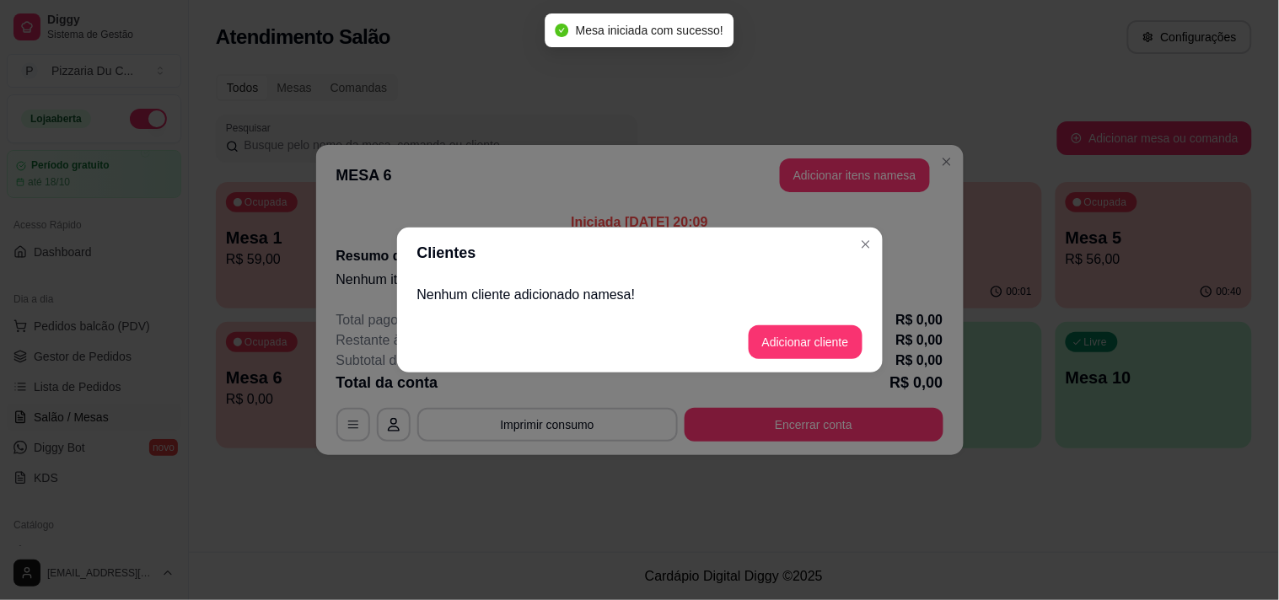
click at [452, 306] on div "Nenhum cliente adicionado na mesa !" at bounding box center [640, 295] width 486 height 34
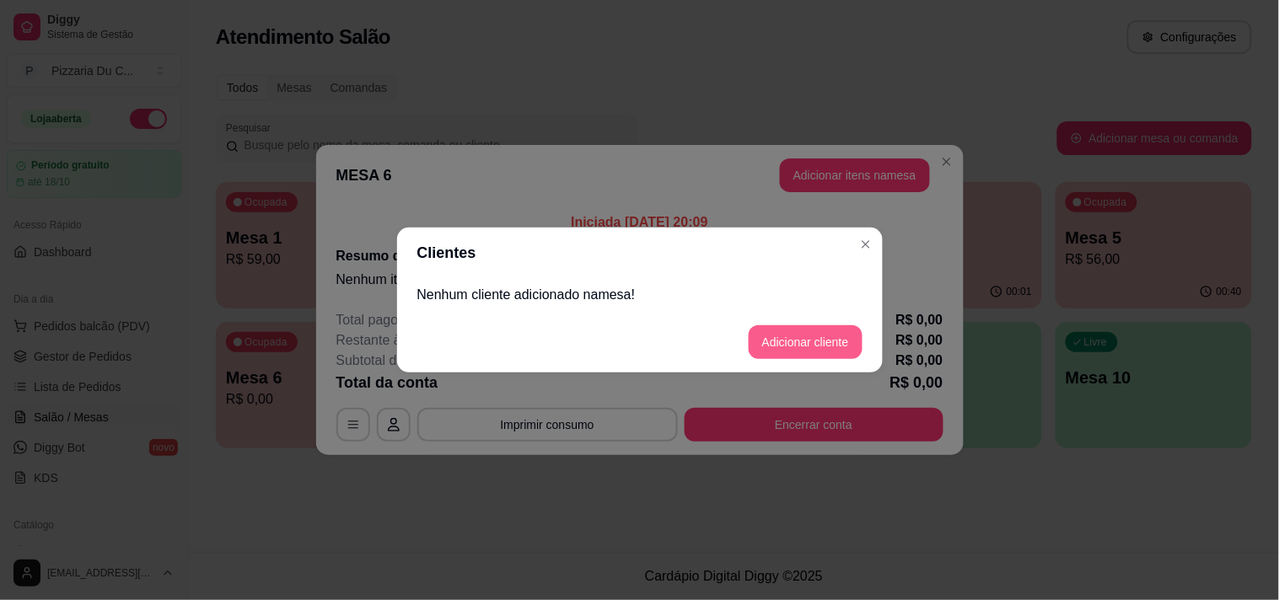
click at [765, 325] on button "Adicionar cliente" at bounding box center [806, 342] width 114 height 34
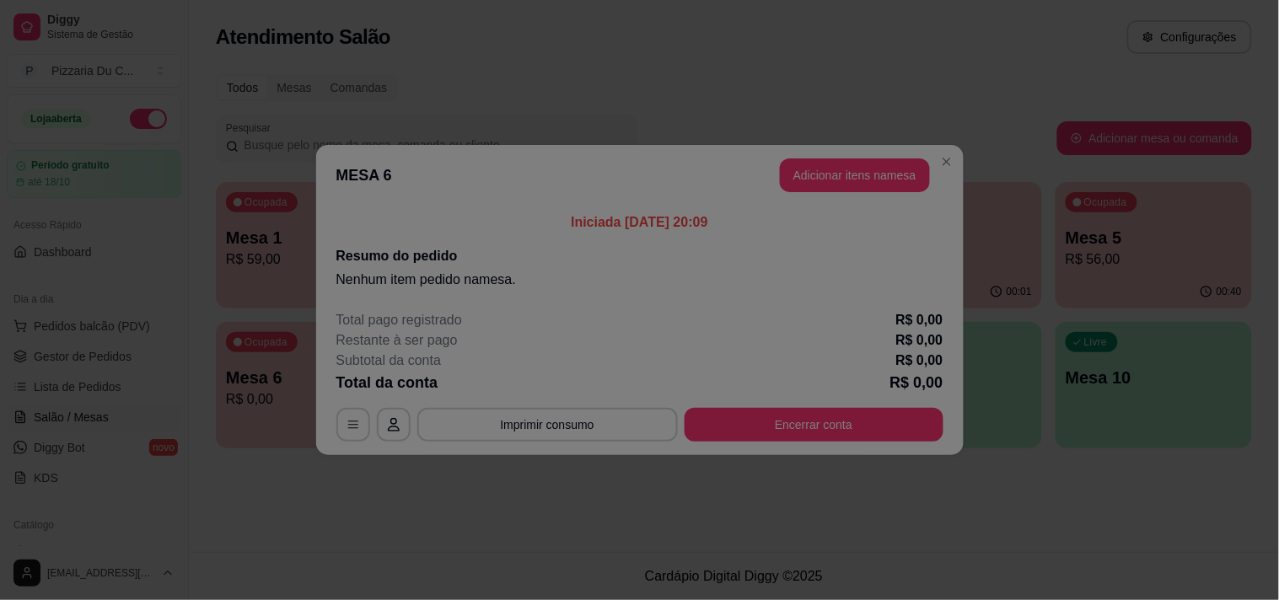
click at [577, 303] on input "Nome do cliente" at bounding box center [639, 301] width 425 height 17
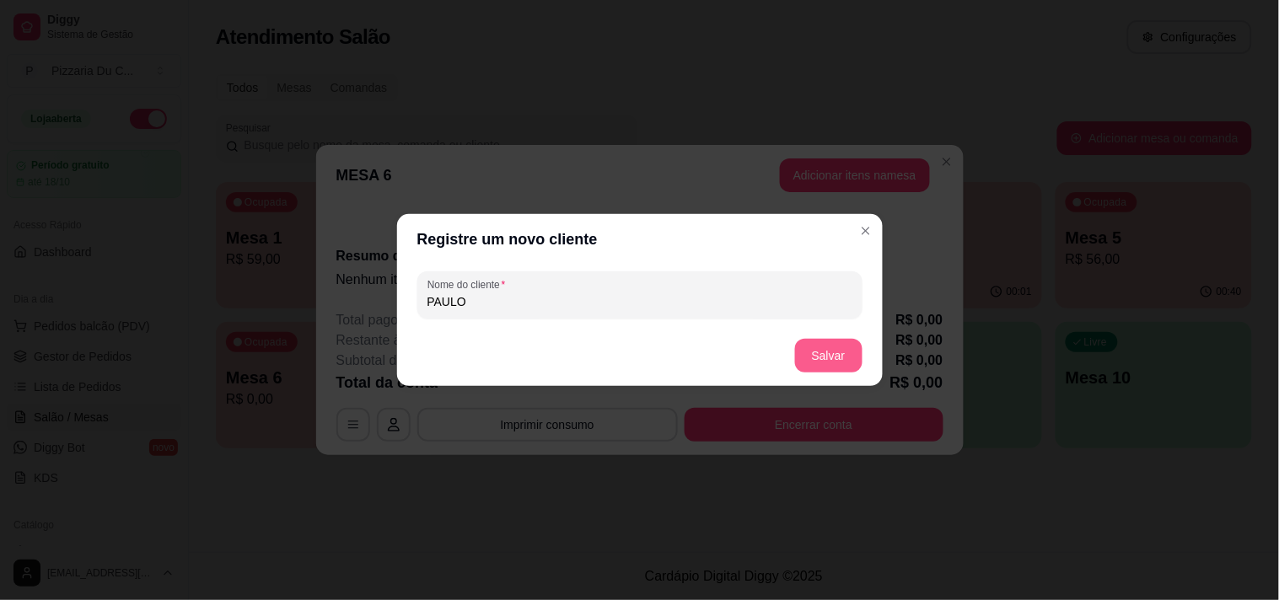
type input "PAULO"
click at [816, 346] on button "Salvar" at bounding box center [829, 356] width 66 height 33
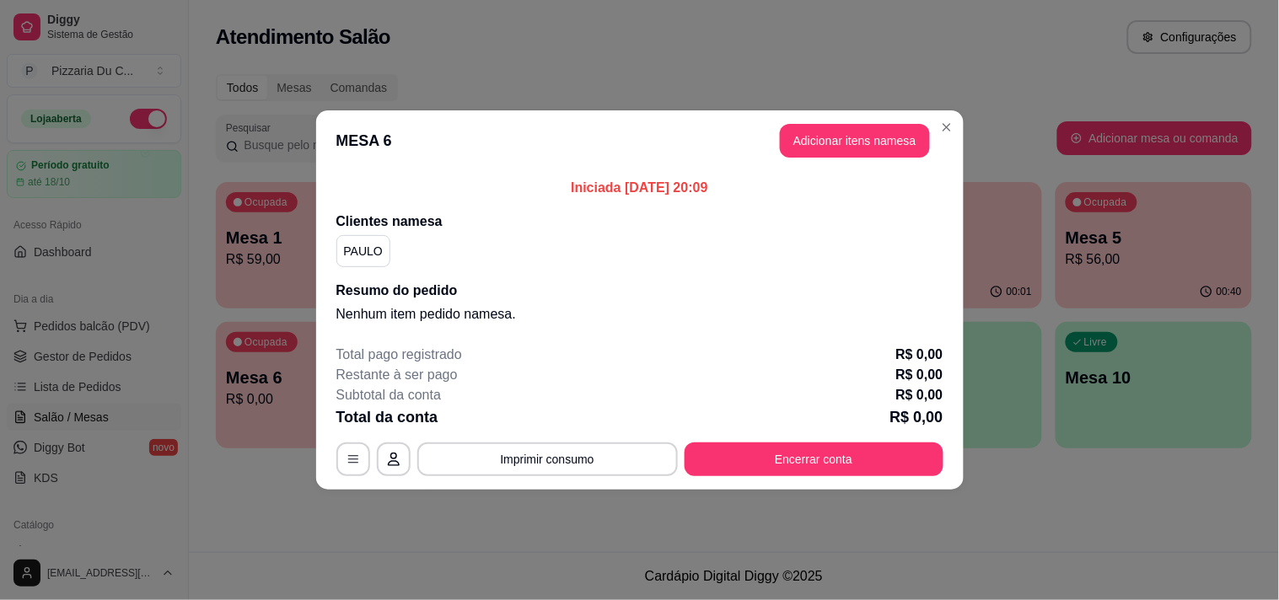
click at [867, 160] on header "MESA 6 Adicionar itens na mesa" at bounding box center [639, 140] width 647 height 61
click at [867, 153] on button "Adicionar itens na mesa" at bounding box center [855, 141] width 150 height 34
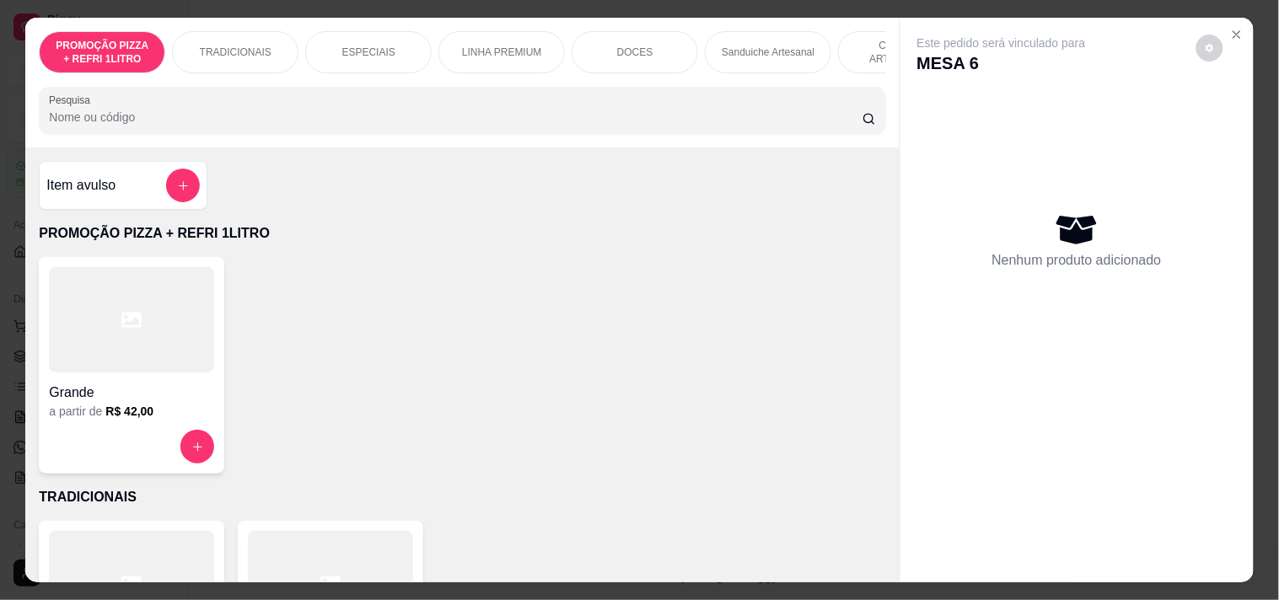
click at [552, 62] on div "PROMOÇÃO PIZZA + REFRI 1LITRO TRADICIONAIS ESPECIAIS LINHA PREMIUM DOCES Sandui…" at bounding box center [462, 52] width 846 height 42
click at [567, 65] on div "PROMOÇÃO PIZZA + REFRI 1LITRO TRADICIONAIS ESPECIAIS LINHA PREMIUM DOCES Sandui…" at bounding box center [462, 52] width 846 height 42
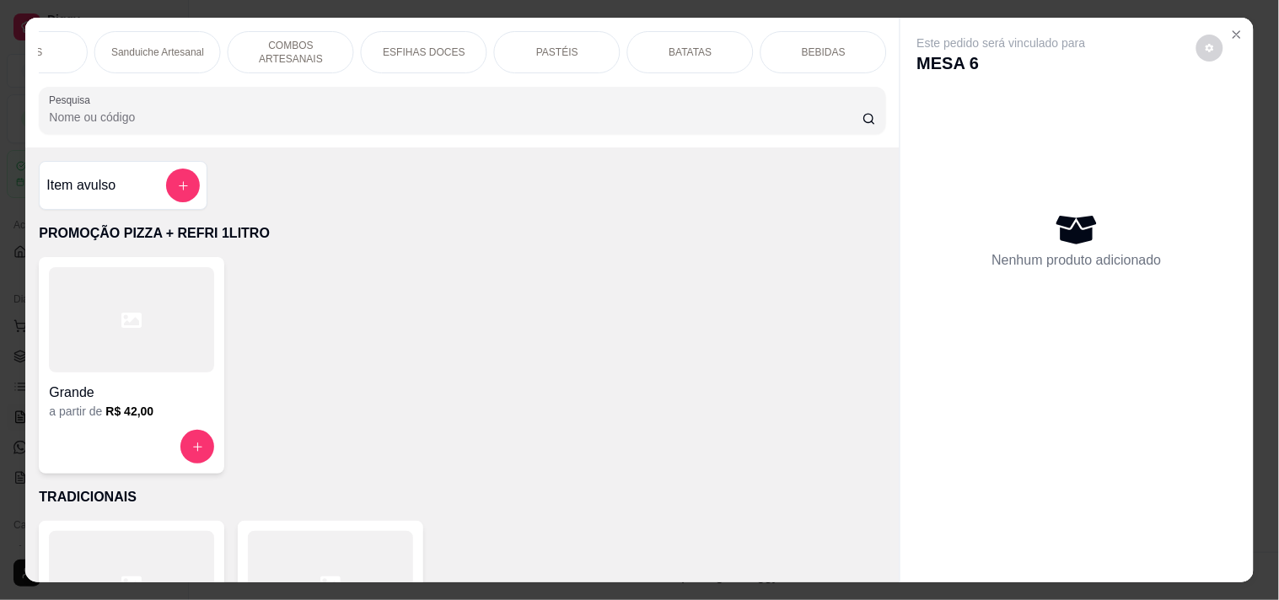
click at [538, 46] on p "PASTÉIS" at bounding box center [557, 52] width 42 height 13
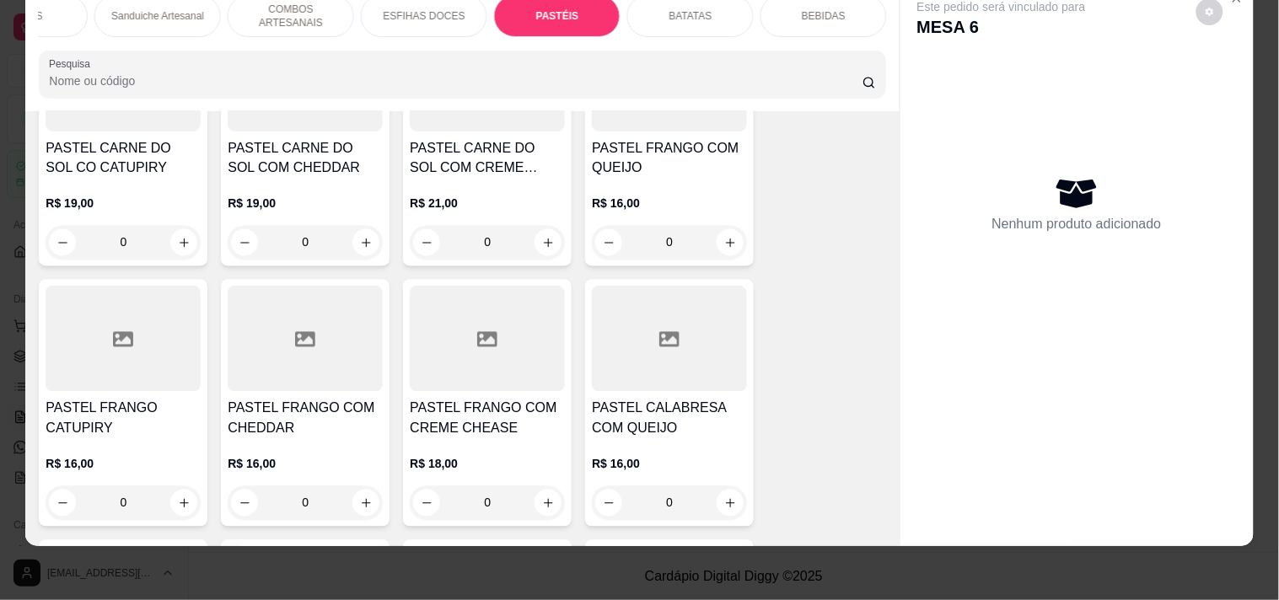
scroll to position [4115, 0]
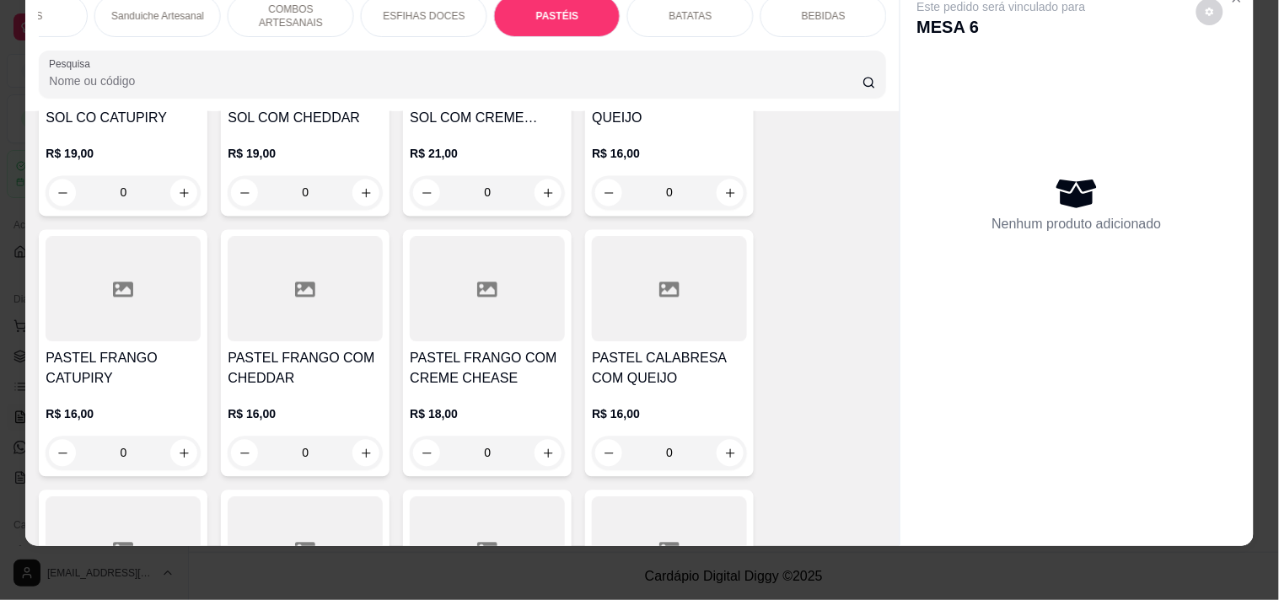
click at [718, 197] on div "0" at bounding box center [669, 193] width 155 height 34
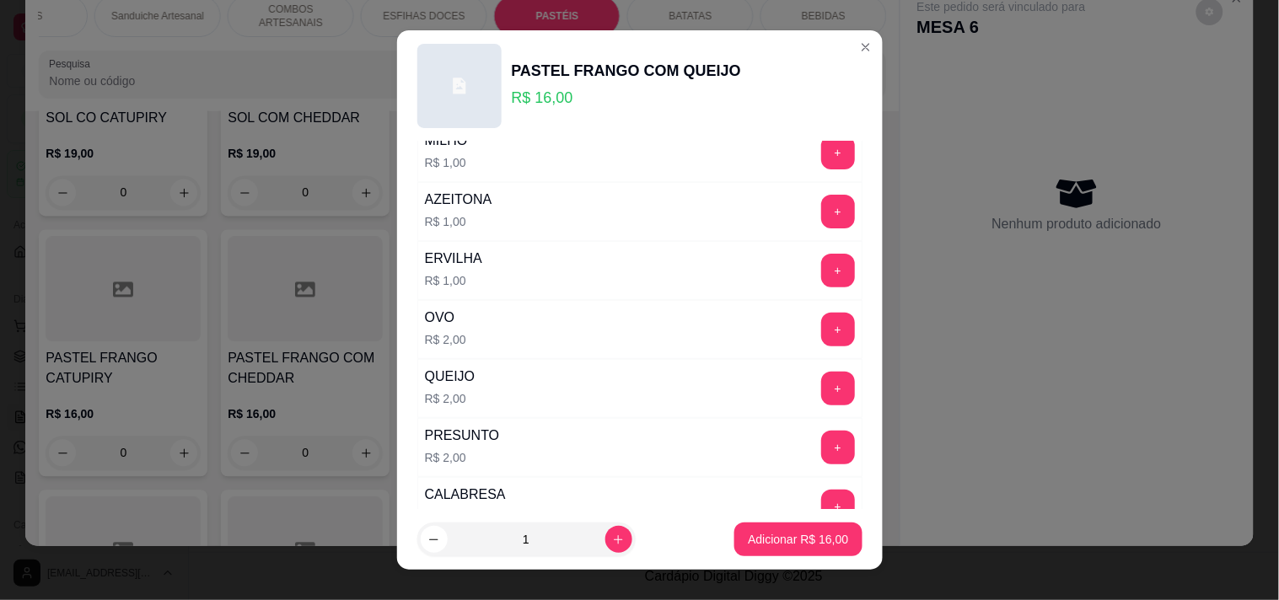
scroll to position [187, 0]
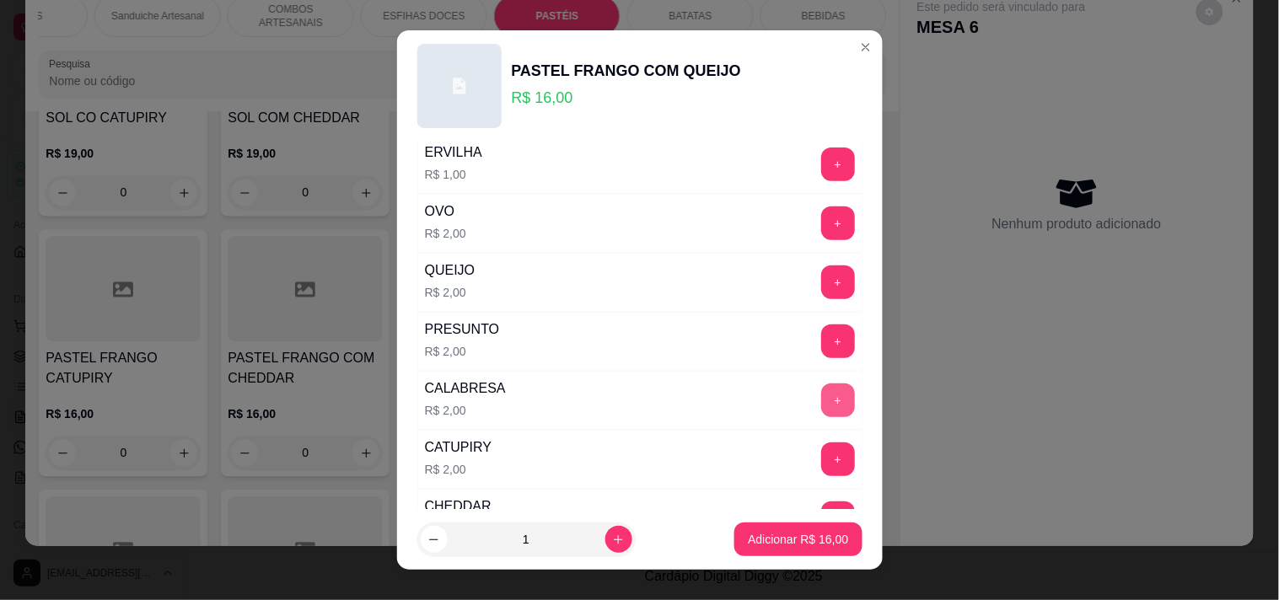
click at [821, 395] on button "+" at bounding box center [838, 401] width 34 height 34
click at [776, 540] on p "Adicionar R$ 18,00" at bounding box center [798, 540] width 98 height 16
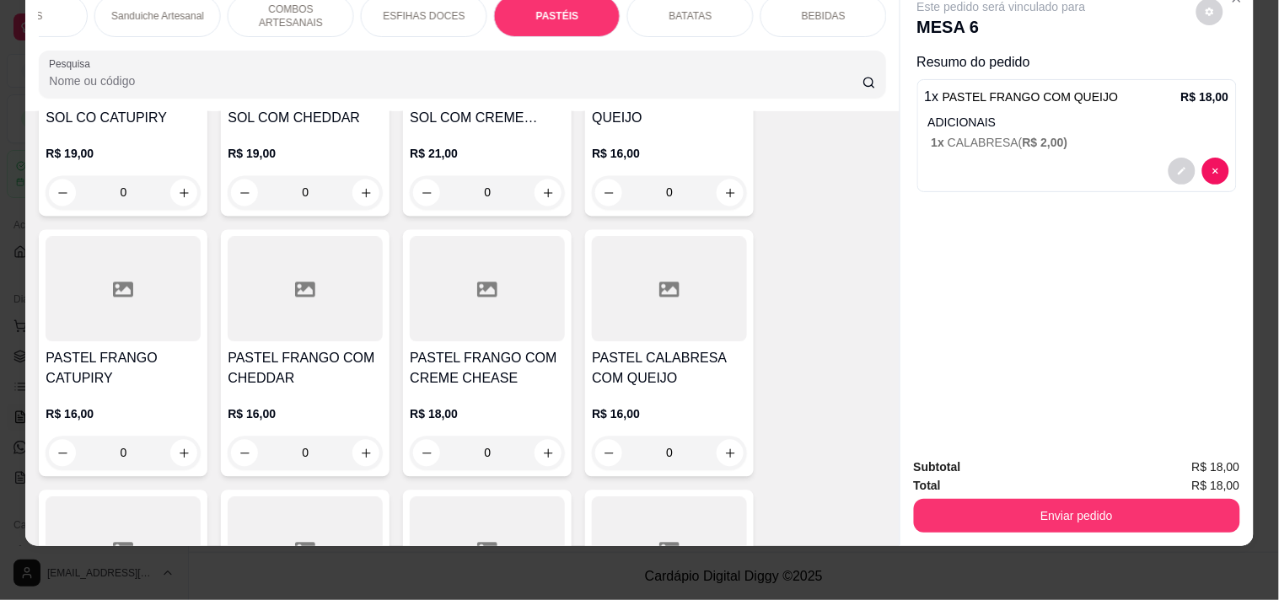
click at [984, 520] on div "Subtotal R$ 18,00 Total R$ 18,00 Enviar pedido" at bounding box center [1076, 495] width 353 height 102
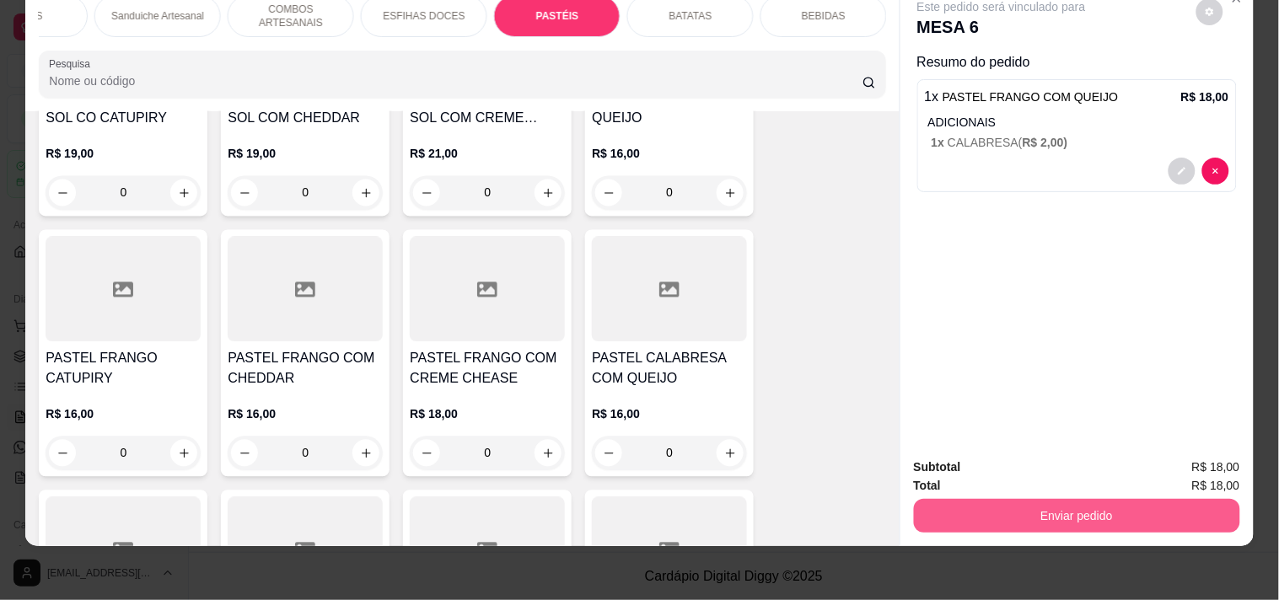
click at [1023, 502] on button "Enviar pedido" at bounding box center [1077, 516] width 326 height 34
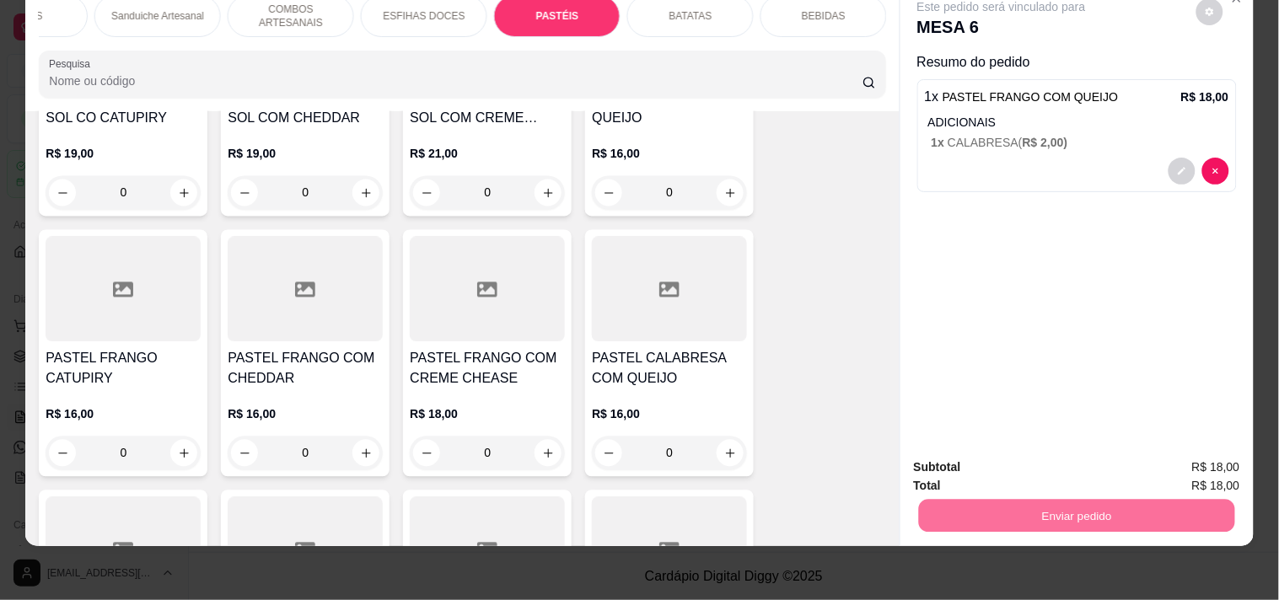
click at [1173, 459] on button "Enviar pedido" at bounding box center [1196, 459] width 93 height 31
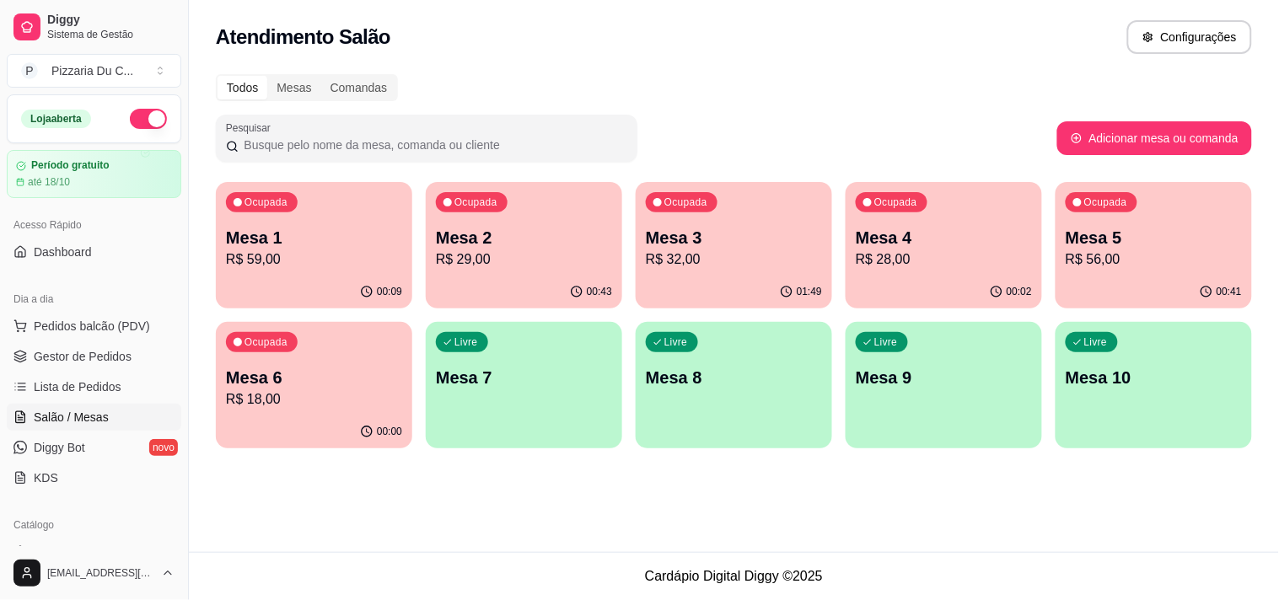
click at [338, 367] on p "Mesa 6" at bounding box center [314, 378] width 176 height 24
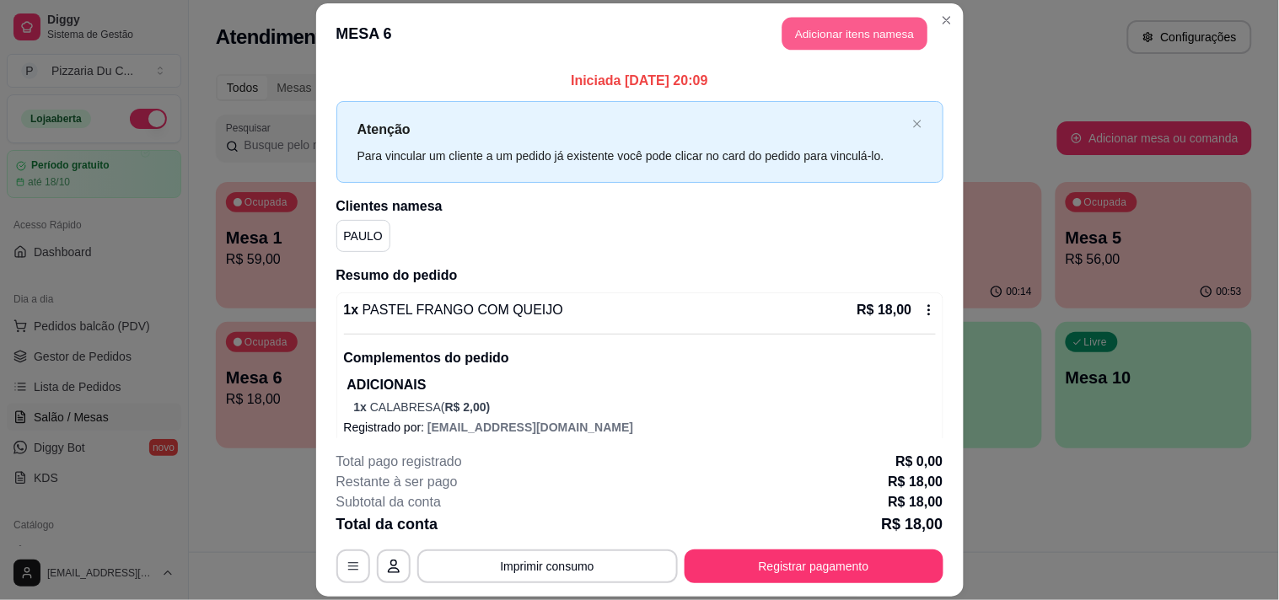
click at [835, 48] on button "Adicionar itens na mesa" at bounding box center [854, 33] width 145 height 33
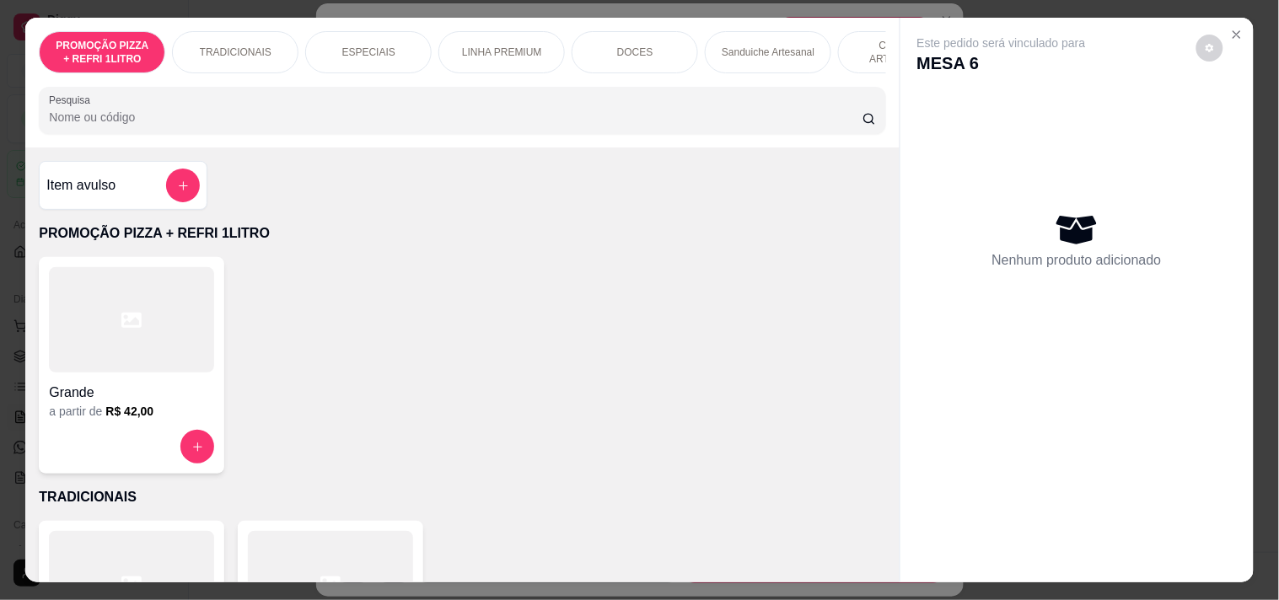
scroll to position [0, 610]
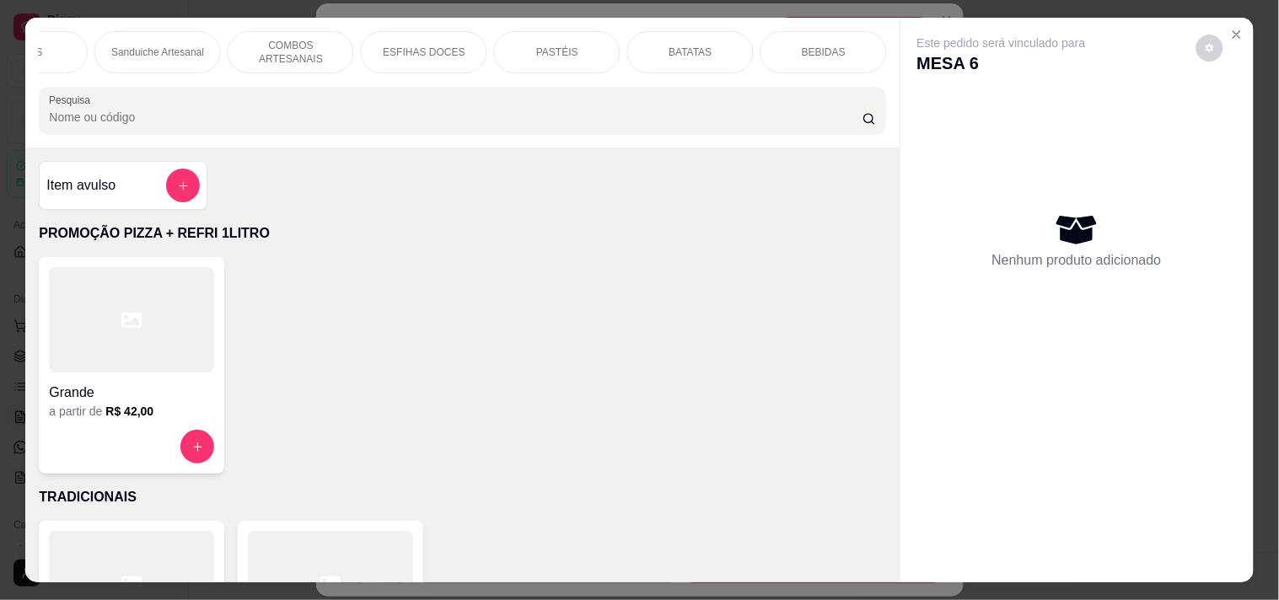
click at [847, 36] on div "BEBIDAS" at bounding box center [823, 52] width 126 height 42
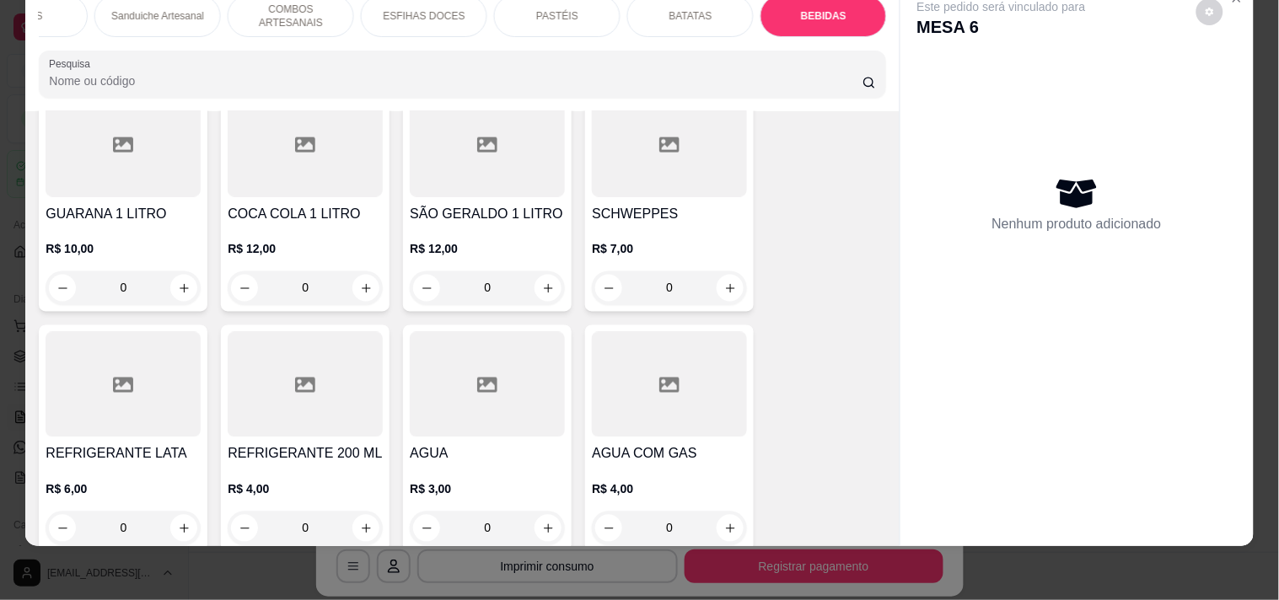
scroll to position [5662, 0]
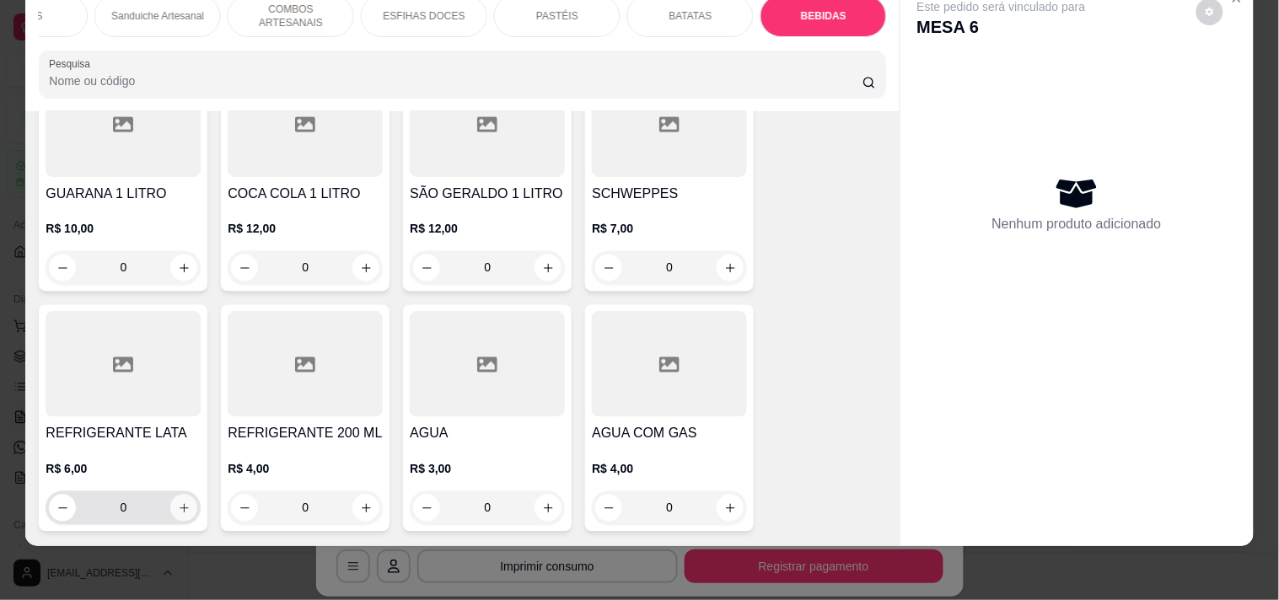
click at [178, 503] on button "increase-product-quantity" at bounding box center [183, 508] width 27 height 27
type input "1"
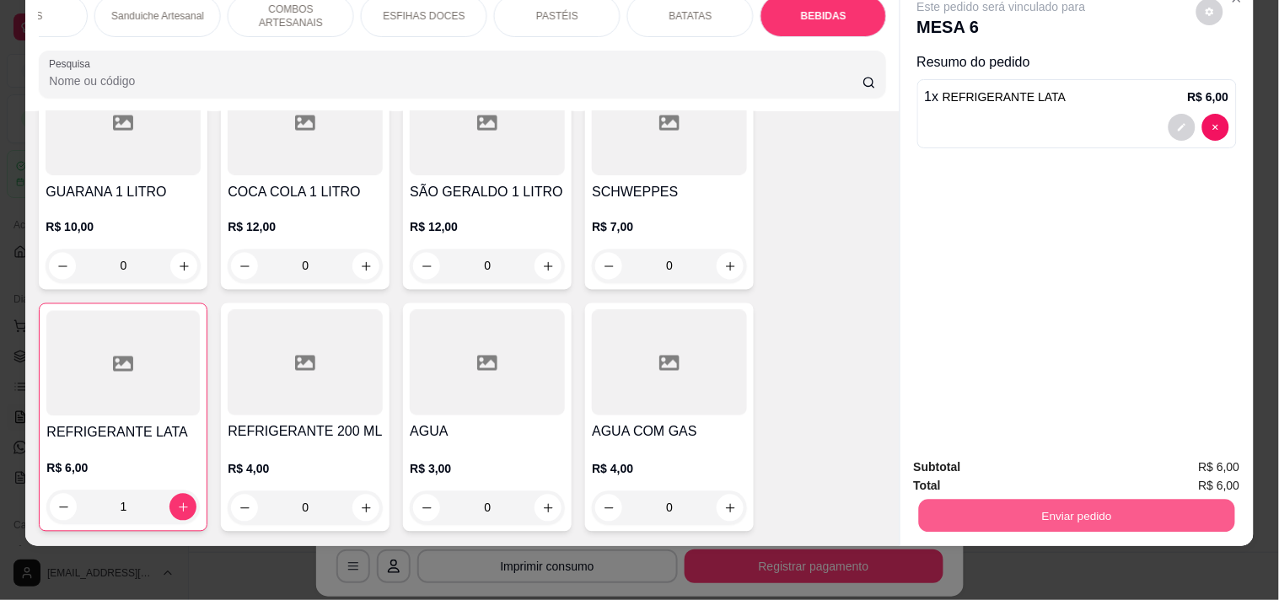
click at [918, 499] on button "Enviar pedido" at bounding box center [1076, 515] width 316 height 33
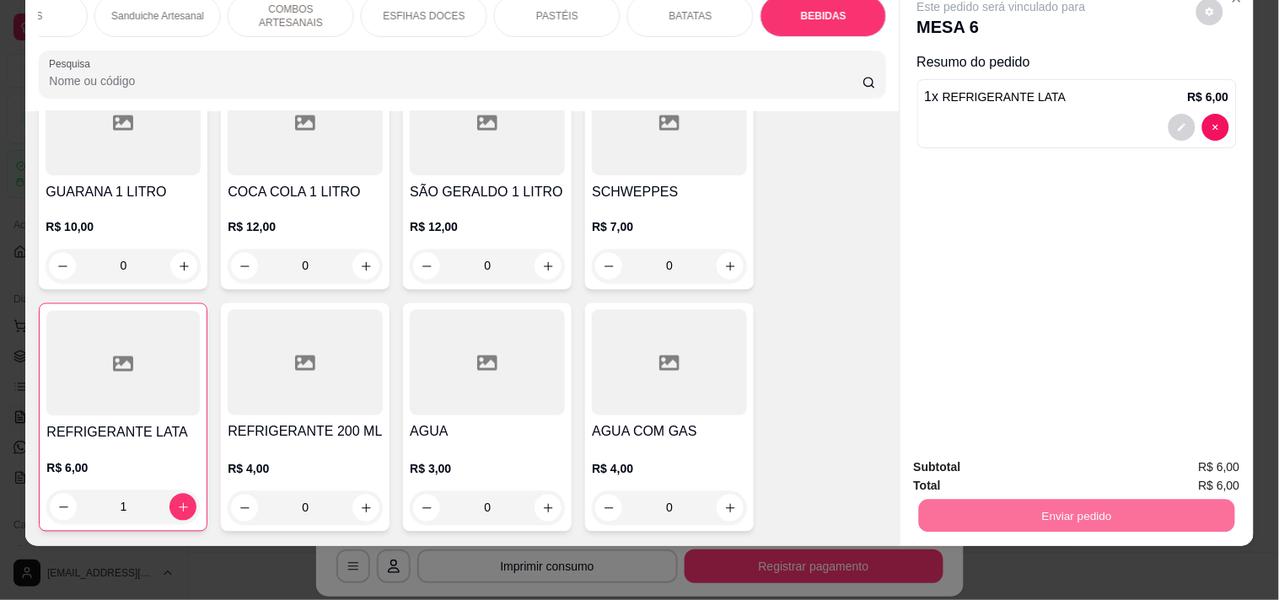
click at [1203, 451] on button "Enviar pedido" at bounding box center [1195, 460] width 95 height 32
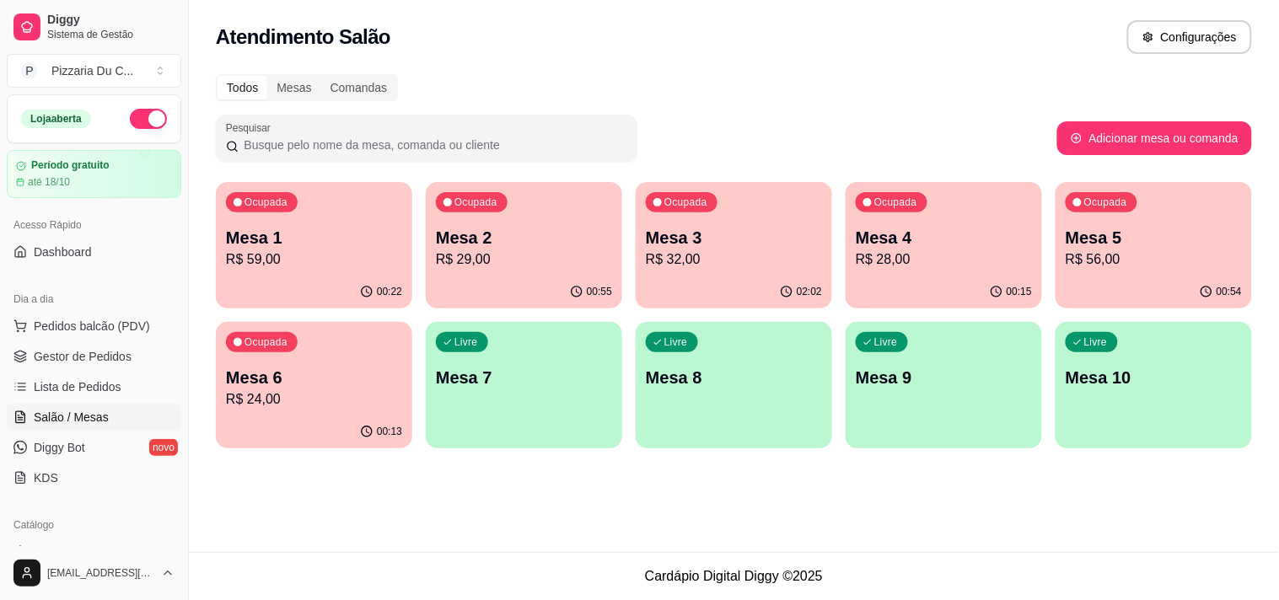
click at [532, 410] on div "Livre Mesa 7" at bounding box center [524, 375] width 196 height 106
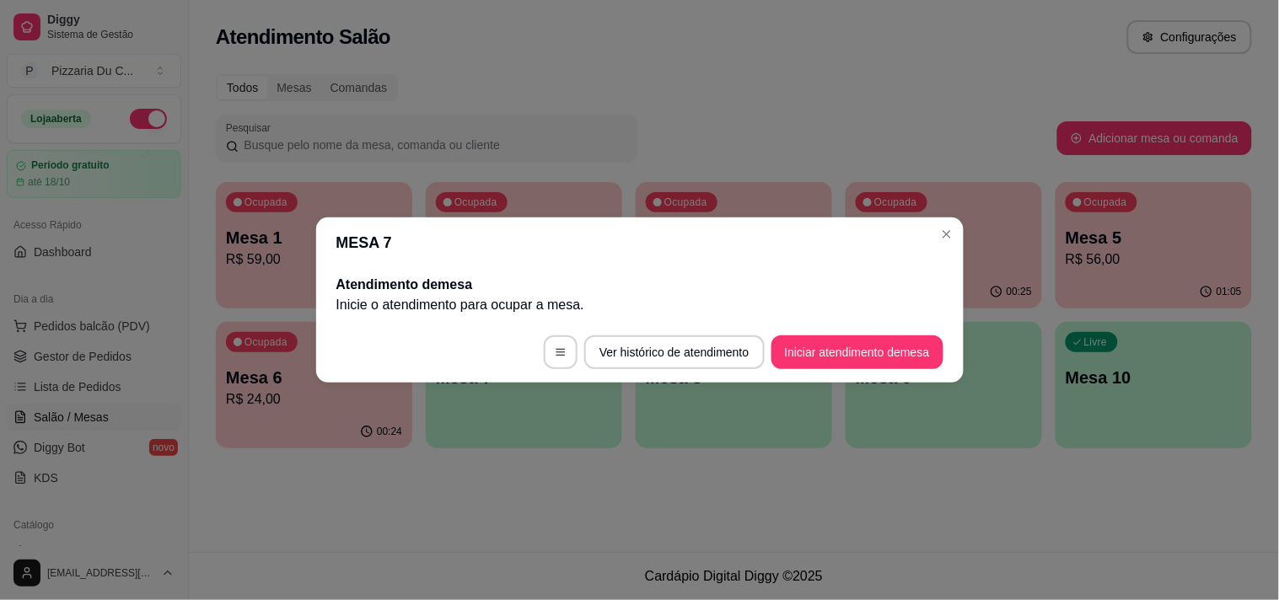
click at [868, 329] on footer "Ver histórico de atendimento Iniciar atendimento de mesa" at bounding box center [639, 352] width 647 height 61
click at [897, 355] on button "Iniciar atendimento de mesa" at bounding box center [857, 353] width 172 height 34
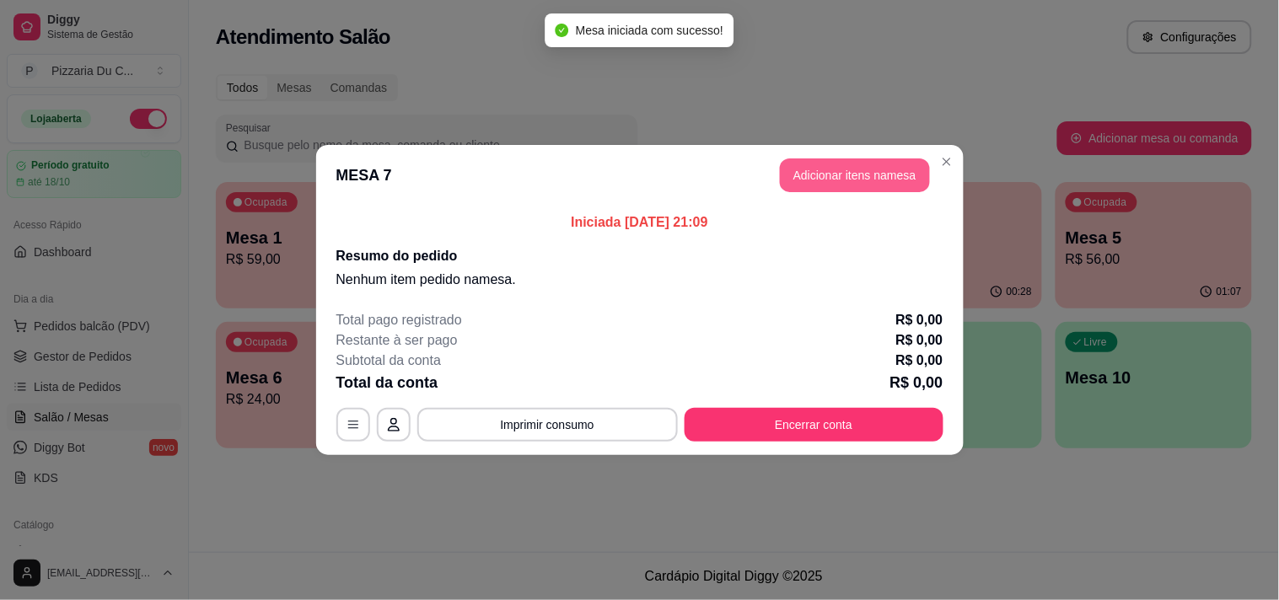
click at [813, 183] on button "Adicionar itens na mesa" at bounding box center [855, 175] width 150 height 34
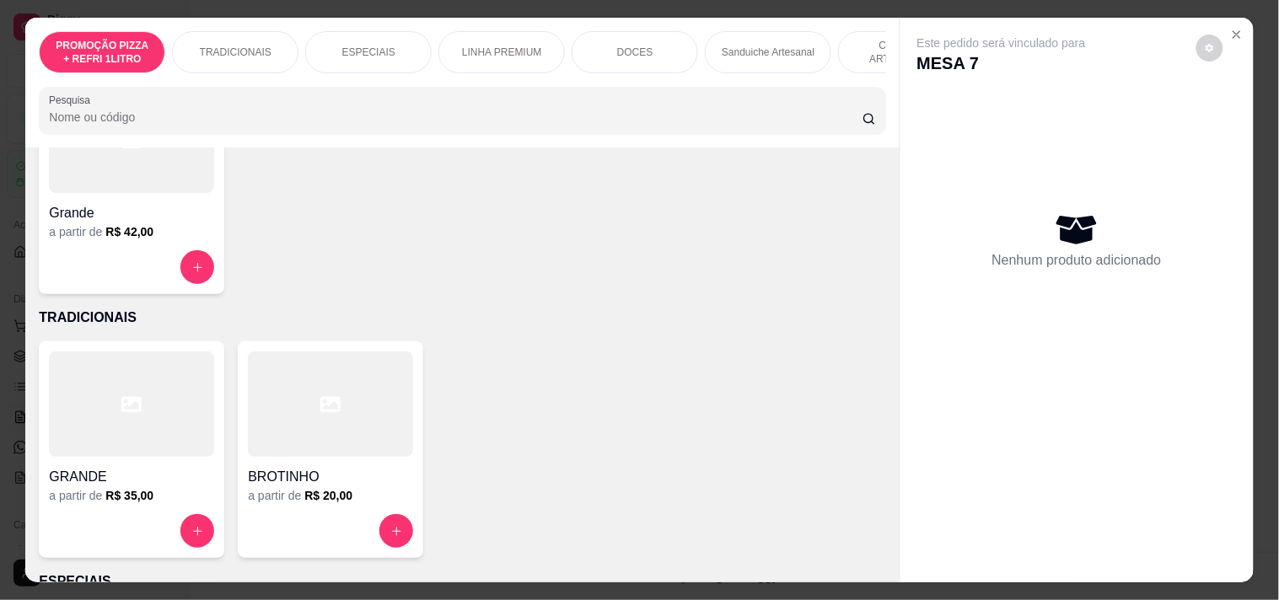
scroll to position [187, 0]
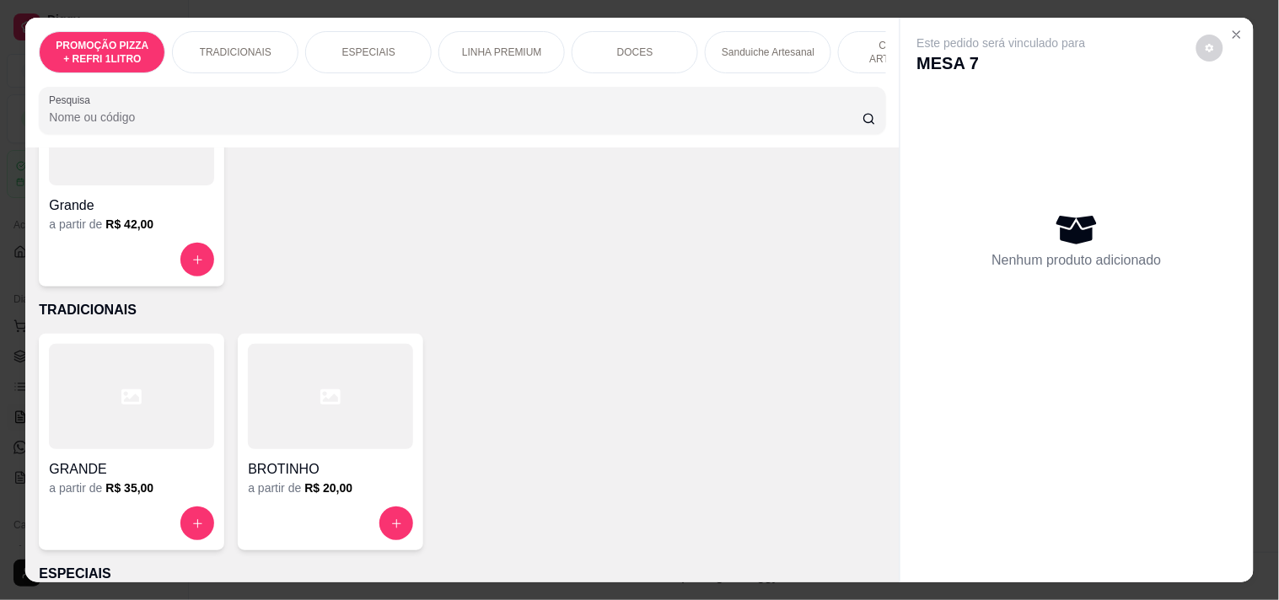
click at [95, 411] on div at bounding box center [131, 396] width 165 height 105
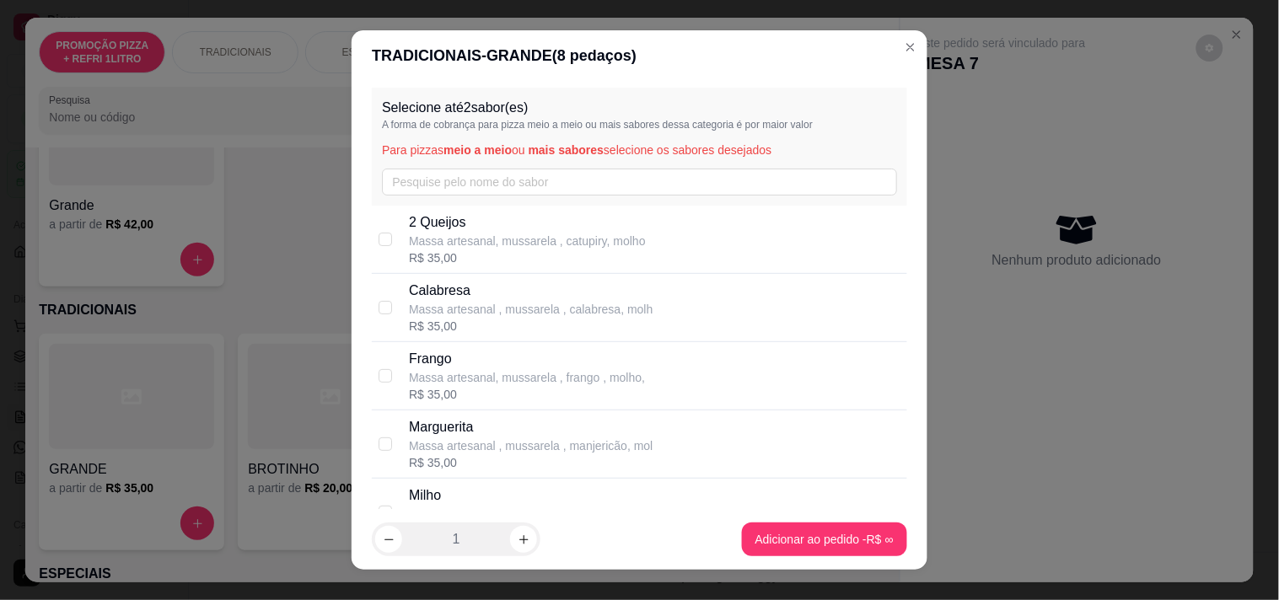
click at [491, 373] on p "Massa artesanal, mussarela , frango , molho," at bounding box center [527, 377] width 236 height 17
checkbox input "true"
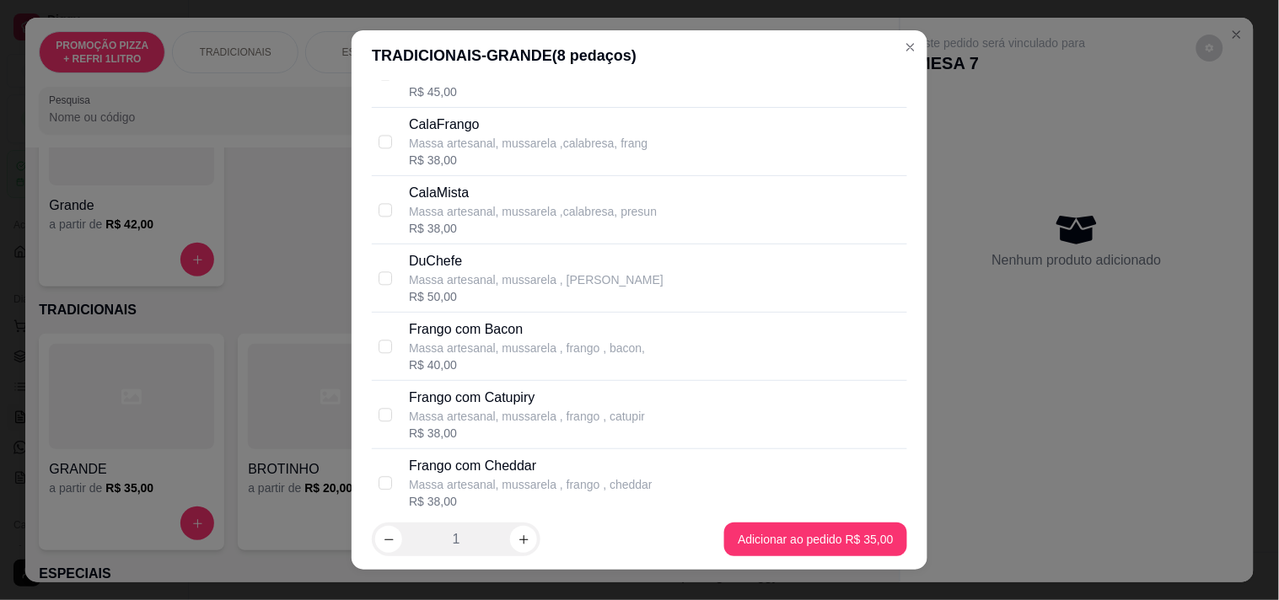
scroll to position [1124, 0]
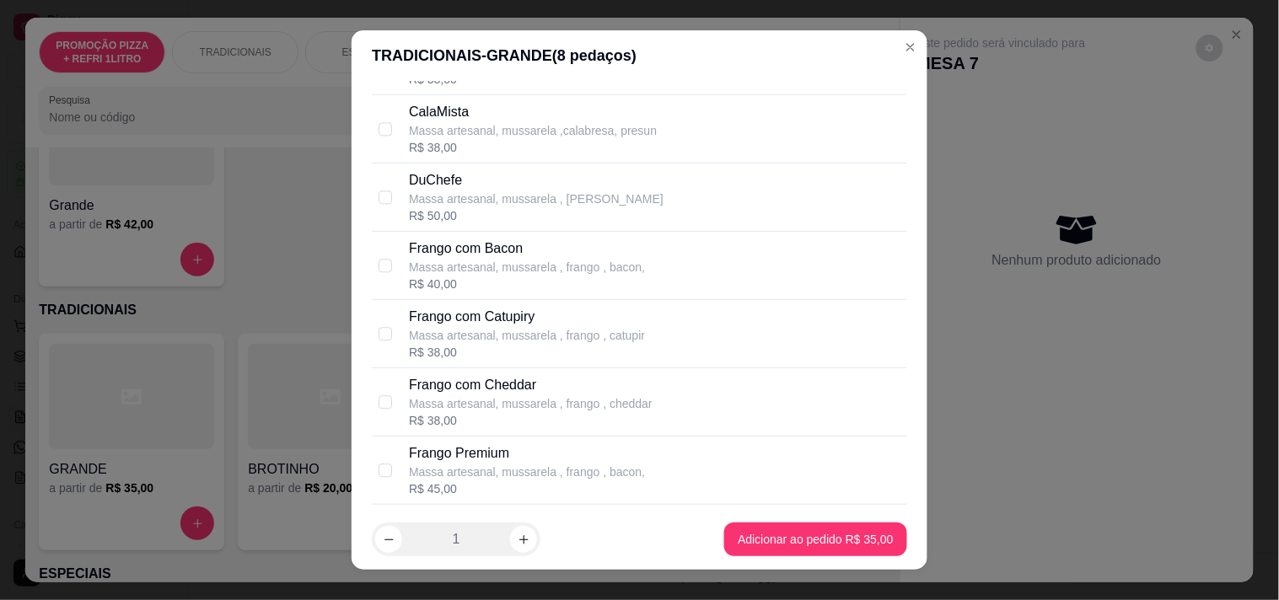
click at [510, 187] on div "DuChefe" at bounding box center [536, 180] width 255 height 20
checkbox input "true"
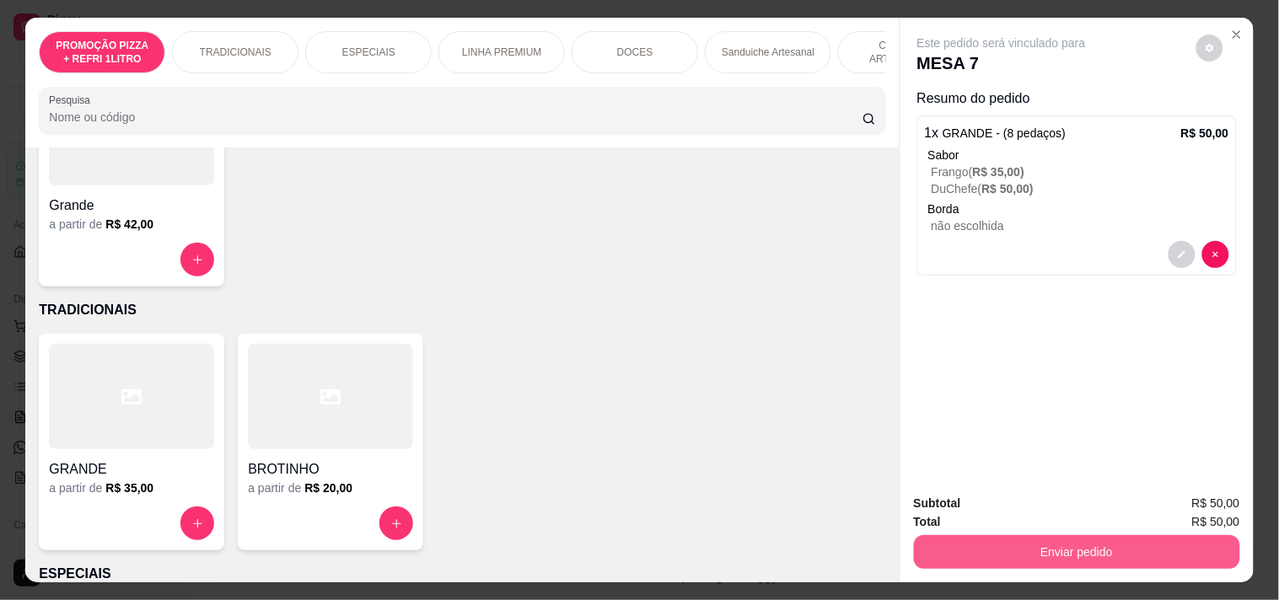
click at [945, 535] on button "Enviar pedido" at bounding box center [1077, 552] width 326 height 34
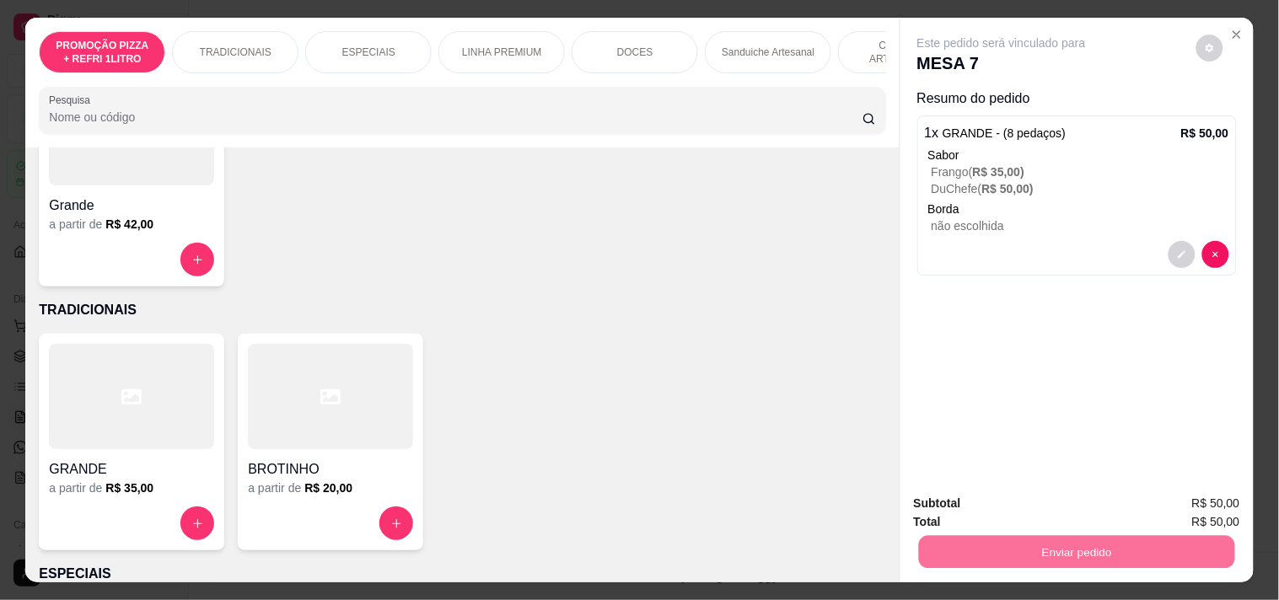
click at [1075, 508] on button "Registrar cliente" at bounding box center [1083, 503] width 111 height 32
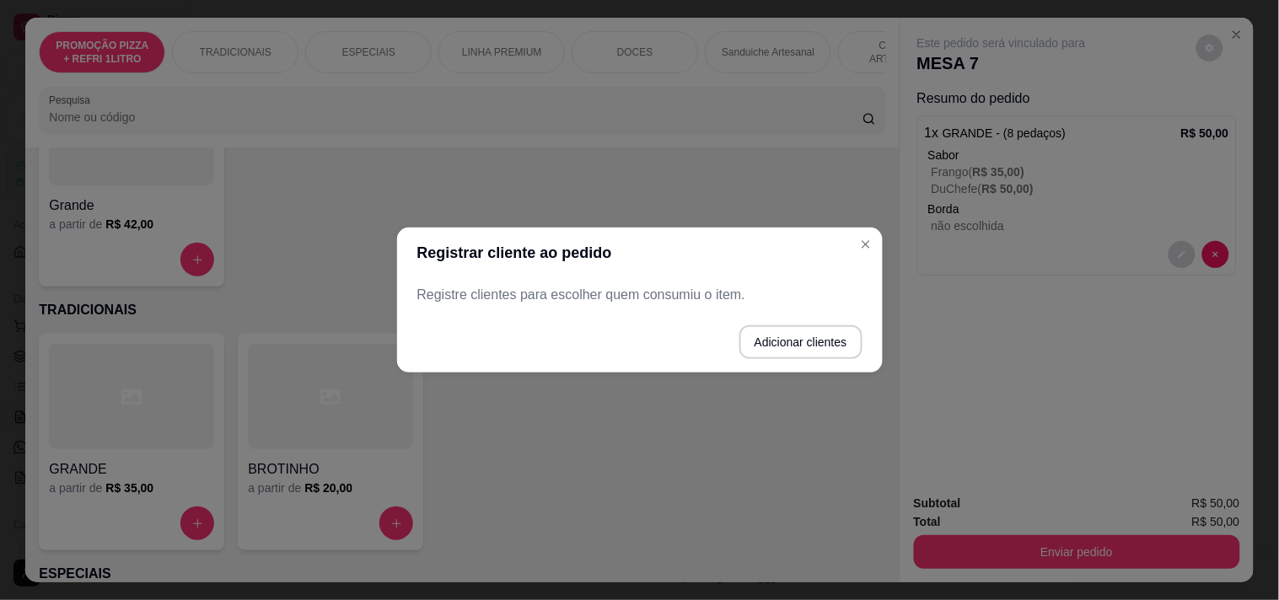
click at [630, 287] on p "Registre clientes para escolher quem consumiu o item." at bounding box center [639, 295] width 445 height 20
click at [782, 340] on button "Adicionar clientes" at bounding box center [800, 342] width 123 height 34
click at [653, 303] on input "Nome do cliente" at bounding box center [639, 301] width 425 height 17
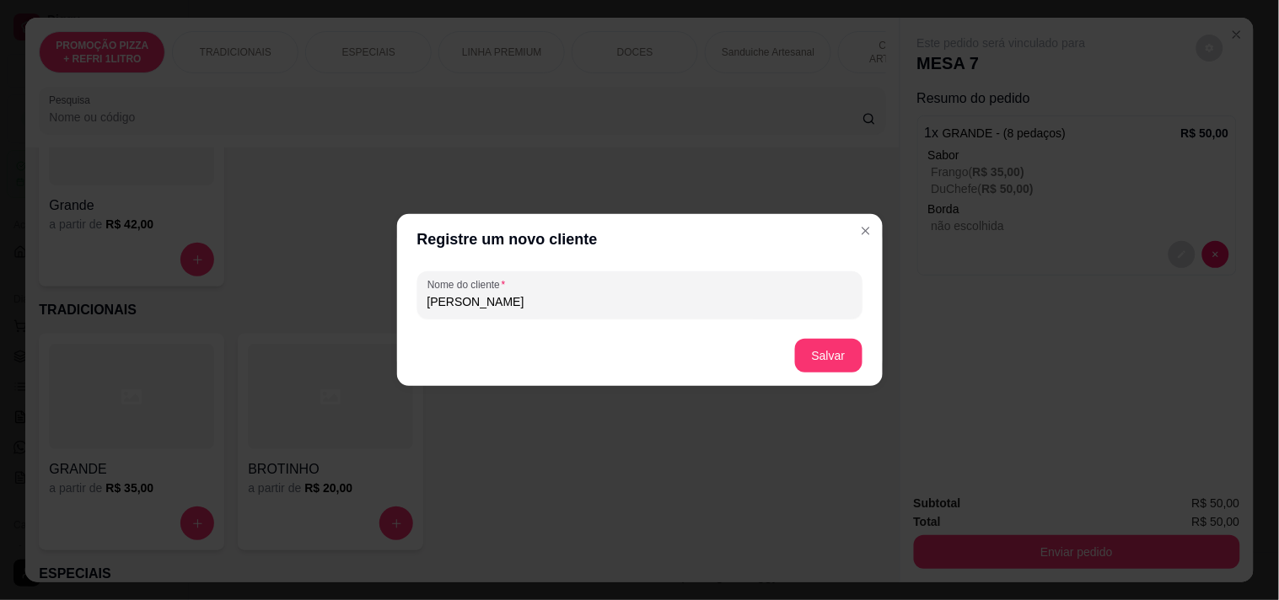
type input "SAMUEL"
click at [803, 340] on button "Salvar" at bounding box center [829, 356] width 66 height 33
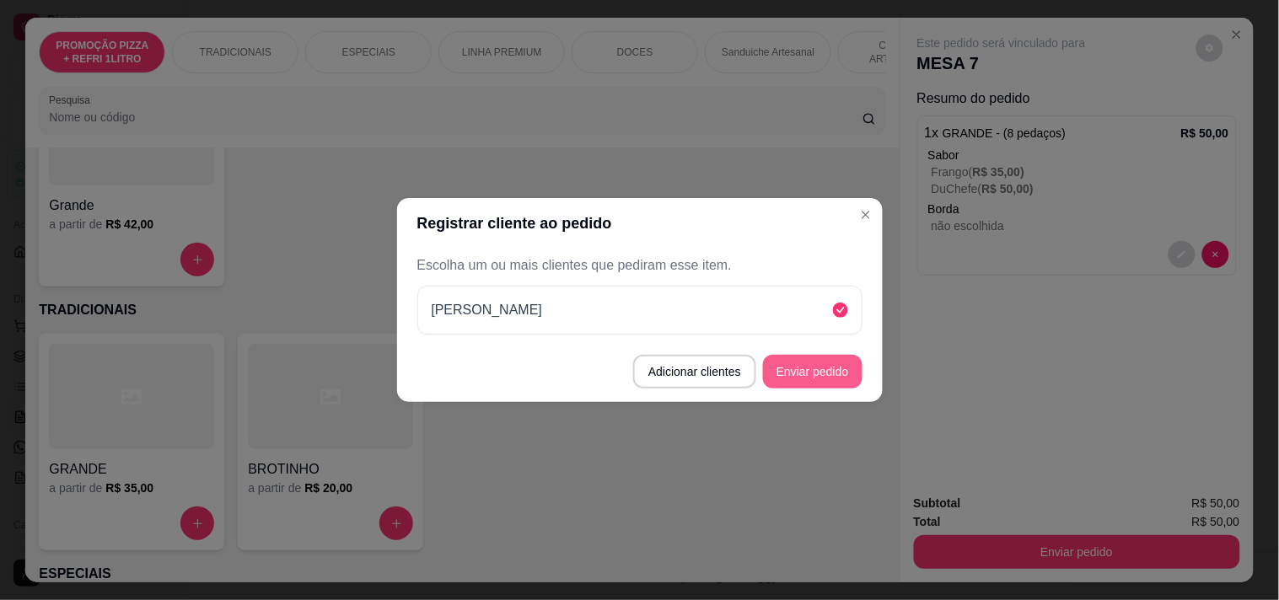
click at [819, 366] on button "Enviar pedido" at bounding box center [812, 372] width 99 height 34
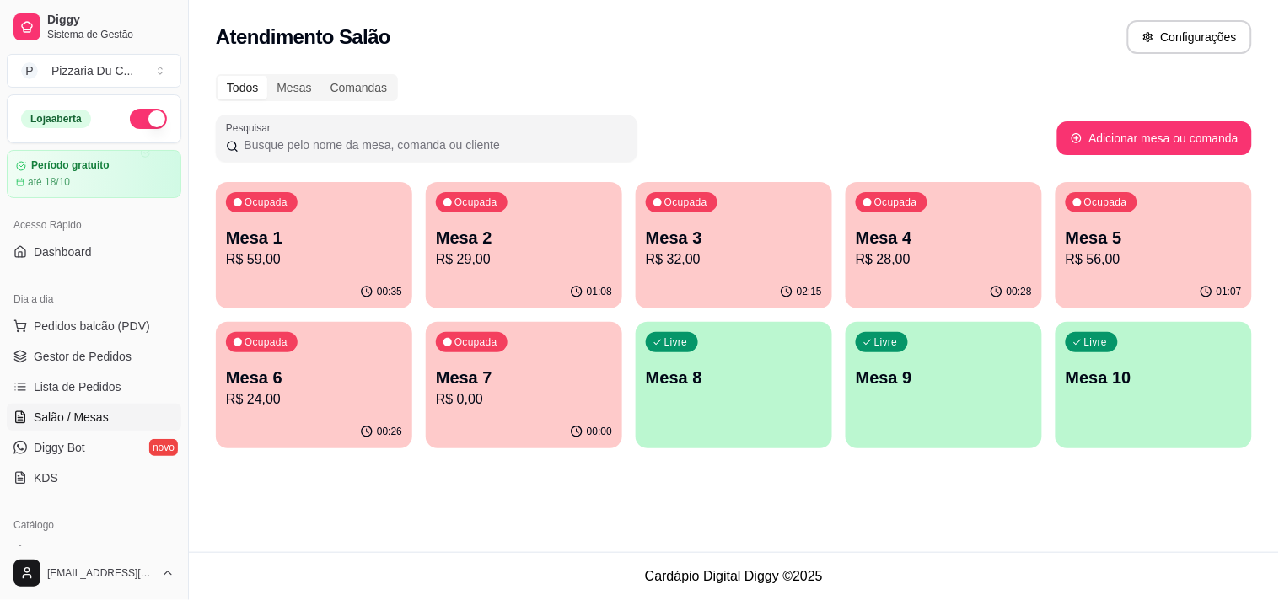
click at [660, 386] on p "Mesa 8" at bounding box center [734, 378] width 176 height 24
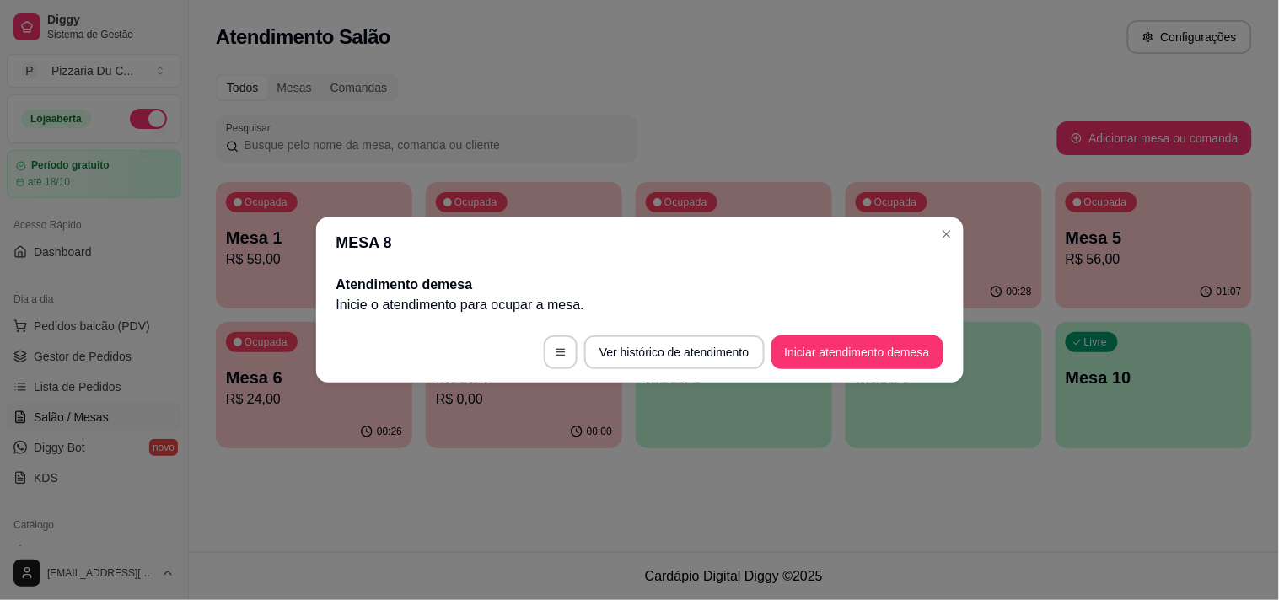
click at [785, 343] on button "Iniciar atendimento de mesa" at bounding box center [857, 353] width 172 height 34
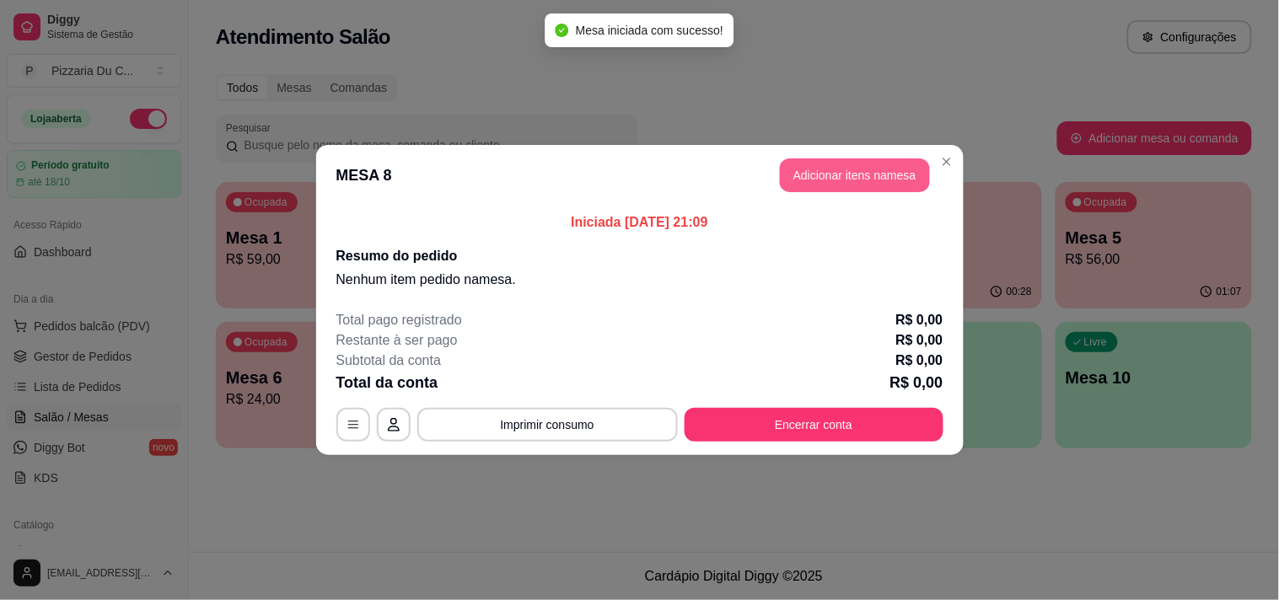
click at [841, 171] on button "Adicionar itens na mesa" at bounding box center [855, 175] width 150 height 34
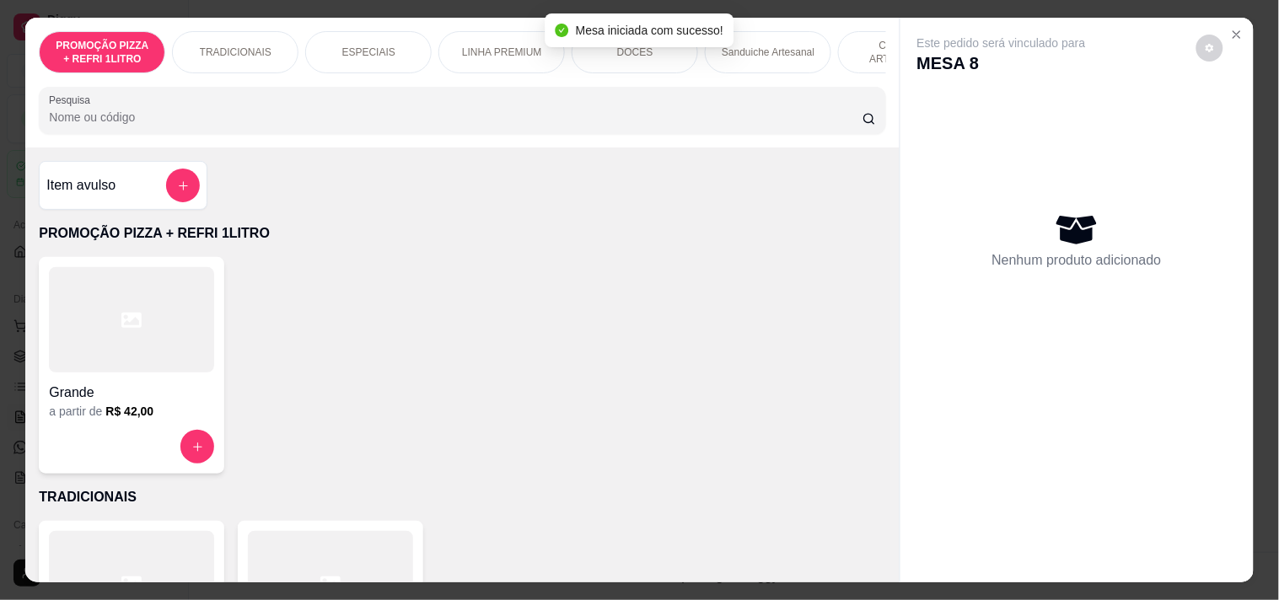
scroll to position [94, 0]
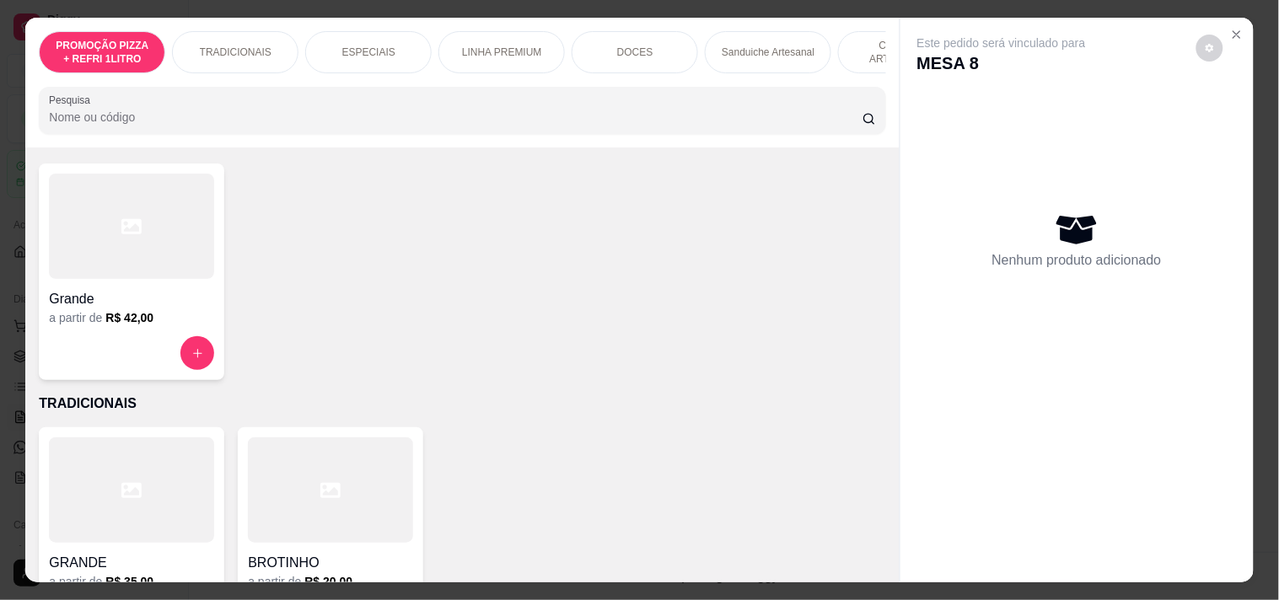
click at [146, 324] on div "a partir de R$ 42,00" at bounding box center [131, 317] width 165 height 17
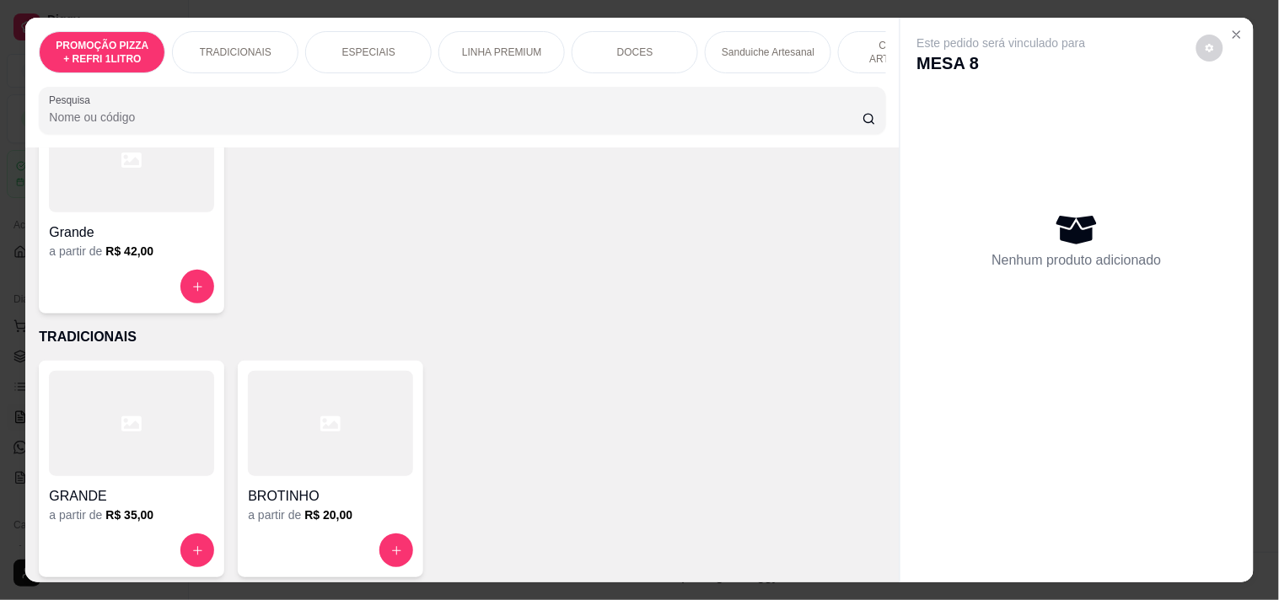
scroll to position [187, 0]
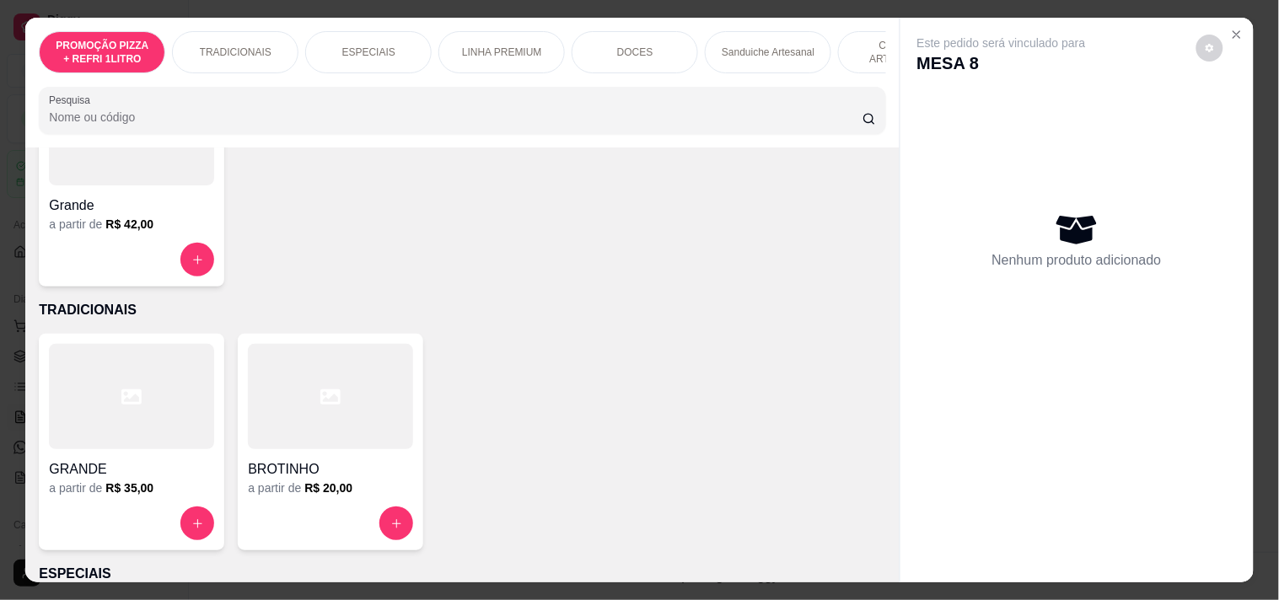
click at [105, 378] on div at bounding box center [131, 396] width 165 height 105
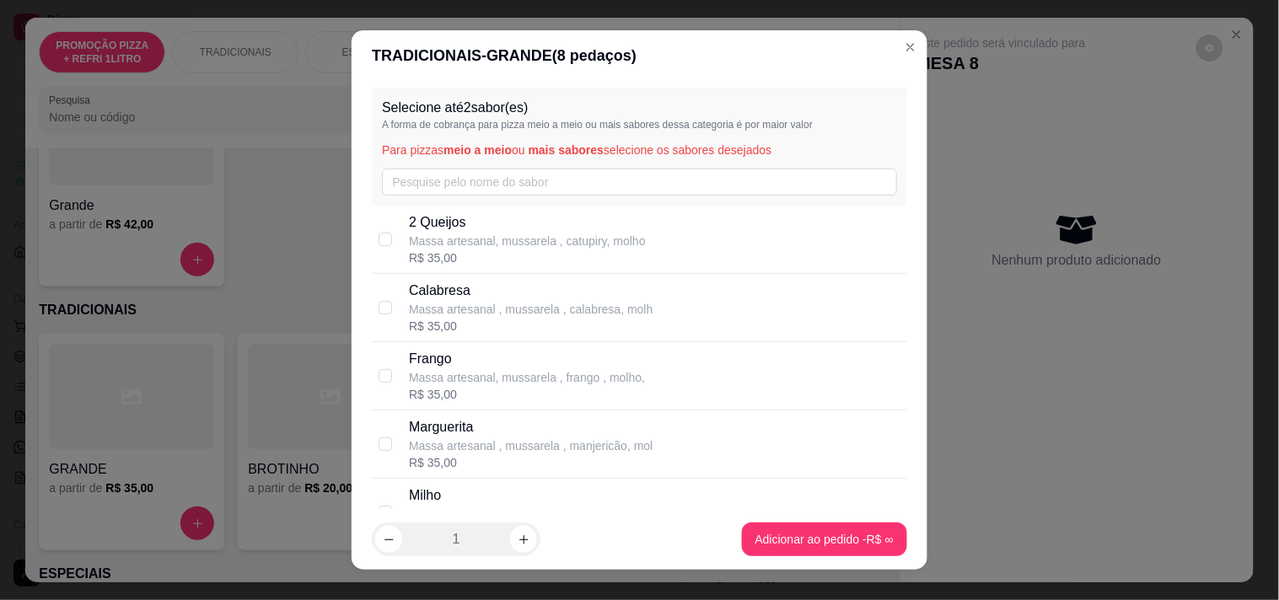
click at [466, 327] on div "R$ 35,00" at bounding box center [531, 326] width 244 height 17
checkbox input "true"
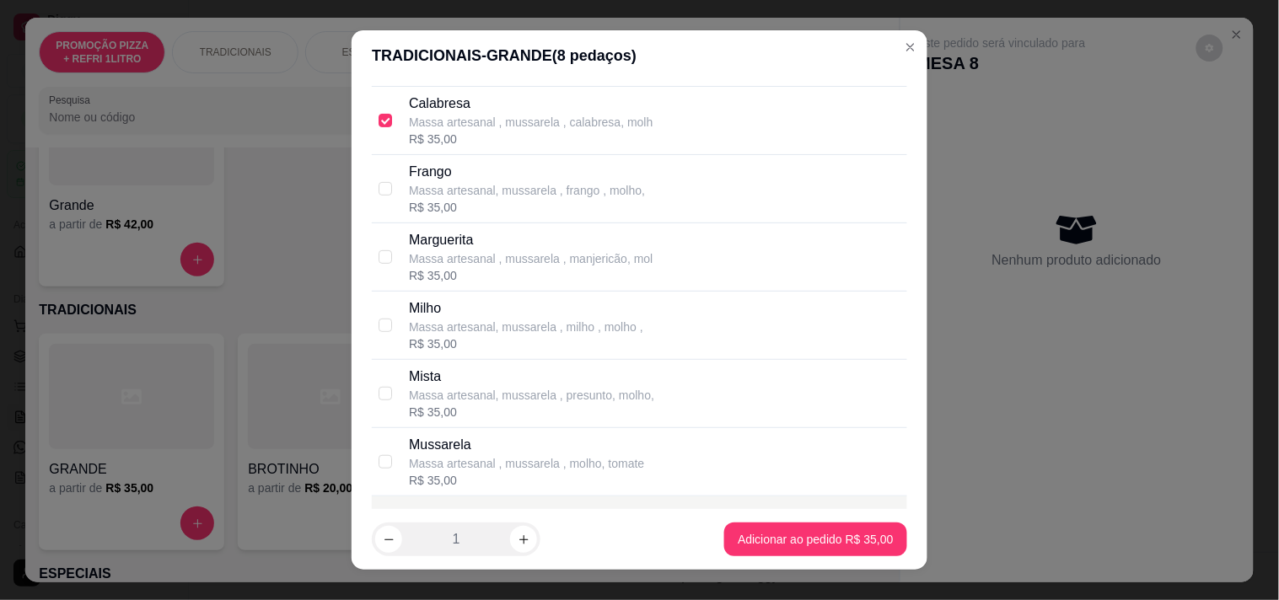
click at [486, 440] on p "Mussarela" at bounding box center [526, 445] width 235 height 20
checkbox input "true"
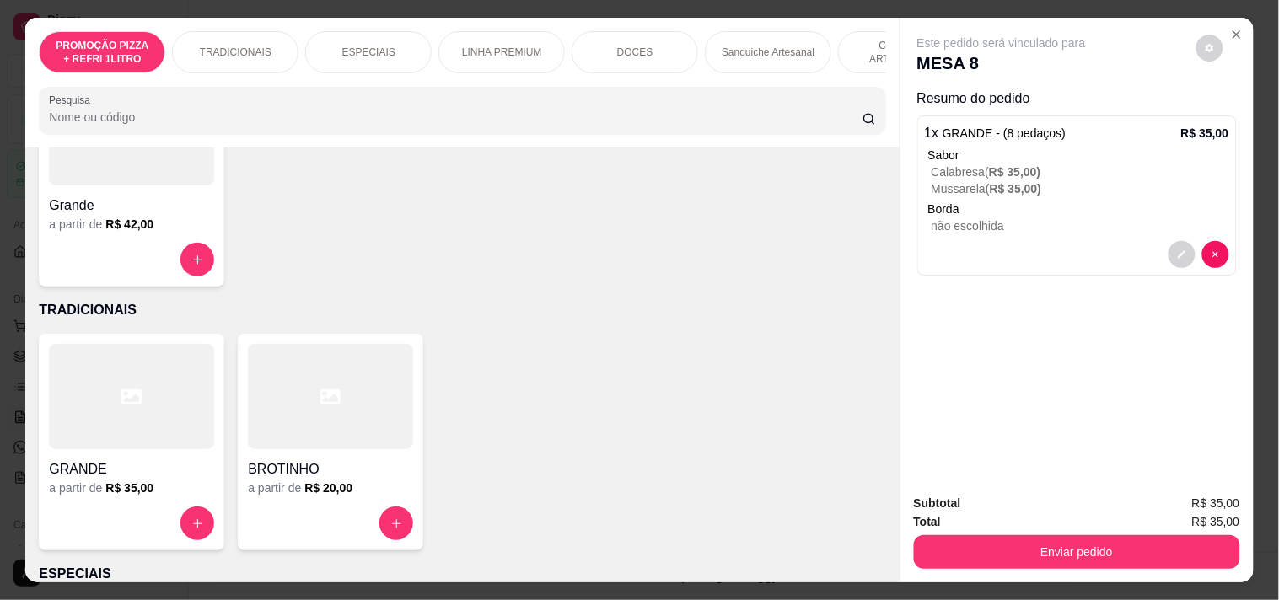
scroll to position [0, 610]
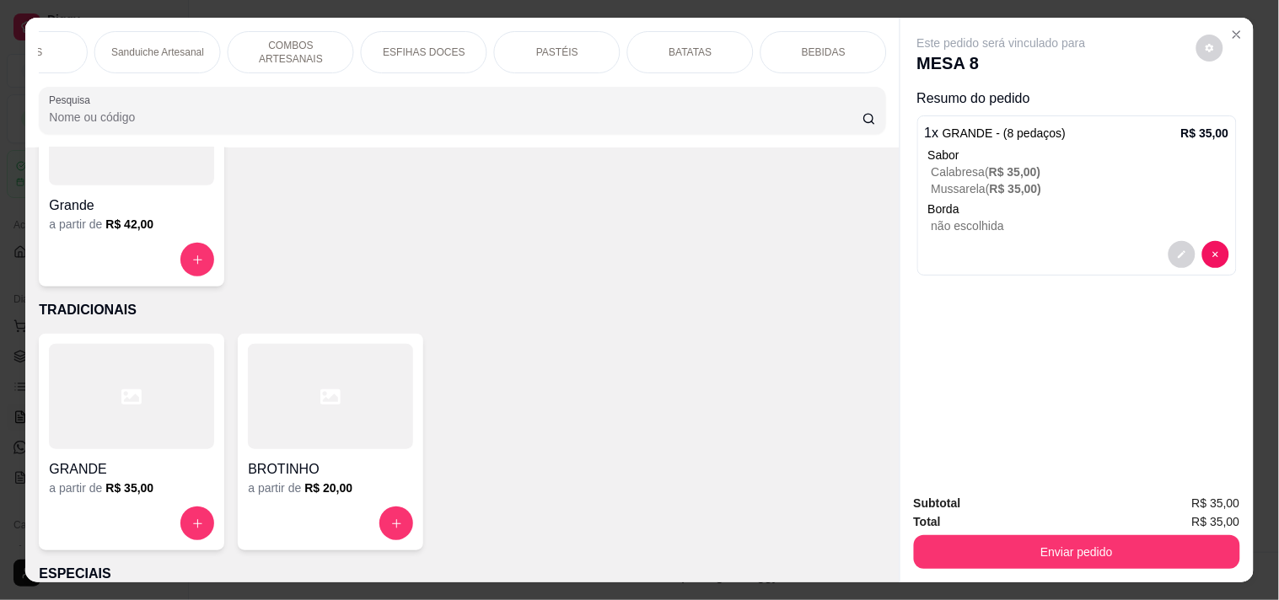
click at [795, 35] on div "BEBIDAS" at bounding box center [823, 52] width 126 height 42
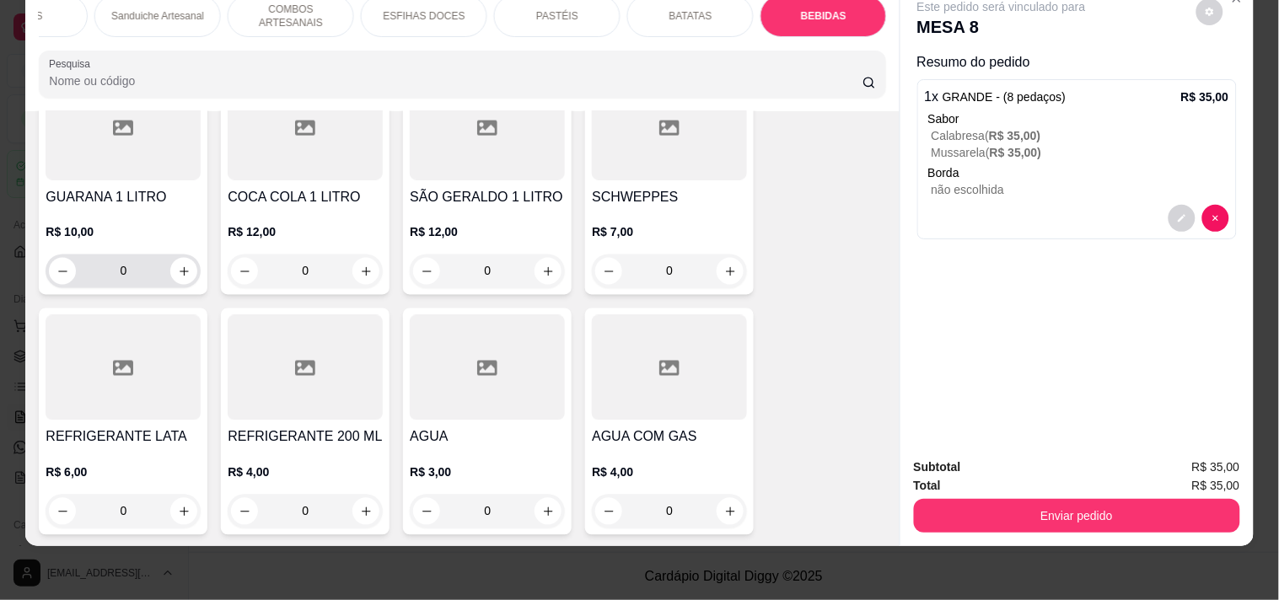
scroll to position [5662, 0]
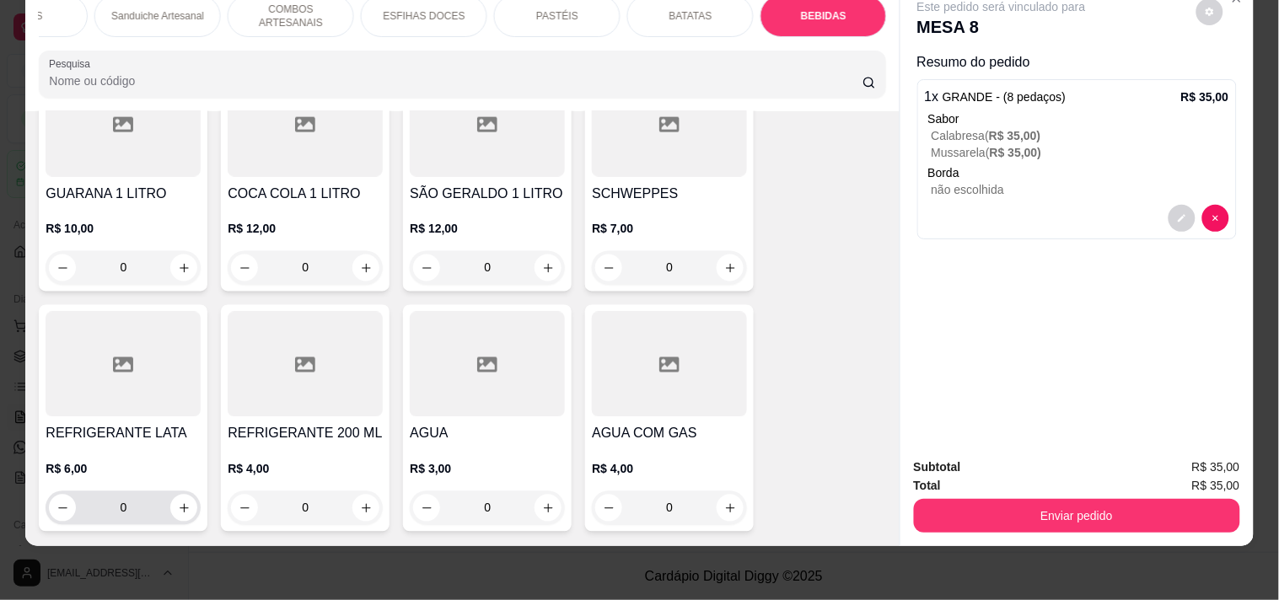
click at [163, 491] on input "0" at bounding box center [123, 508] width 94 height 34
click at [171, 496] on button "increase-product-quantity" at bounding box center [184, 509] width 26 height 26
type input "1"
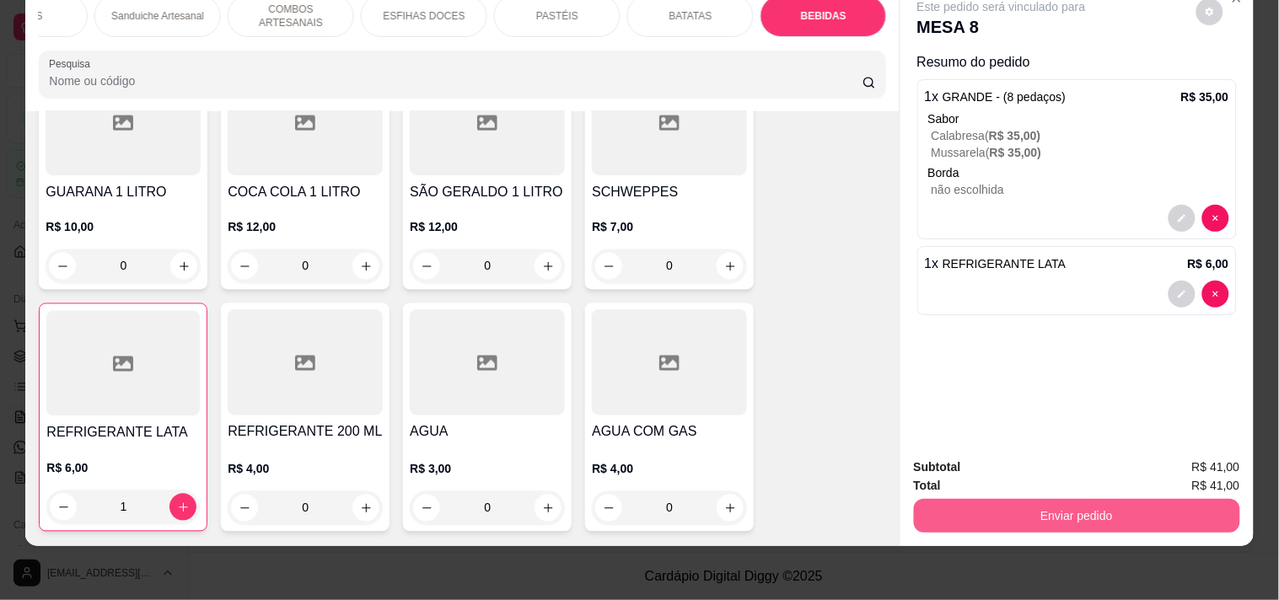
click at [940, 499] on button "Enviar pedido" at bounding box center [1077, 516] width 326 height 34
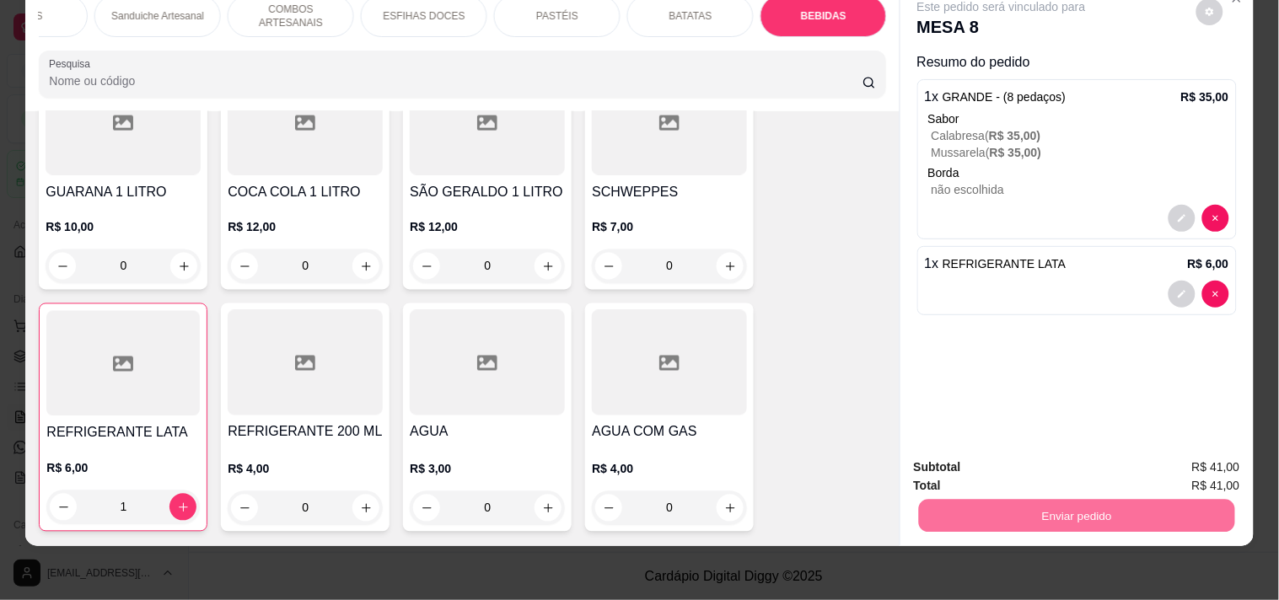
click at [1234, 465] on button "Enviar pedido" at bounding box center [1195, 460] width 95 height 32
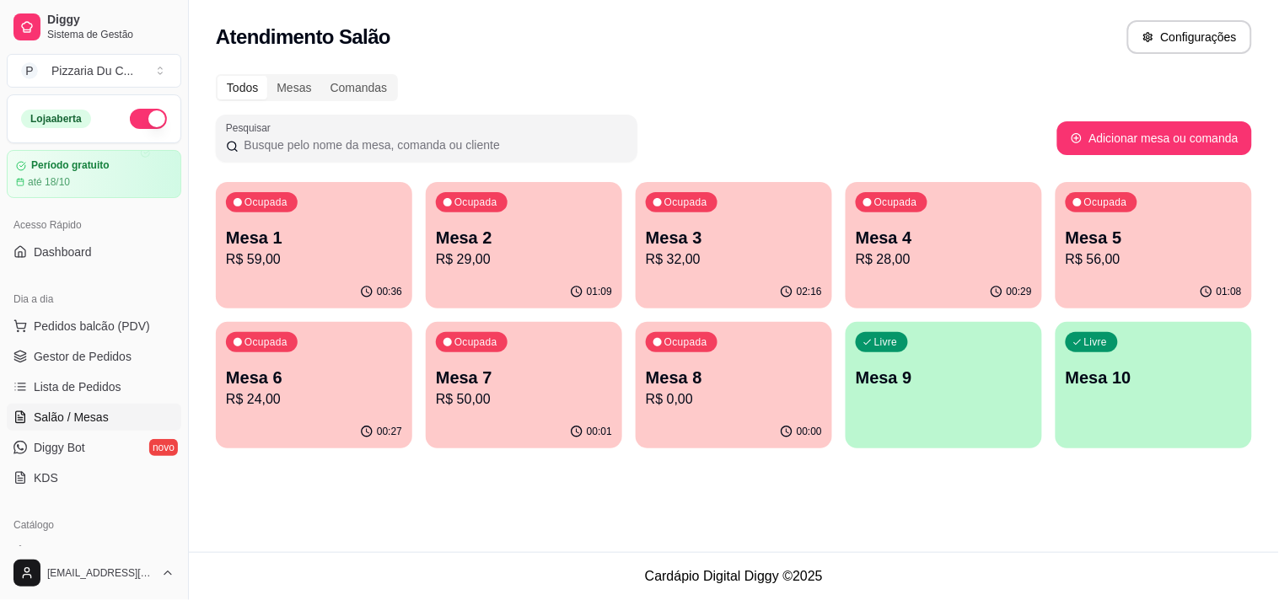
click at [577, 376] on p "Mesa 7" at bounding box center [524, 378] width 176 height 24
click at [292, 263] on p "R$ 59,00" at bounding box center [314, 260] width 176 height 20
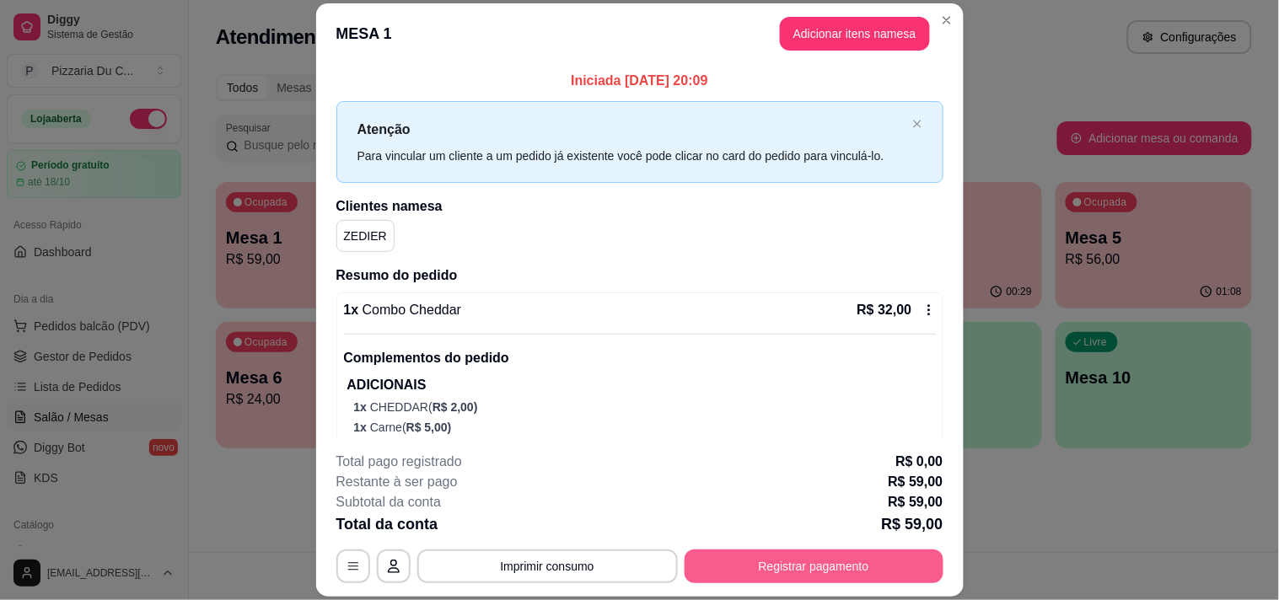
click at [824, 560] on button "Registrar pagamento" at bounding box center [814, 567] width 259 height 34
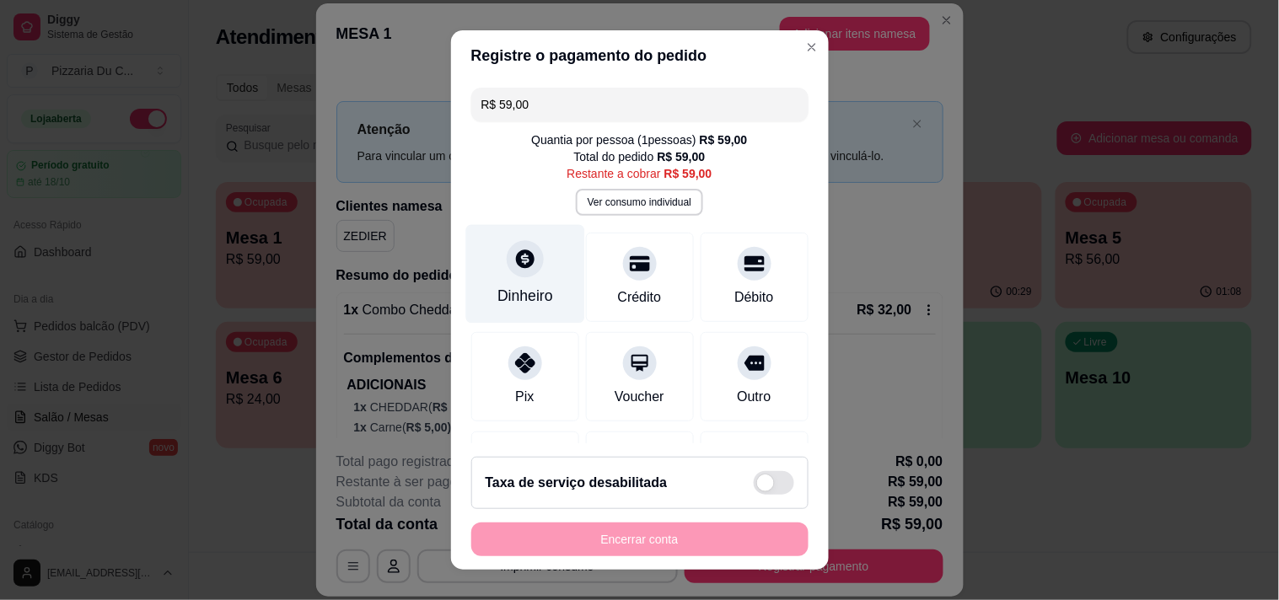
click at [504, 282] on div "Dinheiro" at bounding box center [524, 273] width 119 height 99
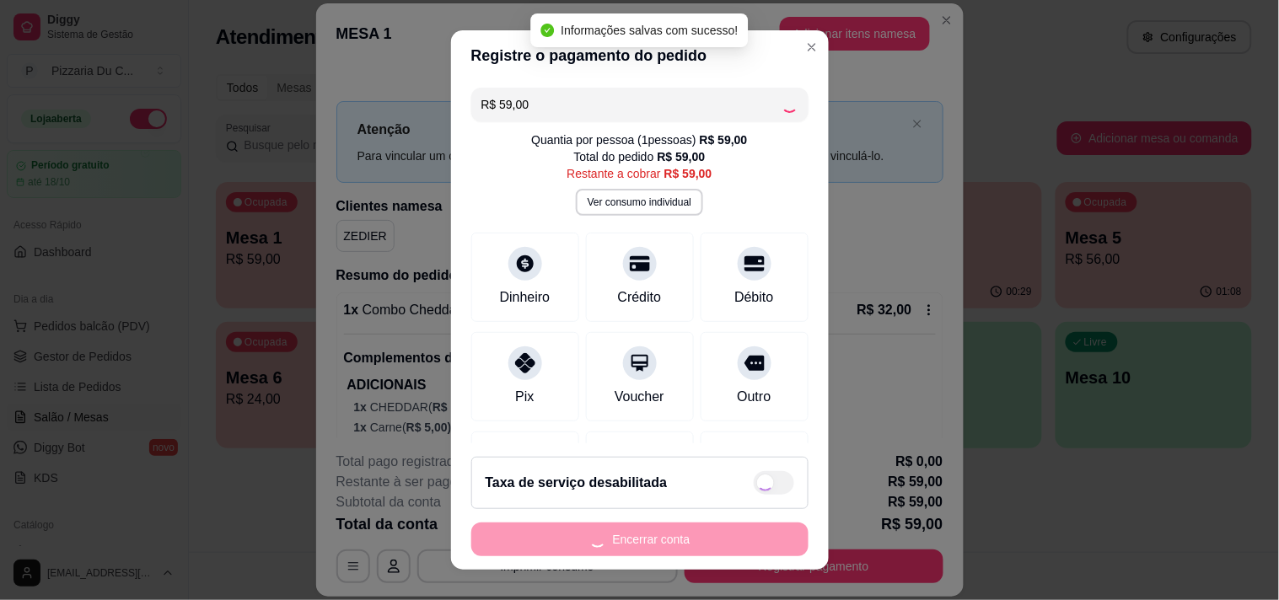
type input "R$ 0,00"
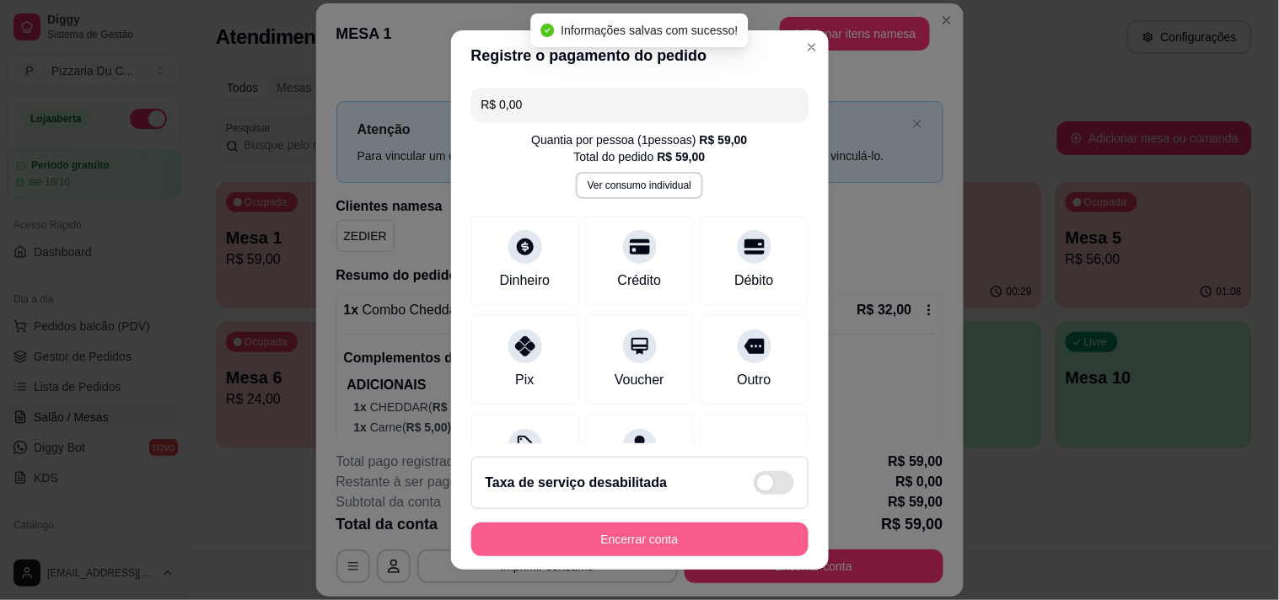
click at [709, 533] on button "Encerrar conta" at bounding box center [639, 540] width 337 height 34
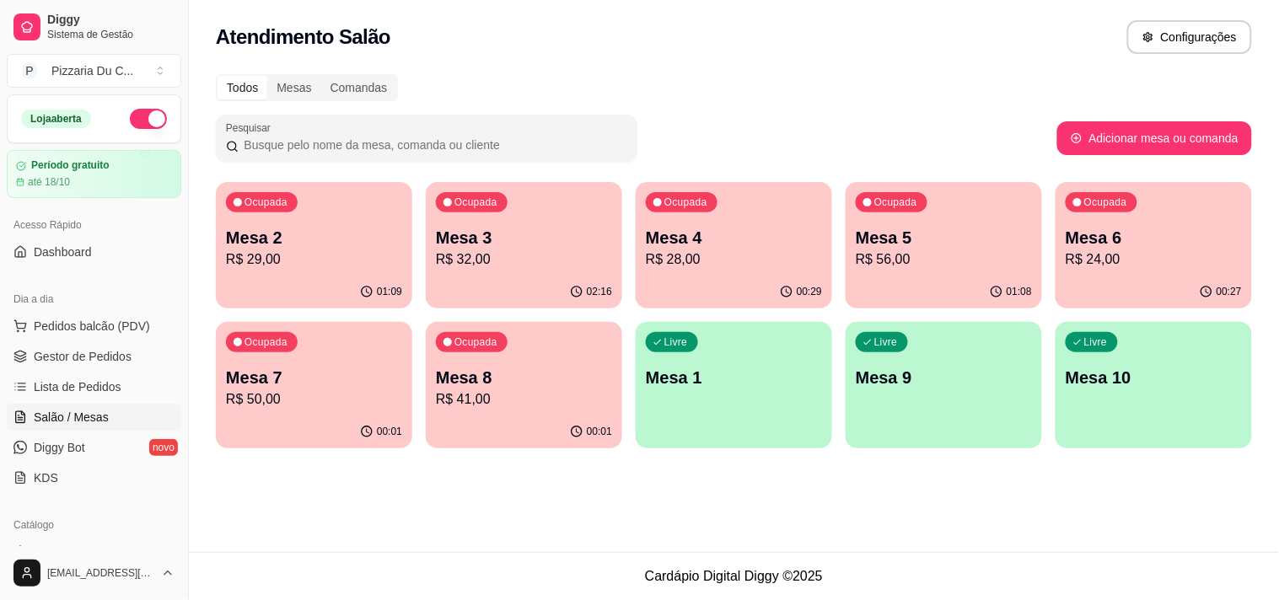
click at [381, 274] on div "Ocupada Mesa 2 R$ 29,00" at bounding box center [314, 229] width 196 height 94
click at [566, 219] on div "Ocupada Mesa 3 R$ 32,00" at bounding box center [524, 229] width 196 height 94
click at [691, 228] on p "Mesa 4" at bounding box center [733, 238] width 171 height 23
click at [898, 262] on p "R$ 56,00" at bounding box center [944, 260] width 176 height 20
click at [1093, 204] on p "Ocupada" at bounding box center [1106, 203] width 41 height 13
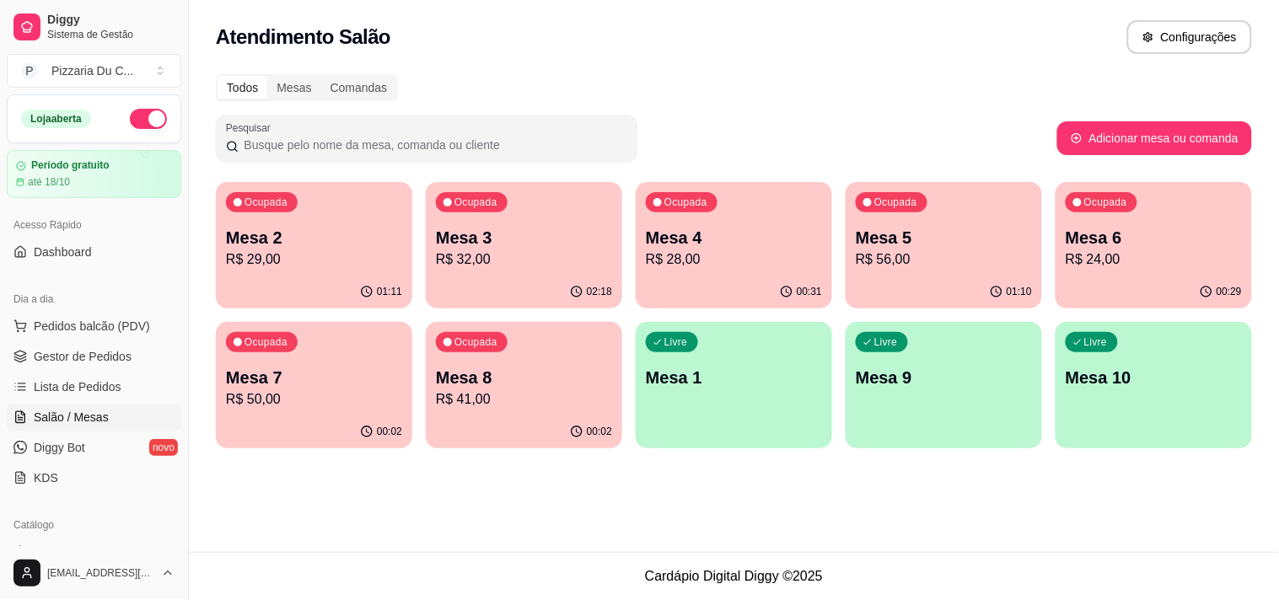
click at [329, 282] on div "01:11" at bounding box center [314, 292] width 196 height 33
click at [568, 342] on div "Ocupada Mesa 8 R$ 41,00" at bounding box center [524, 369] width 196 height 94
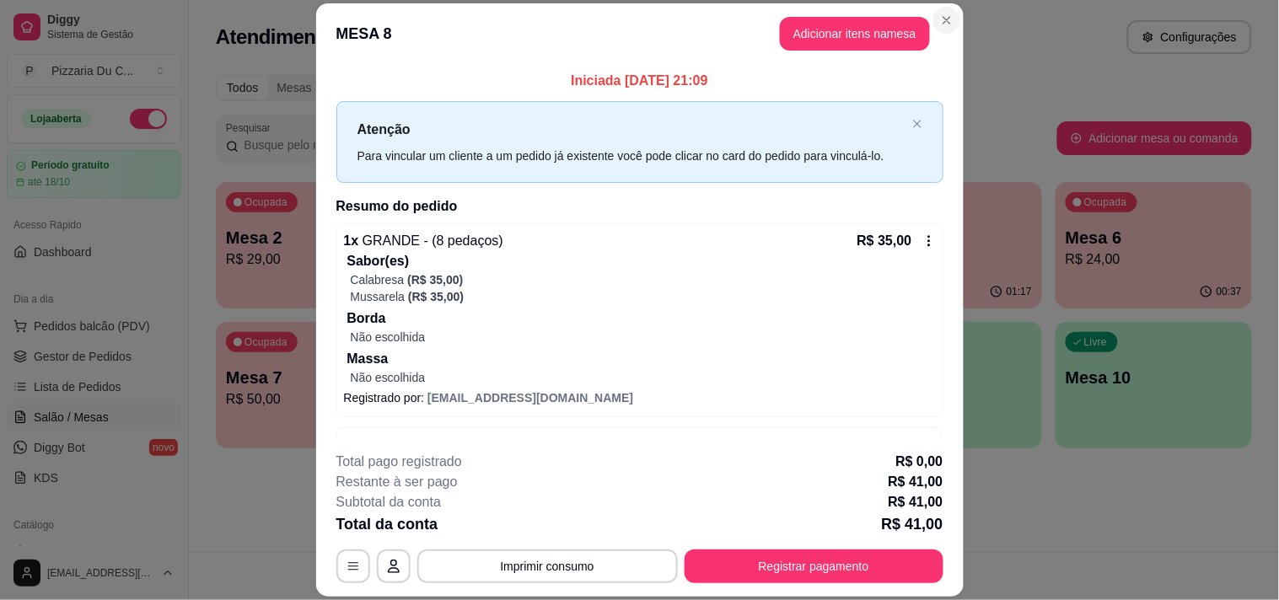
drag, startPoint x: 956, startPoint y: 13, endPoint x: 932, endPoint y: 19, distance: 24.3
click at [954, 13] on header "MESA 8 Adicionar itens na mesa" at bounding box center [639, 33] width 647 height 61
click at [922, 23] on header "MESA 8 Adicionar itens na mesa" at bounding box center [639, 33] width 647 height 61
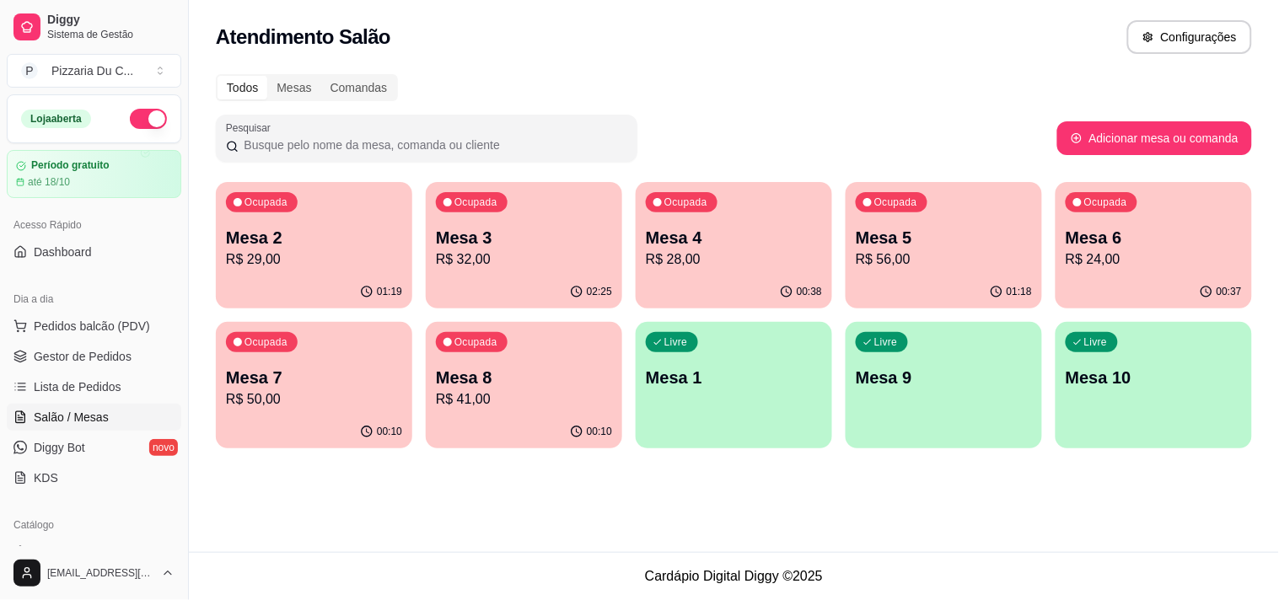
click at [354, 377] on p "Mesa 7" at bounding box center [314, 378] width 176 height 24
click at [897, 262] on p "R$ 56,00" at bounding box center [943, 259] width 171 height 19
click at [551, 270] on div "Ocupada Mesa 3 R$ 32,00" at bounding box center [524, 229] width 196 height 94
click at [356, 279] on div "01:19" at bounding box center [314, 292] width 196 height 33
click at [910, 249] on div "Mesa 5 R$ 56,00" at bounding box center [944, 248] width 176 height 44
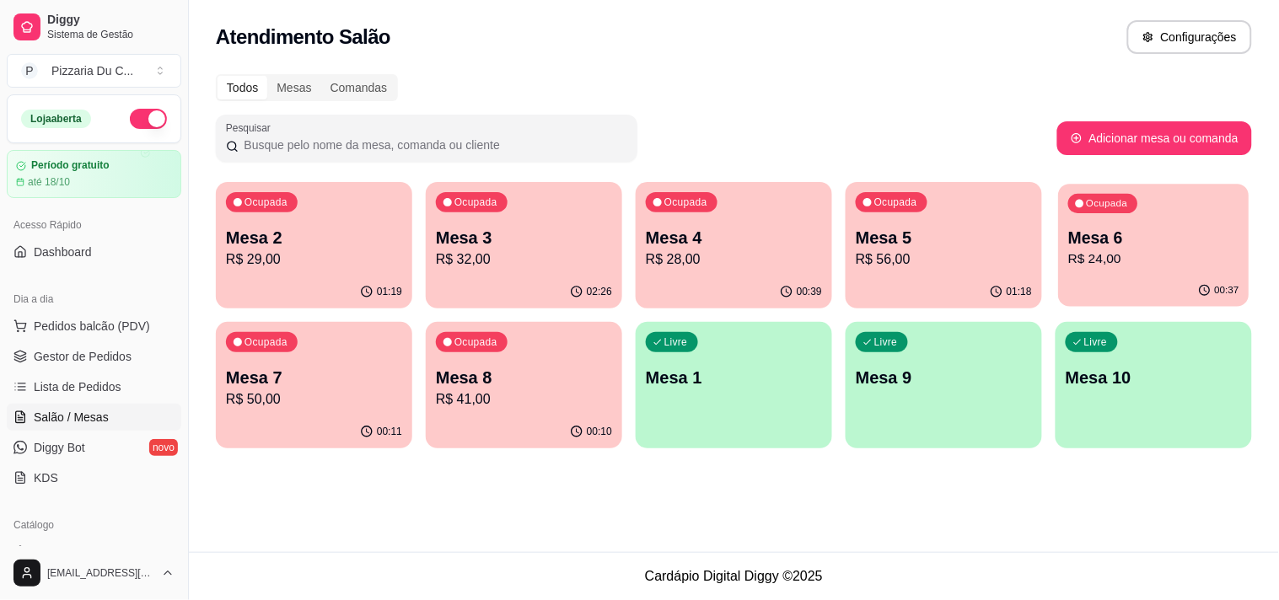
click at [1191, 266] on p "R$ 24,00" at bounding box center [1153, 259] width 171 height 19
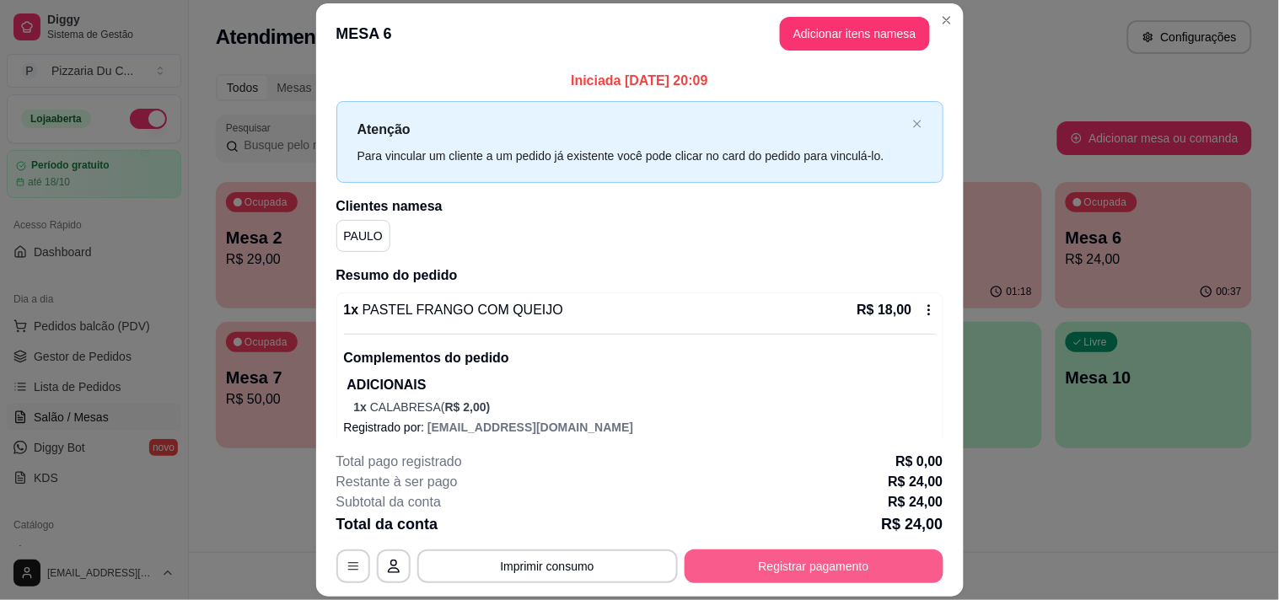
click at [894, 570] on button "Registrar pagamento" at bounding box center [814, 567] width 259 height 34
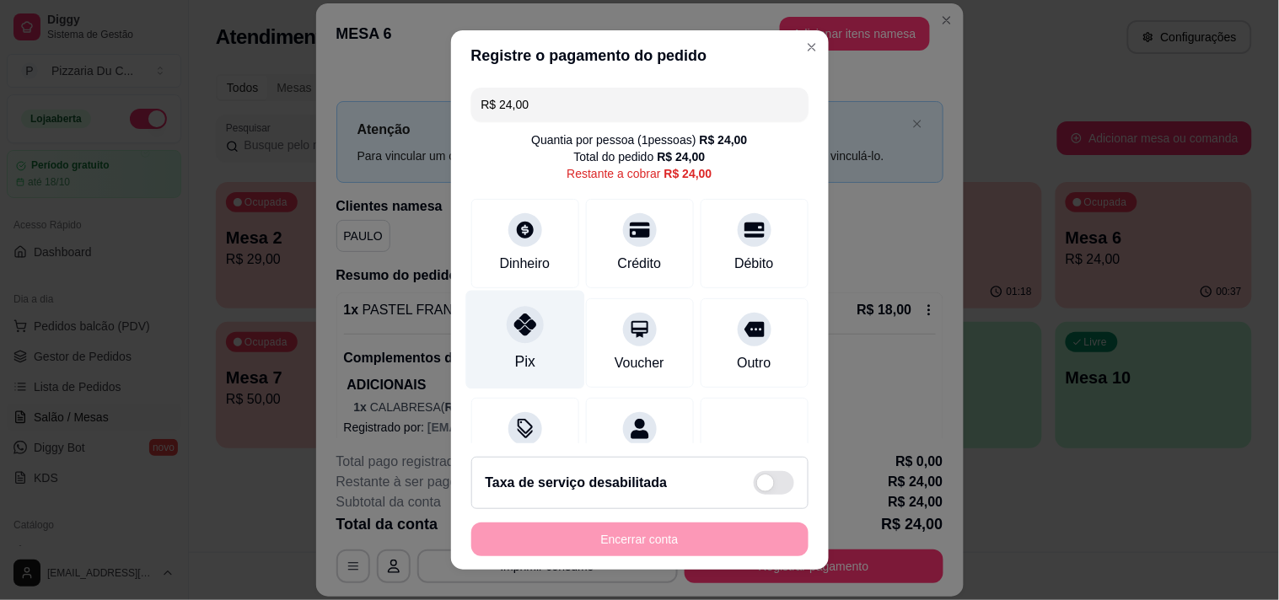
click at [534, 355] on div "Pix" at bounding box center [524, 339] width 119 height 99
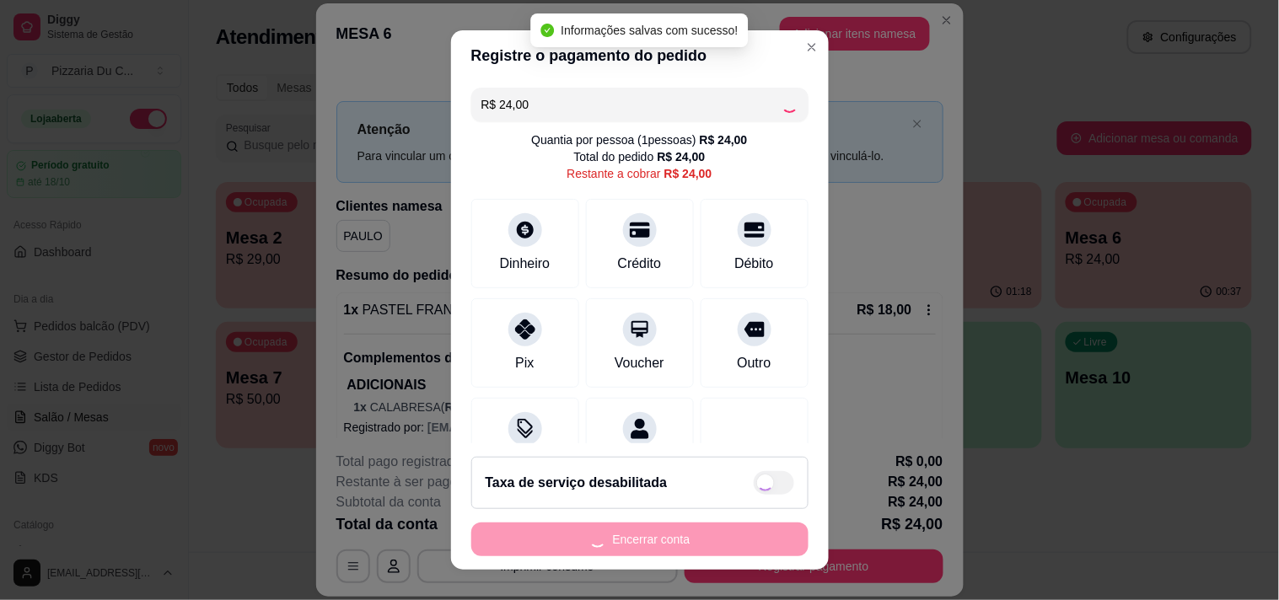
type input "R$ 0,00"
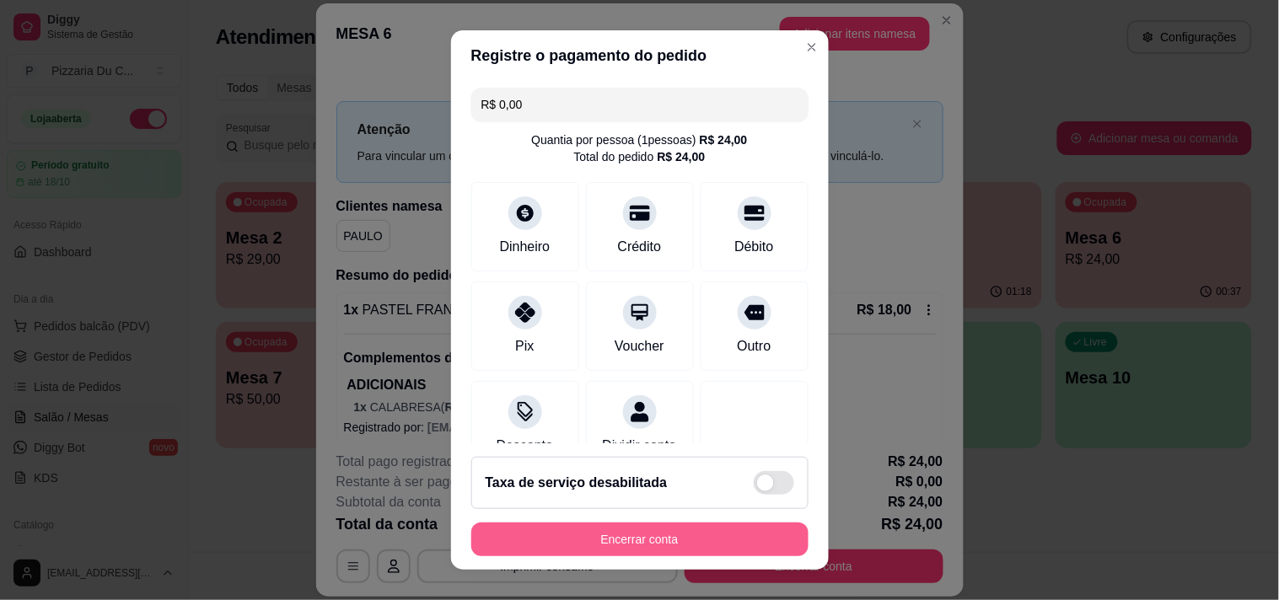
click at [610, 527] on button "Encerrar conta" at bounding box center [639, 540] width 337 height 34
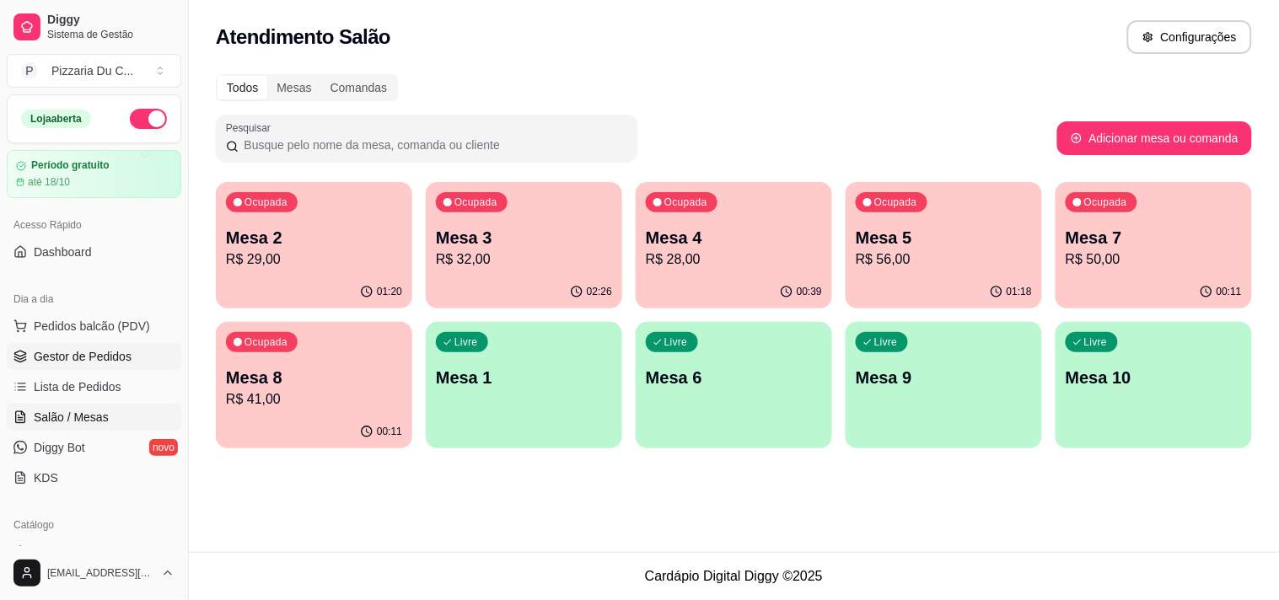
click at [72, 356] on span "Gestor de Pedidos" at bounding box center [83, 356] width 98 height 17
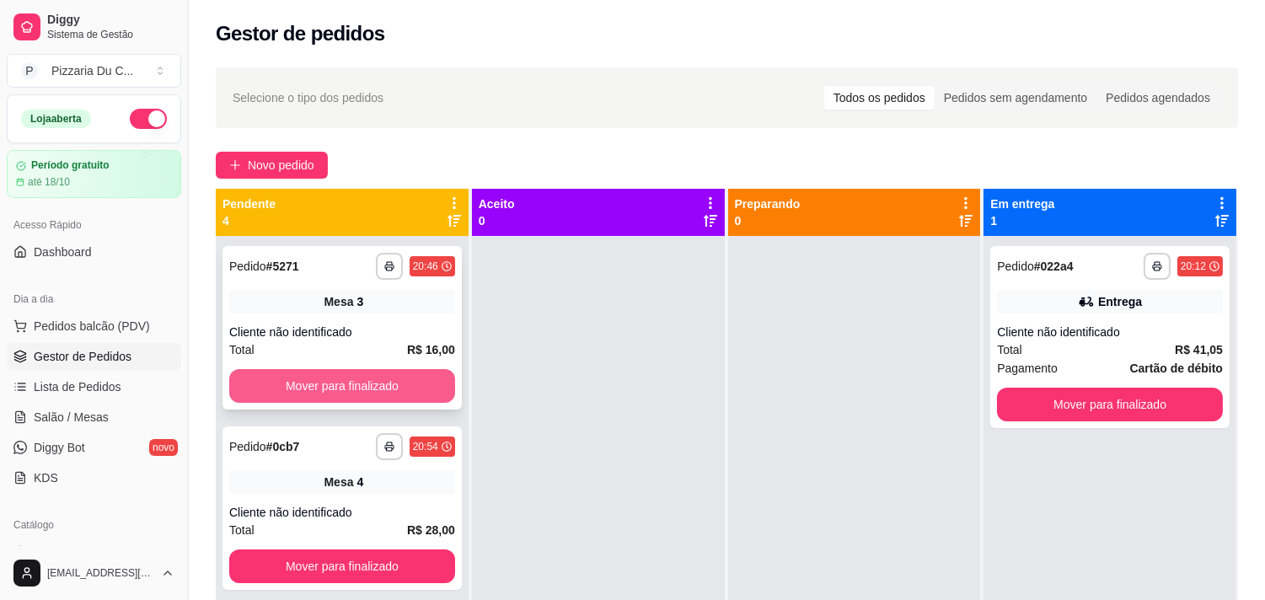
click at [390, 400] on button "Mover para finalizado" at bounding box center [342, 386] width 226 height 34
click at [396, 389] on button "Mover para finalizado" at bounding box center [342, 386] width 219 height 33
click at [396, 389] on button "Mover para finalizado" at bounding box center [342, 386] width 226 height 34
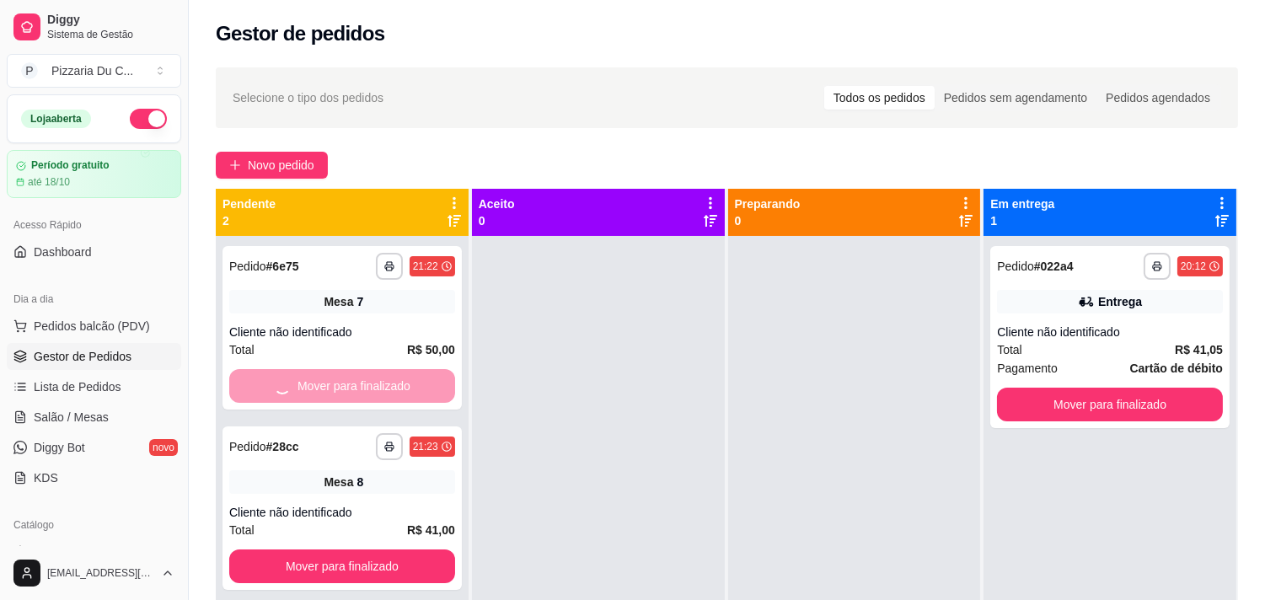
click at [396, 389] on div "Mover para finalizado" at bounding box center [342, 386] width 226 height 34
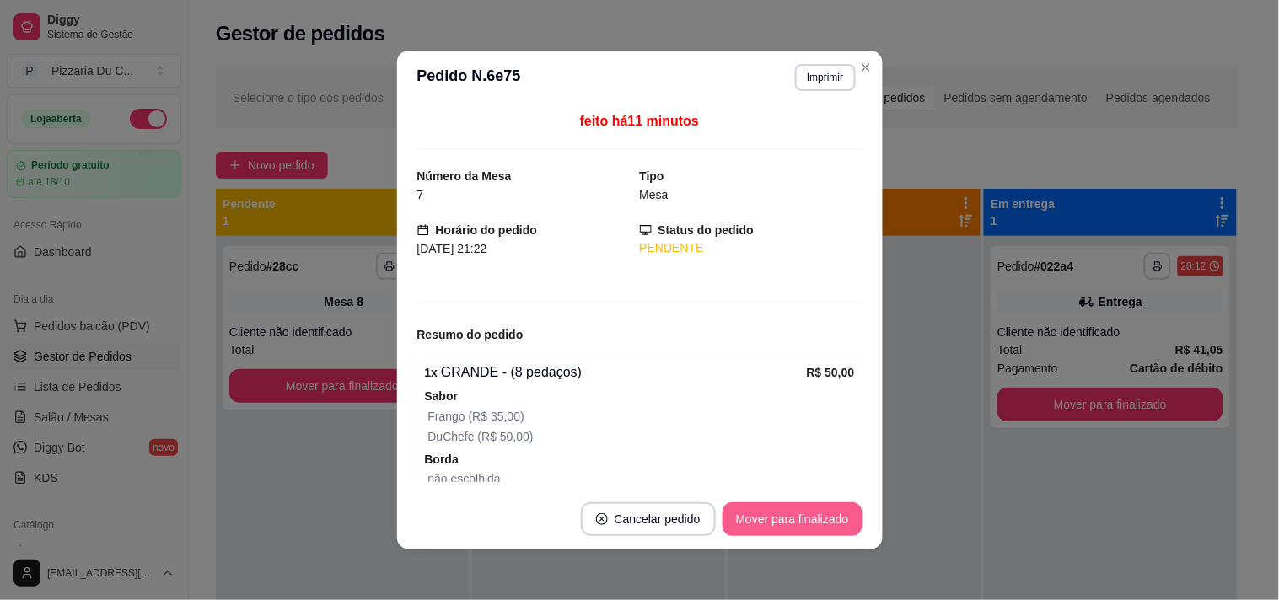
click at [781, 517] on button "Mover para finalizado" at bounding box center [792, 519] width 140 height 34
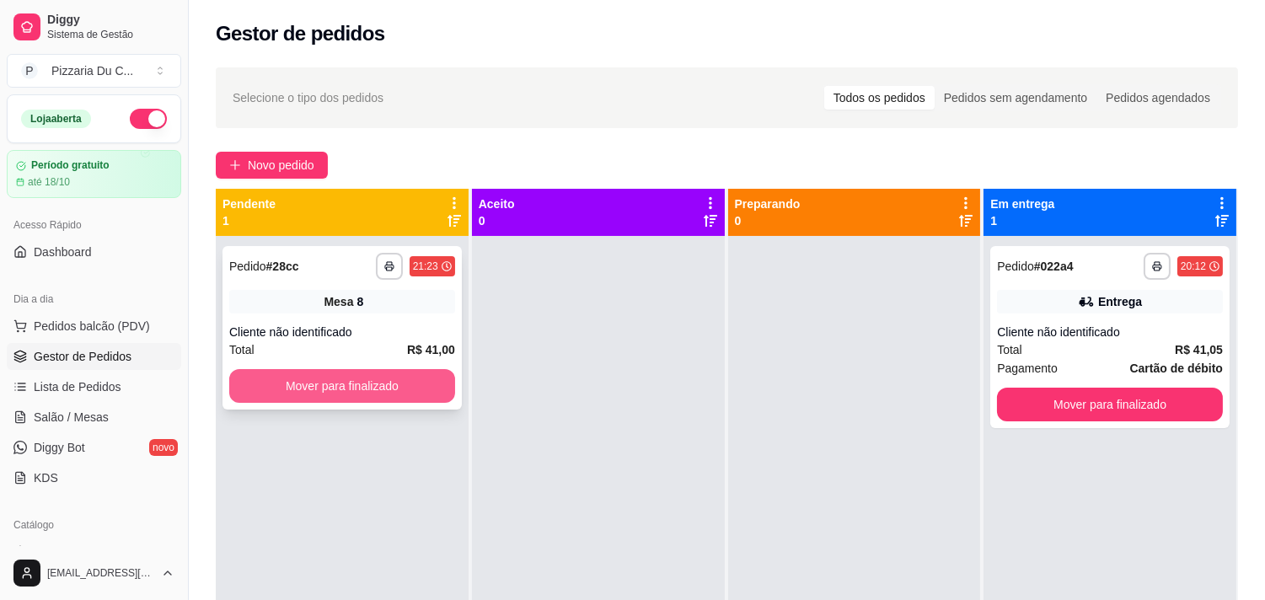
click at [418, 392] on button "Mover para finalizado" at bounding box center [342, 386] width 226 height 34
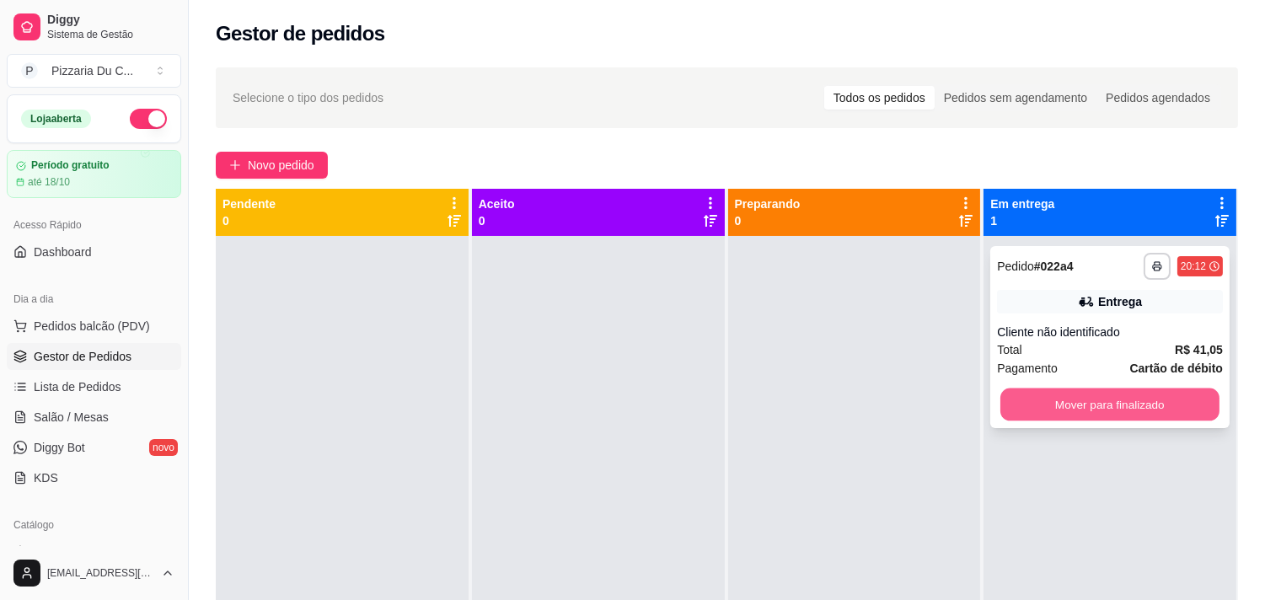
click at [1047, 400] on button "Mover para finalizado" at bounding box center [1110, 405] width 219 height 33
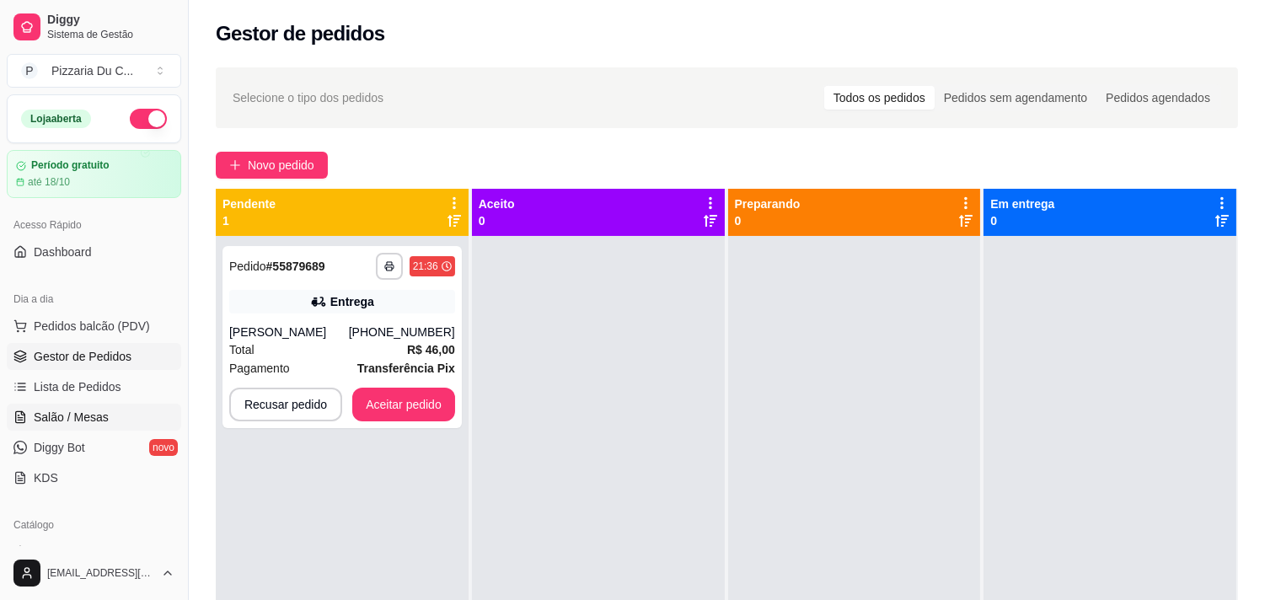
click at [77, 406] on link "Salão / Mesas" at bounding box center [94, 417] width 175 height 27
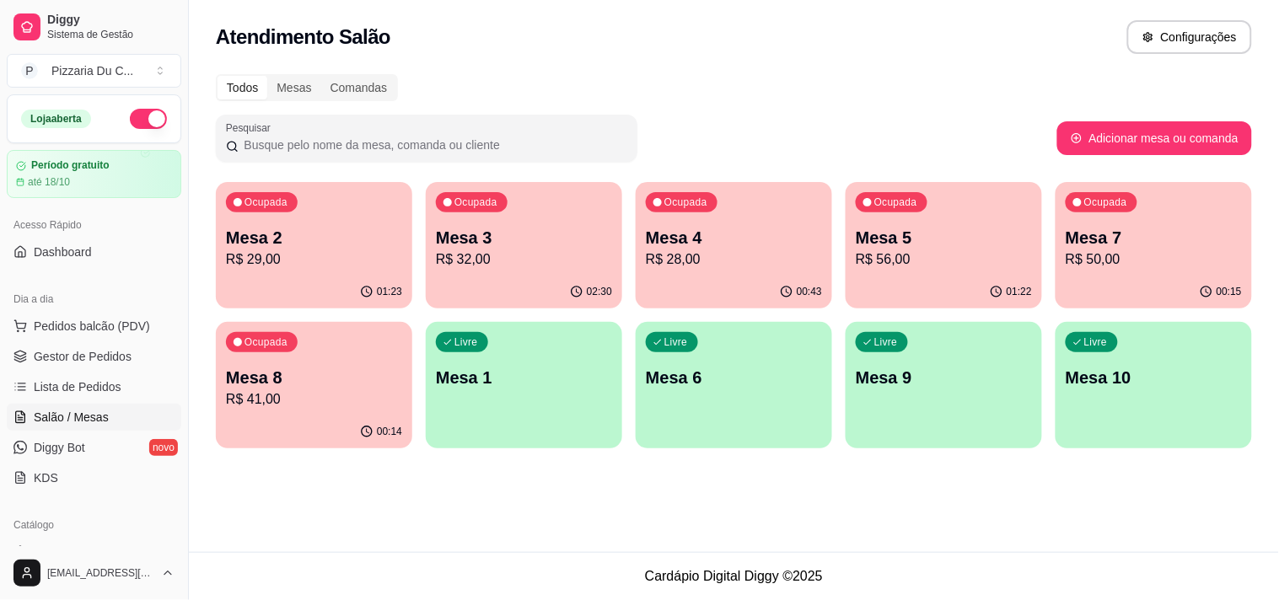
click at [767, 261] on p "R$ 28,00" at bounding box center [734, 260] width 176 height 20
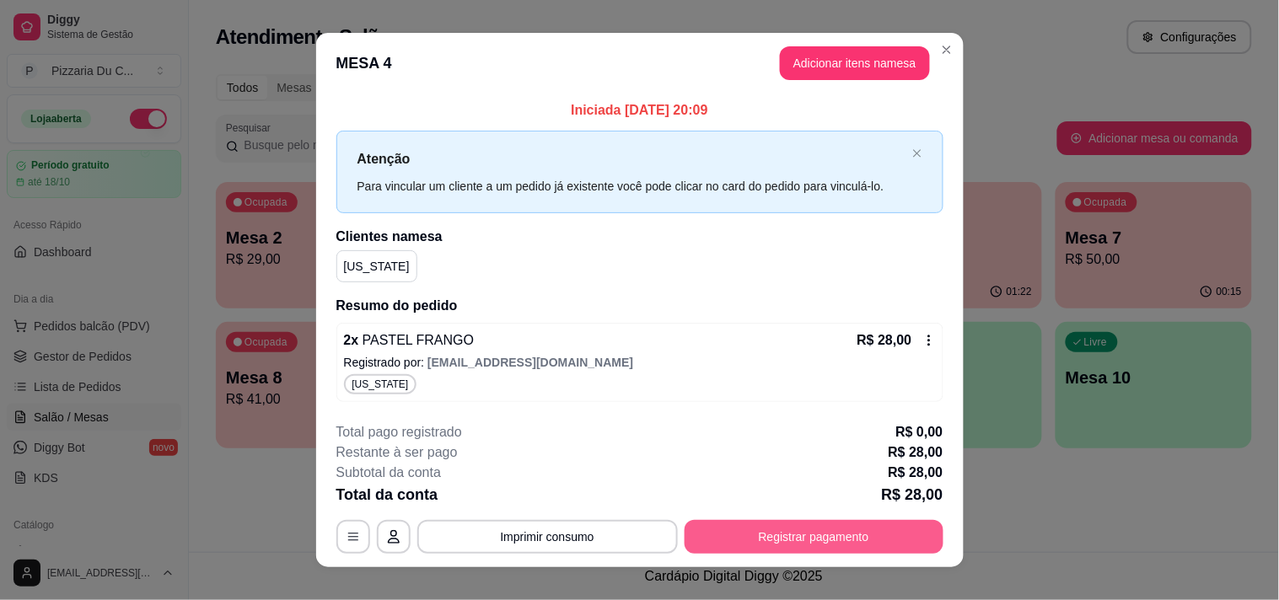
click at [875, 544] on button "Registrar pagamento" at bounding box center [814, 537] width 259 height 34
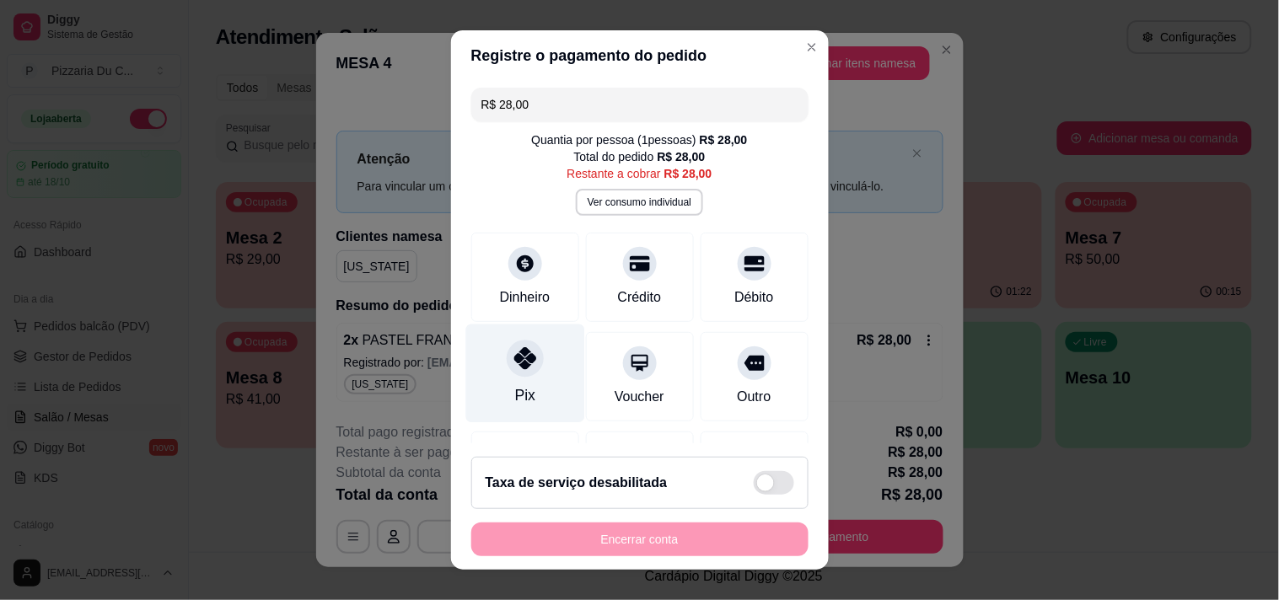
click at [523, 367] on icon at bounding box center [524, 358] width 22 height 22
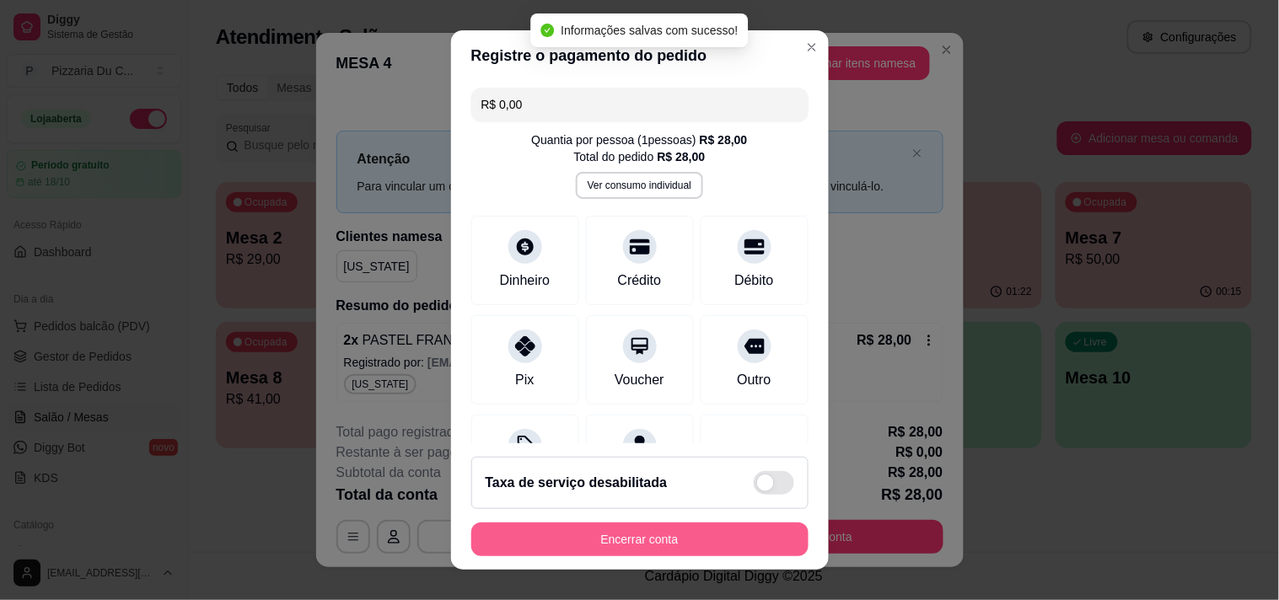
type input "R$ 0,00"
click at [620, 524] on button "Encerrar conta" at bounding box center [639, 540] width 337 height 34
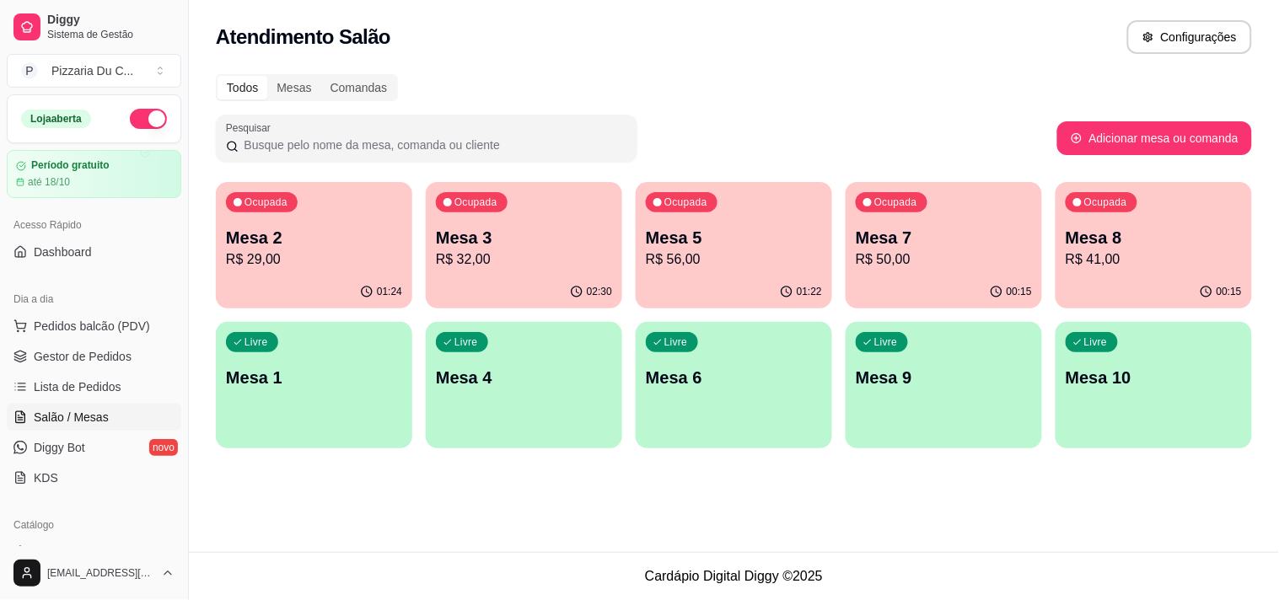
click at [341, 360] on div "Livre Mesa 1" at bounding box center [314, 375] width 196 height 106
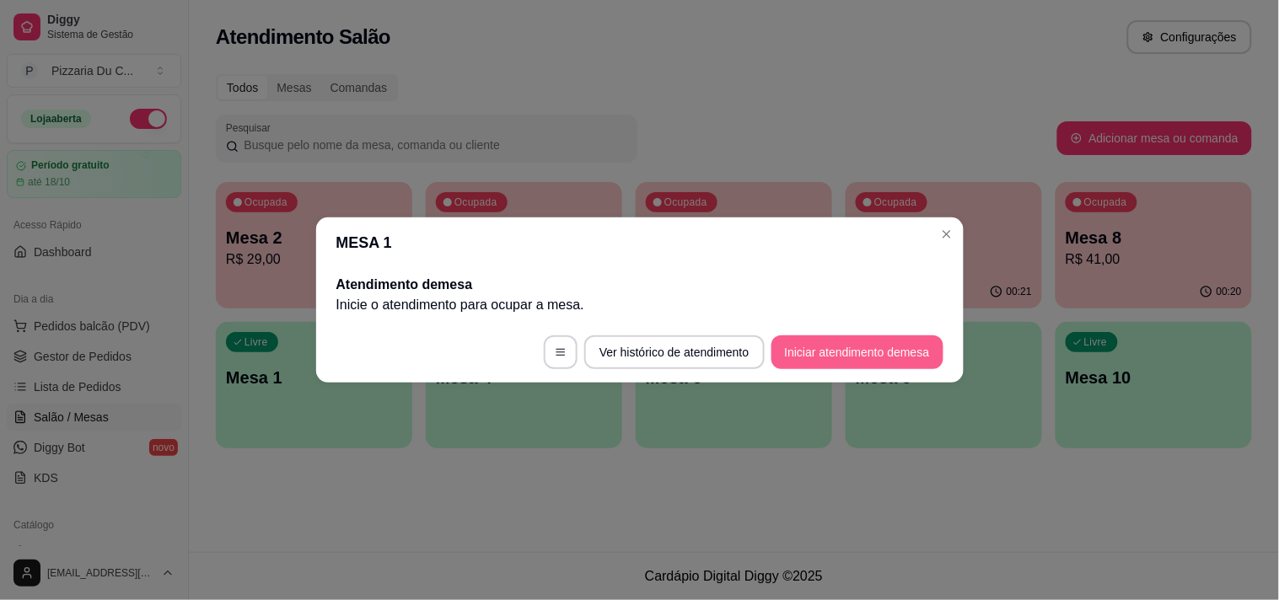
click at [863, 343] on button "Iniciar atendimento de mesa" at bounding box center [857, 353] width 172 height 34
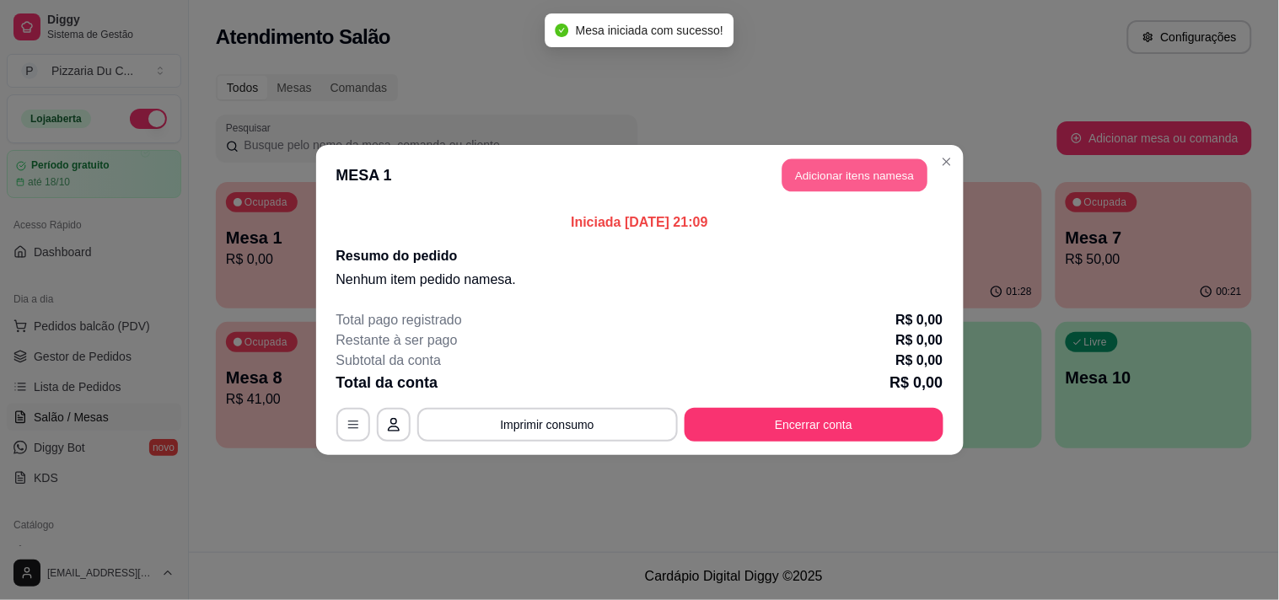
click at [820, 179] on button "Adicionar itens na mesa" at bounding box center [854, 175] width 145 height 33
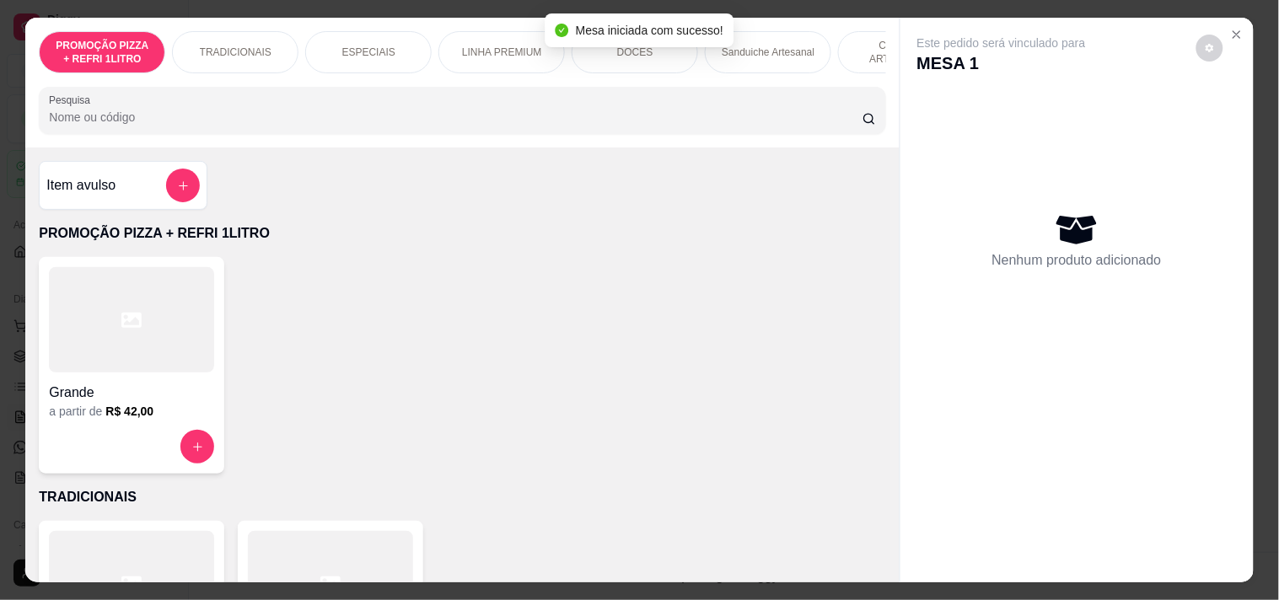
scroll to position [0, 610]
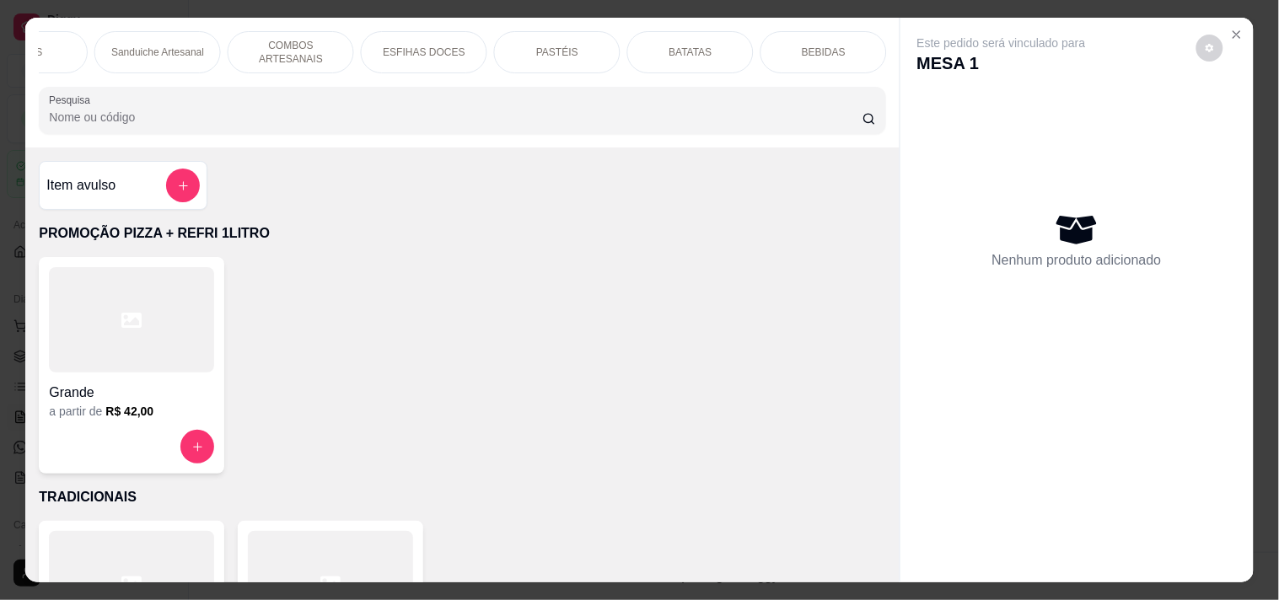
click at [303, 48] on p "COMBOS ARTESANAIS" at bounding box center [291, 52] width 98 height 27
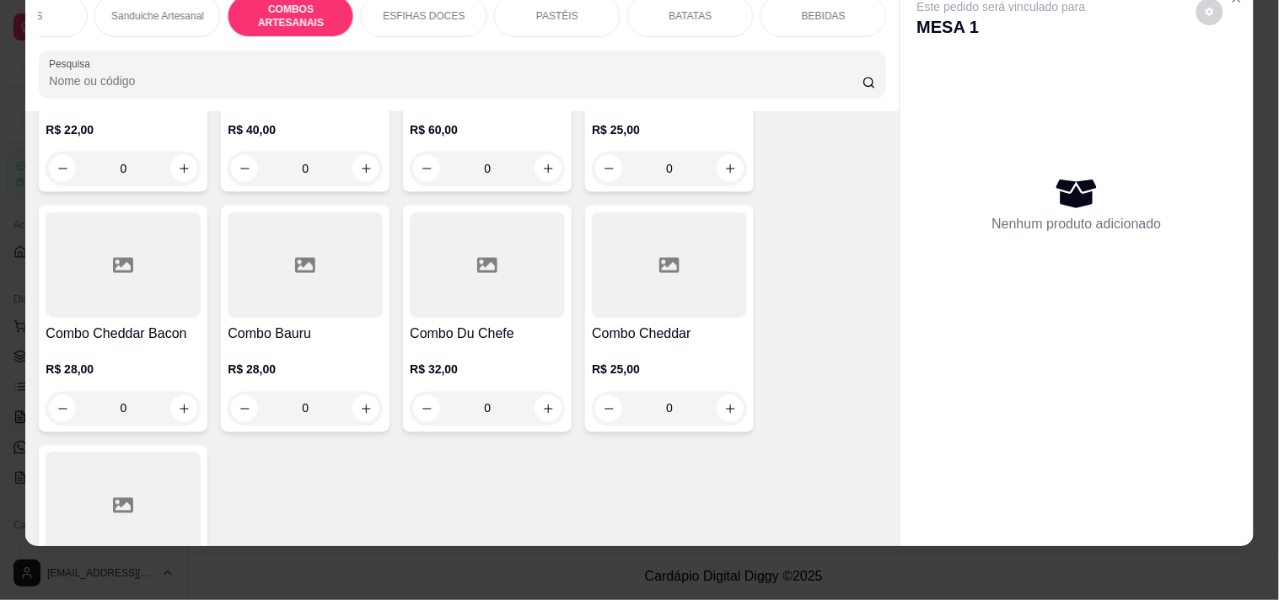
scroll to position [2337, 0]
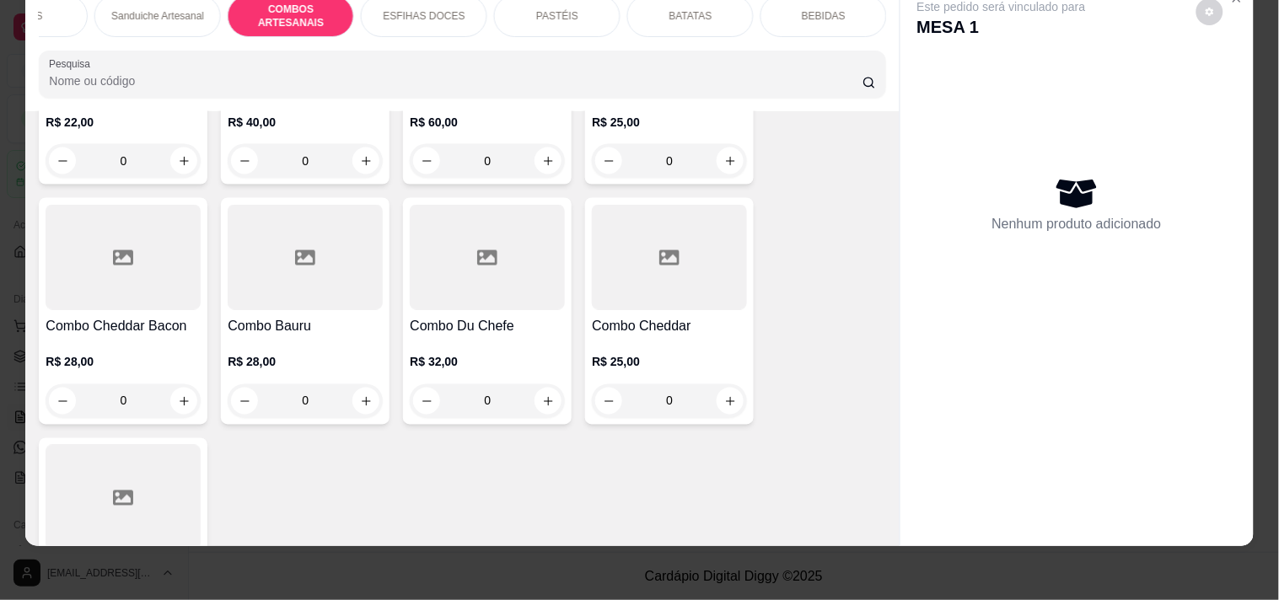
click at [722, 415] on div "0" at bounding box center [669, 401] width 155 height 34
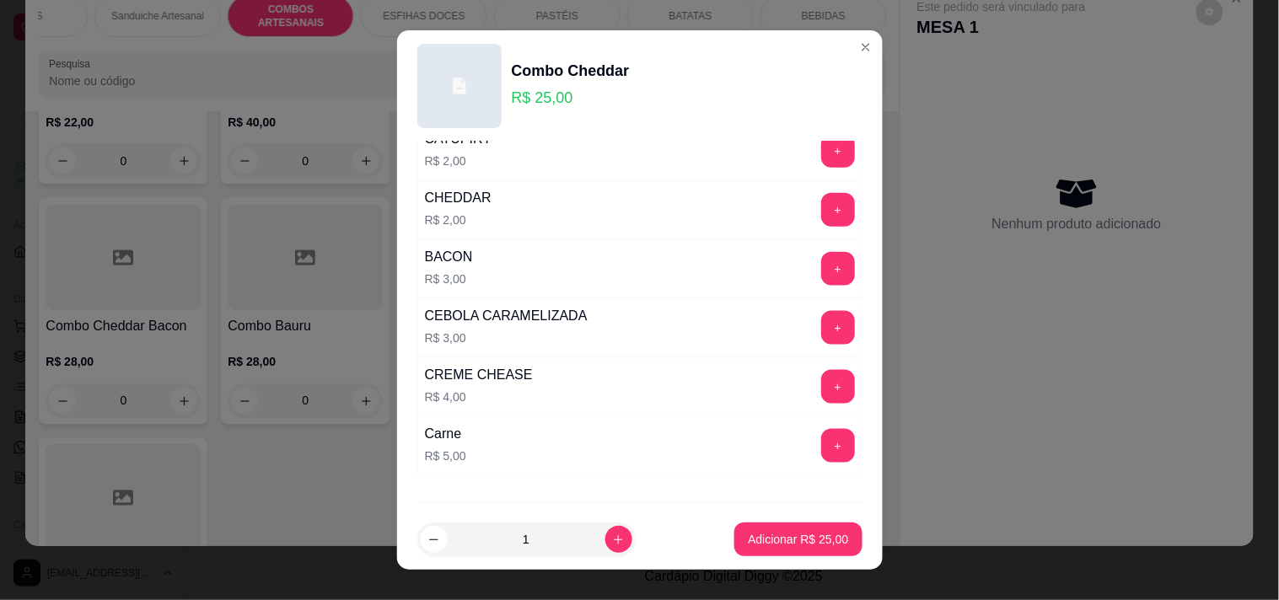
scroll to position [0, 0]
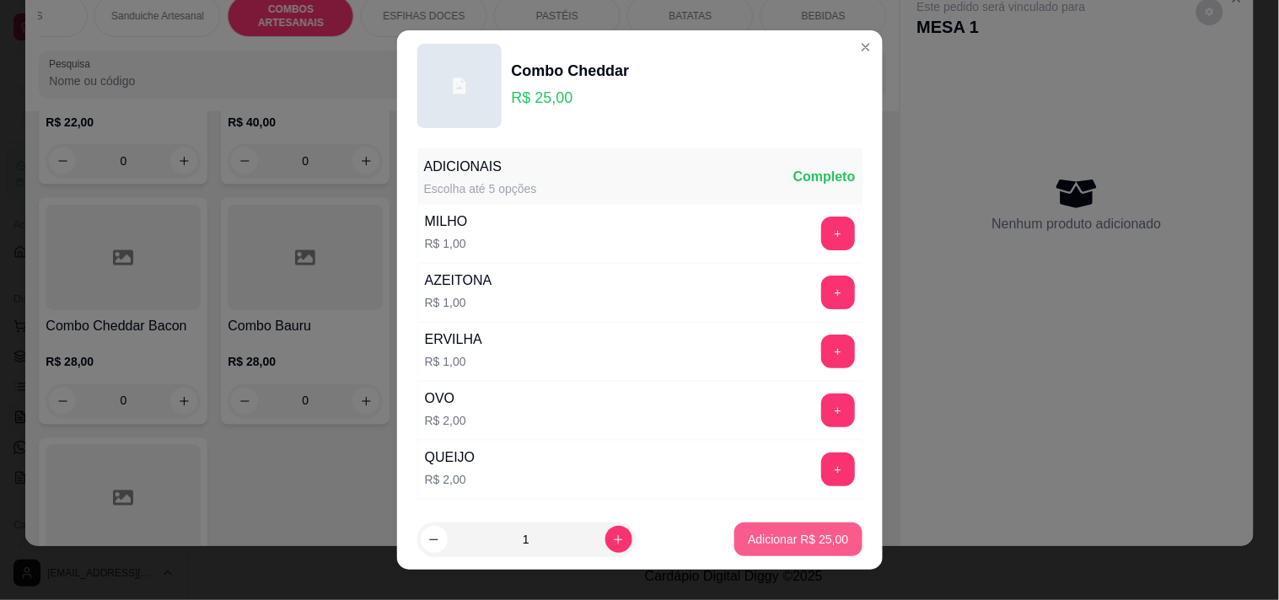
click at [761, 534] on p "Adicionar R$ 25,00" at bounding box center [798, 539] width 100 height 17
type input "1"
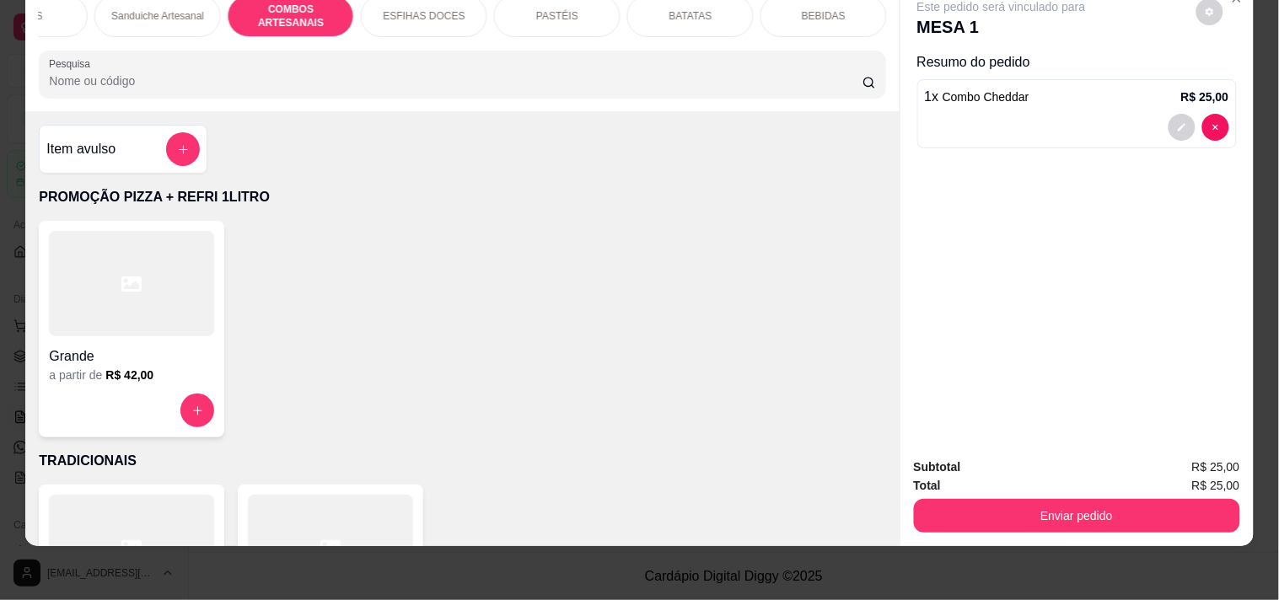
click at [191, 146] on button "add-separate-item" at bounding box center [183, 149] width 34 height 34
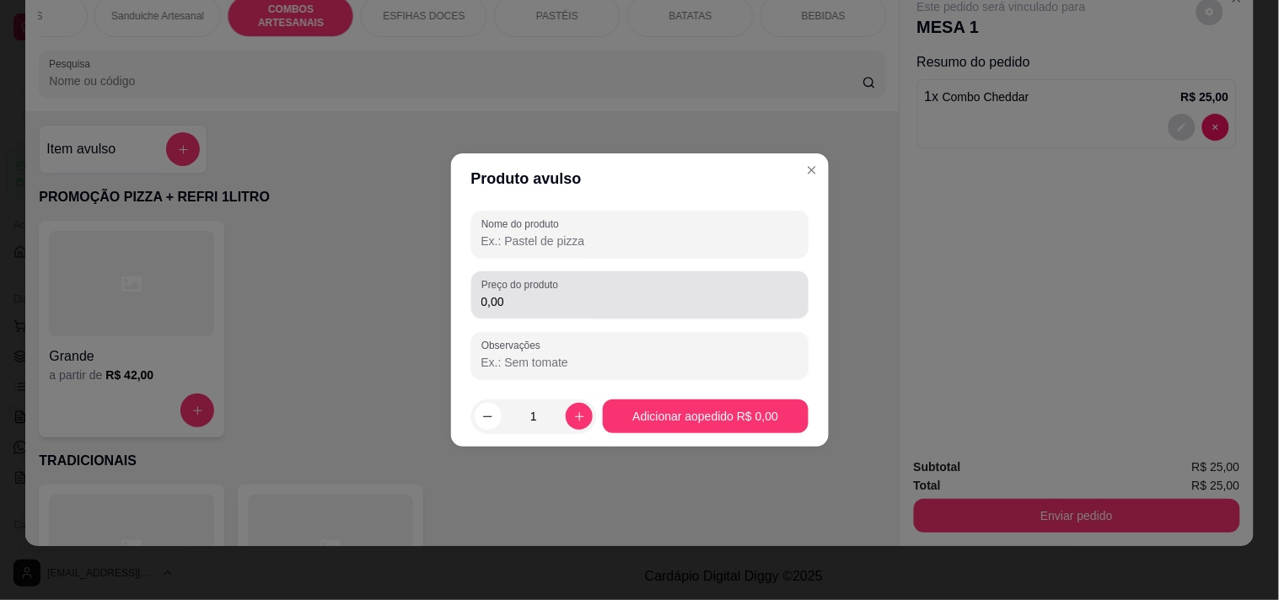
click at [552, 302] on input "0,00" at bounding box center [639, 301] width 317 height 17
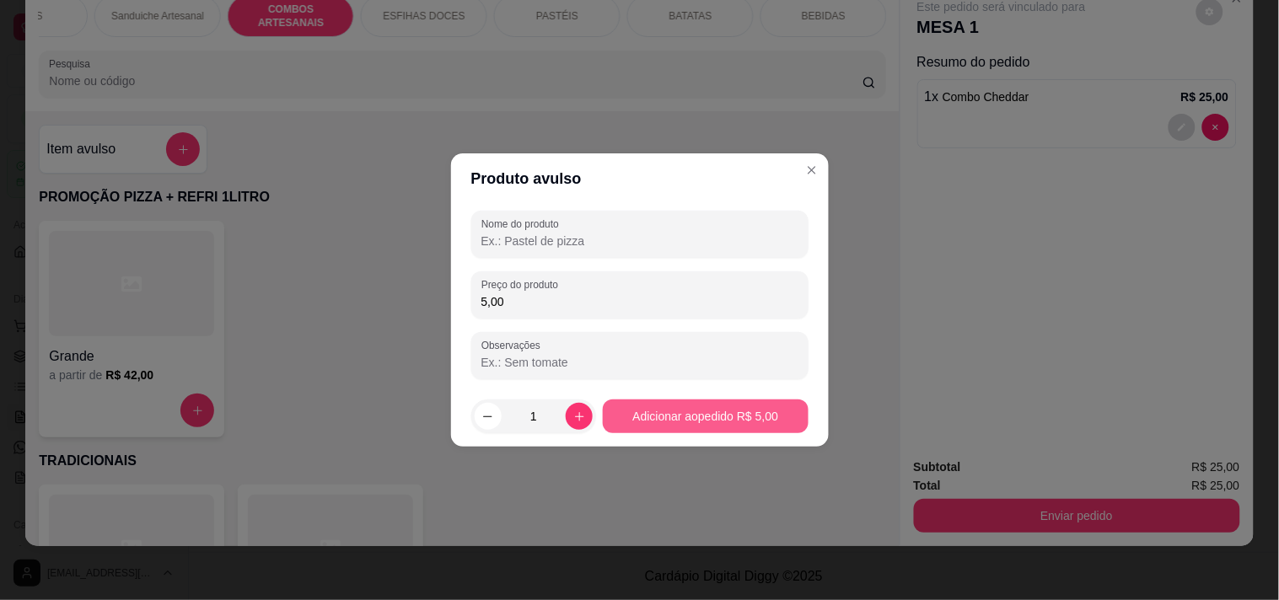
type input "5,00"
click at [679, 427] on button "Adicionar ao pedido R$ 5,00" at bounding box center [705, 417] width 205 height 34
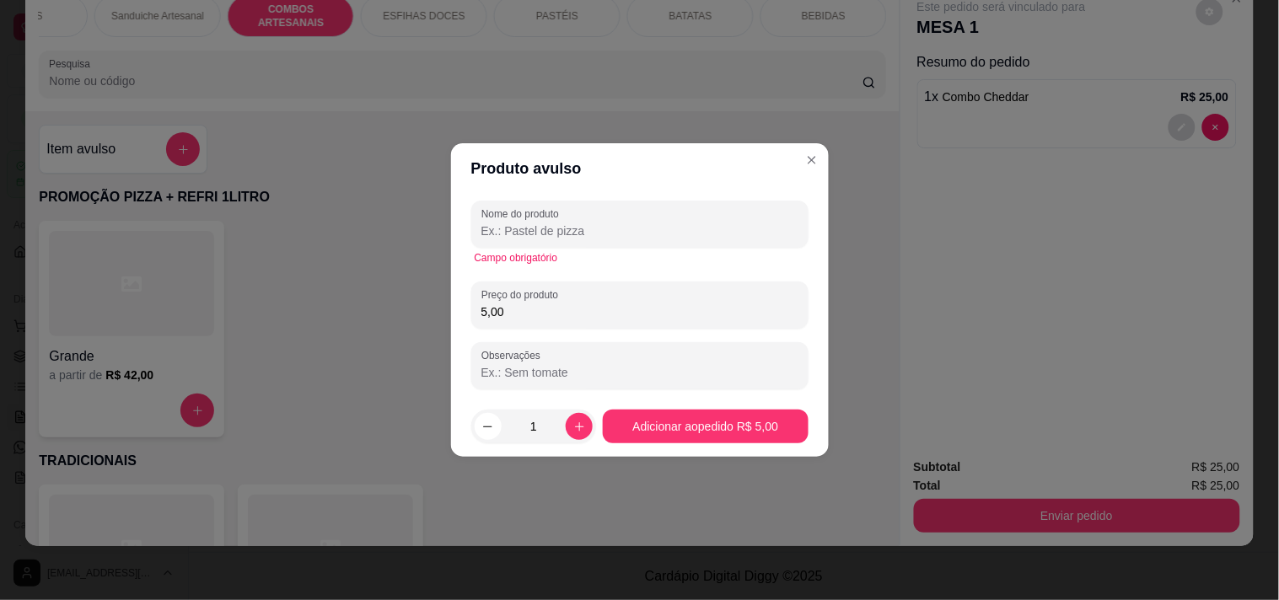
click at [549, 249] on div "Campo obrigatório" at bounding box center [639, 258] width 337 height 20
click at [580, 236] on input "Nome do produto" at bounding box center [639, 231] width 317 height 17
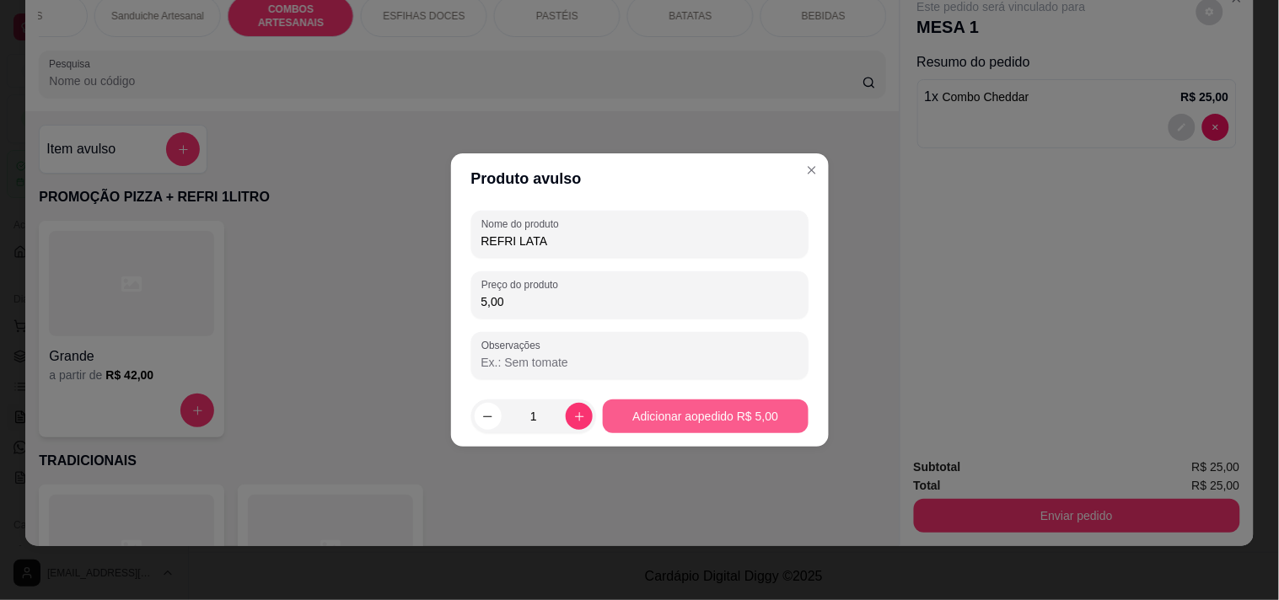
type input "REFRI LATA"
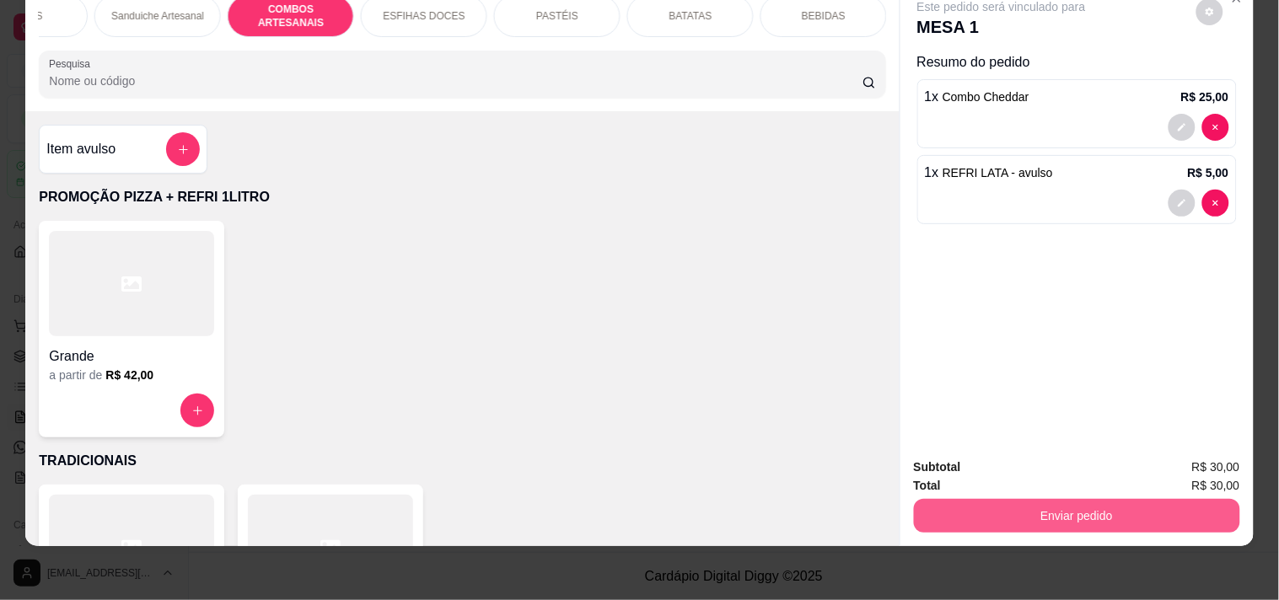
click at [1133, 499] on button "Enviar pedido" at bounding box center [1077, 516] width 326 height 34
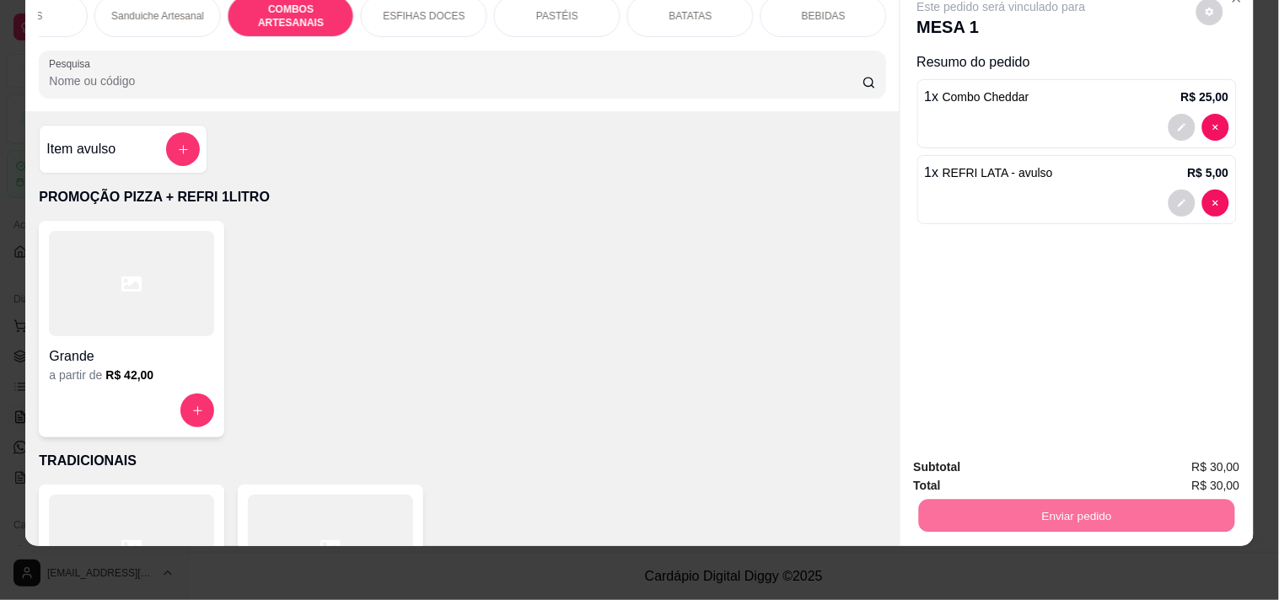
click at [1212, 462] on button "Enviar pedido" at bounding box center [1195, 460] width 95 height 32
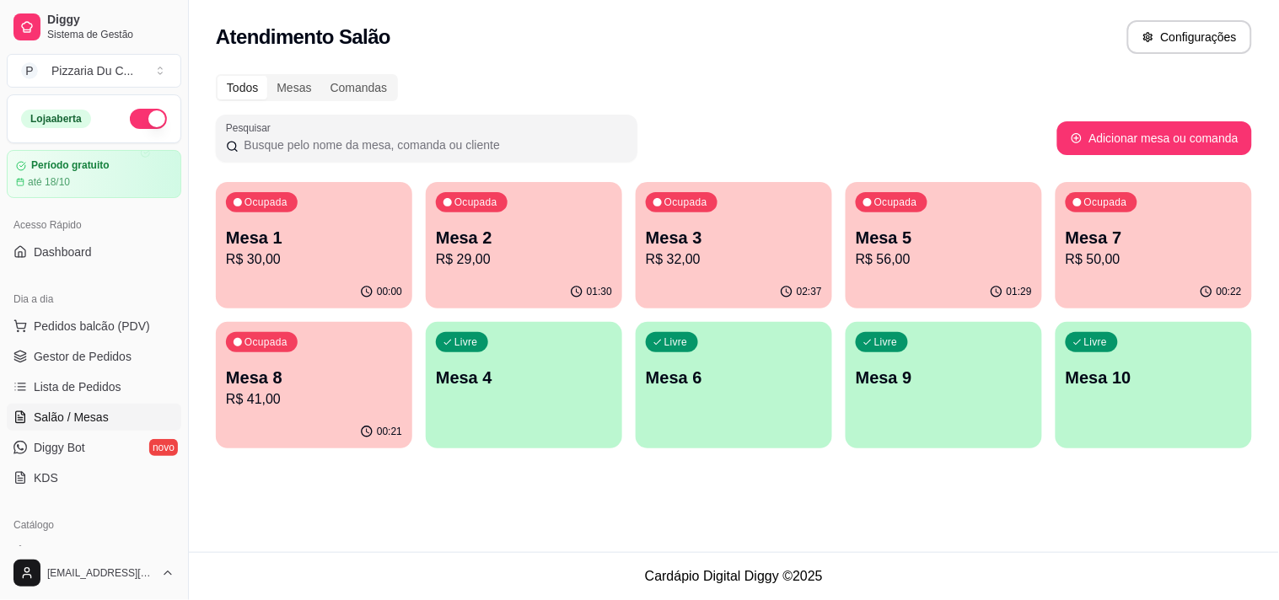
click at [301, 372] on p "Mesa 8" at bounding box center [314, 378] width 176 height 24
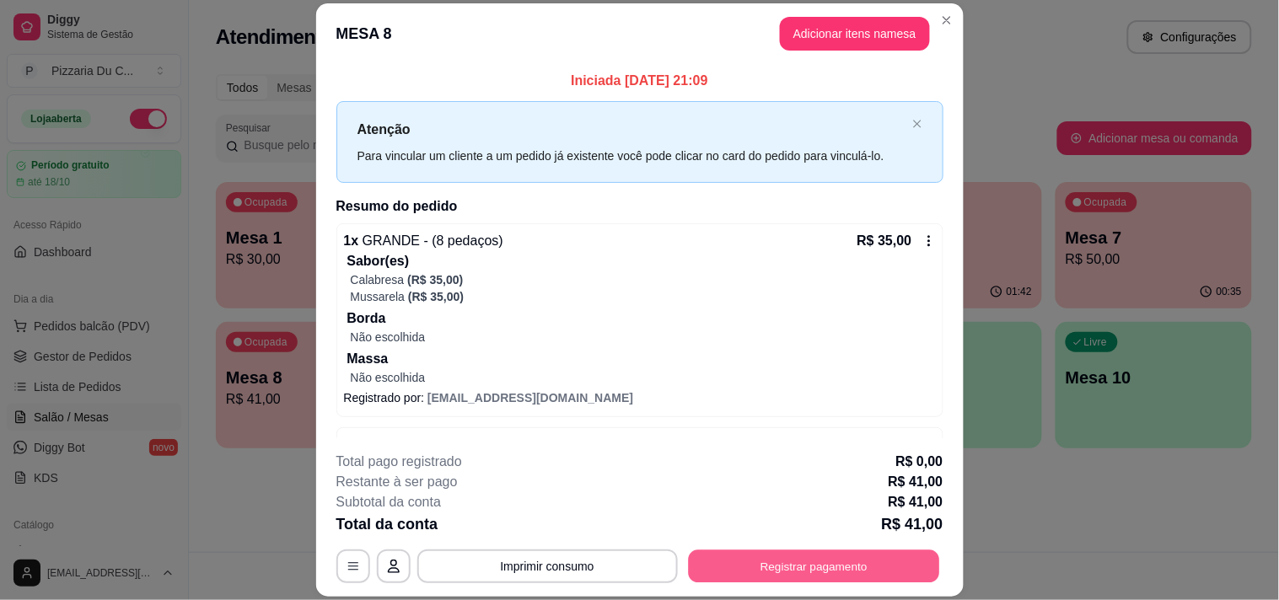
click at [862, 560] on button "Registrar pagamento" at bounding box center [813, 567] width 251 height 33
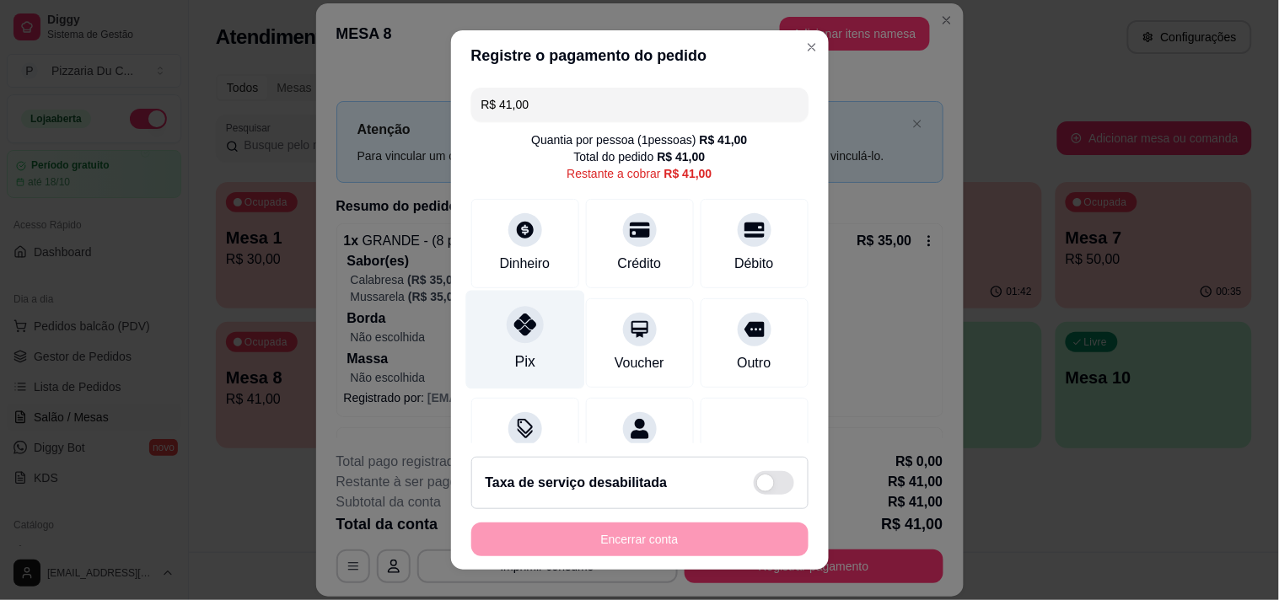
click at [532, 354] on div "Pix" at bounding box center [524, 339] width 119 height 99
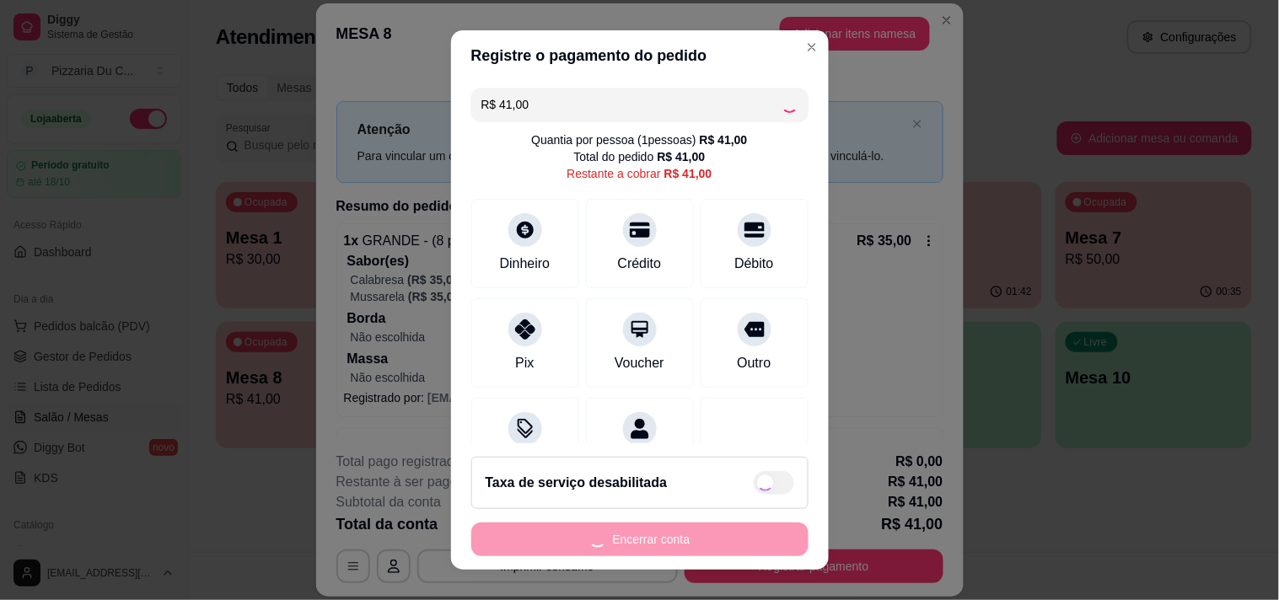
type input "R$ 0,00"
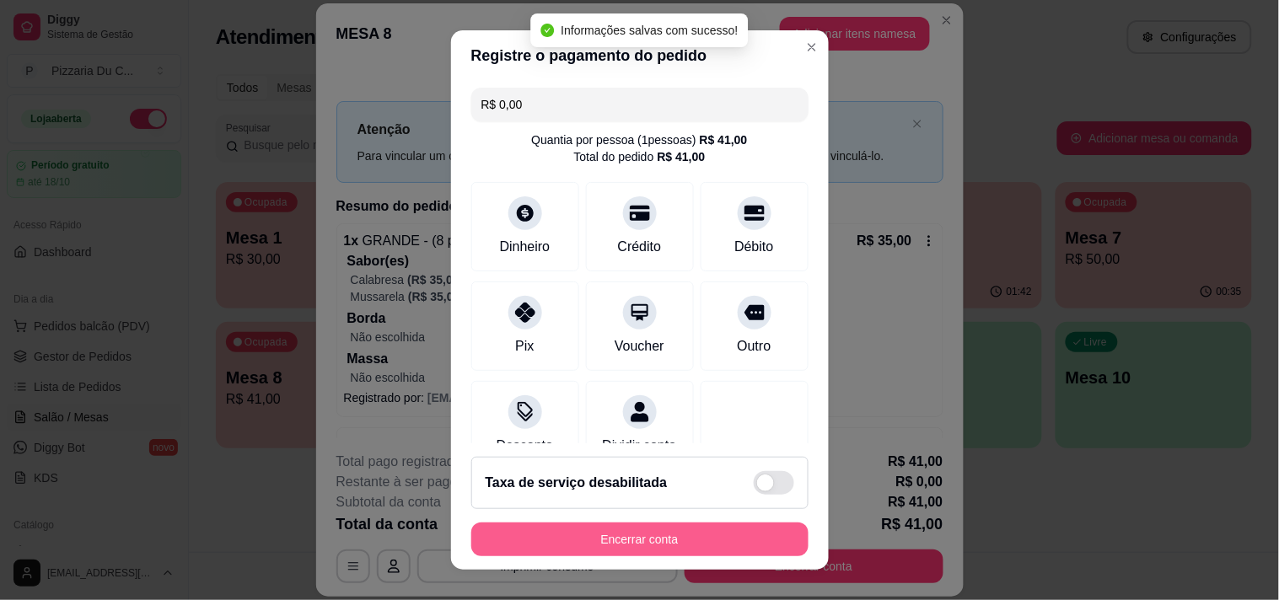
click at [616, 543] on button "Encerrar conta" at bounding box center [639, 540] width 337 height 34
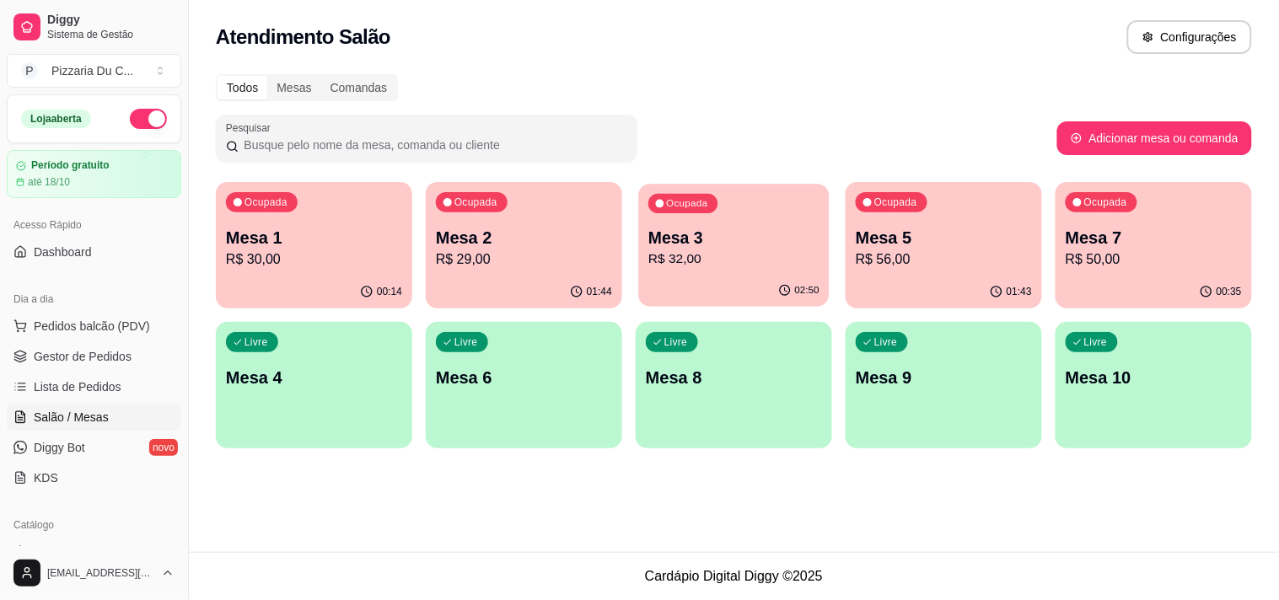
click at [752, 257] on p "R$ 32,00" at bounding box center [733, 259] width 171 height 19
click at [1125, 200] on p "Ocupada" at bounding box center [1105, 202] width 43 height 13
click at [332, 275] on button "Ocupada Mesa 1 R$ 30,00 00:14" at bounding box center [314, 245] width 196 height 126
click at [924, 212] on div "Ocupada Mesa 5 R$ 56,00" at bounding box center [944, 229] width 196 height 94
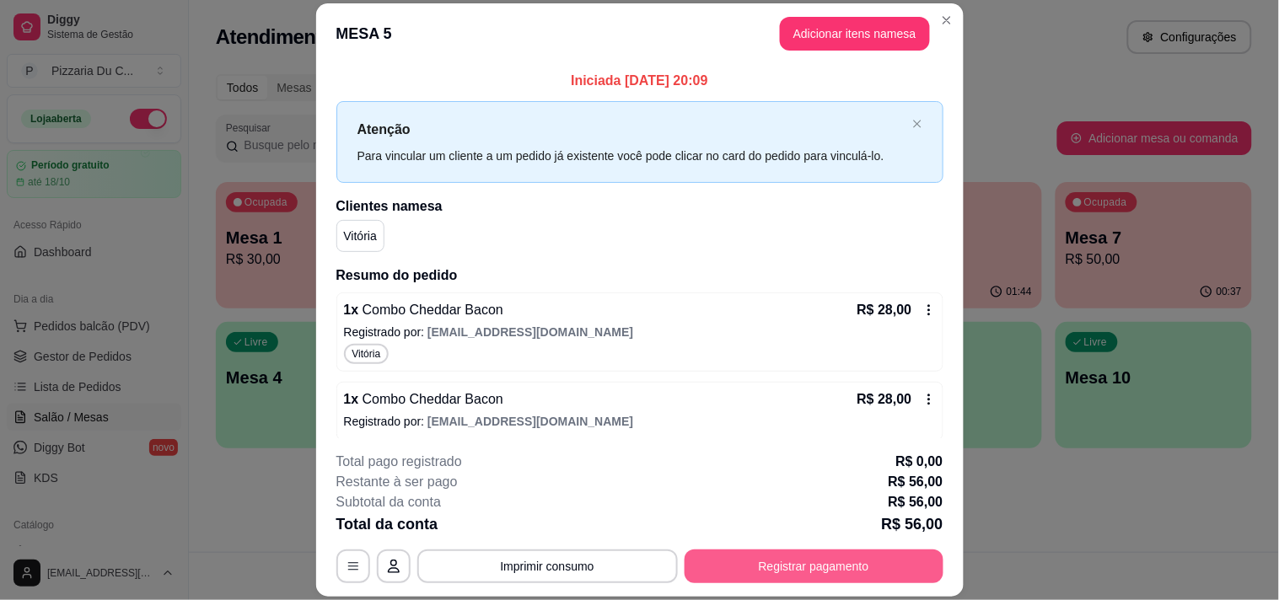
click at [765, 561] on button "Registrar pagamento" at bounding box center [814, 567] width 259 height 34
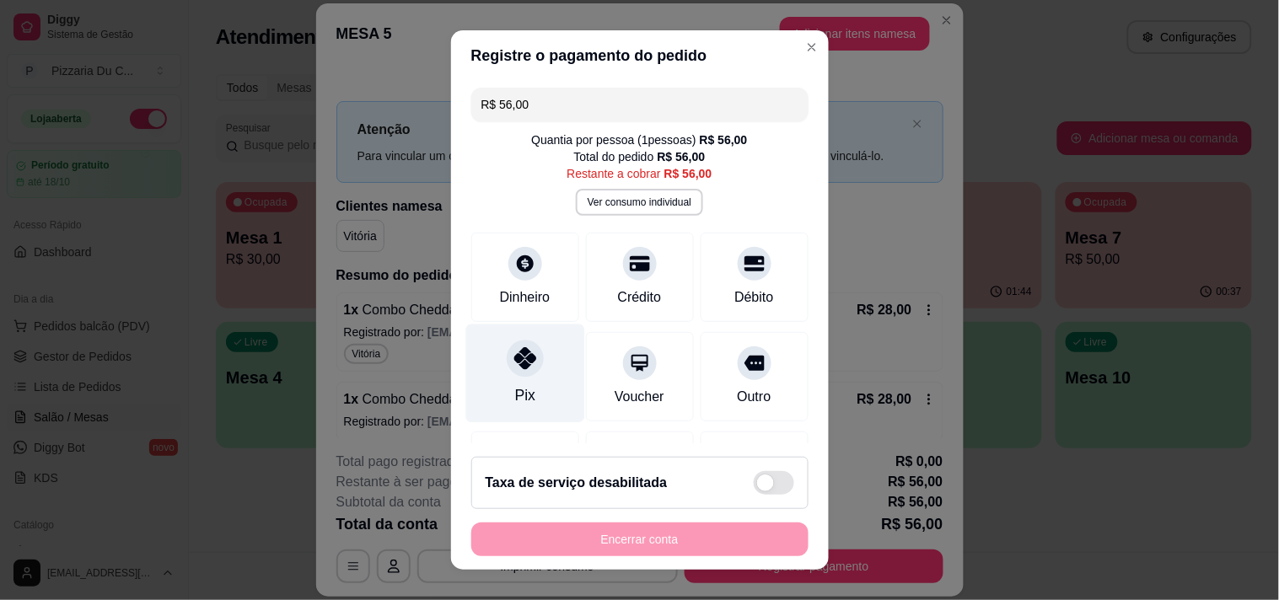
click at [514, 389] on div "Pix" at bounding box center [524, 395] width 20 height 22
click at [600, 557] on footer "Taxa de serviço desabilitada Encerrar conta" at bounding box center [640, 506] width 378 height 126
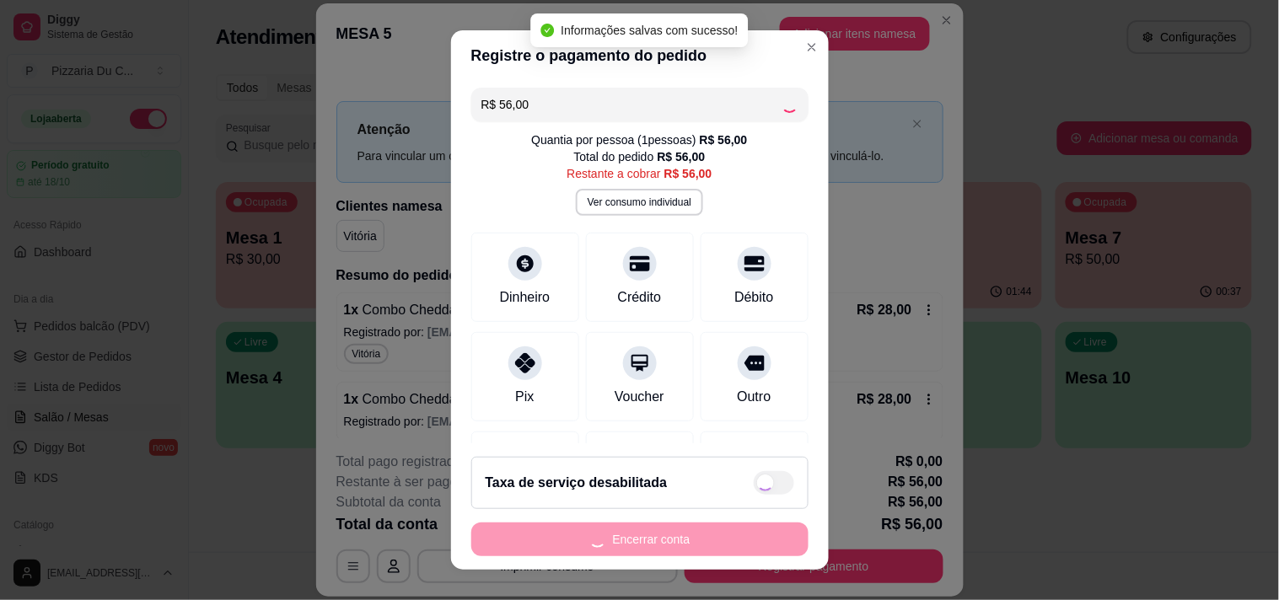
type input "R$ 0,00"
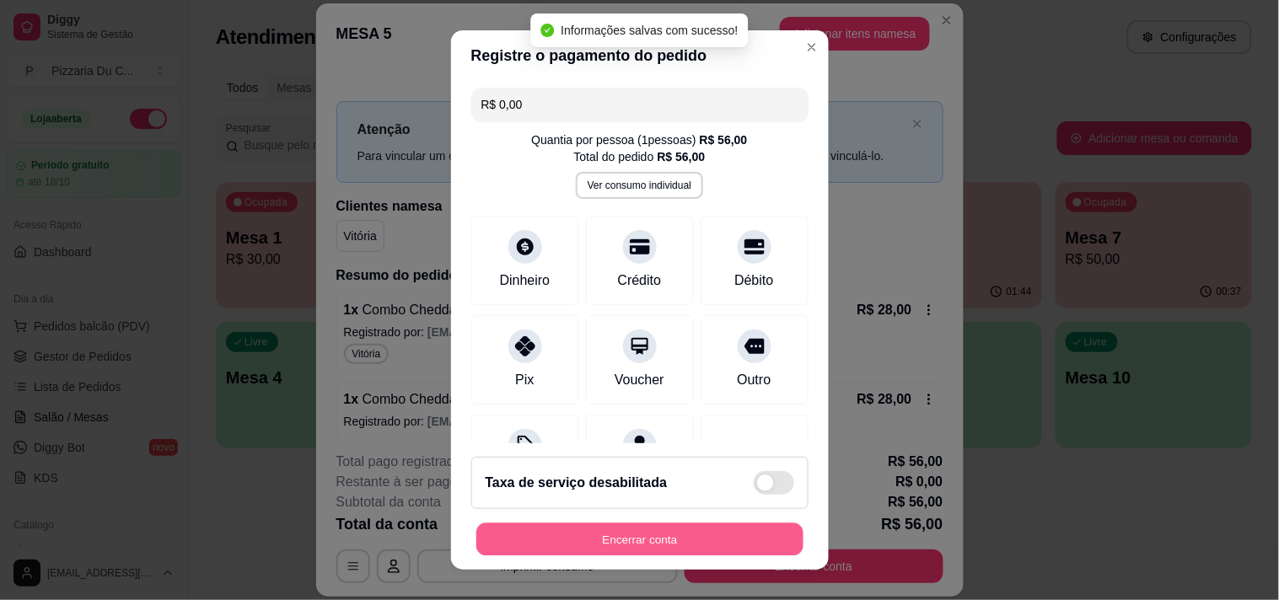
click at [601, 535] on button "Encerrar conta" at bounding box center [639, 540] width 327 height 33
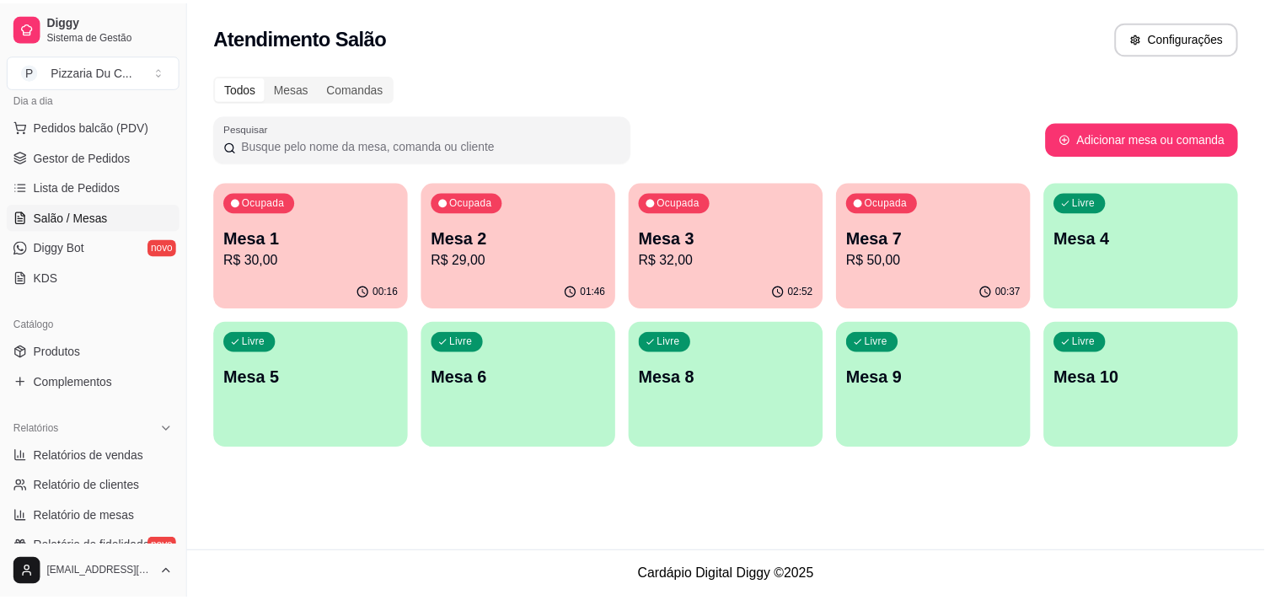
scroll to position [281, 0]
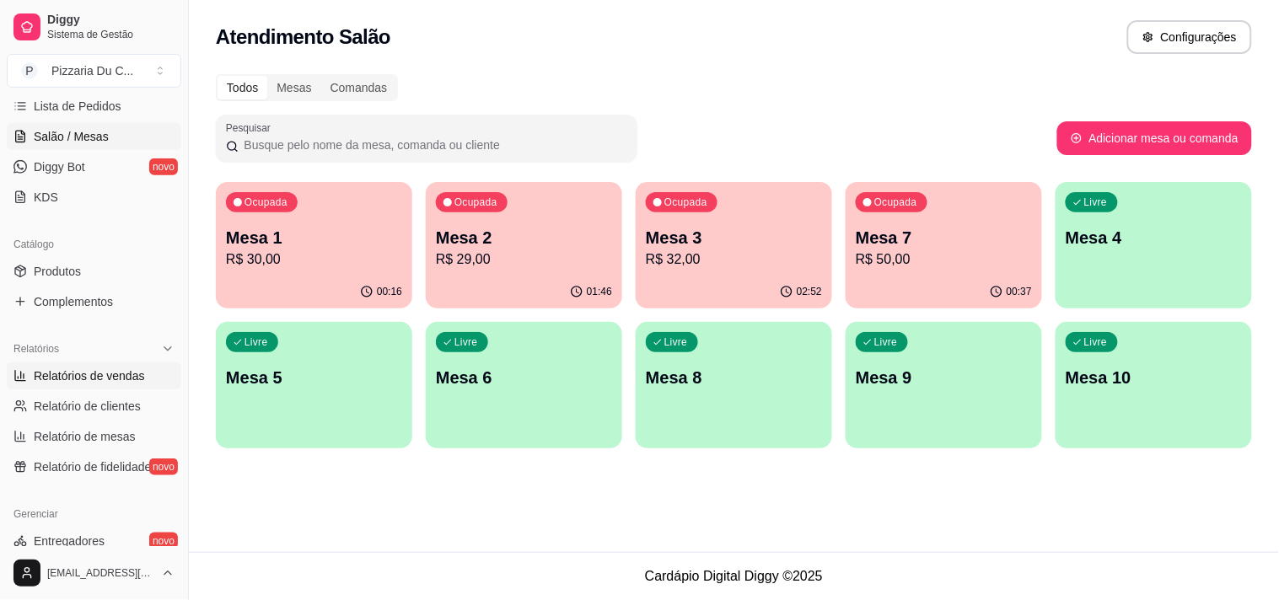
click at [85, 381] on span "Relatórios de vendas" at bounding box center [89, 376] width 111 height 17
select select "ALL"
select select "0"
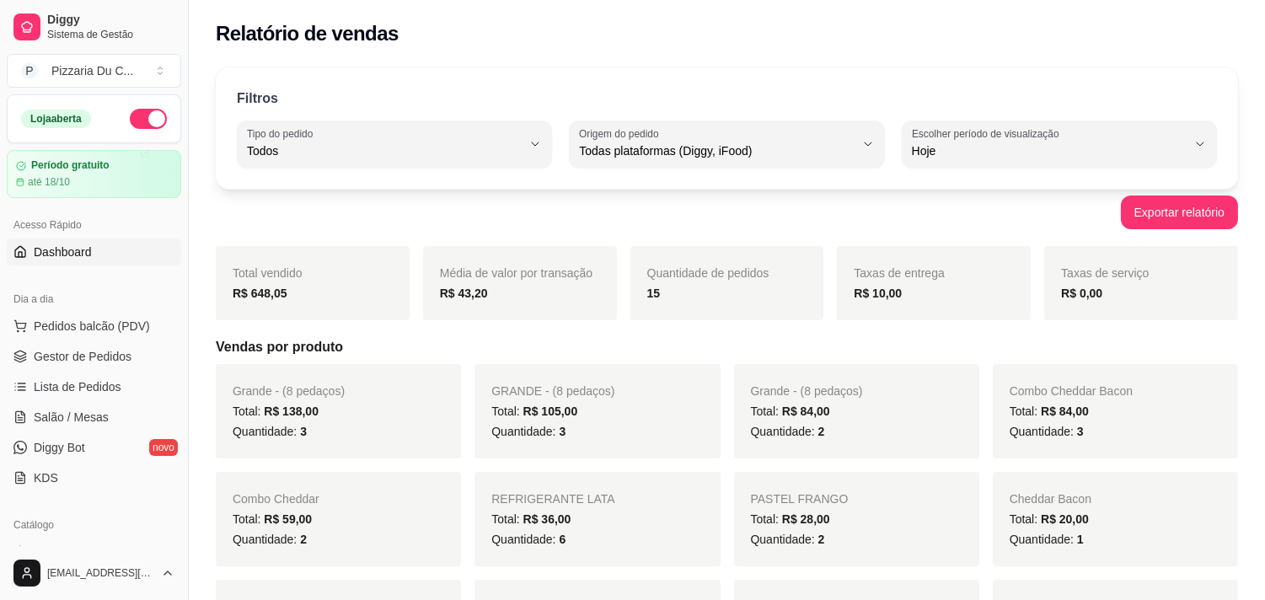
click at [103, 255] on link "Dashboard" at bounding box center [94, 252] width 175 height 27
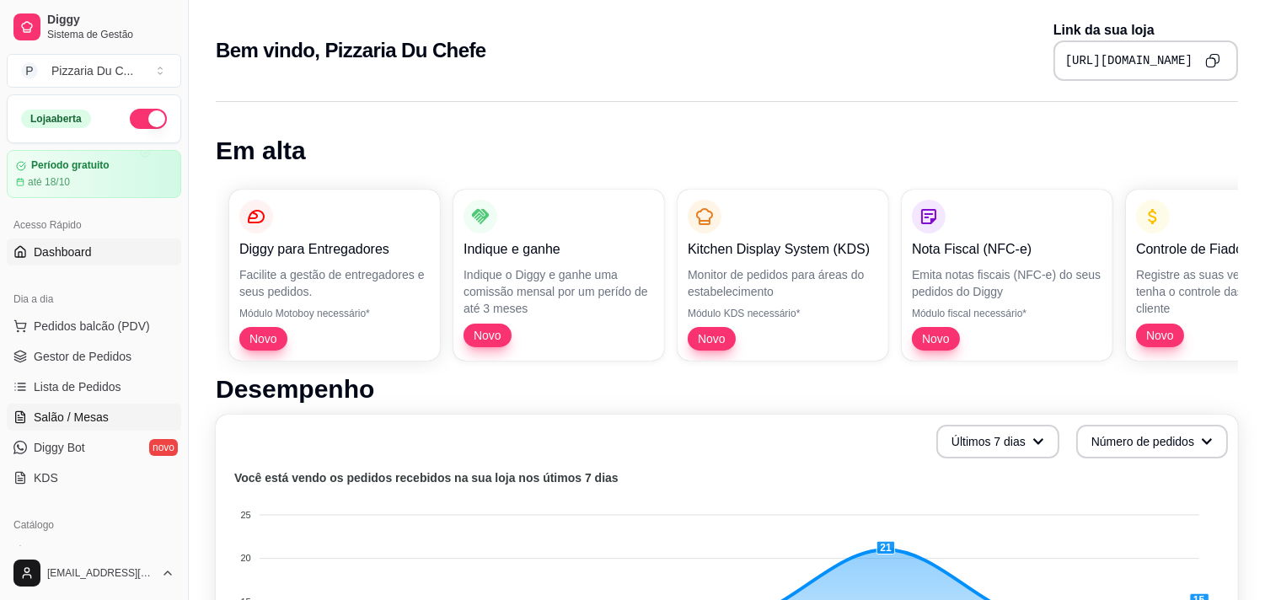
click at [101, 409] on span "Salão / Mesas" at bounding box center [71, 417] width 75 height 17
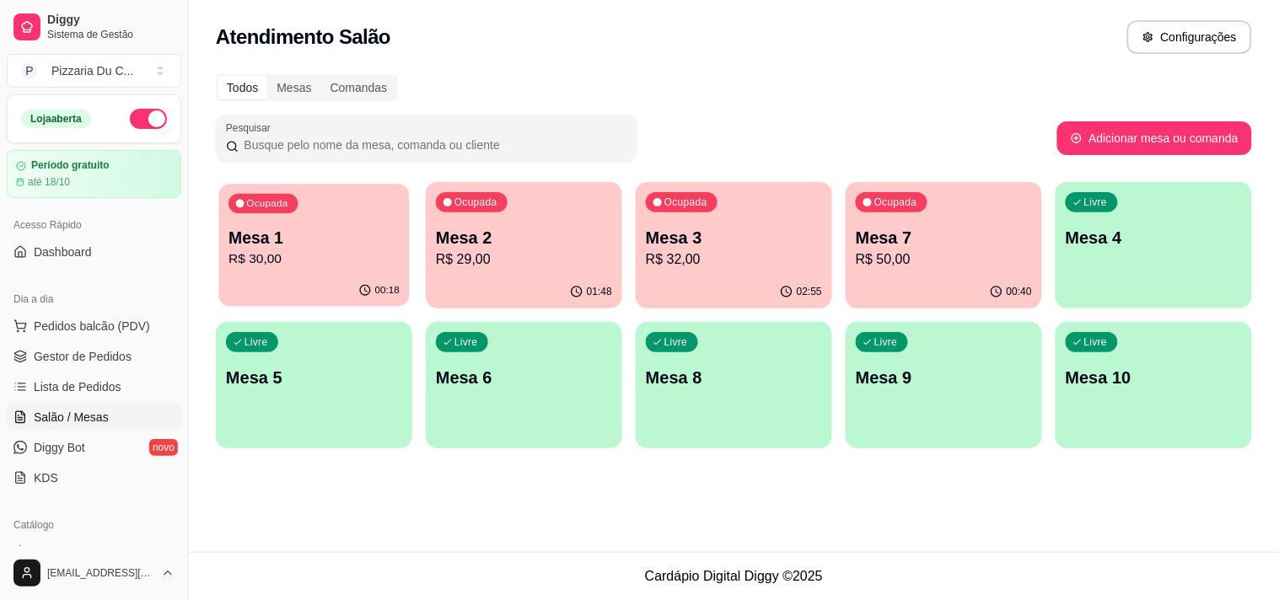
click at [351, 250] on p "R$ 30,00" at bounding box center [313, 259] width 171 height 19
click at [518, 221] on div "Ocupada Mesa 2 R$ 29,00" at bounding box center [524, 229] width 196 height 94
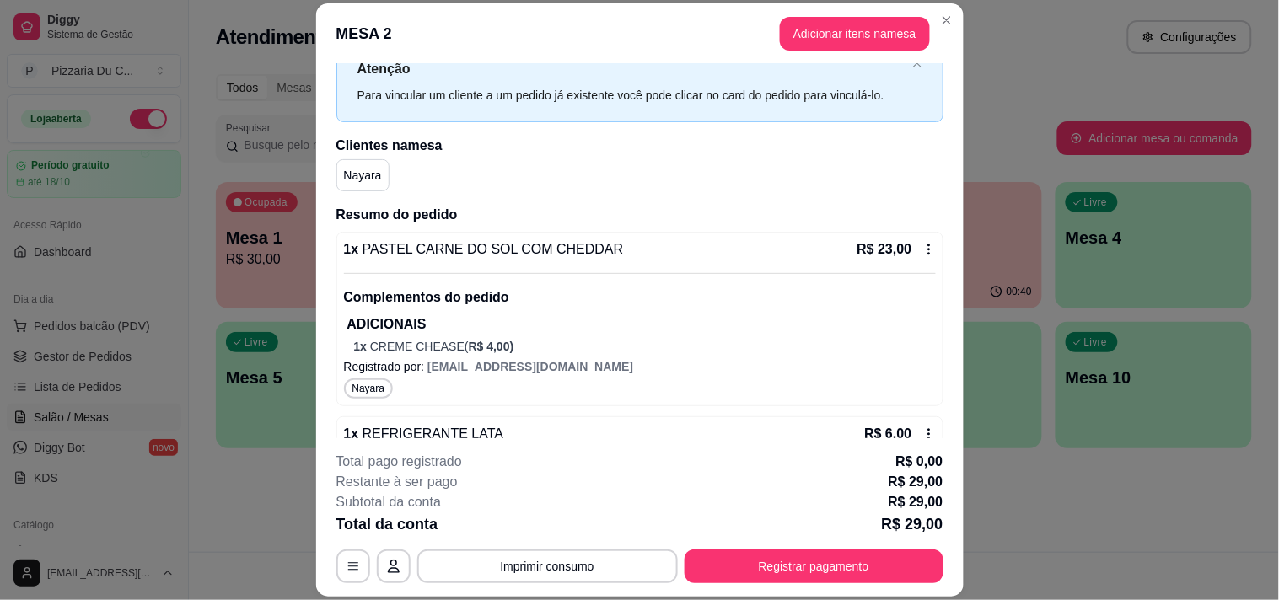
scroll to position [94, 0]
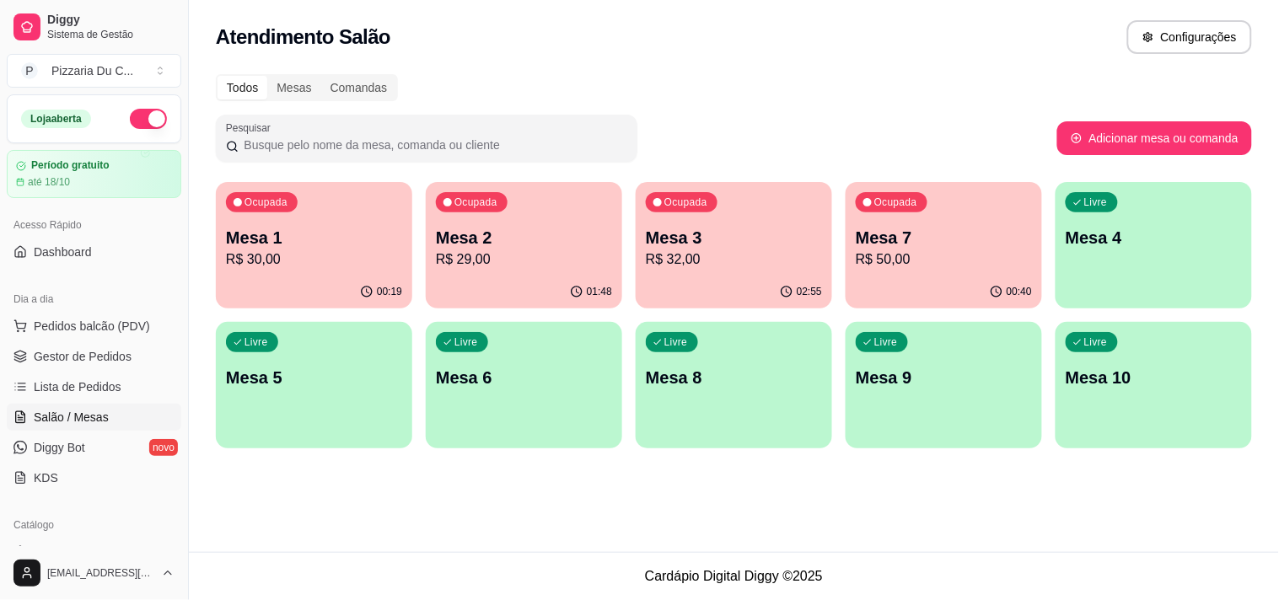
click at [873, 226] on p "Mesa 7" at bounding box center [944, 238] width 176 height 24
click at [226, 357] on div "Livre Mesa 5" at bounding box center [314, 375] width 196 height 106
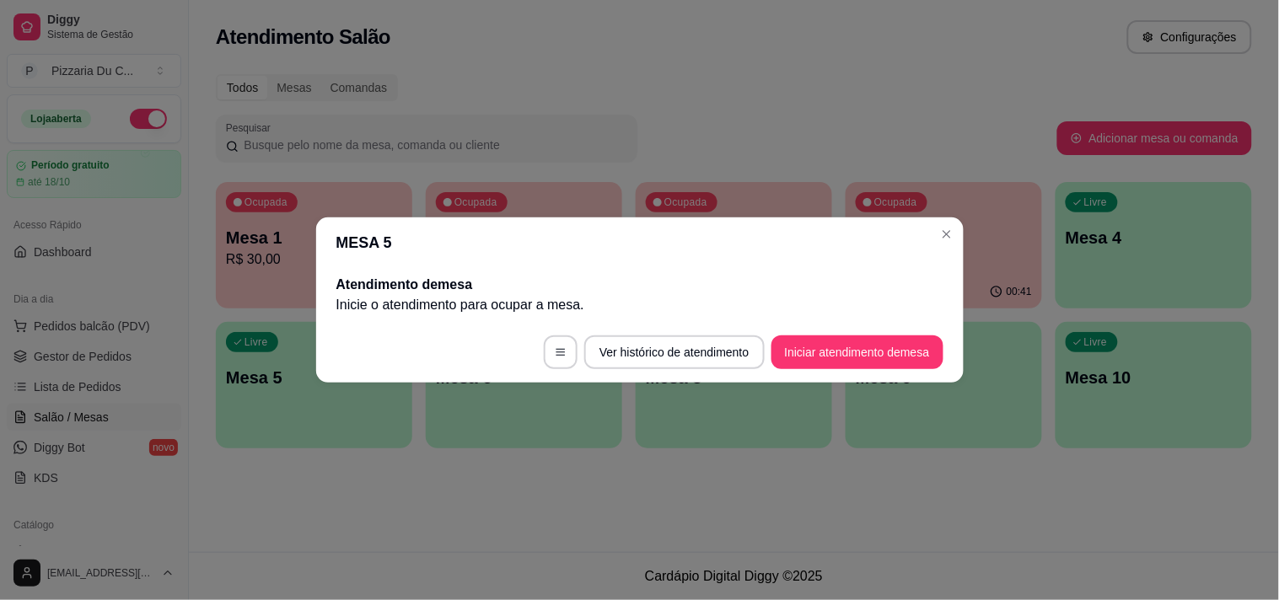
click at [865, 354] on button "Iniciar atendimento de mesa" at bounding box center [857, 353] width 172 height 34
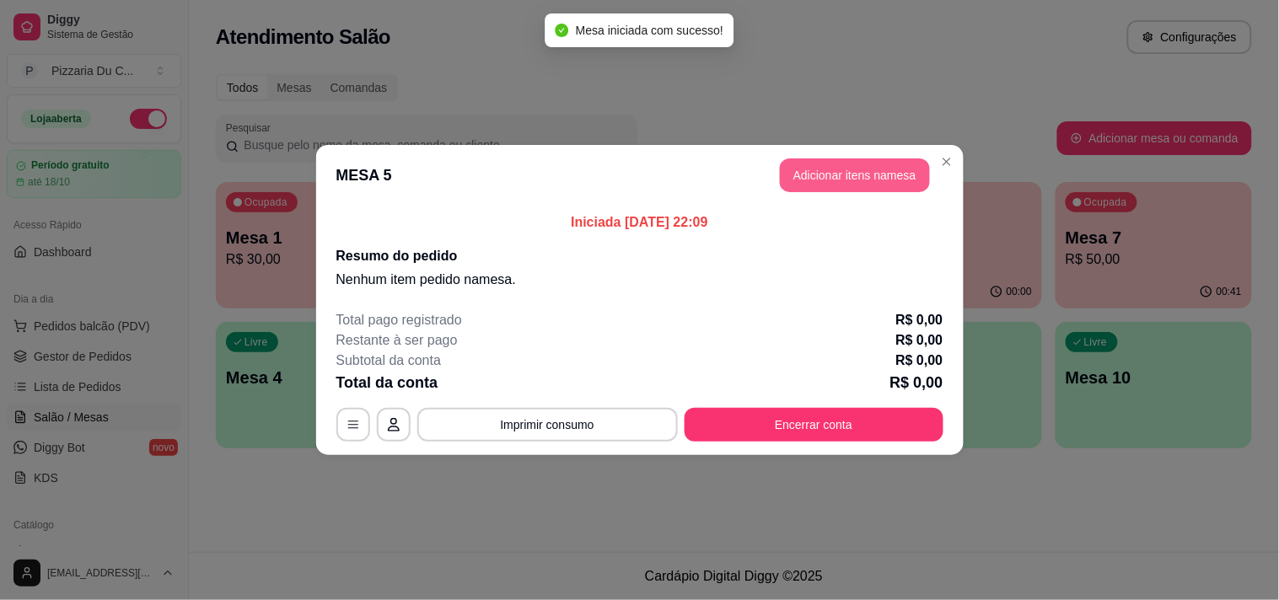
click at [822, 165] on button "Adicionar itens na mesa" at bounding box center [855, 175] width 150 height 34
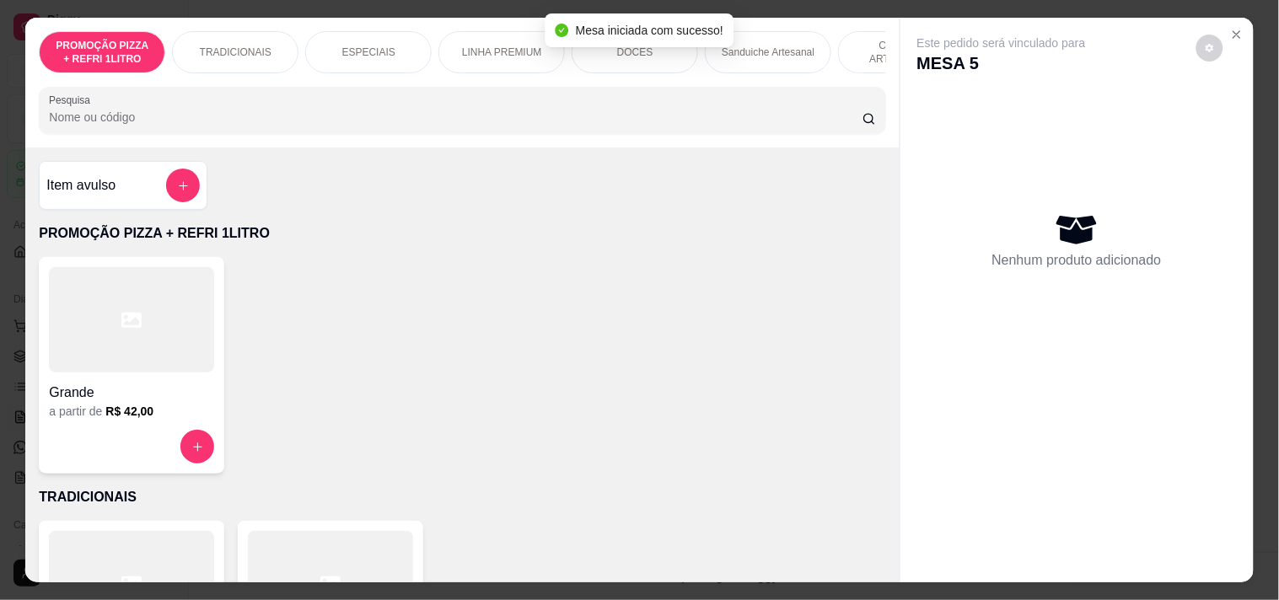
click at [474, 46] on p "LINHA PREMIUM" at bounding box center [502, 52] width 80 height 13
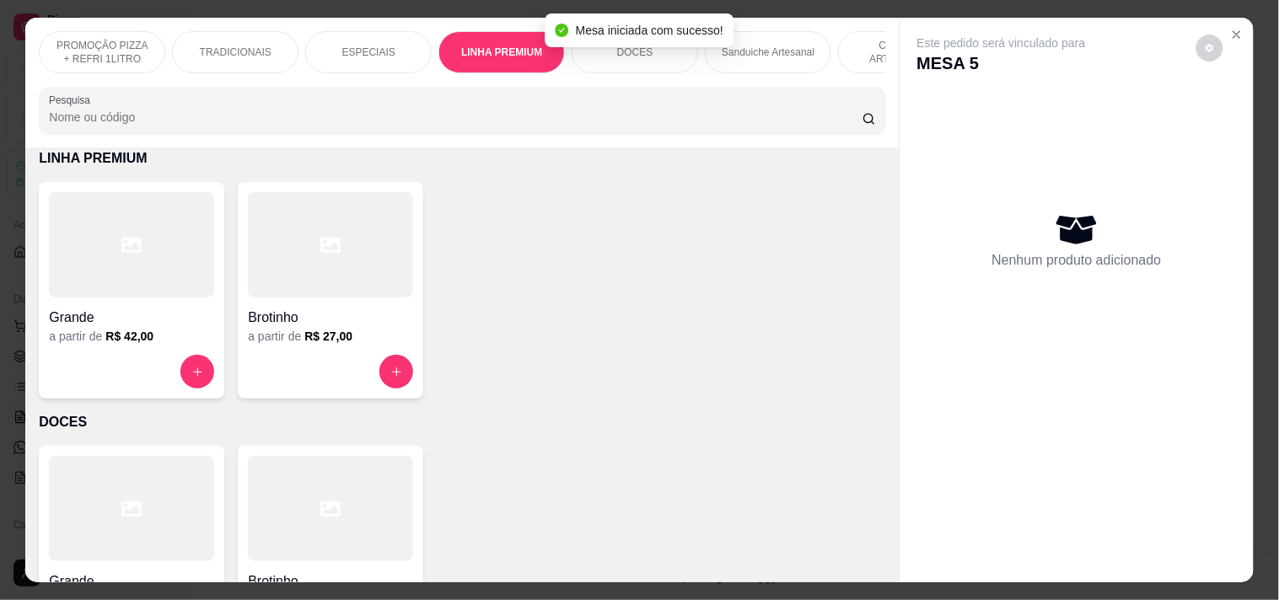
scroll to position [43, 0]
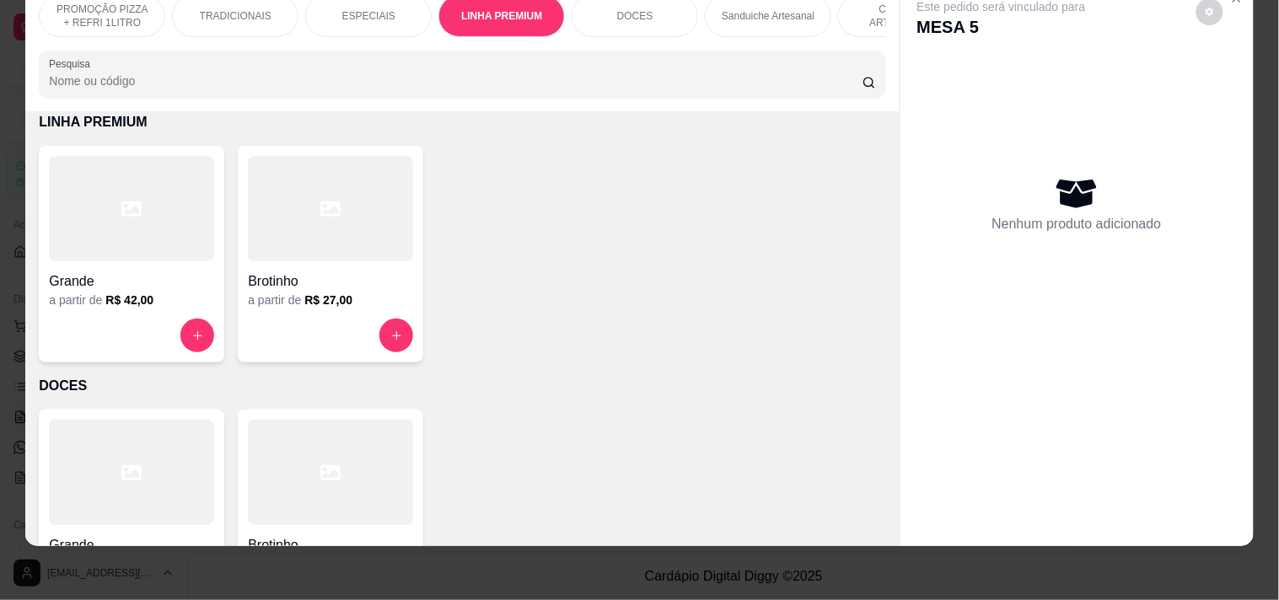
click at [180, 317] on div "Grande a partir de R$ 42,00" at bounding box center [131, 254] width 185 height 217
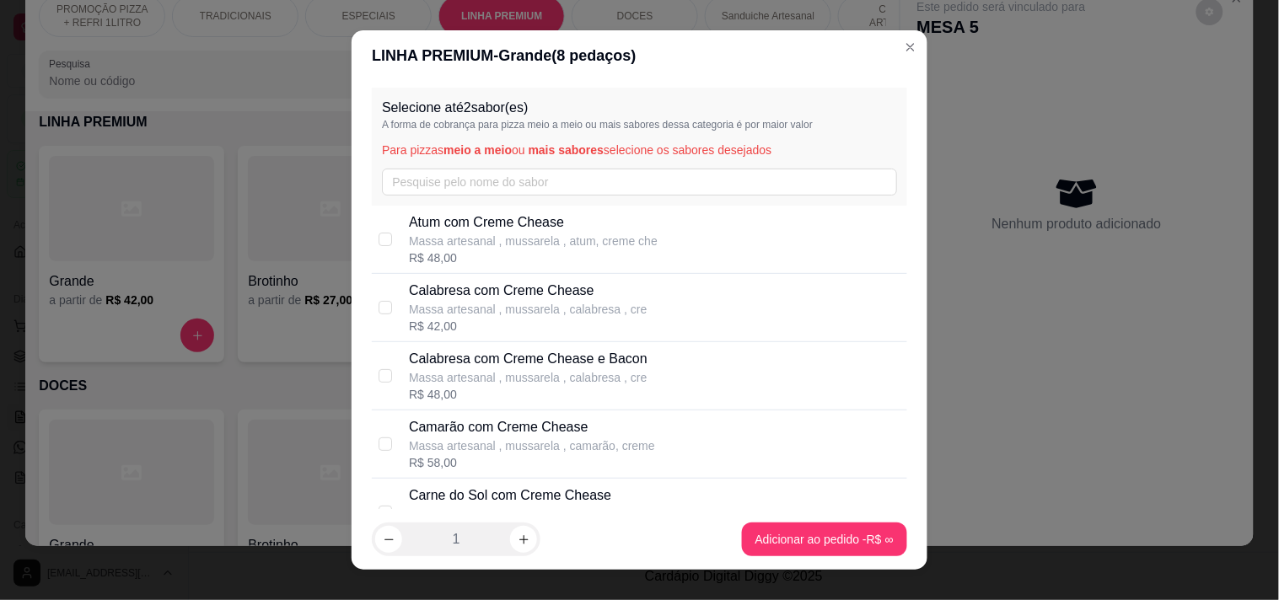
click at [478, 296] on p "Calabresa com Creme Chease" at bounding box center [528, 291] width 238 height 20
checkbox input "true"
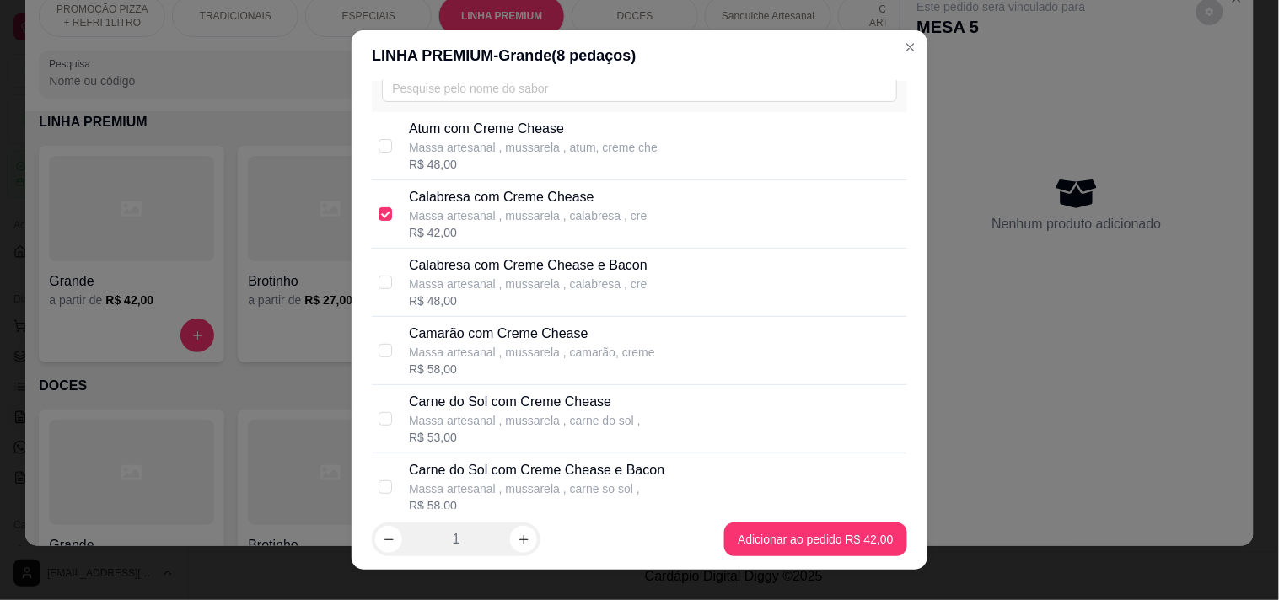
scroll to position [187, 0]
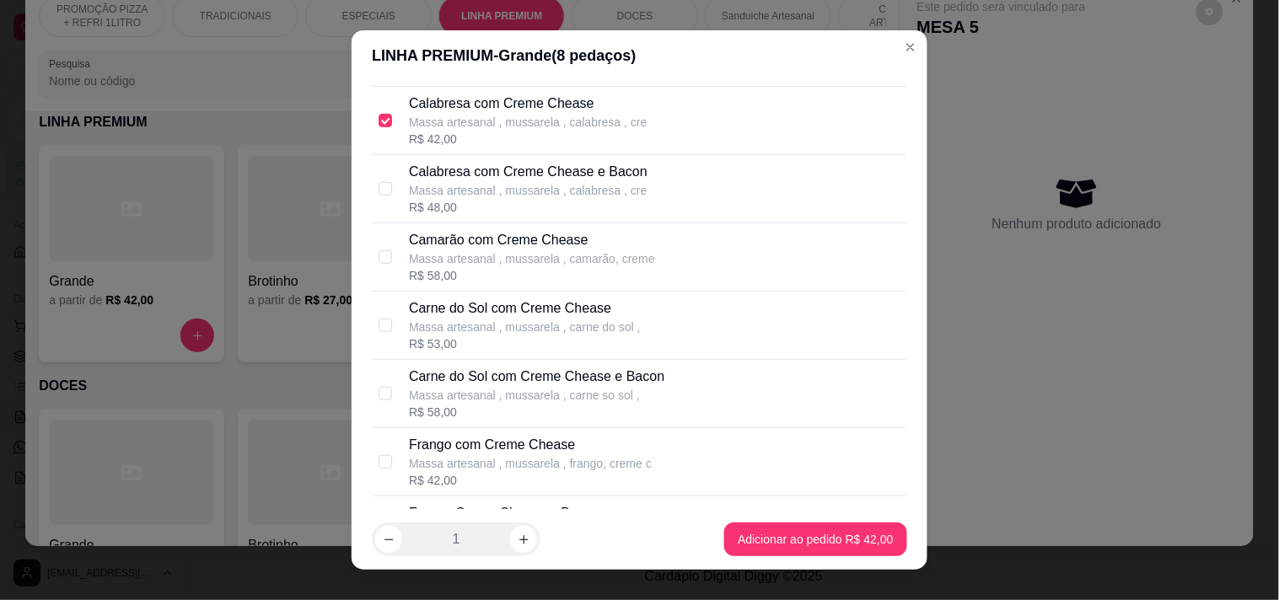
click at [485, 441] on p "Frango com Creme Chease" at bounding box center [530, 445] width 243 height 20
checkbox input "true"
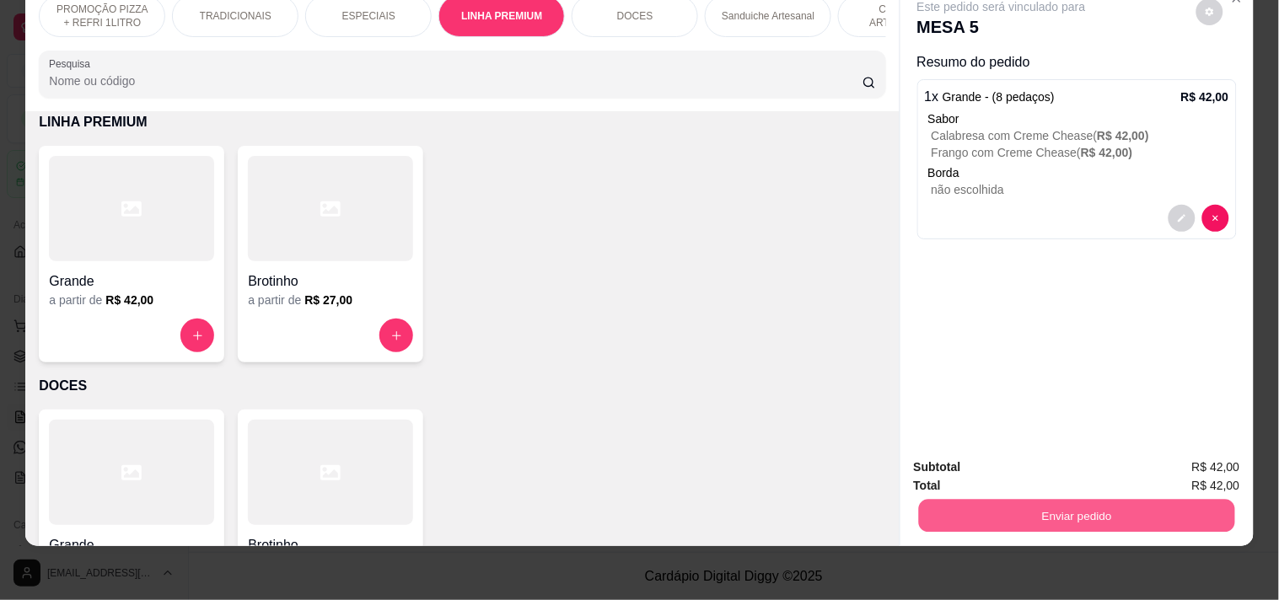
click at [1012, 499] on button "Enviar pedido" at bounding box center [1076, 515] width 316 height 33
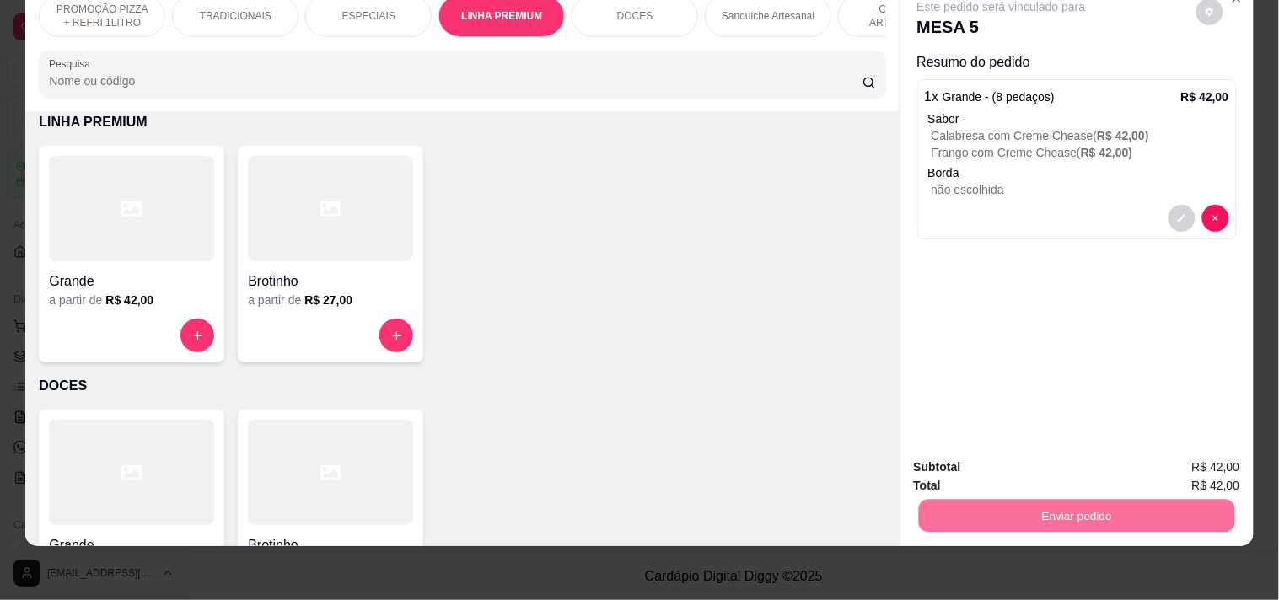
click at [1077, 460] on button "Registrar cliente" at bounding box center [1083, 460] width 111 height 32
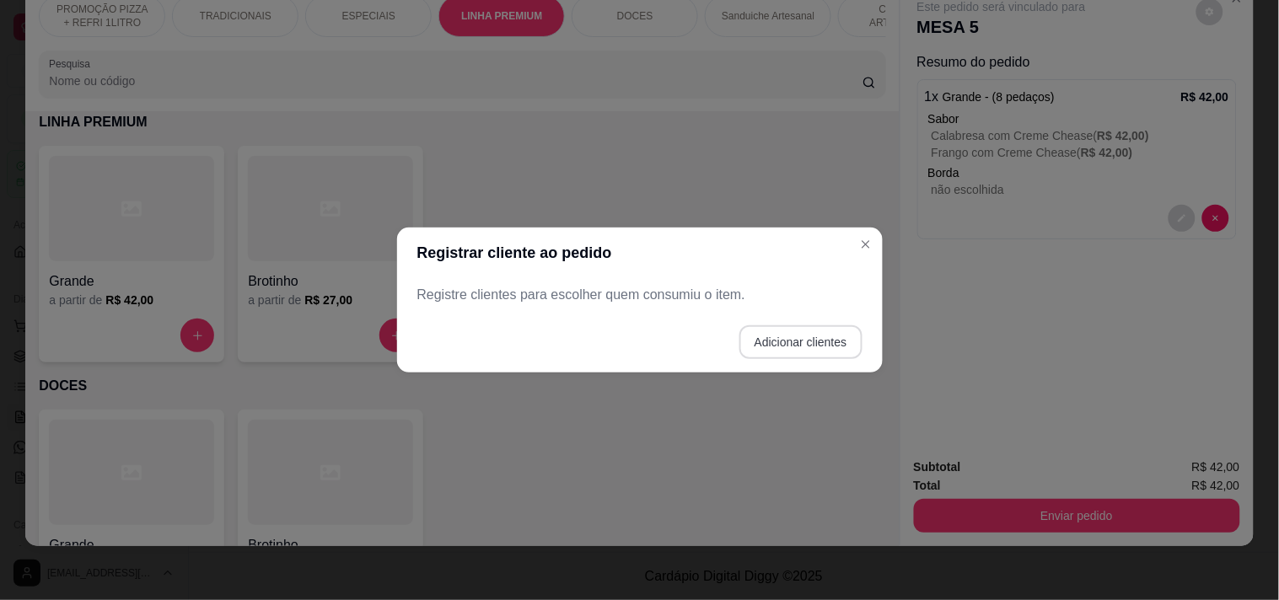
click at [781, 346] on button "Adicionar clientes" at bounding box center [800, 342] width 123 height 34
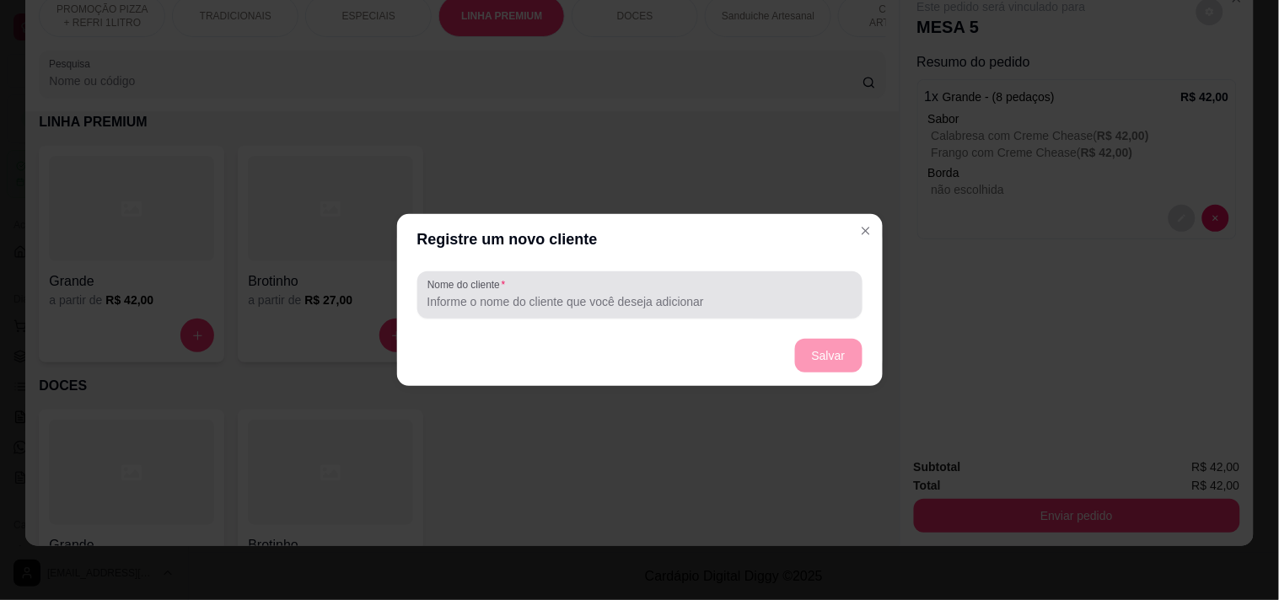
click at [666, 293] on input "Nome do cliente" at bounding box center [639, 301] width 425 height 17
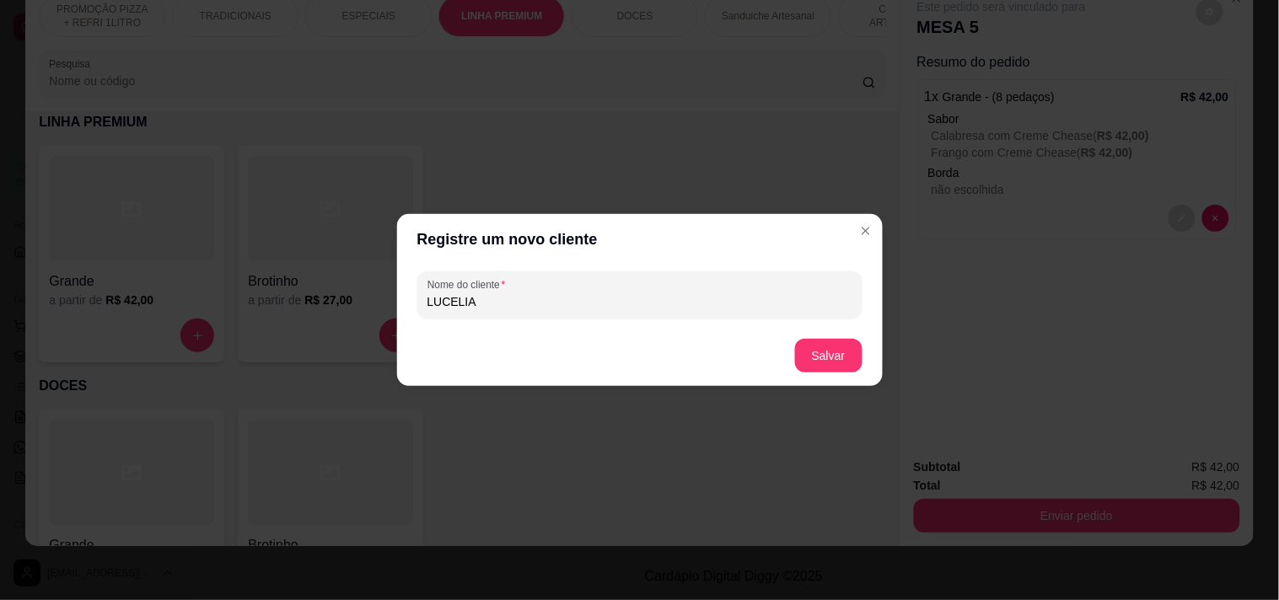
type input "LUCELIA"
click at [785, 348] on footer "Salvar" at bounding box center [640, 355] width 486 height 61
drag, startPoint x: 786, startPoint y: 350, endPoint x: 810, endPoint y: 357, distance: 25.4
click at [787, 350] on footer "Salvar" at bounding box center [640, 355] width 486 height 61
click at [814, 358] on button "Salvar" at bounding box center [828, 356] width 67 height 34
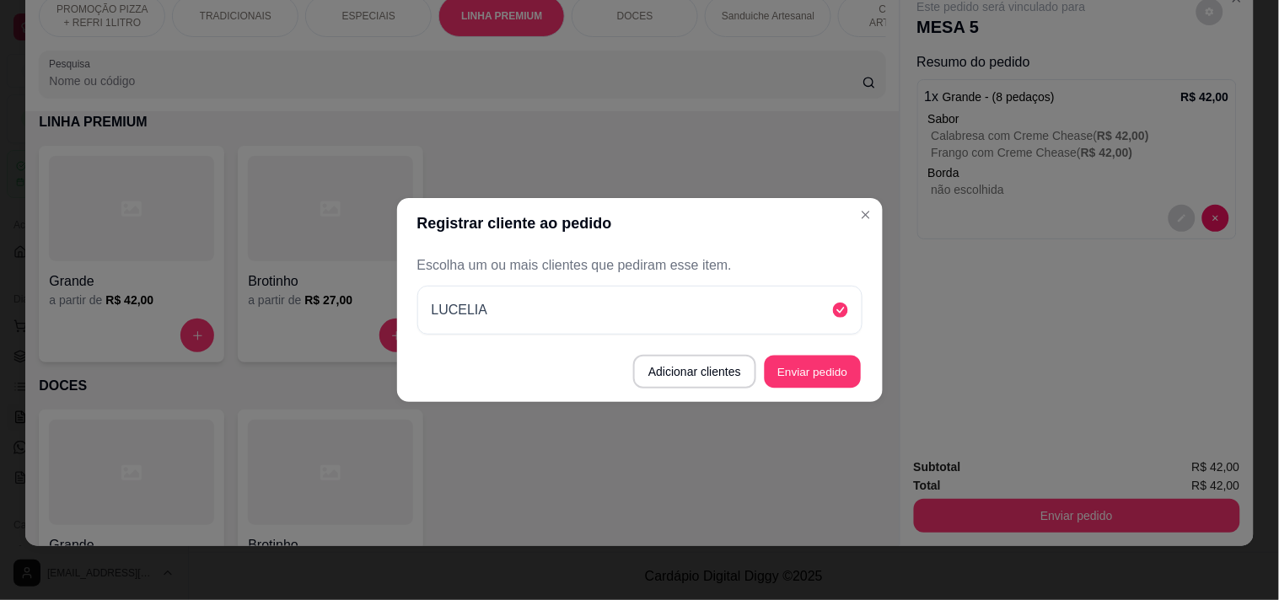
click at [816, 365] on button "Enviar pedido" at bounding box center [813, 372] width 96 height 33
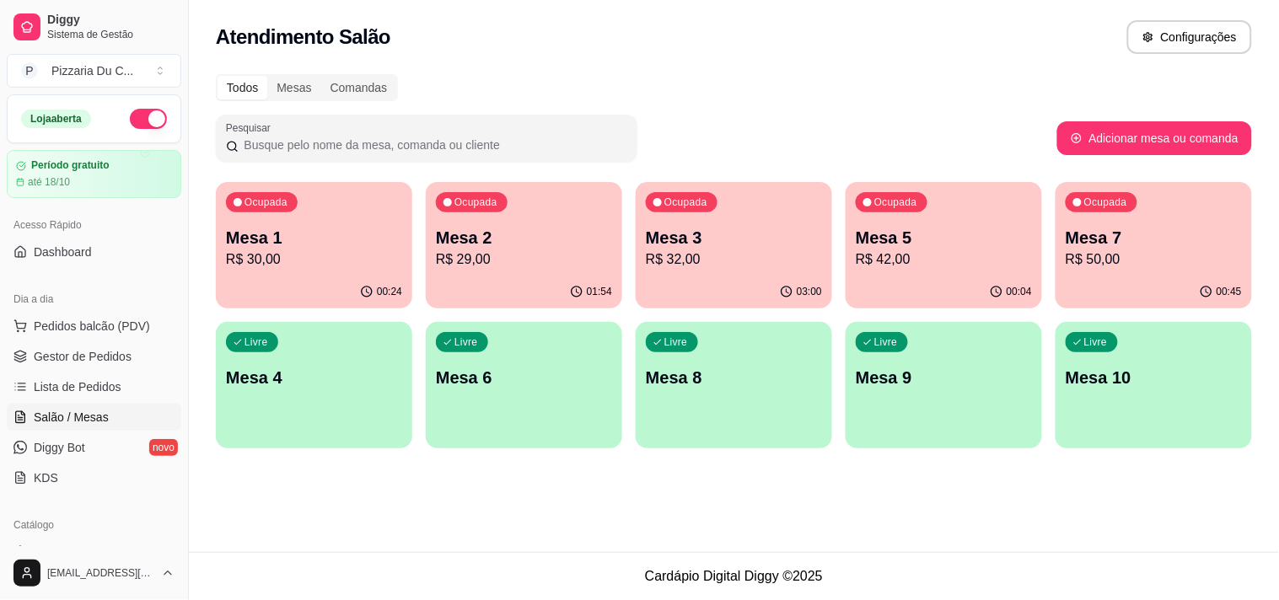
click at [277, 264] on p "R$ 30,00" at bounding box center [314, 260] width 176 height 20
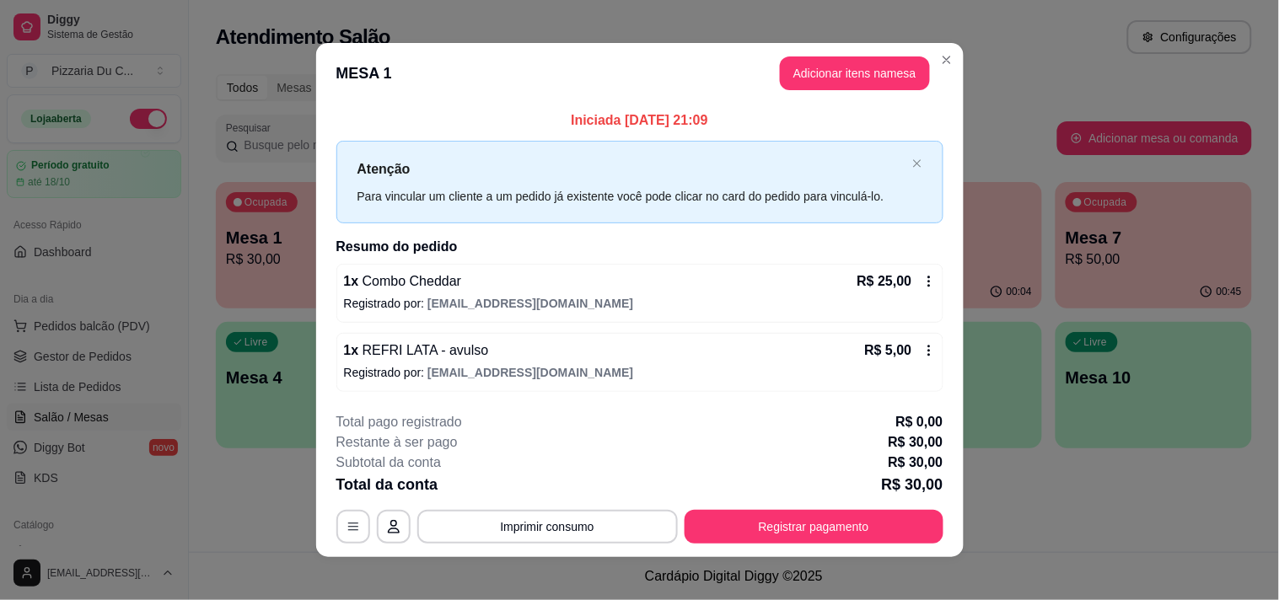
click at [776, 508] on div "**********" at bounding box center [639, 478] width 607 height 132
click at [773, 523] on button "Registrar pagamento" at bounding box center [814, 527] width 259 height 34
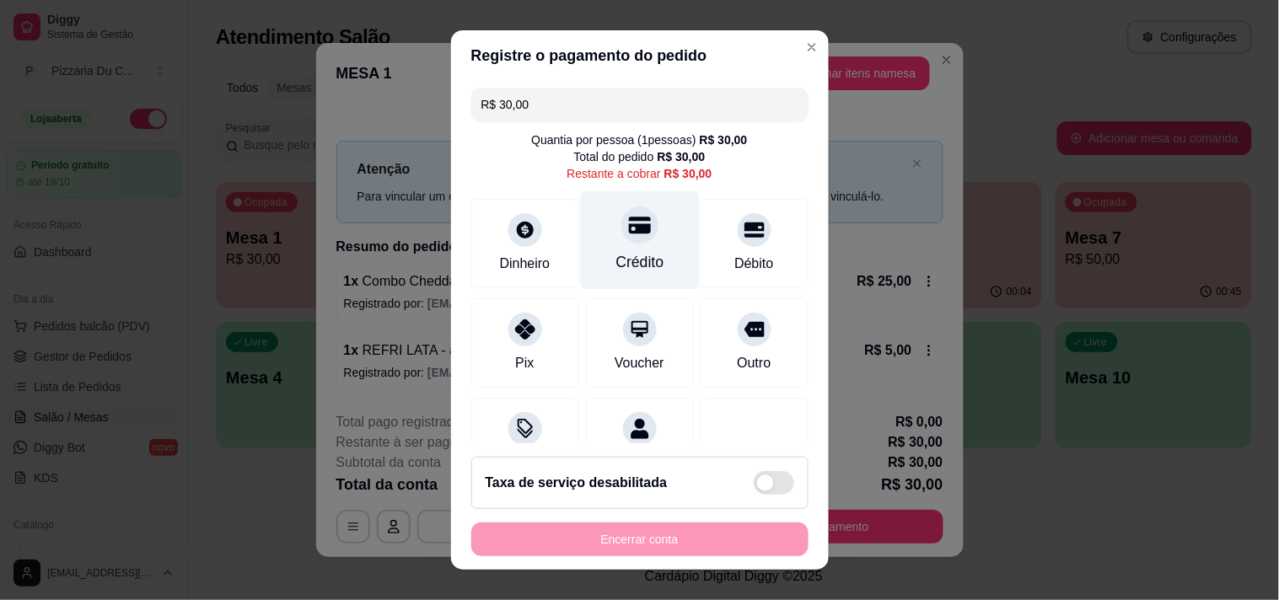
click at [622, 245] on div "Crédito" at bounding box center [639, 240] width 119 height 99
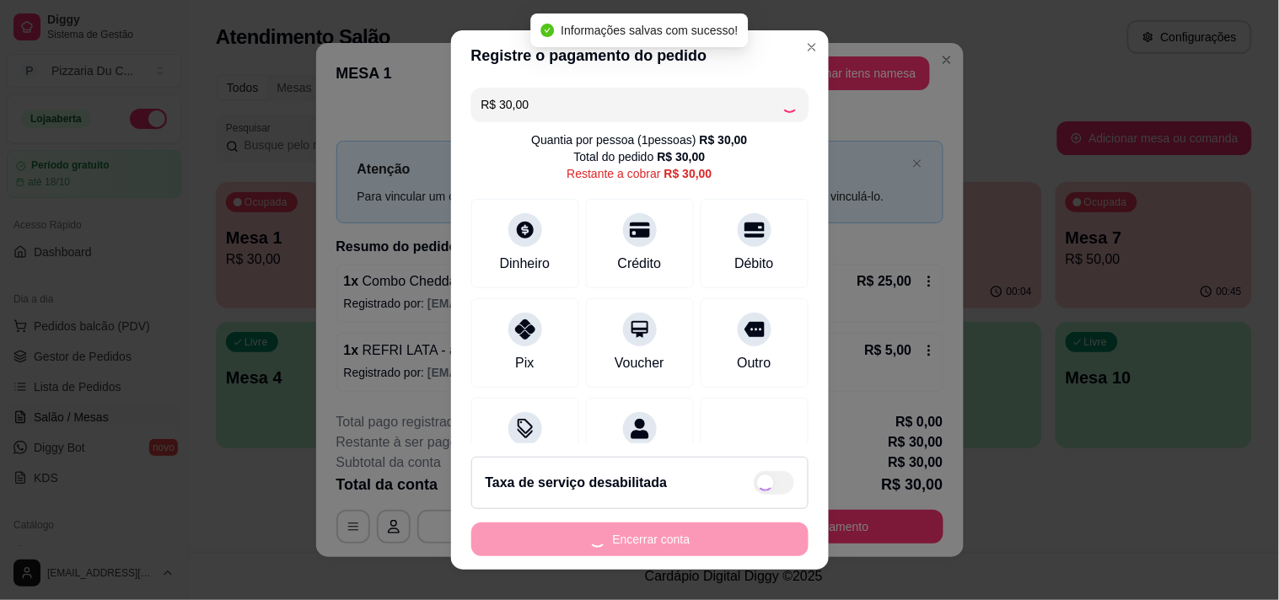
type input "R$ 0,00"
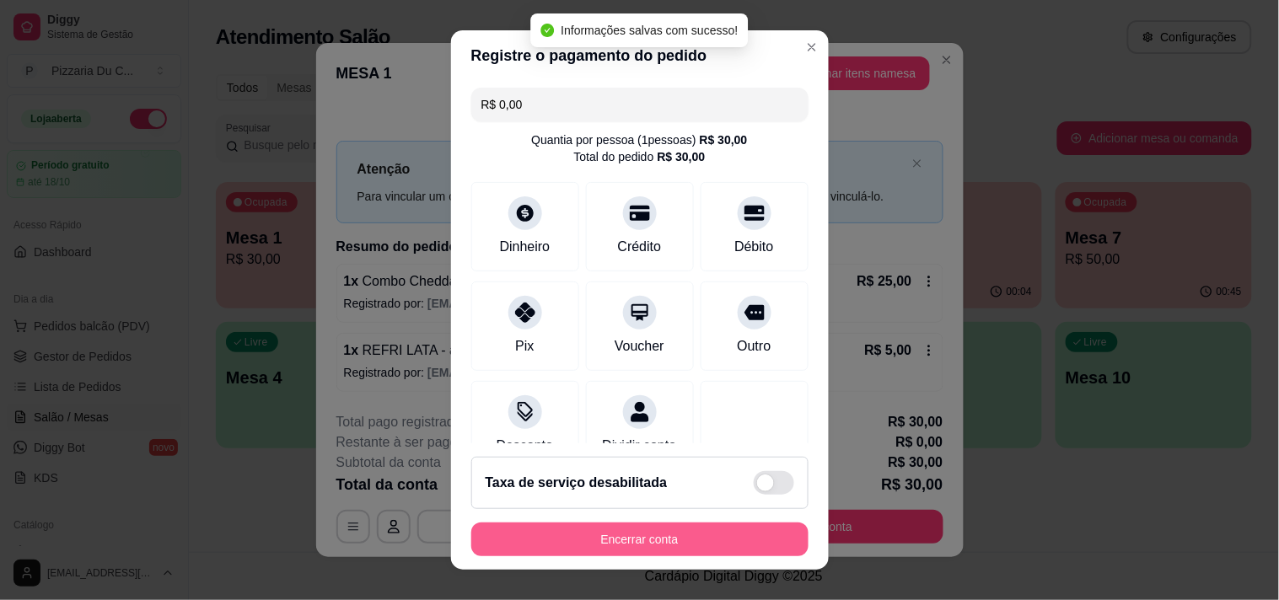
click at [617, 535] on button "Encerrar conta" at bounding box center [639, 540] width 337 height 34
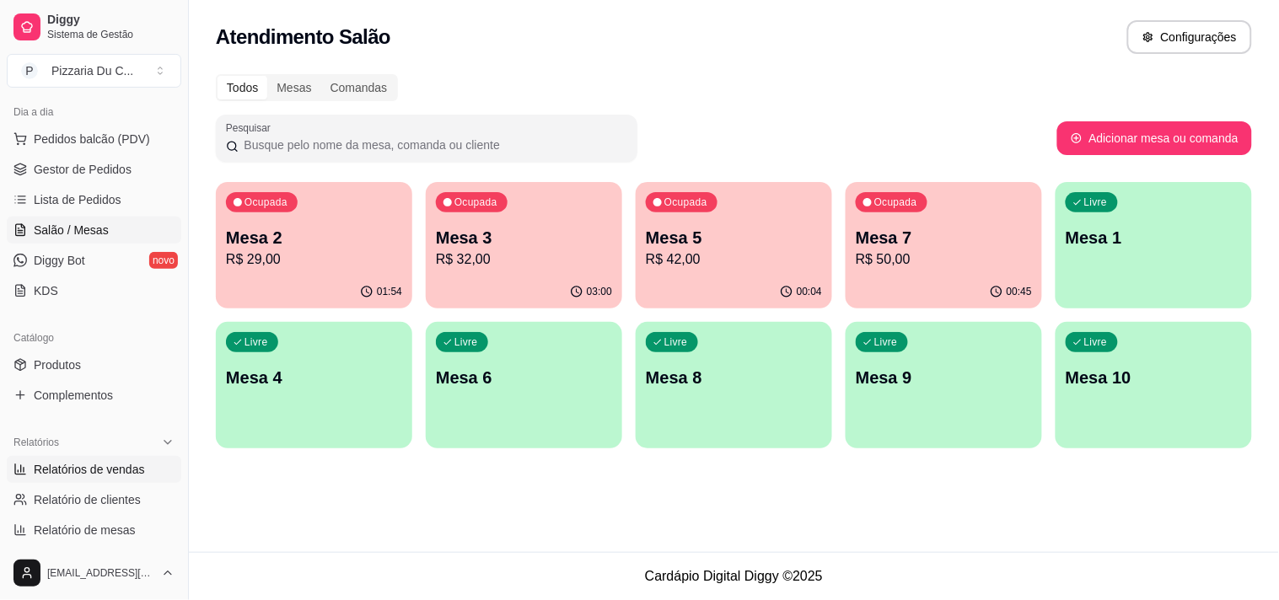
click at [114, 470] on span "Relatórios de vendas" at bounding box center [89, 469] width 111 height 17
select select "ALL"
select select "0"
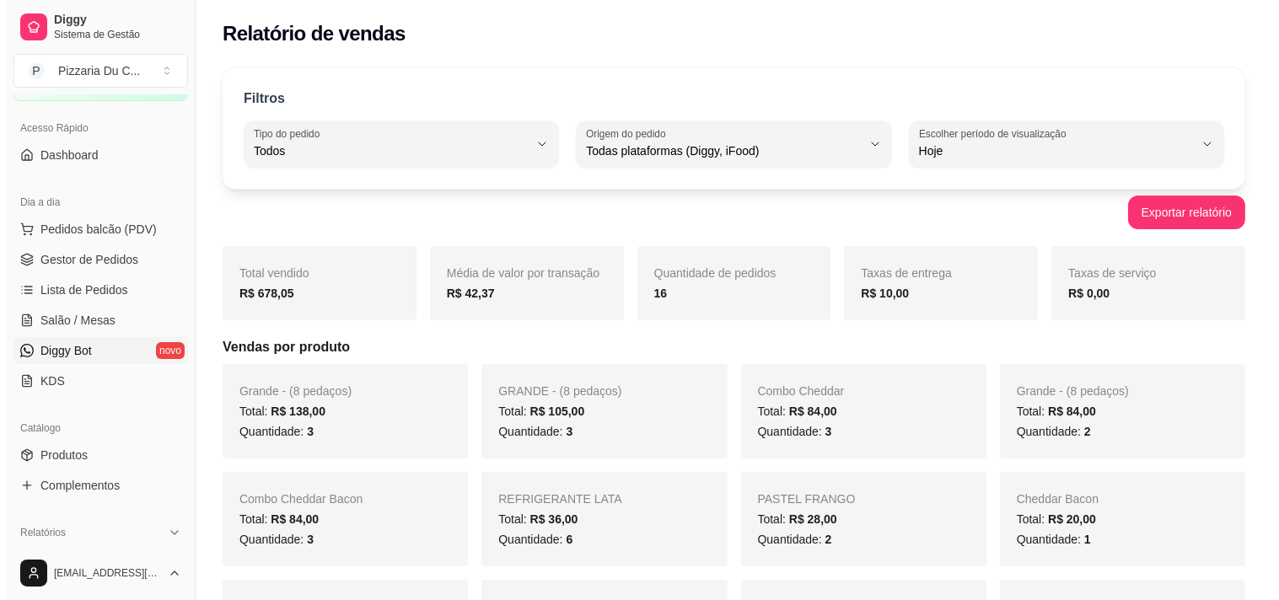
scroll to position [94, 0]
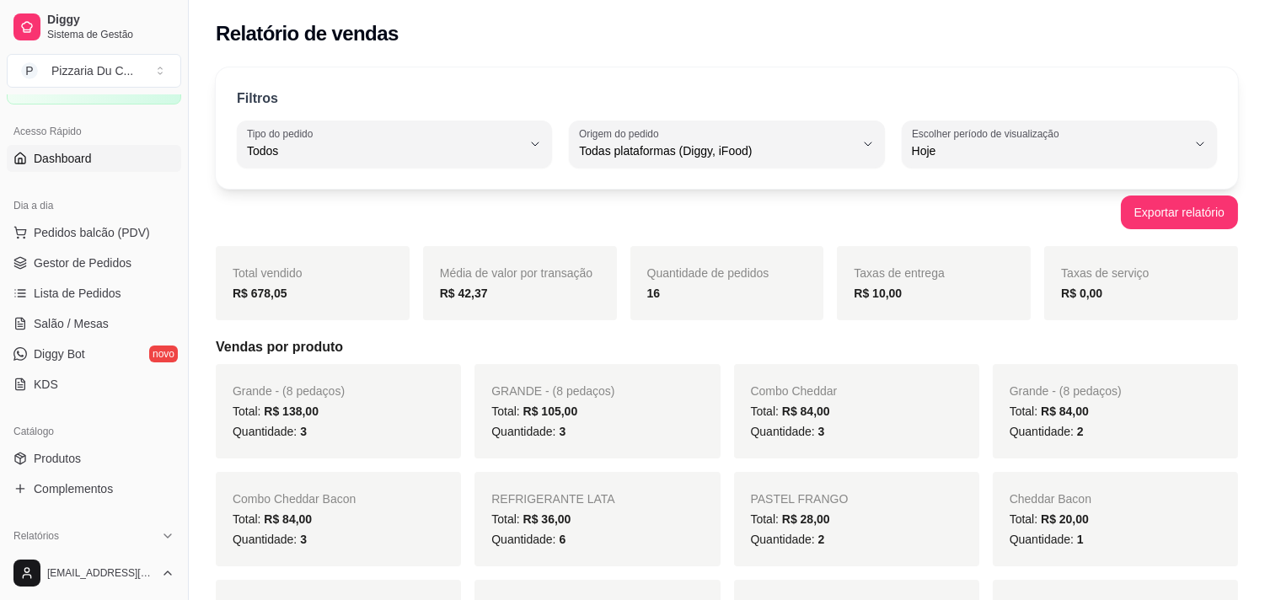
click at [59, 148] on link "Dashboard" at bounding box center [94, 158] width 175 height 27
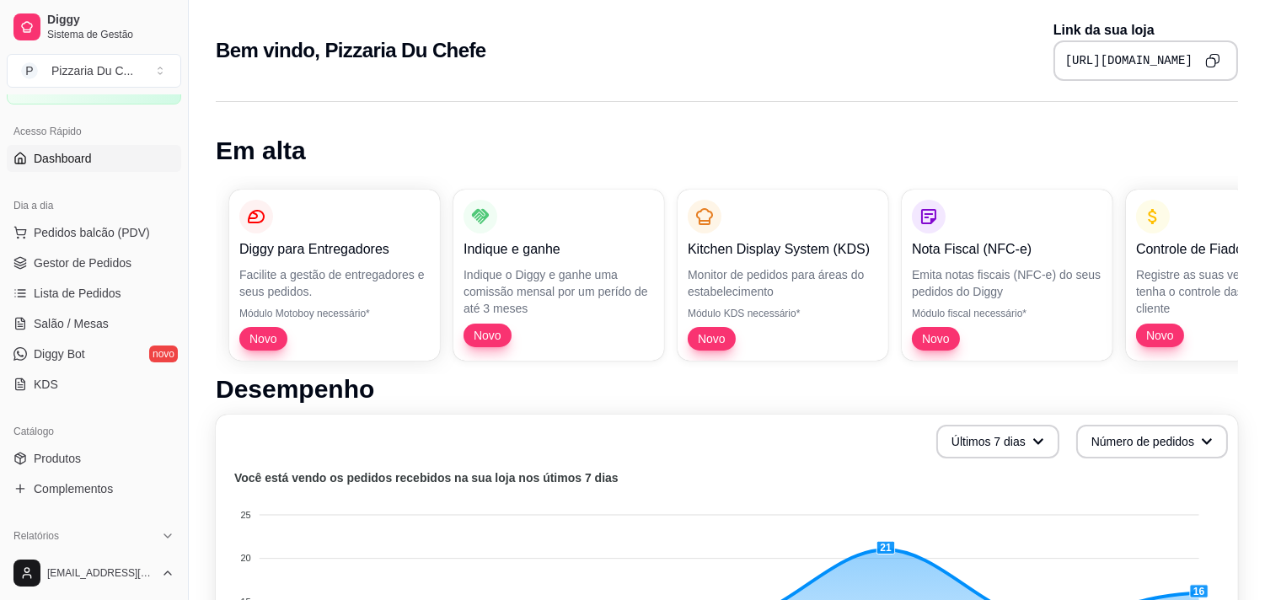
click at [84, 158] on span "Dashboard" at bounding box center [63, 158] width 58 height 17
click at [93, 329] on span "Salão / Mesas" at bounding box center [71, 323] width 75 height 17
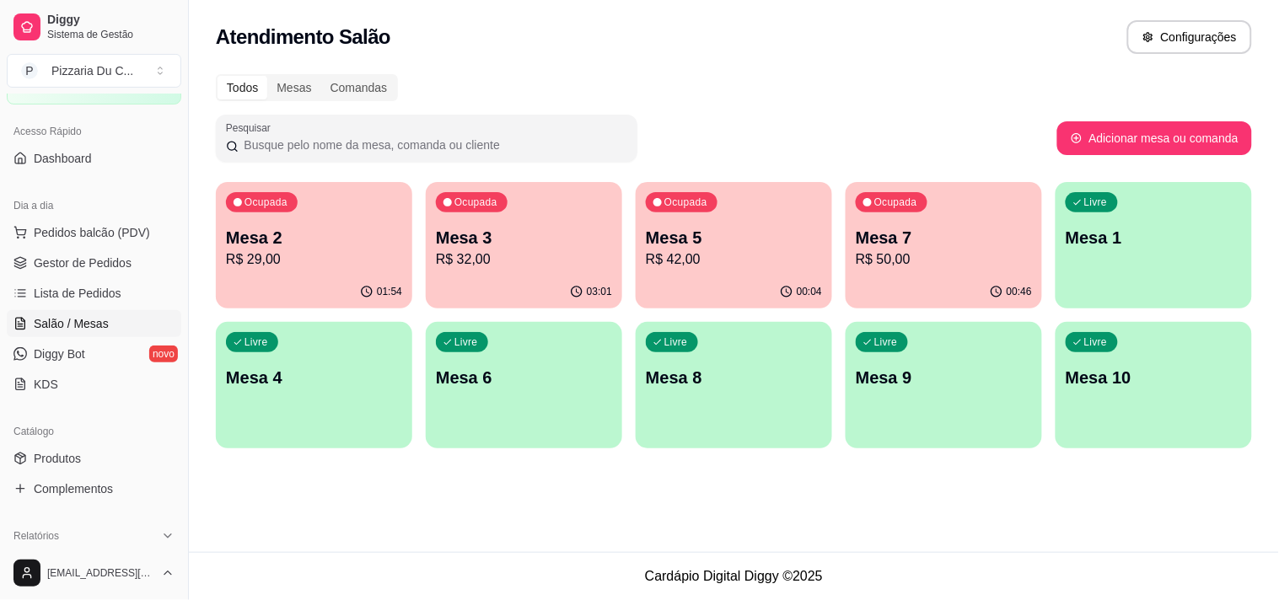
click at [1166, 259] on div "Livre Mesa 1" at bounding box center [1153, 235] width 196 height 106
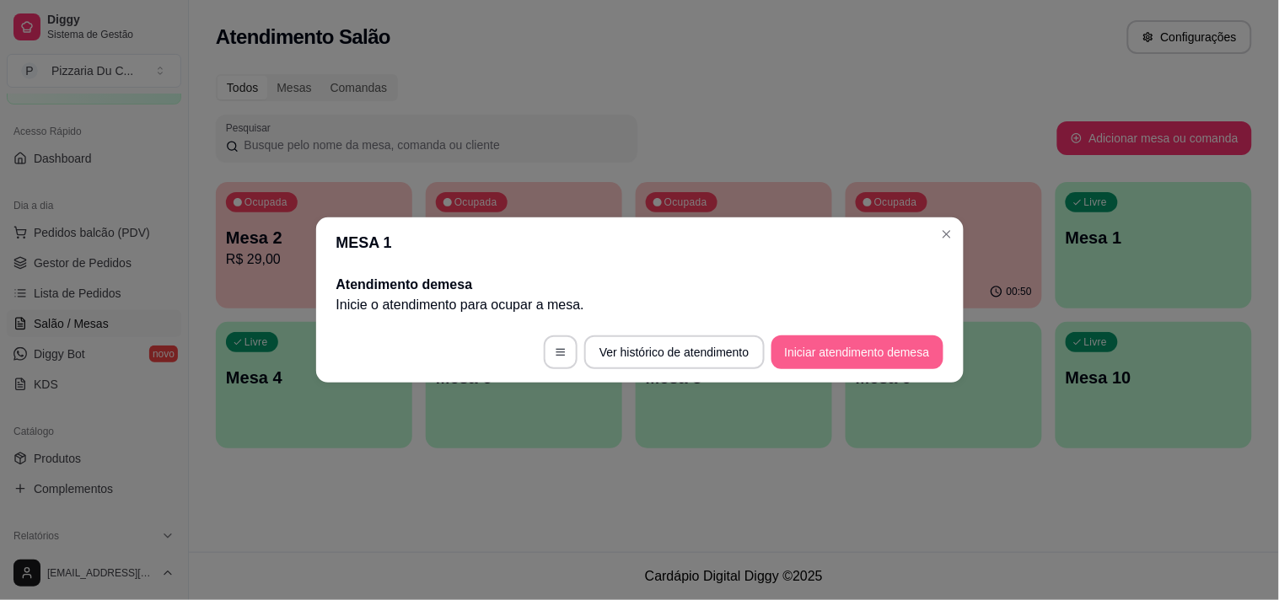
click at [778, 357] on button "Iniciar atendimento de mesa" at bounding box center [857, 353] width 172 height 34
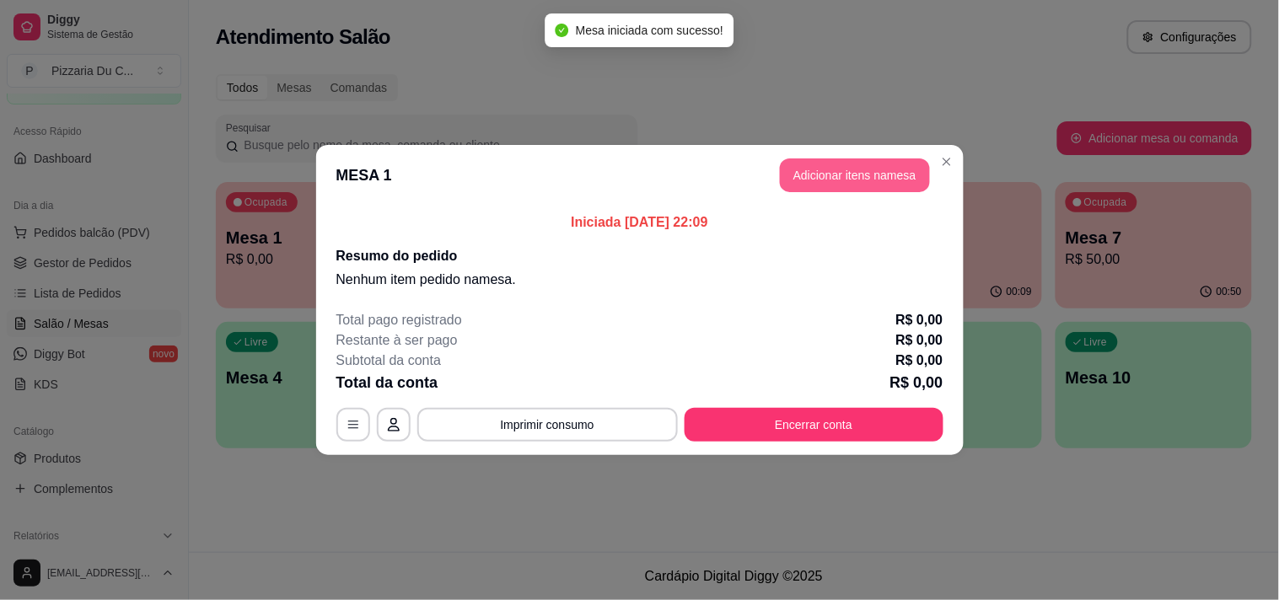
click at [805, 184] on button "Adicionar itens na mesa" at bounding box center [855, 175] width 150 height 34
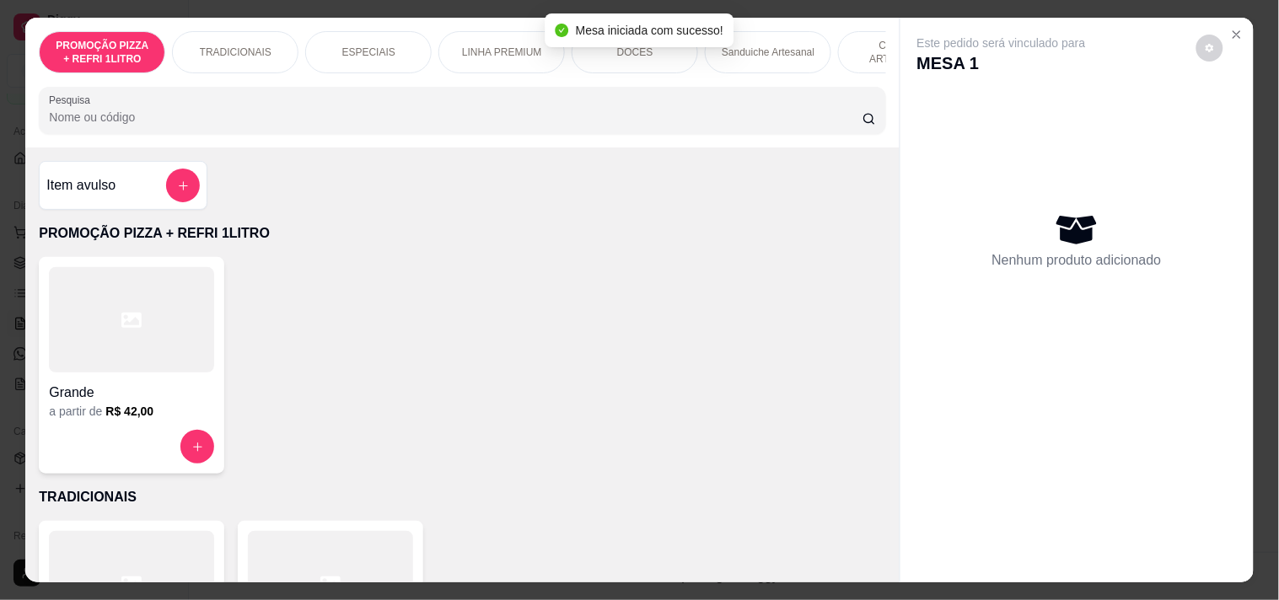
click at [180, 334] on div at bounding box center [131, 319] width 165 height 105
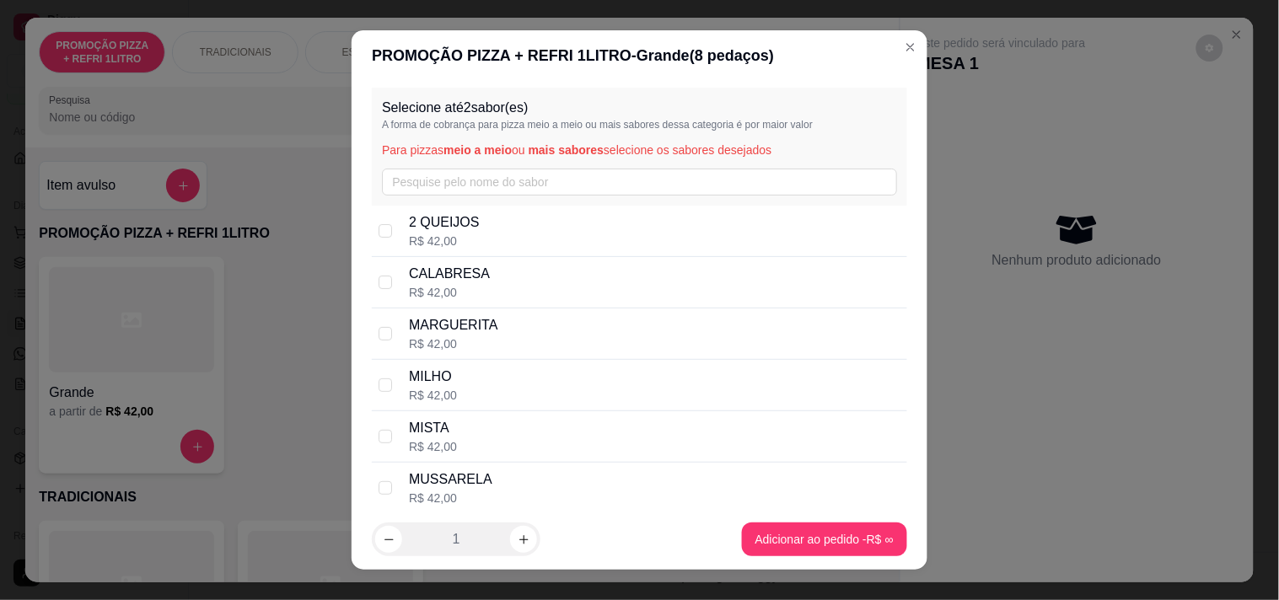
click at [474, 288] on div "R$ 42,00" at bounding box center [449, 292] width 81 height 17
checkbox input "true"
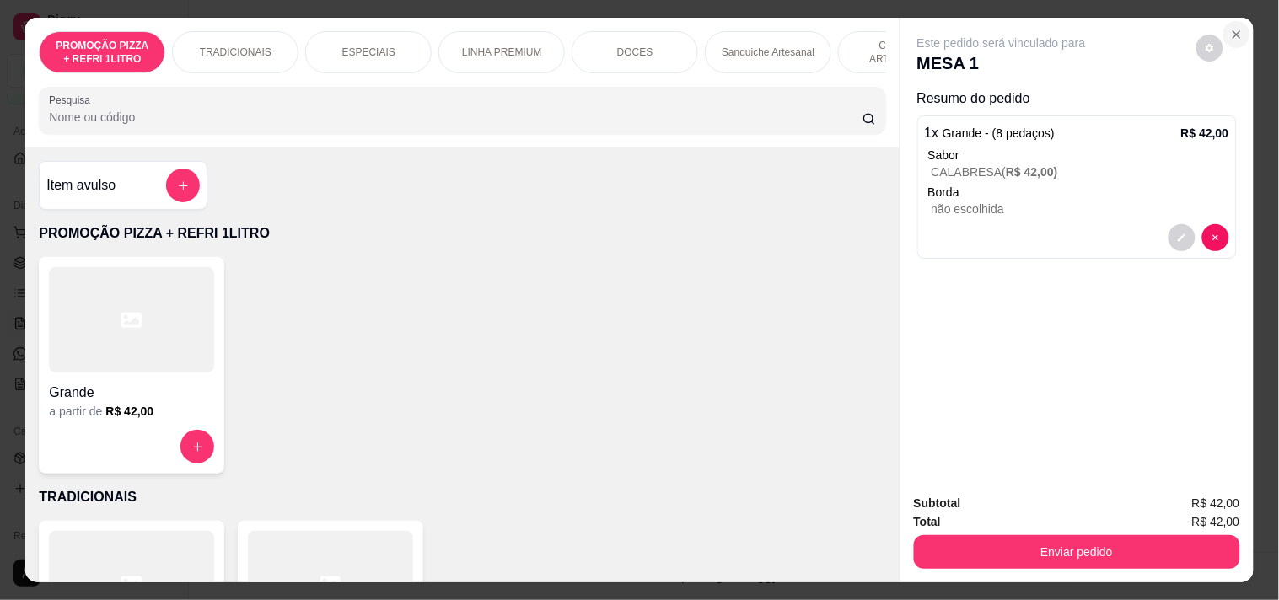
click at [1234, 28] on icon "Close" at bounding box center [1236, 34] width 13 height 13
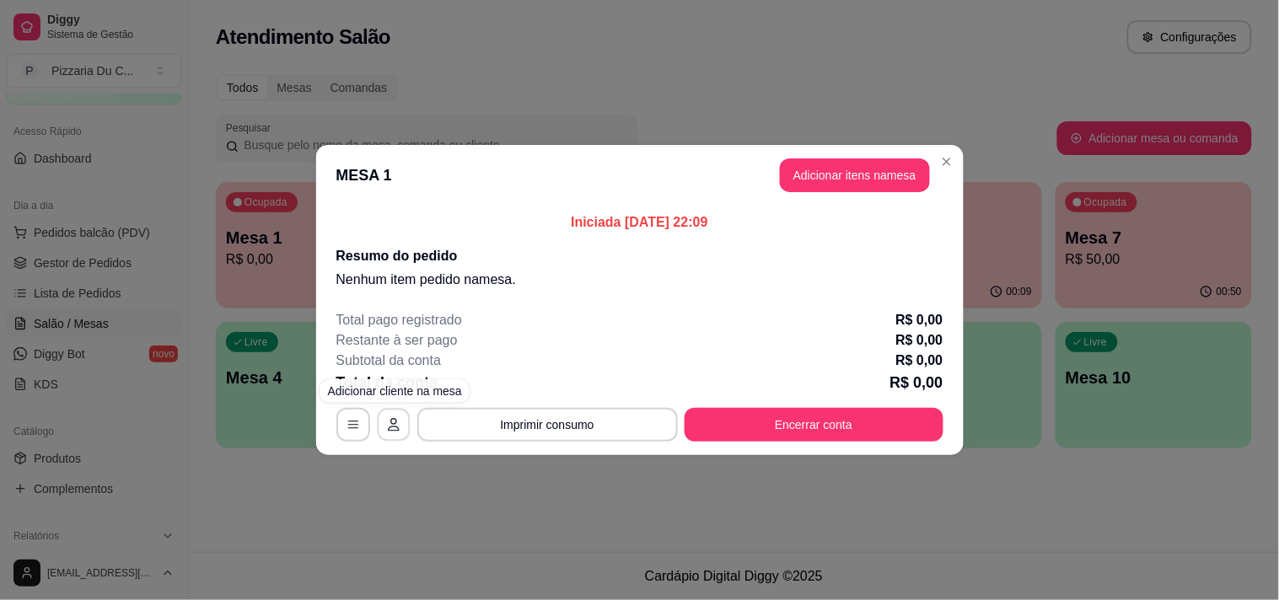
click at [403, 420] on button "button" at bounding box center [393, 425] width 33 height 33
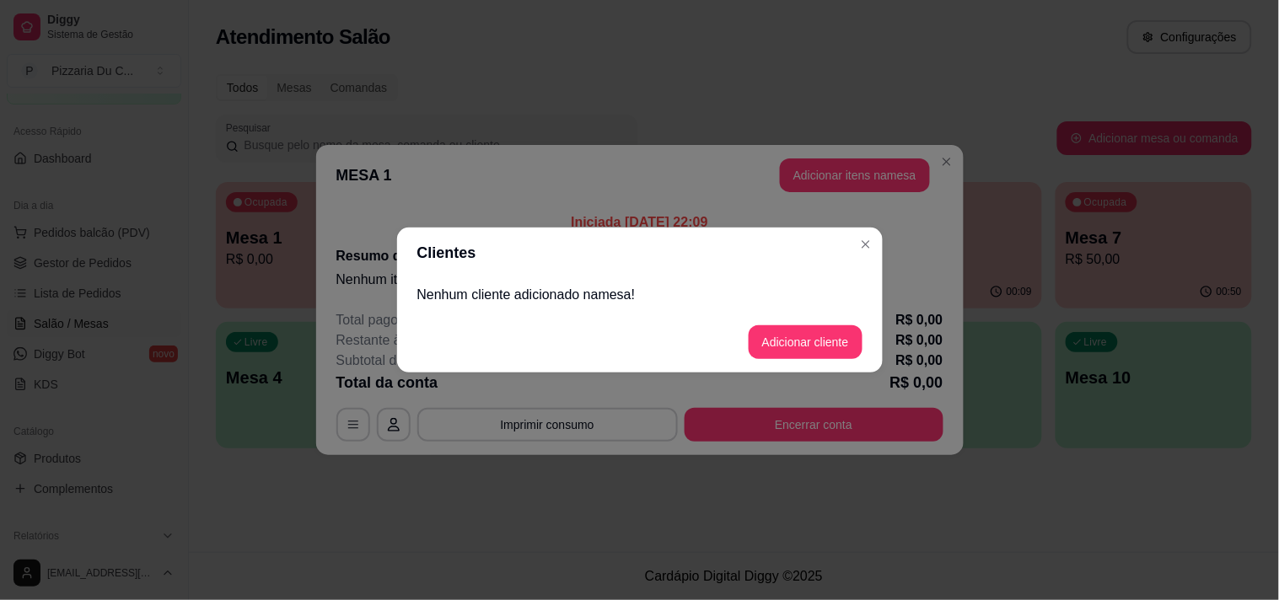
click at [771, 321] on footer "Adicionar cliente" at bounding box center [640, 342] width 486 height 61
click at [777, 358] on footer "Adicionar cliente" at bounding box center [640, 342] width 486 height 61
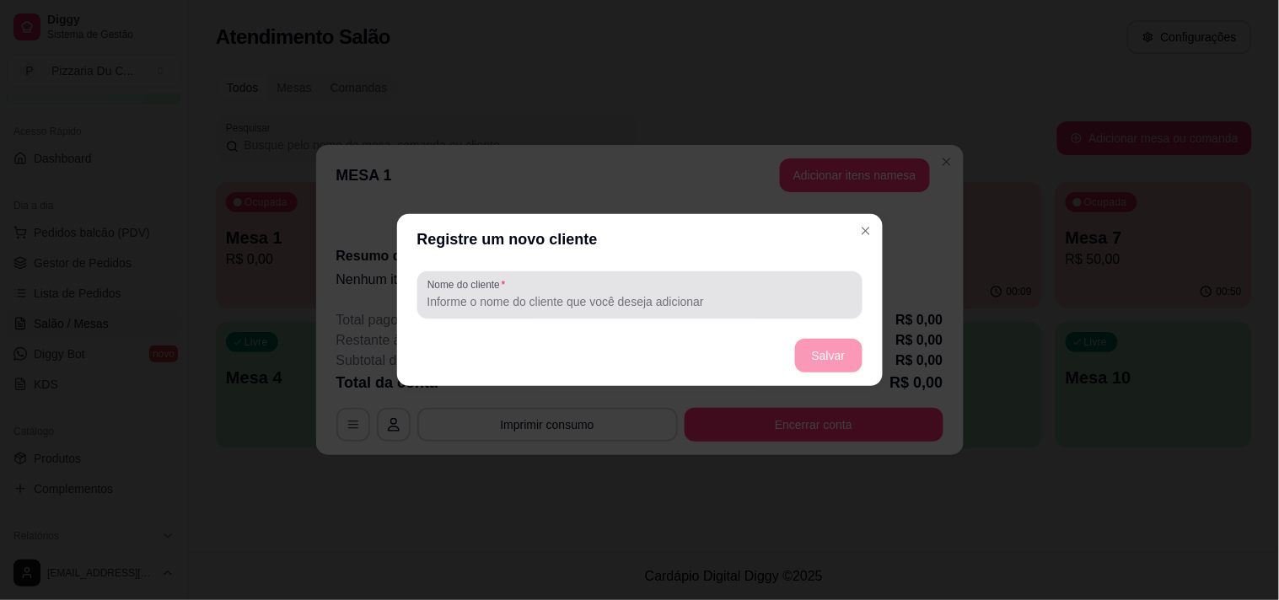
click at [588, 290] on div at bounding box center [639, 295] width 425 height 34
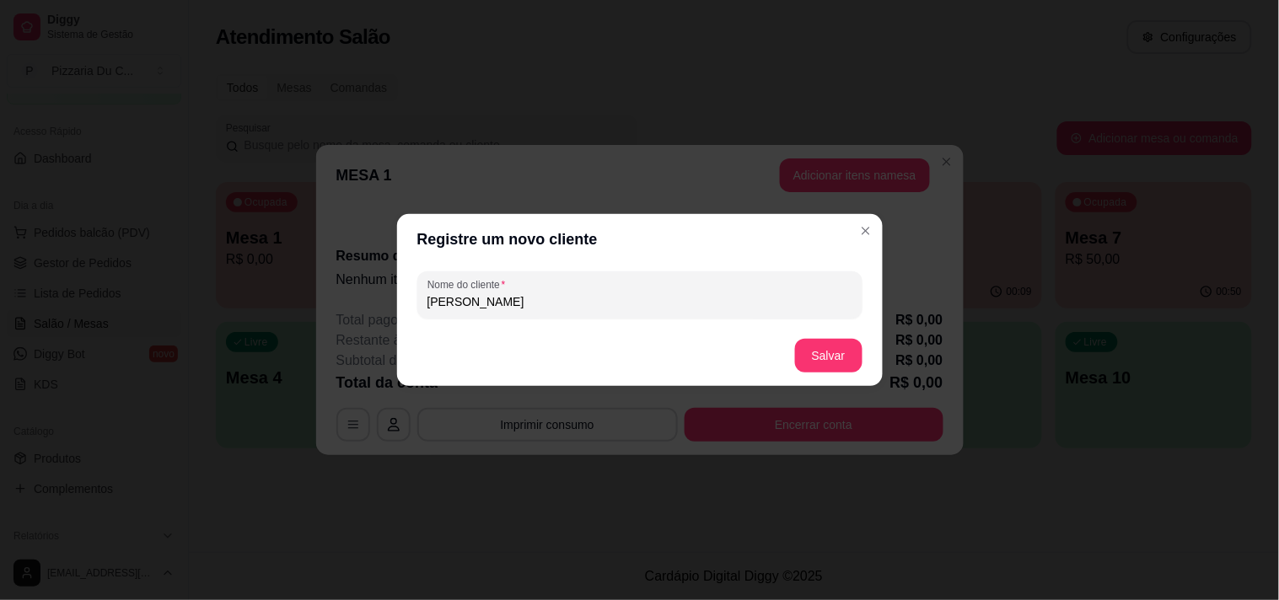
type input "ANDRE"
click at [875, 354] on footer "Salvar" at bounding box center [640, 355] width 486 height 61
click at [850, 358] on button "Salvar" at bounding box center [828, 356] width 67 height 34
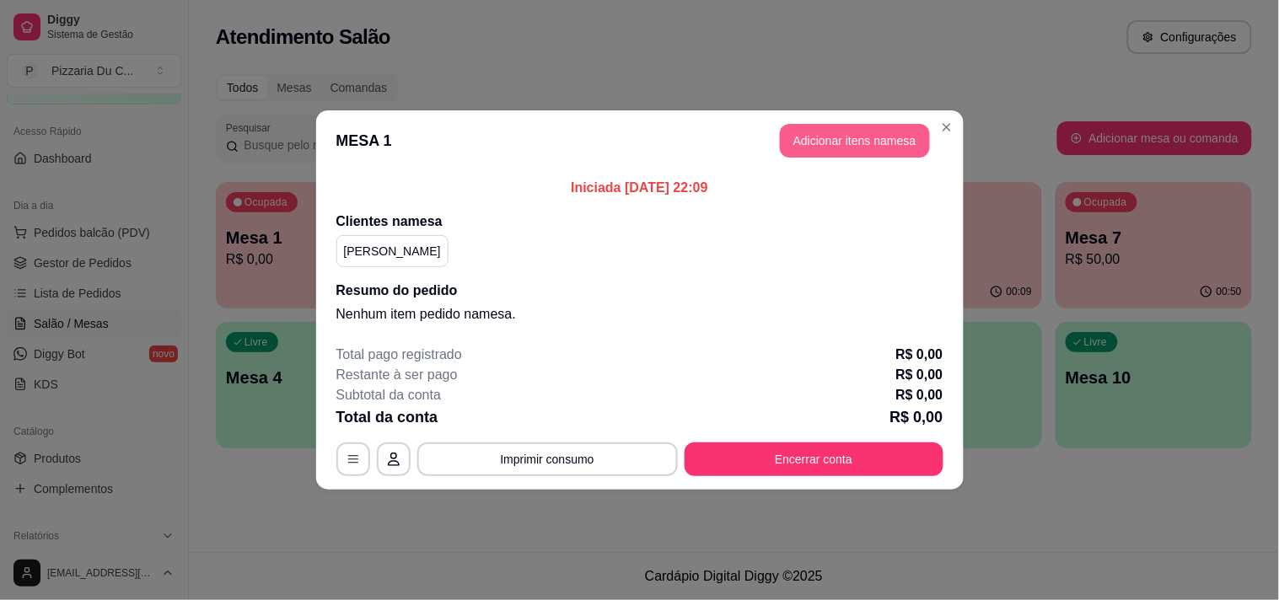
click at [820, 130] on button "Adicionar itens na mesa" at bounding box center [855, 141] width 150 height 34
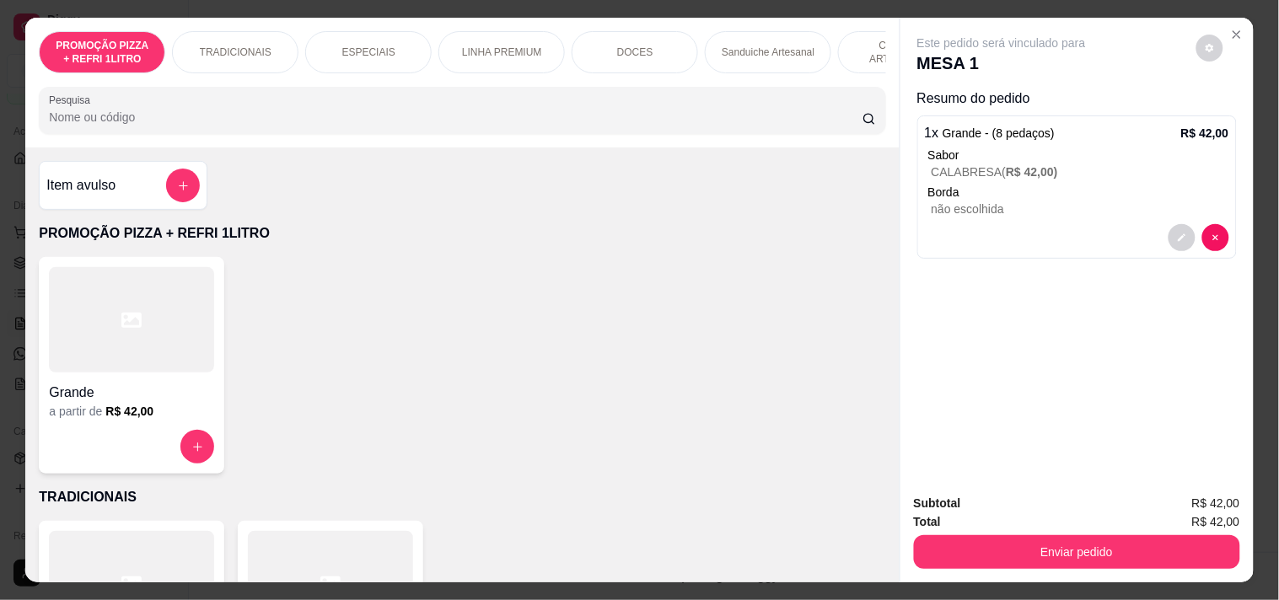
click at [191, 339] on div at bounding box center [131, 319] width 165 height 105
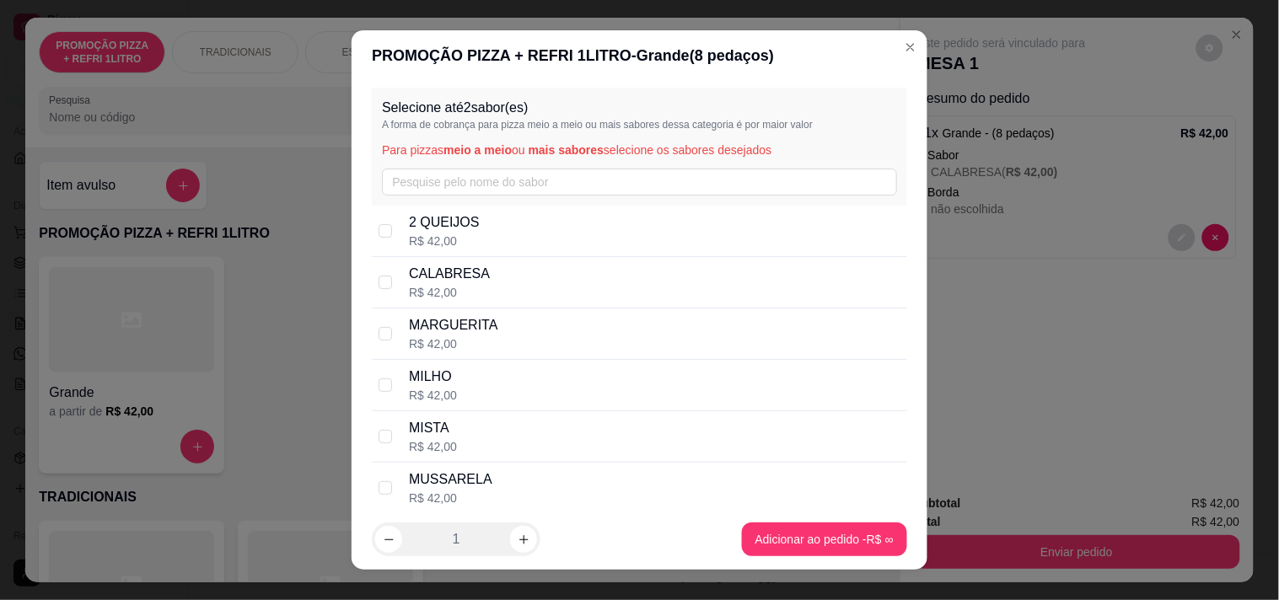
click at [487, 301] on div "CALABRESA R$ 42,00" at bounding box center [639, 282] width 535 height 51
checkbox input "true"
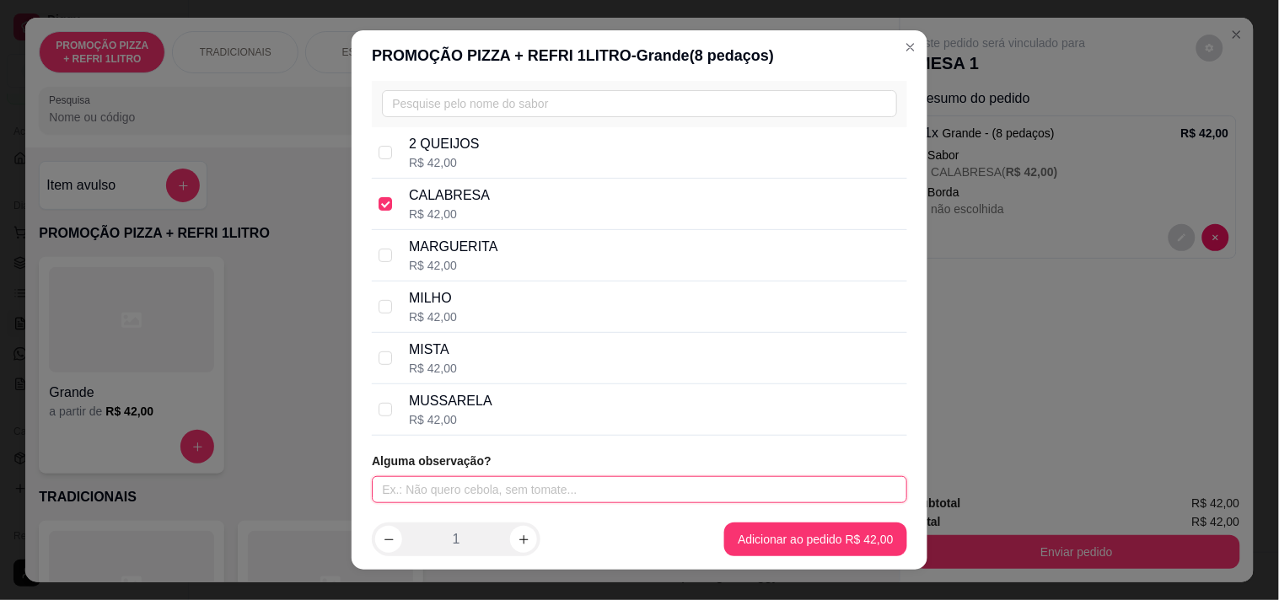
click at [515, 478] on input "text" at bounding box center [639, 489] width 535 height 27
type input "METADE COM CEBOLA"
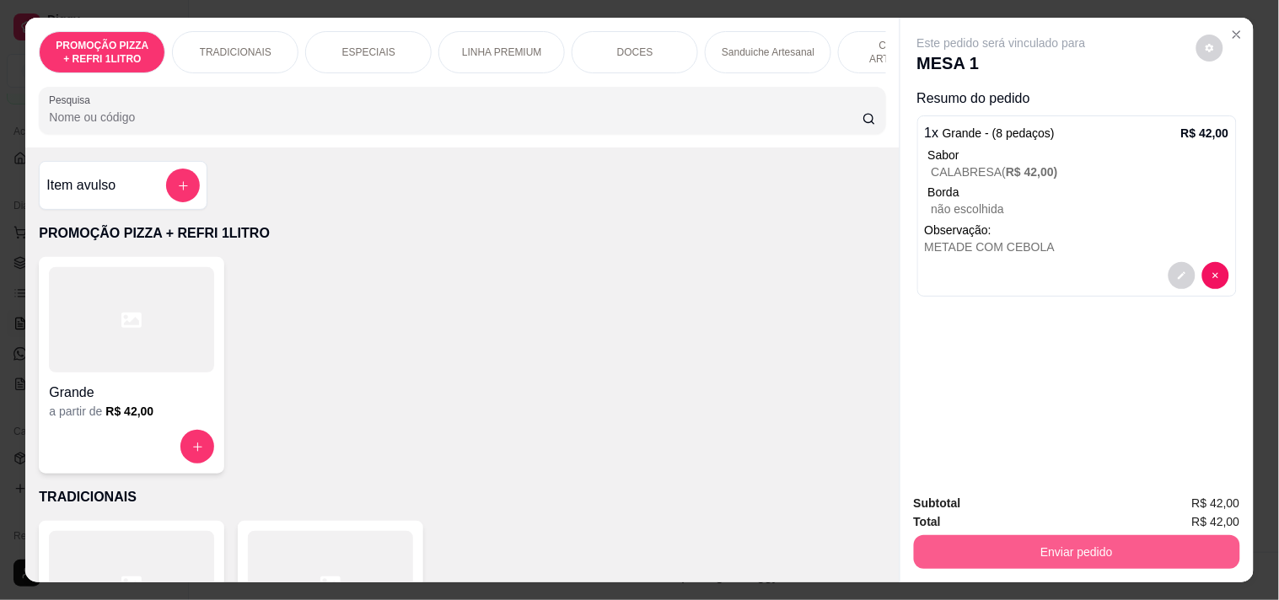
click at [1109, 543] on button "Enviar pedido" at bounding box center [1077, 552] width 326 height 34
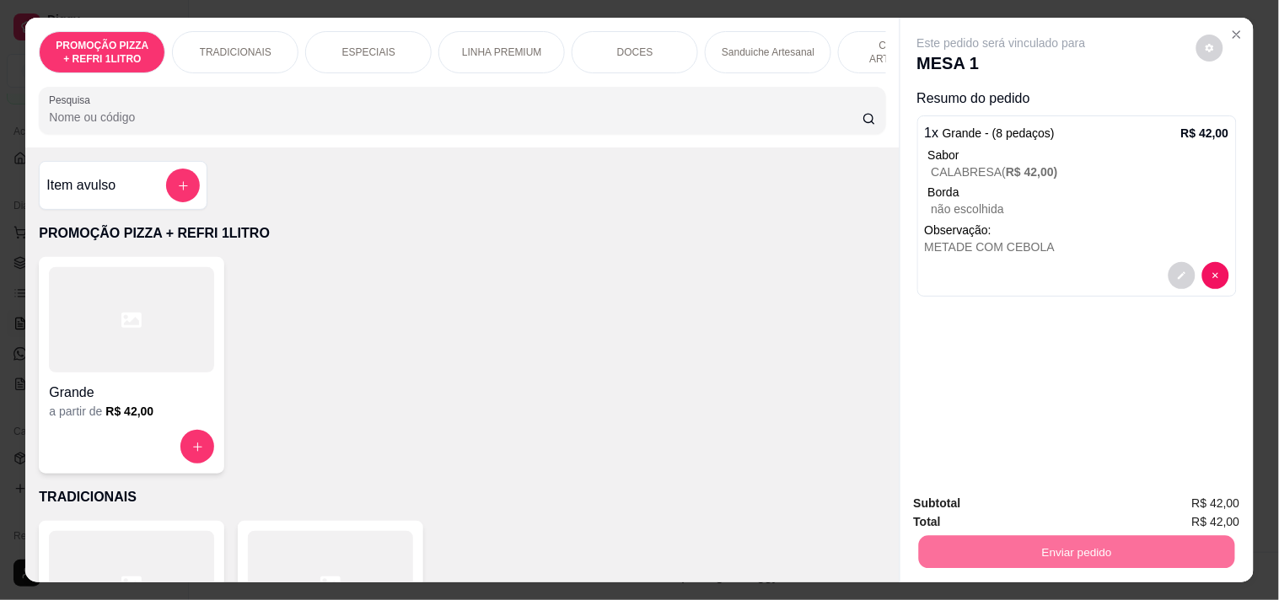
click at [1201, 491] on button "Enviar pedido" at bounding box center [1196, 502] width 93 height 31
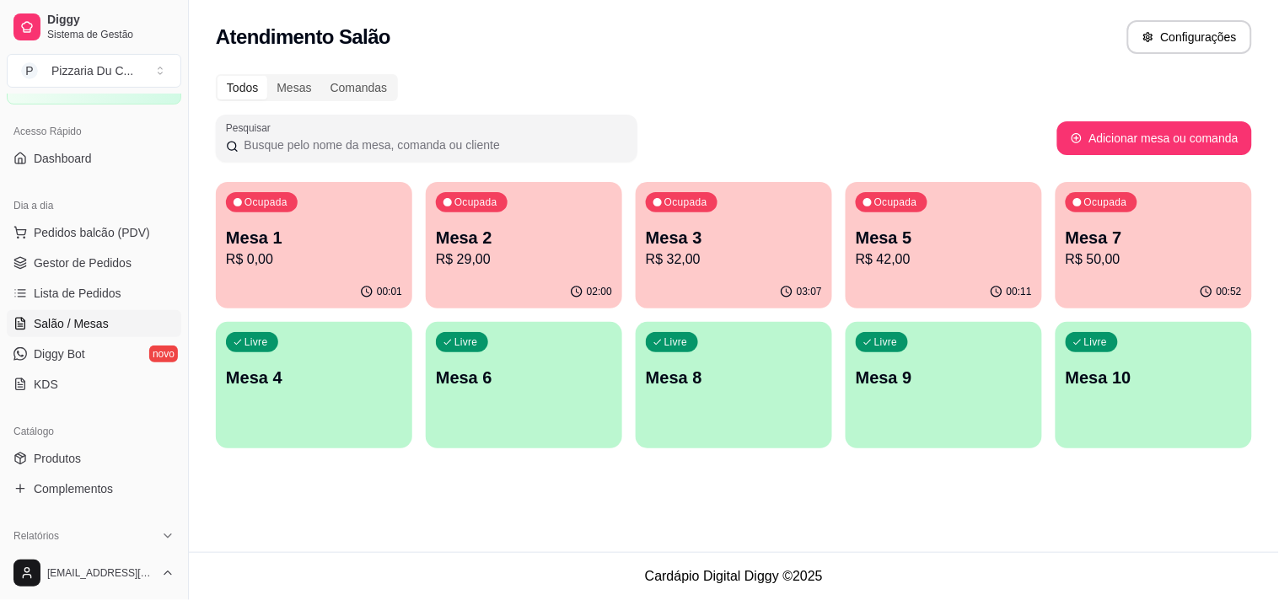
click at [900, 234] on p "Mesa 5" at bounding box center [944, 238] width 176 height 24
click at [367, 223] on div "Ocupada Mesa 1 R$ 0,00" at bounding box center [313, 229] width 191 height 91
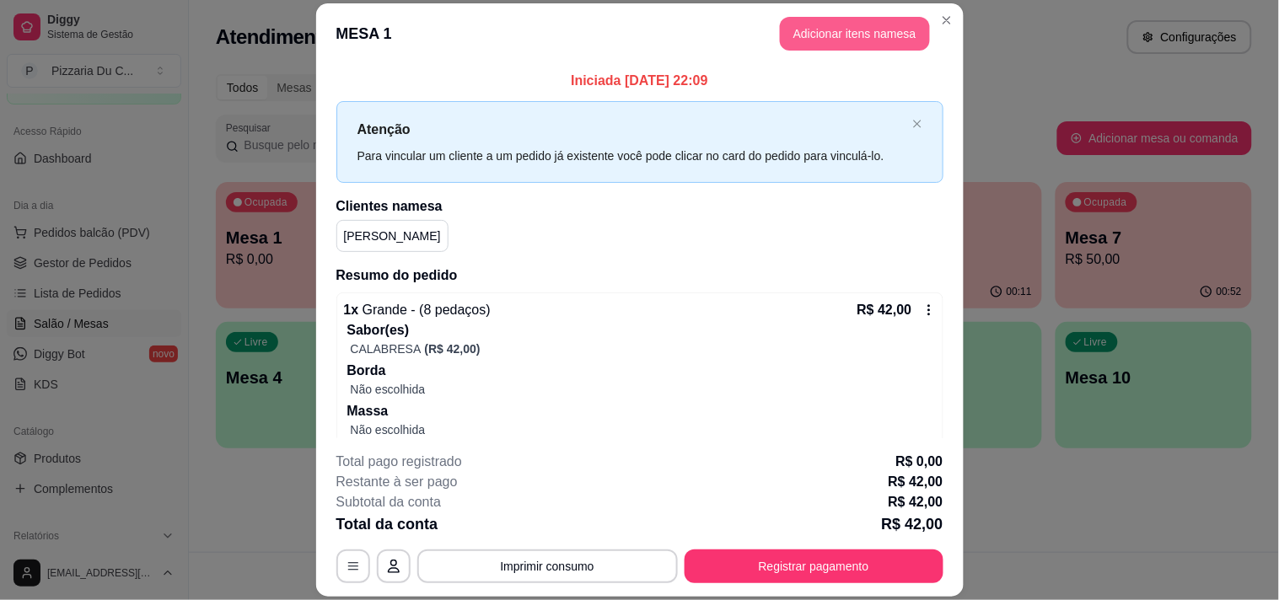
click at [846, 30] on button "Adicionar itens na mesa" at bounding box center [855, 34] width 150 height 34
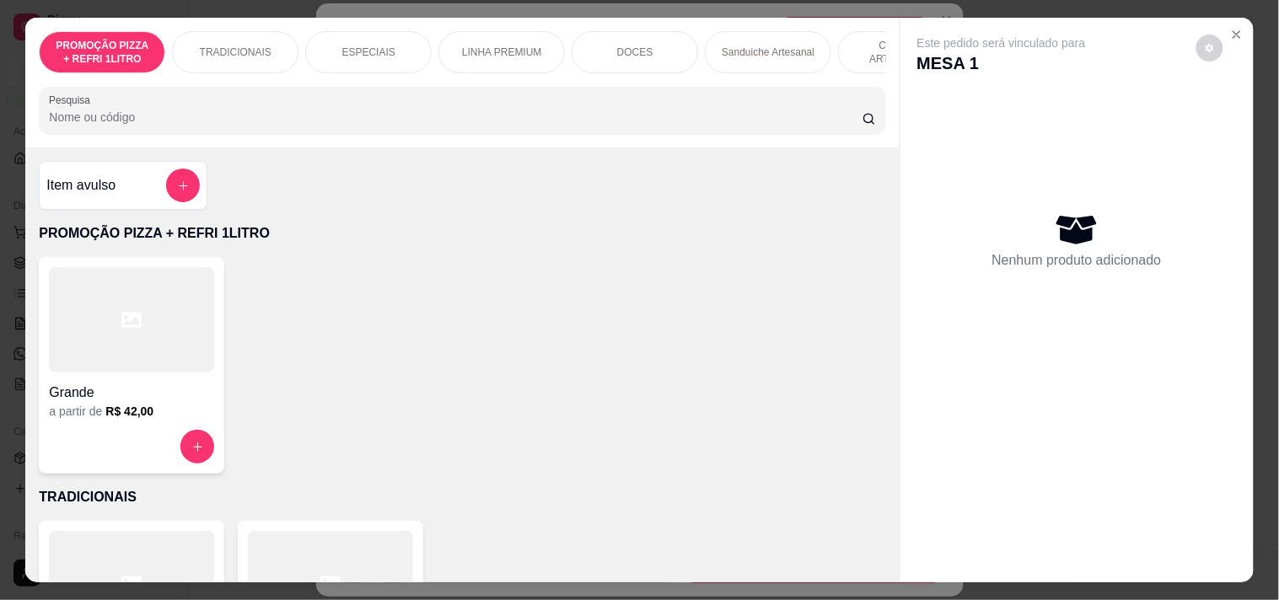
scroll to position [0, 610]
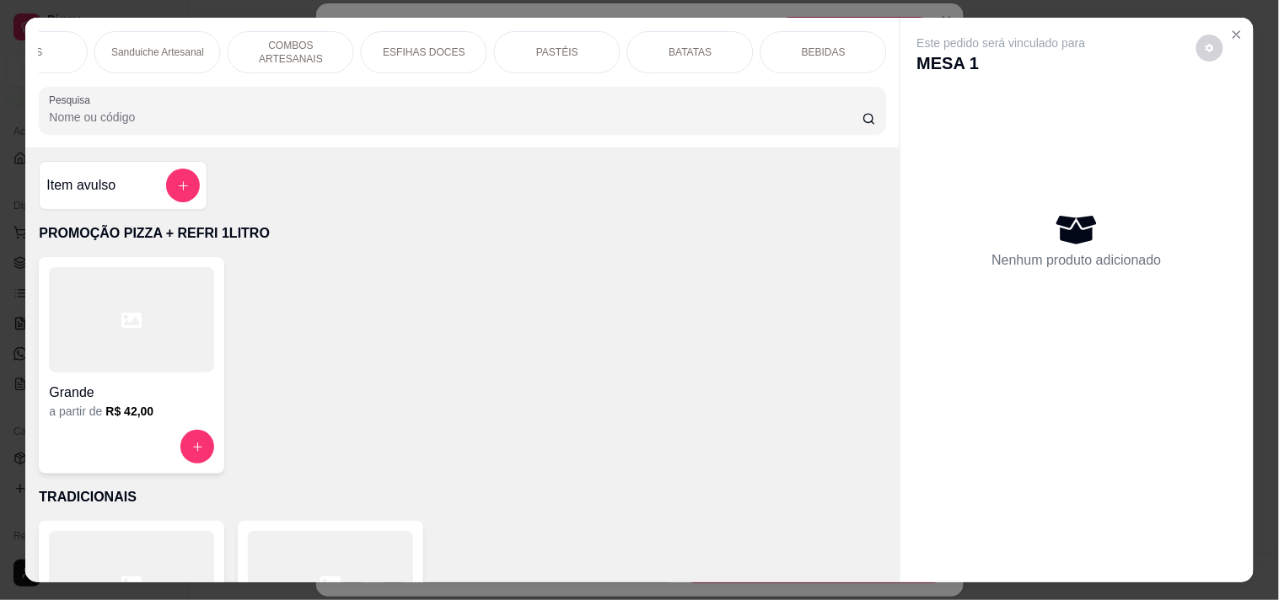
click at [561, 46] on p "PASTÉIS" at bounding box center [557, 52] width 42 height 13
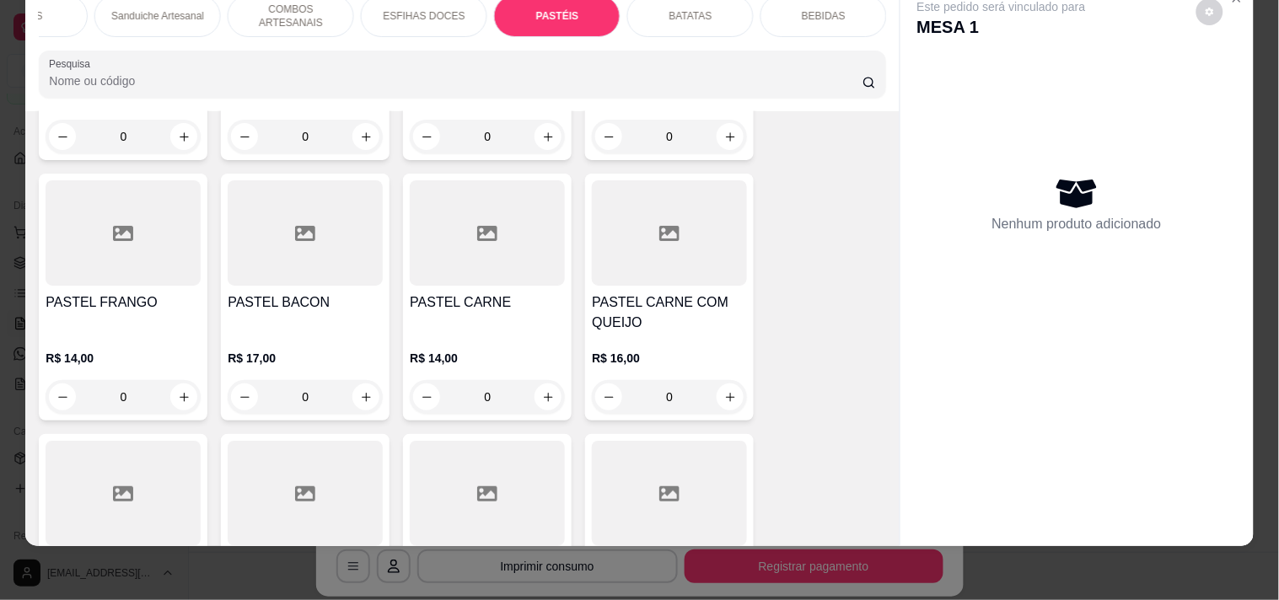
scroll to position [3365, 0]
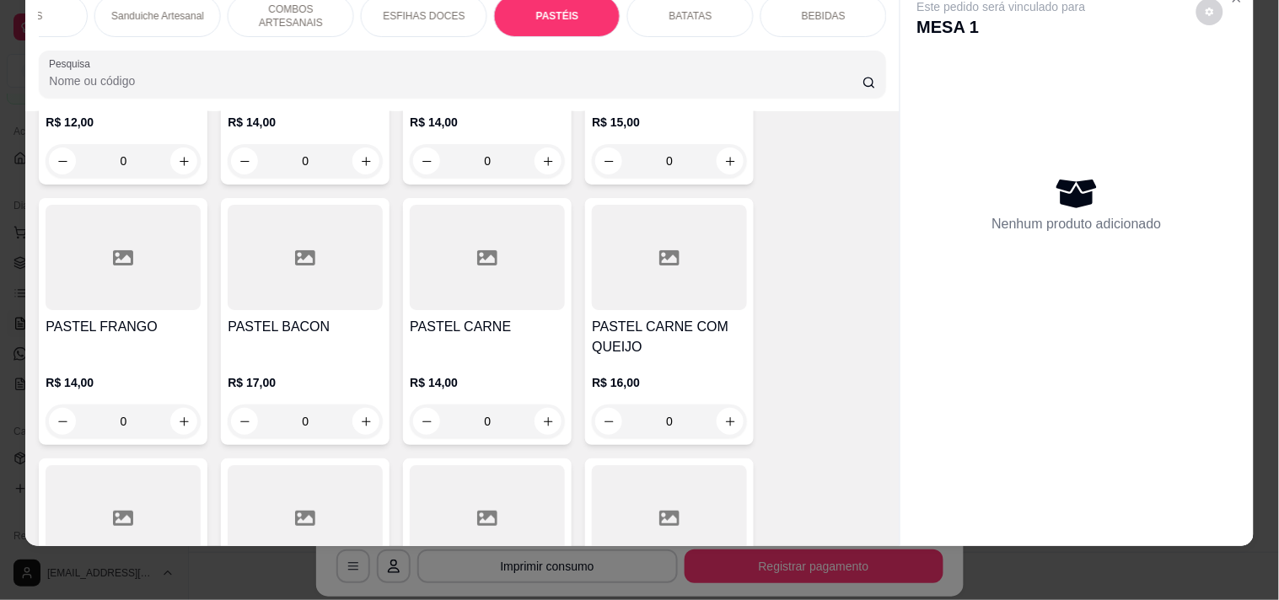
click at [546, 406] on div "0" at bounding box center [487, 422] width 155 height 34
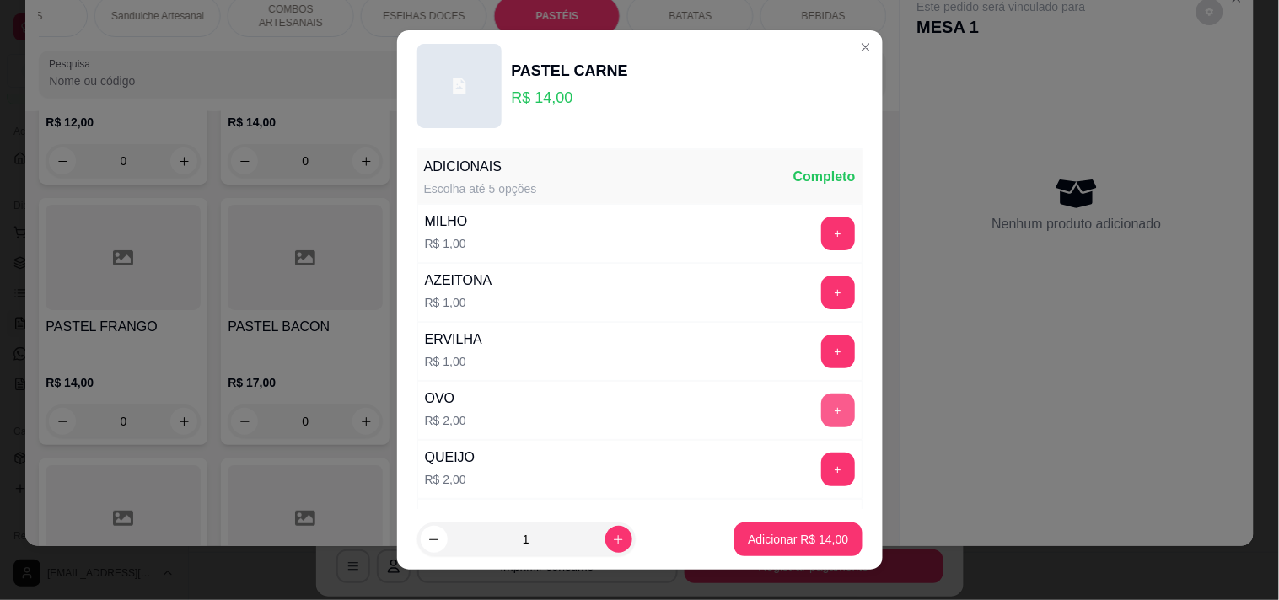
click at [821, 407] on button "+" at bounding box center [838, 411] width 34 height 34
click at [756, 551] on button "Adicionar R$ 16,00" at bounding box center [799, 540] width 124 height 33
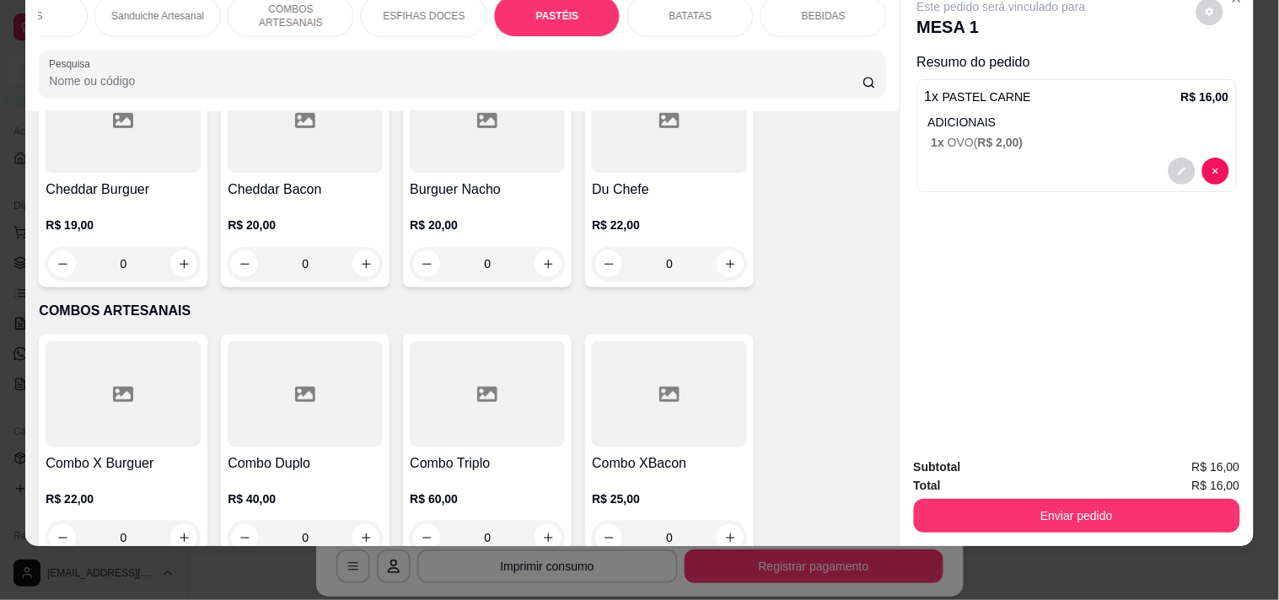
scroll to position [0, 0]
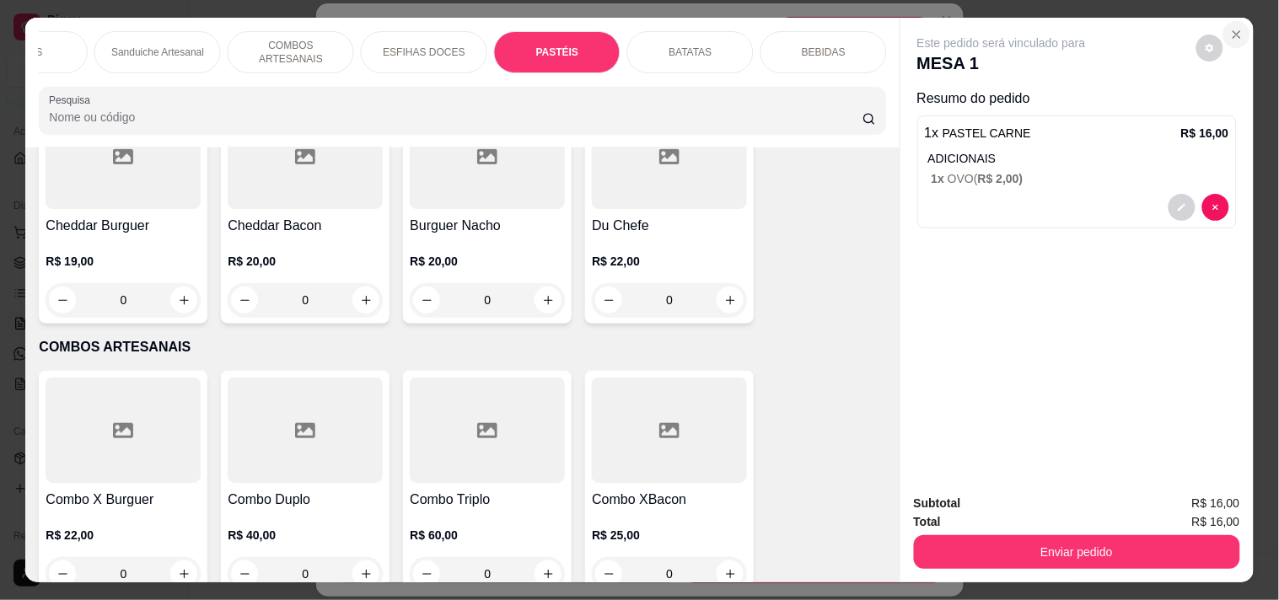
click at [1233, 31] on icon "Close" at bounding box center [1236, 34] width 7 height 7
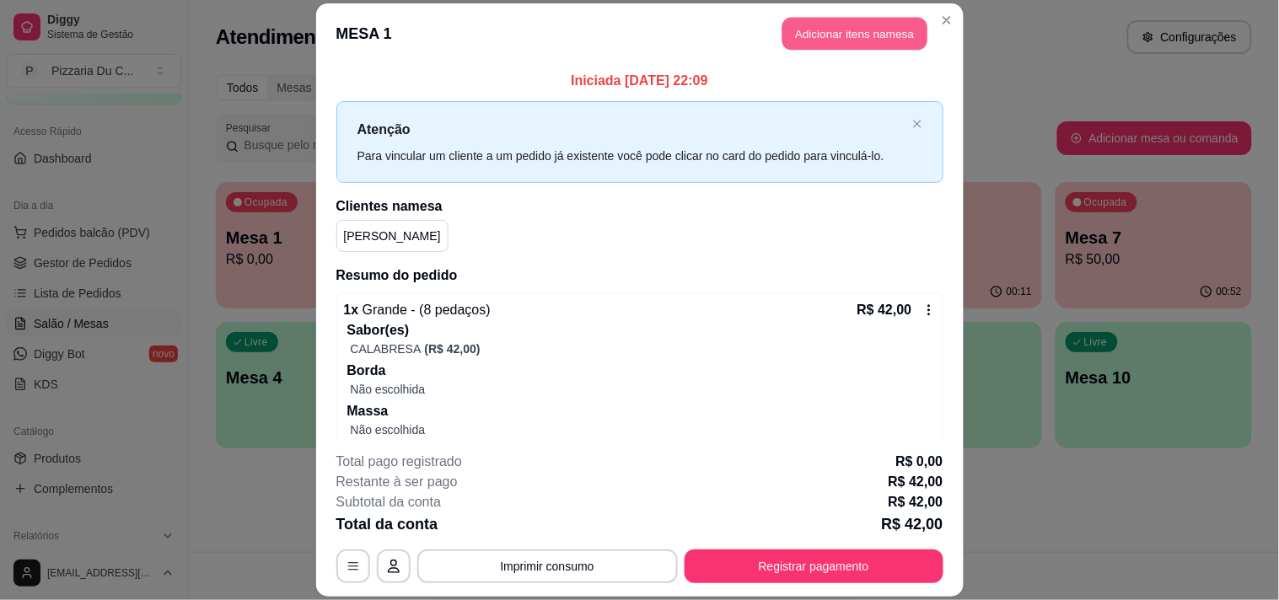
click at [832, 31] on button "Adicionar itens na mesa" at bounding box center [854, 33] width 145 height 33
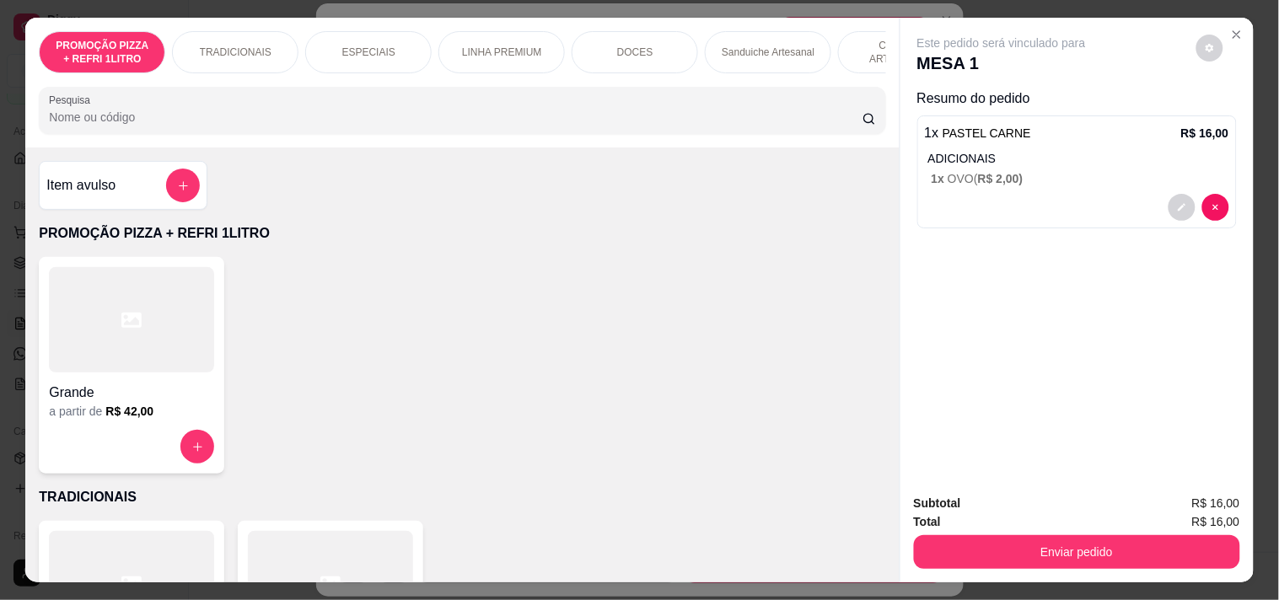
click at [1080, 540] on button "Enviar pedido" at bounding box center [1077, 552] width 326 height 34
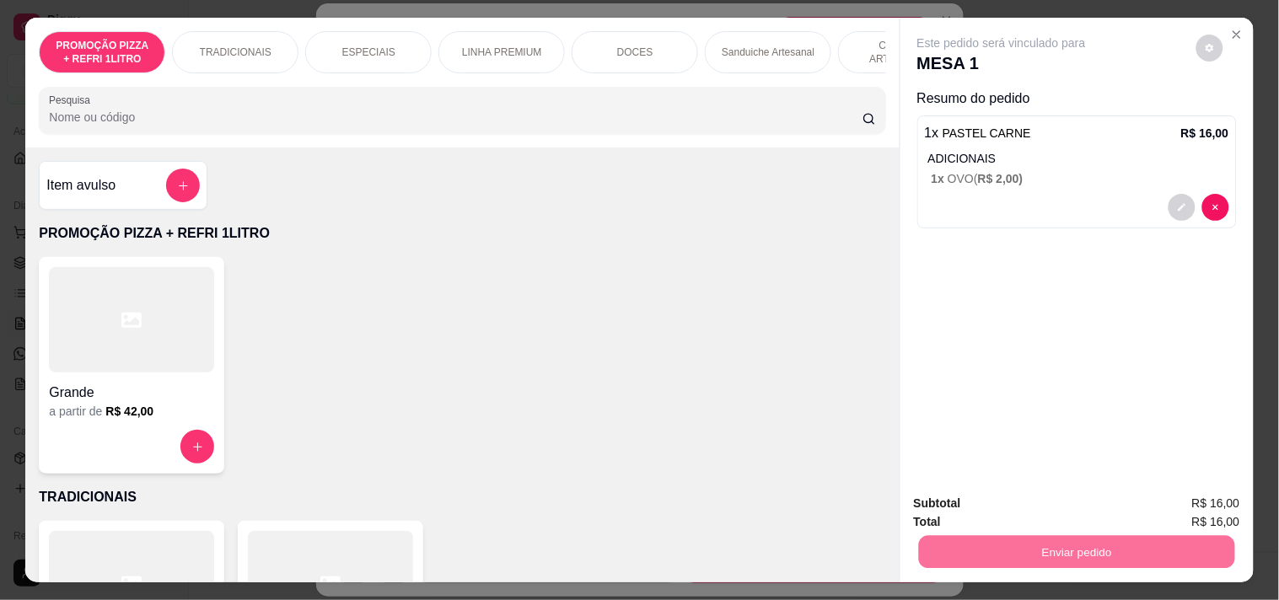
click at [1170, 502] on button "Enviar pedido" at bounding box center [1195, 503] width 95 height 32
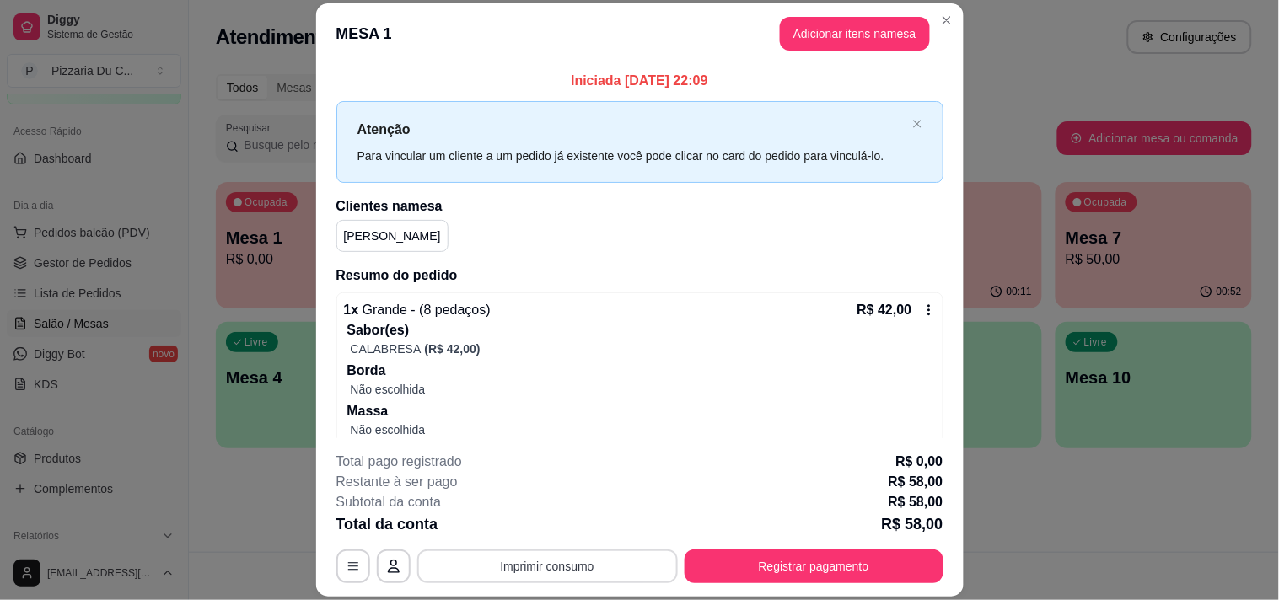
click at [520, 566] on button "Imprimir consumo" at bounding box center [547, 567] width 260 height 34
click at [555, 510] on div "Escolha a impressora IMPRESSORA" at bounding box center [545, 515] width 139 height 57
click at [558, 523] on button "IMPRESSORA" at bounding box center [546, 527] width 122 height 27
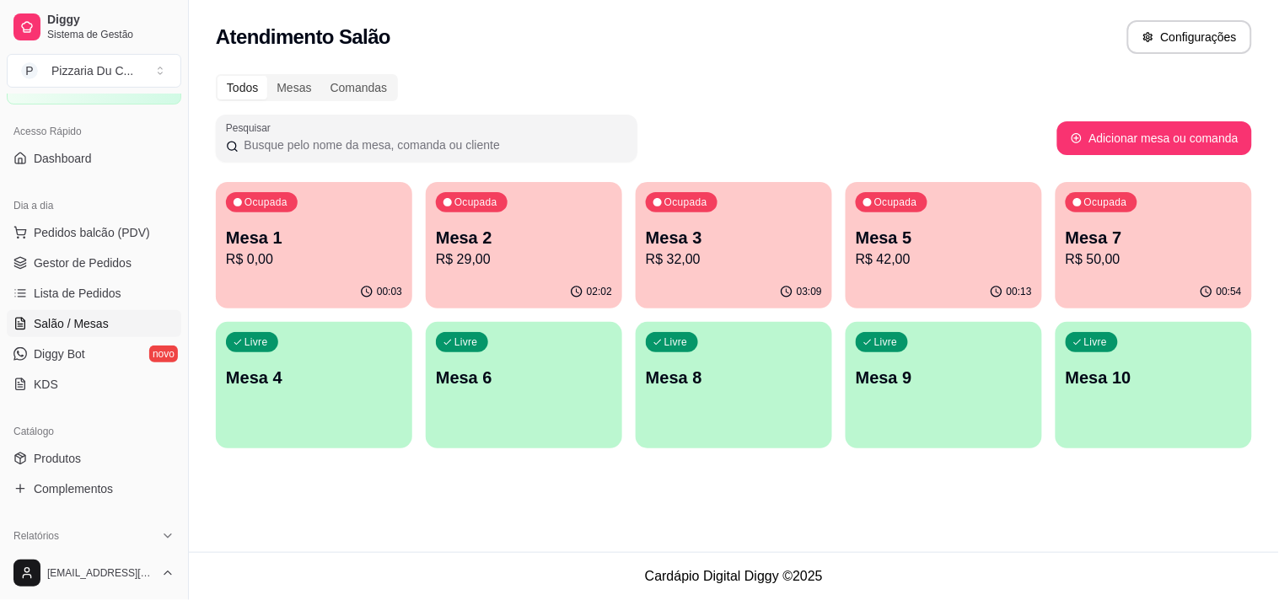
click at [945, 258] on p "R$ 42,00" at bounding box center [944, 260] width 176 height 20
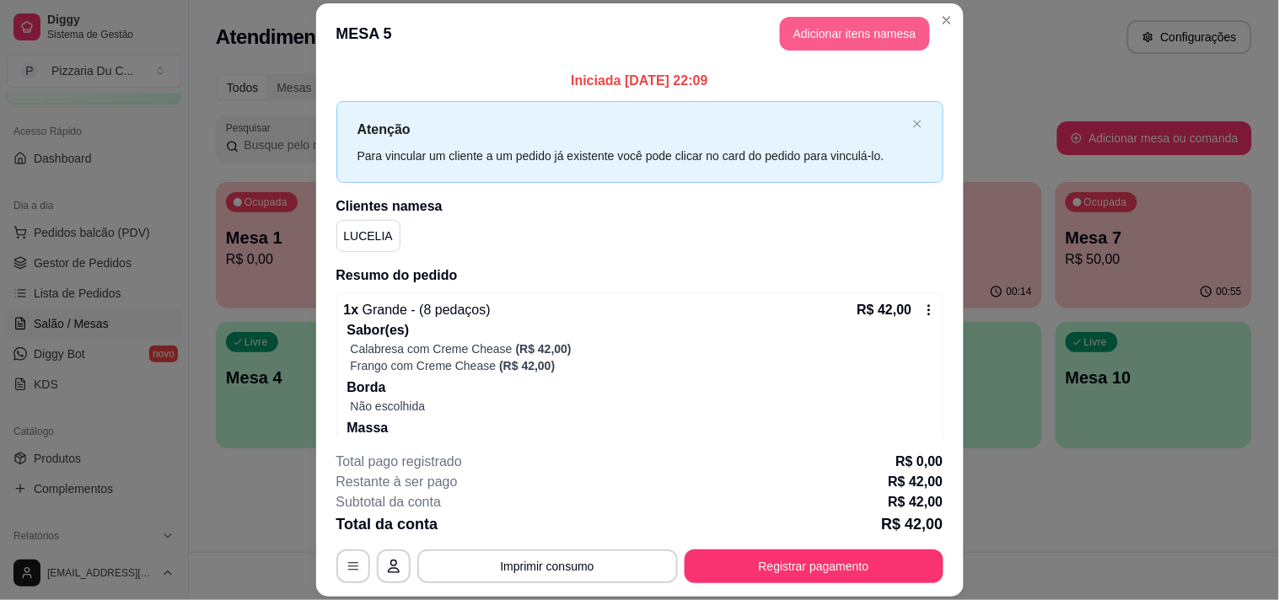
click at [828, 30] on button "Adicionar itens na mesa" at bounding box center [855, 34] width 150 height 34
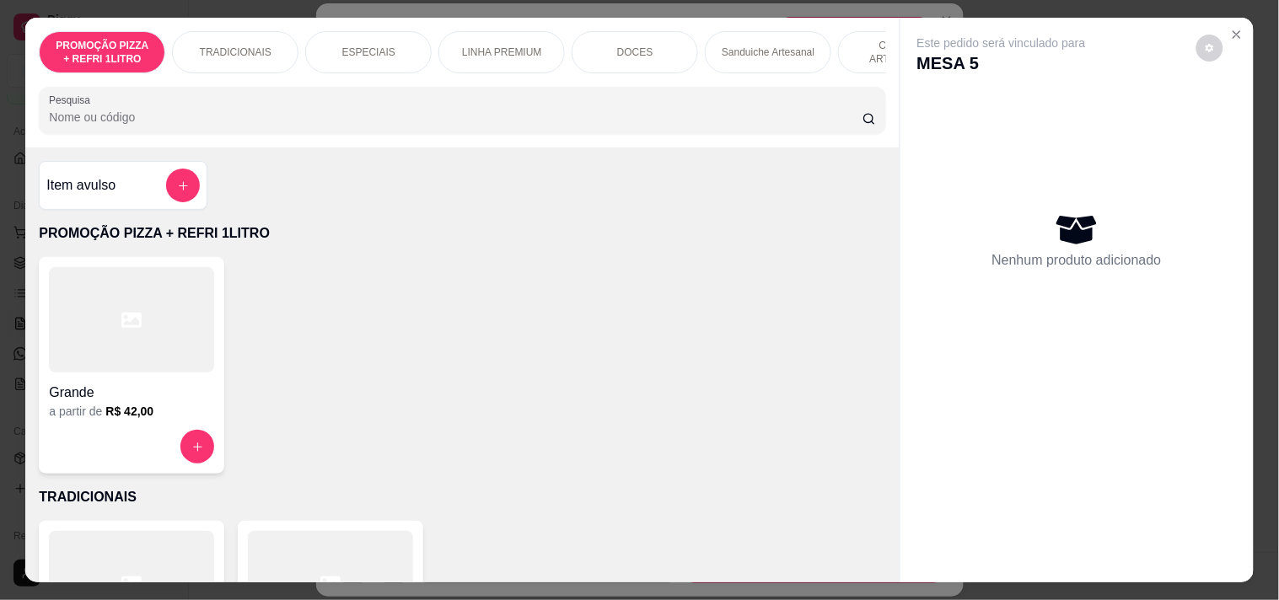
scroll to position [0, 610]
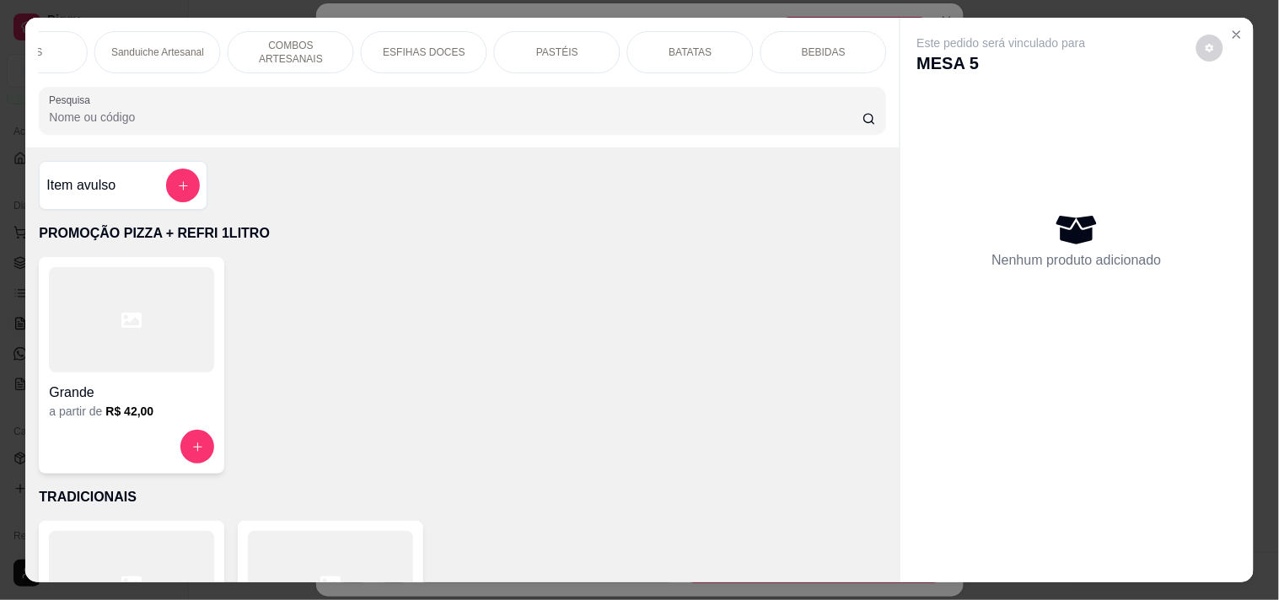
click at [776, 38] on div "BEBIDAS" at bounding box center [823, 52] width 126 height 42
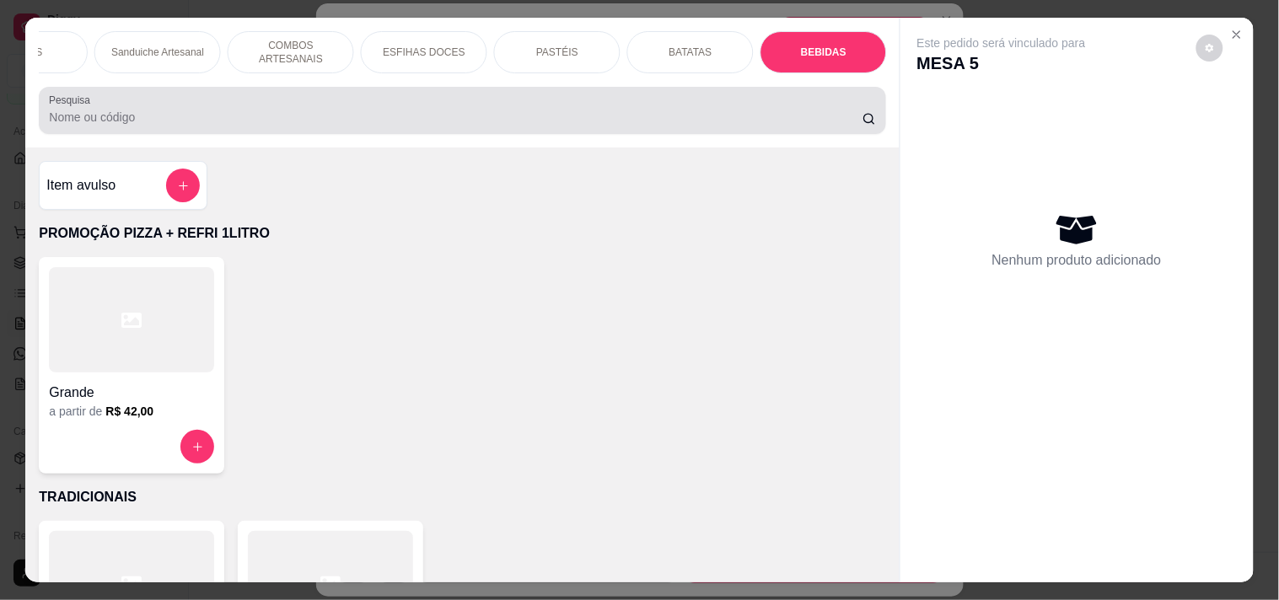
scroll to position [43, 0]
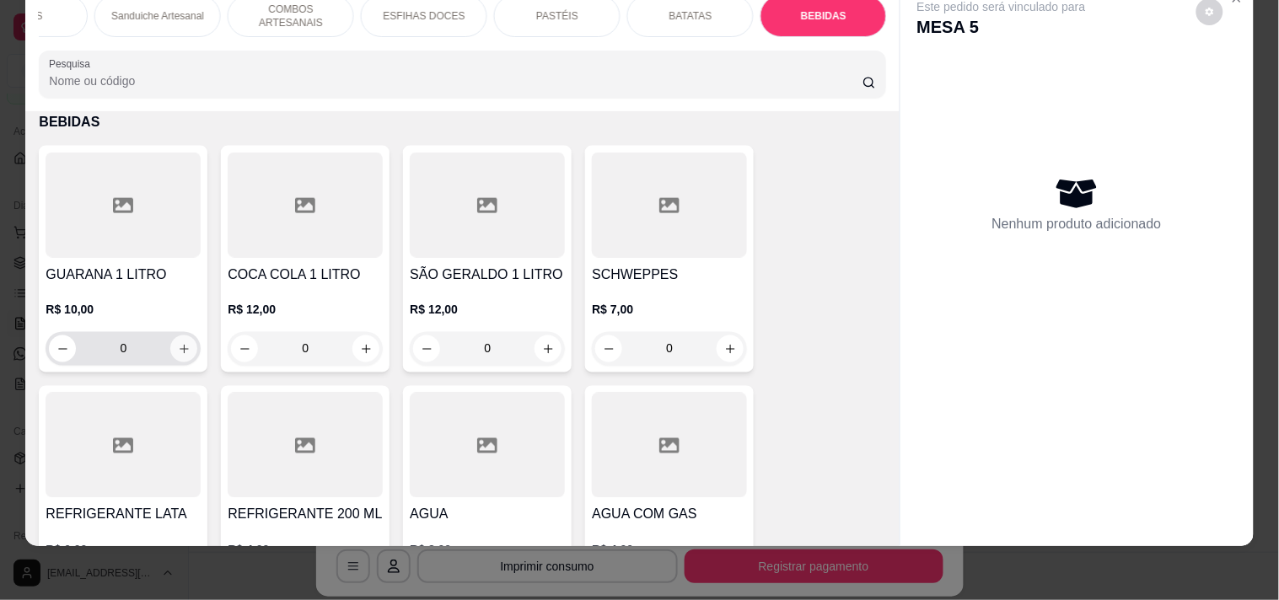
click at [177, 336] on button "increase-product-quantity" at bounding box center [183, 349] width 27 height 27
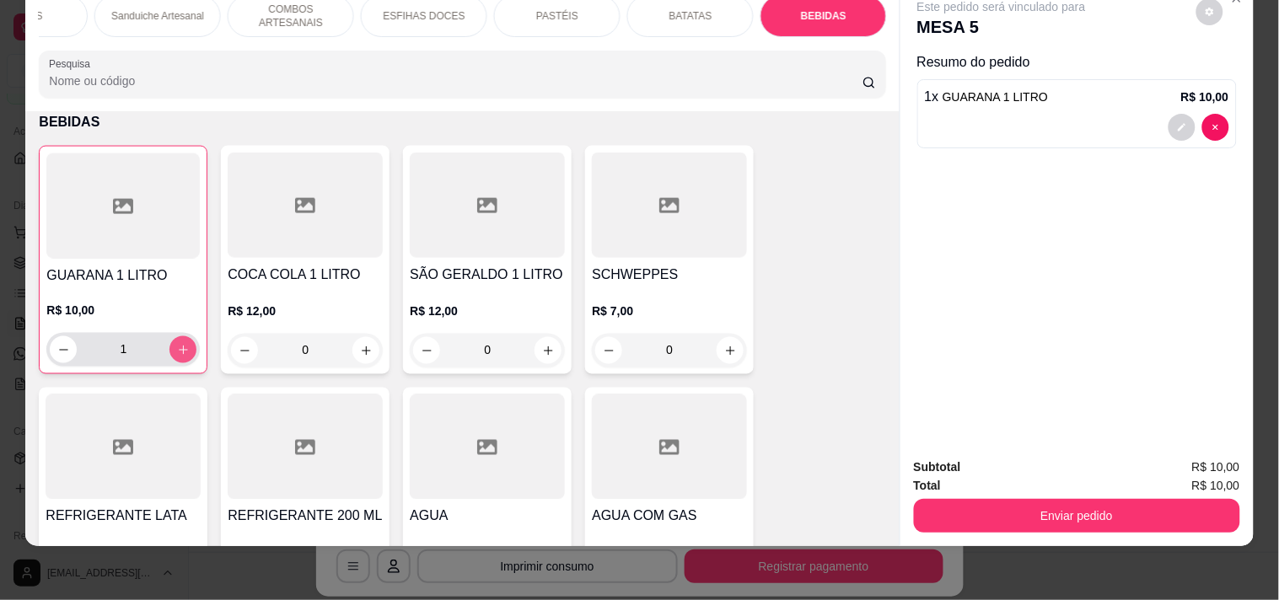
type input "1"
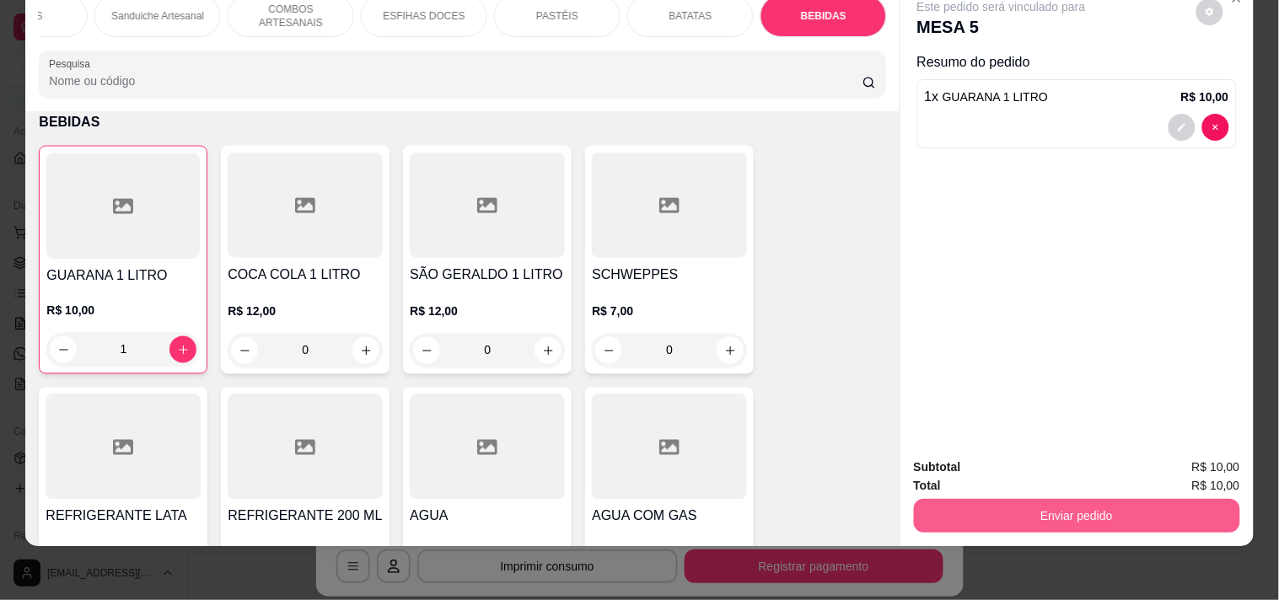
click at [965, 500] on button "Enviar pedido" at bounding box center [1077, 516] width 326 height 34
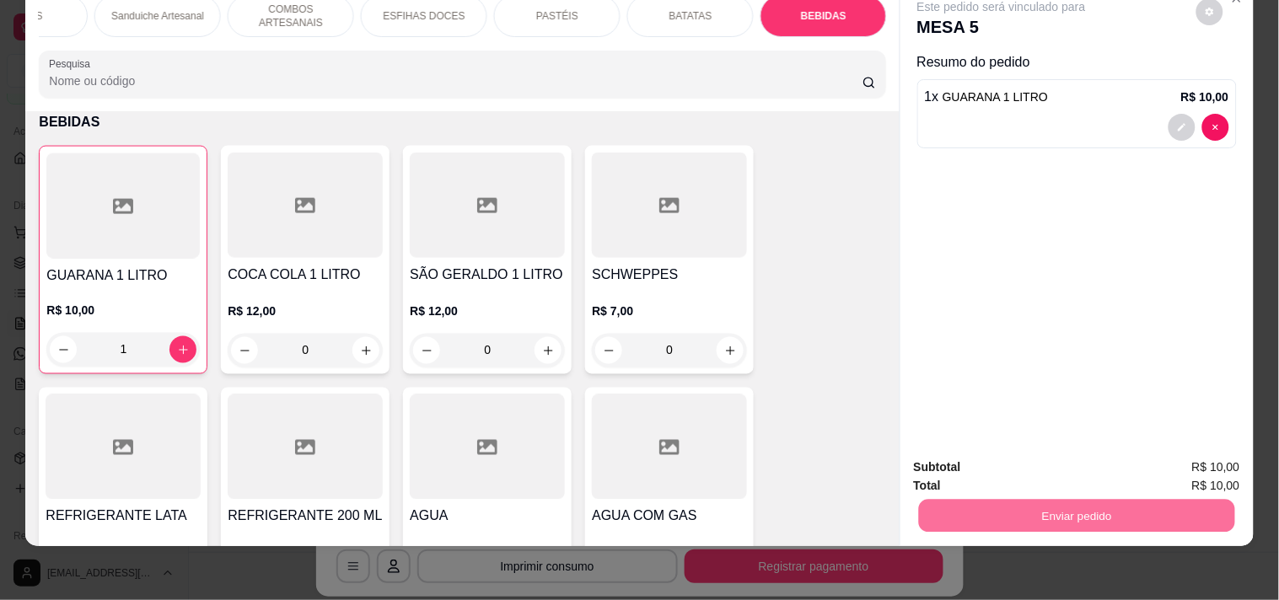
click at [1186, 451] on button "Enviar pedido" at bounding box center [1195, 460] width 95 height 32
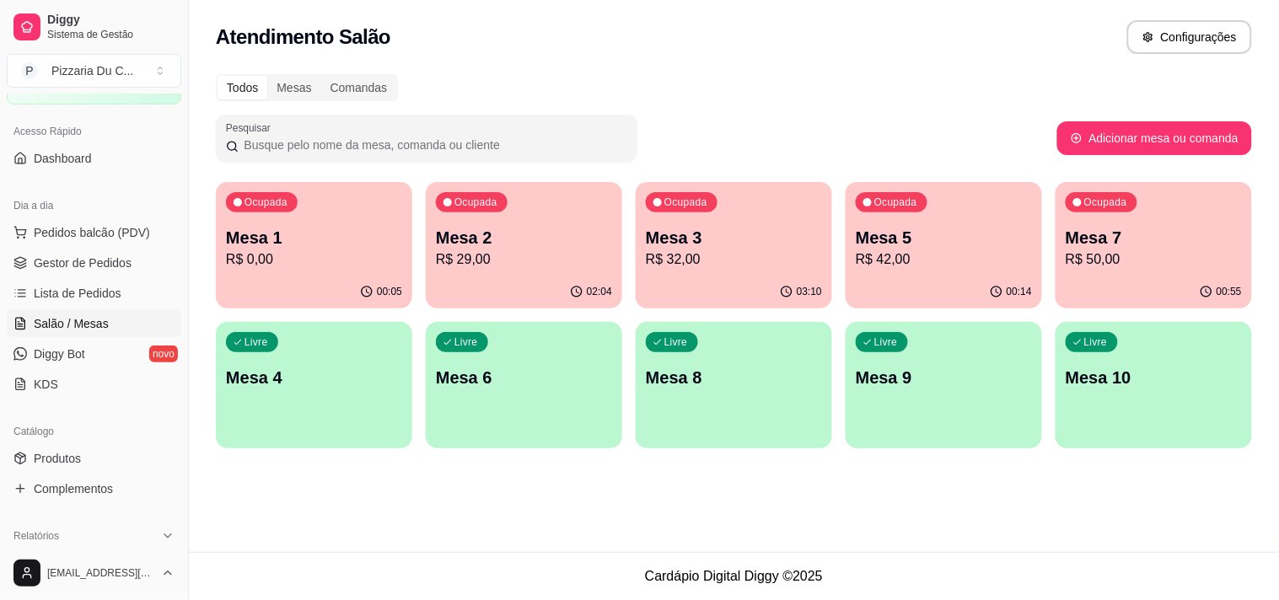
click at [352, 396] on div "Livre Mesa 4" at bounding box center [314, 375] width 196 height 106
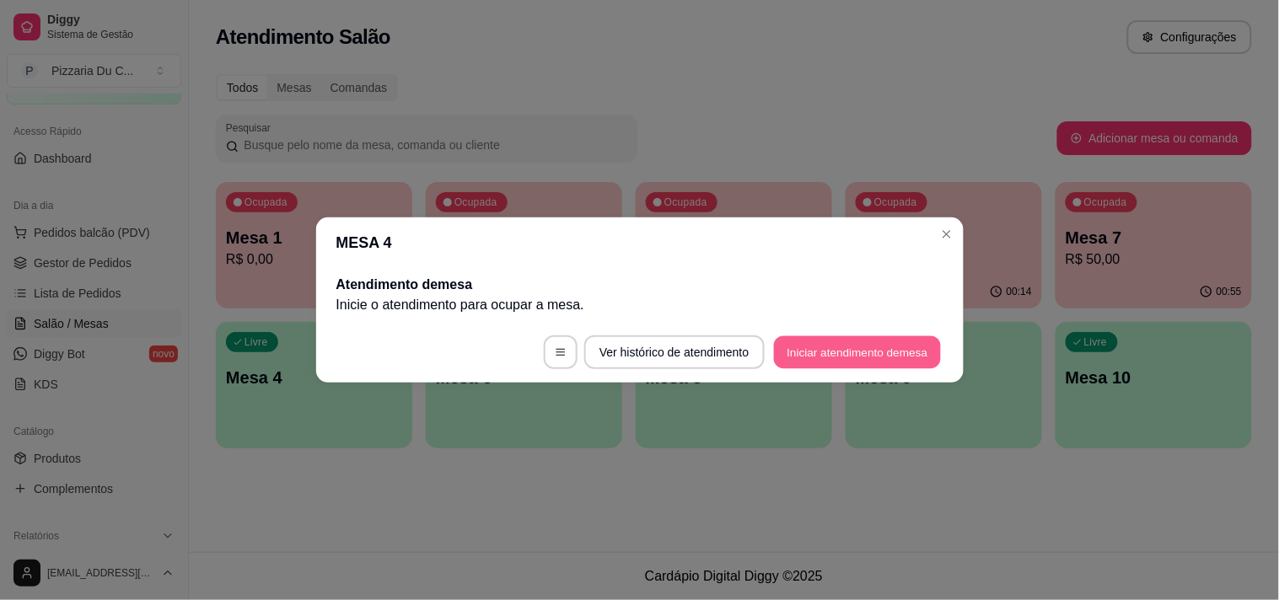
click at [796, 341] on button "Iniciar atendimento de mesa" at bounding box center [857, 352] width 167 height 33
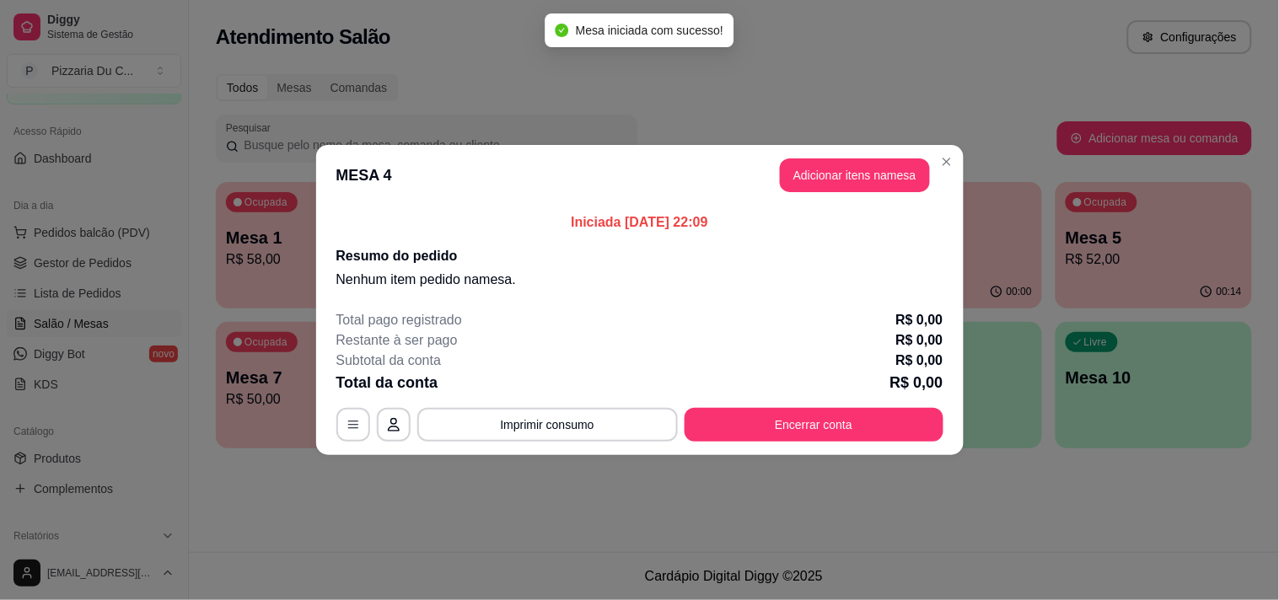
click at [826, 177] on button "Adicionar itens na mesa" at bounding box center [855, 175] width 150 height 34
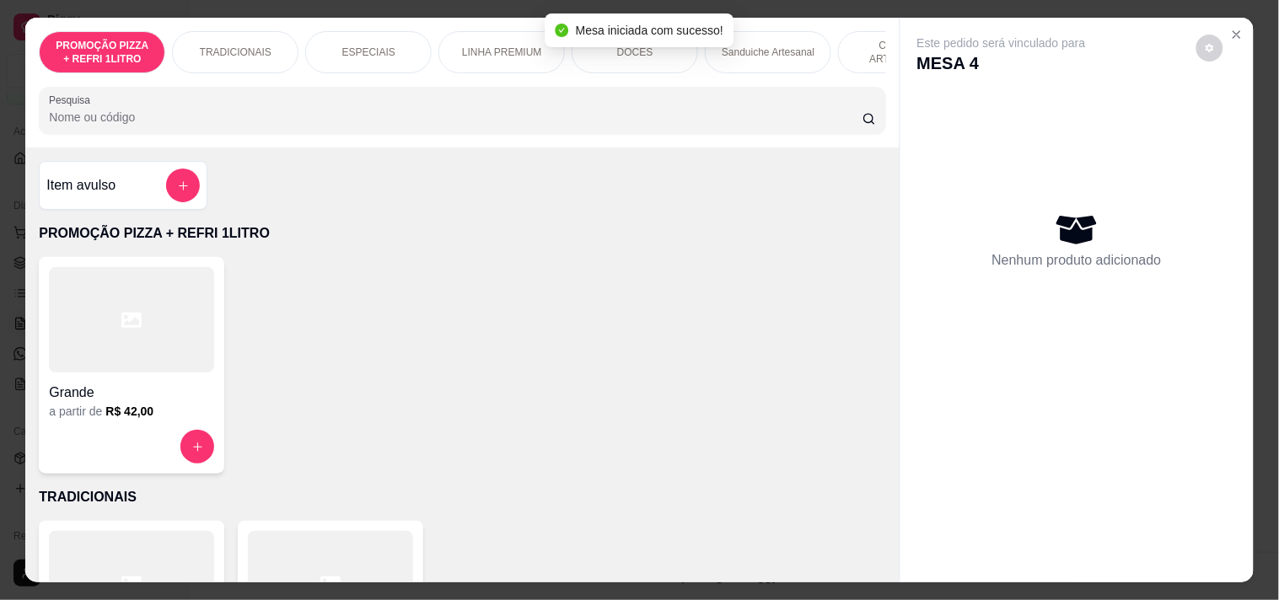
scroll to position [0, 610]
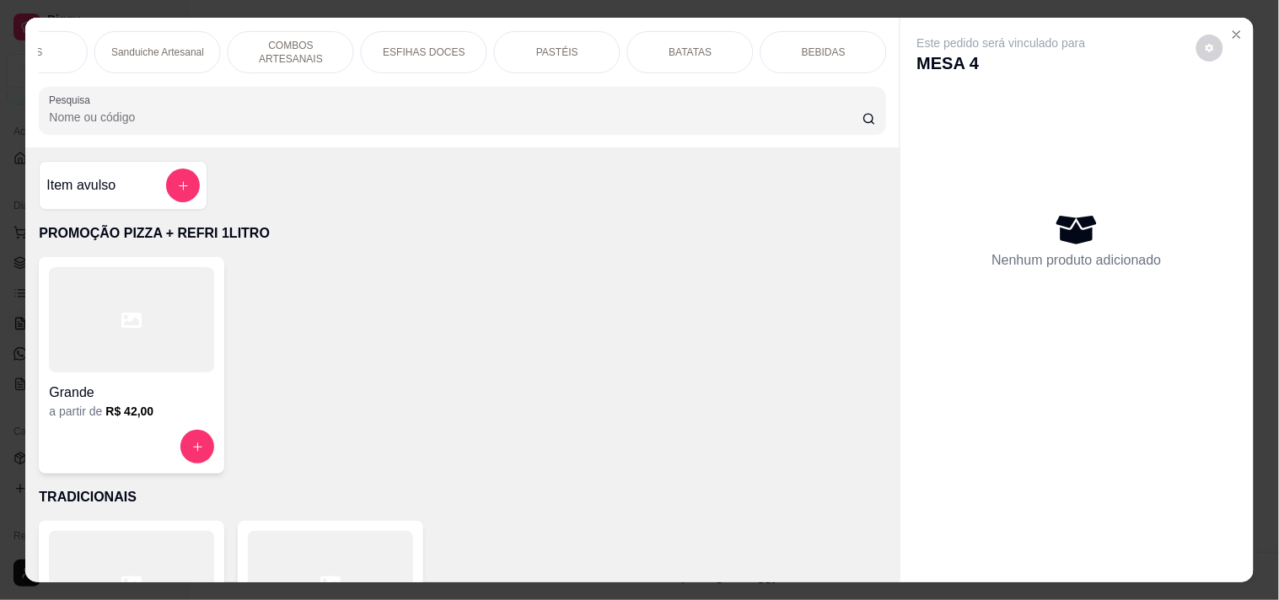
click at [573, 55] on div "PASTÉIS" at bounding box center [557, 52] width 126 height 42
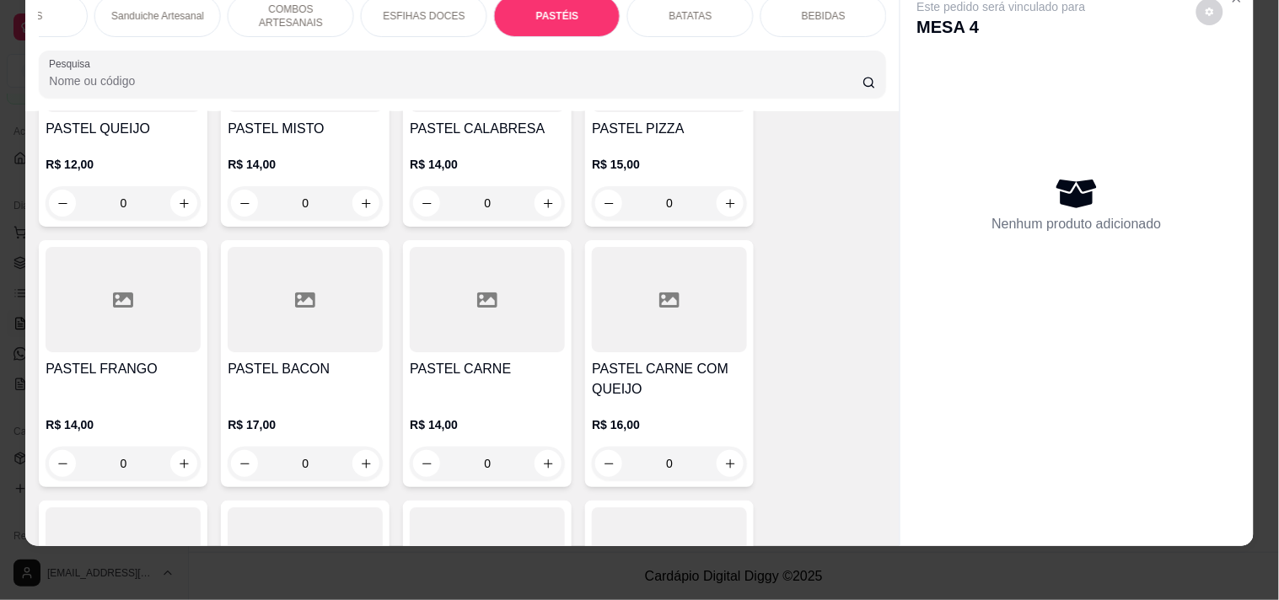
scroll to position [3459, 0]
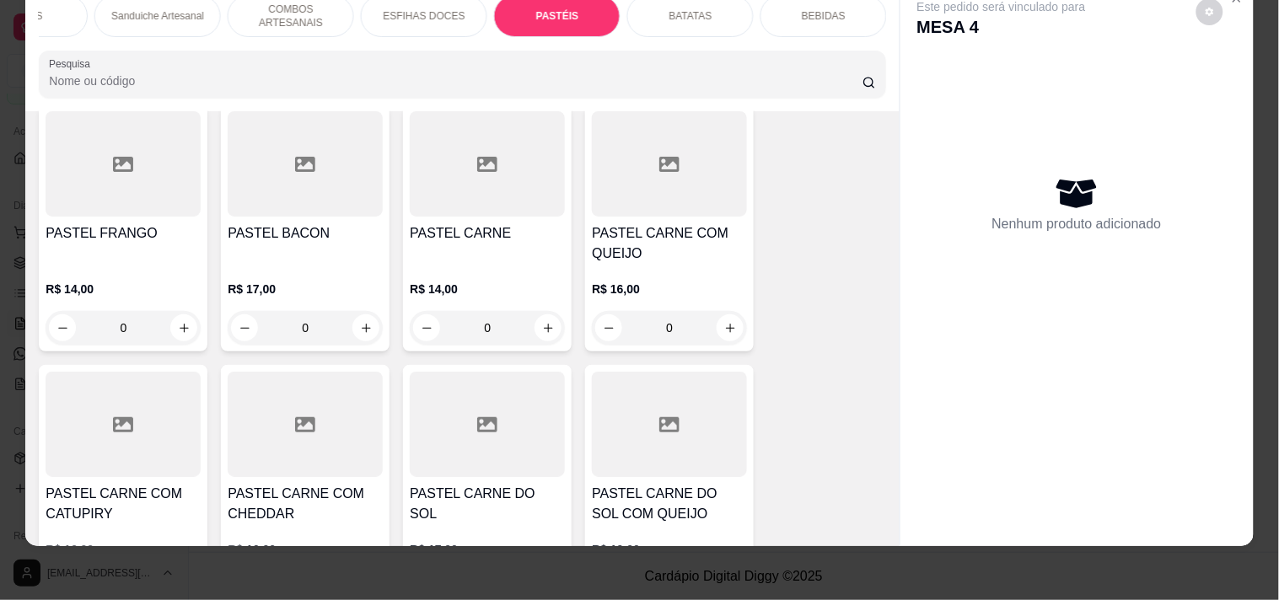
click at [177, 324] on div "0" at bounding box center [123, 328] width 155 height 34
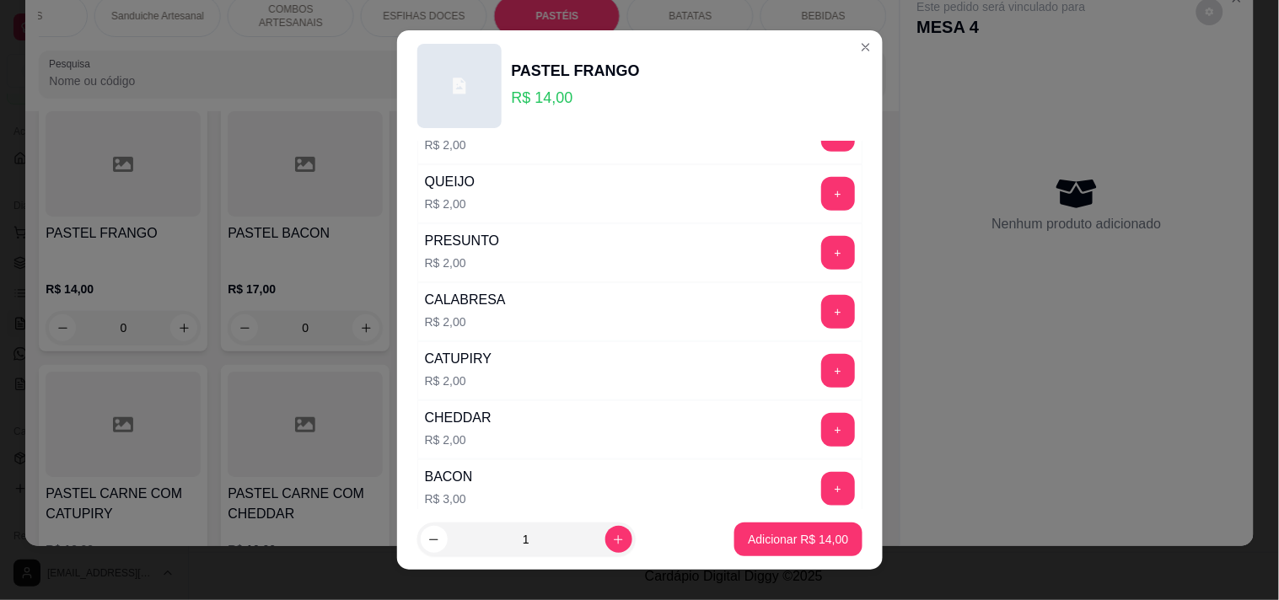
scroll to position [281, 0]
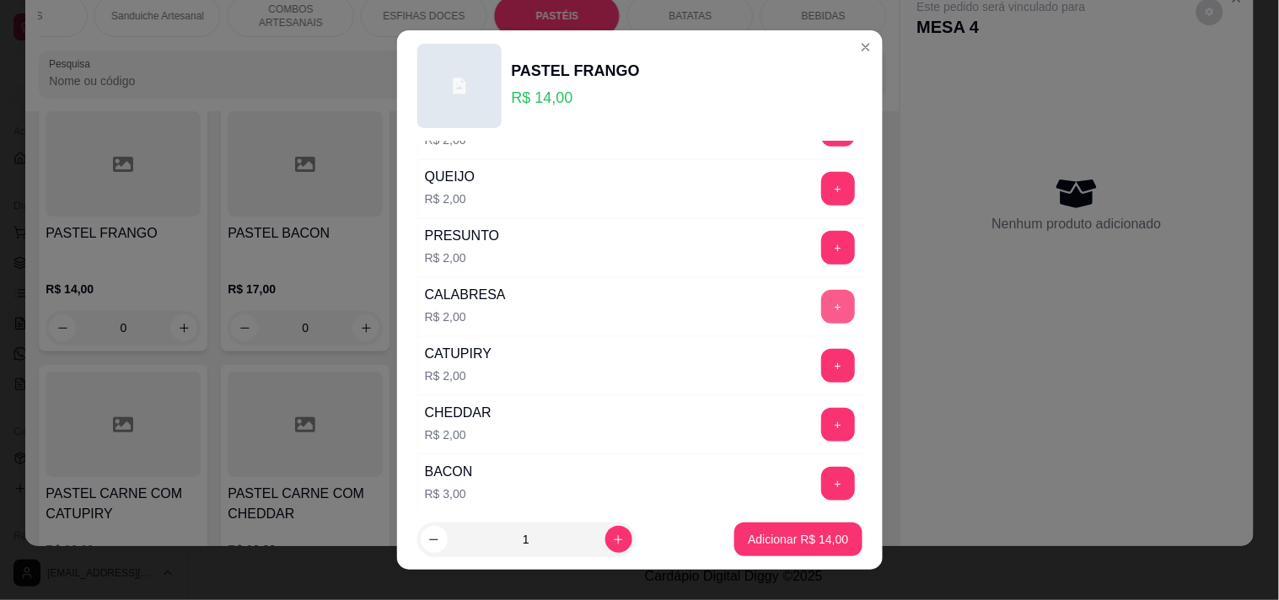
click at [821, 302] on button "+" at bounding box center [838, 307] width 34 height 34
click at [794, 540] on p "Adicionar R$ 16,00" at bounding box center [798, 539] width 100 height 17
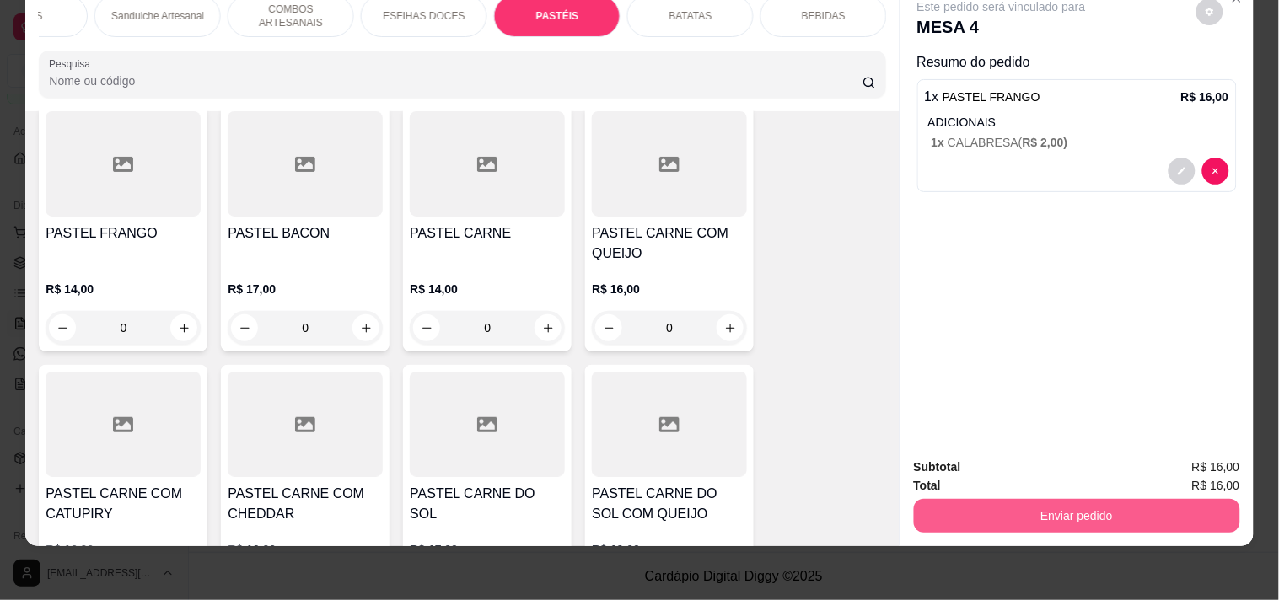
click at [1004, 499] on button "Enviar pedido" at bounding box center [1077, 516] width 326 height 34
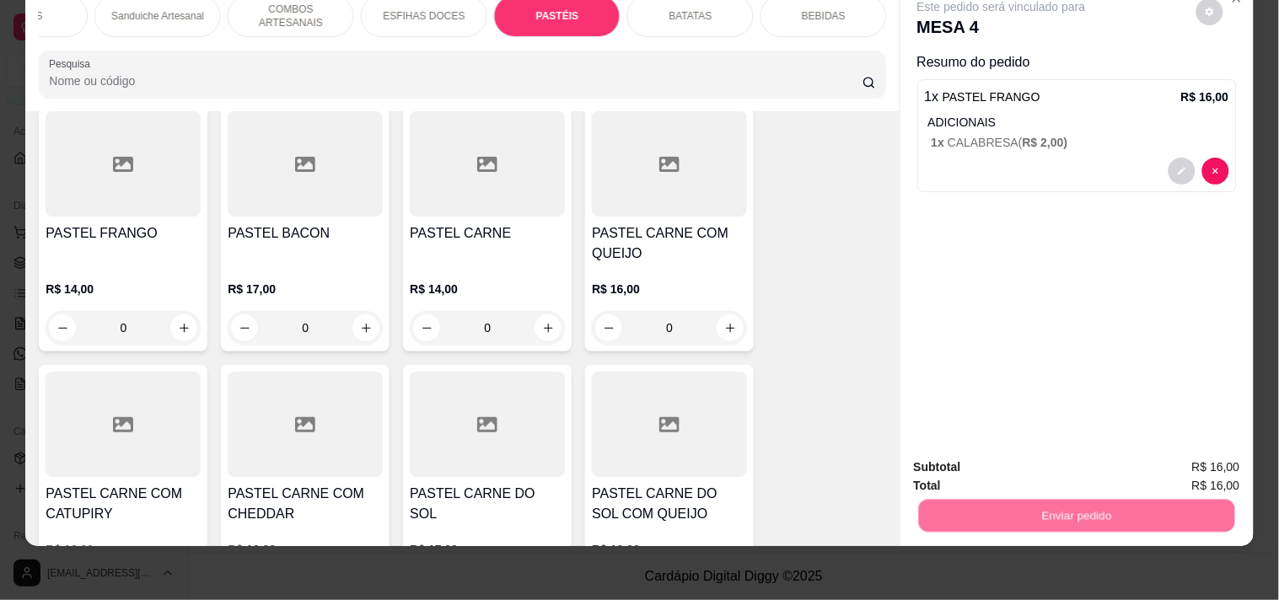
click at [1082, 469] on button "Registrar cliente" at bounding box center [1083, 460] width 111 height 32
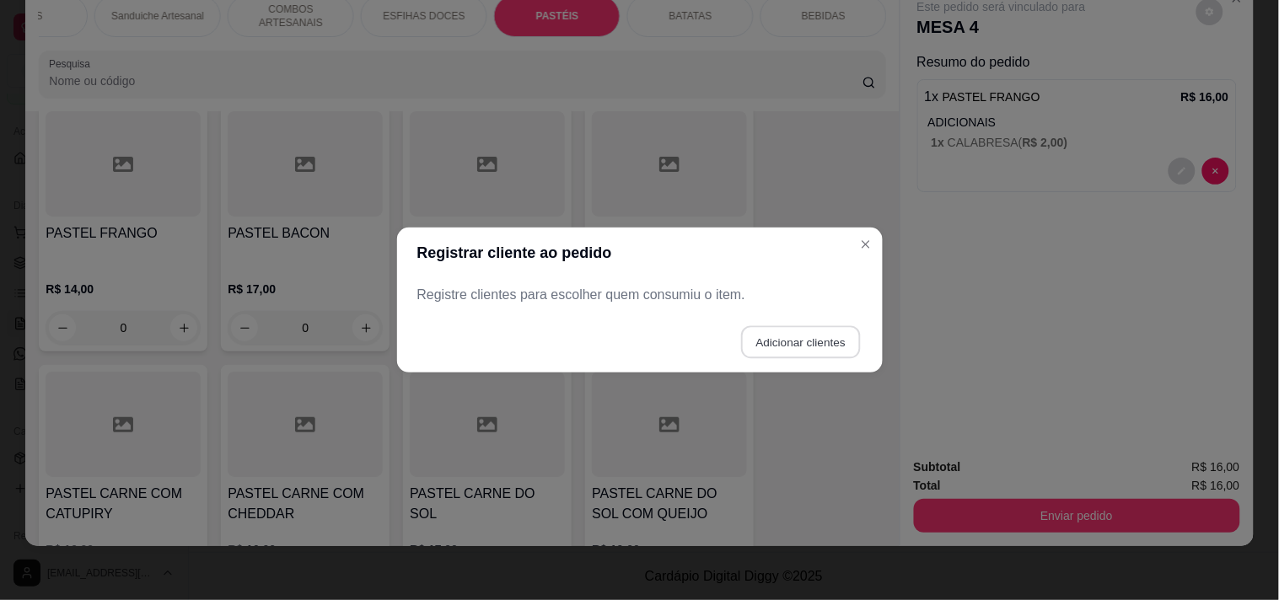
click at [804, 351] on button "Adicionar clientes" at bounding box center [800, 342] width 119 height 33
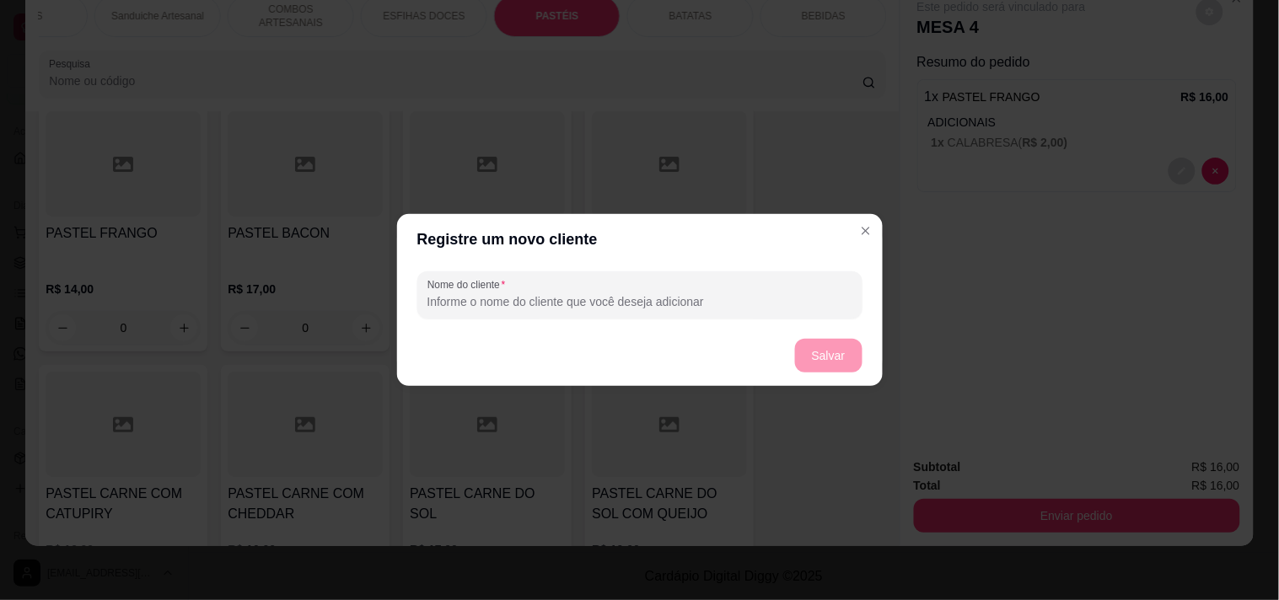
click at [714, 319] on div "Nome do cliente" at bounding box center [640, 295] width 486 height 61
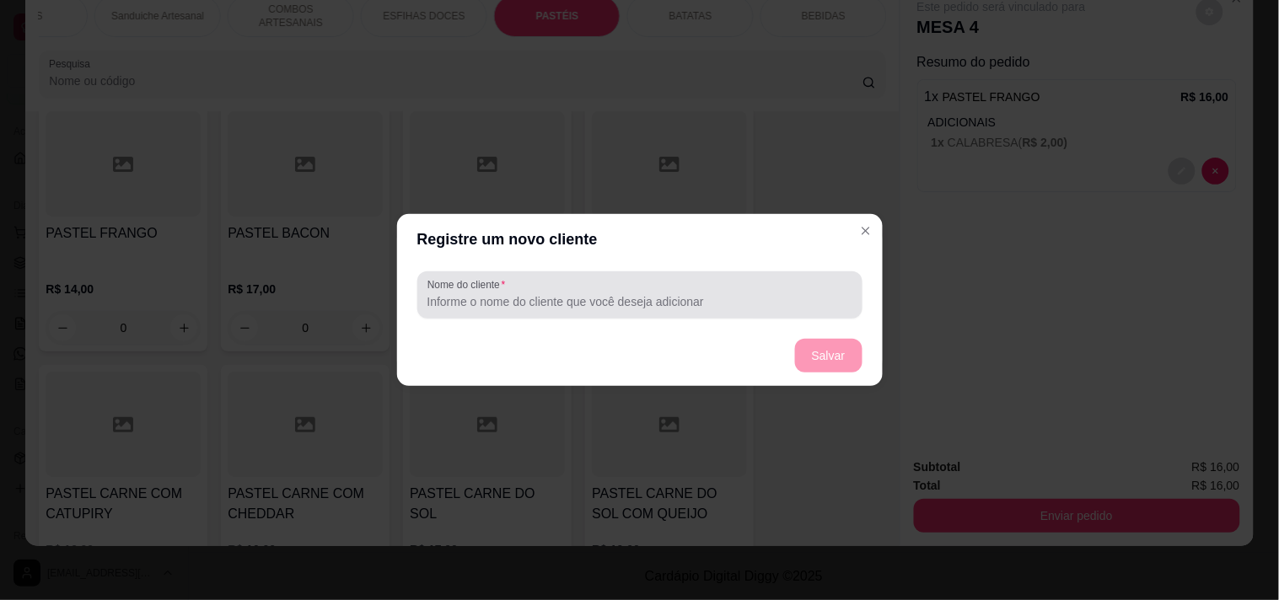
click at [706, 300] on input "Nome do cliente" at bounding box center [639, 301] width 425 height 17
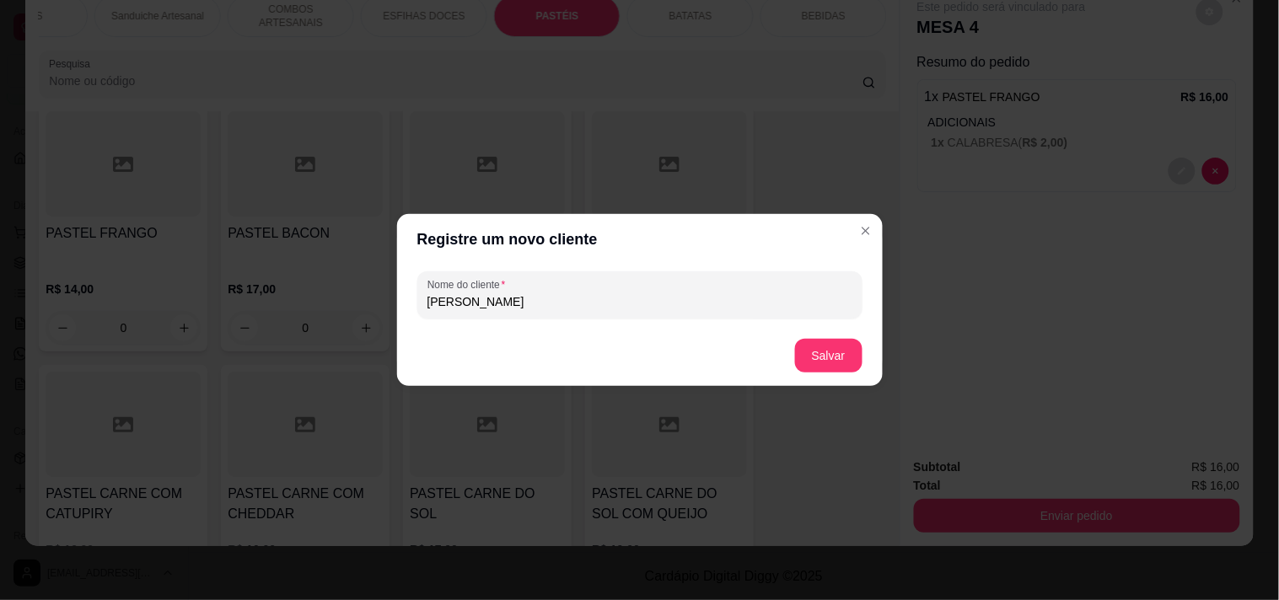
type input "KEVIN"
click at [847, 330] on footer "Salvar" at bounding box center [640, 355] width 486 height 61
click at [849, 343] on button "Salvar" at bounding box center [828, 356] width 67 height 34
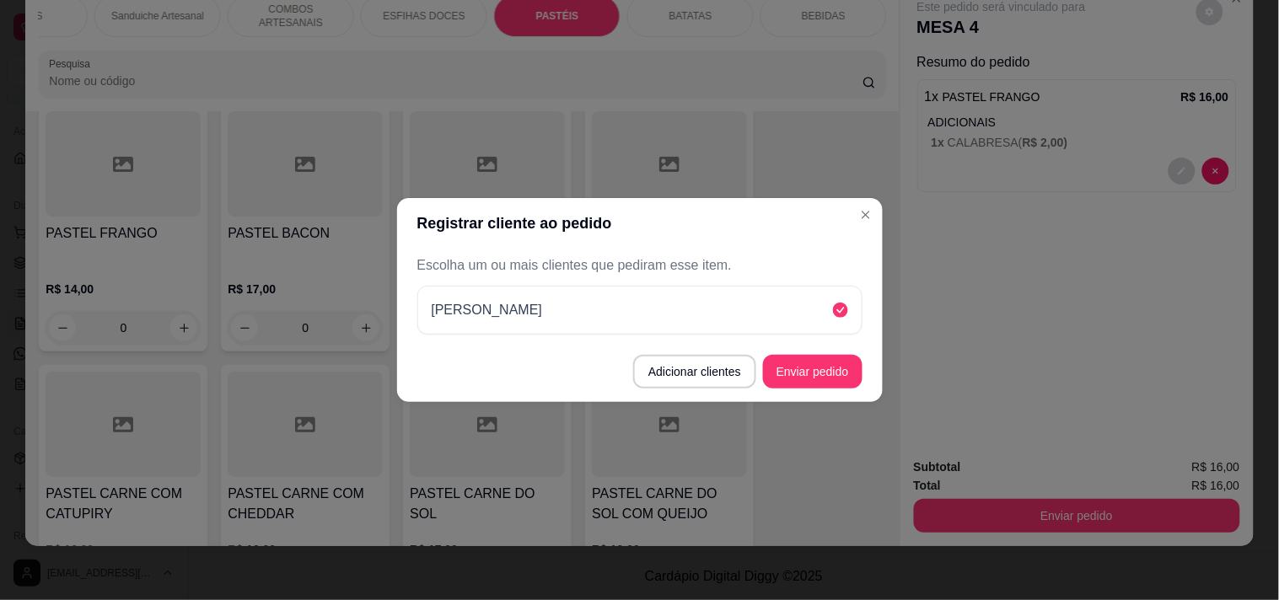
click at [853, 369] on button "Enviar pedido" at bounding box center [812, 372] width 99 height 34
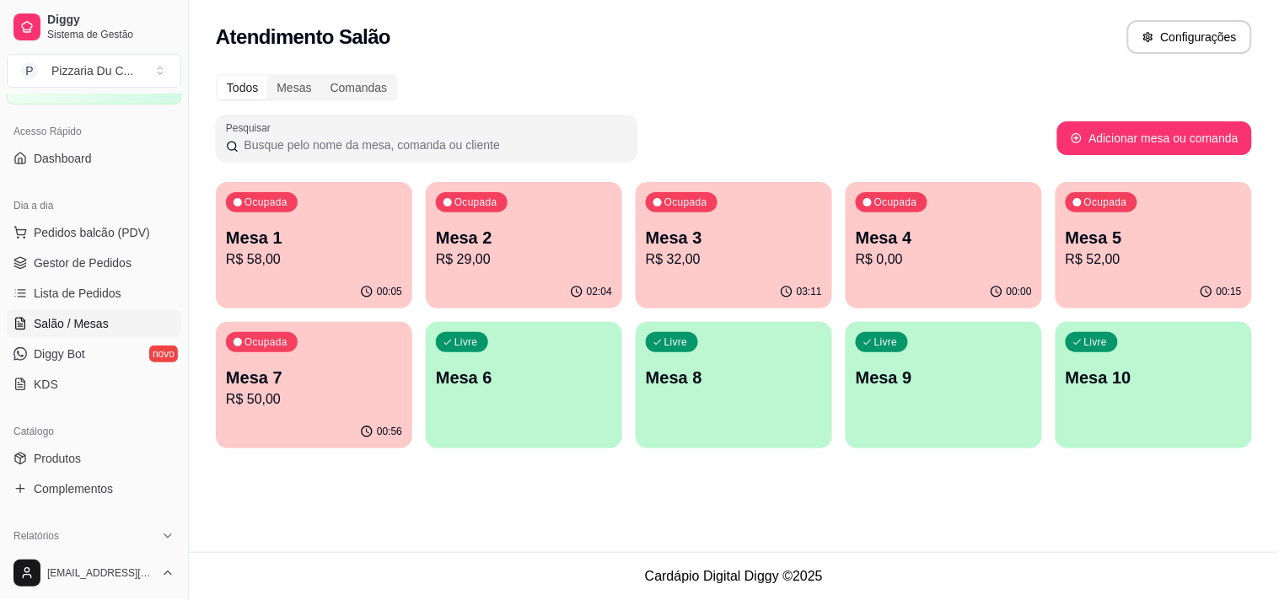
click at [569, 361] on div "Livre Mesa 6" at bounding box center [524, 375] width 196 height 106
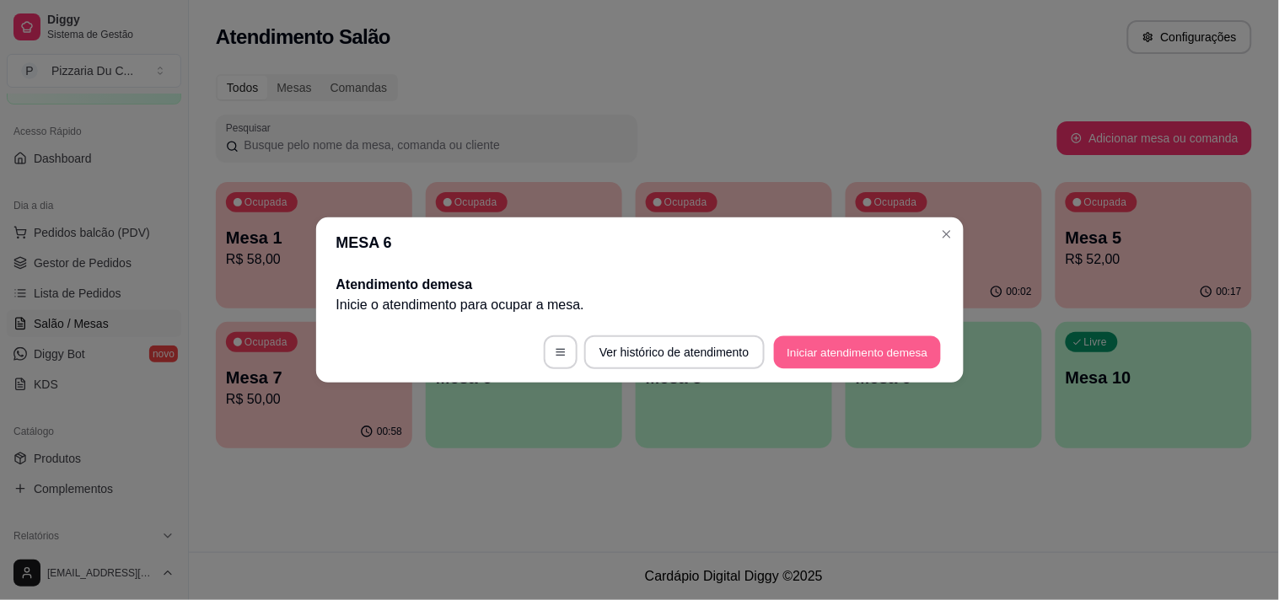
click at [790, 359] on button "Iniciar atendimento de mesa" at bounding box center [857, 352] width 167 height 33
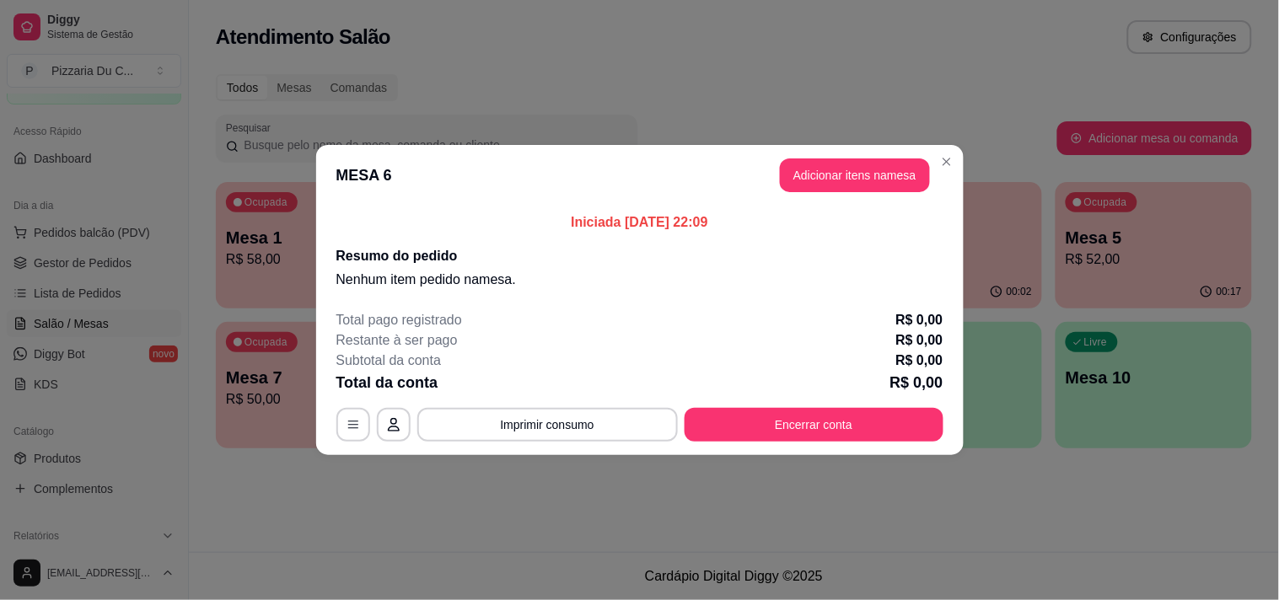
click at [793, 173] on button "Adicionar itens na mesa" at bounding box center [855, 175] width 150 height 34
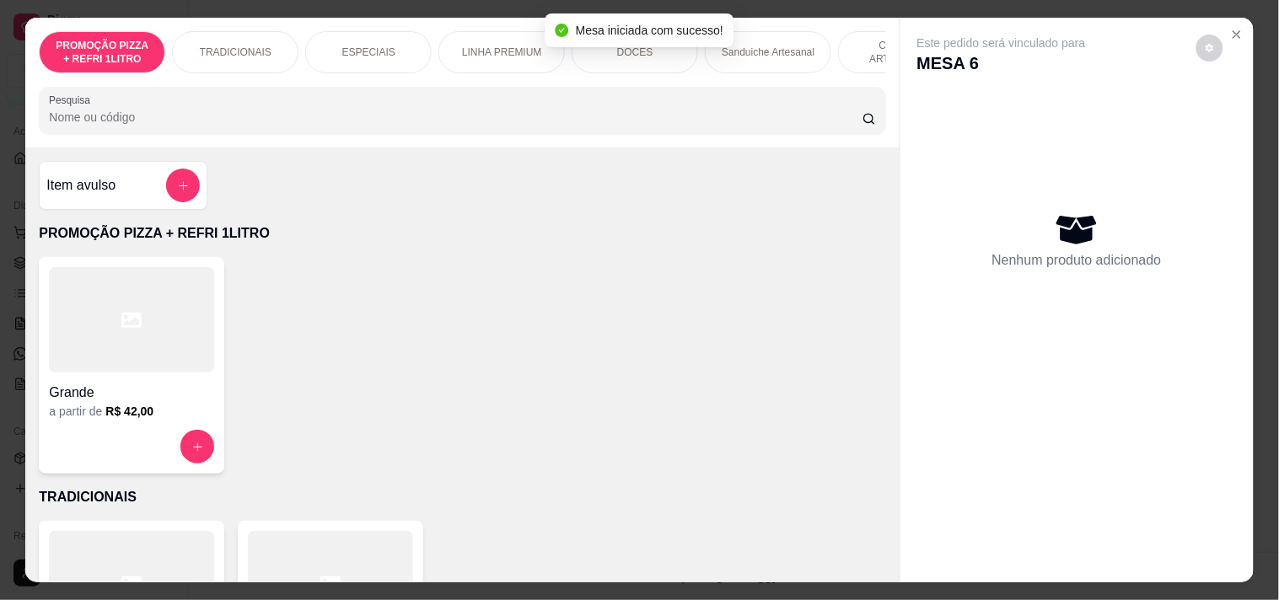
click at [722, 66] on div "PROMOÇÃO PIZZA + REFRI 1LITRO TRADICIONAIS ESPECIAIS LINHA PREMIUM DOCES Sandui…" at bounding box center [462, 52] width 846 height 42
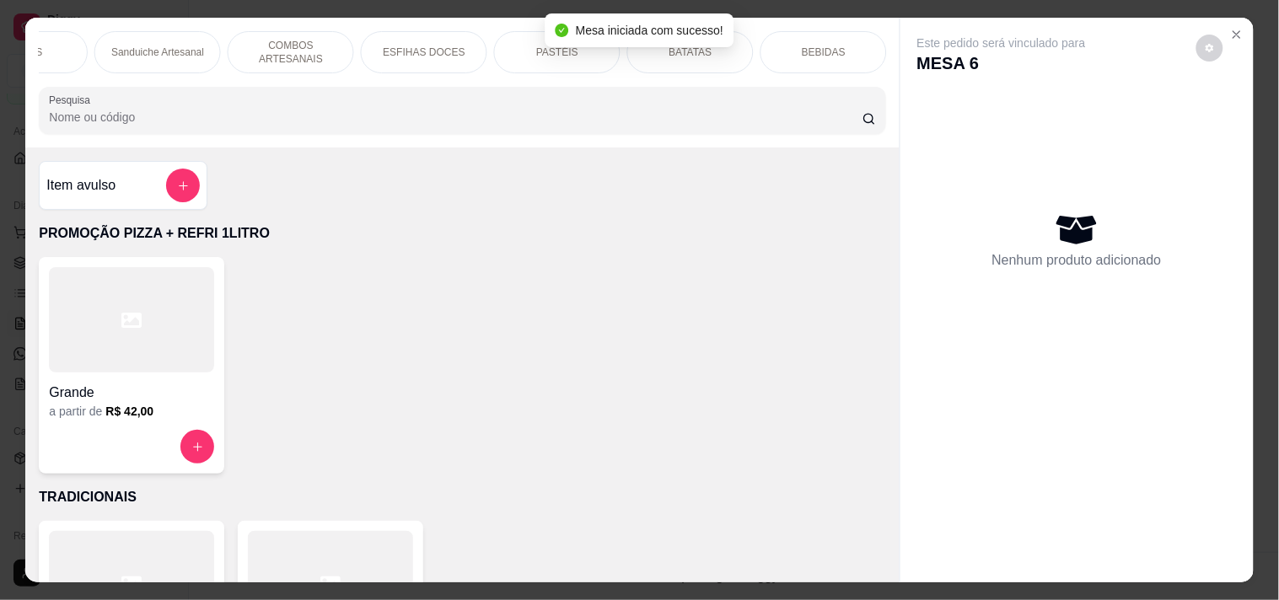
click at [813, 53] on div "BEBIDAS" at bounding box center [823, 52] width 126 height 42
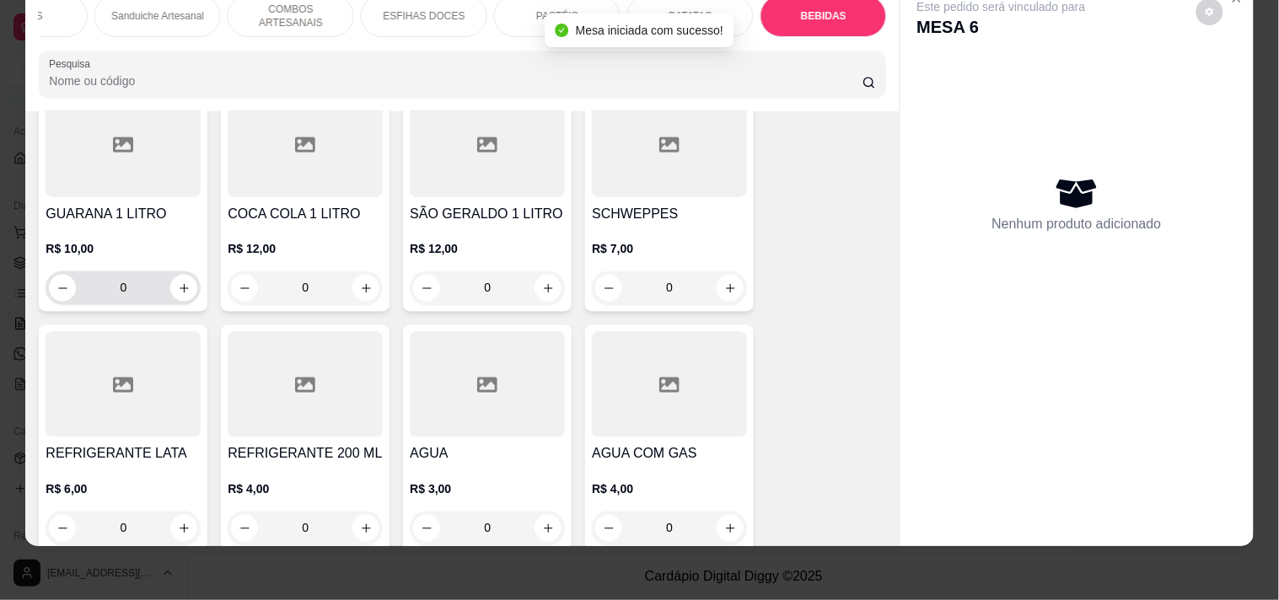
scroll to position [5662, 0]
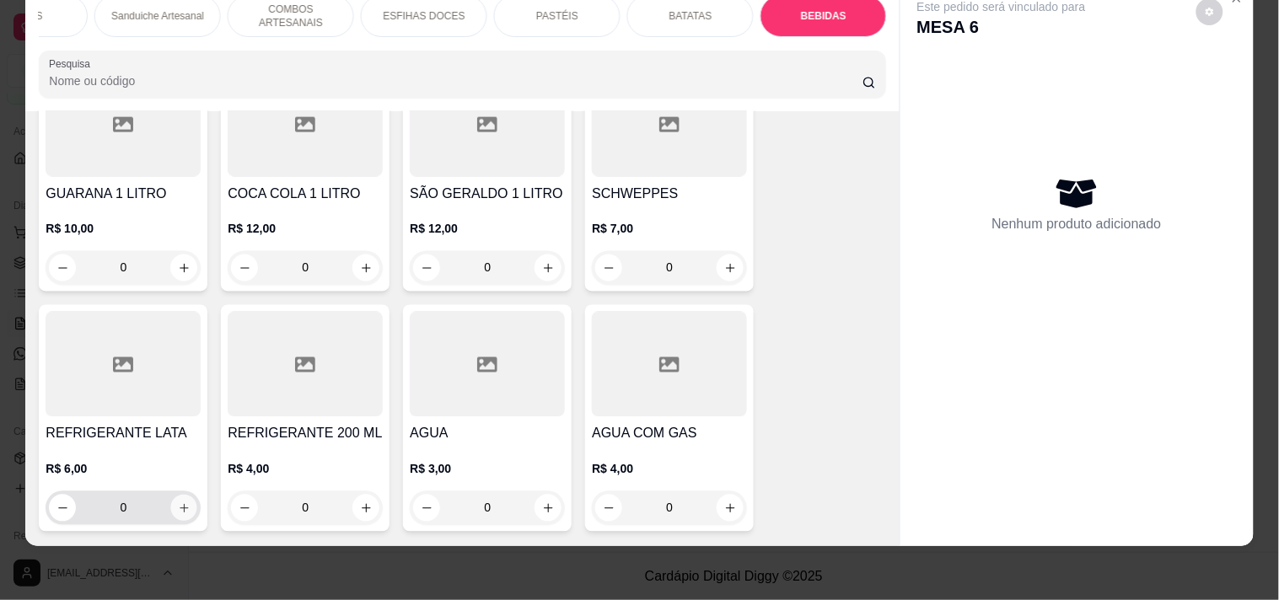
click at [178, 502] on icon "increase-product-quantity" at bounding box center [184, 508] width 13 height 13
type input "1"
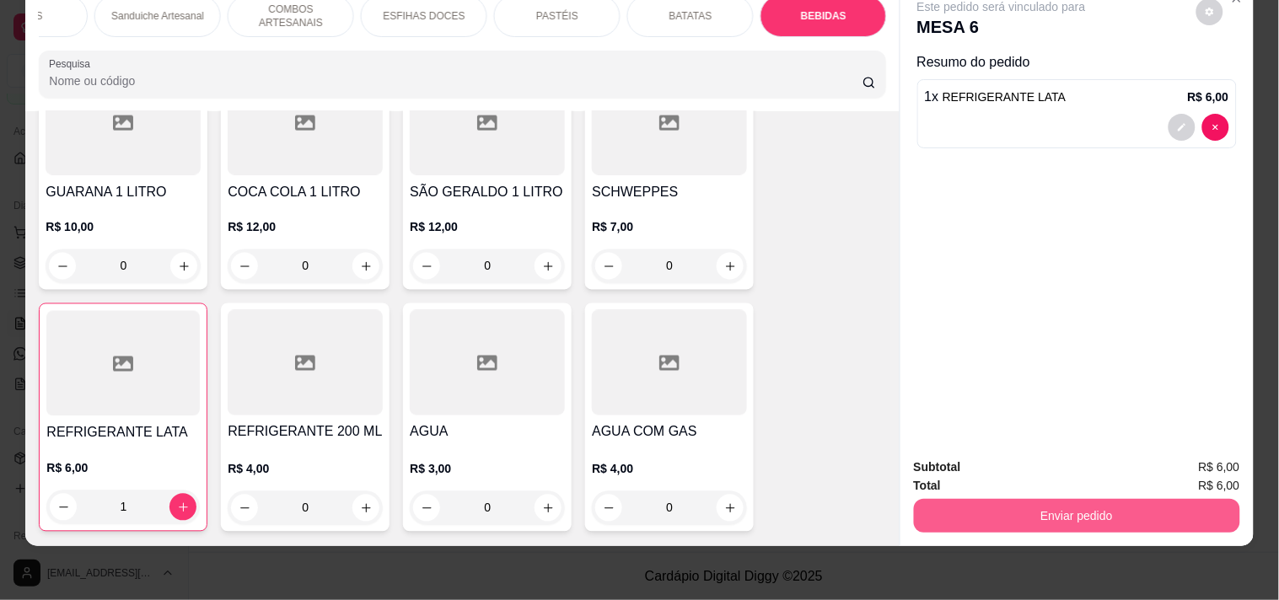
click at [1055, 499] on button "Enviar pedido" at bounding box center [1077, 516] width 326 height 34
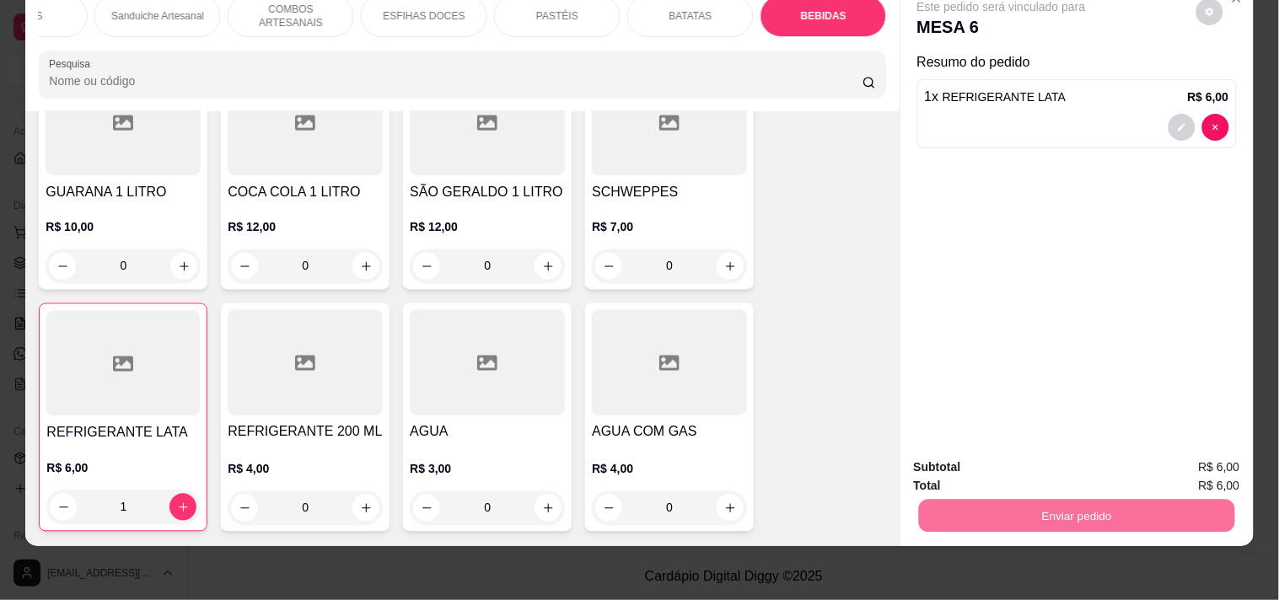
click at [1117, 465] on button "Registrar cliente" at bounding box center [1083, 460] width 111 height 32
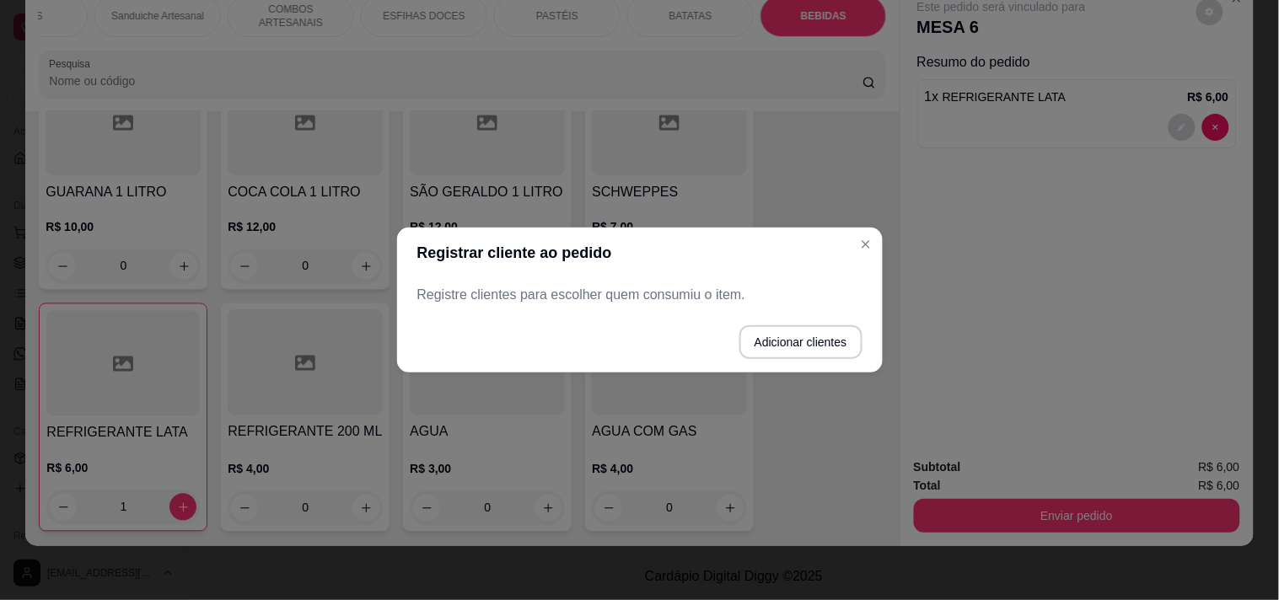
click at [774, 335] on button "Adicionar clientes" at bounding box center [800, 342] width 123 height 34
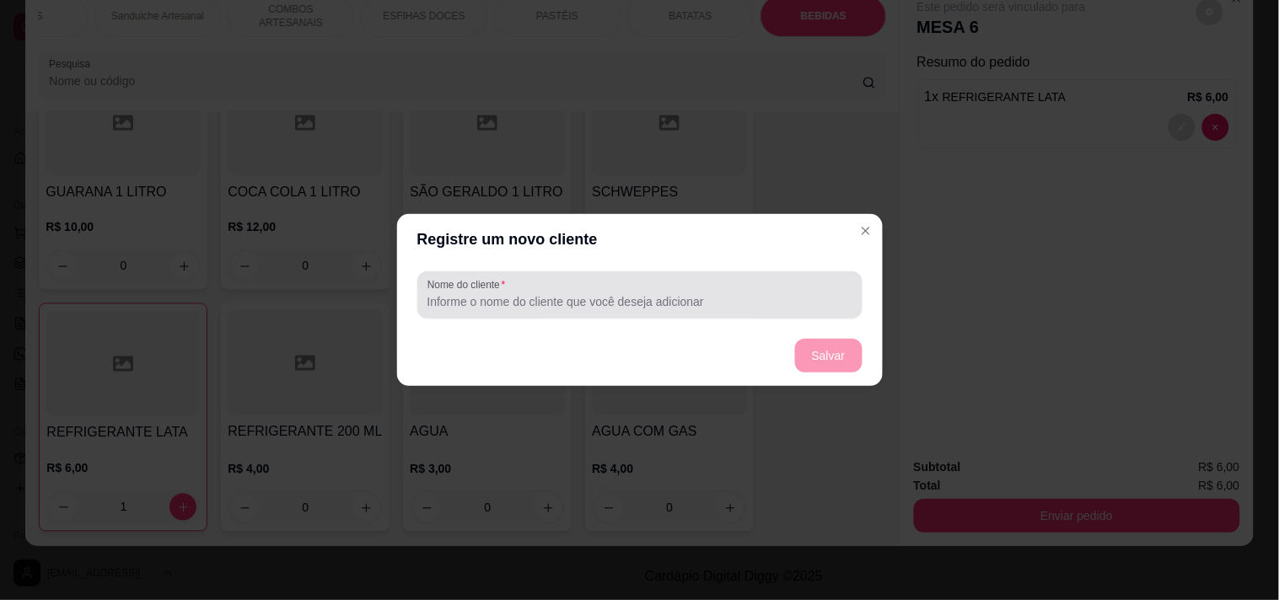
click at [647, 315] on div "Nome do cliente" at bounding box center [639, 294] width 445 height 47
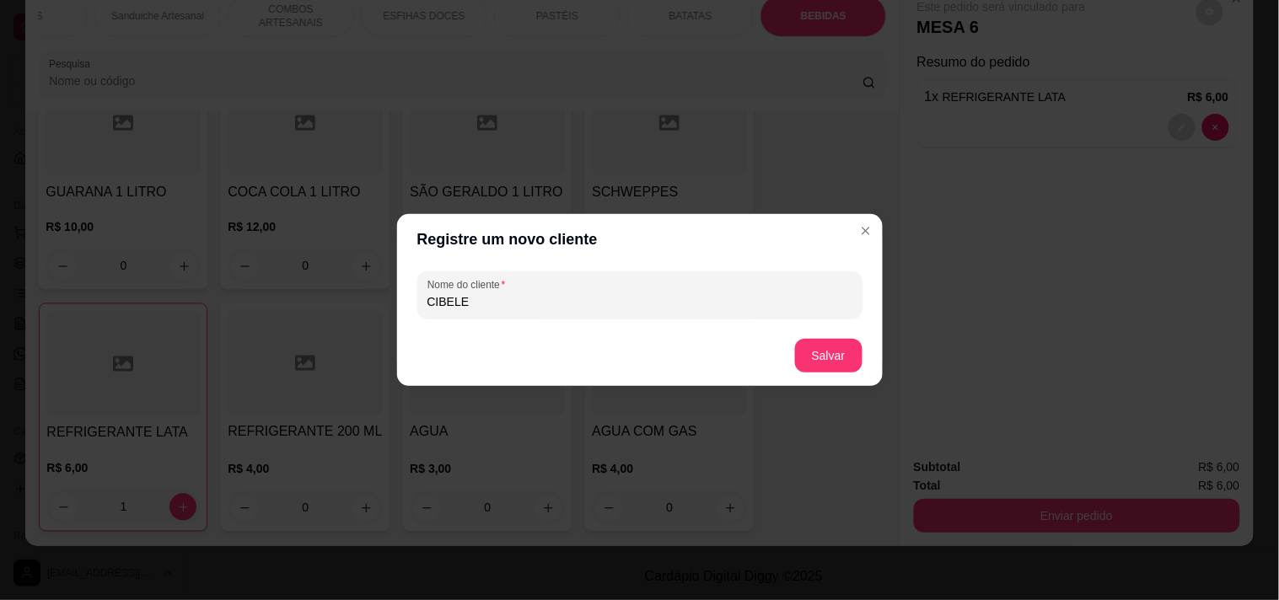
type input "CIBELE"
click at [827, 356] on button "Salvar" at bounding box center [829, 356] width 66 height 33
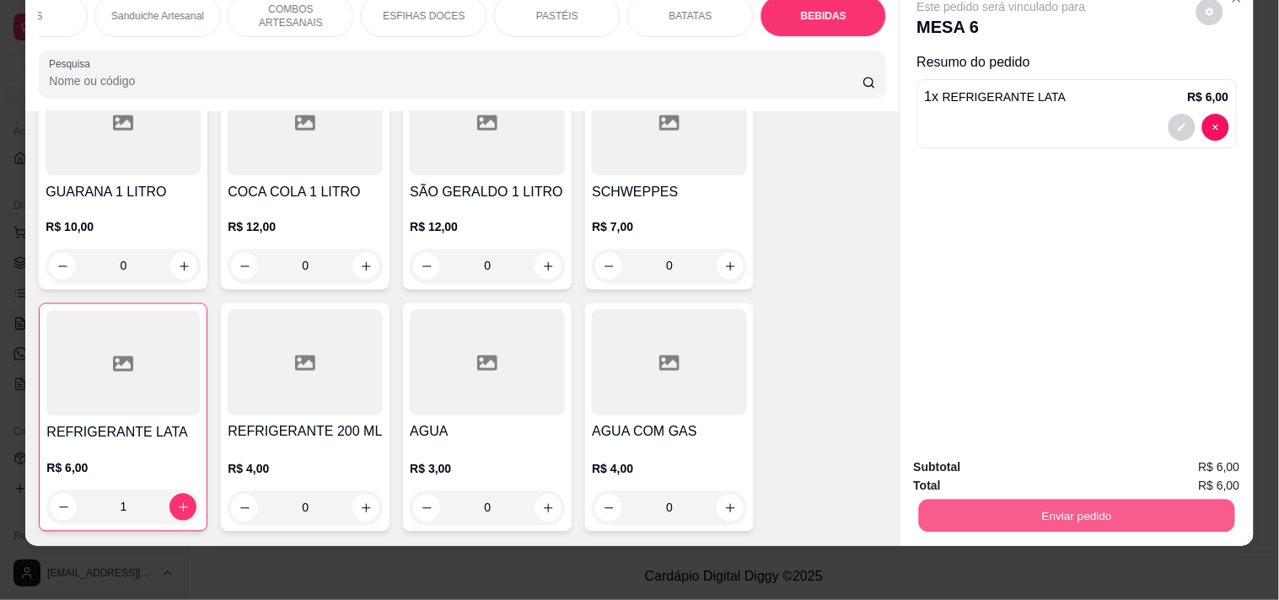
click at [1068, 499] on button "Enviar pedido" at bounding box center [1076, 515] width 316 height 33
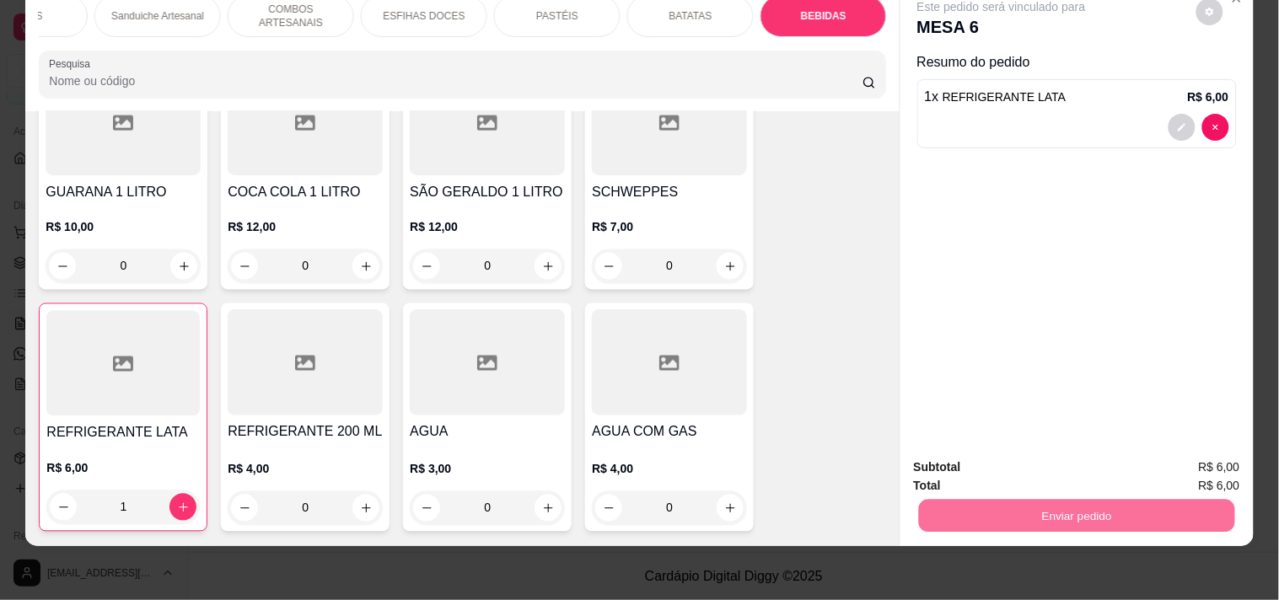
click at [1185, 470] on button "Enviar pedido" at bounding box center [1196, 459] width 93 height 31
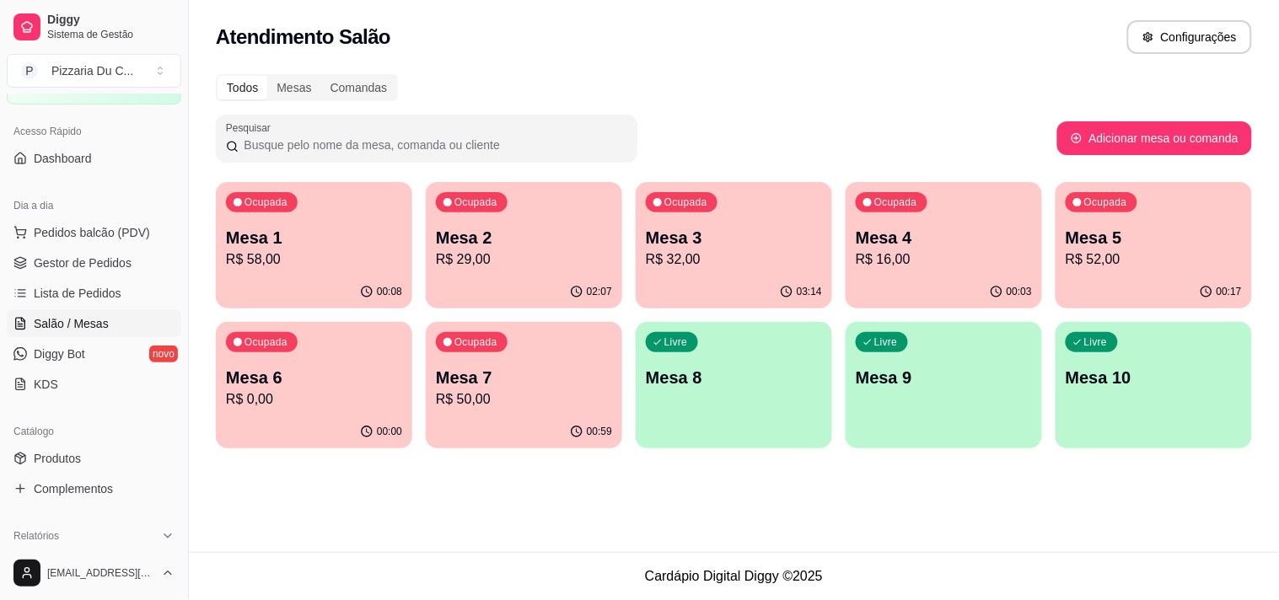
click at [351, 256] on p "R$ 58,00" at bounding box center [314, 260] width 176 height 20
click at [605, 216] on div "Ocupada Mesa 2 R$ 29,00" at bounding box center [524, 229] width 196 height 94
click at [712, 255] on p "R$ 32,00" at bounding box center [734, 260] width 176 height 20
click at [947, 284] on div "00:03" at bounding box center [944, 292] width 196 height 33
click at [1155, 187] on div "Ocupada Mesa 5 R$ 52,00" at bounding box center [1153, 229] width 196 height 94
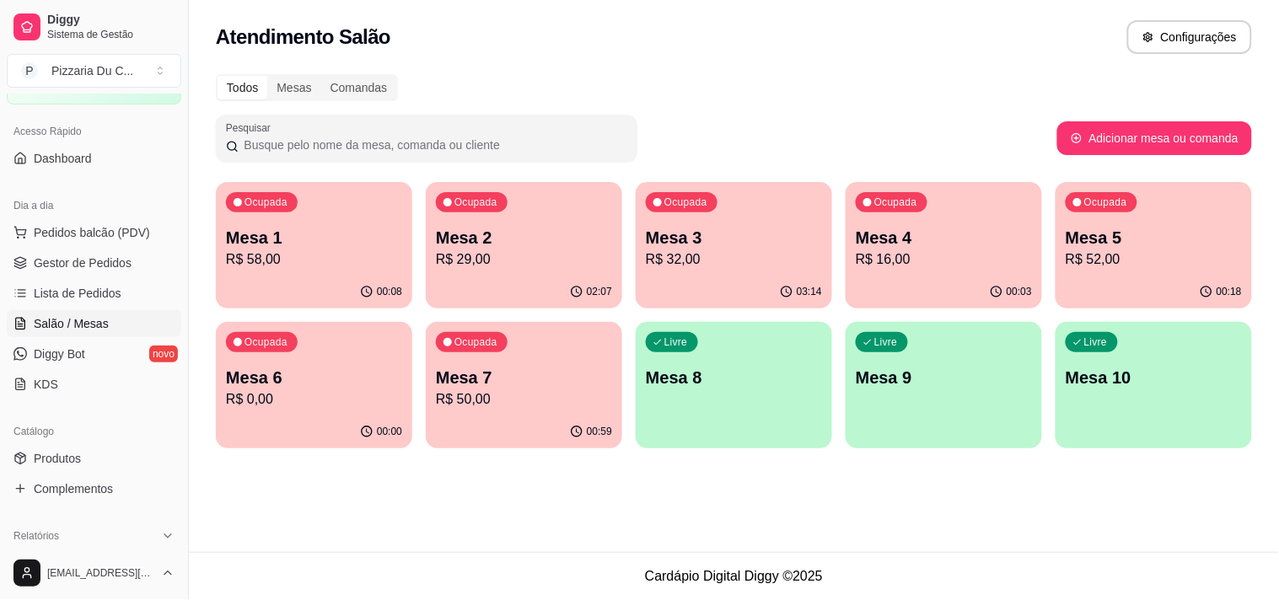
click at [325, 427] on div "00:00" at bounding box center [314, 432] width 196 height 33
click at [452, 389] on p "R$ 50,00" at bounding box center [524, 399] width 176 height 20
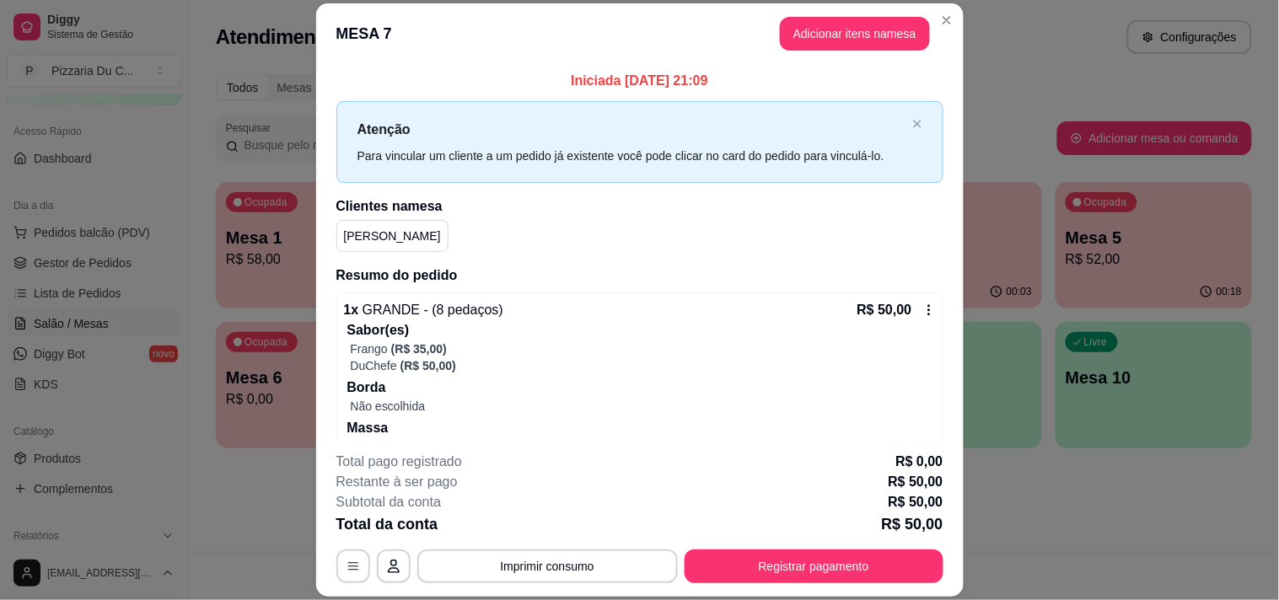
drag, startPoint x: 928, startPoint y: 110, endPoint x: 963, endPoint y: 107, distance: 34.7
click at [929, 110] on div "Iniciada 28/09/2025 às 21:09 Atenção Para vincular um cliente a um pedido já ex…" at bounding box center [639, 251] width 647 height 375
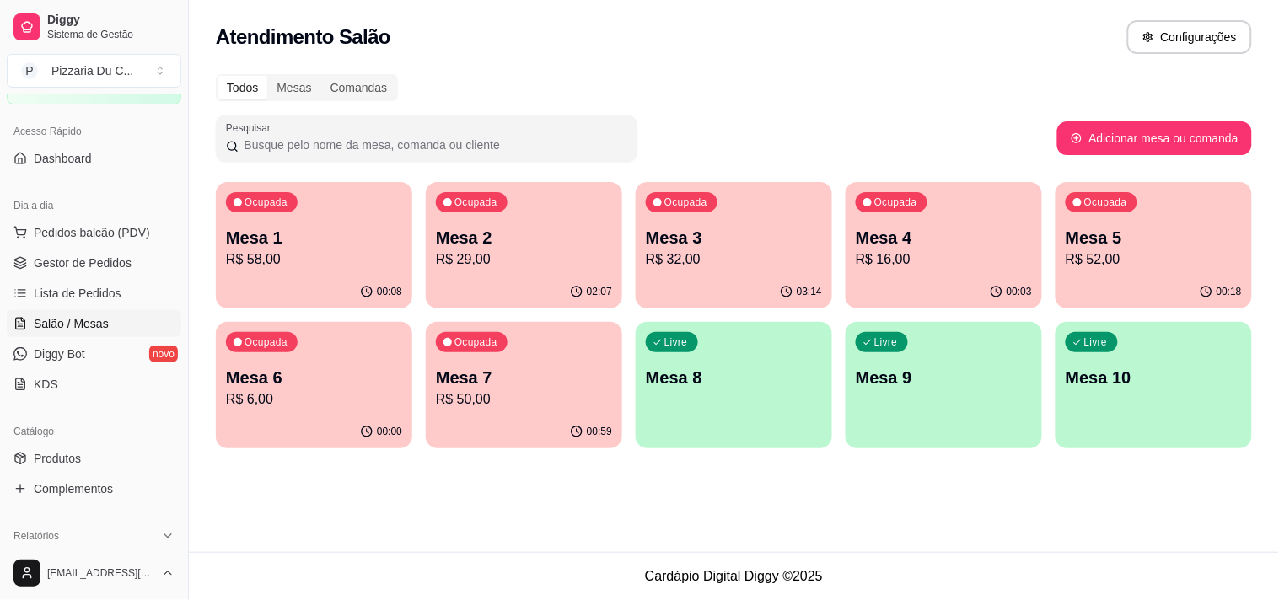
click at [734, 250] on p "R$ 32,00" at bounding box center [734, 260] width 176 height 20
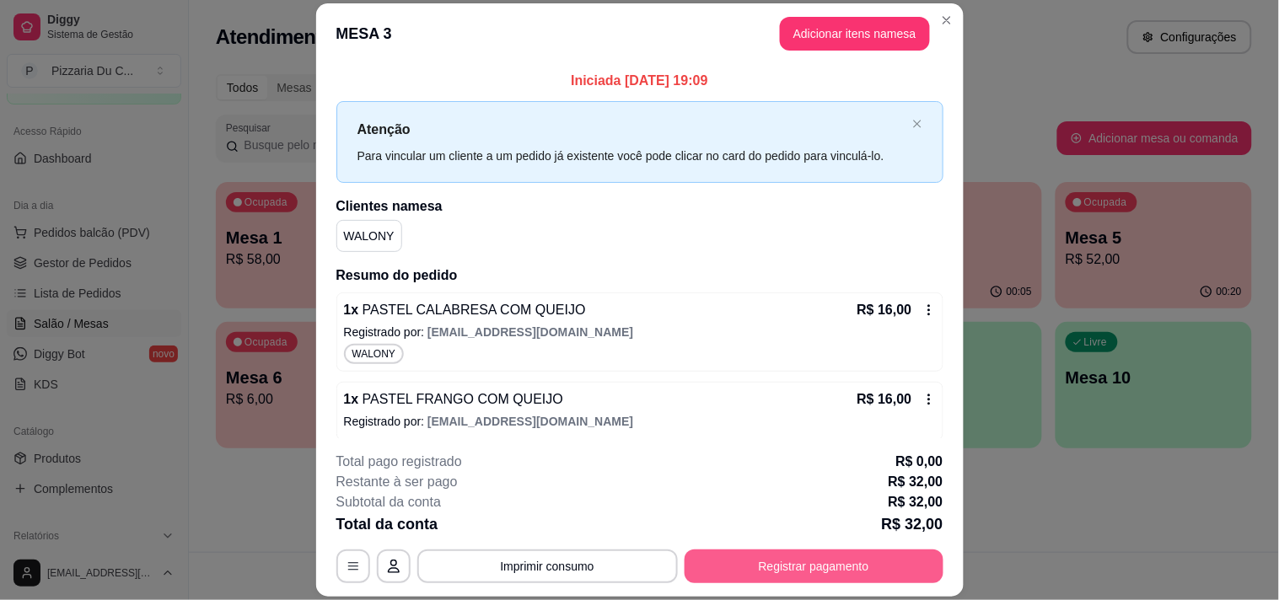
click at [816, 556] on button "Registrar pagamento" at bounding box center [814, 567] width 259 height 34
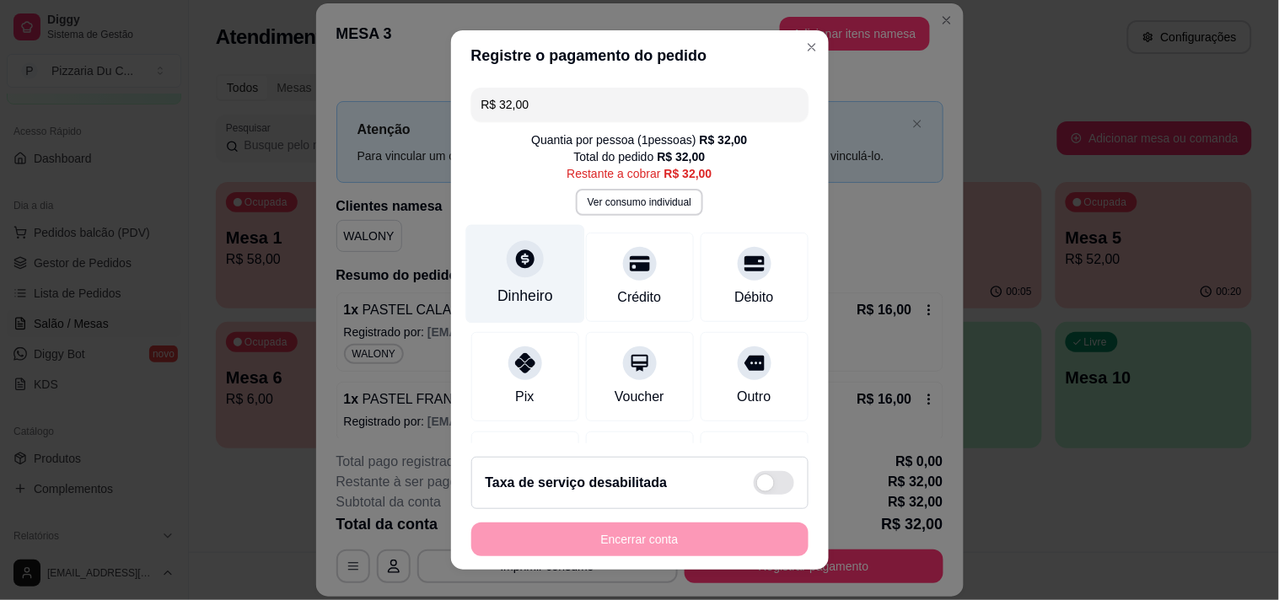
click at [537, 292] on div "Dinheiro" at bounding box center [525, 296] width 56 height 22
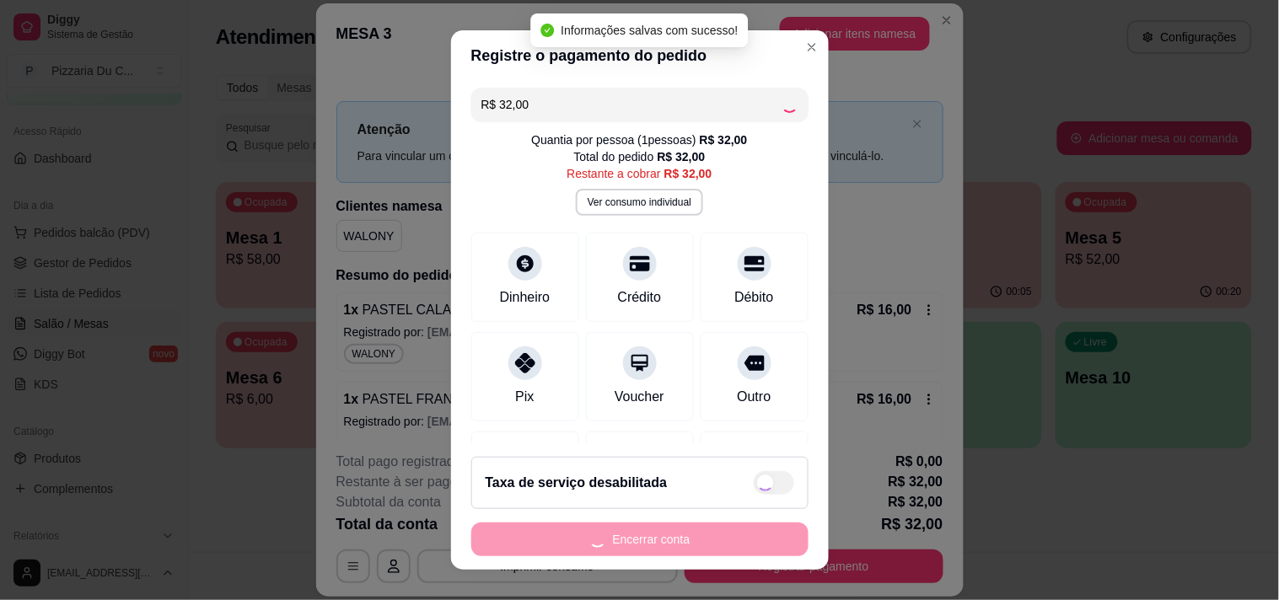
type input "R$ 0,00"
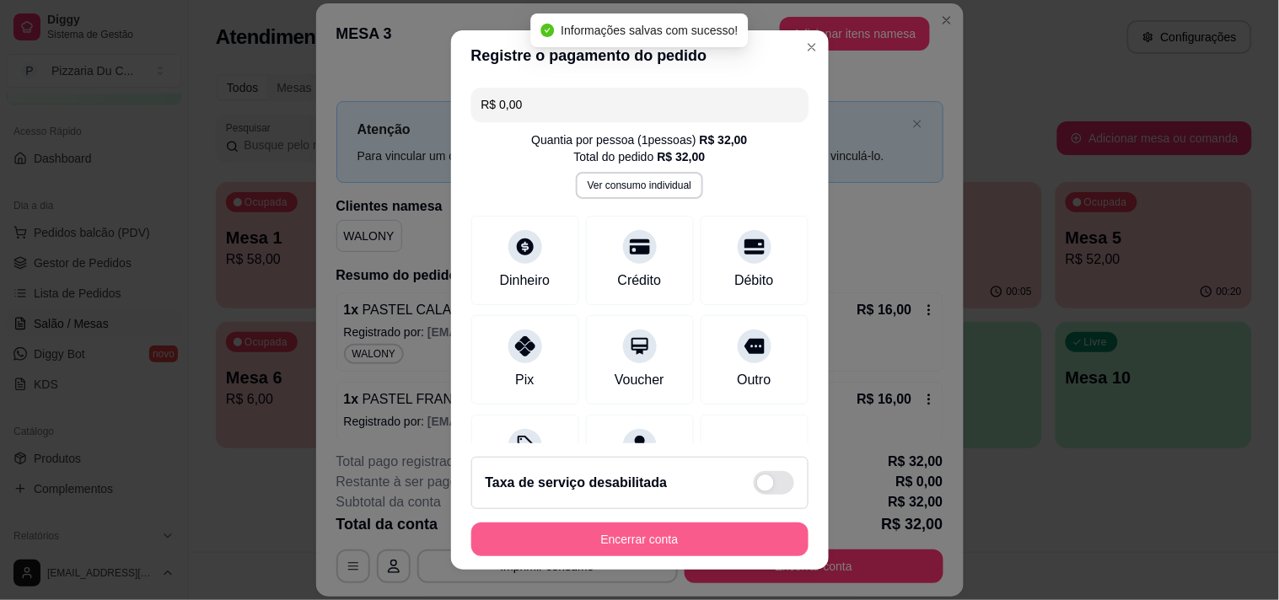
click at [691, 529] on button "Encerrar conta" at bounding box center [639, 540] width 337 height 34
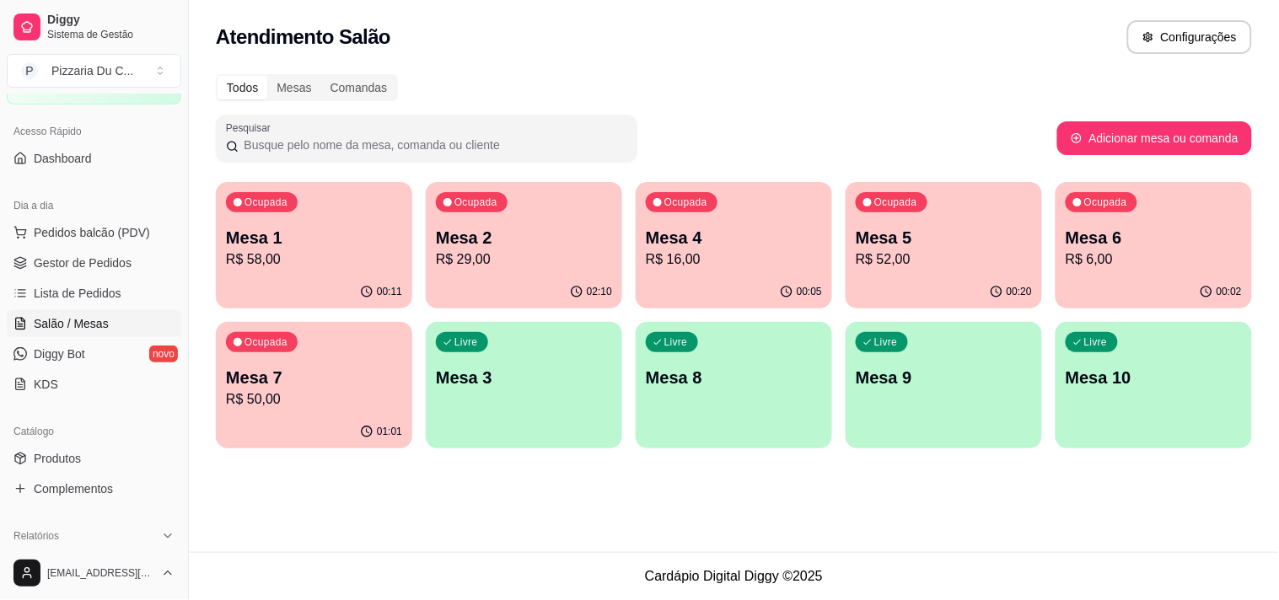
click at [748, 250] on p "R$ 16,00" at bounding box center [734, 260] width 176 height 20
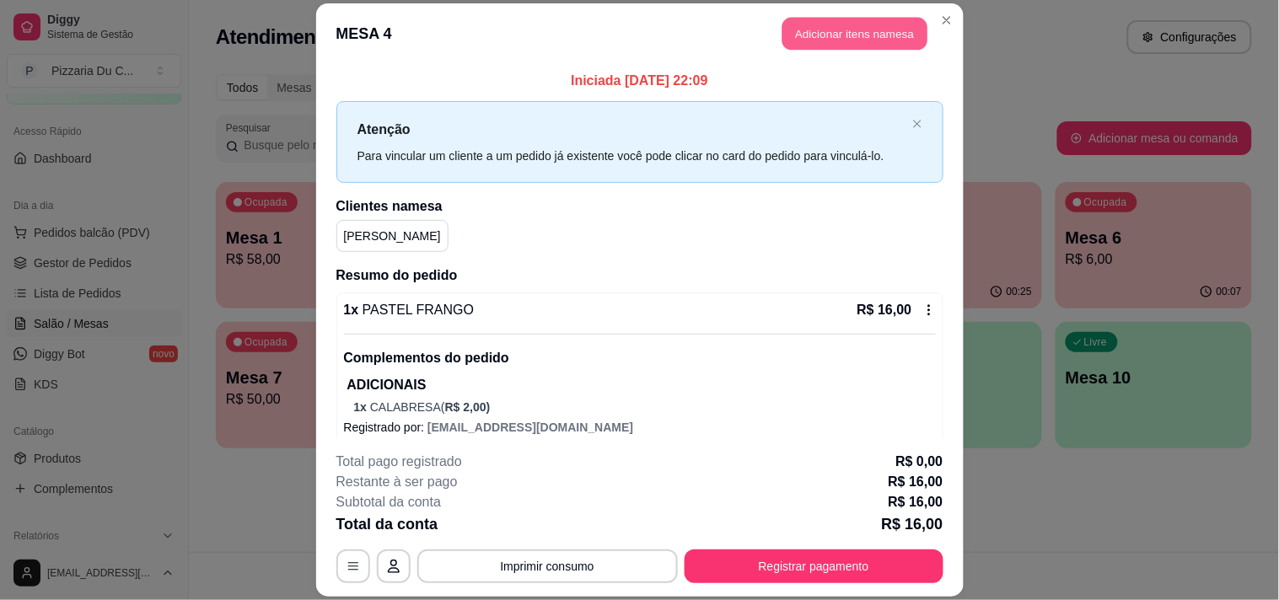
click at [803, 42] on button "Adicionar itens na mesa" at bounding box center [854, 33] width 145 height 33
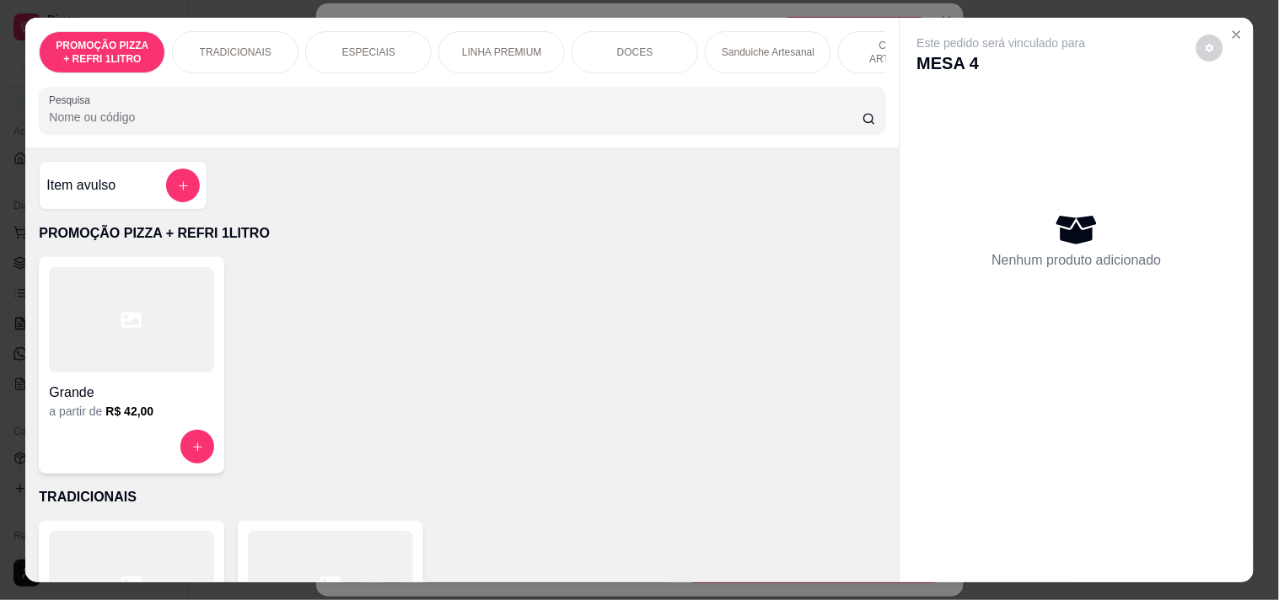
click at [737, 73] on div "PROMOÇÃO PIZZA + REFRI 1LITRO TRADICIONAIS ESPECIAIS LINHA PREMIUM DOCES Sandui…" at bounding box center [462, 52] width 846 height 42
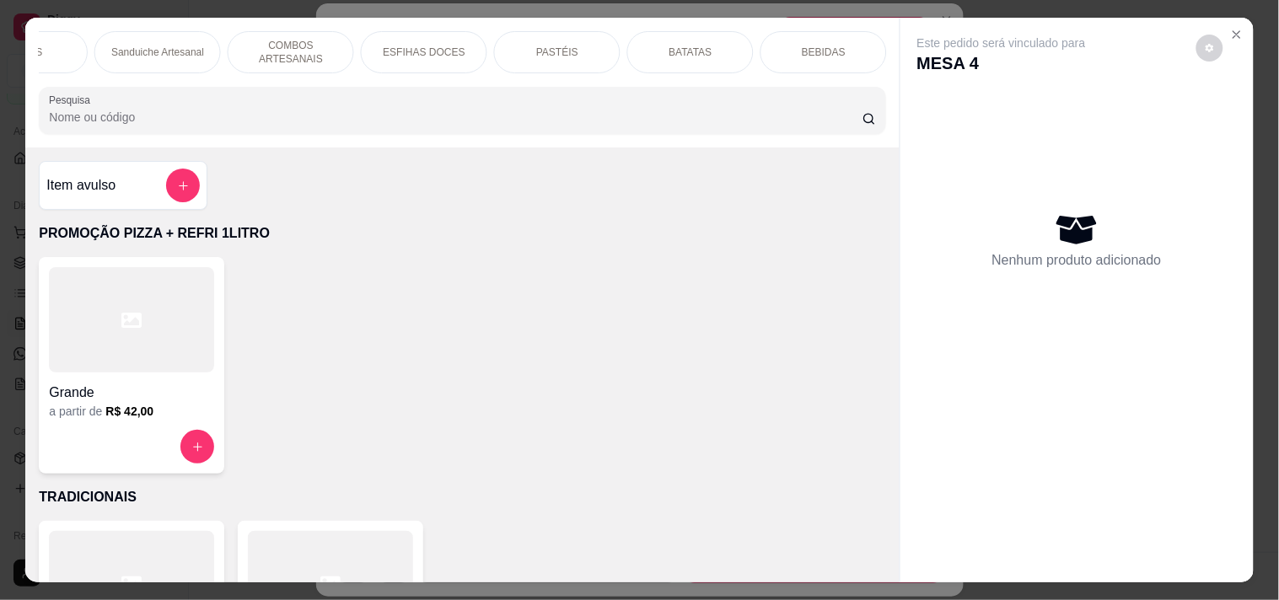
click at [802, 46] on p "BEBIDAS" at bounding box center [824, 52] width 44 height 13
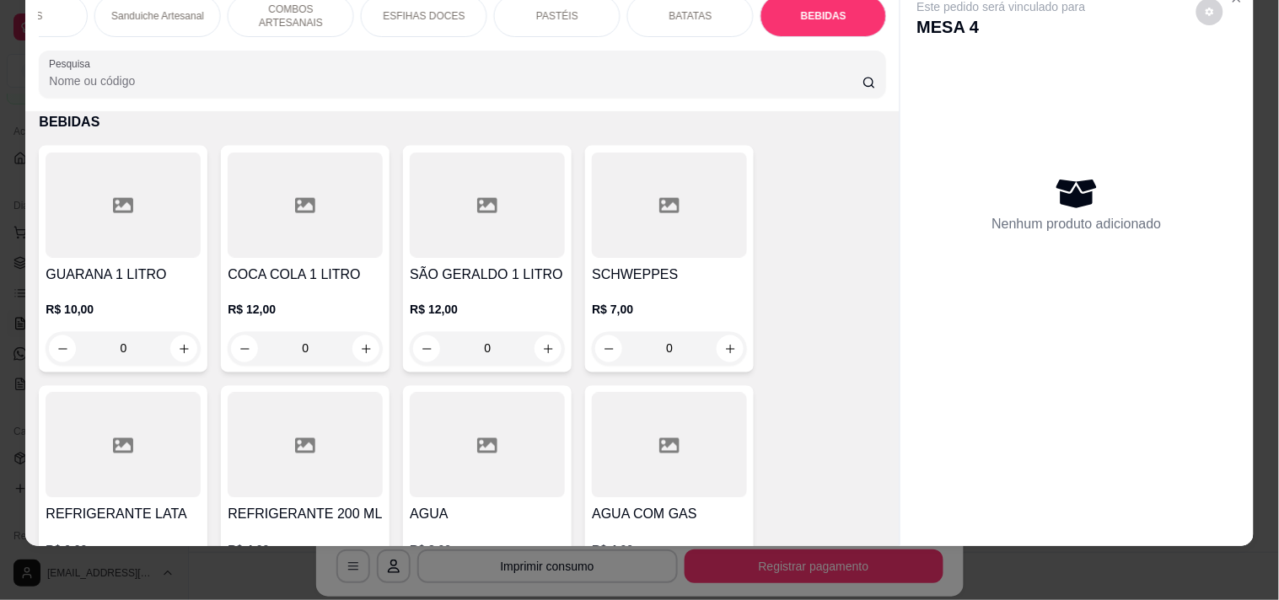
click at [155, 467] on div at bounding box center [123, 445] width 155 height 105
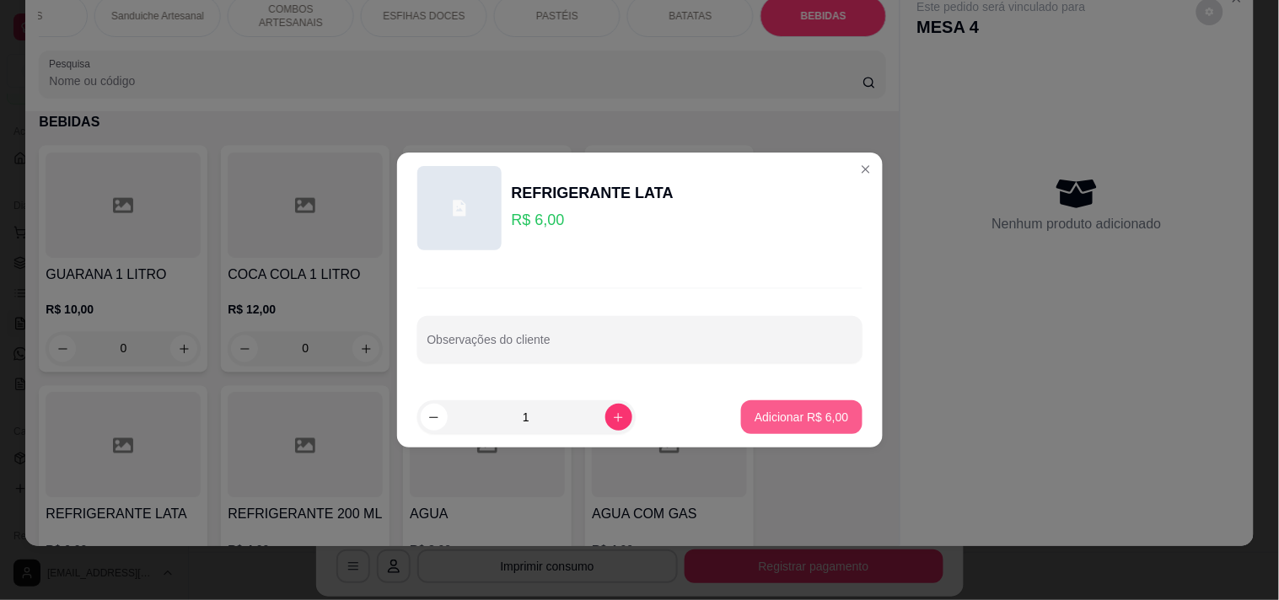
click at [810, 413] on p "Adicionar R$ 6,00" at bounding box center [802, 417] width 94 height 17
type input "1"
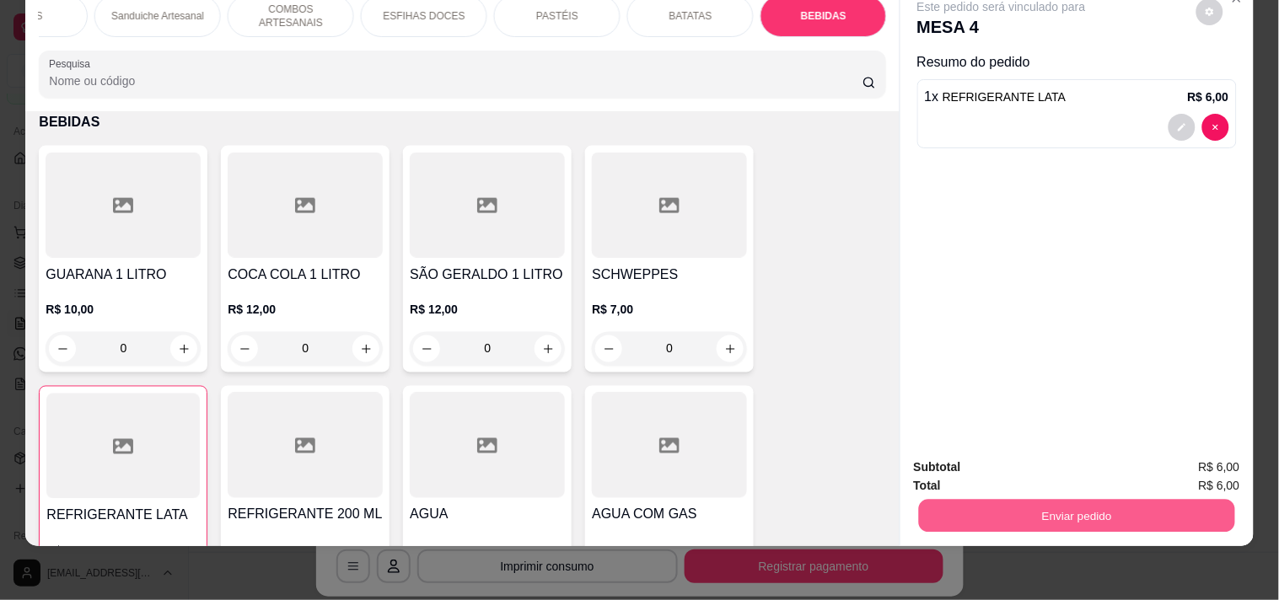
click at [1027, 499] on button "Enviar pedido" at bounding box center [1076, 515] width 316 height 33
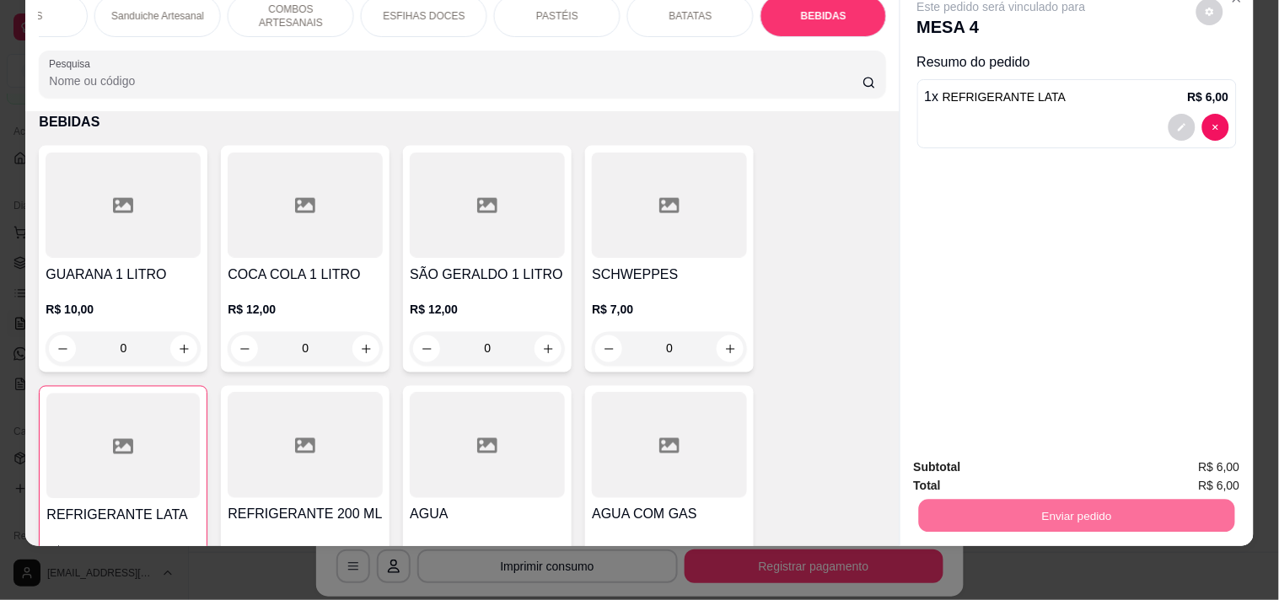
click at [1197, 465] on button "Enviar pedido" at bounding box center [1195, 460] width 95 height 32
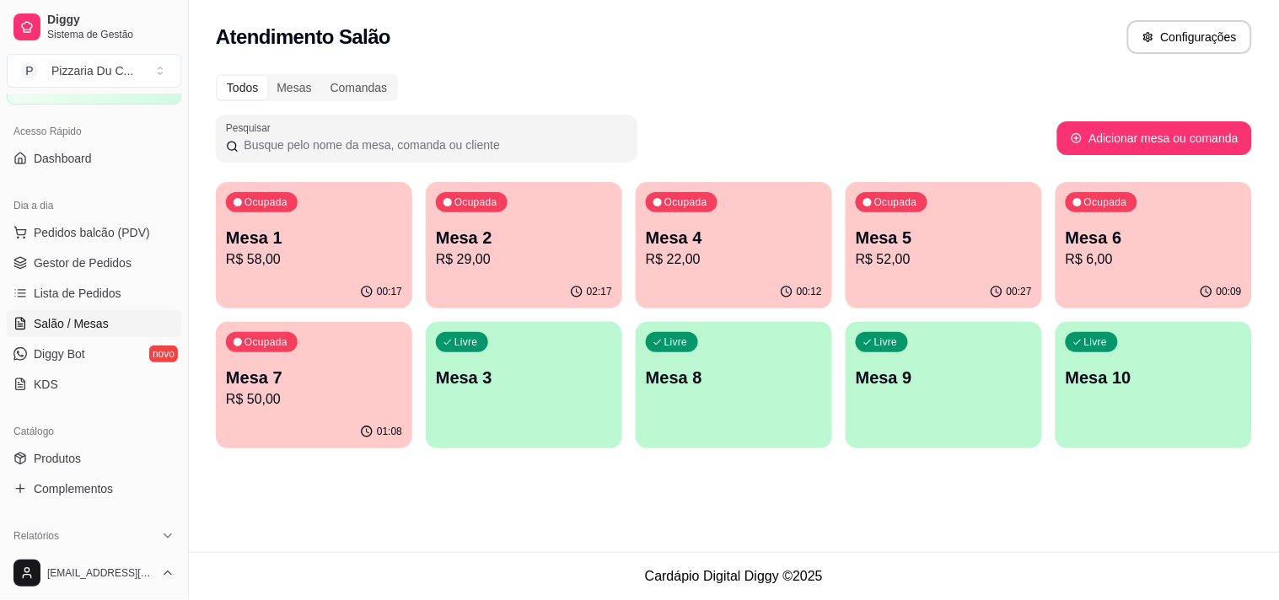
click at [367, 251] on p "R$ 58,00" at bounding box center [314, 260] width 176 height 20
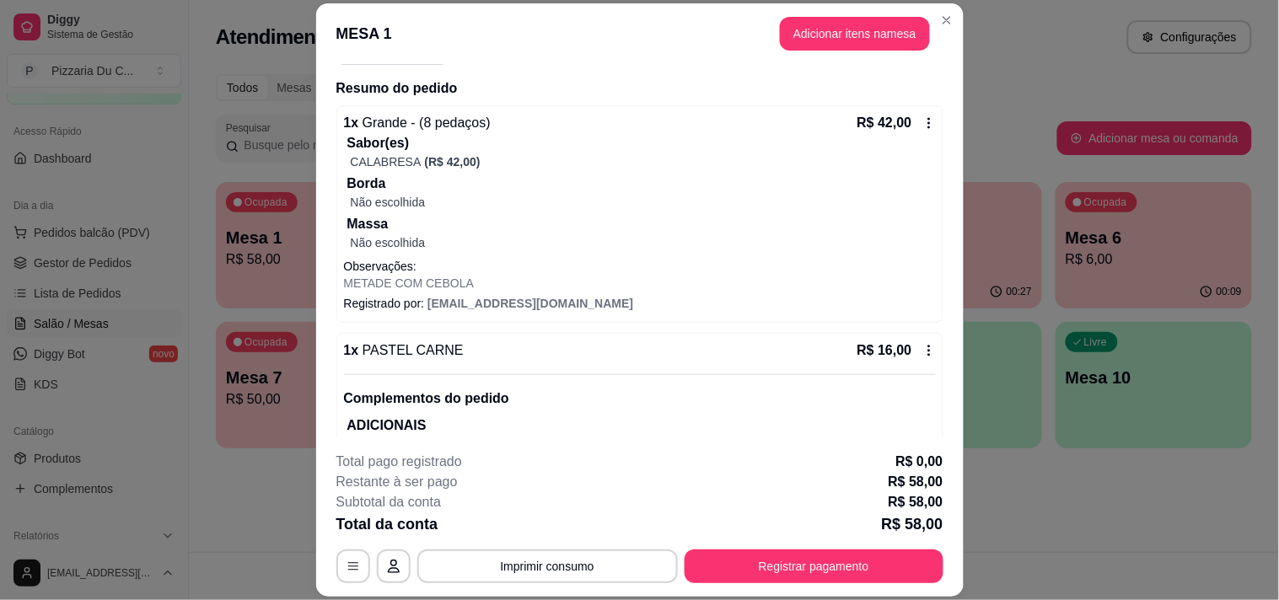
scroll to position [242, 0]
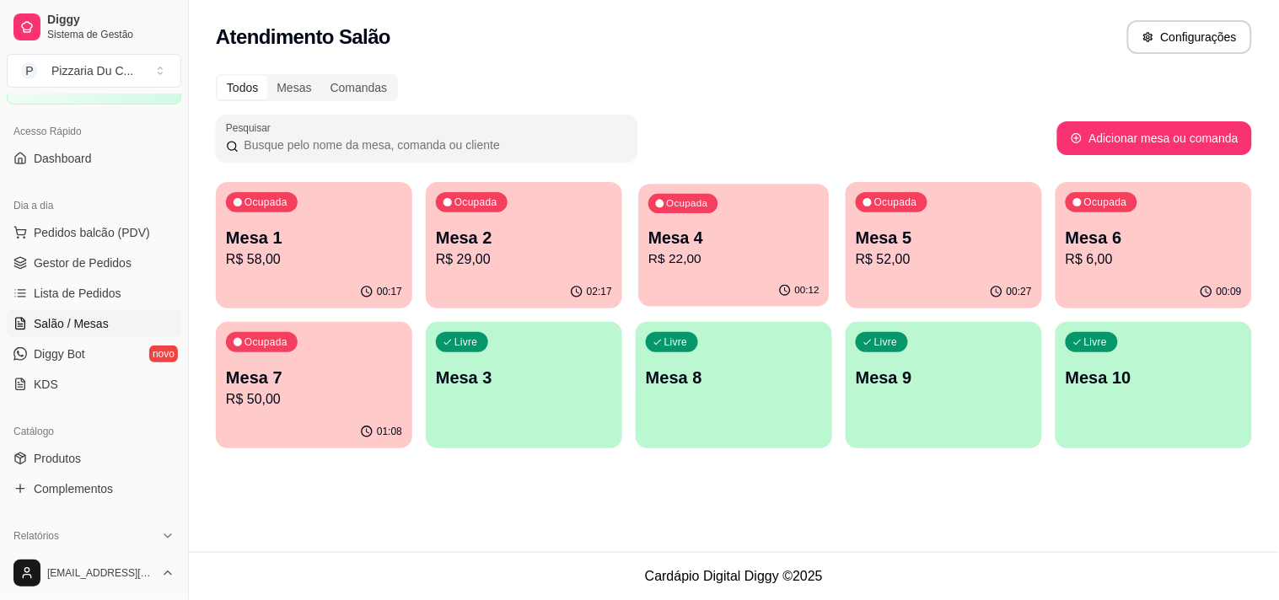
click at [681, 234] on p "Mesa 4" at bounding box center [733, 238] width 171 height 23
click at [556, 241] on p "Mesa 2" at bounding box center [524, 238] width 176 height 24
click at [1007, 239] on p "Mesa 5" at bounding box center [944, 238] width 176 height 24
click at [1083, 239] on p "Mesa 6" at bounding box center [1154, 238] width 176 height 24
click at [348, 356] on div "Ocupada Mesa 7 R$ 50,00" at bounding box center [314, 369] width 196 height 94
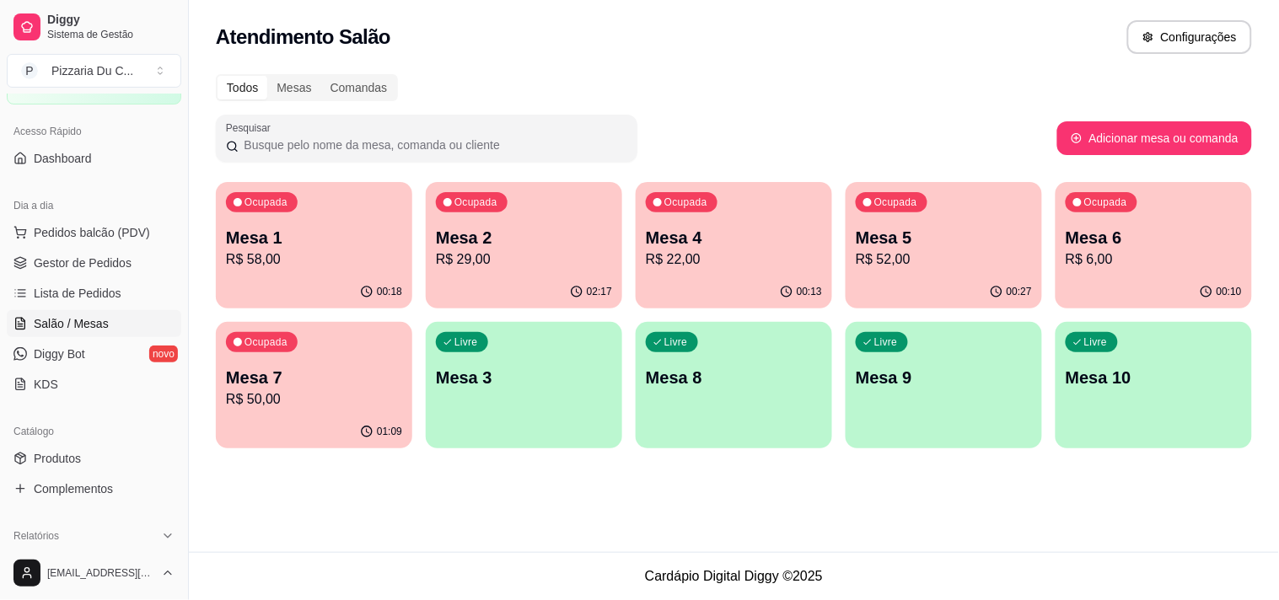
click at [710, 278] on div "00:13" at bounding box center [734, 292] width 196 height 33
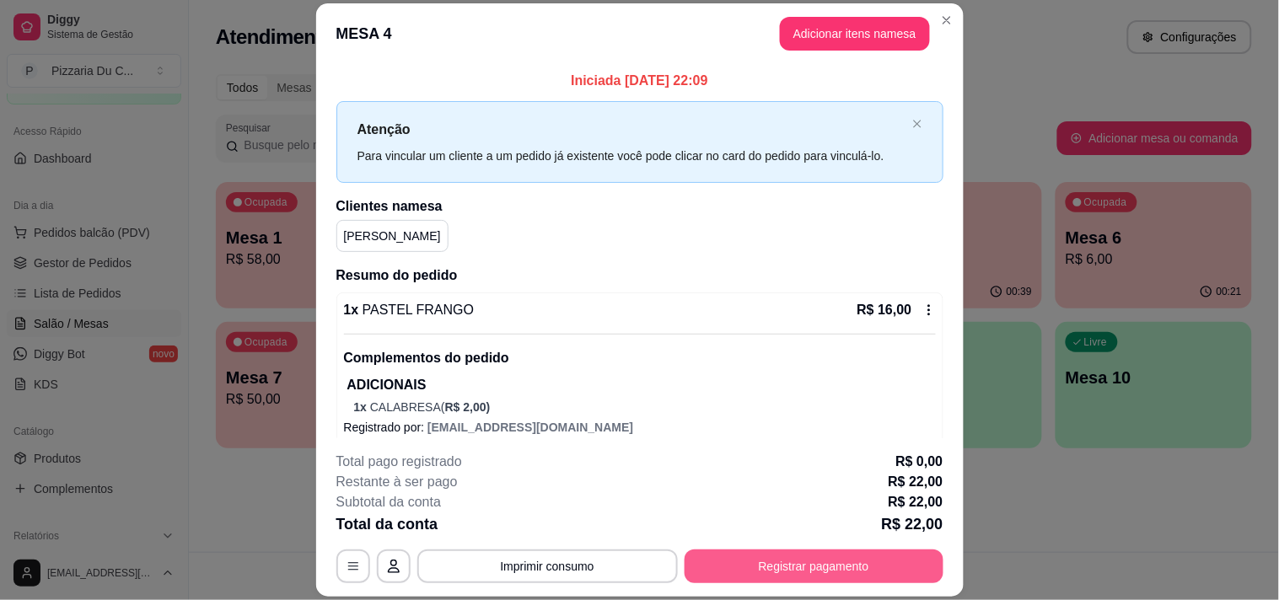
click at [900, 562] on button "Registrar pagamento" at bounding box center [814, 567] width 259 height 34
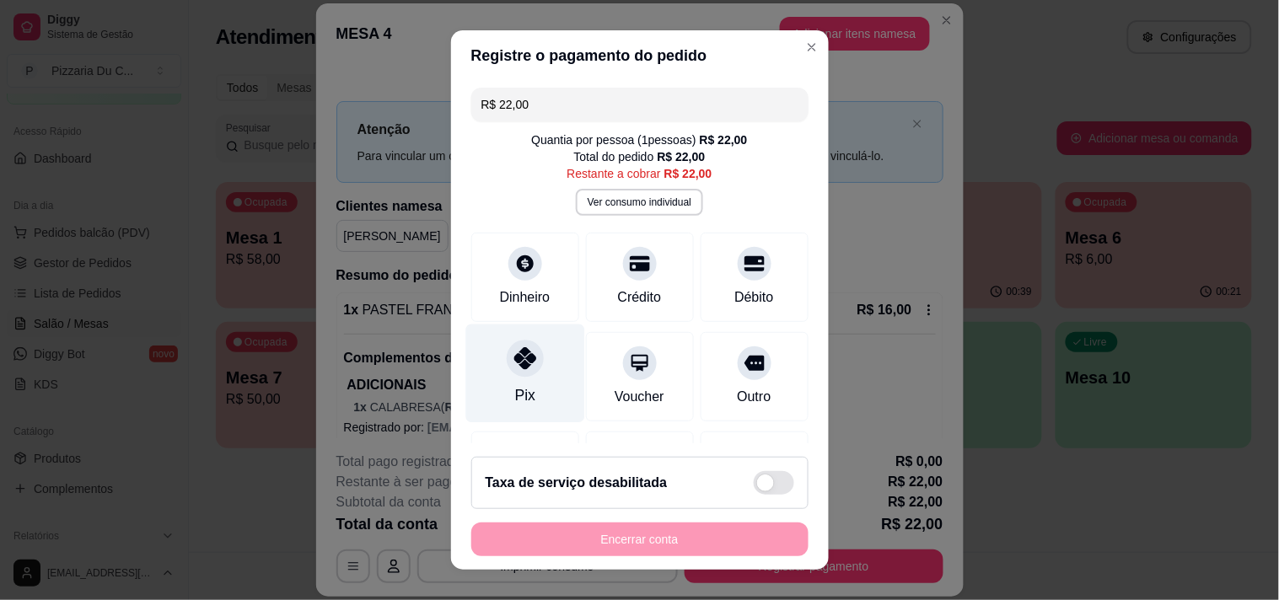
click at [529, 368] on div "Pix" at bounding box center [524, 373] width 119 height 99
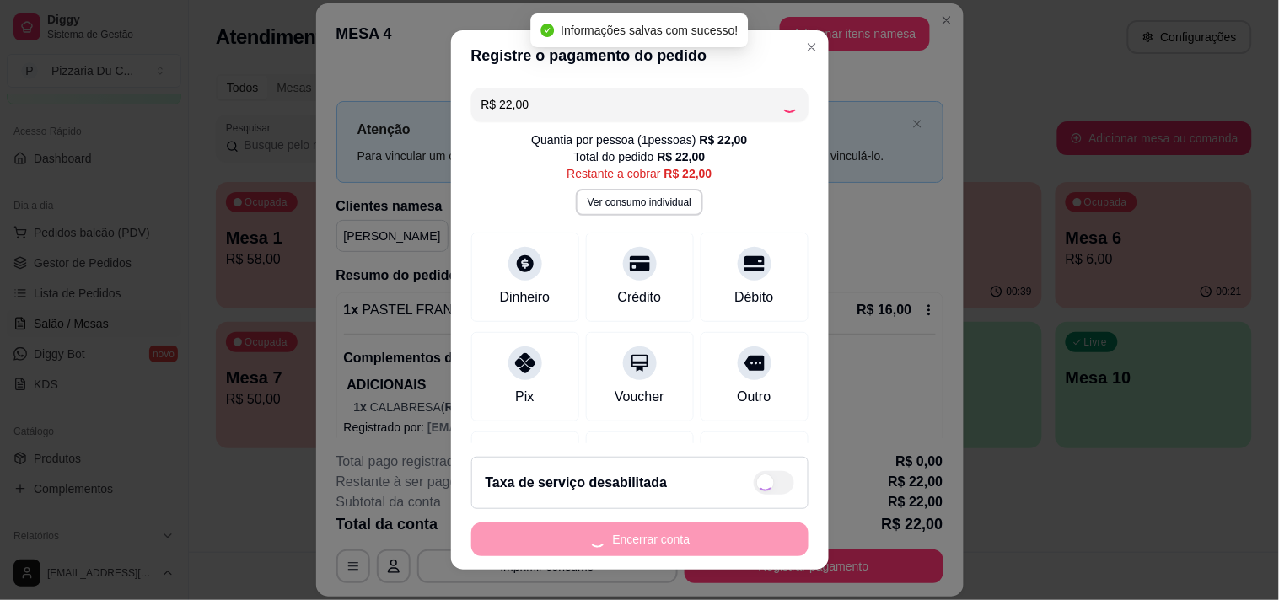
type input "R$ 0,00"
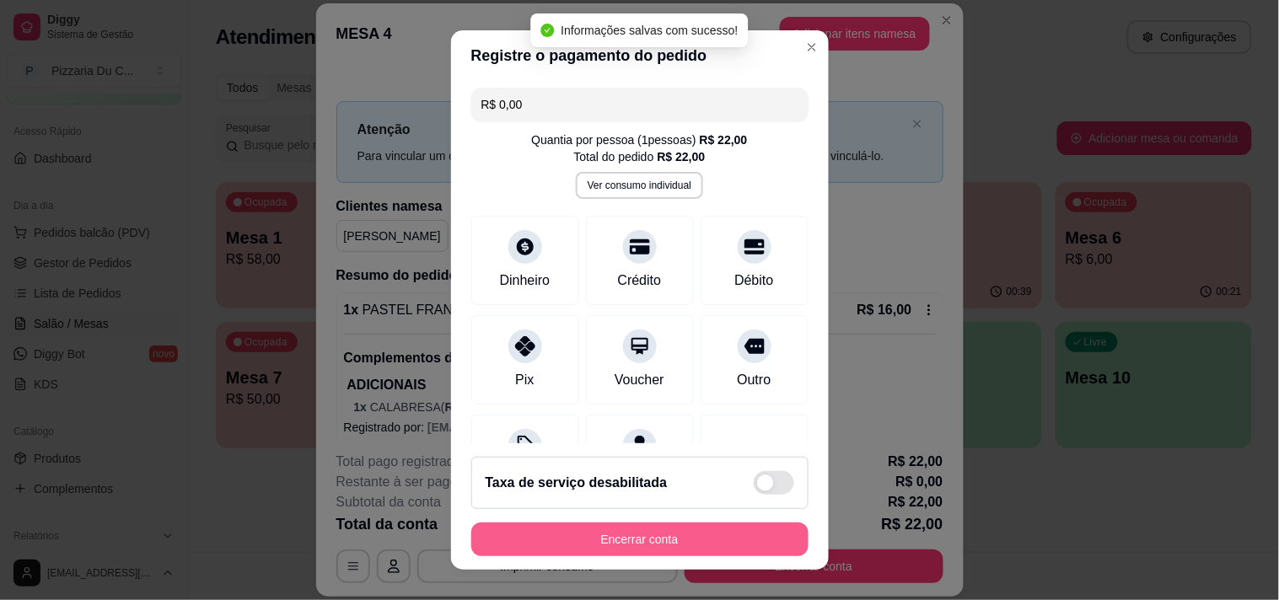
click at [646, 537] on button "Encerrar conta" at bounding box center [639, 540] width 337 height 34
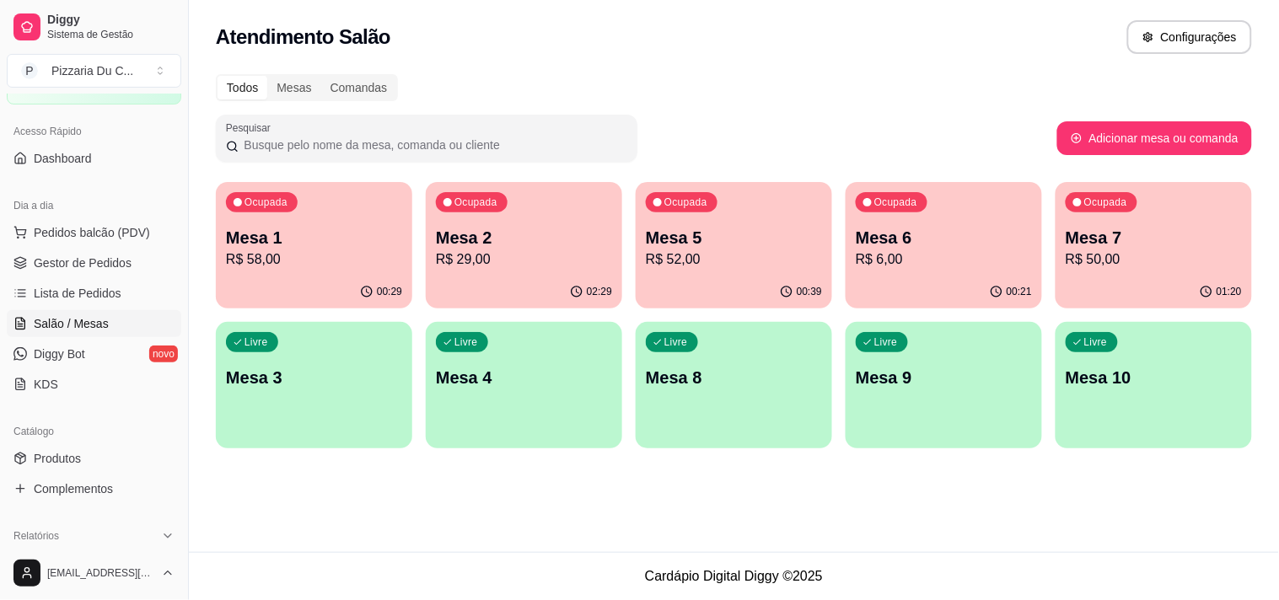
click at [336, 280] on div "00:29" at bounding box center [314, 292] width 196 height 33
click at [566, 215] on div "Ocupada Mesa 2 R$ 29,00" at bounding box center [524, 229] width 196 height 94
click at [726, 215] on div "Ocupada Mesa 5 R$ 52,00" at bounding box center [734, 229] width 196 height 94
click at [916, 196] on span "Ocupada" at bounding box center [897, 202] width 48 height 13
click at [1163, 228] on p "Mesa 7" at bounding box center [1153, 238] width 171 height 23
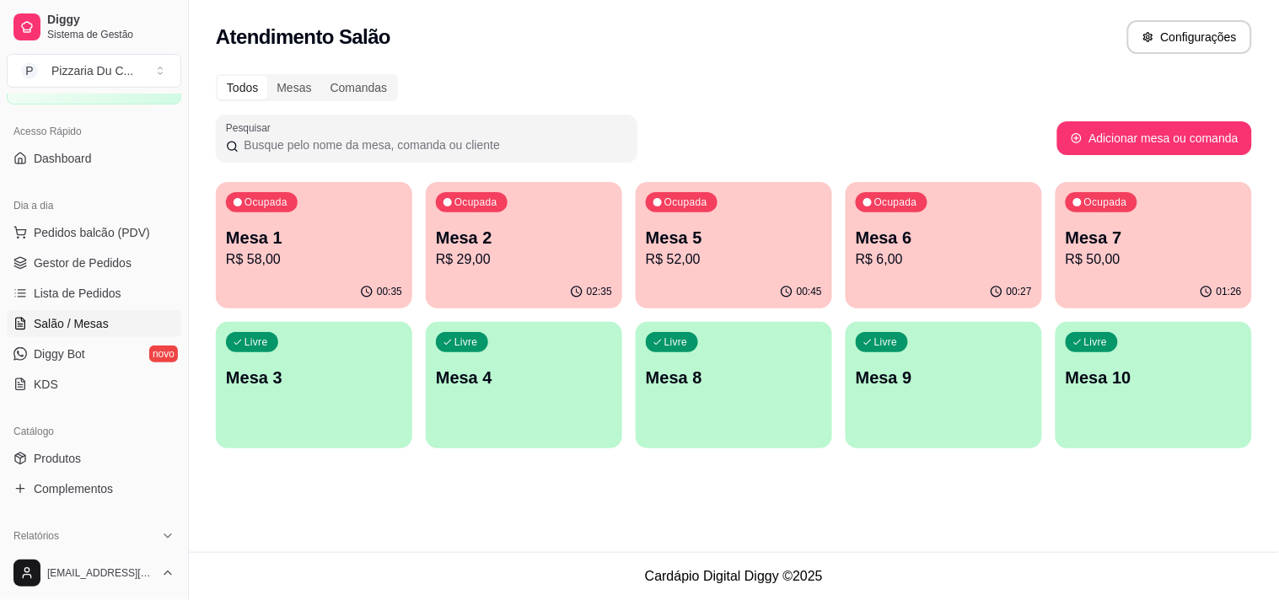
click at [803, 259] on p "R$ 52,00" at bounding box center [734, 260] width 176 height 20
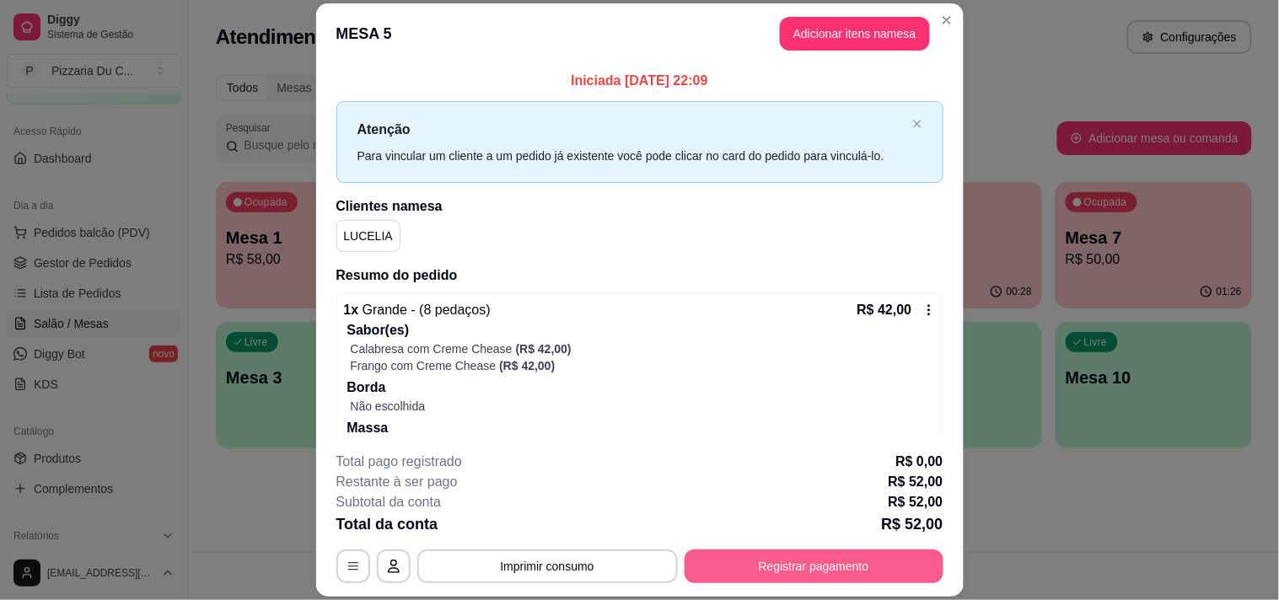
click at [743, 574] on button "Registrar pagamento" at bounding box center [814, 567] width 259 height 34
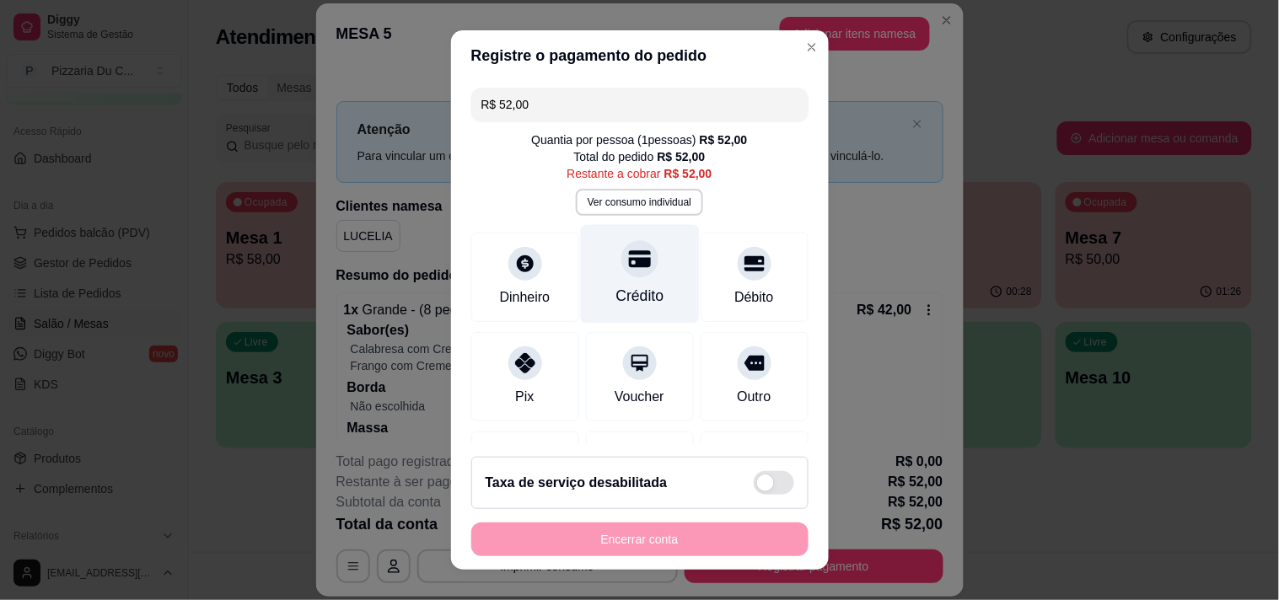
click at [628, 302] on div "Crédito" at bounding box center [639, 296] width 48 height 22
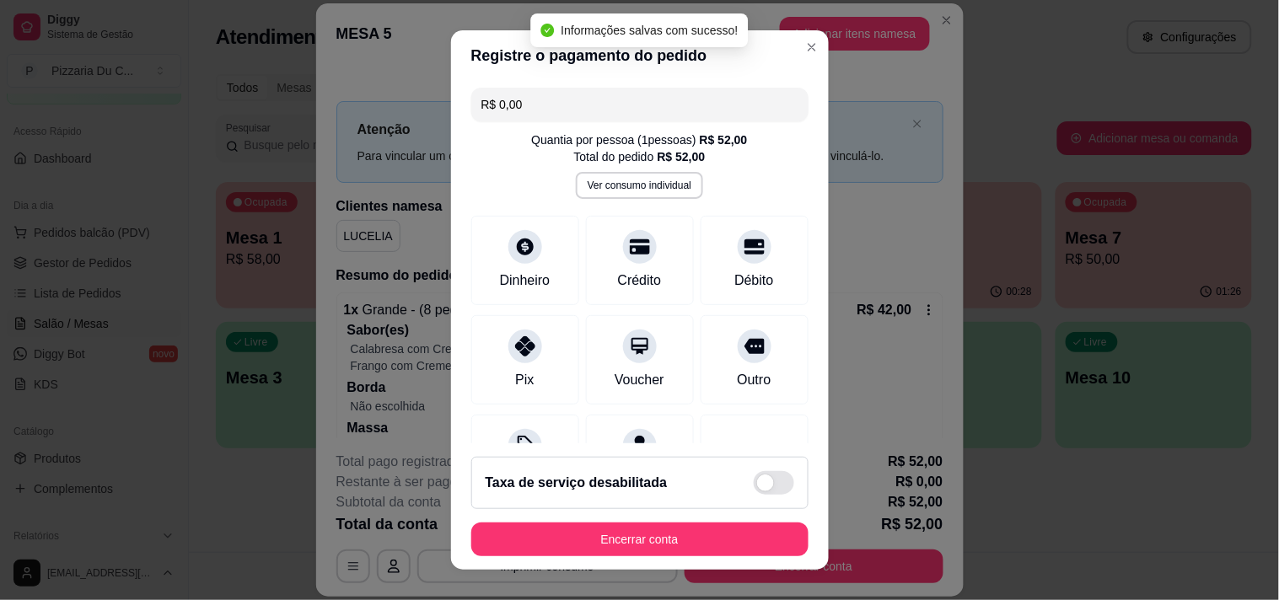
type input "R$ 0,00"
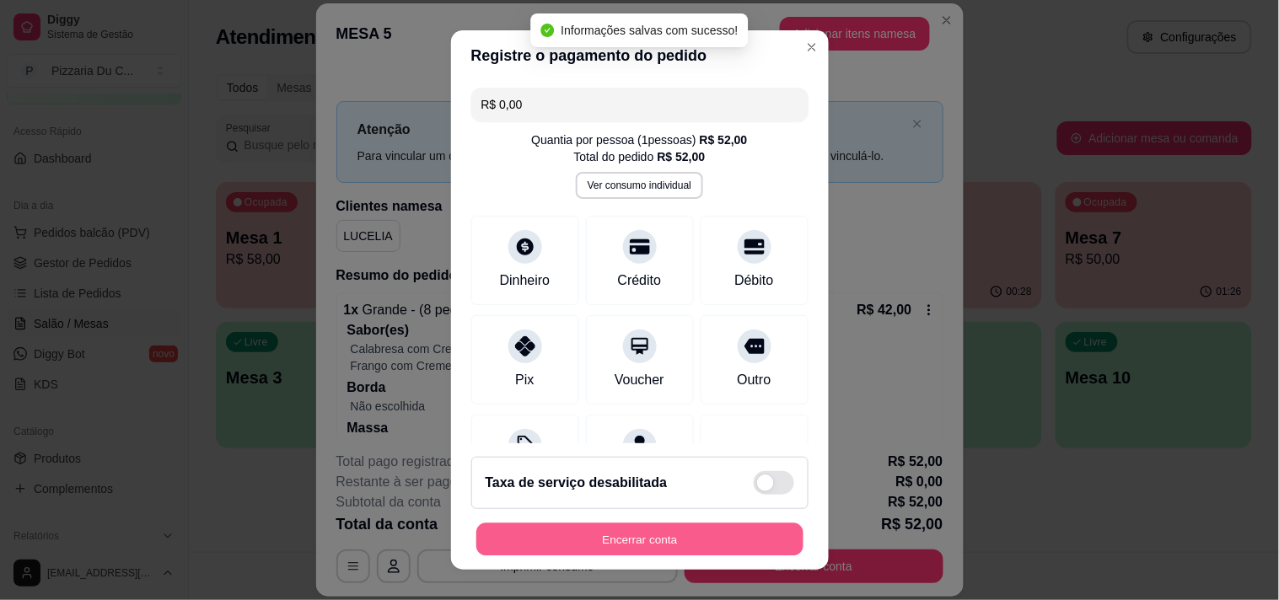
click at [618, 549] on button "Encerrar conta" at bounding box center [639, 540] width 327 height 33
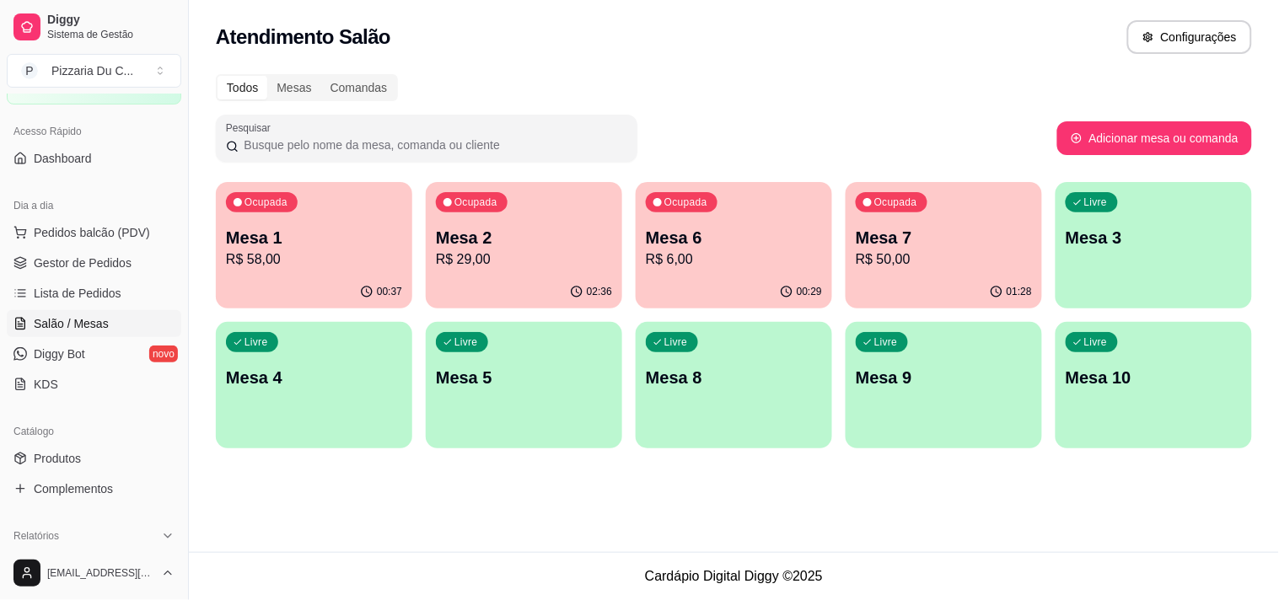
click at [863, 245] on p "Mesa 7" at bounding box center [944, 238] width 176 height 24
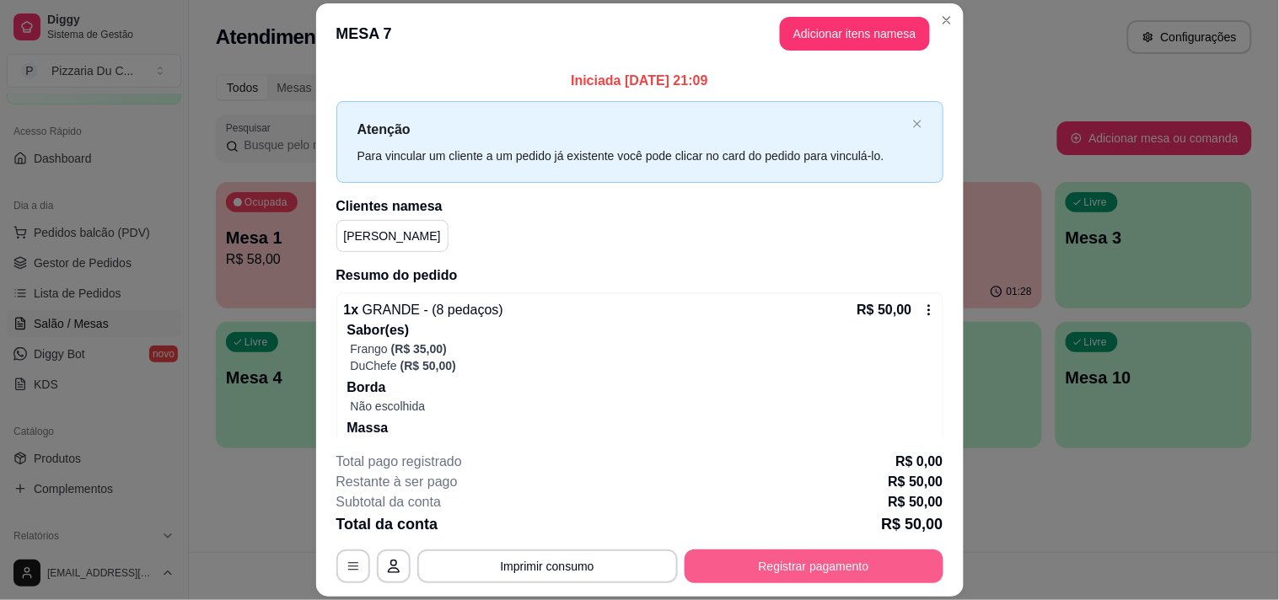
click at [784, 572] on button "Registrar pagamento" at bounding box center [814, 567] width 259 height 34
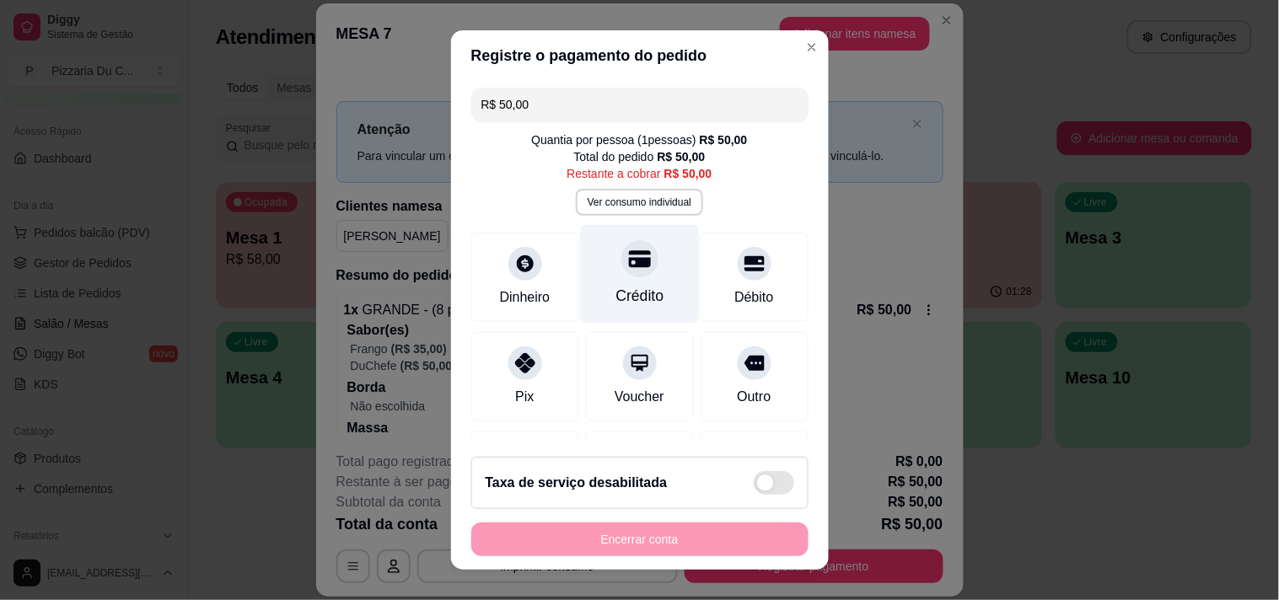
click at [620, 291] on div "Crédito" at bounding box center [639, 296] width 48 height 22
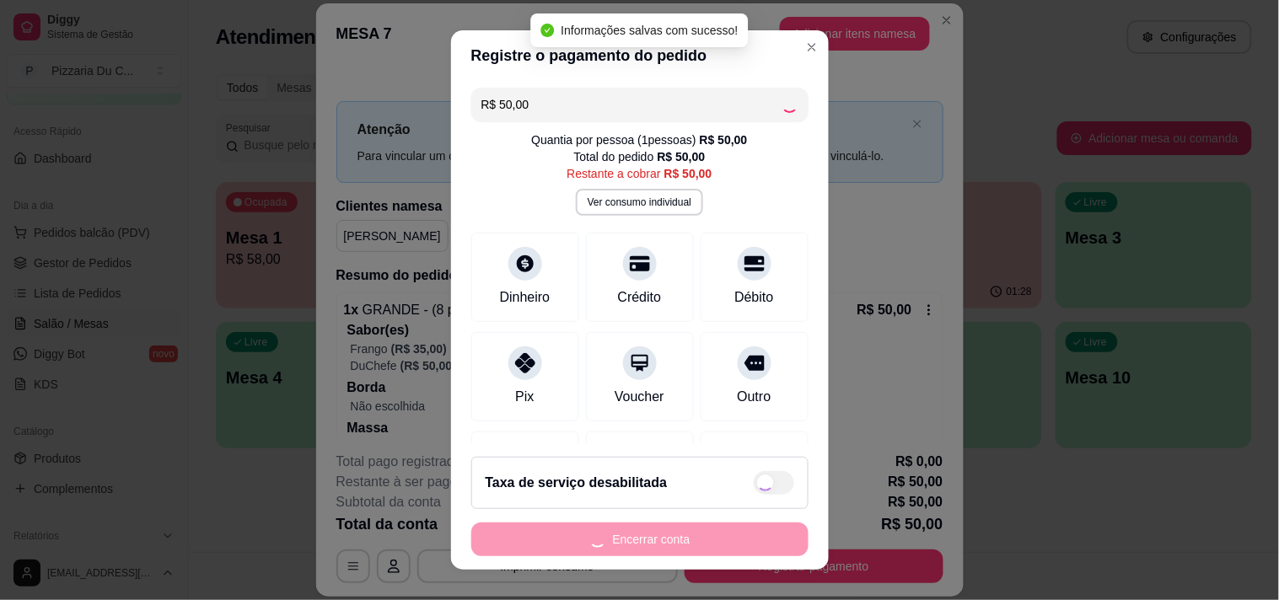
type input "R$ 0,00"
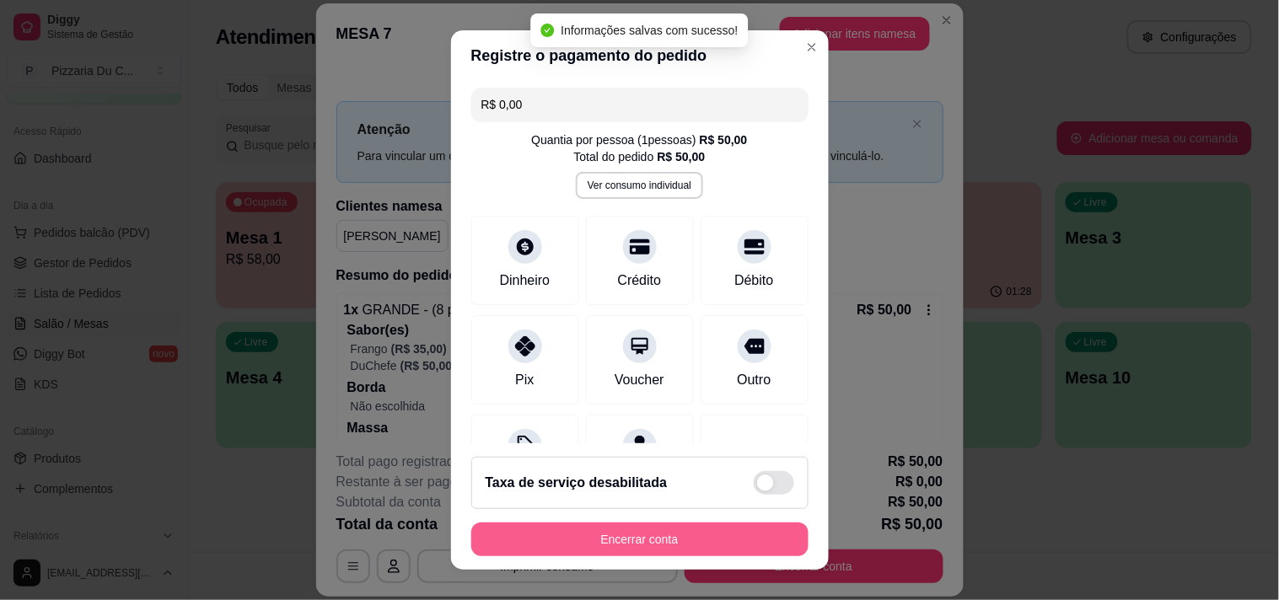
click at [655, 535] on button "Encerrar conta" at bounding box center [639, 540] width 337 height 34
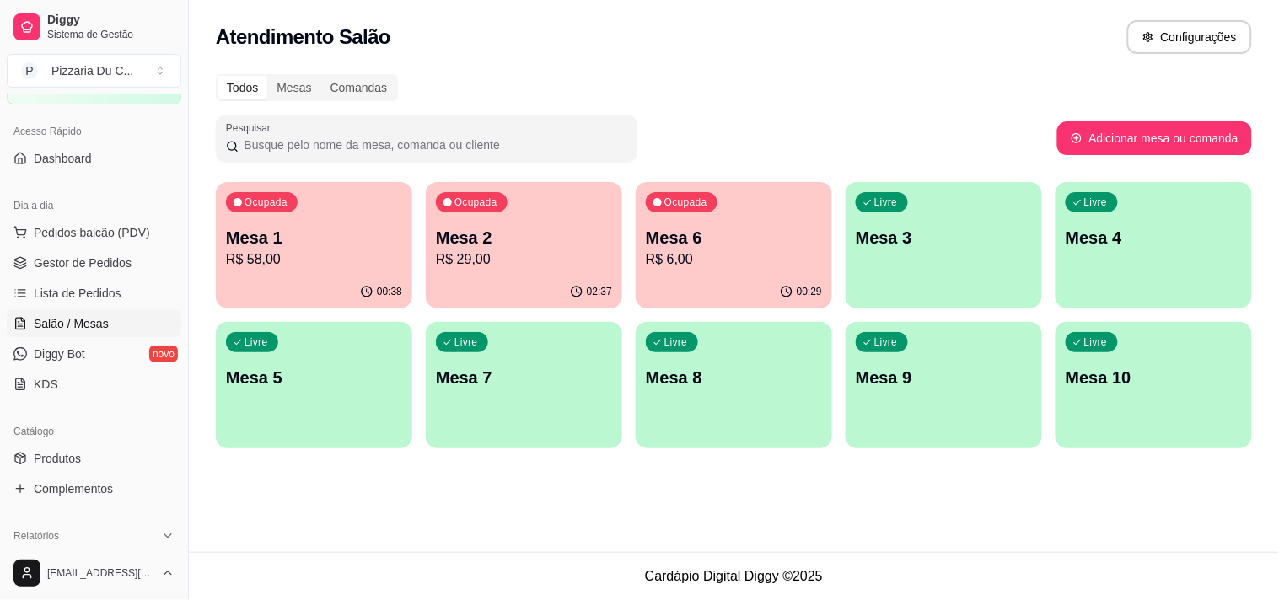
click at [304, 222] on div "Ocupada Mesa 1 R$ 58,00" at bounding box center [314, 229] width 196 height 94
click at [290, 237] on p "Mesa 1" at bounding box center [313, 238] width 171 height 23
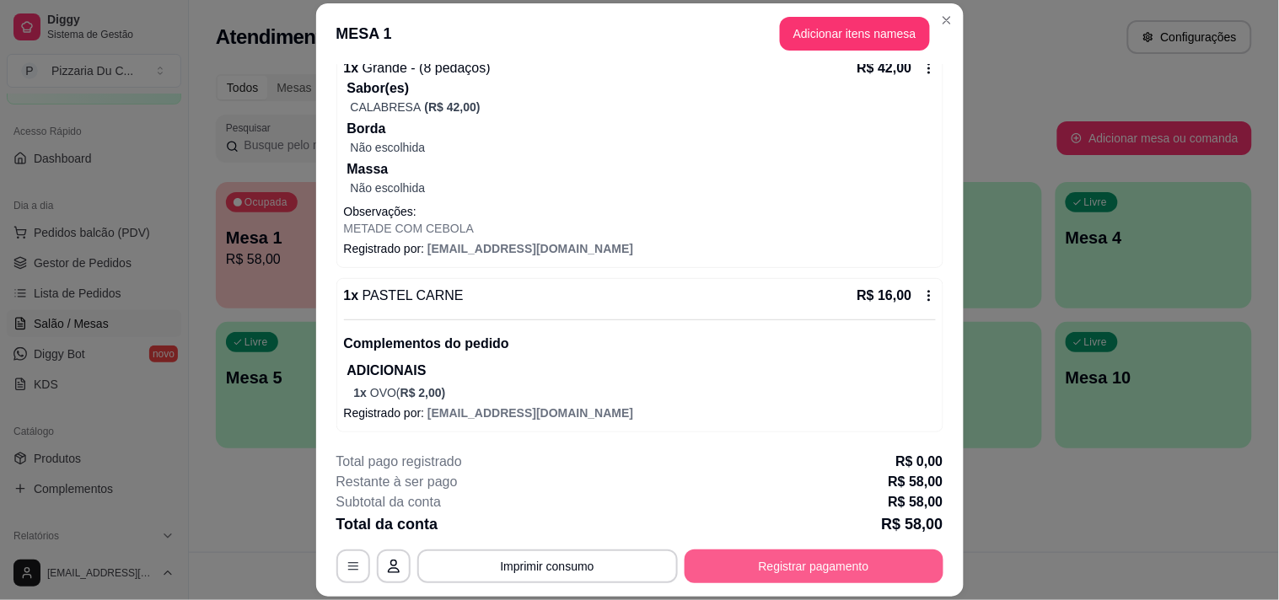
click at [840, 553] on button "Registrar pagamento" at bounding box center [814, 567] width 259 height 34
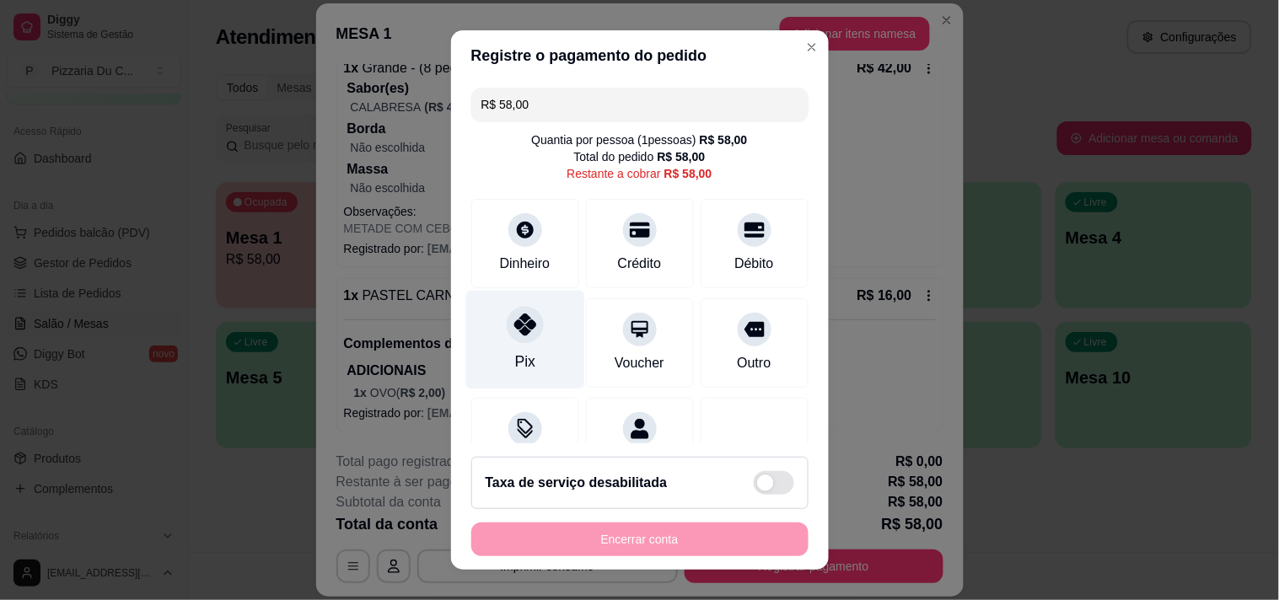
click at [529, 325] on div at bounding box center [525, 324] width 37 height 37
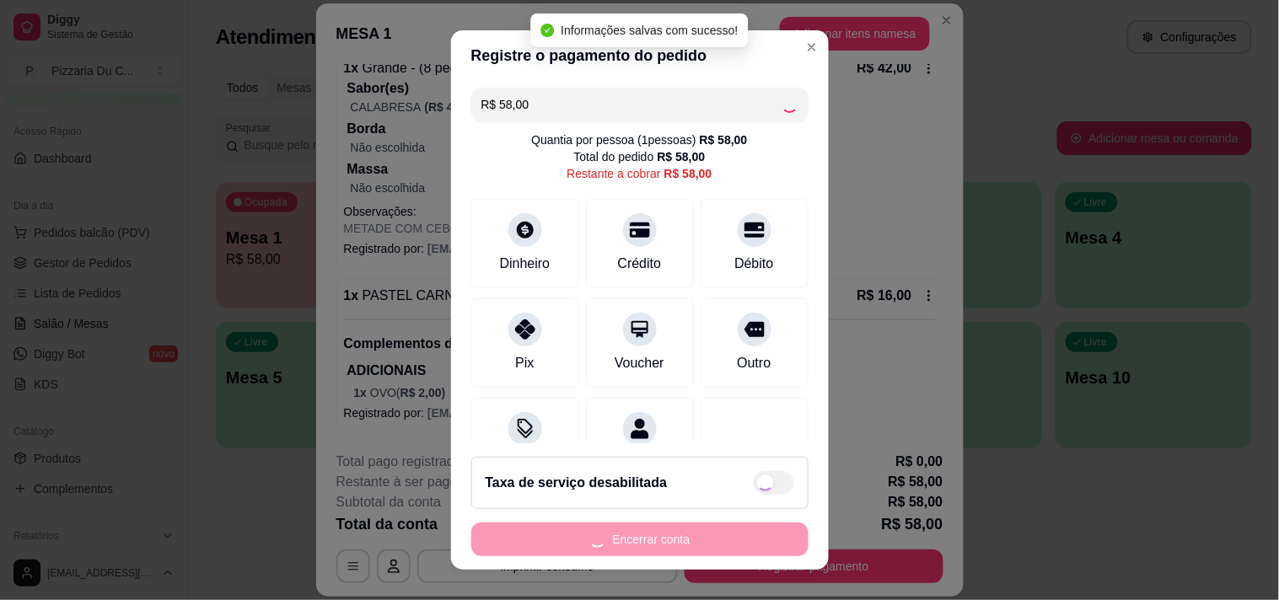
type input "R$ 0,00"
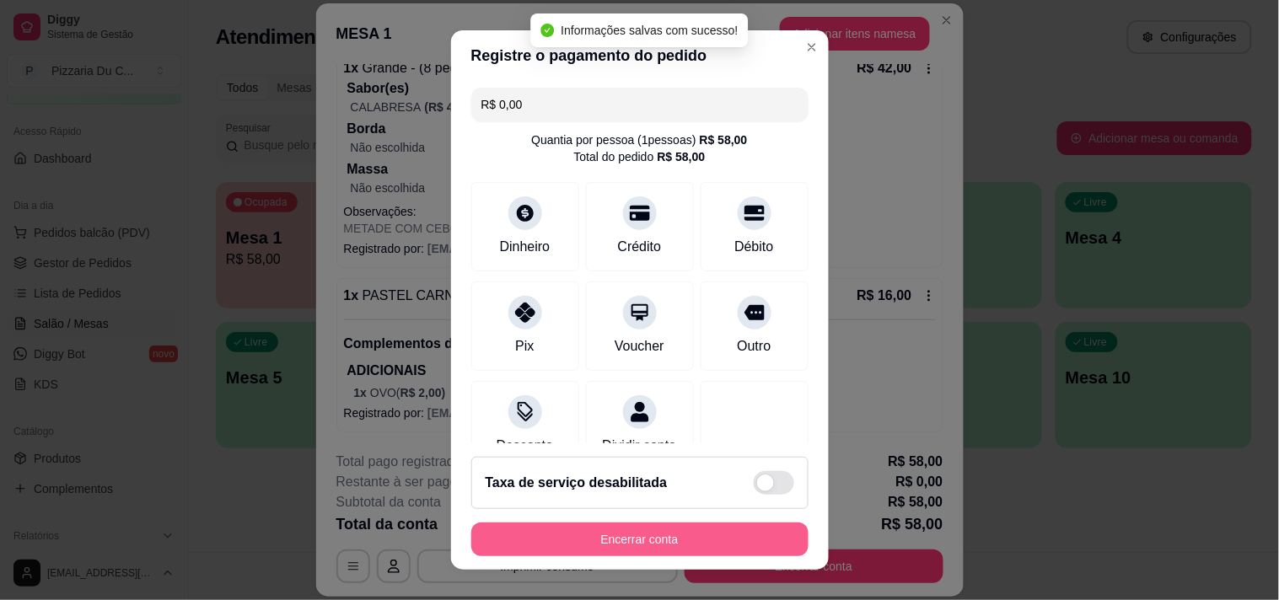
click at [560, 532] on button "Encerrar conta" at bounding box center [639, 540] width 337 height 34
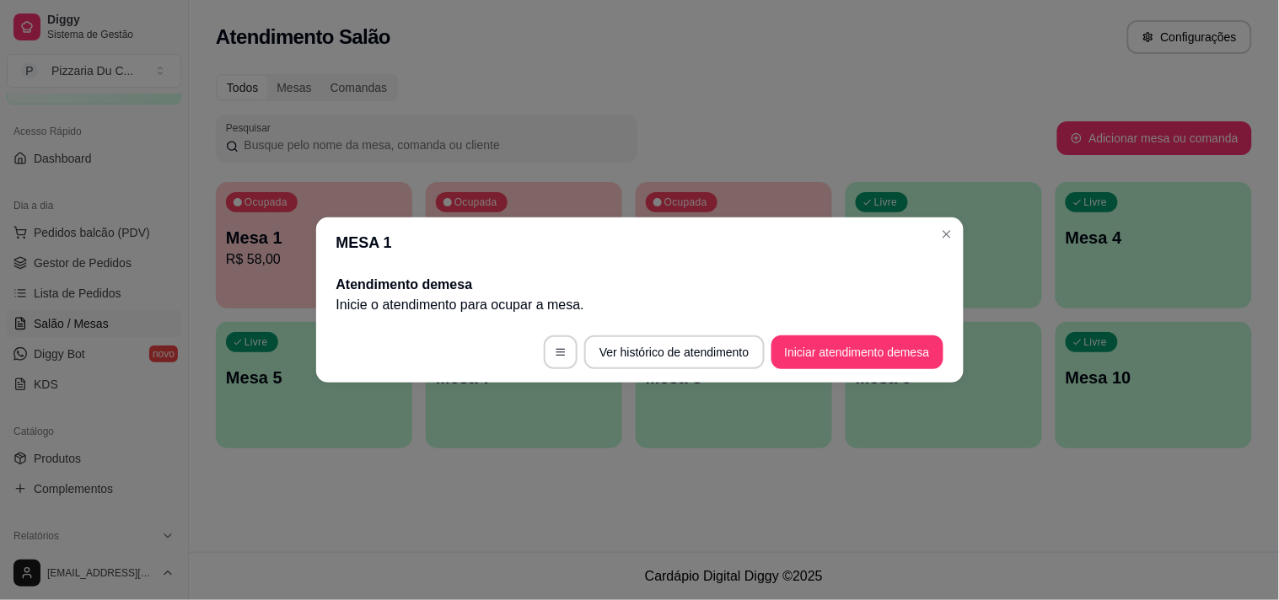
scroll to position [0, 0]
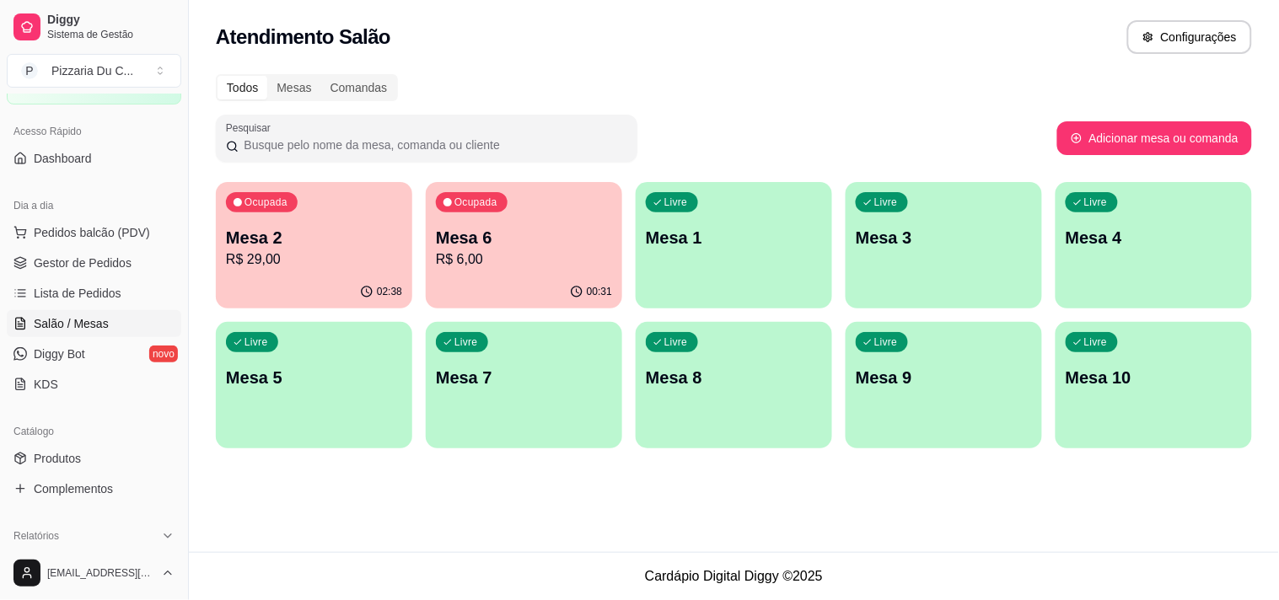
click at [509, 261] on p "R$ 6,00" at bounding box center [524, 260] width 176 height 20
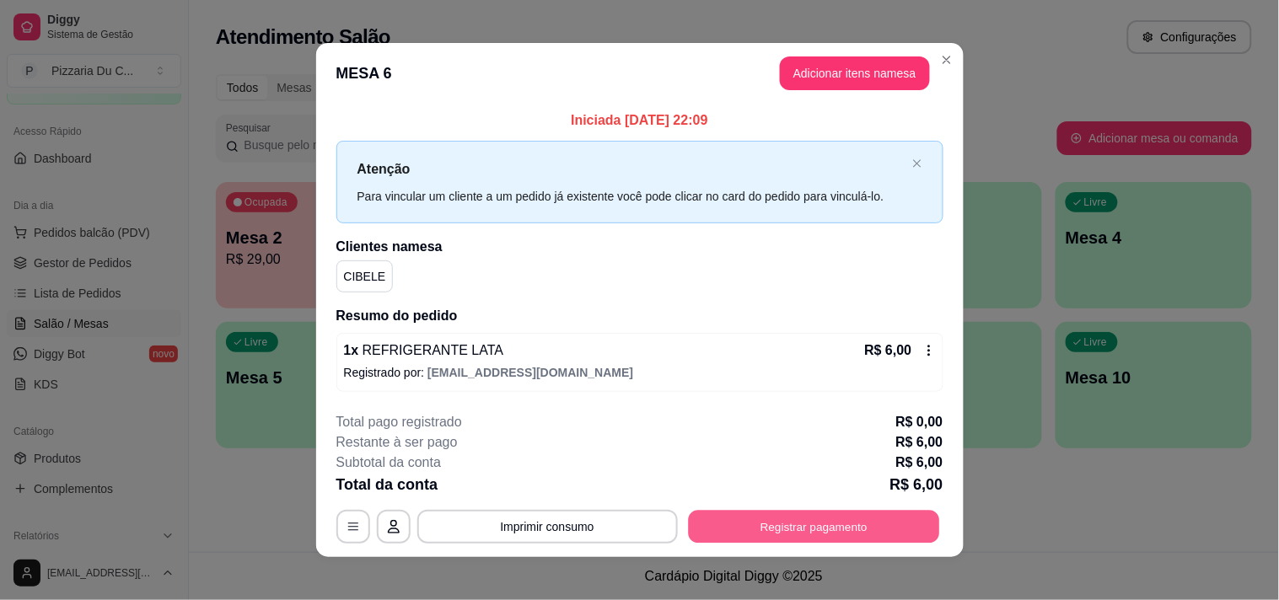
click at [722, 513] on button "Registrar pagamento" at bounding box center [813, 526] width 251 height 33
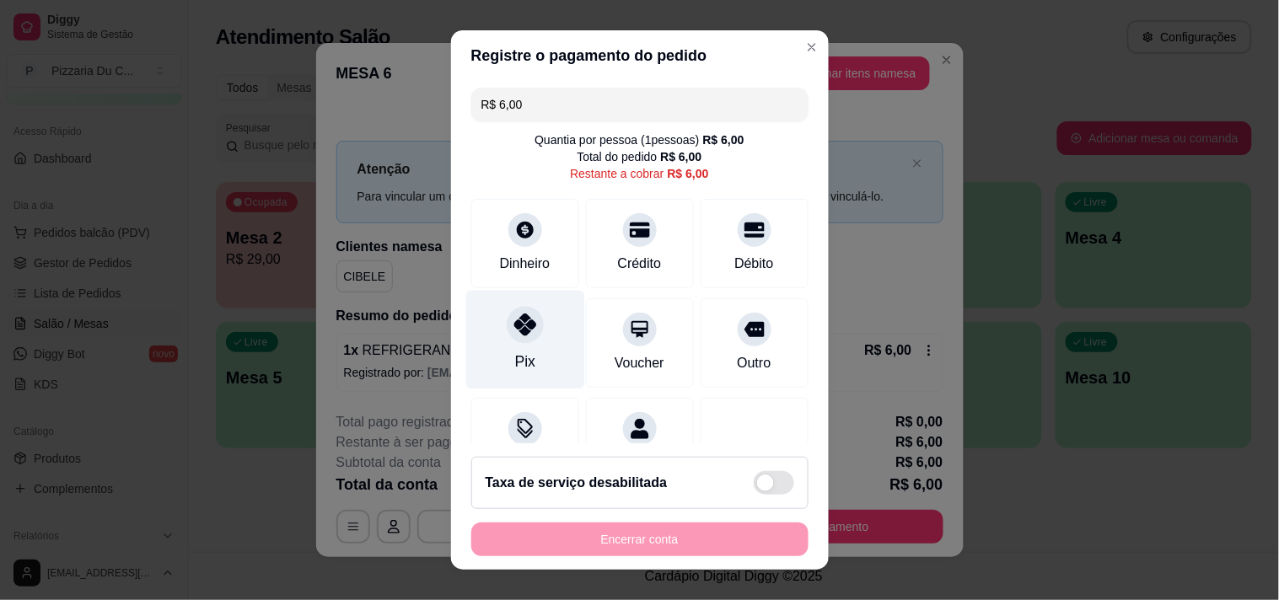
click at [519, 340] on div at bounding box center [525, 324] width 37 height 37
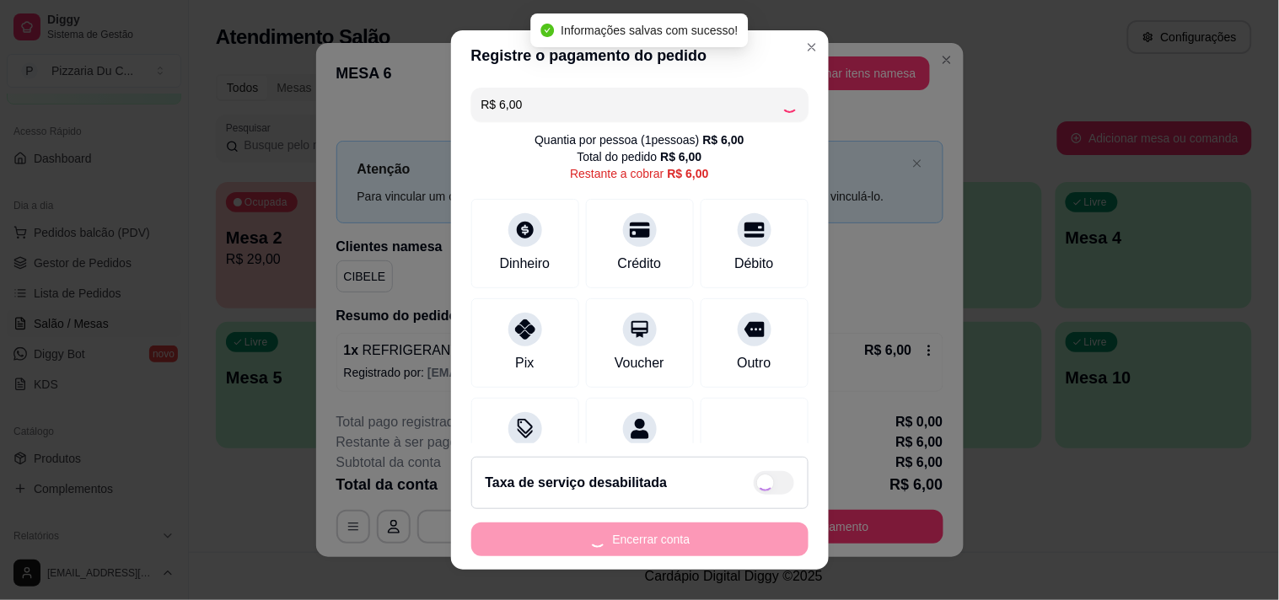
type input "R$ 0,00"
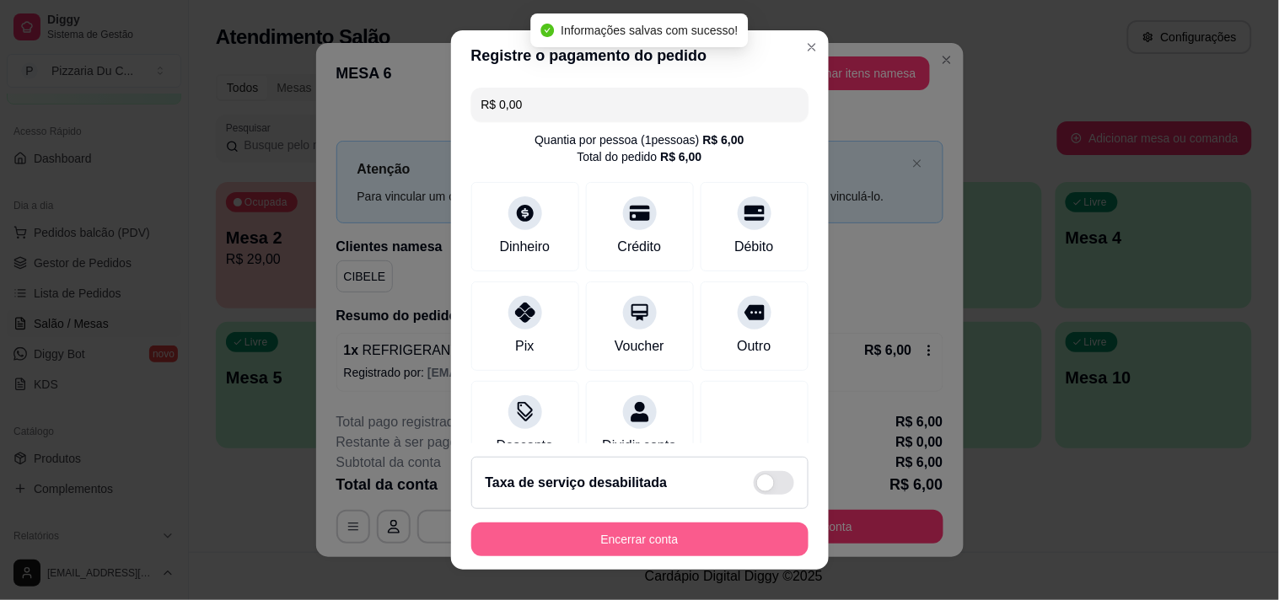
click at [601, 550] on button "Encerrar conta" at bounding box center [639, 540] width 337 height 34
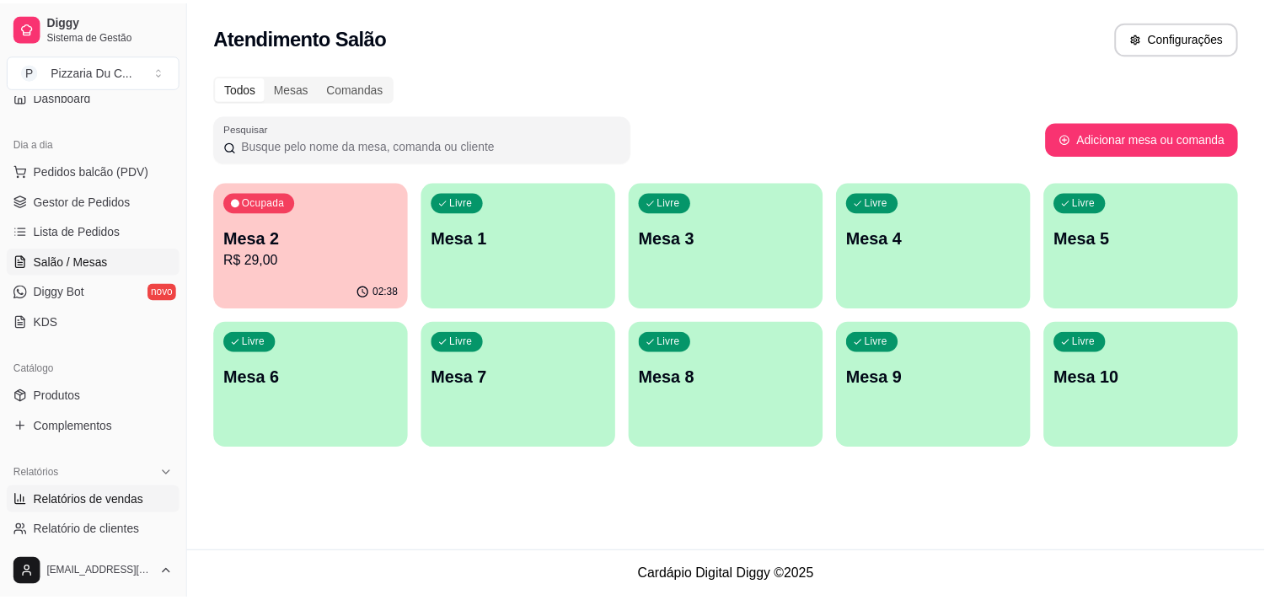
scroll to position [187, 0]
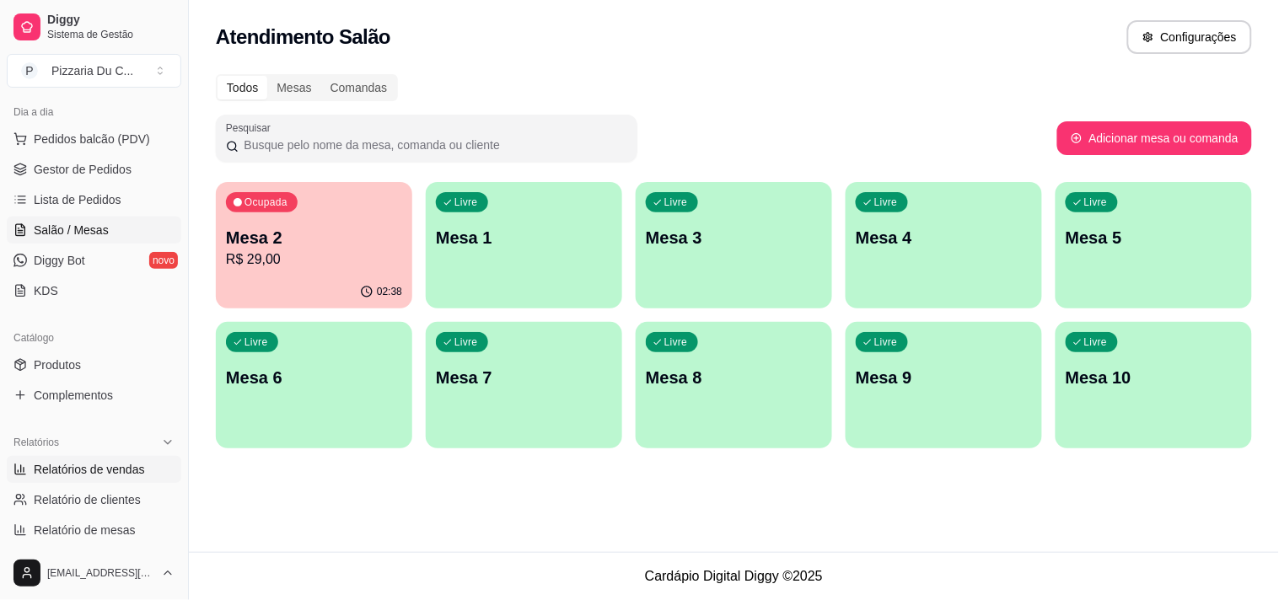
click at [85, 474] on span "Relatórios de vendas" at bounding box center [89, 469] width 111 height 17
select select "ALL"
select select "0"
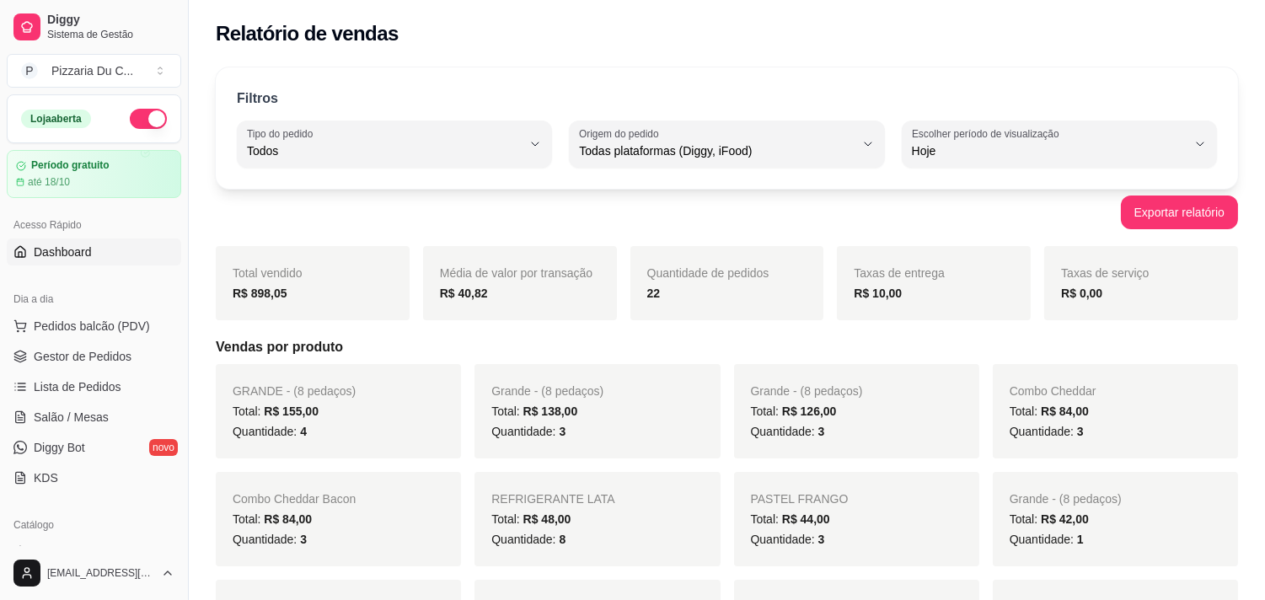
click at [53, 244] on span "Dashboard" at bounding box center [63, 252] width 58 height 17
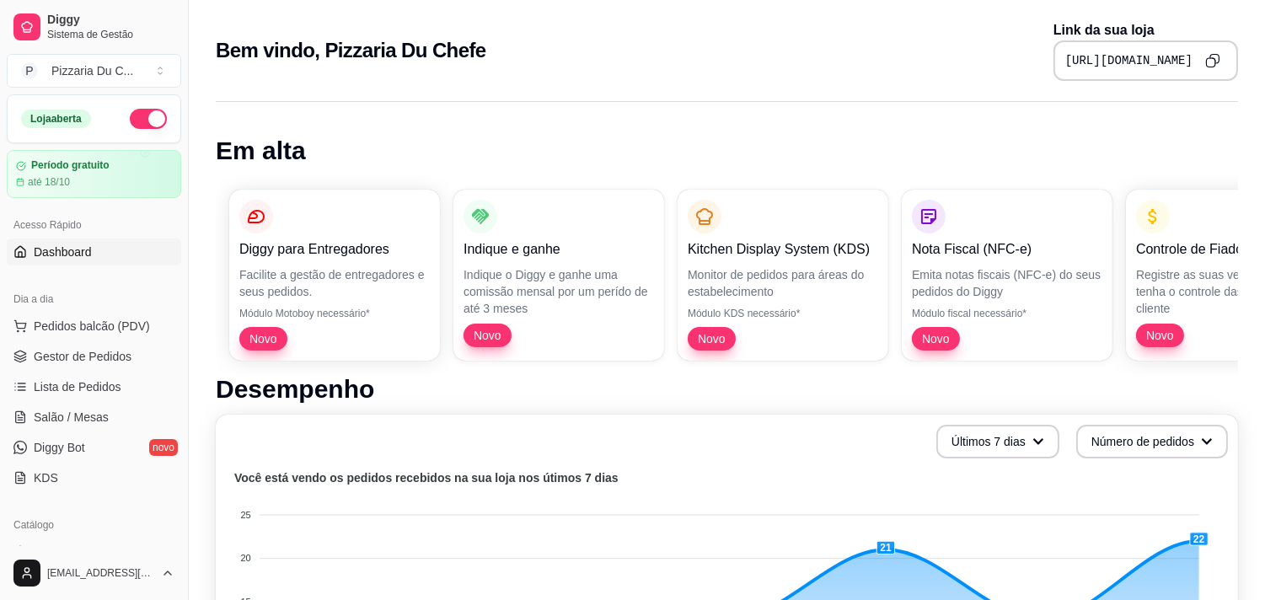
click at [137, 110] on button "button" at bounding box center [148, 119] width 37 height 20
